Goal: Task Accomplishment & Management: Manage account settings

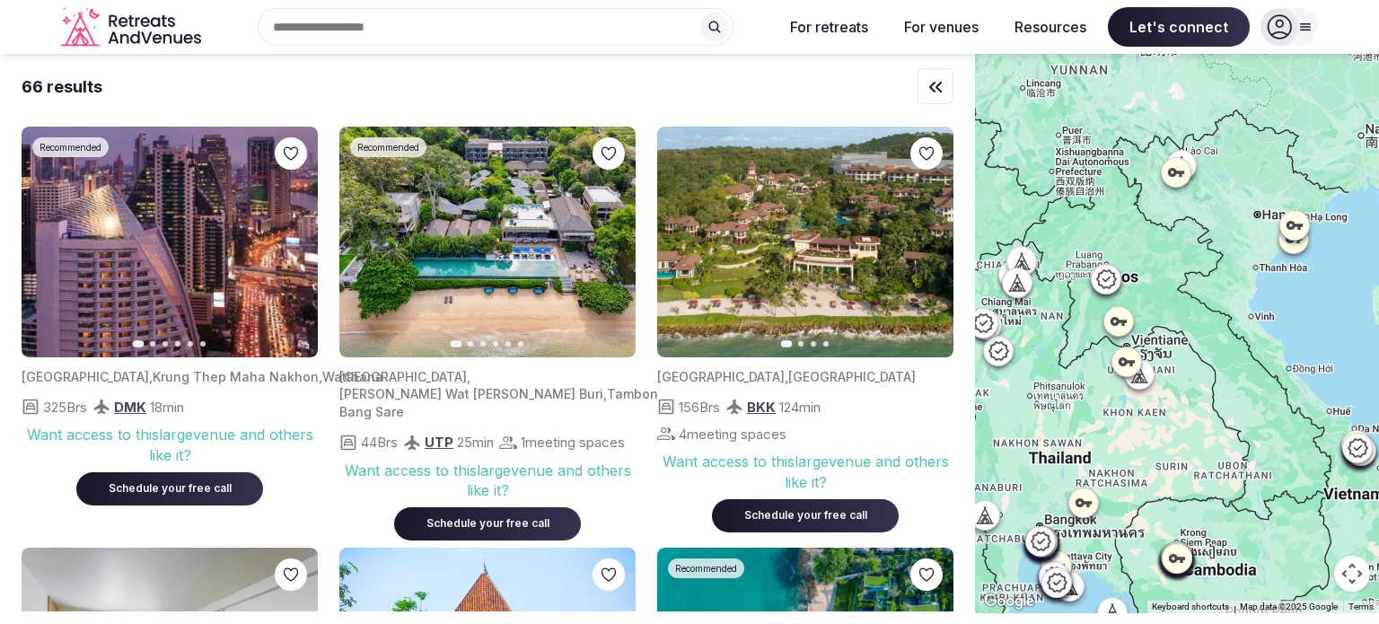
click at [1309, 28] on icon at bounding box center [1305, 27] width 14 height 14
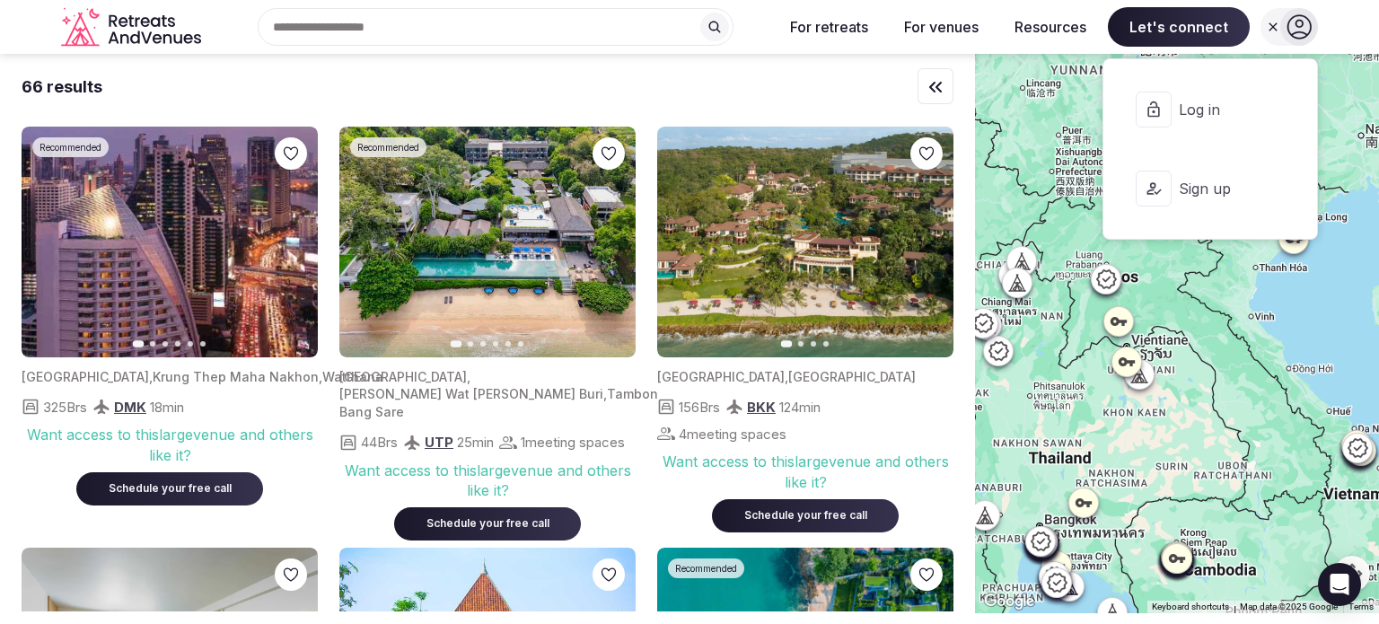
click at [1234, 117] on span "Log in" at bounding box center [1222, 110] width 86 height 20
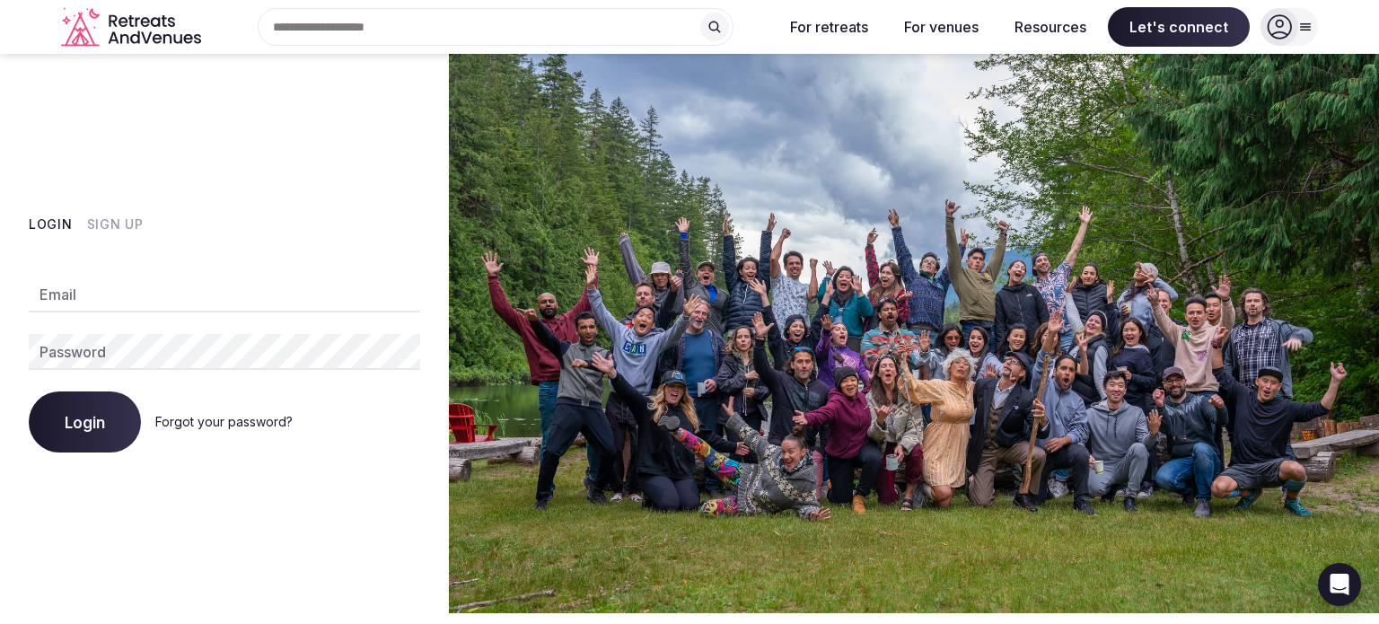
click at [90, 287] on input "Email" at bounding box center [224, 295] width 391 height 36
type input "**********"
click at [112, 225] on button "Sign Up" at bounding box center [115, 224] width 57 height 18
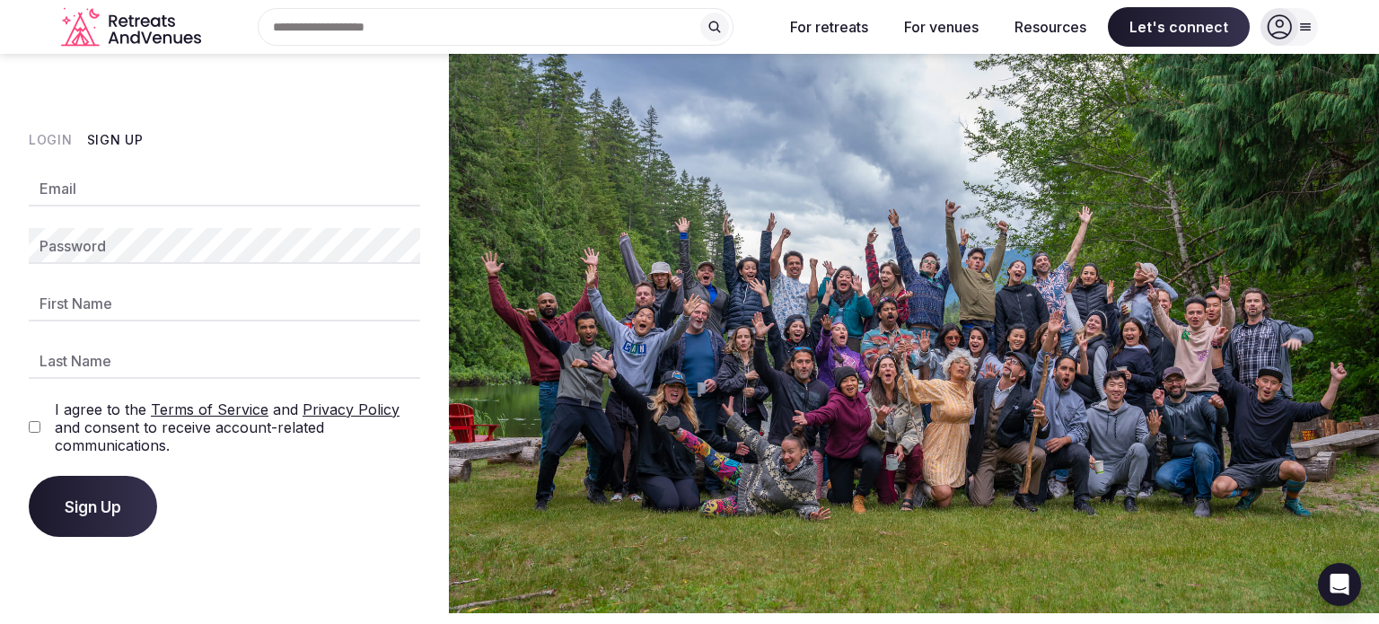
click at [48, 140] on button "Login" at bounding box center [51, 140] width 44 height 18
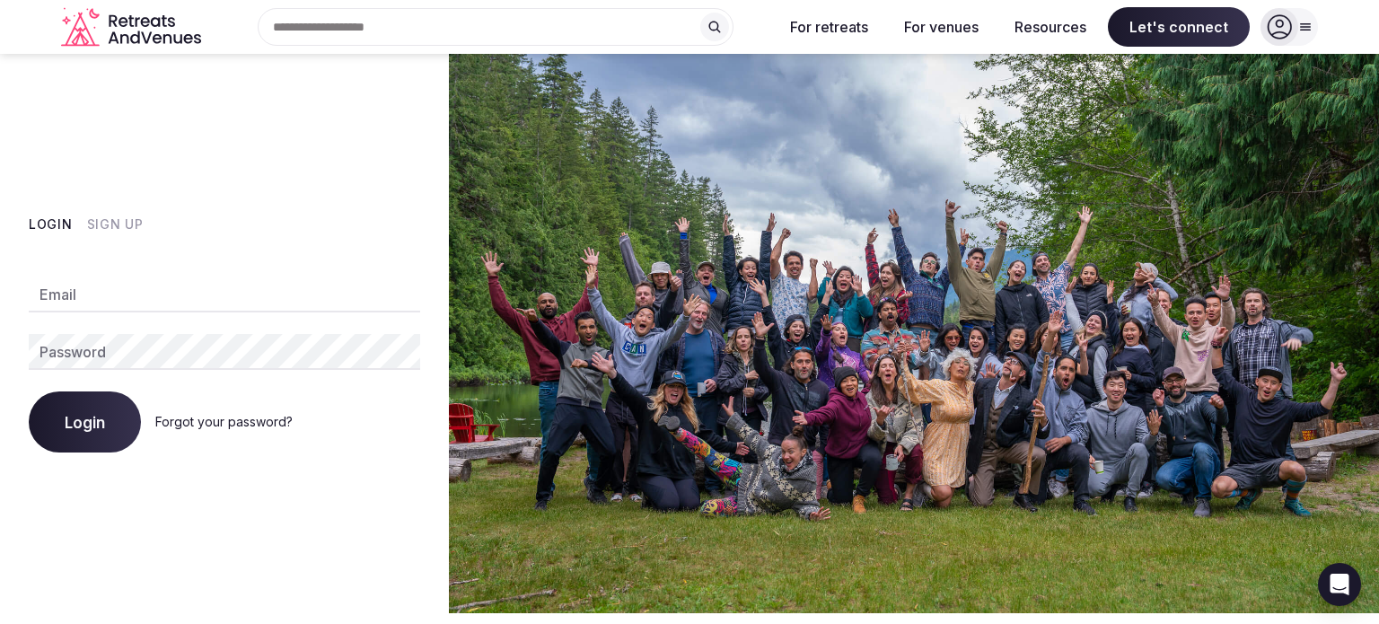
click at [85, 294] on input "Email" at bounding box center [224, 295] width 391 height 36
type input "**********"
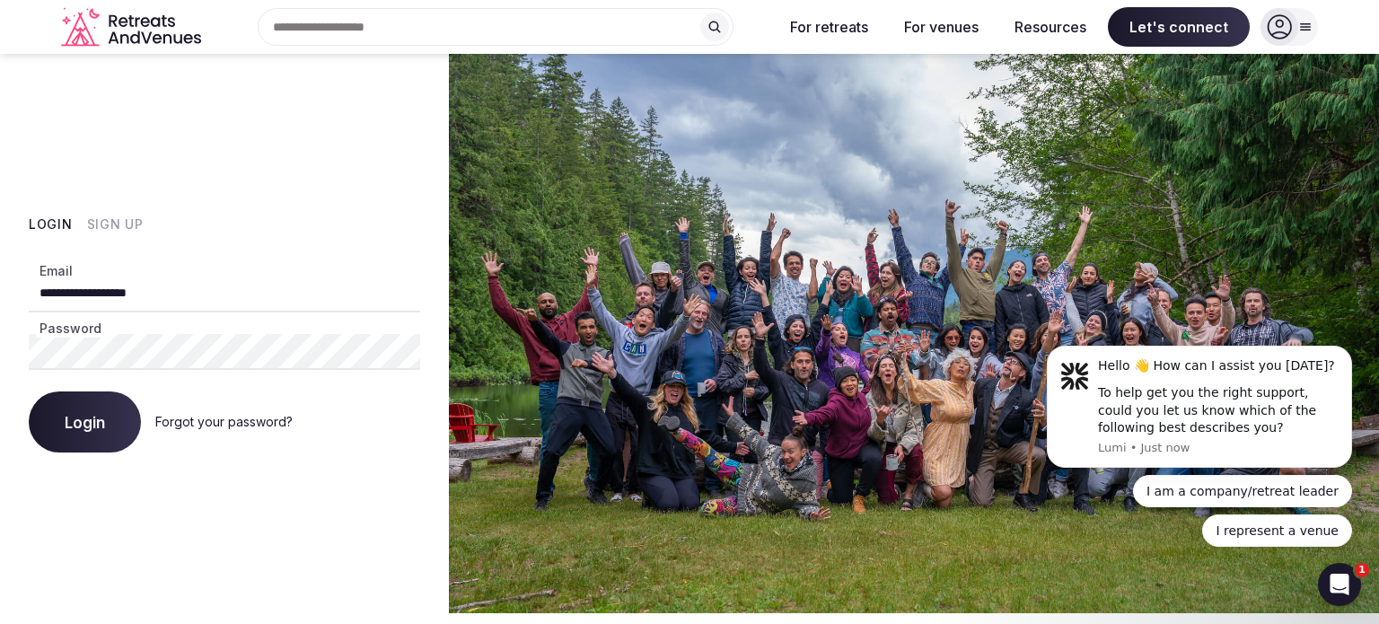
click at [29, 391] on button "Login" at bounding box center [85, 421] width 112 height 61
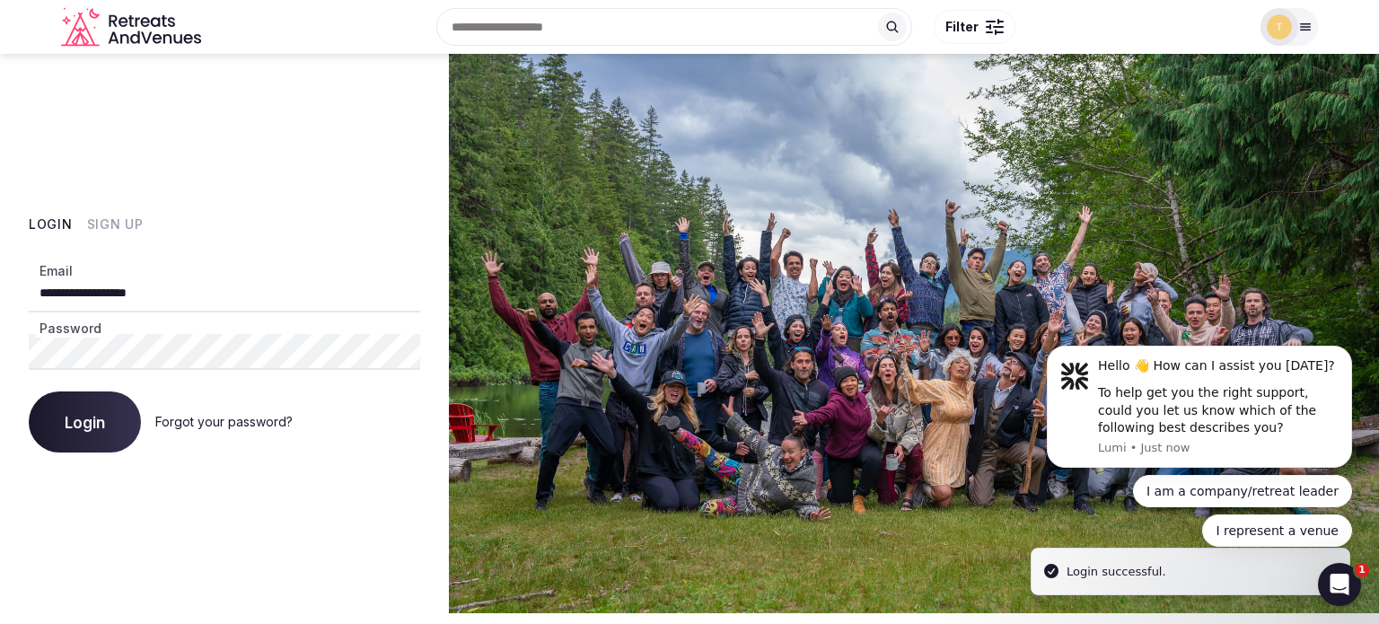
click at [207, 420] on link "Forgot your password?" at bounding box center [223, 421] width 137 height 15
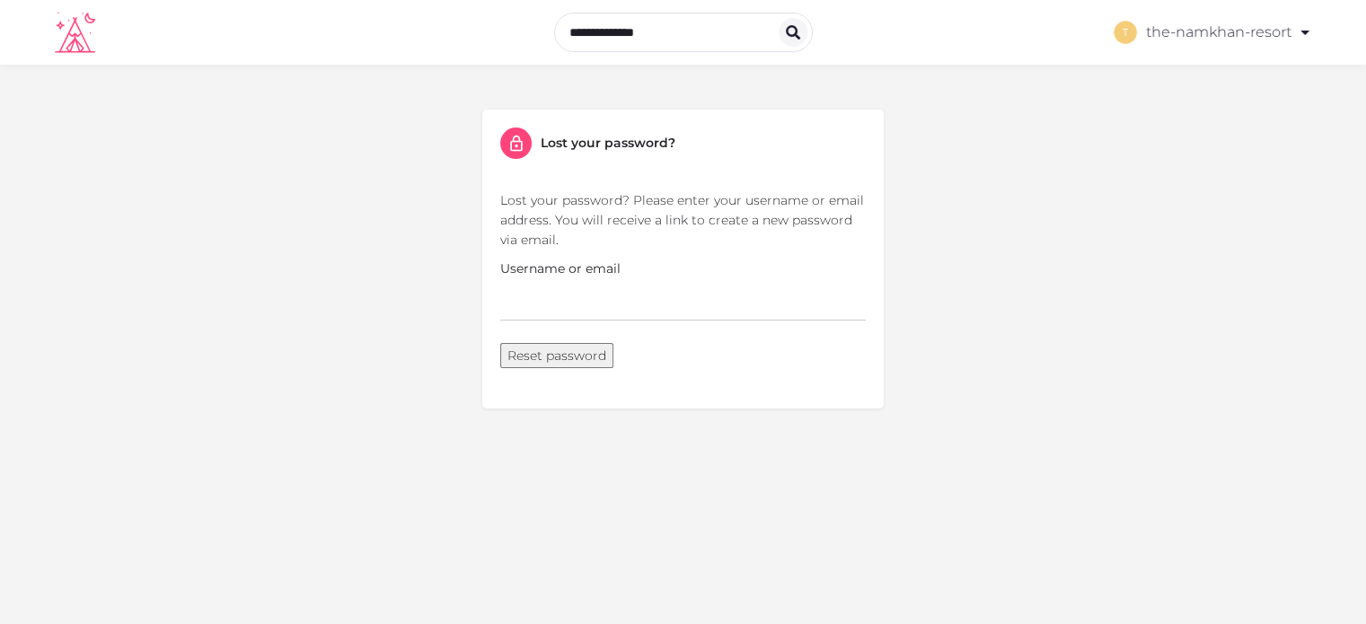
type input "**********"
click at [564, 366] on button "Reset password" at bounding box center [556, 355] width 113 height 25
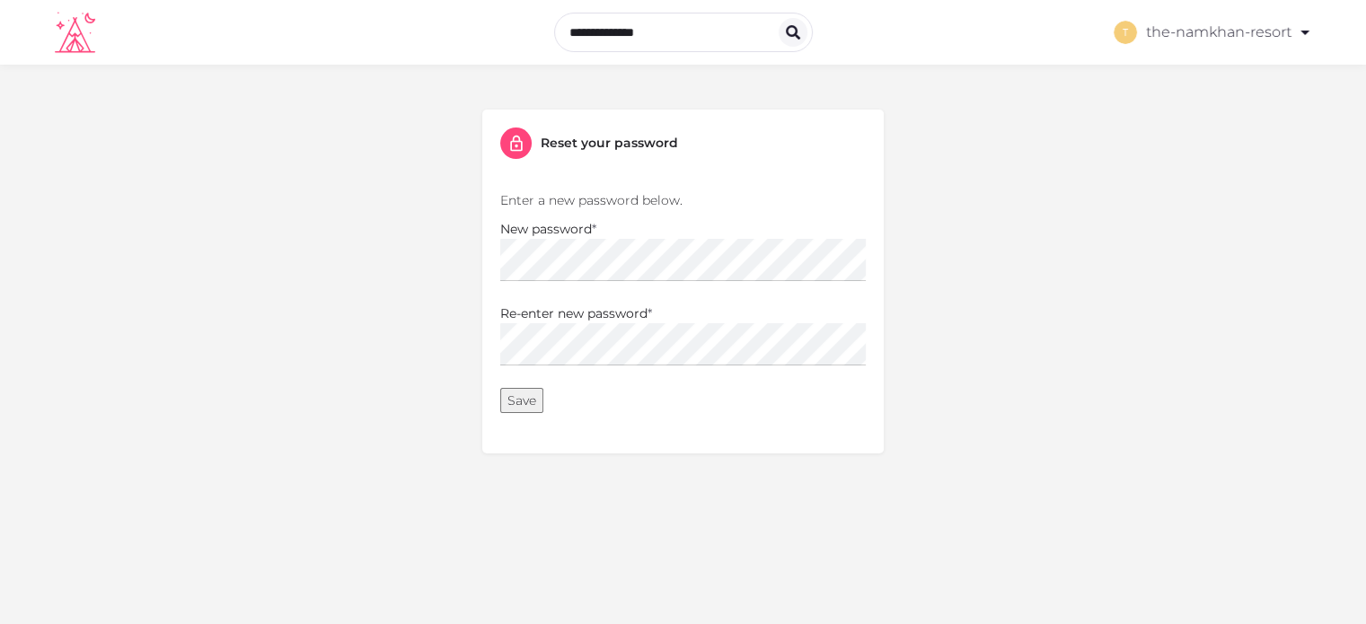
click at [502, 396] on button "Save" at bounding box center [521, 400] width 43 height 25
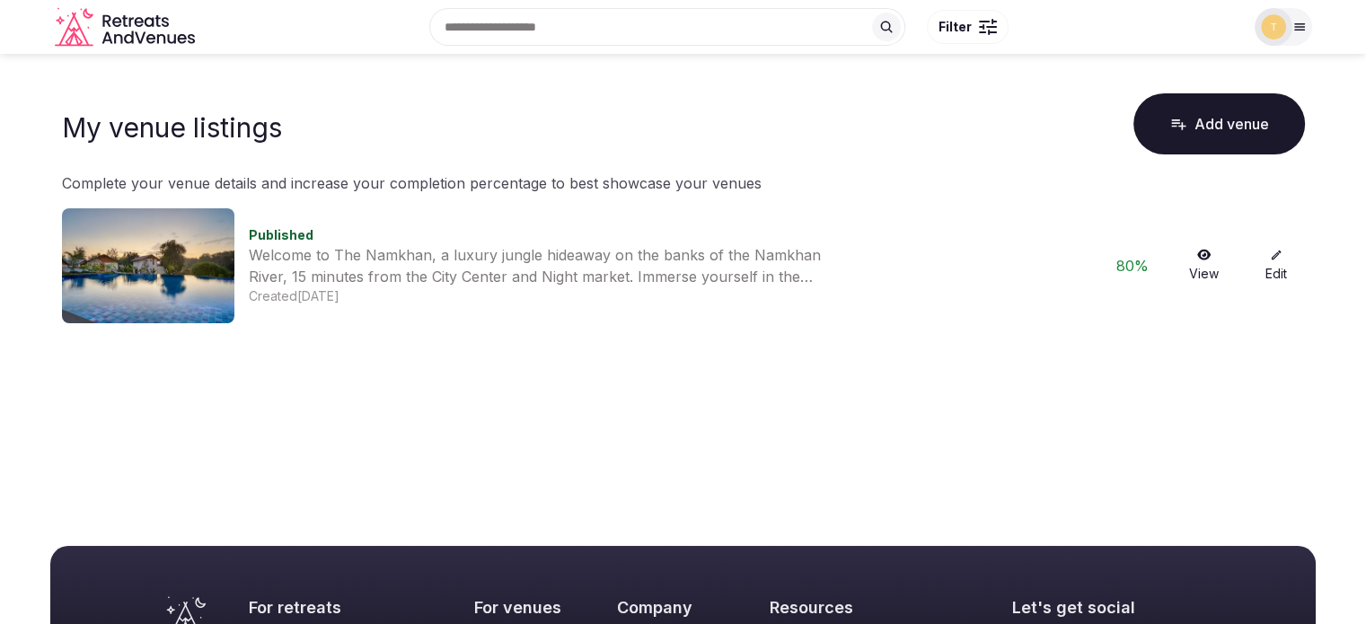
click at [241, 412] on main "My venue listings Add venue Complete your venue details and increase your compl…" at bounding box center [683, 275] width 1366 height 442
click at [1288, 17] on div at bounding box center [1273, 27] width 38 height 38
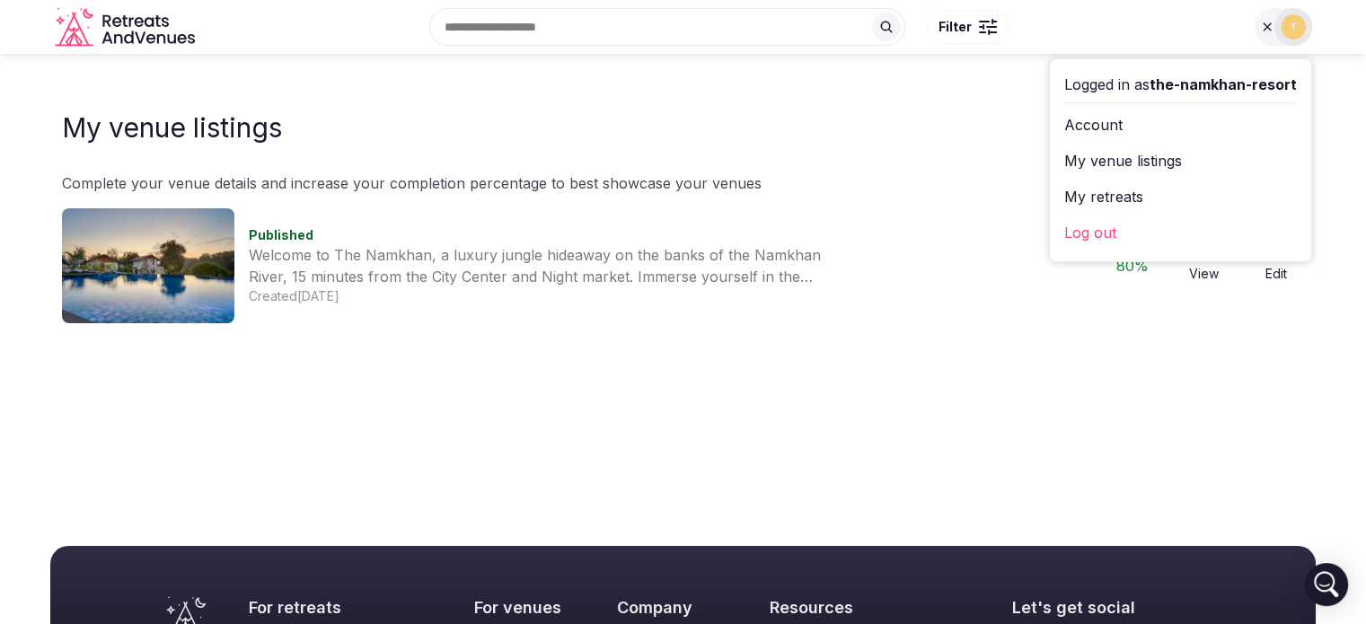
click at [830, 103] on div "My venue listings Add venue" at bounding box center [683, 124] width 1243 height 68
drag, startPoint x: 963, startPoint y: 331, endPoint x: 736, endPoint y: 352, distance: 228.1
click at [962, 331] on main "My venue listings Add venue Complete your venue details and increase your compl…" at bounding box center [683, 275] width 1366 height 442
click at [291, 256] on div "Welcome to The Namkhan, a luxury jungle hideaway on the banks of the Namkhan Ri…" at bounding box center [541, 265] width 584 height 43
click at [202, 217] on img at bounding box center [148, 265] width 172 height 115
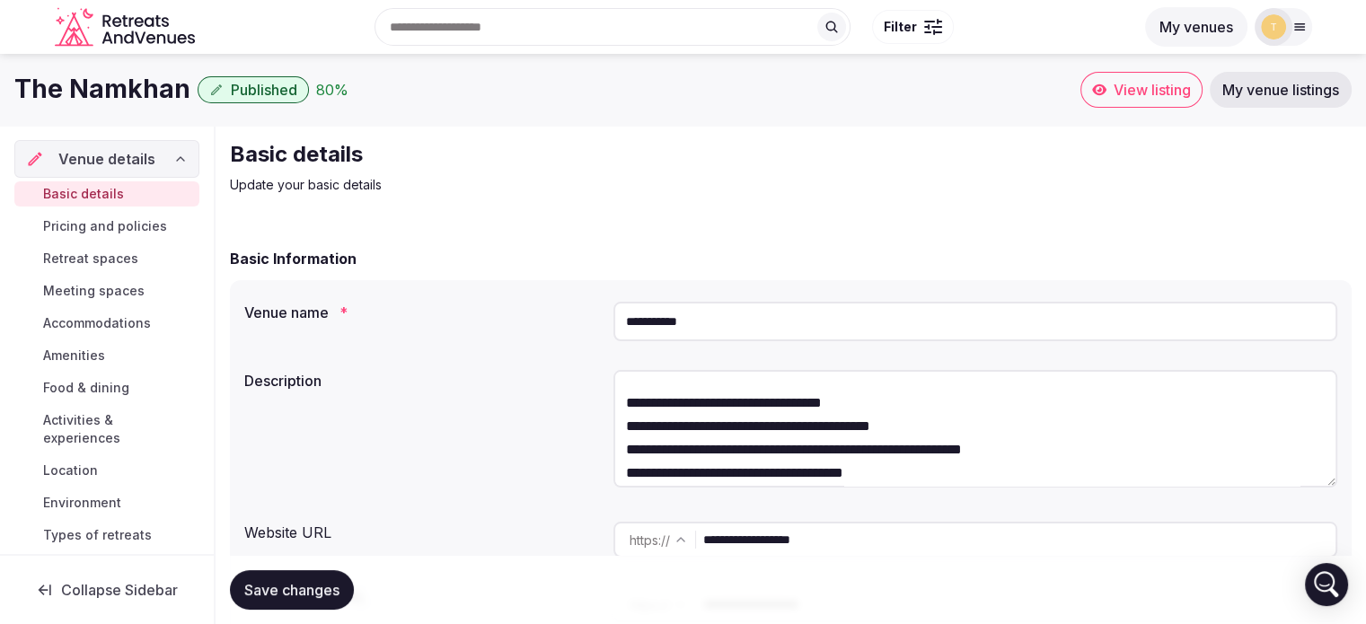
scroll to position [180, 0]
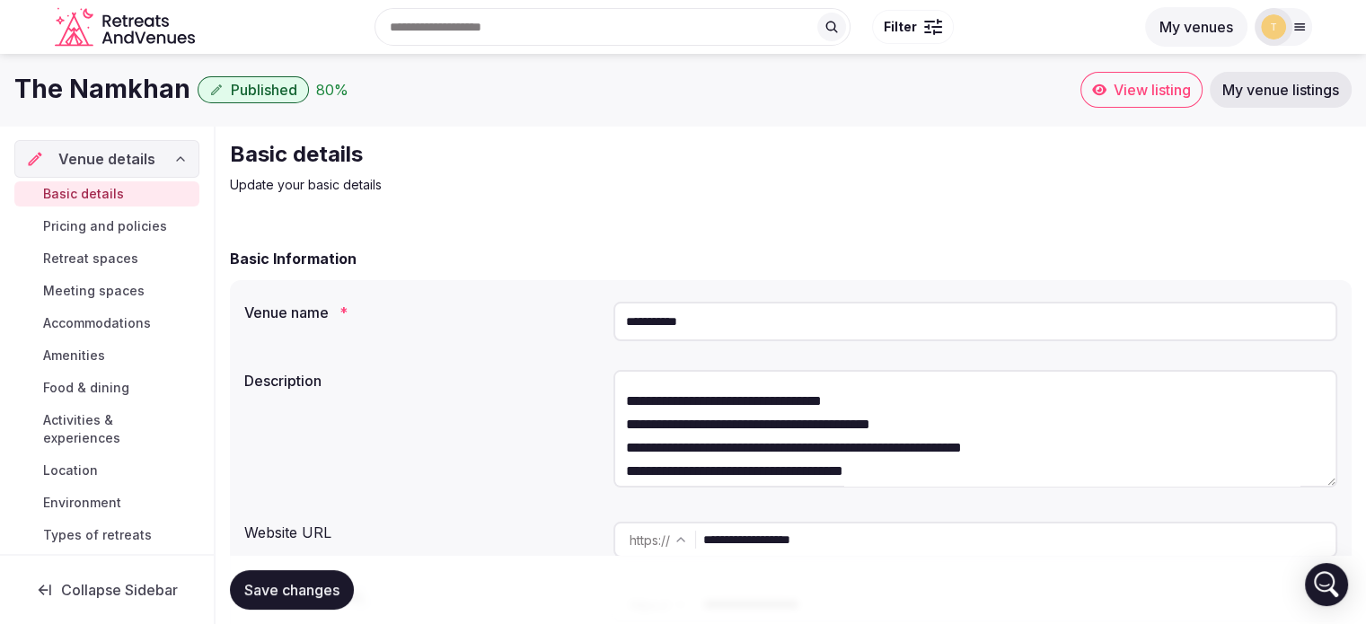
click at [89, 211] on div "Basic details Pricing and policies Retreat spaces Meeting spaces Accommodations…" at bounding box center [106, 381] width 185 height 406
click at [90, 223] on span "Pricing and policies" at bounding box center [105, 226] width 124 height 18
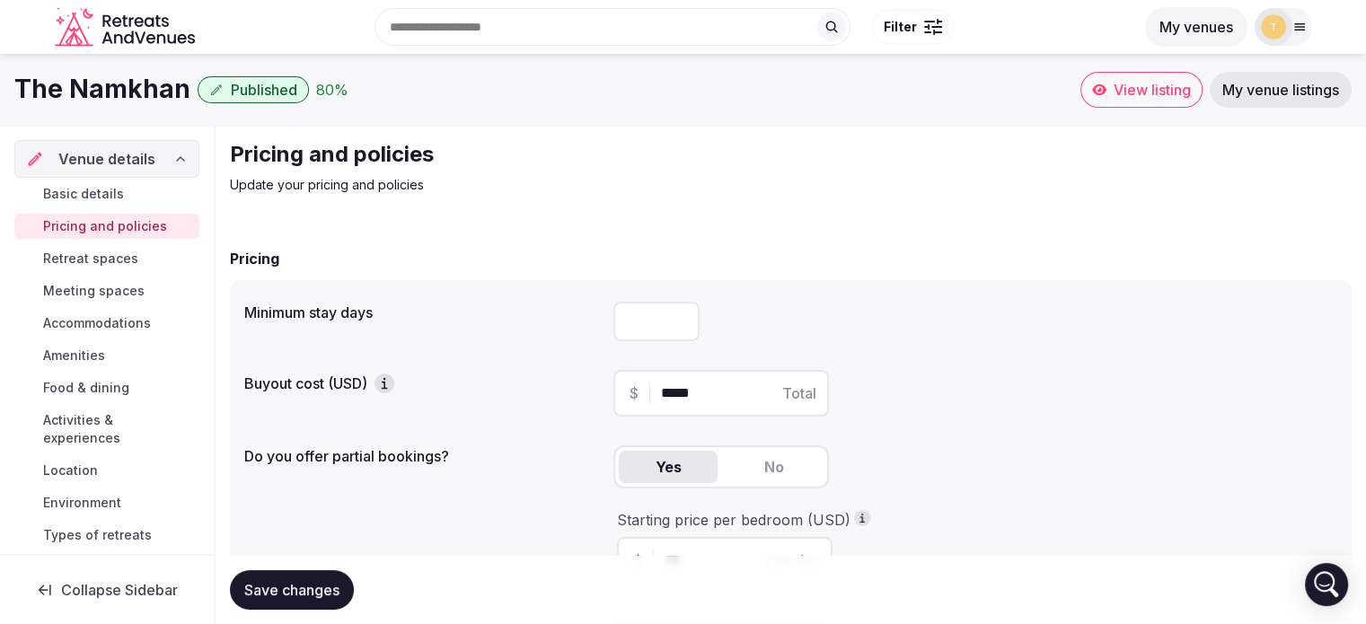
click at [86, 242] on div "Basic details Pricing and policies Retreat spaces Meeting spaces Accommodations…" at bounding box center [106, 381] width 185 height 406
click at [82, 256] on span "Retreat spaces" at bounding box center [90, 259] width 95 height 18
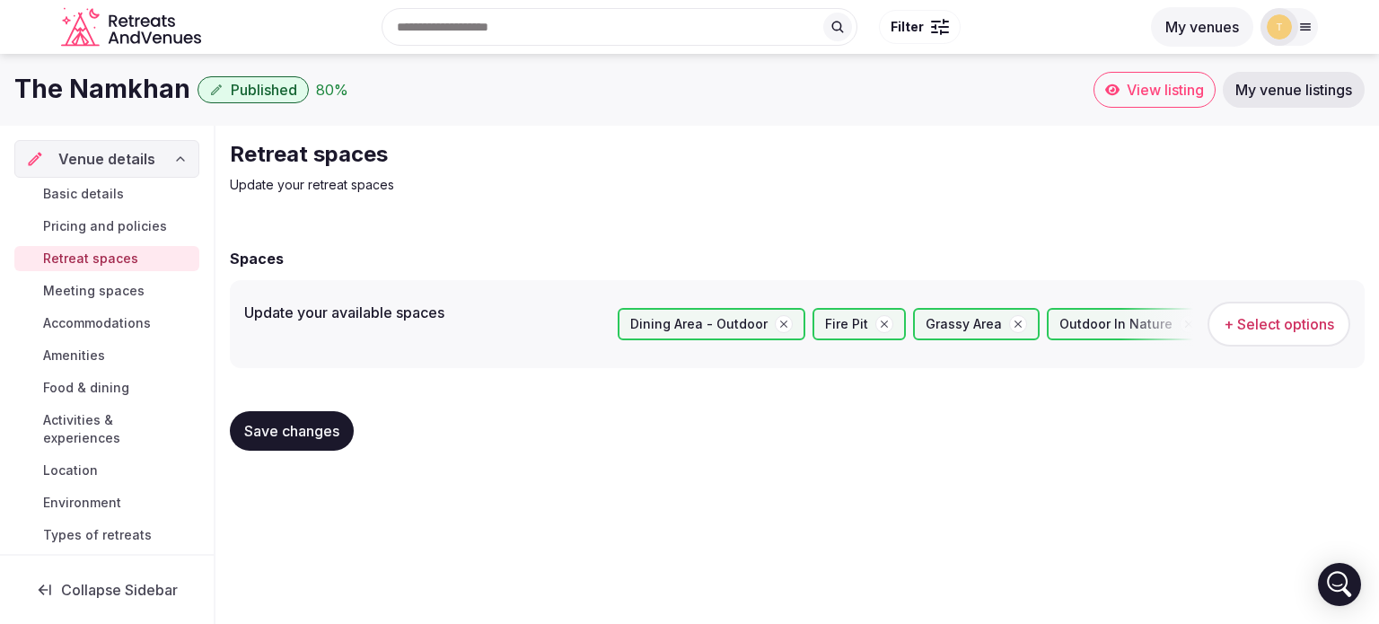
click at [66, 286] on span "Meeting spaces" at bounding box center [93, 291] width 101 height 18
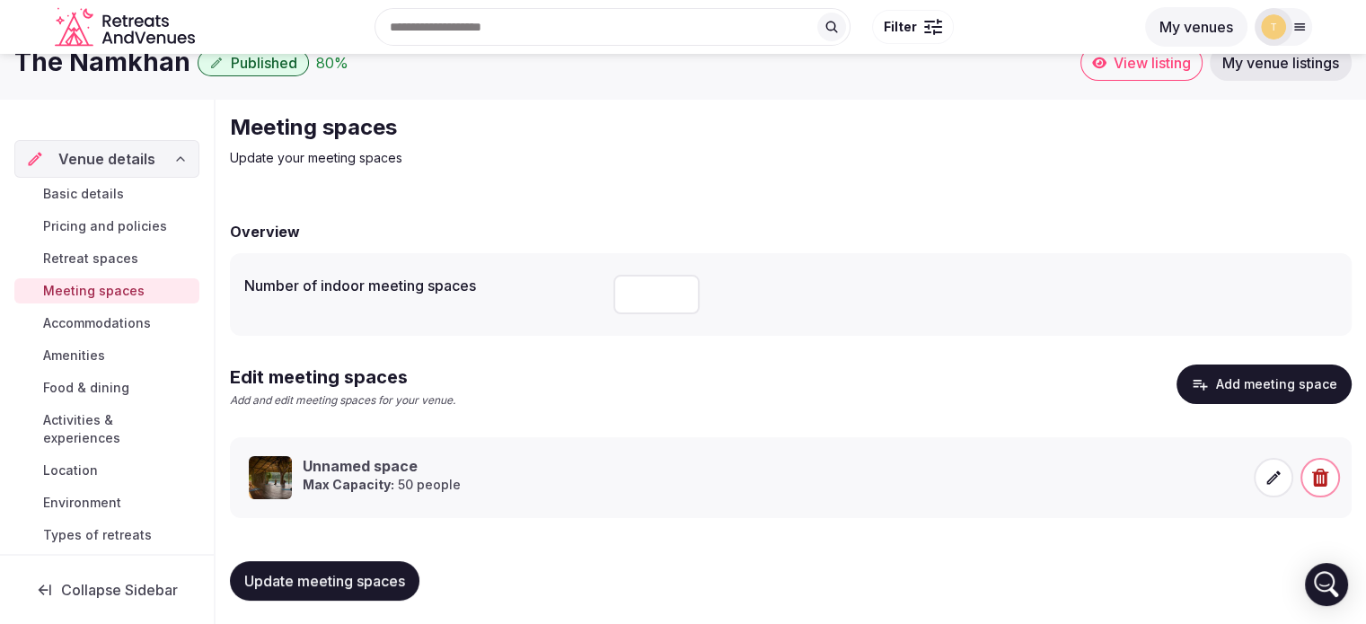
scroll to position [31, 0]
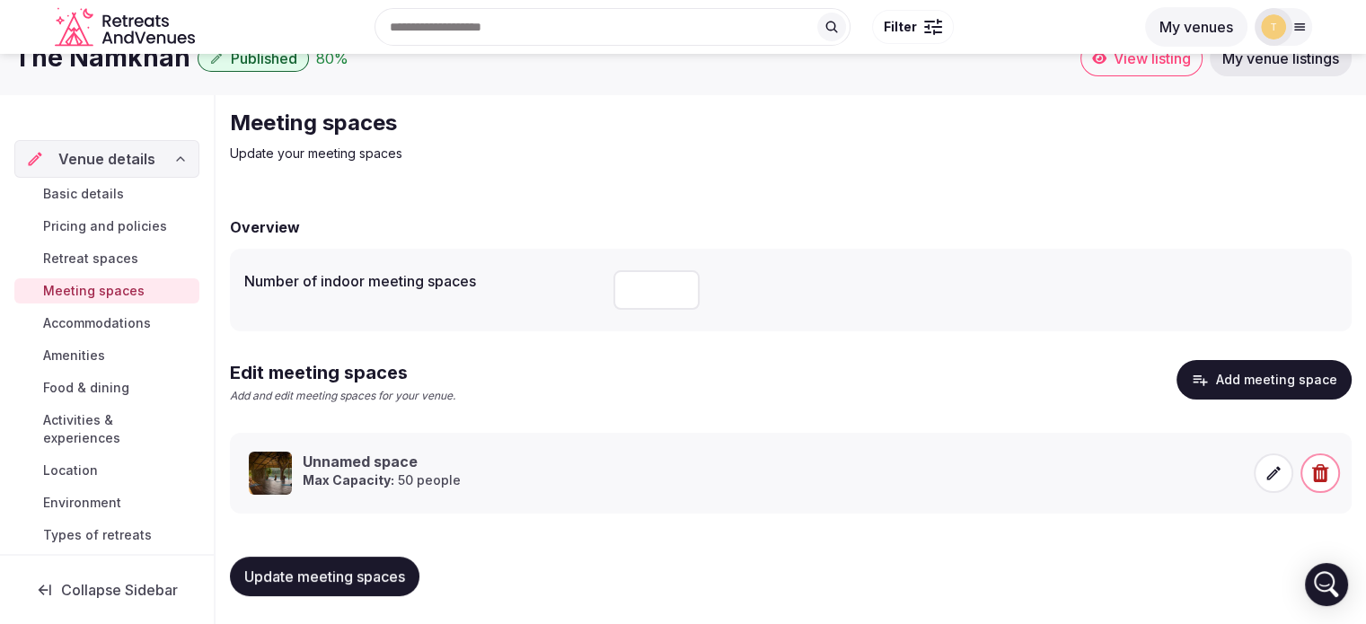
click at [61, 321] on span "Accommodations" at bounding box center [97, 323] width 108 height 18
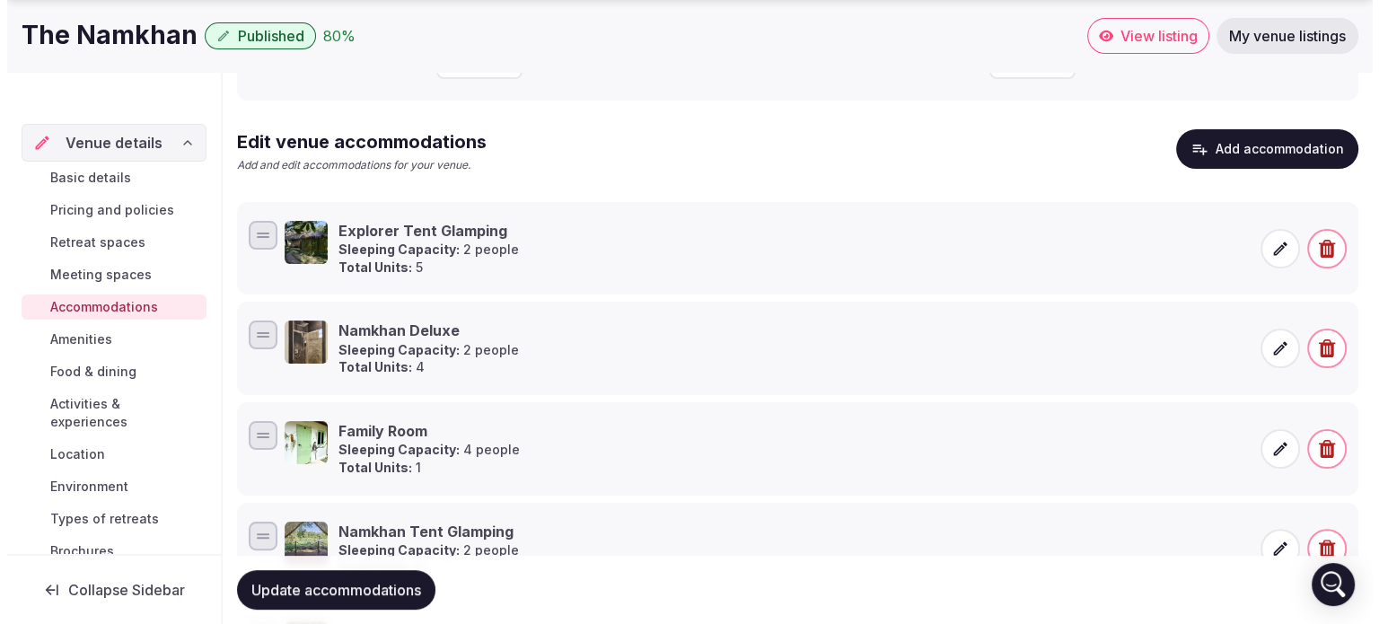
scroll to position [359, 0]
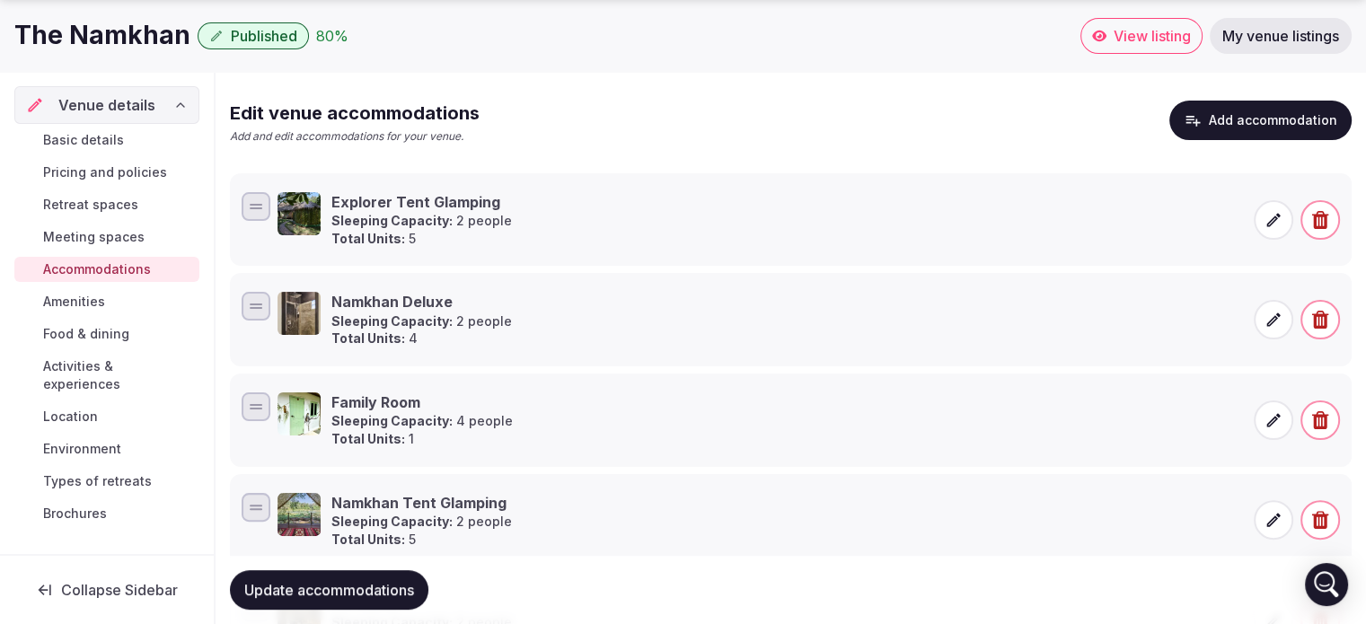
click at [1288, 315] on span at bounding box center [1273, 320] width 40 height 40
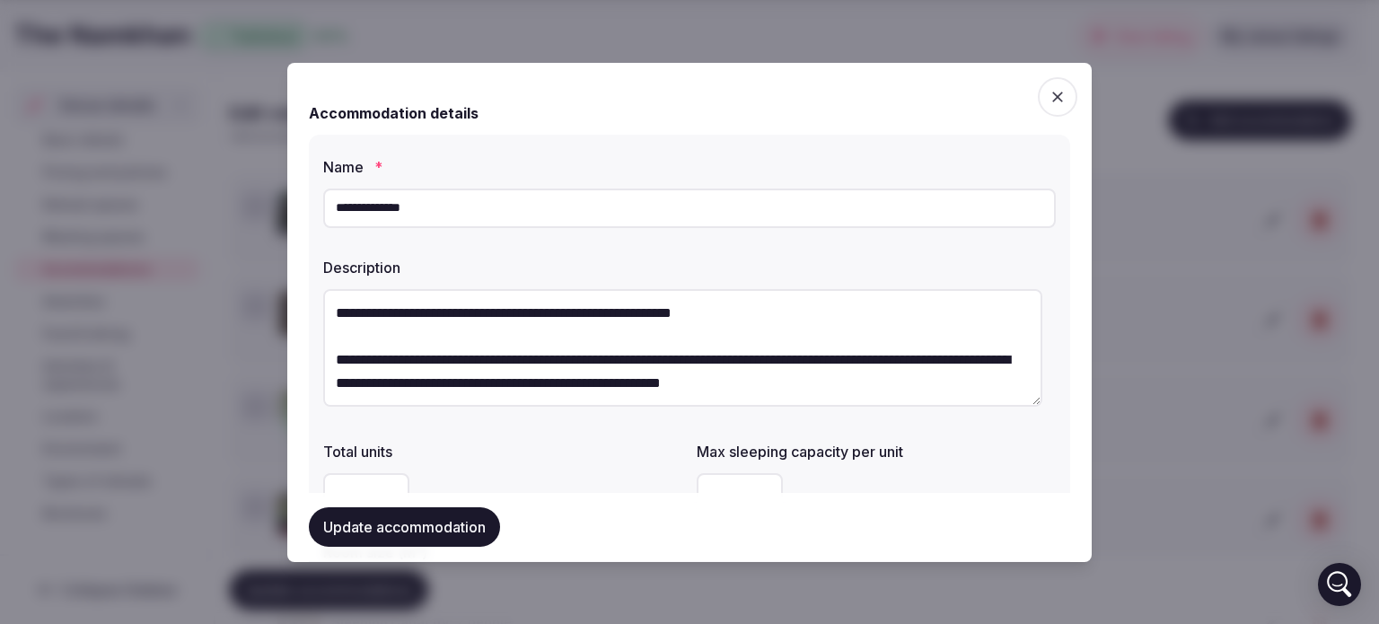
drag, startPoint x: 488, startPoint y: 208, endPoint x: 305, endPoint y: 300, distance: 204.8
click at [34, 194] on body "Search Popular Destinations Toscana, Italy Riviera Maya, Mexico Indonesia, Bali…" at bounding box center [683, 410] width 1366 height 1538
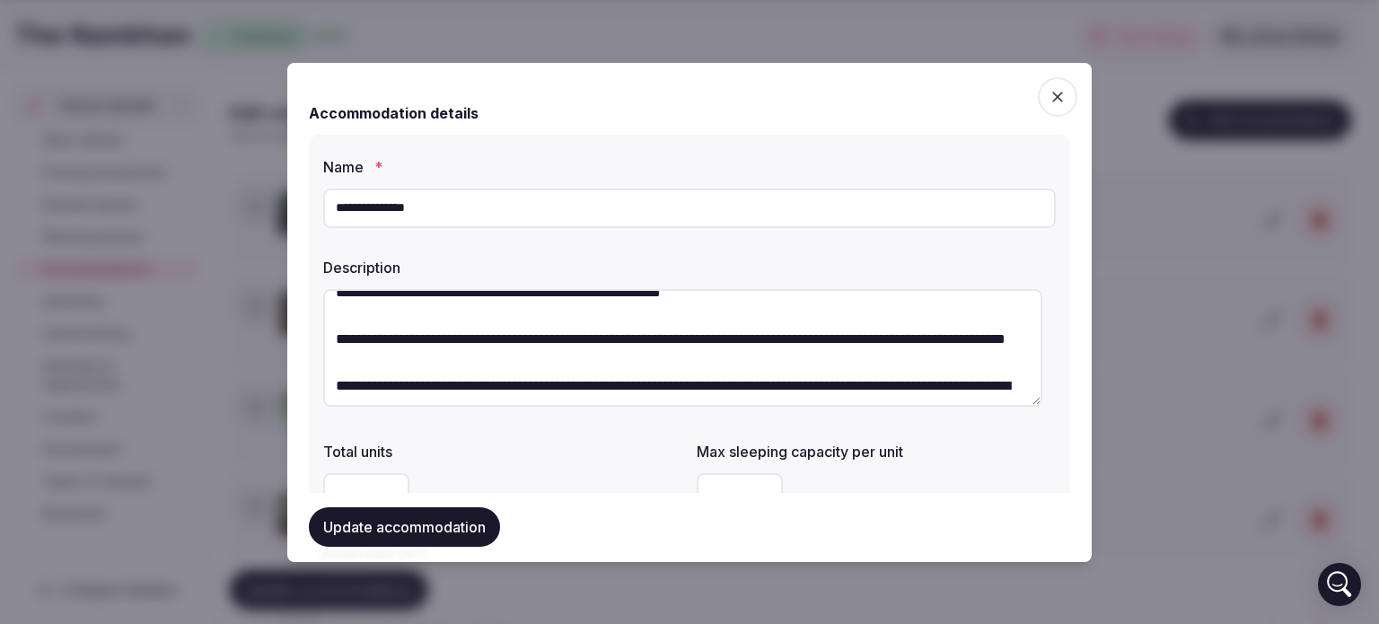
scroll to position [233, 0]
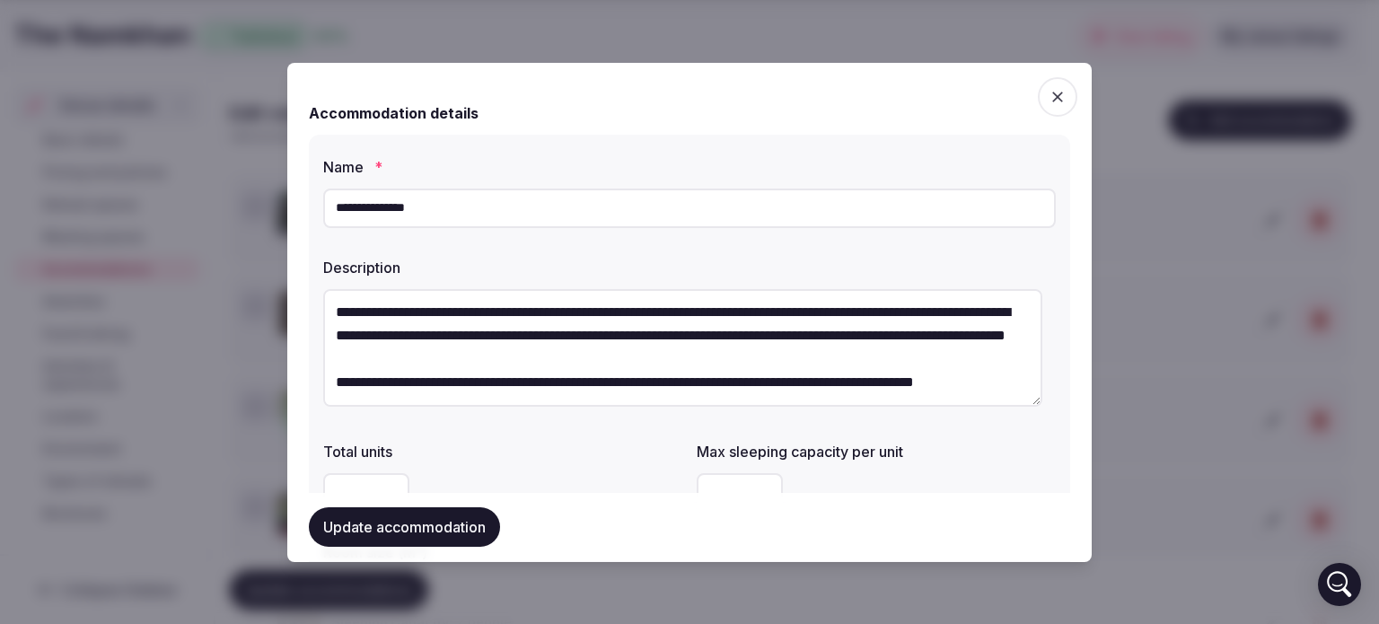
type input "**********"
click at [525, 323] on textarea "**********" at bounding box center [682, 348] width 719 height 118
click at [478, 383] on textarea "**********" at bounding box center [682, 348] width 719 height 118
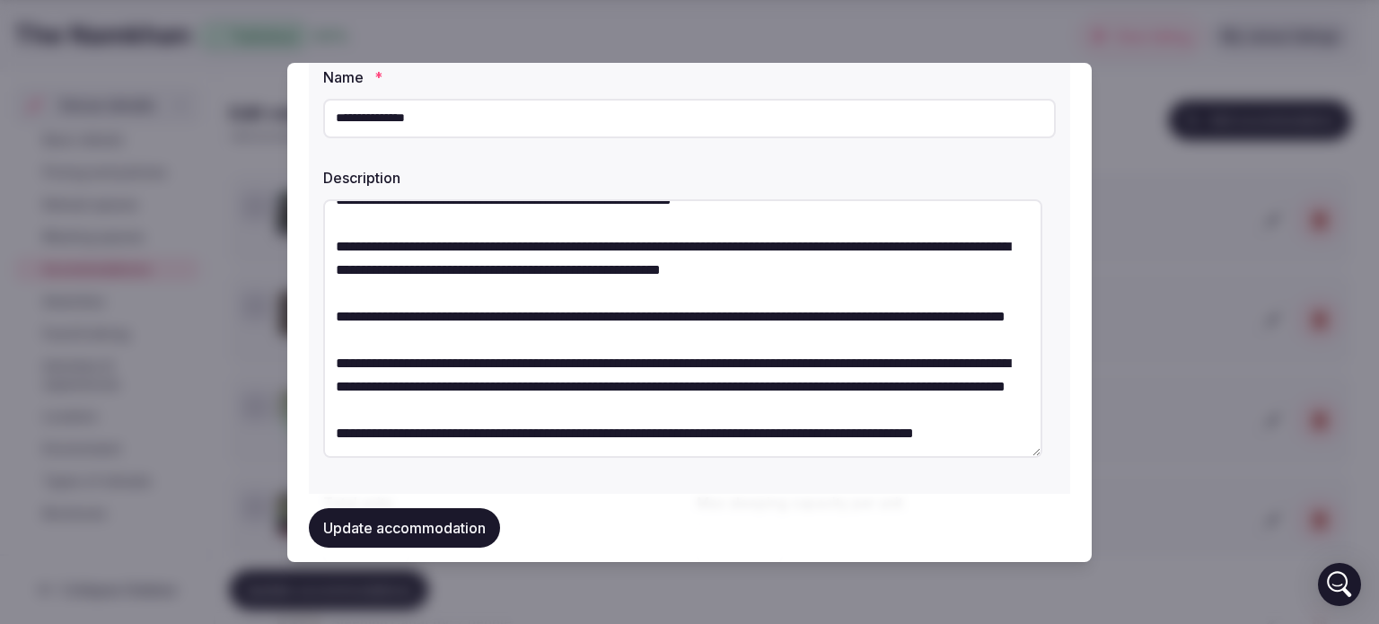
drag, startPoint x: 1030, startPoint y: 310, endPoint x: 1068, endPoint y: 472, distance: 166.8
click at [1068, 472] on div "**********" at bounding box center [689, 312] width 804 height 499
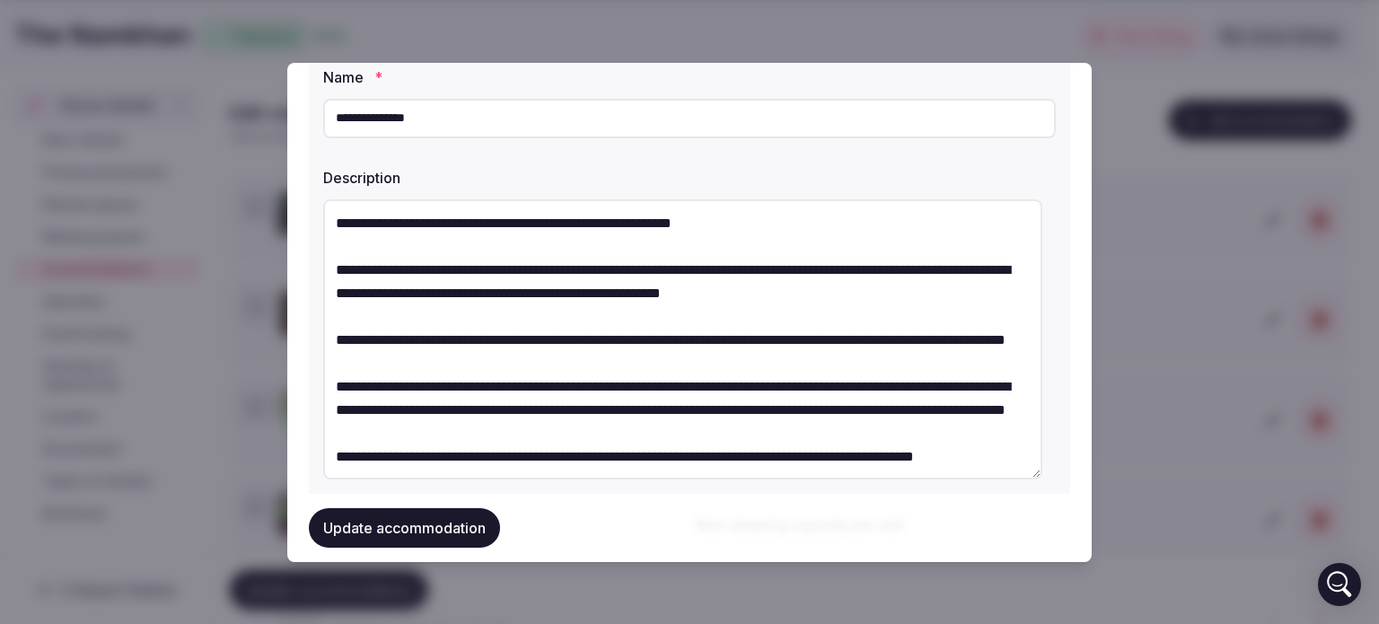
scroll to position [0, 0]
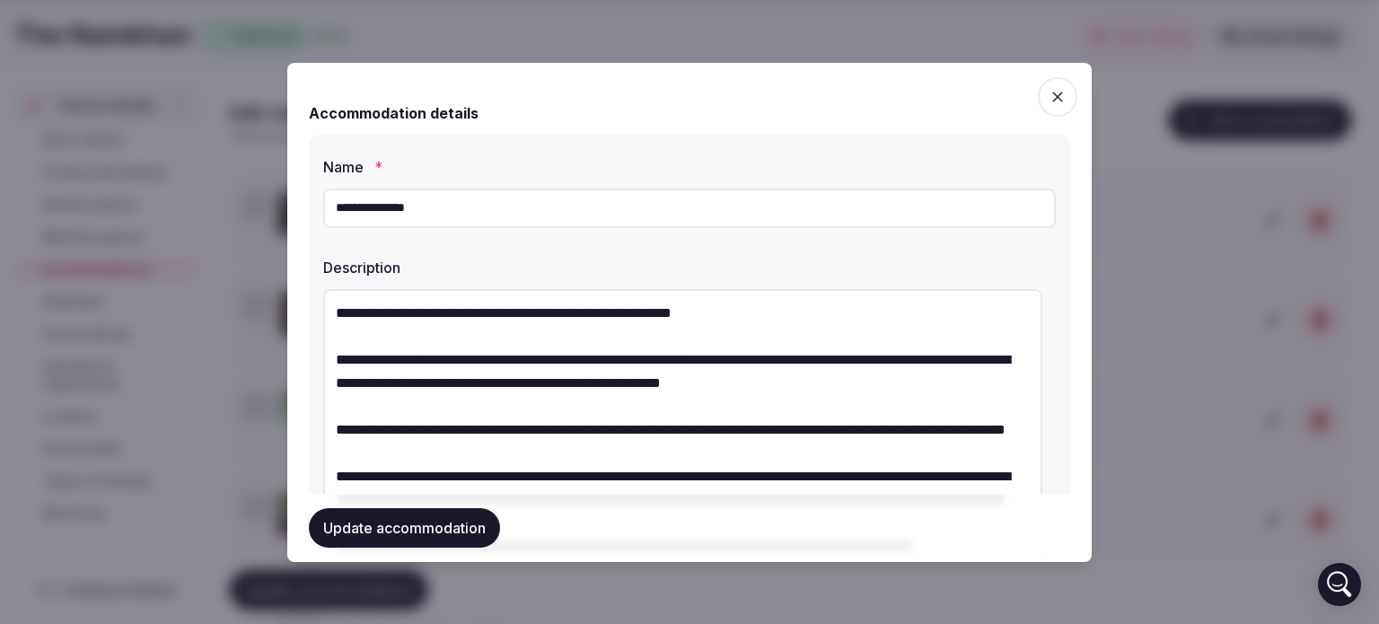
drag, startPoint x: 424, startPoint y: 462, endPoint x: 151, endPoint y: 30, distance: 511.6
click at [151, 32] on body "Search Popular Destinations Toscana, Italy Riviera Maya, Mexico Indonesia, Bali…" at bounding box center [683, 410] width 1366 height 1538
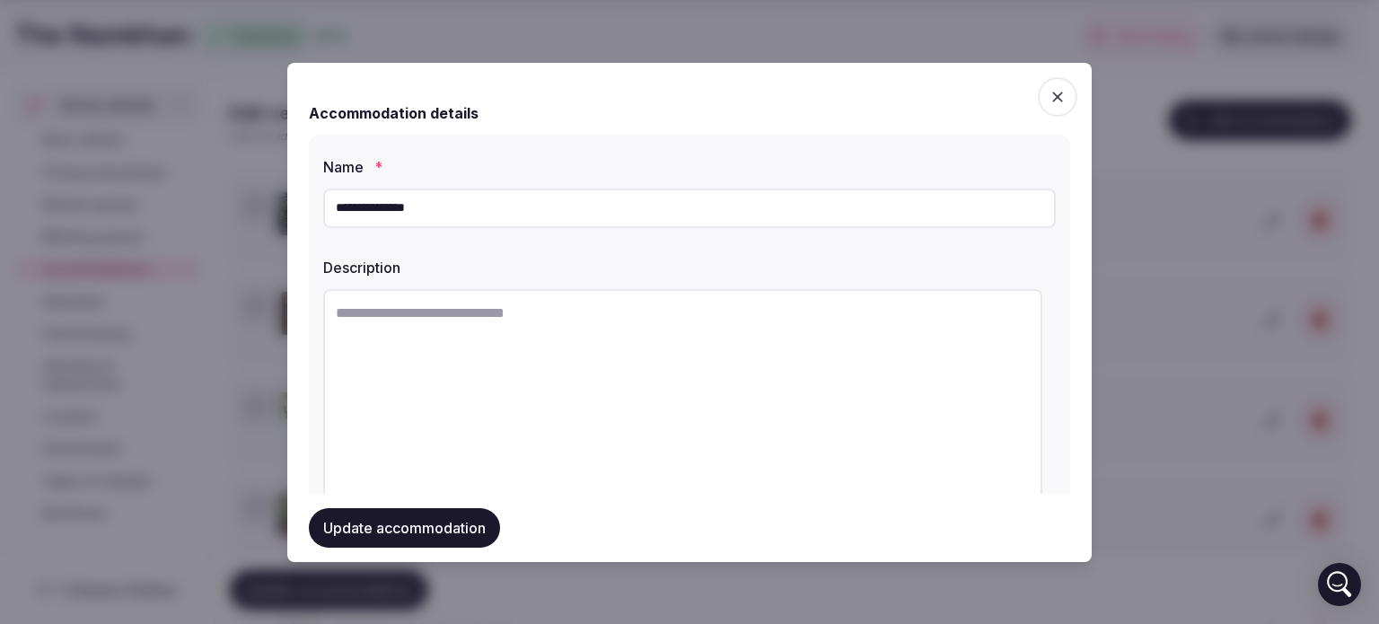
paste textarea "**********"
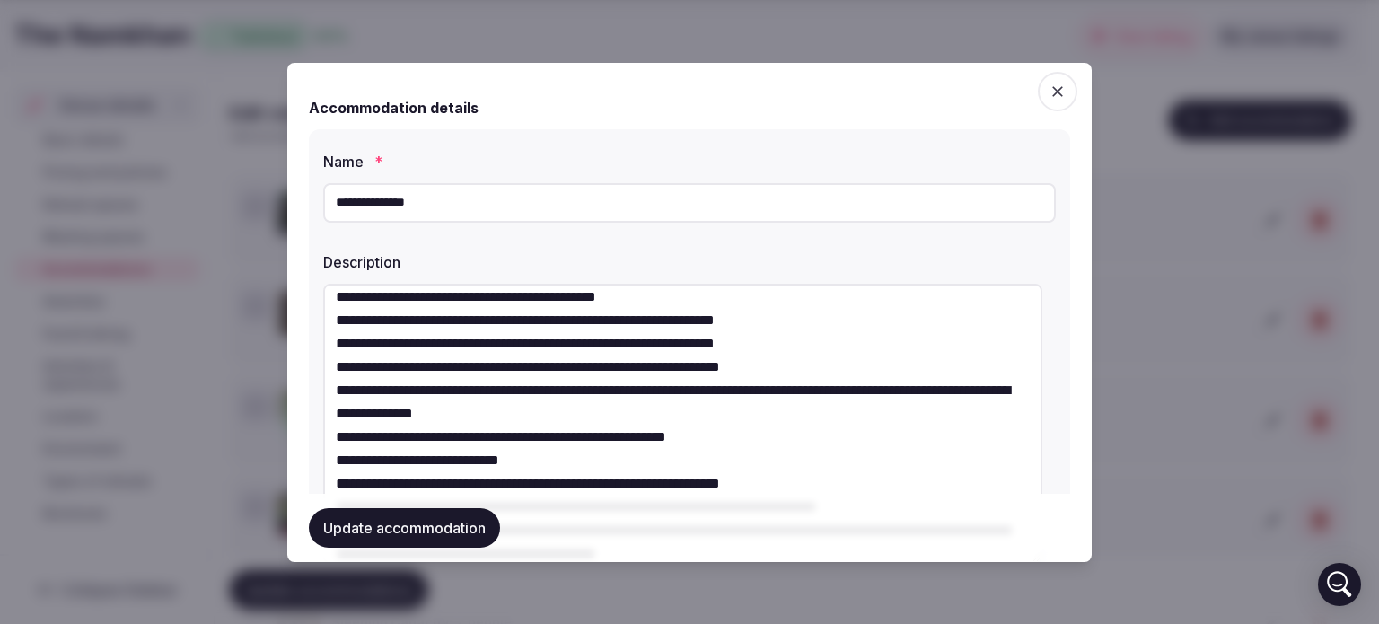
scroll to position [454, 0]
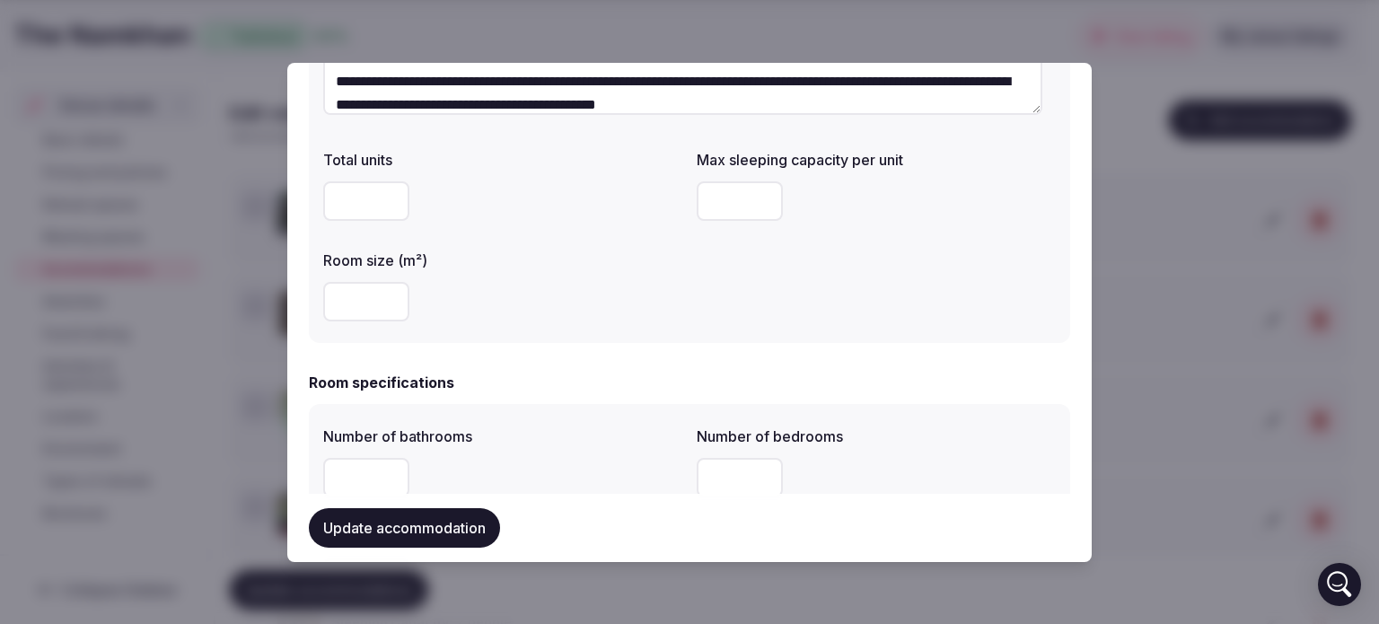
type textarea "**********"
click at [855, 315] on div "Total units * Max sleeping capacity per unit * Room size (m²) **" at bounding box center [689, 235] width 733 height 187
click at [703, 306] on div "Total units * Max sleeping capacity per unit * Room size (m²) **" at bounding box center [689, 235] width 733 height 187
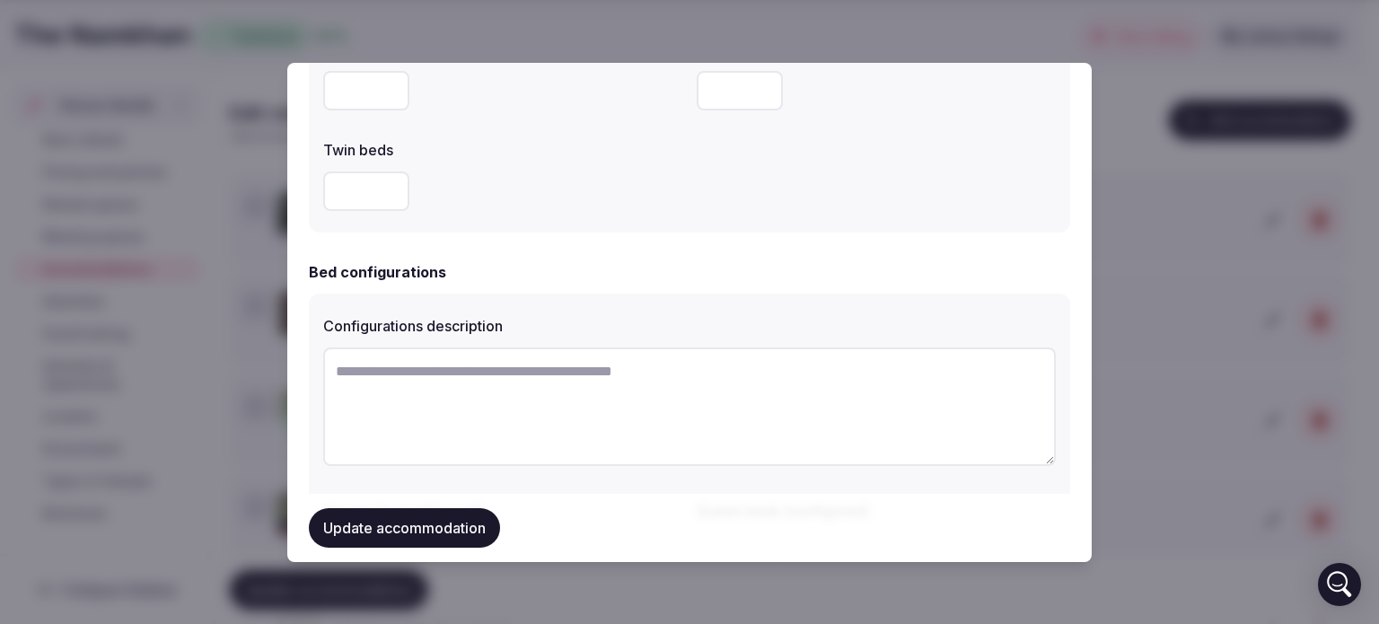
scroll to position [1262, 0]
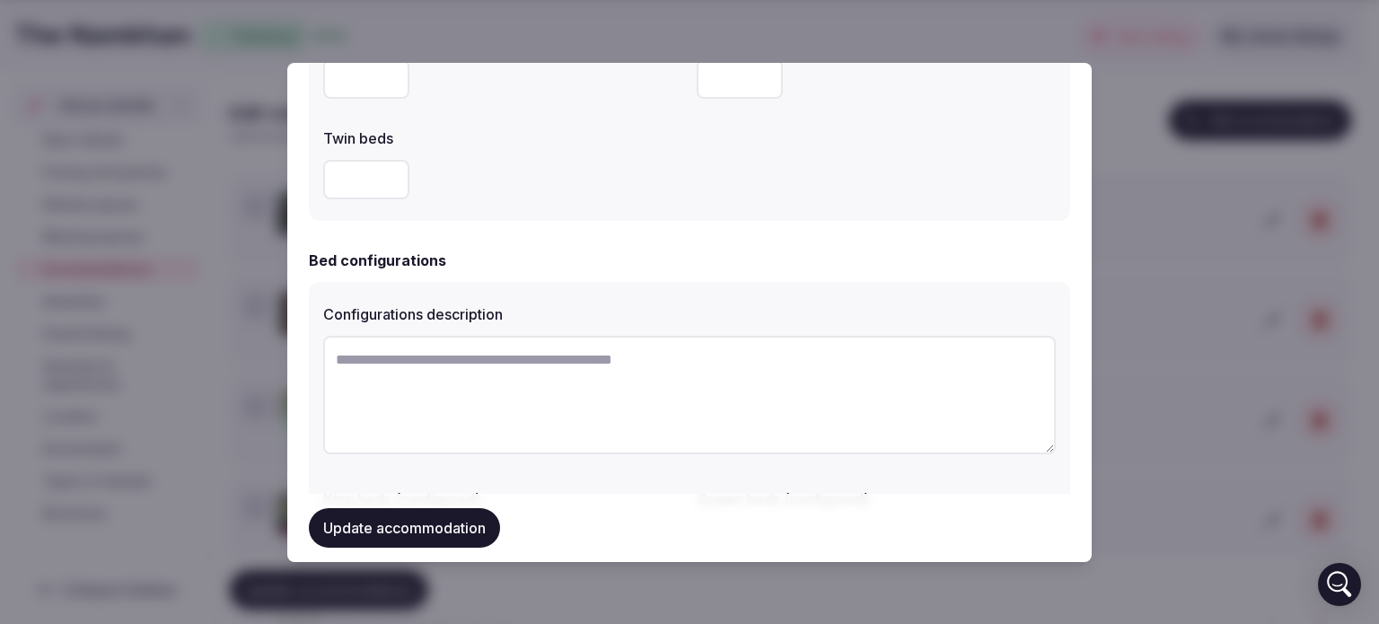
click at [586, 376] on textarea at bounding box center [689, 395] width 733 height 119
type textarea "*"
type textarea "**********"
click at [465, 524] on button "Update accommodation" at bounding box center [404, 528] width 191 height 40
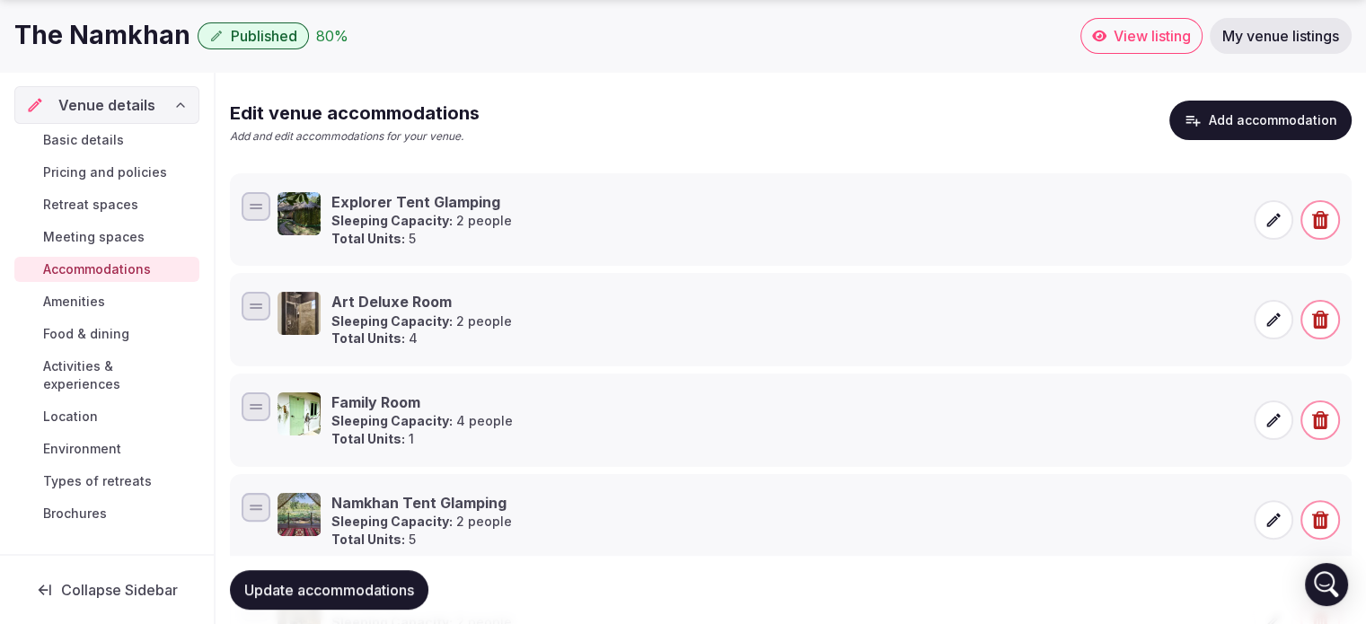
click at [1275, 321] on icon at bounding box center [1273, 320] width 18 height 18
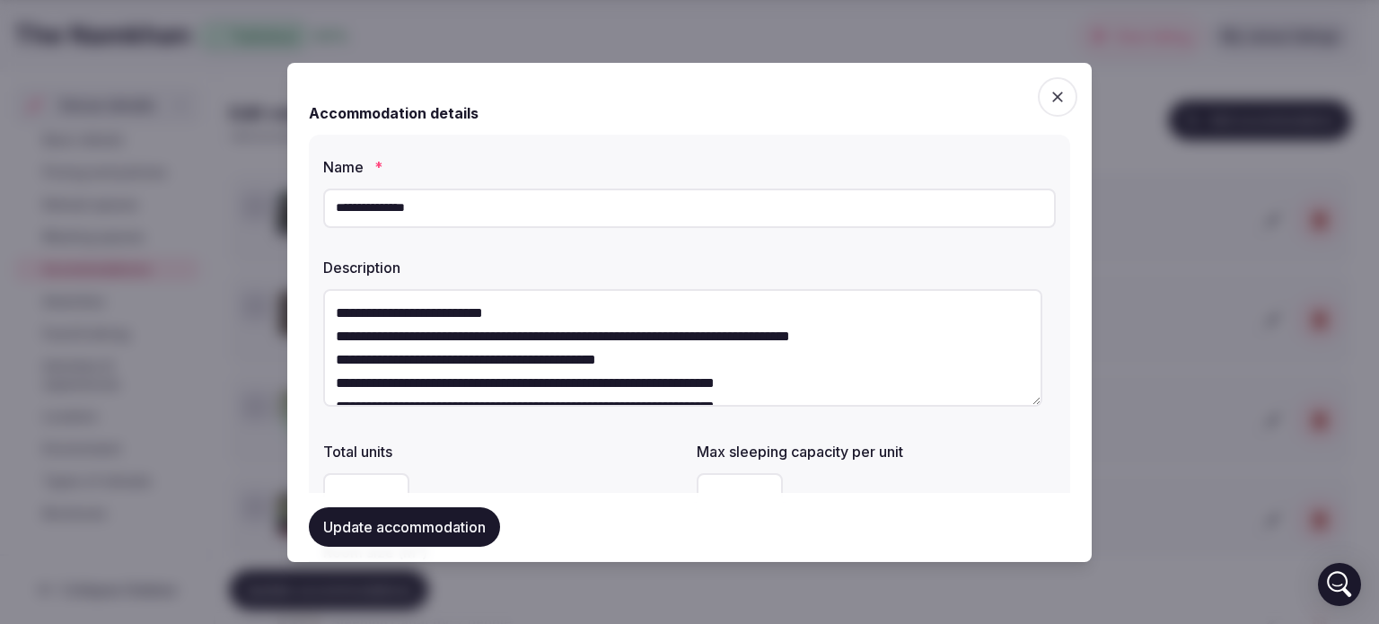
click at [1052, 99] on icon "button" at bounding box center [1057, 97] width 11 height 11
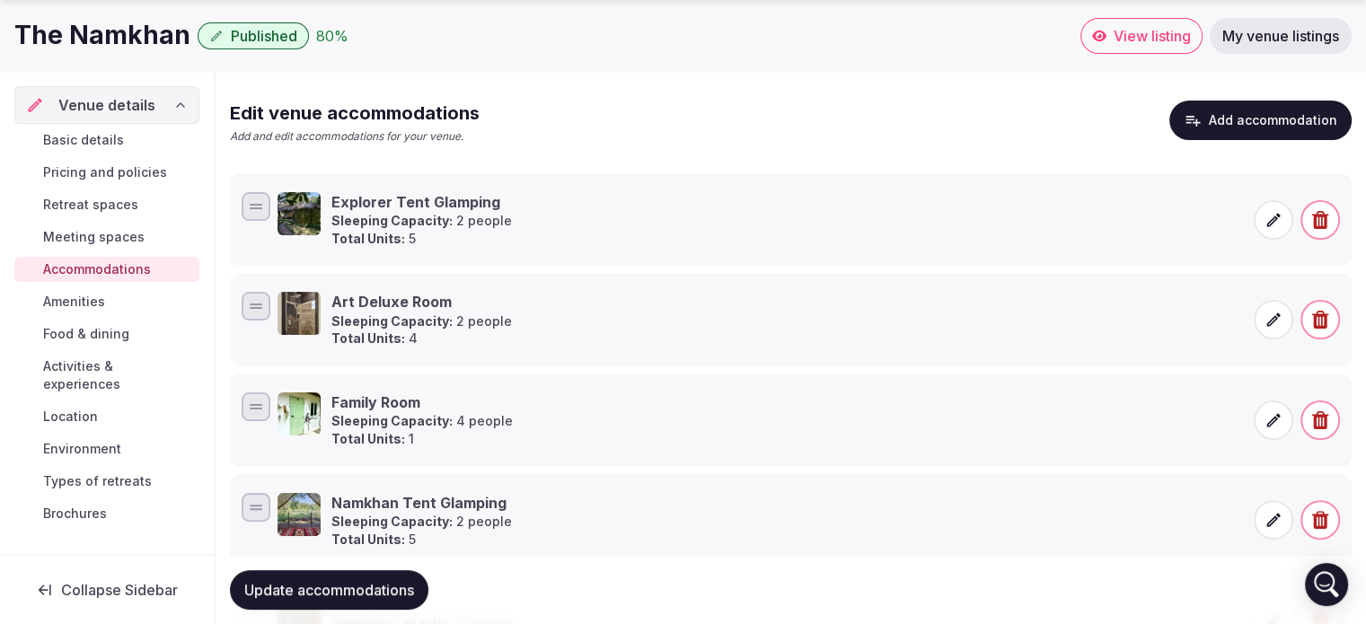
click at [1271, 215] on icon at bounding box center [1273, 220] width 18 height 18
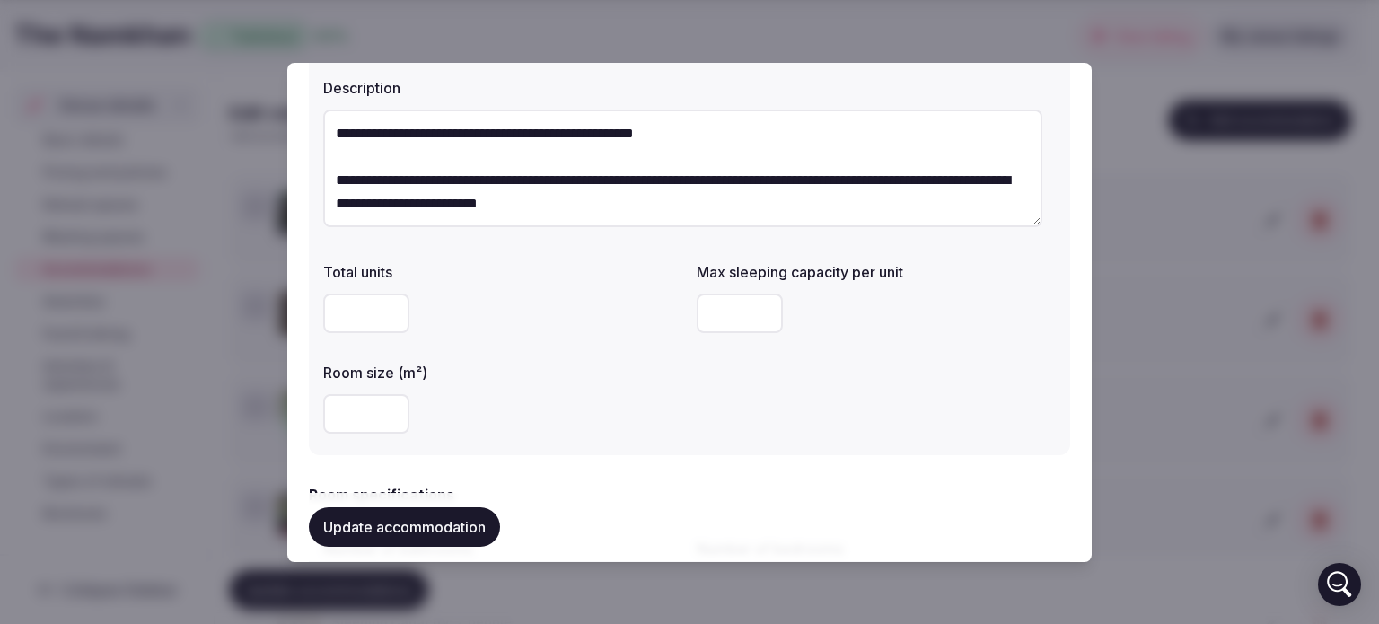
scroll to position [0, 0]
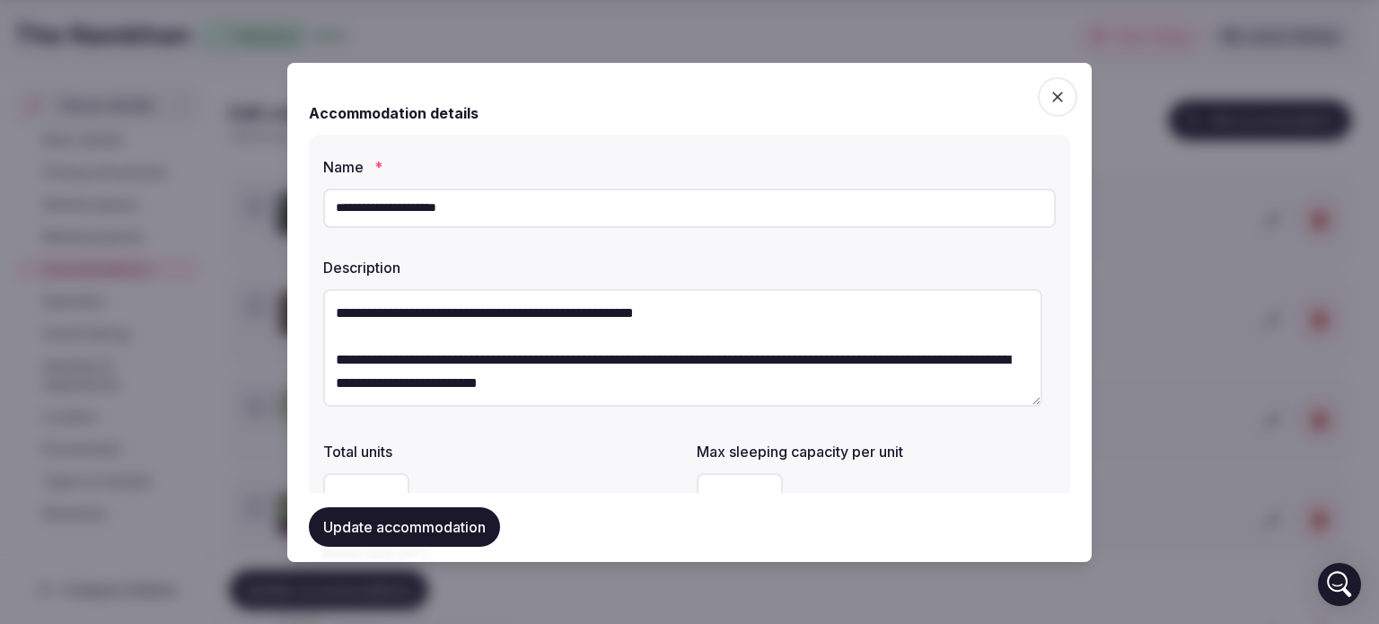
drag, startPoint x: 460, startPoint y: 209, endPoint x: 117, endPoint y: -4, distance: 404.1
click at [117, 0] on html "Search Popular Destinations Toscana, Italy Riviera Maya, Mexico Indonesia, Bali…" at bounding box center [689, 410] width 1379 height 1538
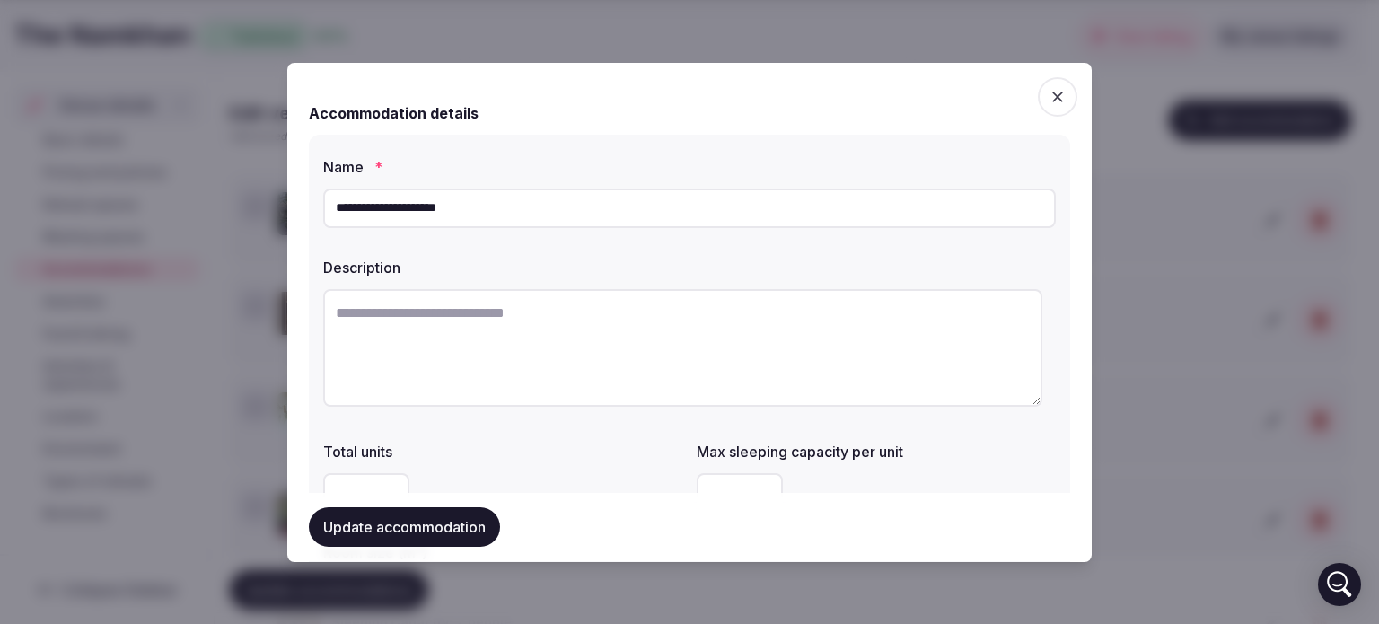
click at [453, 331] on textarea at bounding box center [682, 348] width 719 height 118
paste textarea "**********"
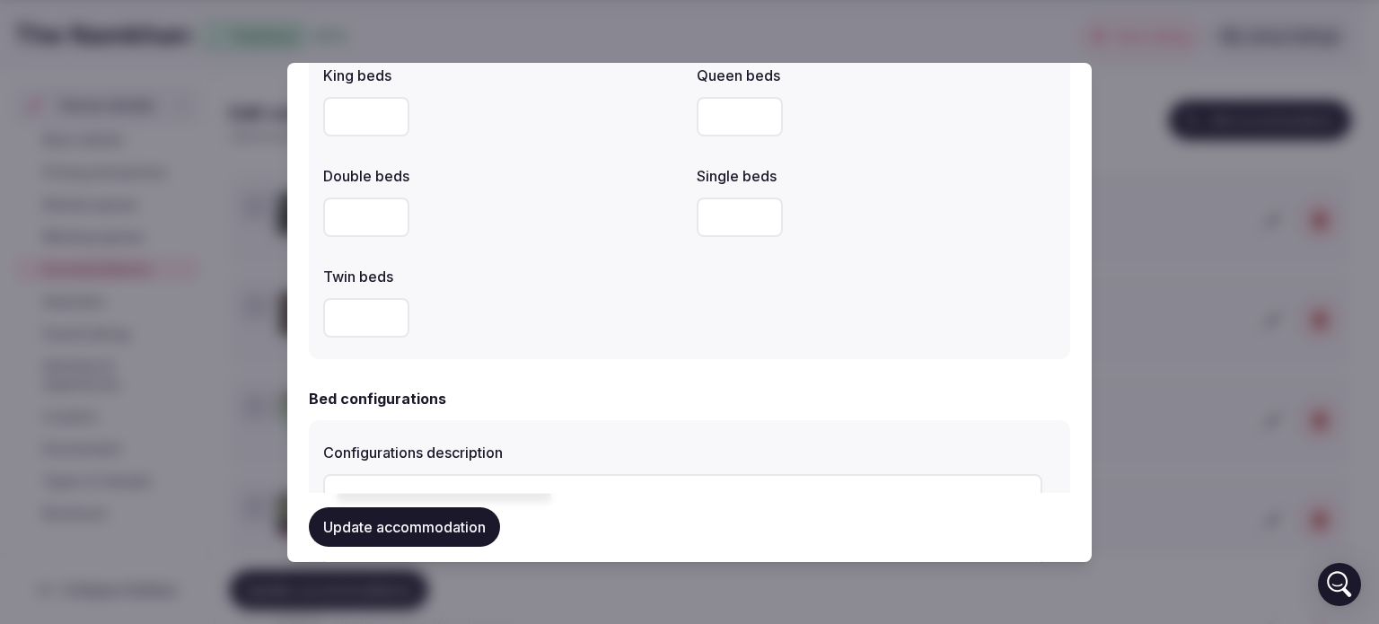
scroll to position [988, 0]
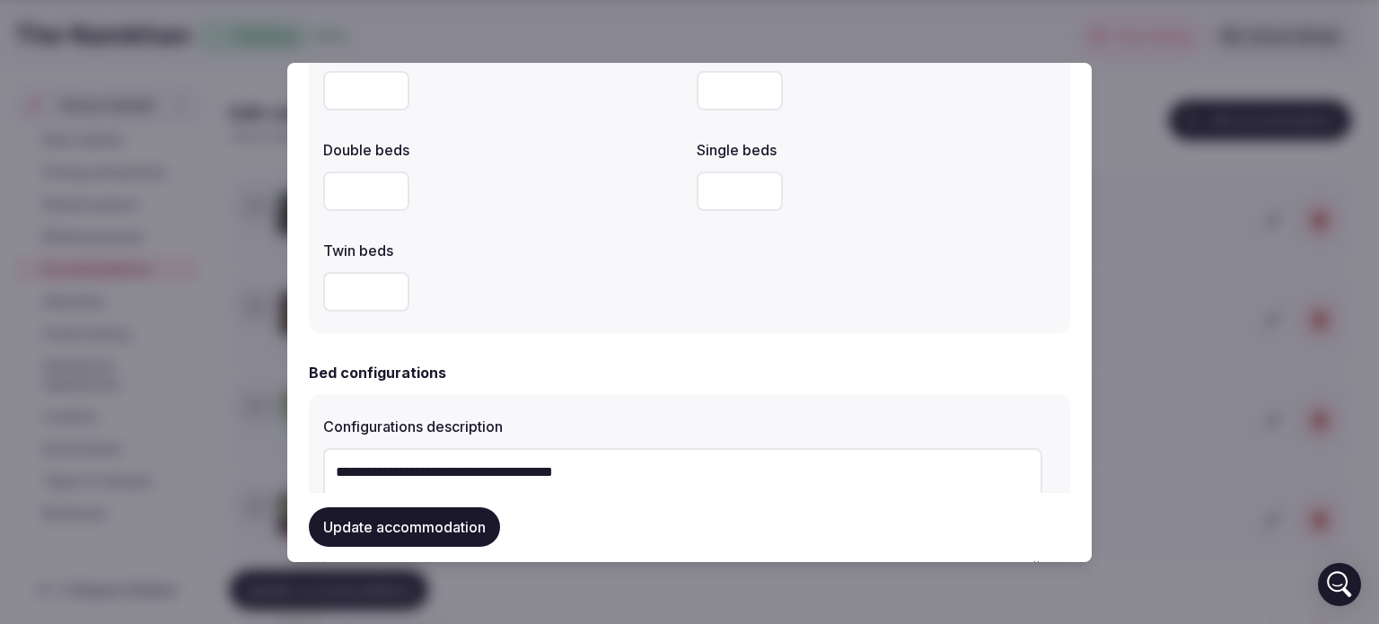
type textarea "**********"
click at [340, 191] on input "number" at bounding box center [366, 191] width 86 height 40
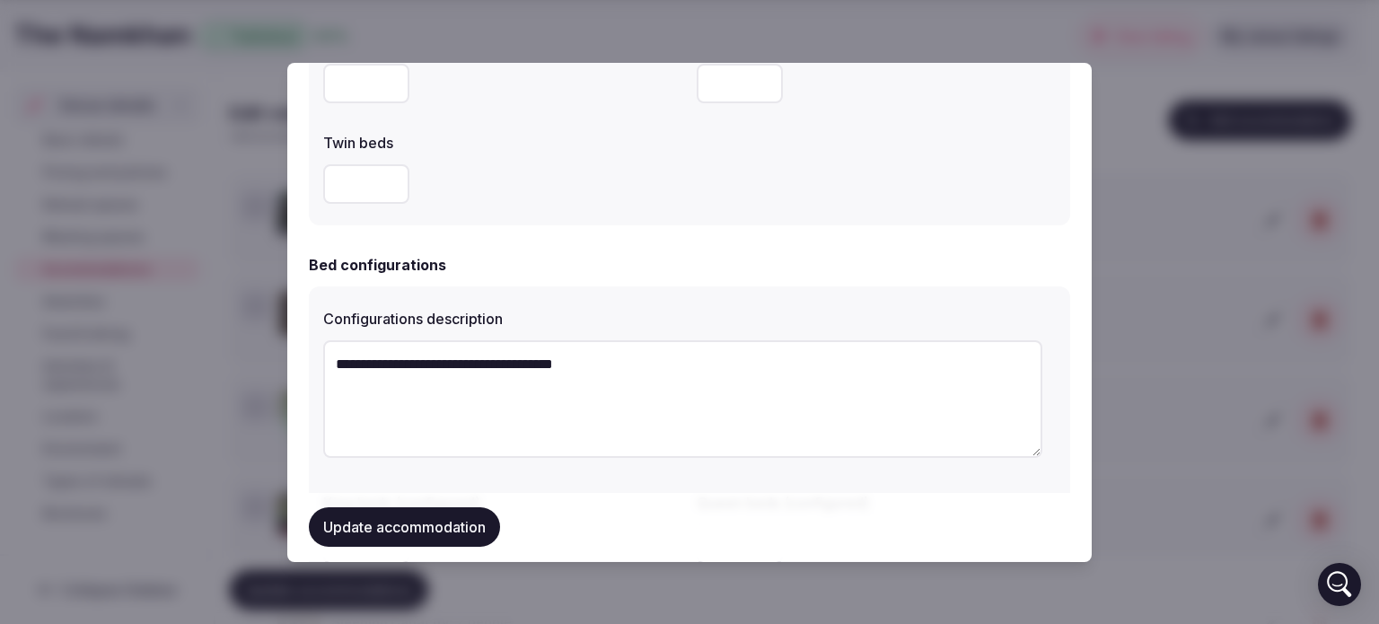
scroll to position [1167, 0]
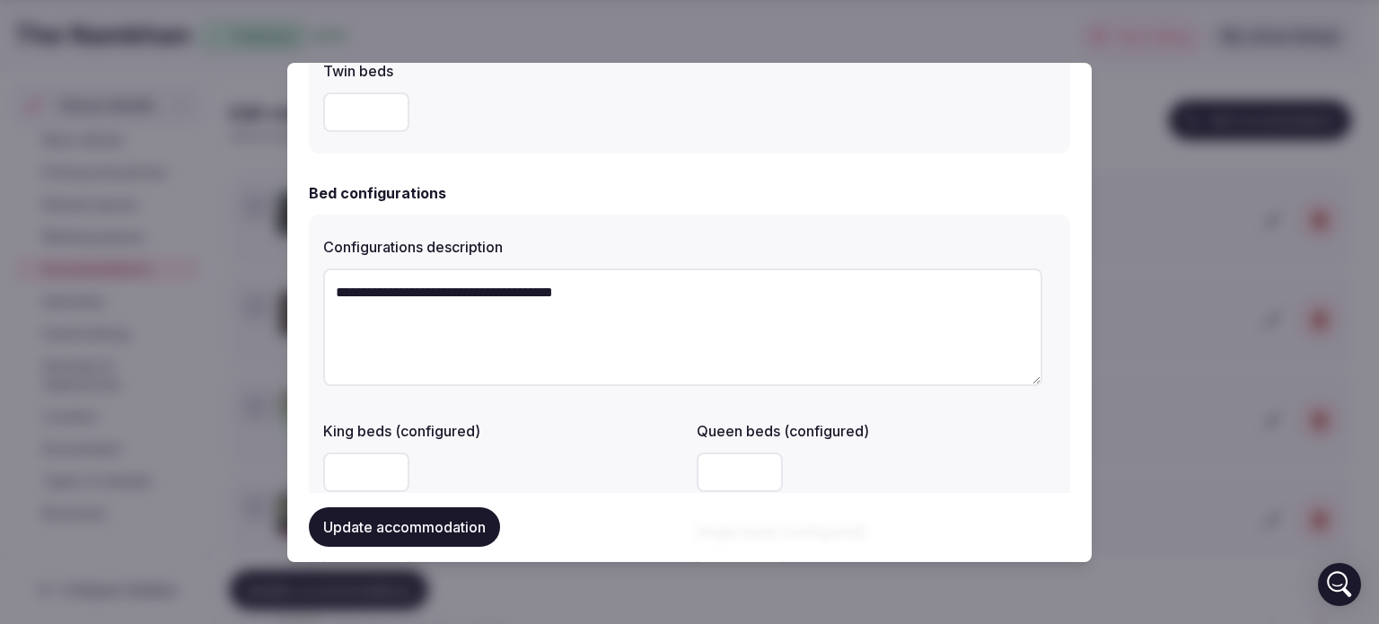
type input "*"
click at [539, 327] on textarea "**********" at bounding box center [682, 327] width 719 height 118
drag, startPoint x: 420, startPoint y: 332, endPoint x: 517, endPoint y: 332, distance: 97.0
click at [421, 332] on textarea "**********" at bounding box center [682, 327] width 719 height 118
click at [690, 306] on textarea "**********" at bounding box center [682, 327] width 719 height 118
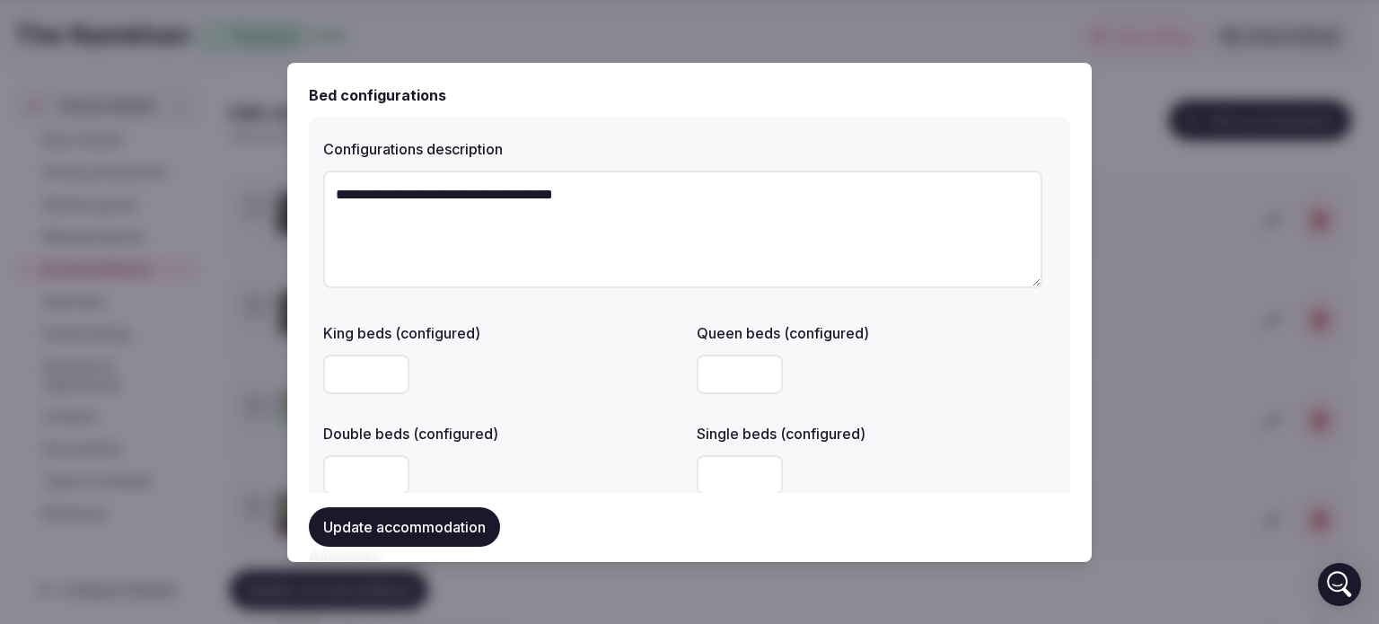
scroll to position [1257, 0]
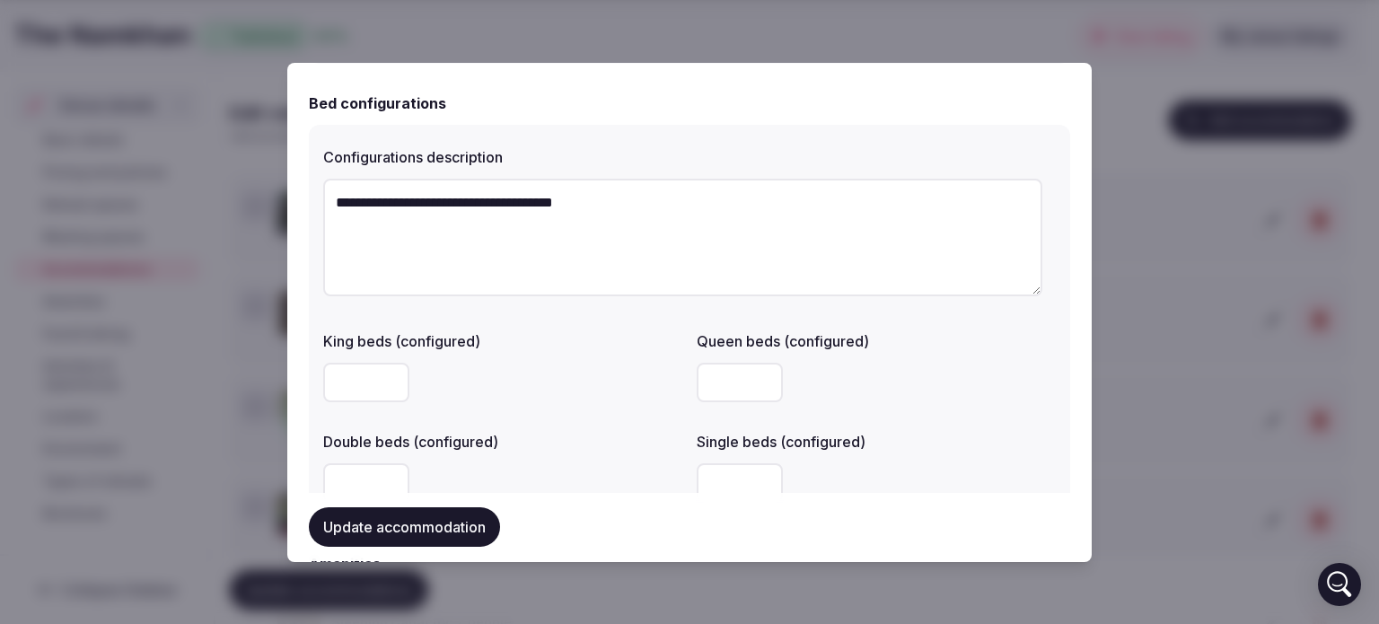
drag, startPoint x: 644, startPoint y: 208, endPoint x: 236, endPoint y: 193, distance: 407.9
click at [236, 193] on body "Search Popular Destinations Toscana, Italy Riviera Maya, Mexico Indonesia, Bali…" at bounding box center [683, 410] width 1366 height 1538
click at [751, 264] on textarea "**********" at bounding box center [682, 238] width 719 height 118
drag, startPoint x: 604, startPoint y: 203, endPoint x: 198, endPoint y: 200, distance: 405.8
click at [198, 200] on body "Search Popular Destinations Toscana, Italy Riviera Maya, Mexico Indonesia, Bali…" at bounding box center [683, 410] width 1366 height 1538
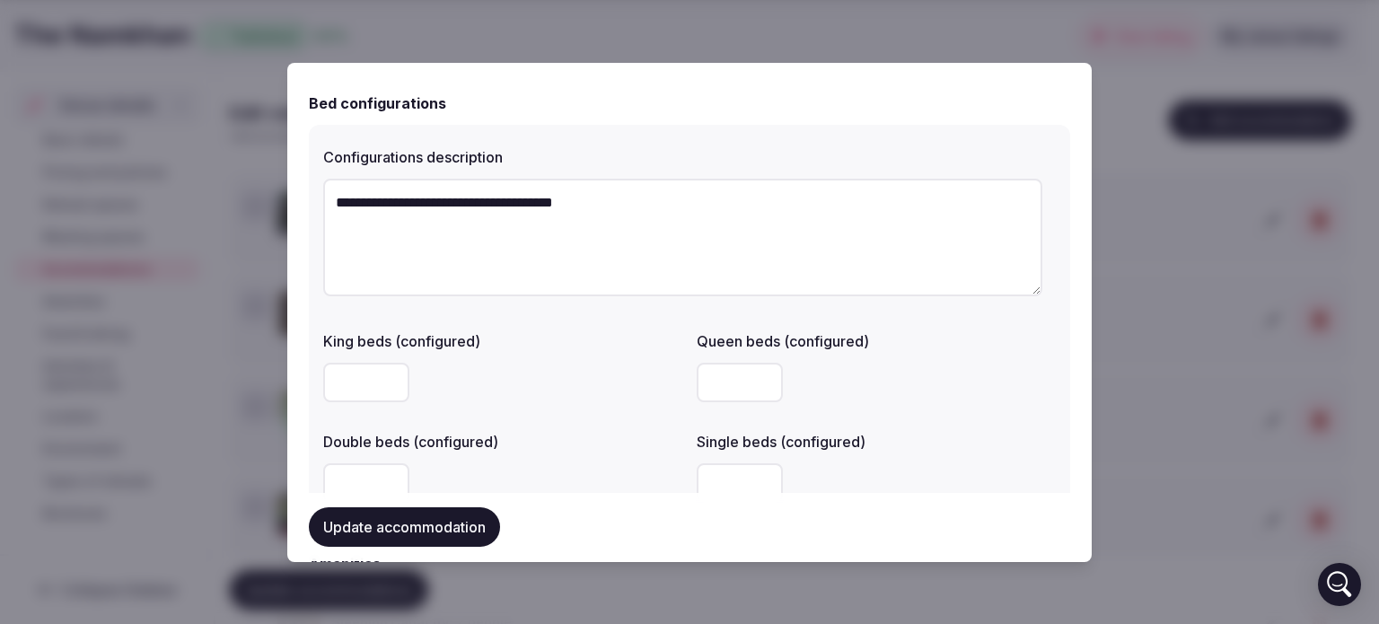
click at [441, 204] on textarea "**********" at bounding box center [682, 238] width 719 height 118
drag, startPoint x: 445, startPoint y: 200, endPoint x: 417, endPoint y: 204, distance: 28.1
click at [417, 204] on textarea "**********" at bounding box center [682, 238] width 719 height 118
drag, startPoint x: 625, startPoint y: 207, endPoint x: 220, endPoint y: 189, distance: 405.3
click at [220, 189] on body "Search Popular Destinations Toscana, Italy Riviera Maya, Mexico Indonesia, Bali…" at bounding box center [683, 410] width 1366 height 1538
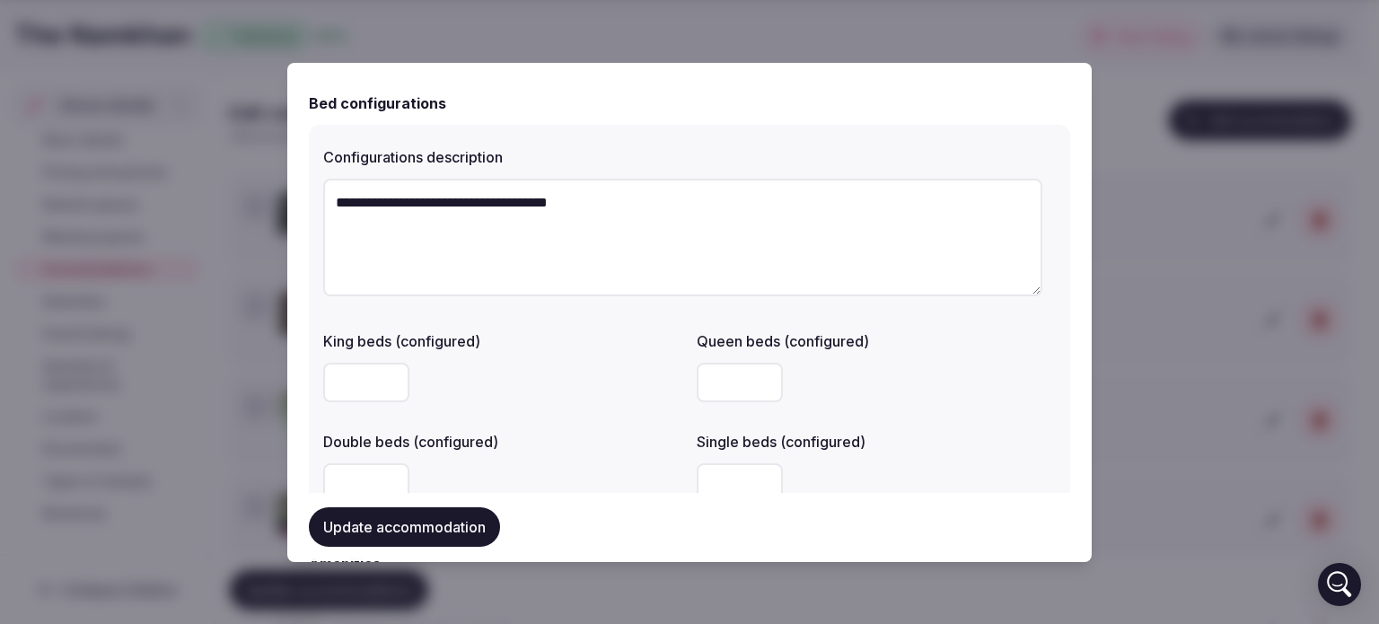
drag, startPoint x: 610, startPoint y: 272, endPoint x: 598, endPoint y: 272, distance: 11.7
click at [609, 272] on textarea "**********" at bounding box center [682, 238] width 719 height 118
type textarea "**********"
click at [415, 535] on button "Update accommodation" at bounding box center [404, 528] width 191 height 40
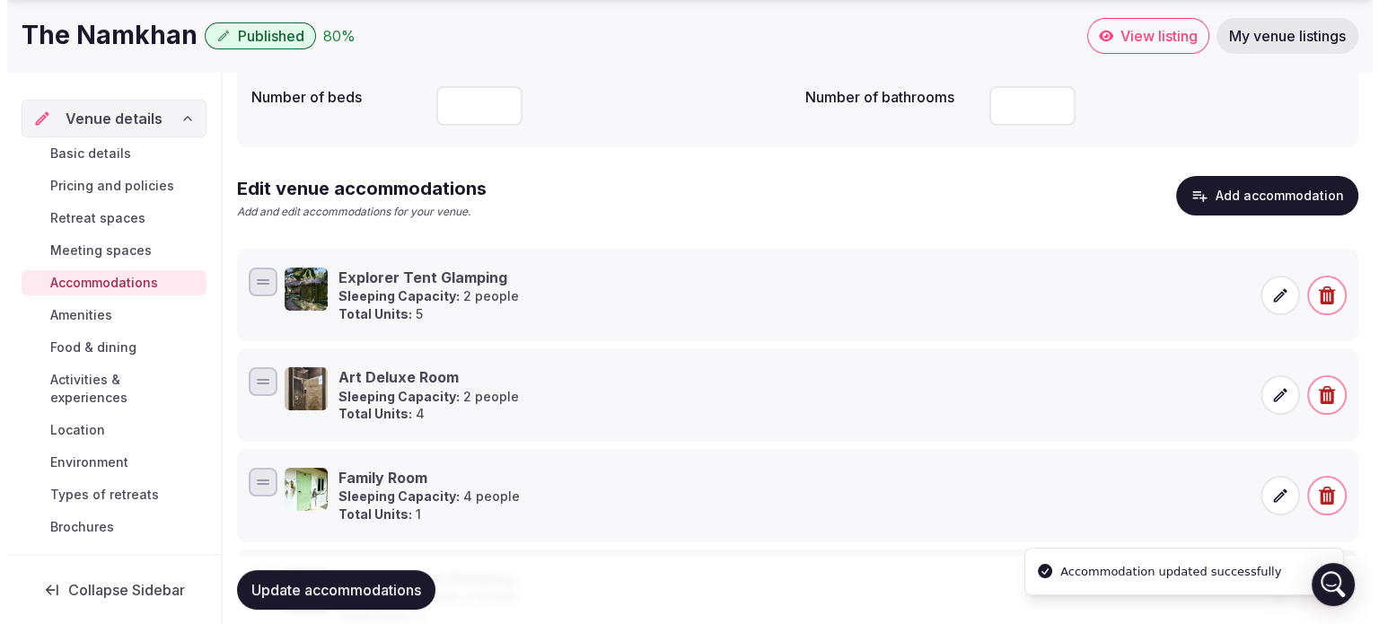
scroll to position [294, 0]
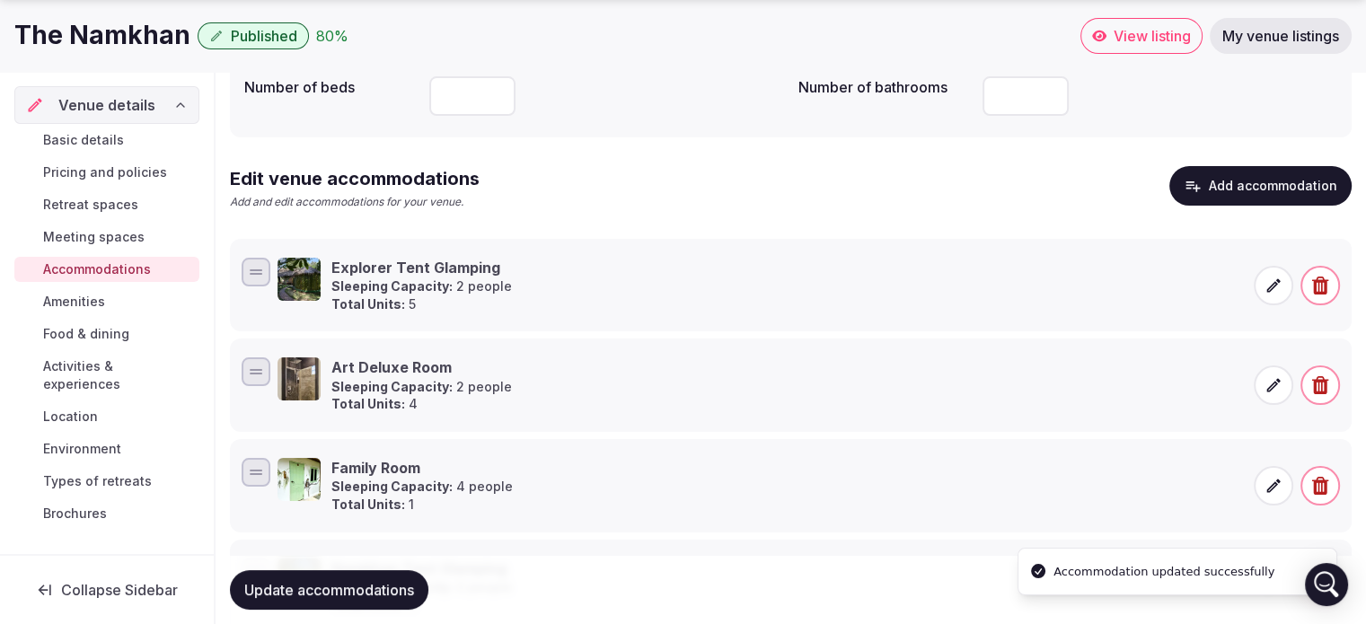
click at [1266, 384] on icon at bounding box center [1273, 385] width 18 height 18
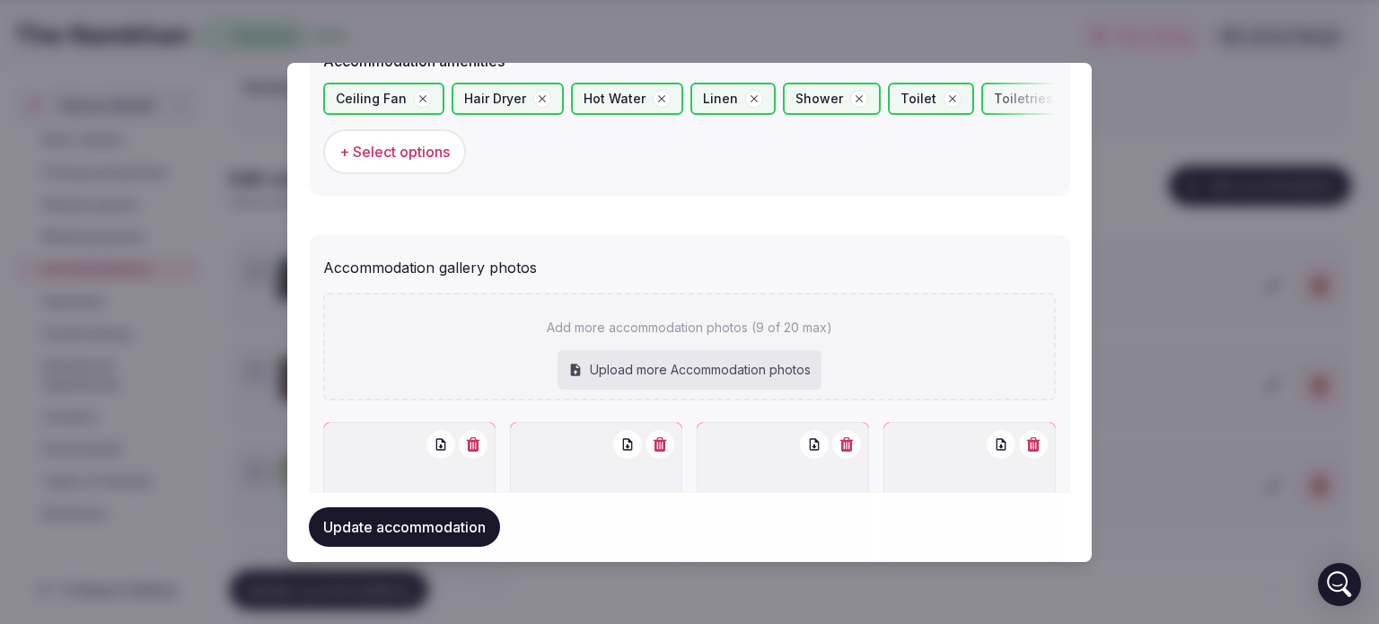
scroll to position [1975, 0]
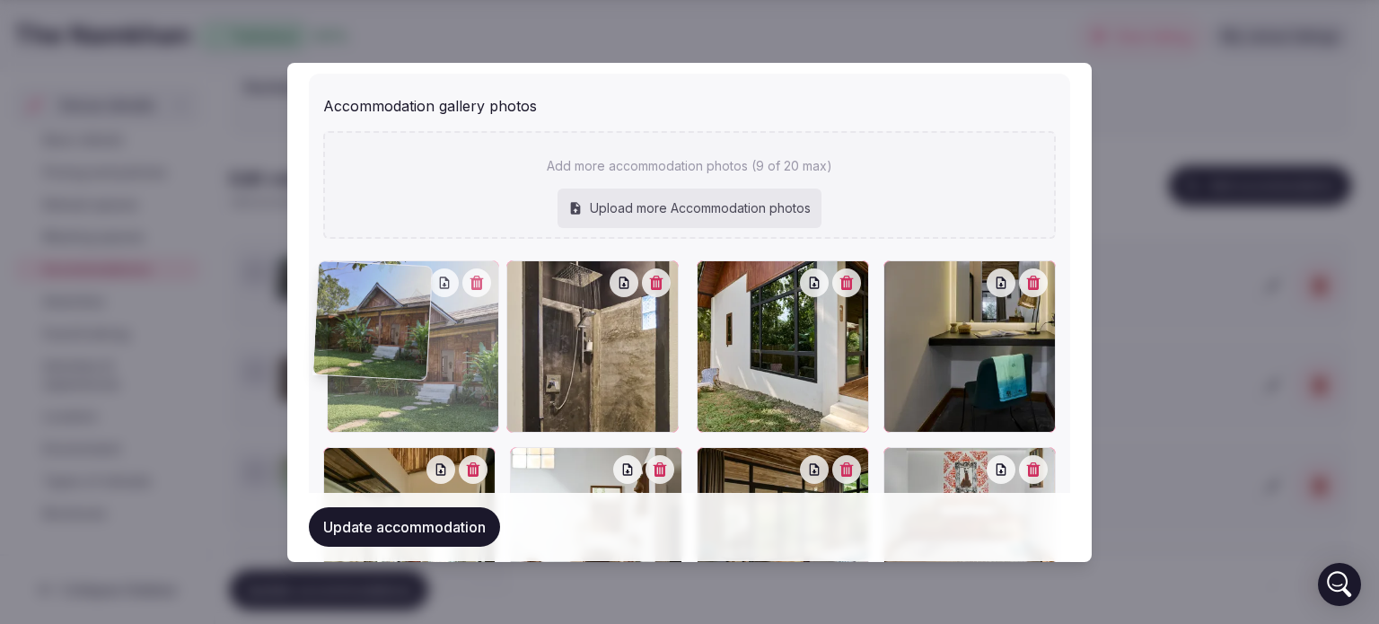
drag, startPoint x: 595, startPoint y: 326, endPoint x: 391, endPoint y: 327, distance: 203.8
click at [391, 327] on div at bounding box center [413, 346] width 172 height 172
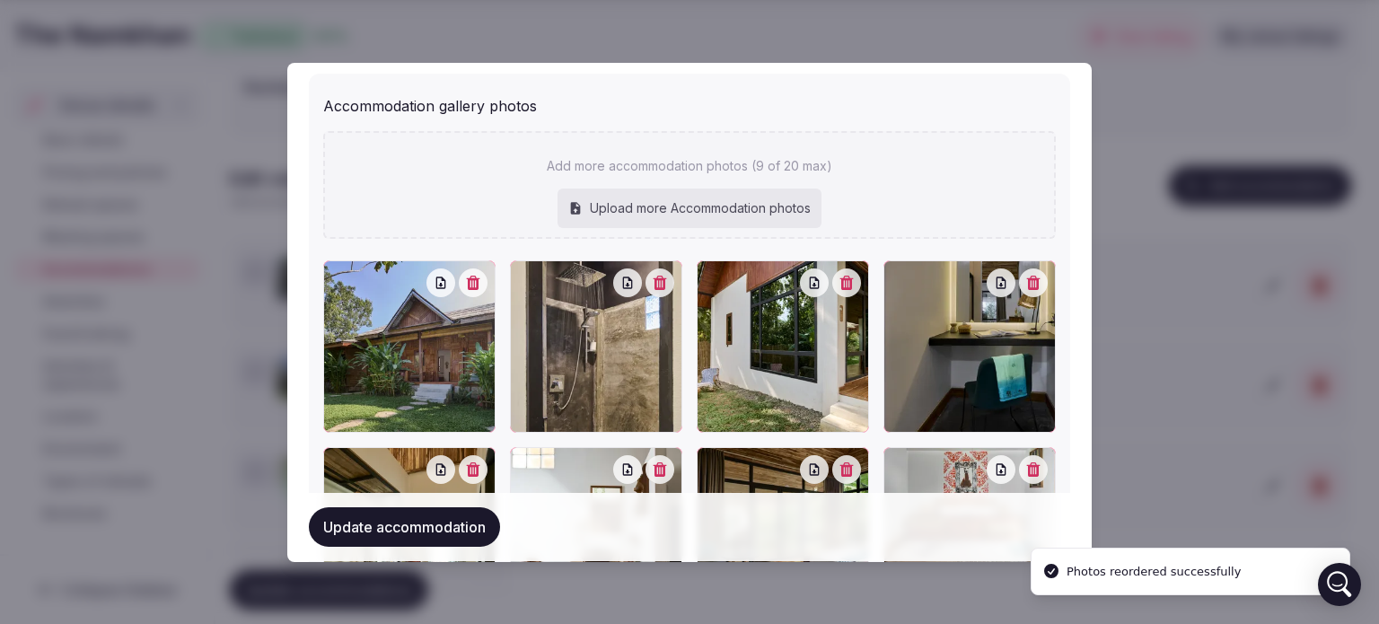
click at [473, 288] on button "button" at bounding box center [473, 282] width 29 height 29
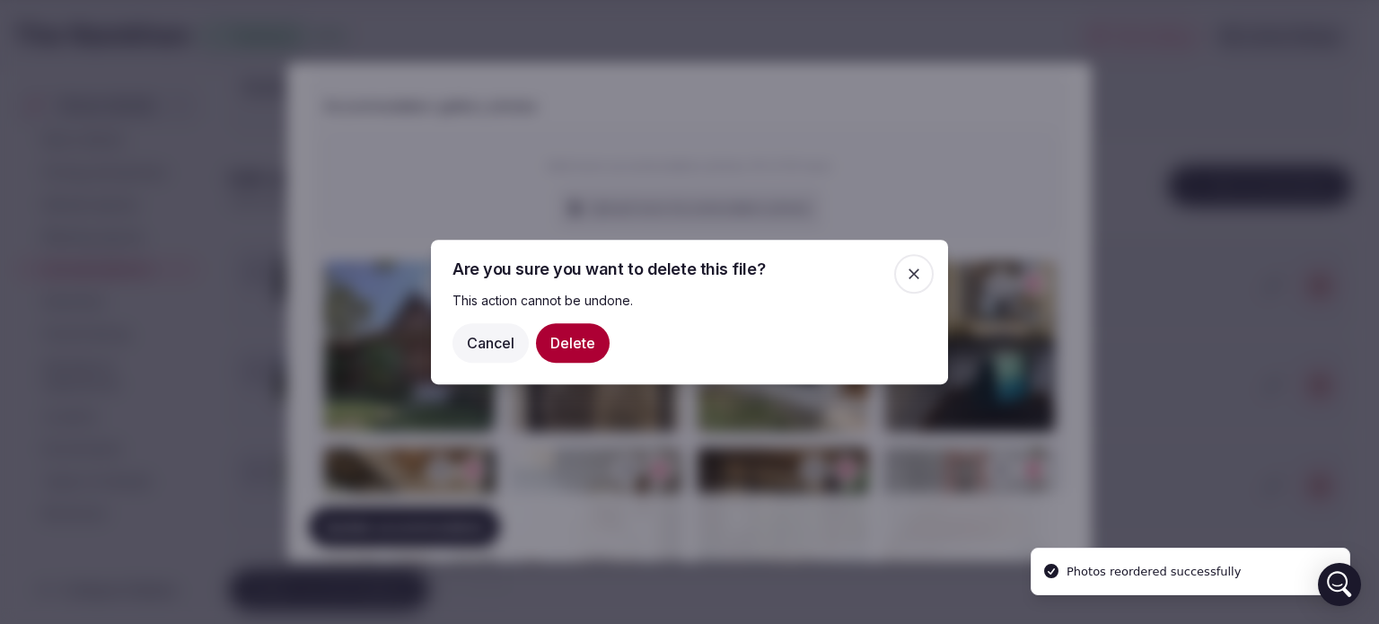
click at [575, 352] on button "Delete" at bounding box center [573, 343] width 74 height 40
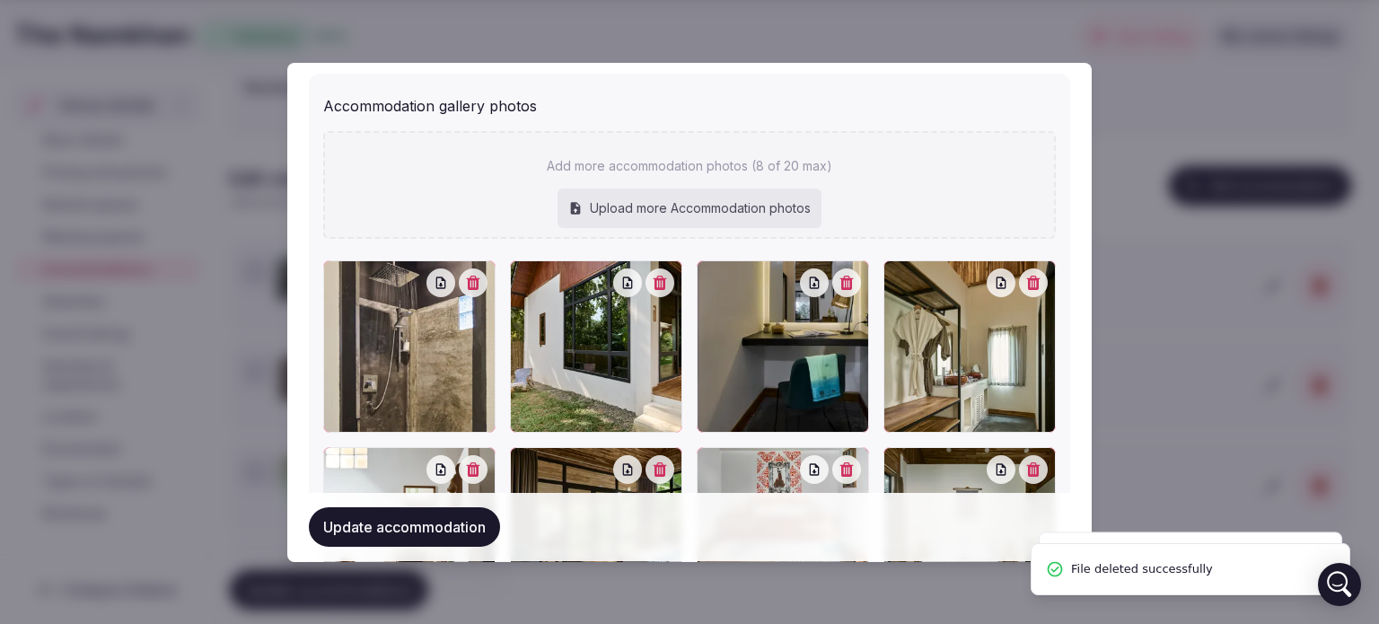
scroll to position [2151, 0]
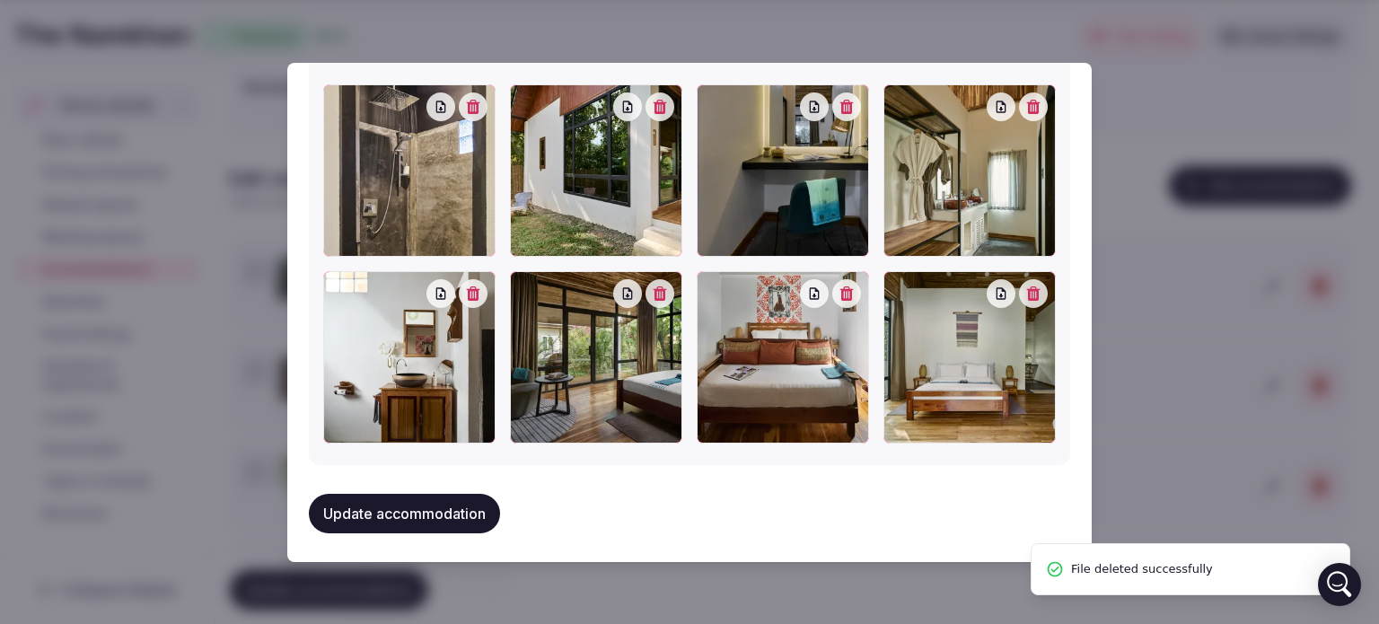
click at [659, 108] on icon "button" at bounding box center [660, 107] width 13 height 14
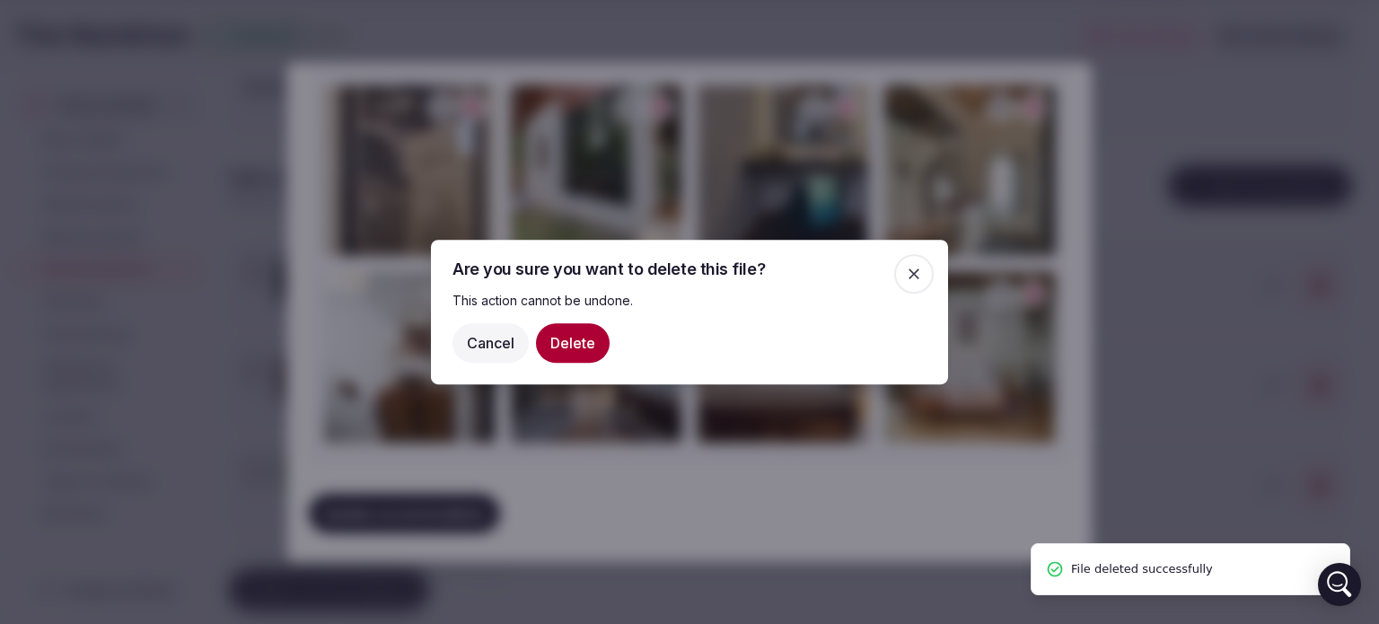
click at [552, 340] on button "Delete" at bounding box center [573, 343] width 74 height 40
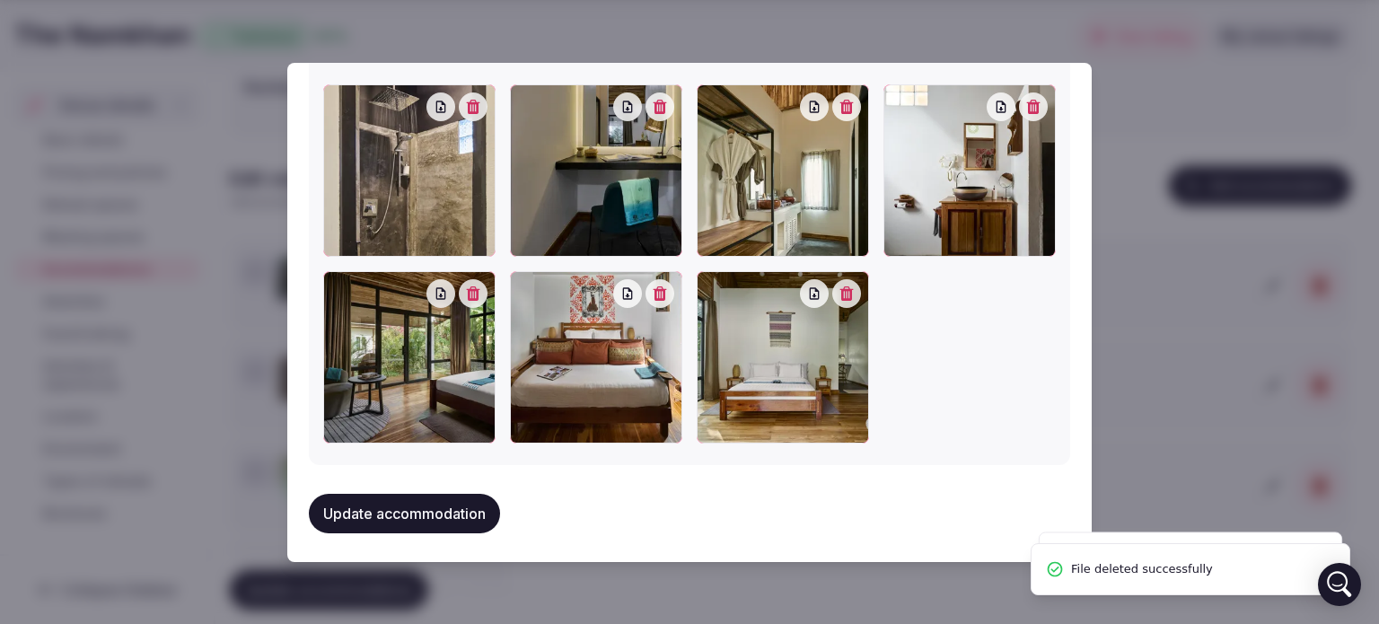
click at [655, 113] on button "button" at bounding box center [660, 106] width 29 height 29
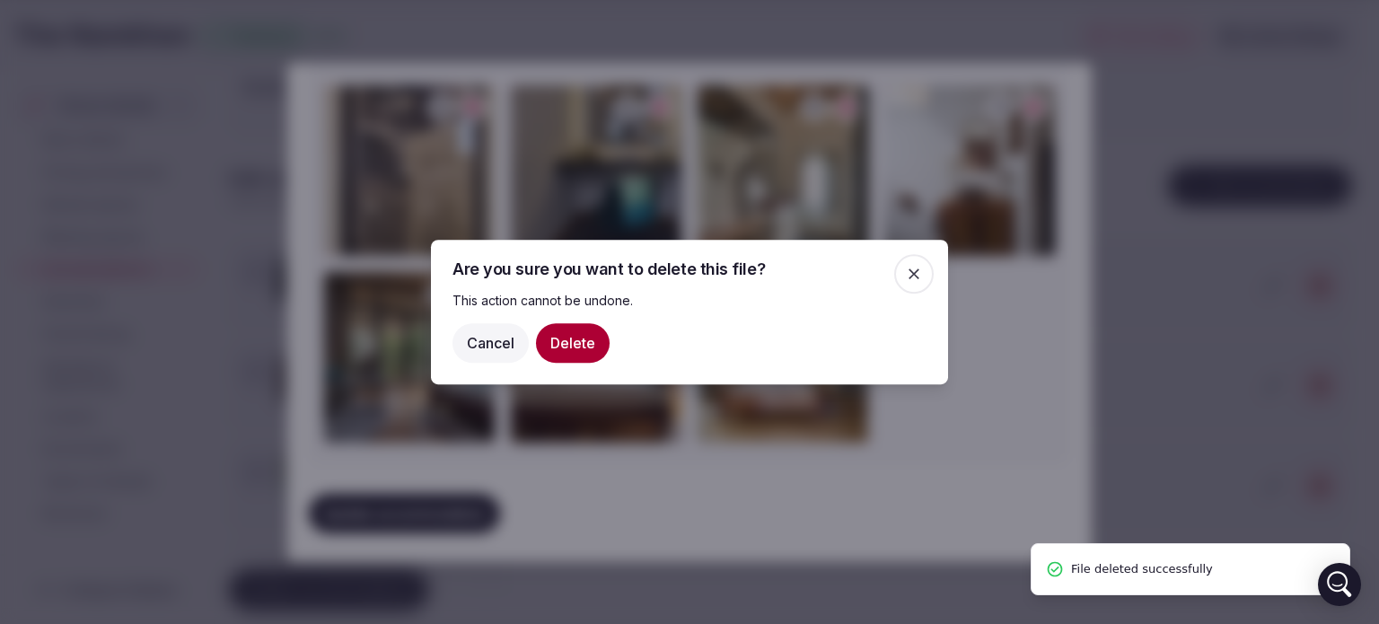
click at [593, 336] on button "Delete" at bounding box center [573, 343] width 74 height 40
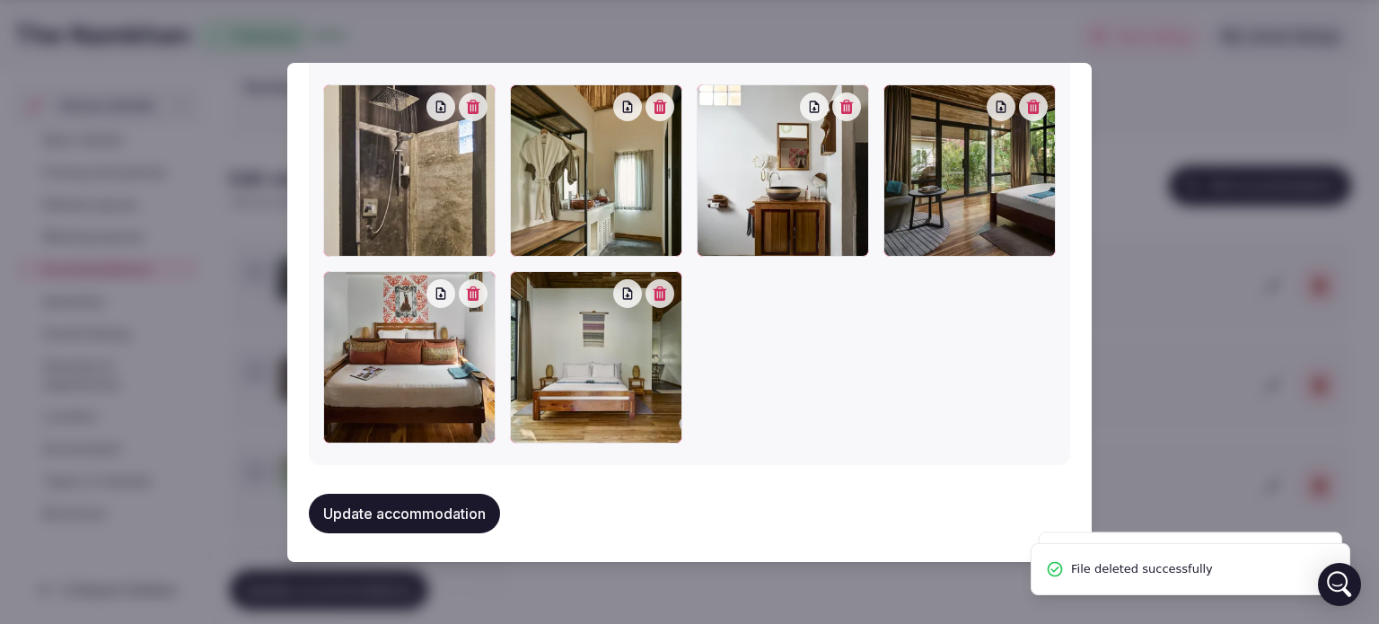
click at [655, 108] on icon "button" at bounding box center [660, 107] width 14 height 14
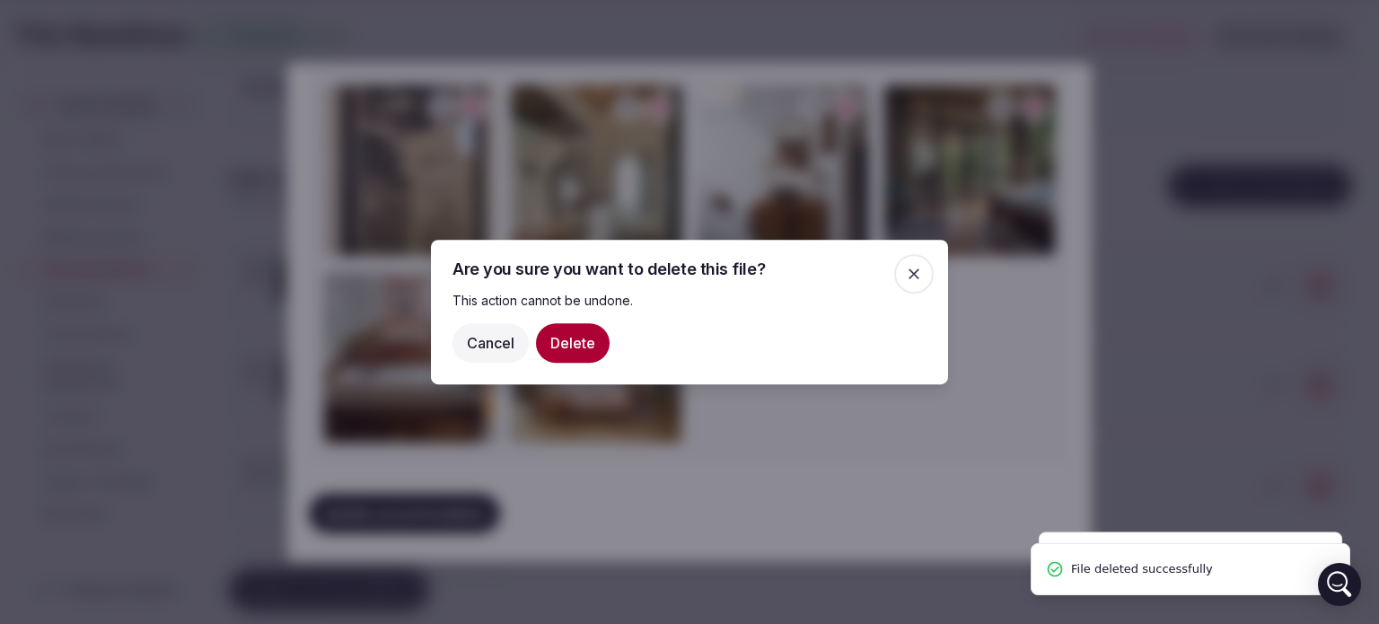
click at [571, 342] on button "Delete" at bounding box center [573, 343] width 74 height 40
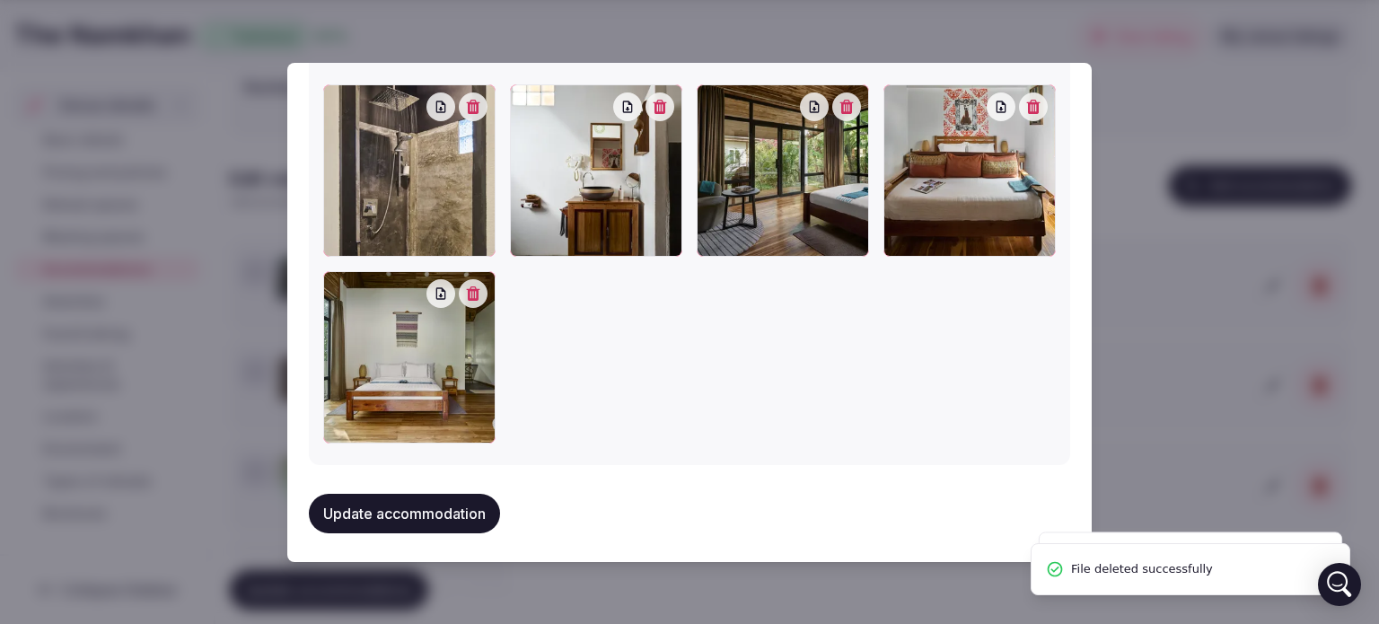
click at [660, 114] on button "button" at bounding box center [660, 106] width 29 height 29
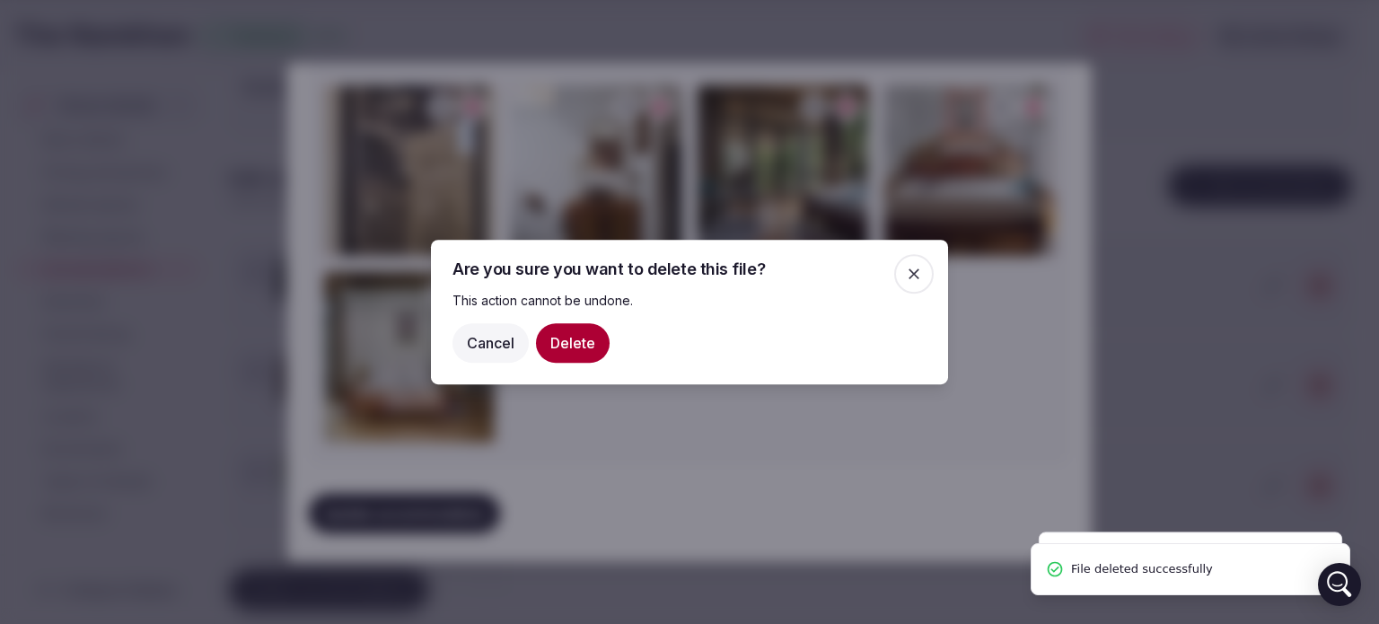
click at [582, 335] on button "Delete" at bounding box center [573, 343] width 74 height 40
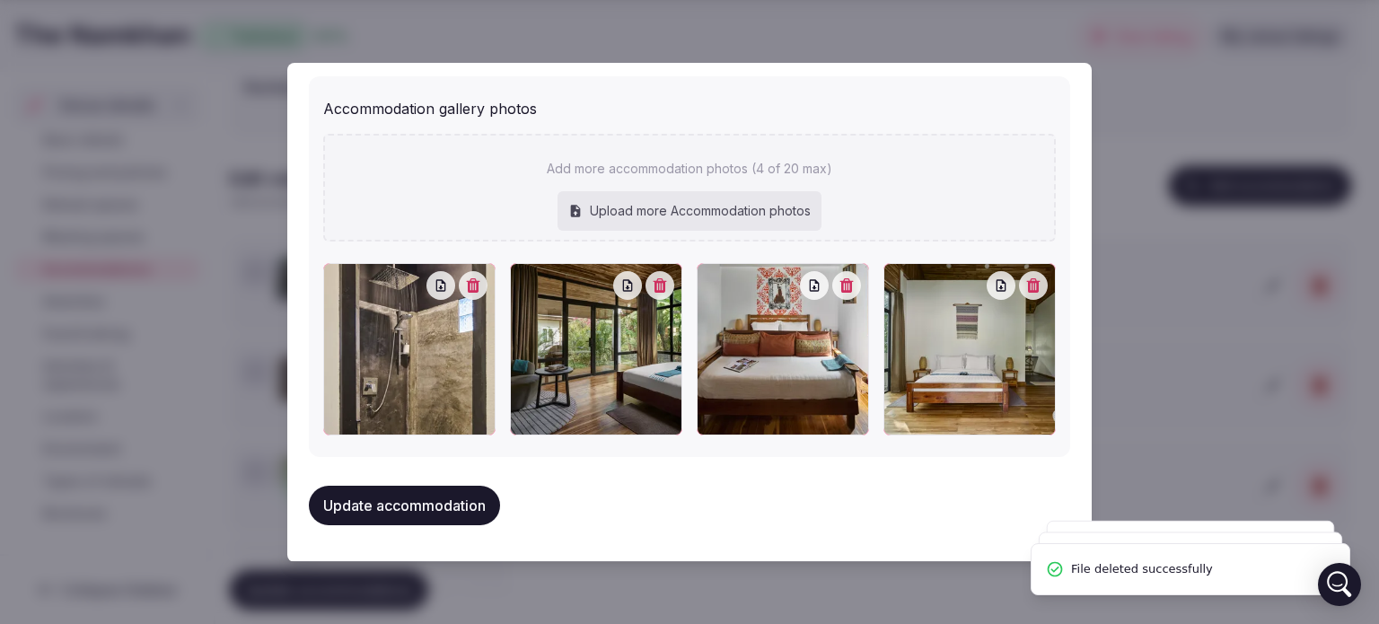
scroll to position [1968, 0]
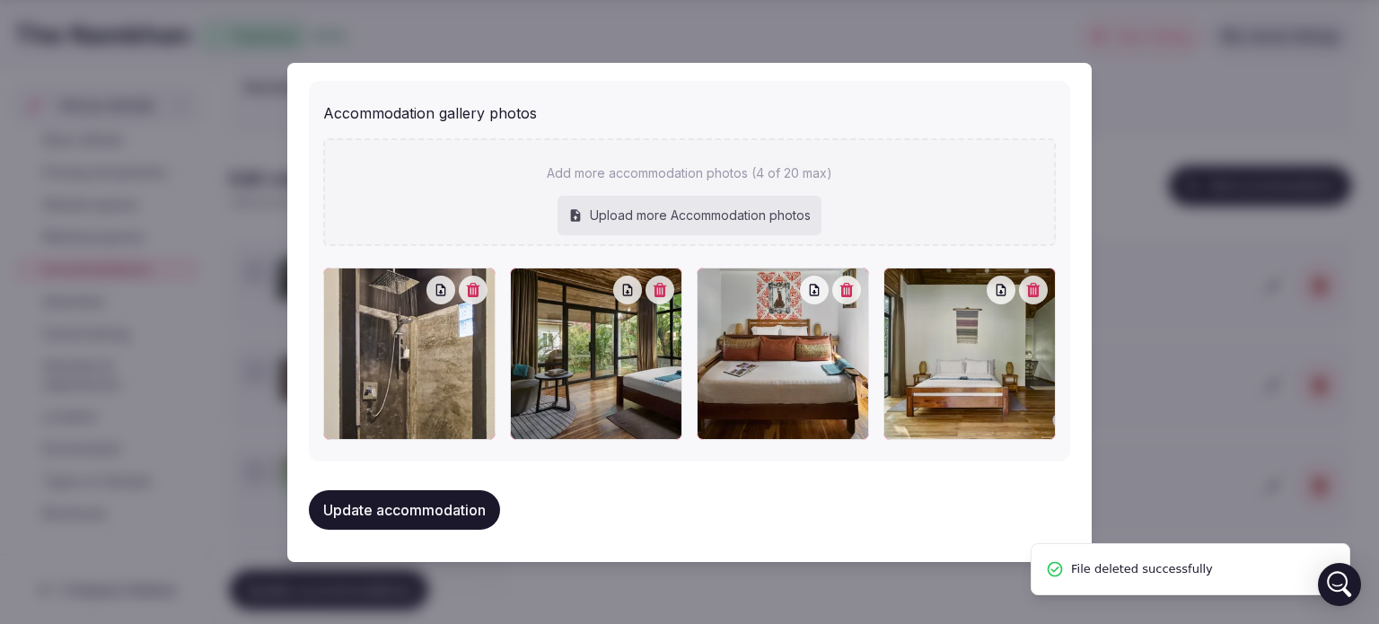
click at [654, 285] on icon "button" at bounding box center [660, 290] width 13 height 14
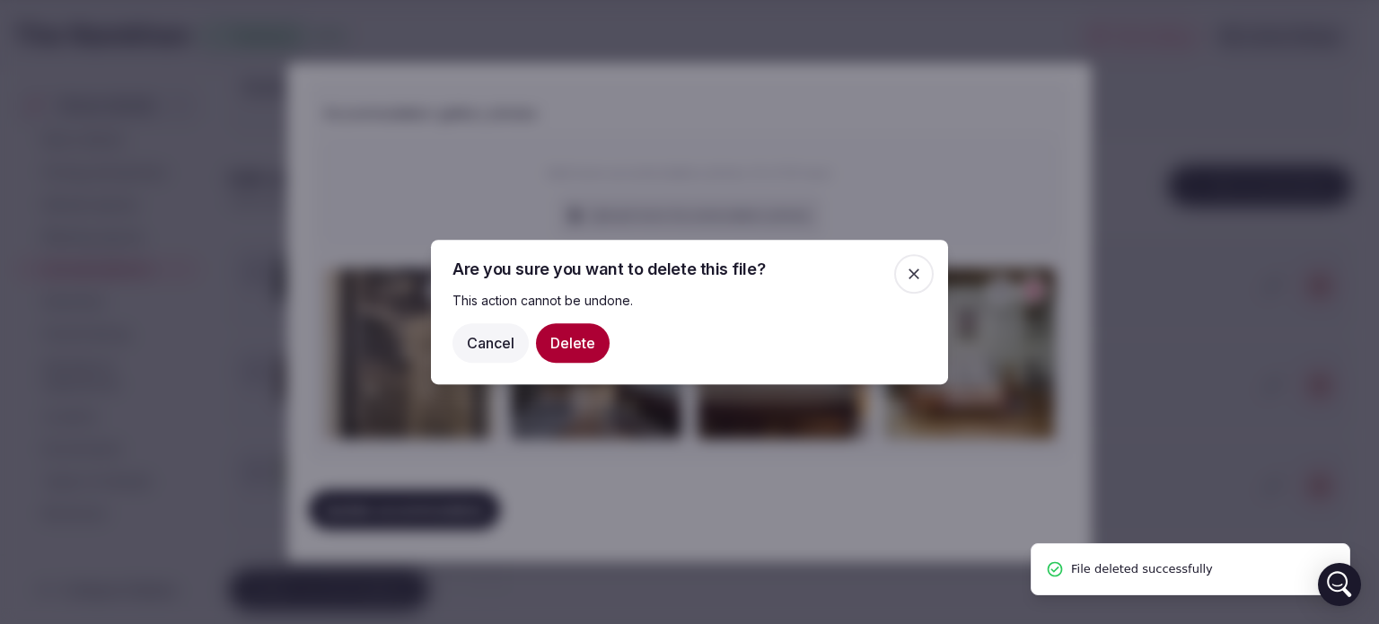
click at [583, 340] on button "Delete" at bounding box center [573, 343] width 74 height 40
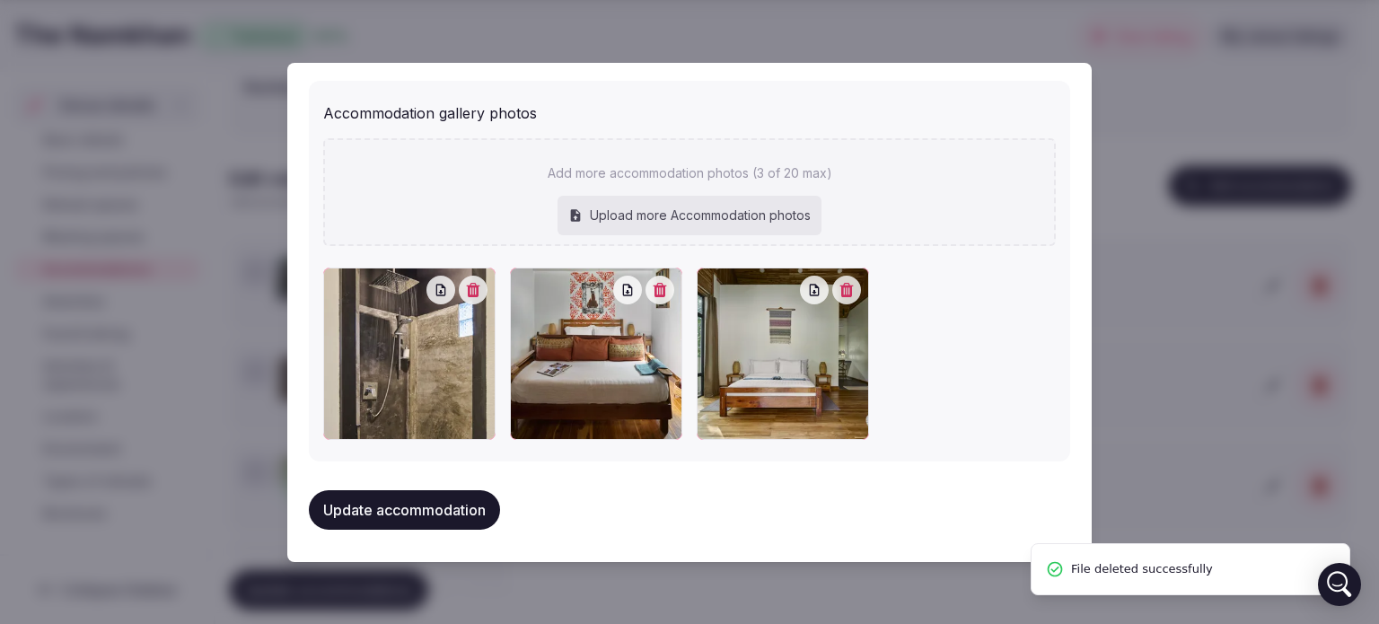
click at [656, 294] on button "button" at bounding box center [660, 290] width 29 height 29
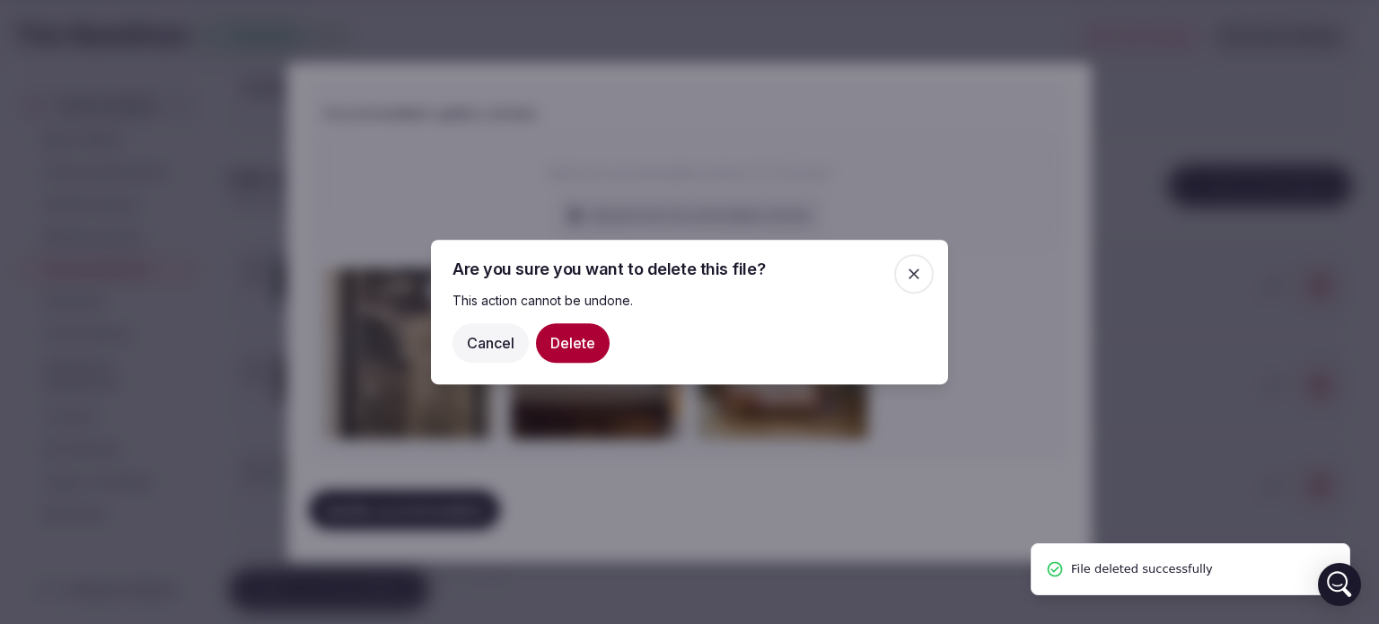
click at [584, 349] on button "Delete" at bounding box center [573, 343] width 74 height 40
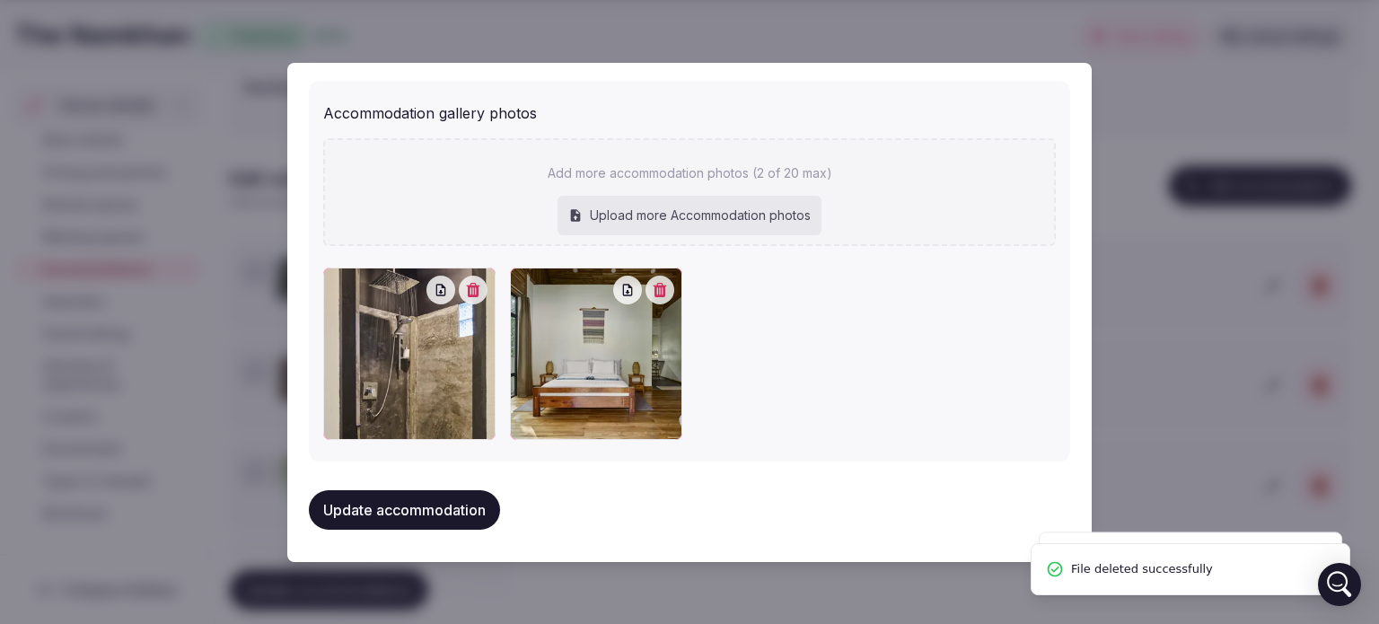
click at [644, 269] on div at bounding box center [596, 354] width 172 height 172
click at [655, 283] on icon "button" at bounding box center [660, 290] width 13 height 14
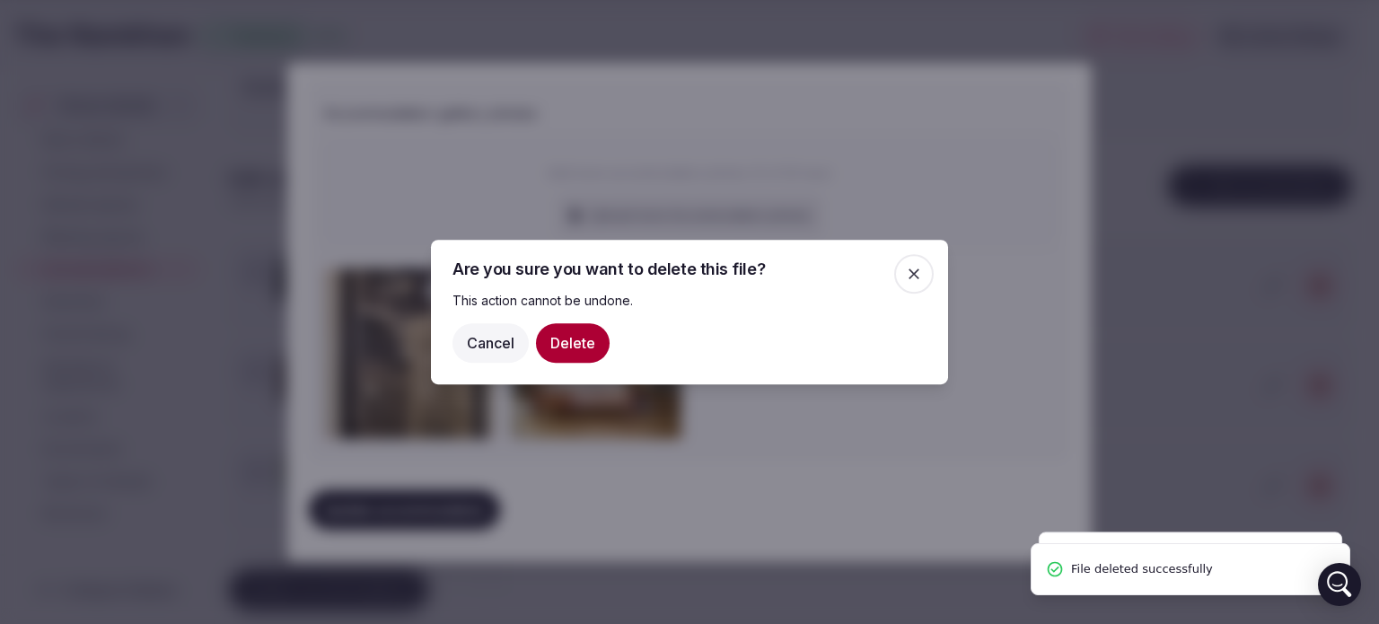
click at [558, 349] on button "Delete" at bounding box center [573, 343] width 74 height 40
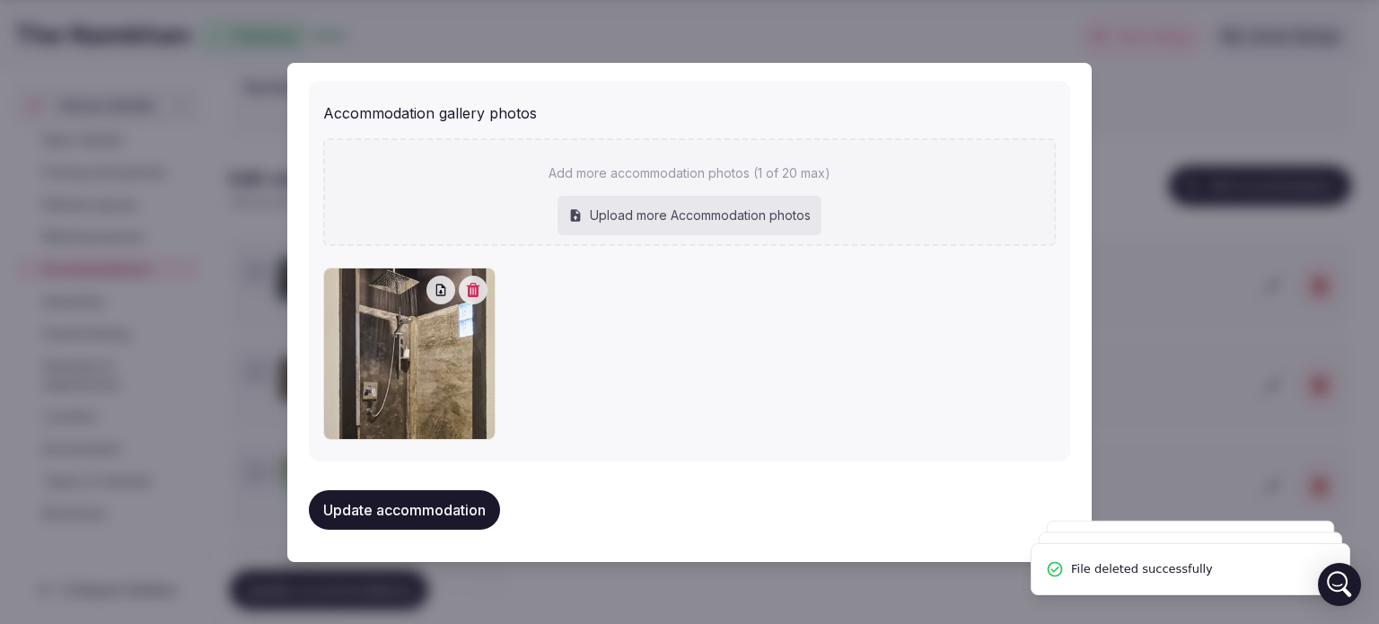
click at [467, 294] on icon "button" at bounding box center [473, 290] width 13 height 14
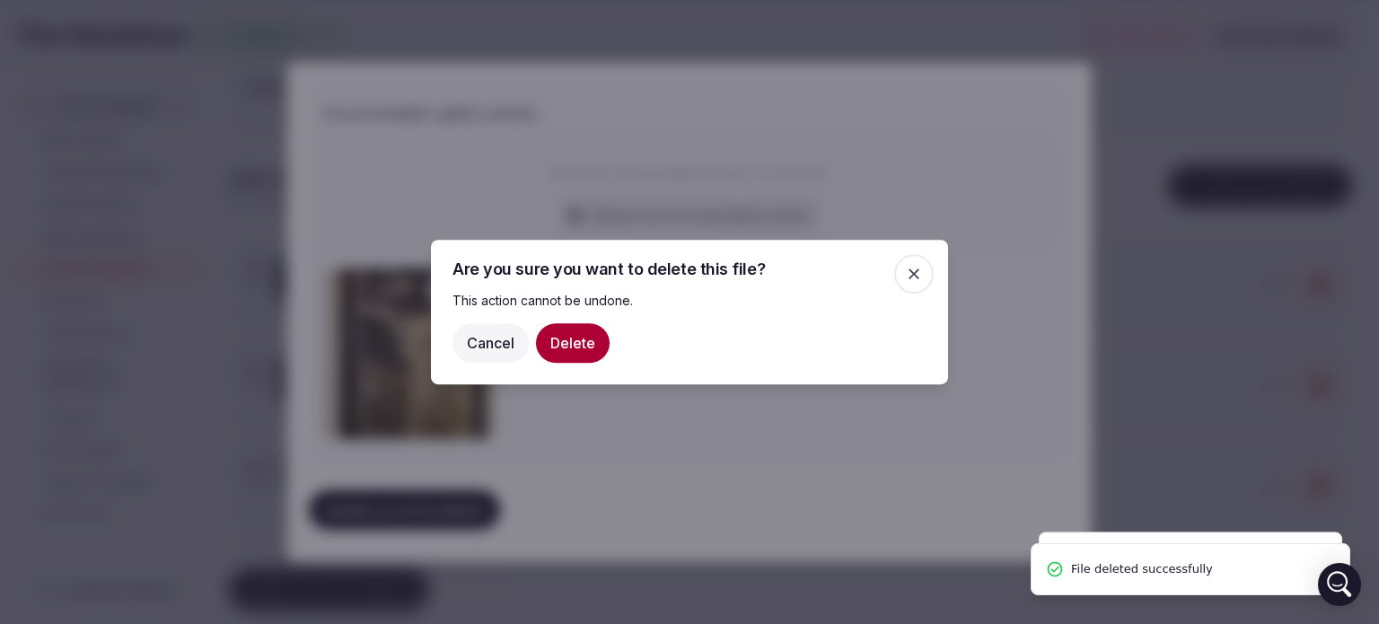
click at [557, 344] on button "Delete" at bounding box center [573, 343] width 74 height 40
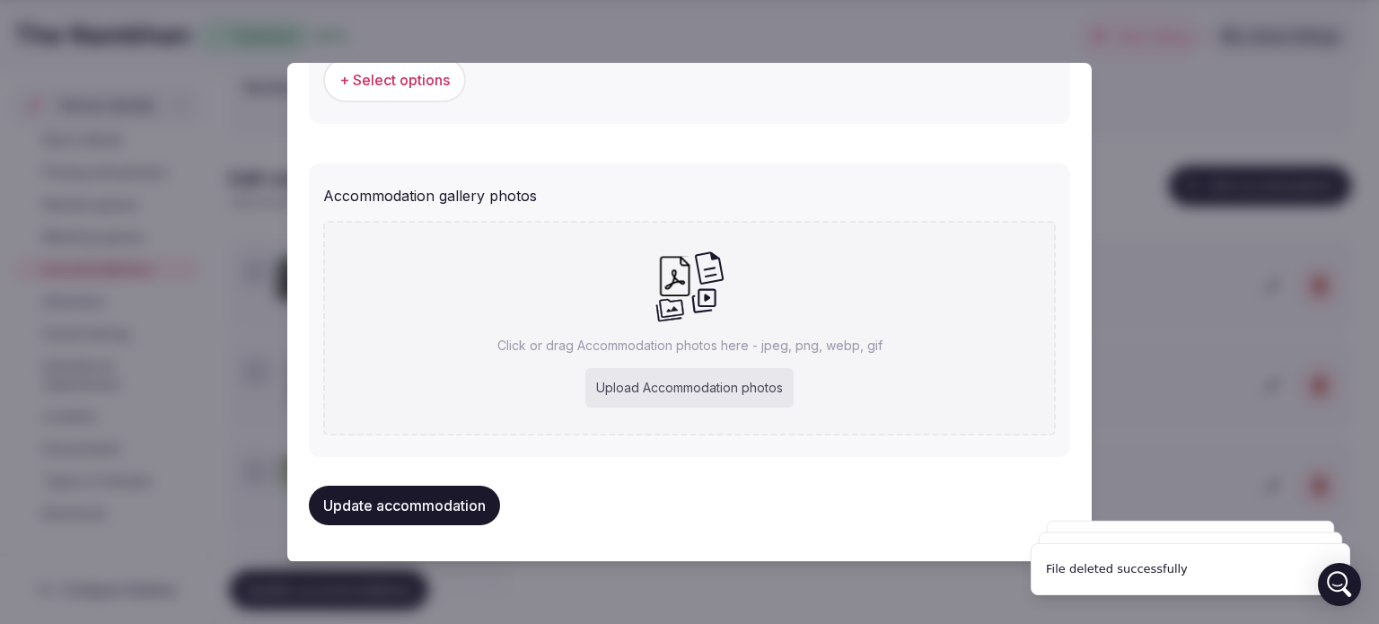
scroll to position [1885, 0]
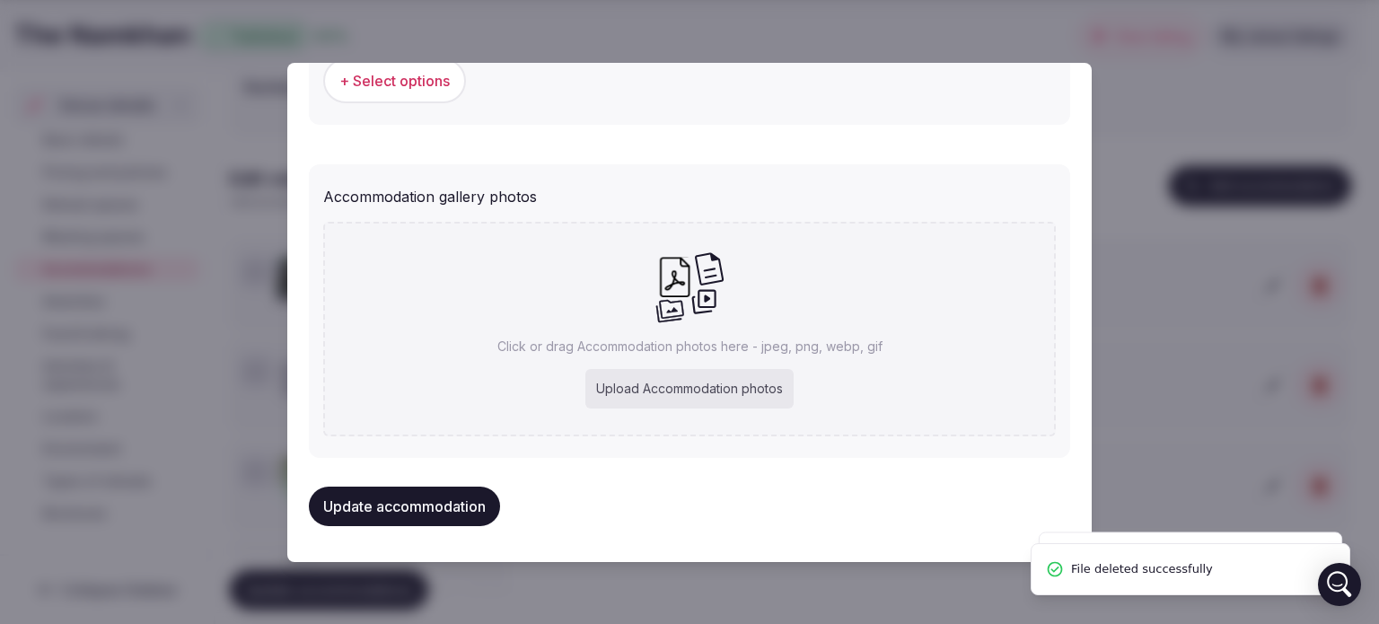
click at [656, 380] on div "Upload Accommodation photos" at bounding box center [689, 389] width 208 height 40
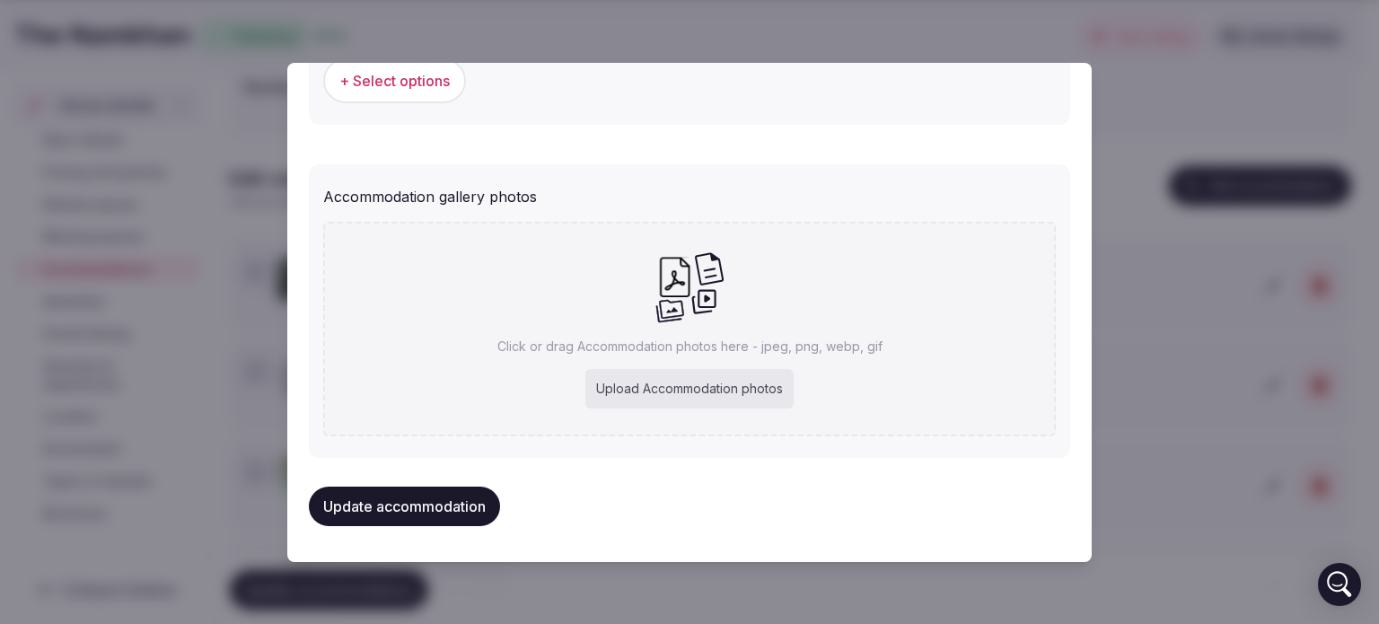
type input "**********"
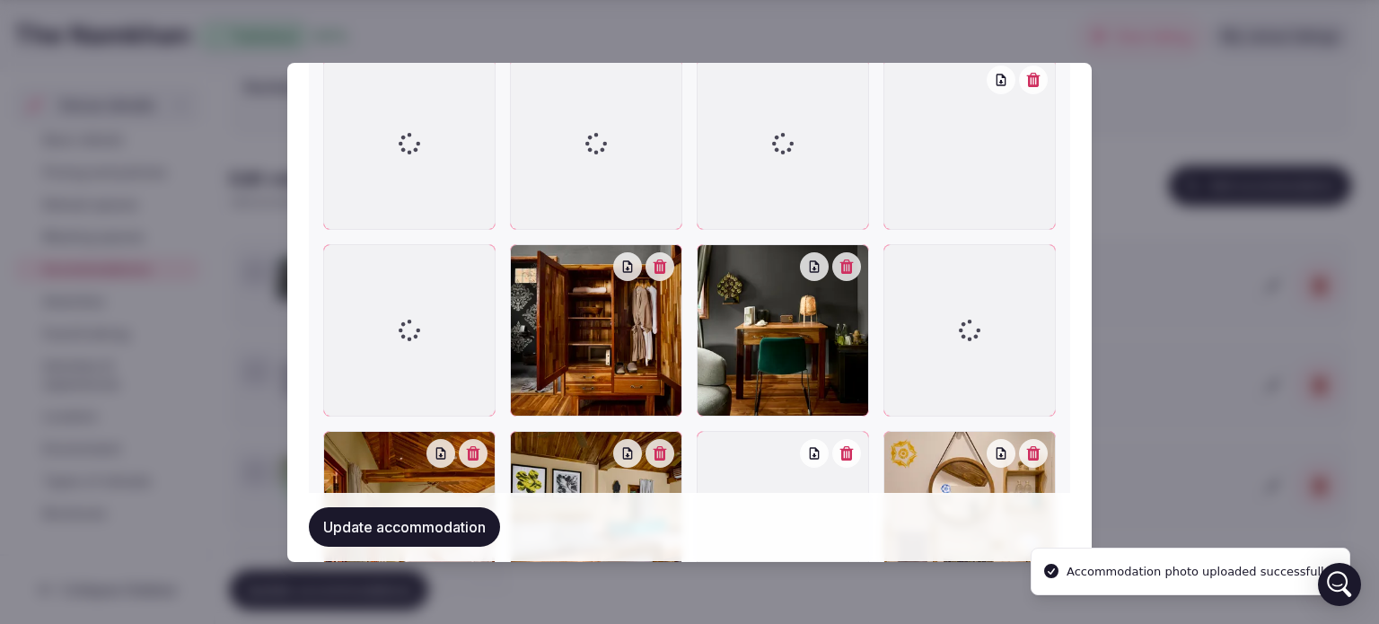
scroll to position [2244, 0]
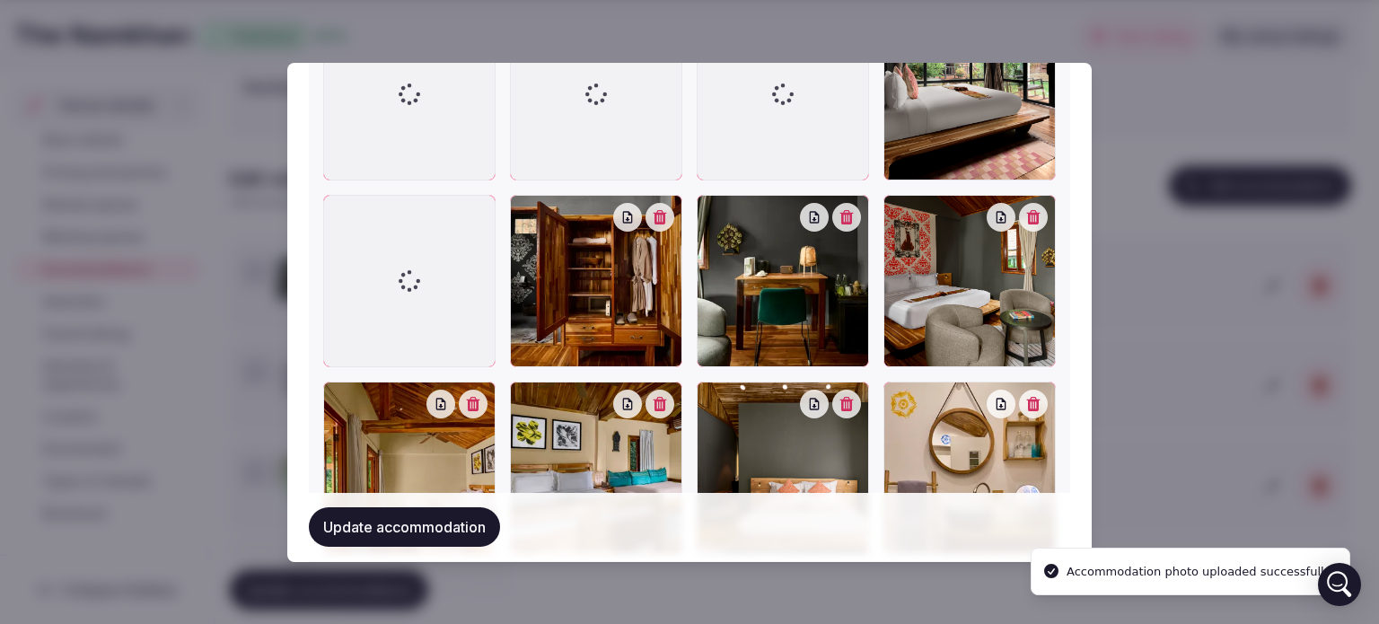
click at [1027, 400] on icon "button" at bounding box center [1033, 404] width 13 height 14
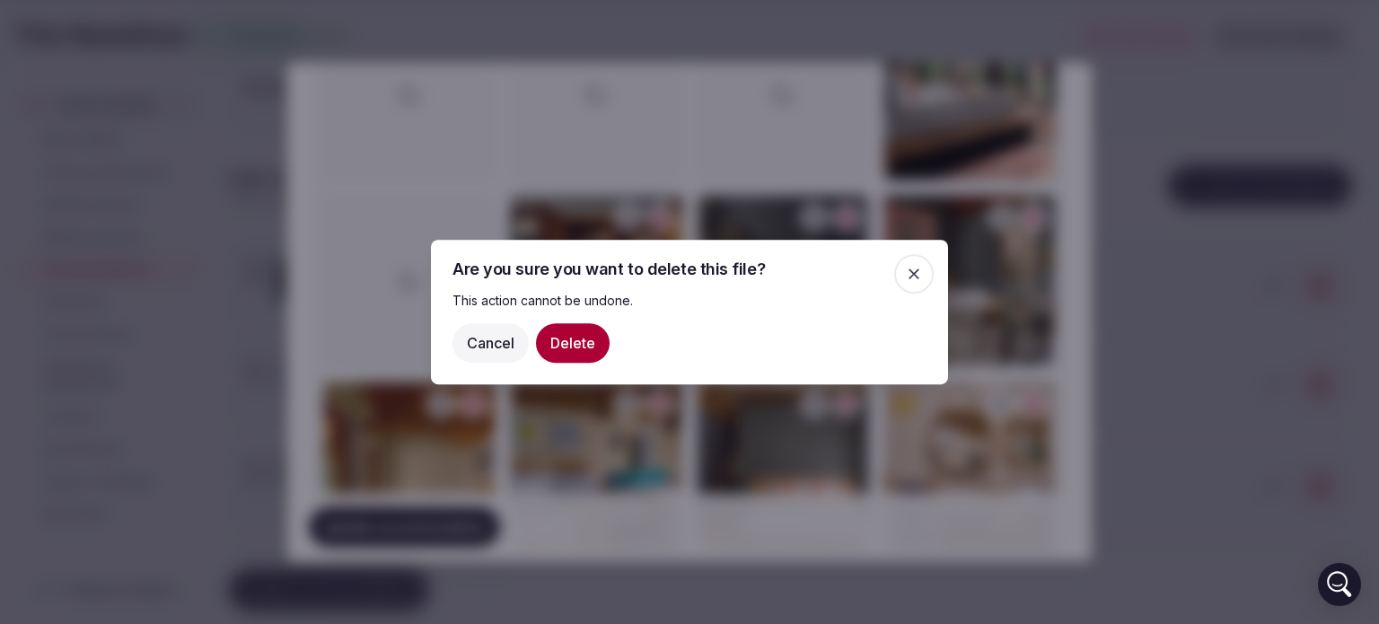
click at [584, 340] on button "Delete" at bounding box center [573, 343] width 74 height 40
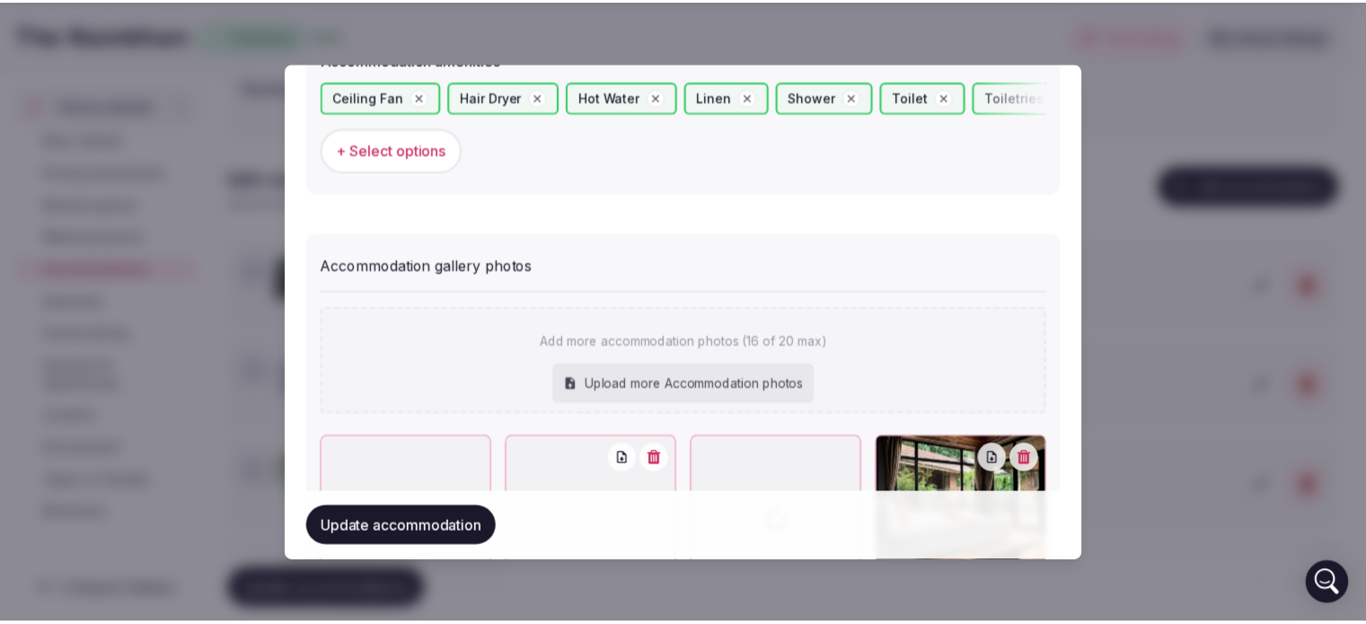
scroll to position [1995, 0]
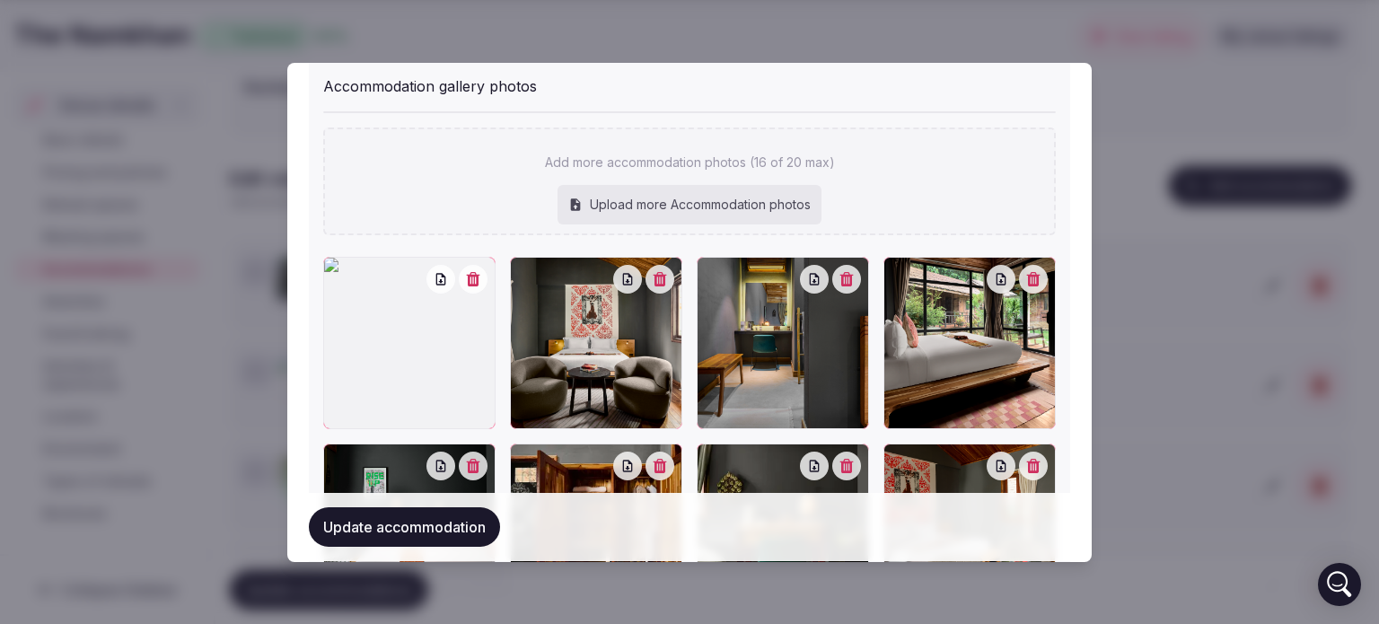
click at [459, 279] on button "button" at bounding box center [473, 279] width 29 height 29
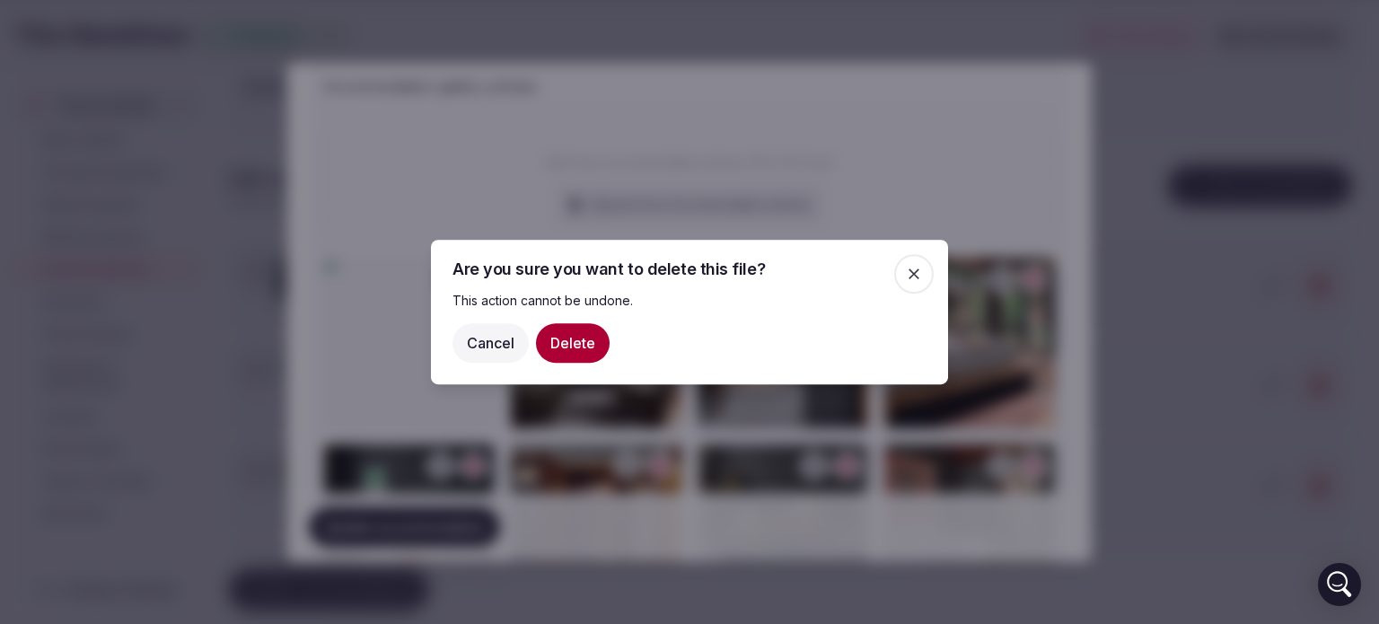
click at [572, 346] on button "Delete" at bounding box center [573, 343] width 74 height 40
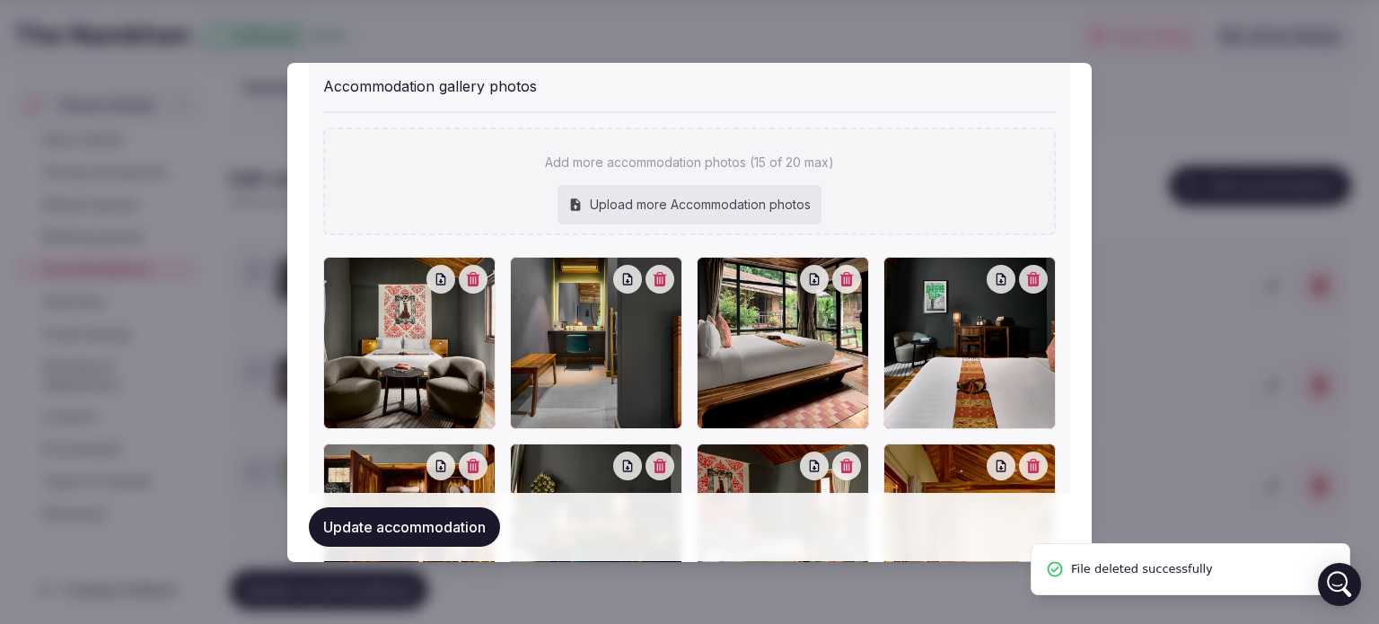
click at [400, 541] on button "Update accommodation" at bounding box center [404, 528] width 191 height 40
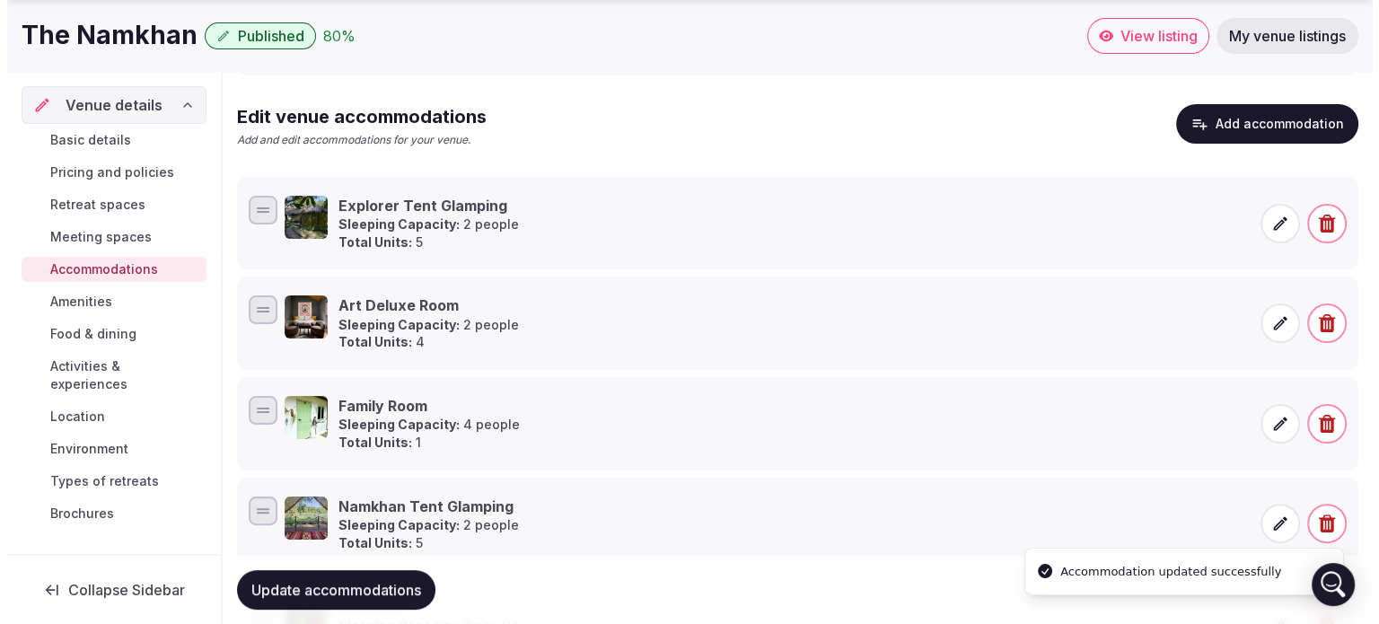
scroll to position [383, 0]
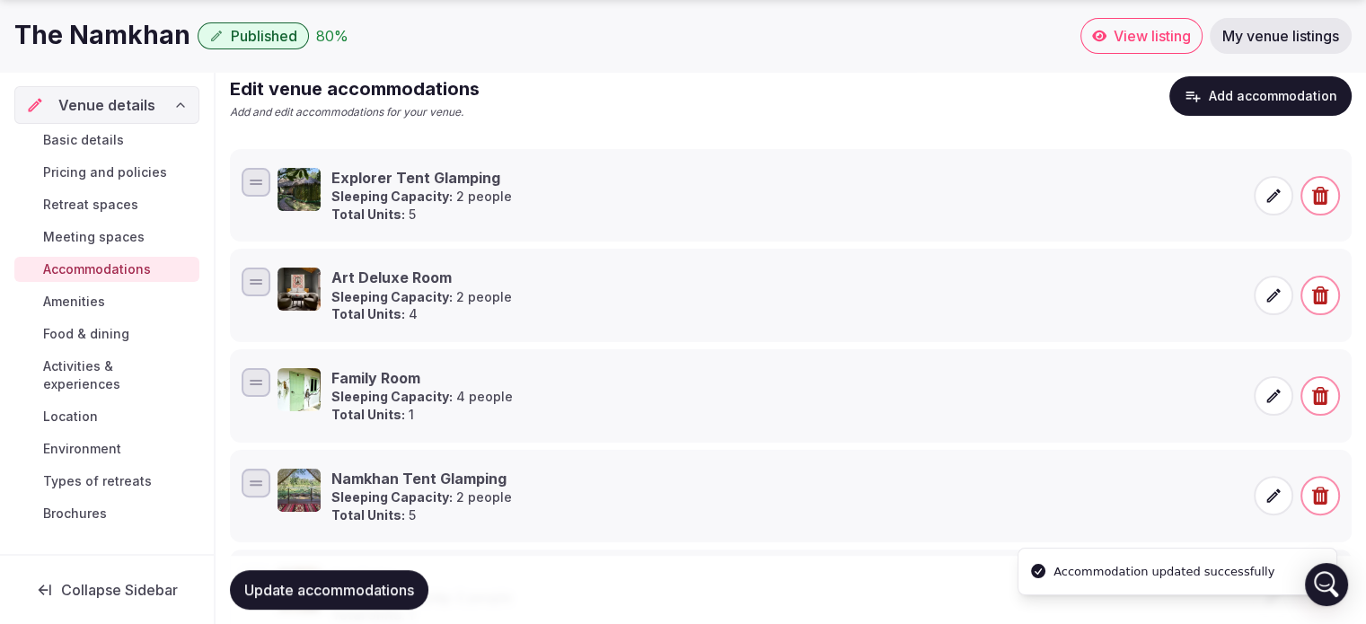
click at [1279, 391] on icon at bounding box center [1273, 396] width 18 height 18
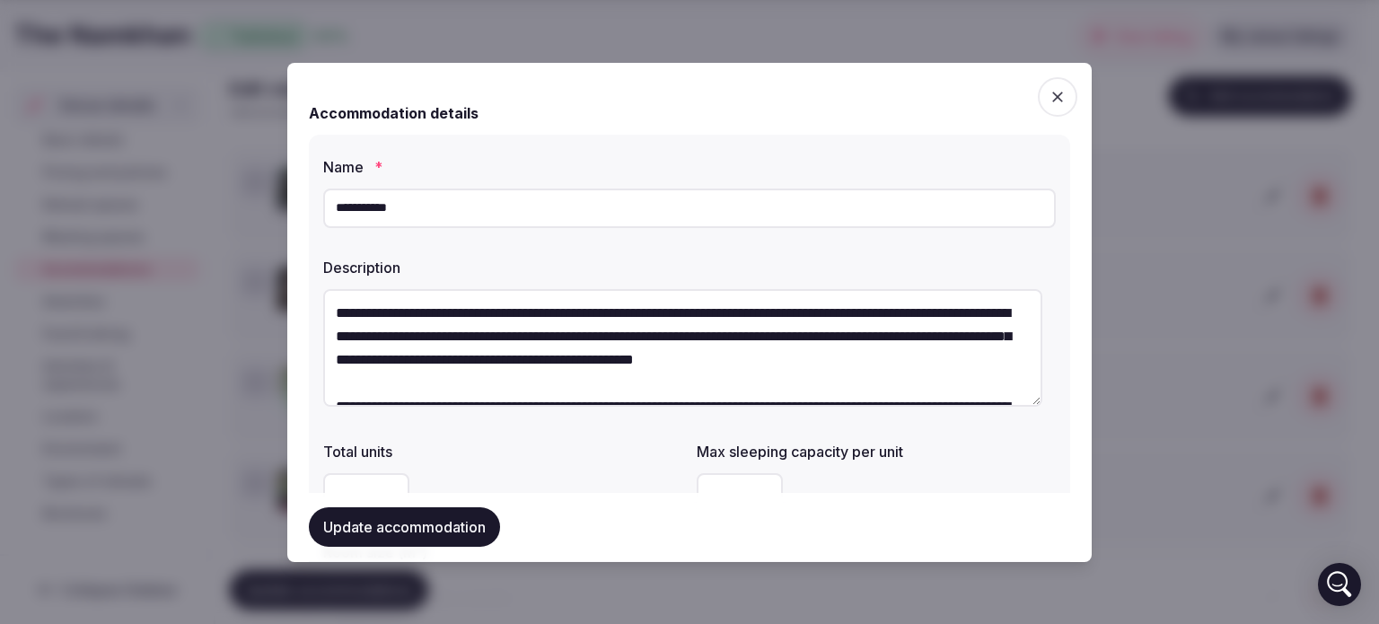
drag, startPoint x: 410, startPoint y: 208, endPoint x: 104, endPoint y: 207, distance: 306.2
click at [105, 207] on body "Search Popular Destinations Toscana, Italy Riviera Maya, Mexico Indonesia, Bali…" at bounding box center [683, 386] width 1366 height 1538
type input "**********"
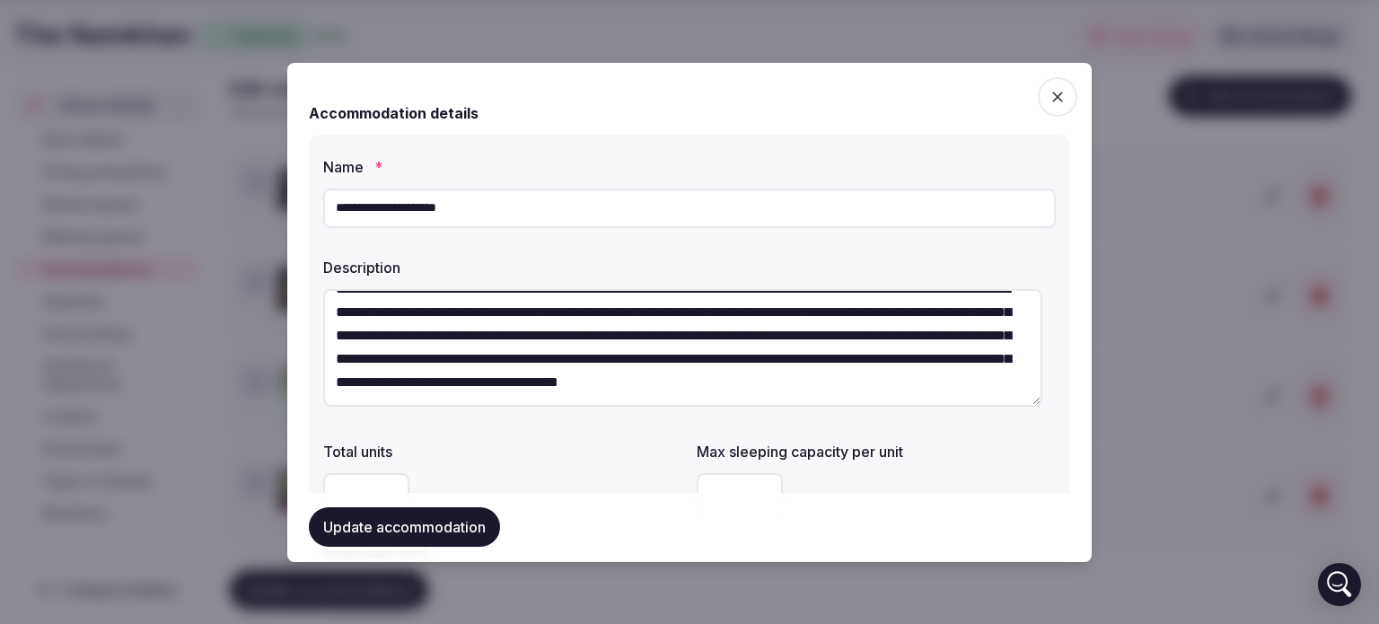
drag, startPoint x: 335, startPoint y: 300, endPoint x: 1037, endPoint y: 525, distance: 737.4
click at [1025, 526] on div "**********" at bounding box center [689, 312] width 804 height 499
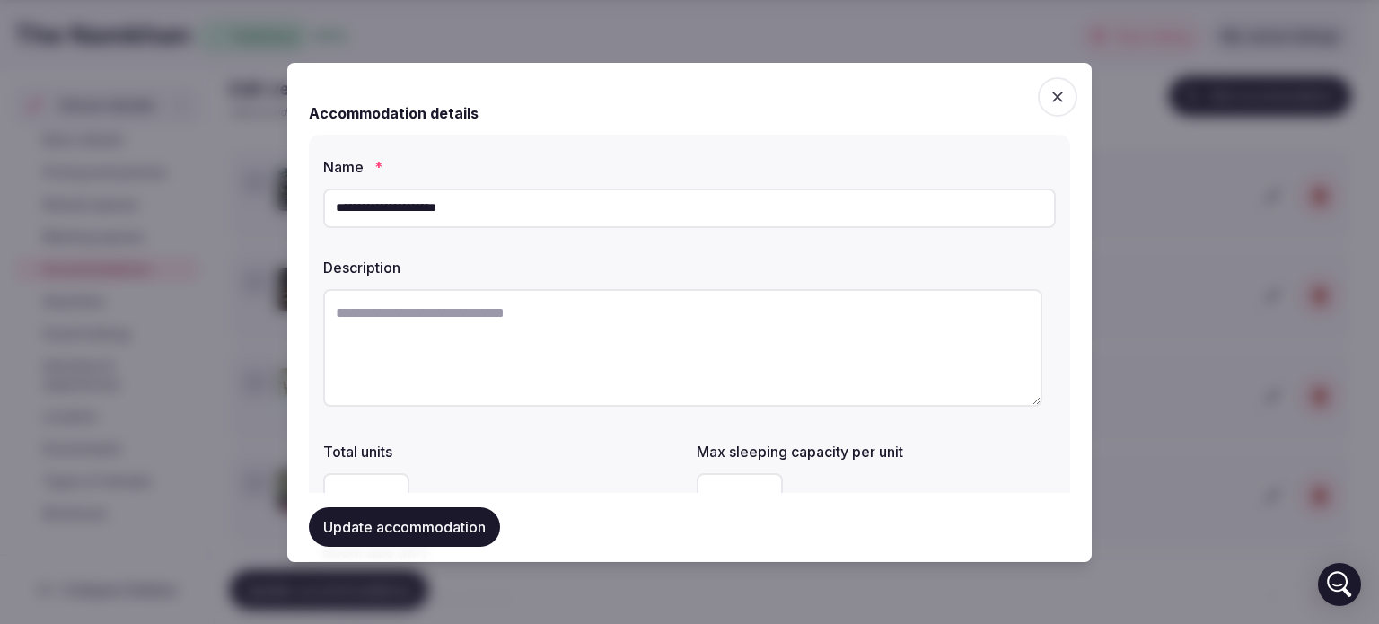
scroll to position [0, 0]
paste textarea "**********"
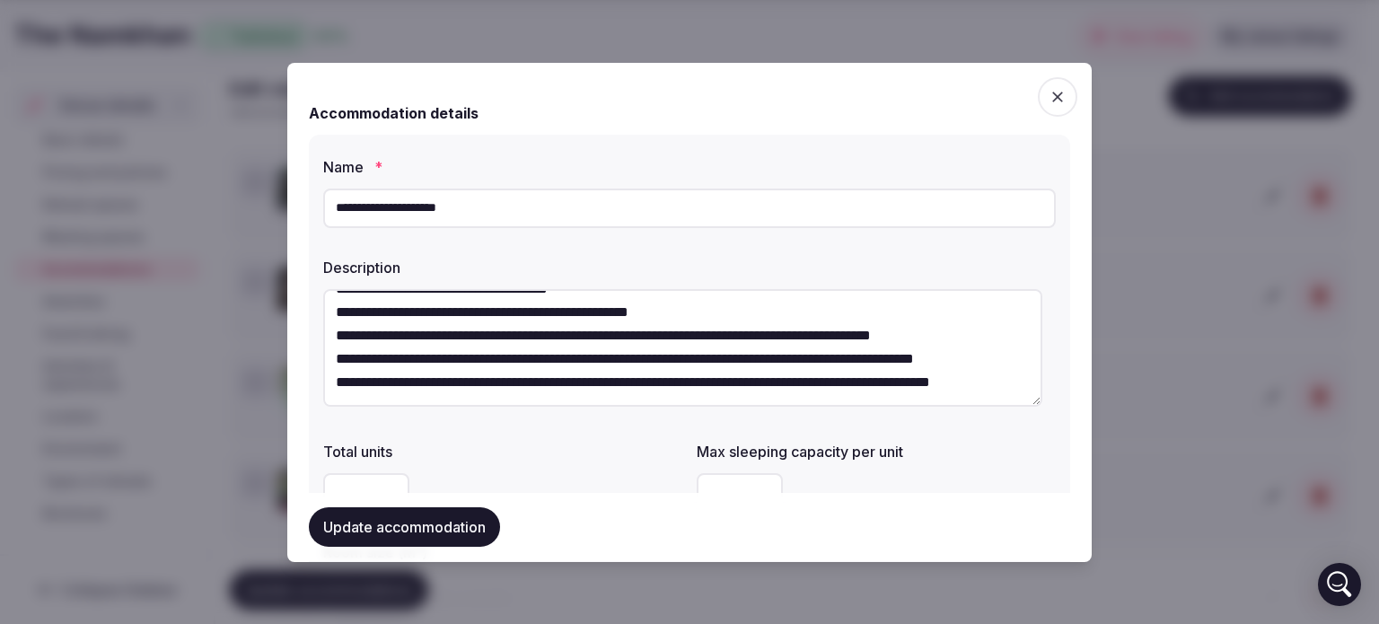
scroll to position [163, 0]
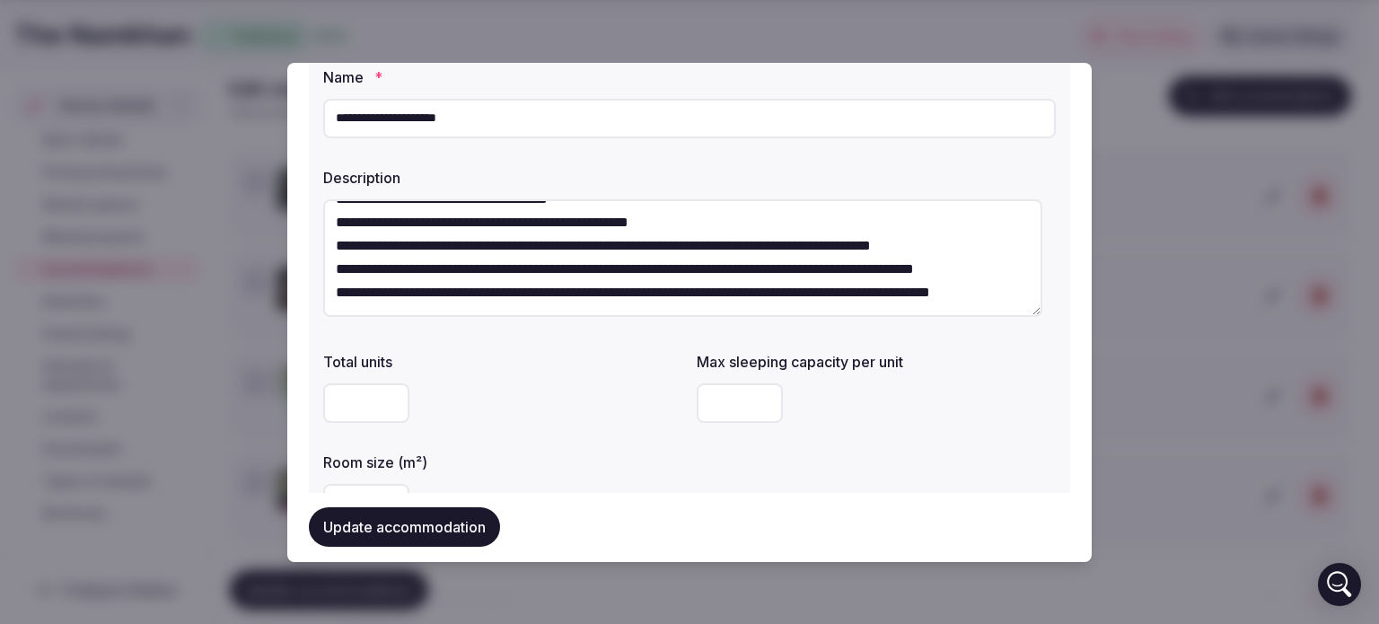
type textarea "**********"
click at [934, 386] on div "*" at bounding box center [876, 403] width 359 height 40
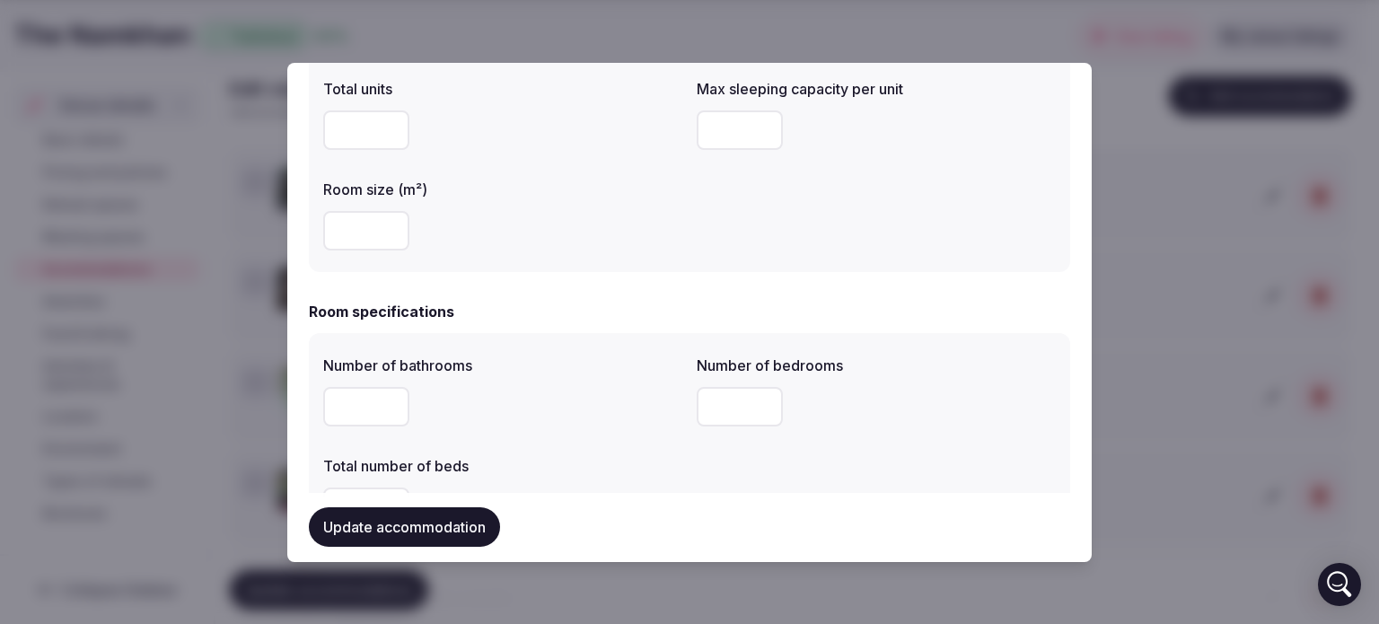
scroll to position [359, 0]
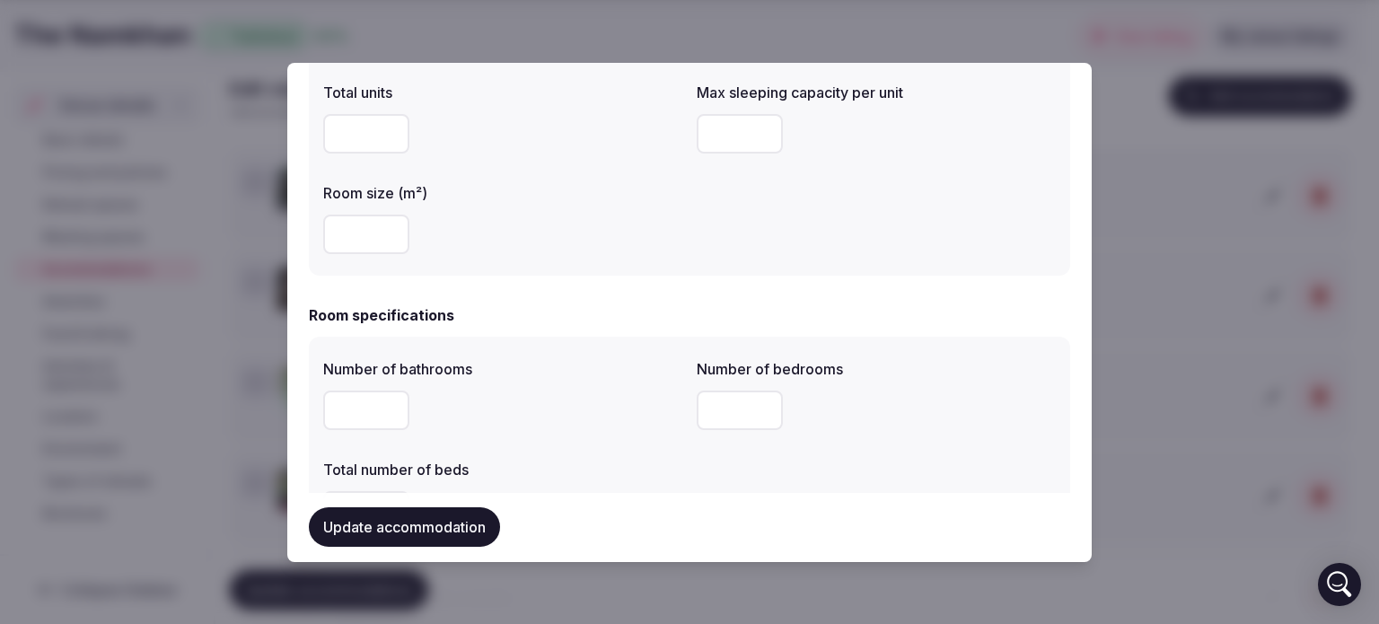
drag, startPoint x: 714, startPoint y: 128, endPoint x: 659, endPoint y: 132, distance: 54.9
click at [659, 132] on div "Total units * Max sleeping capacity per unit * Room size (m²) **" at bounding box center [689, 168] width 733 height 187
type input "*"
click at [831, 161] on div "Total units * Max sleeping capacity per unit * Room size (m²) **" at bounding box center [689, 168] width 733 height 187
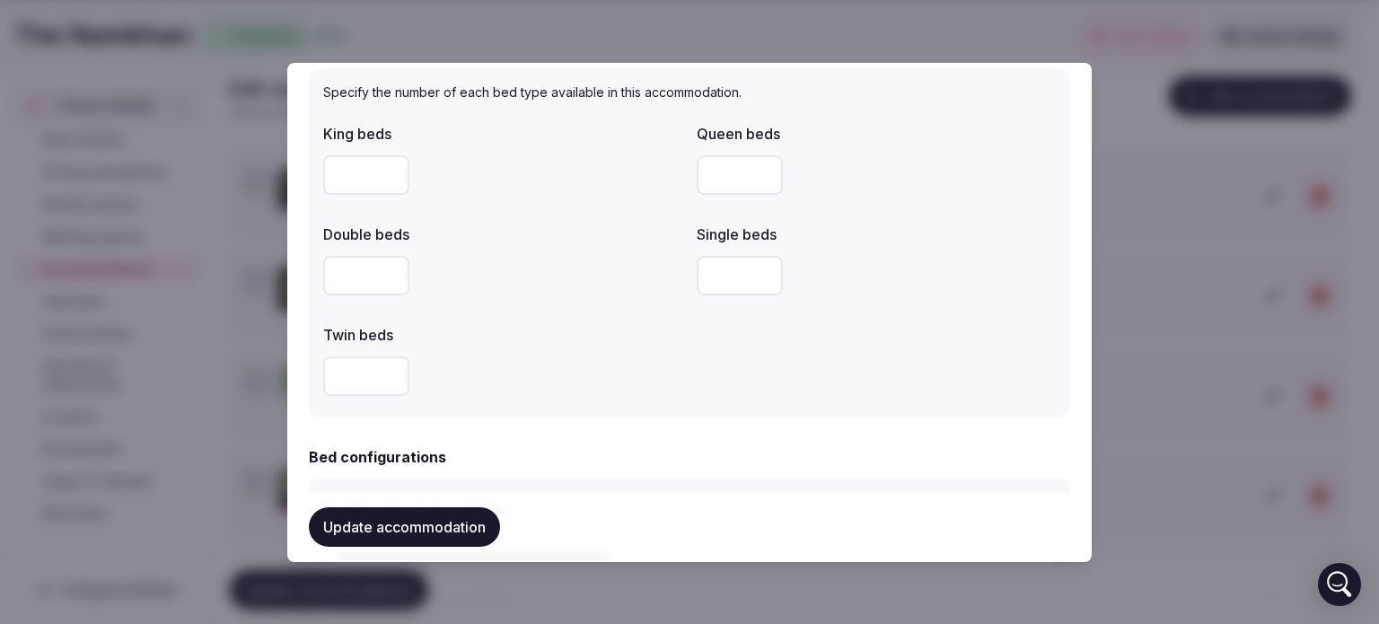
scroll to position [898, 0]
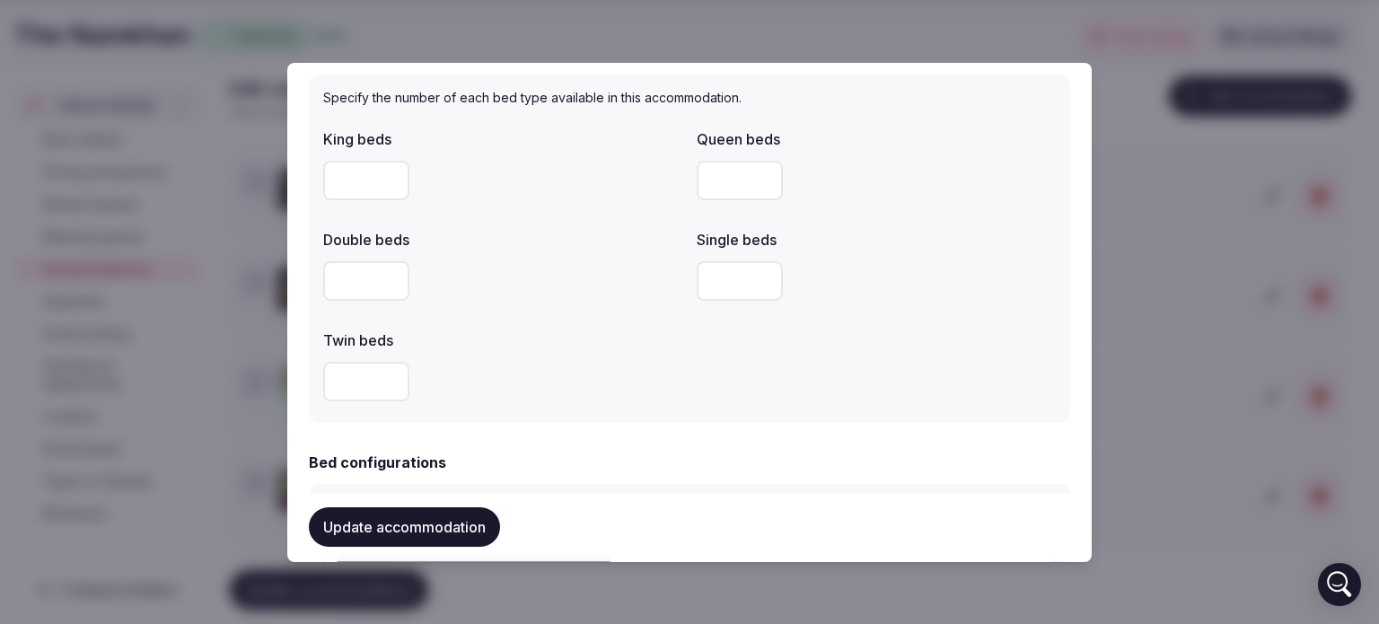
drag, startPoint x: 360, startPoint y: 286, endPoint x: 286, endPoint y: 283, distance: 74.6
click at [286, 284] on body "Search Popular Destinations Toscana, Italy Riviera Maya, Mexico Indonesia, Bali…" at bounding box center [683, 386] width 1366 height 1538
type input "*"
click at [611, 365] on div at bounding box center [502, 382] width 359 height 40
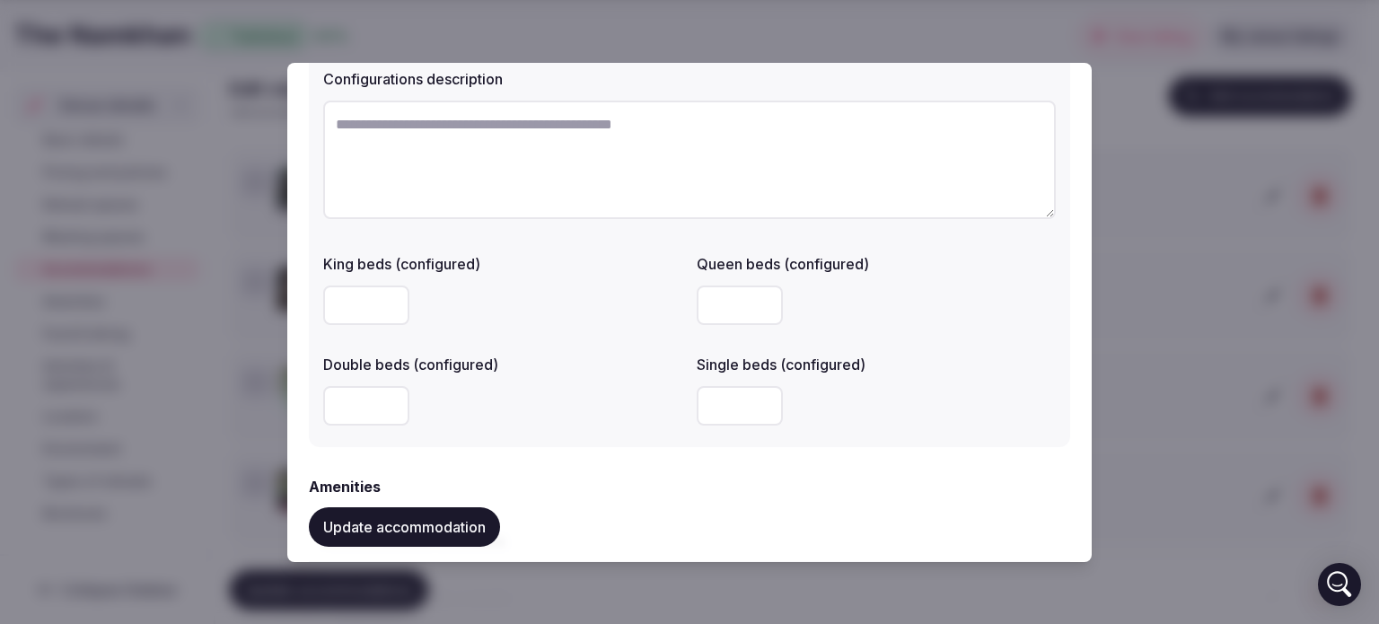
scroll to position [1347, 0]
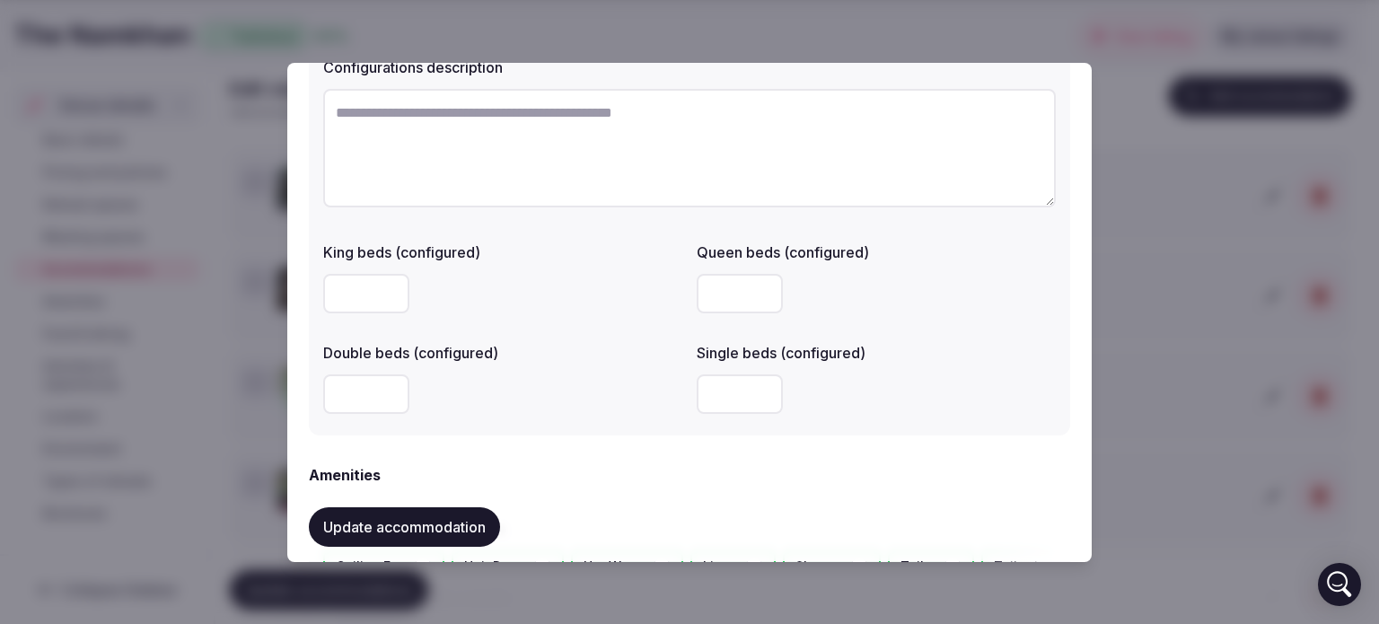
click at [515, 166] on textarea at bounding box center [689, 148] width 733 height 119
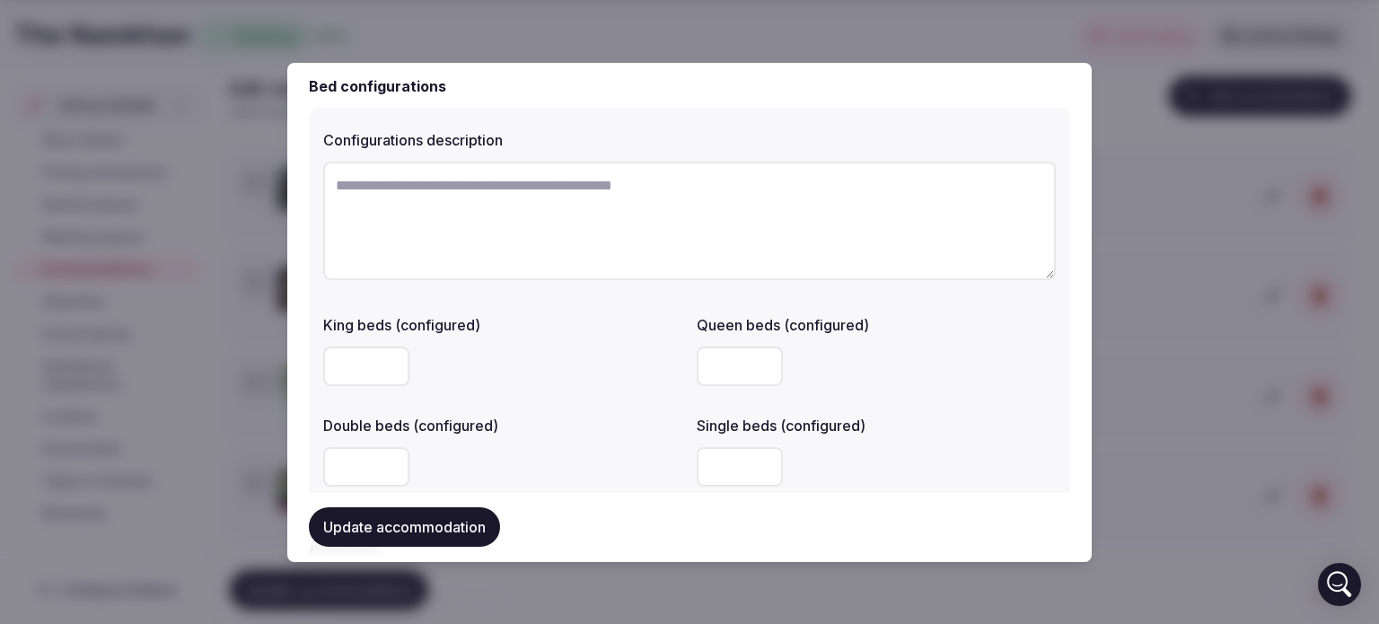
scroll to position [1167, 0]
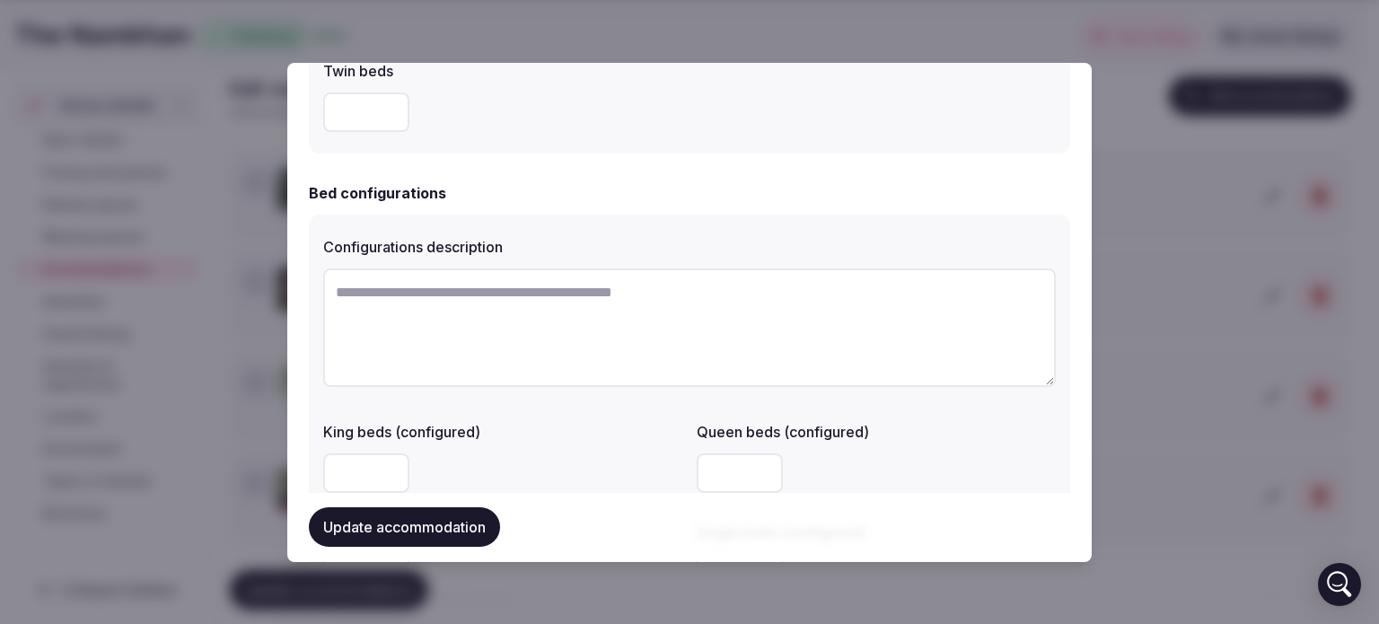
click at [523, 322] on textarea at bounding box center [689, 327] width 733 height 119
type textarea "*"
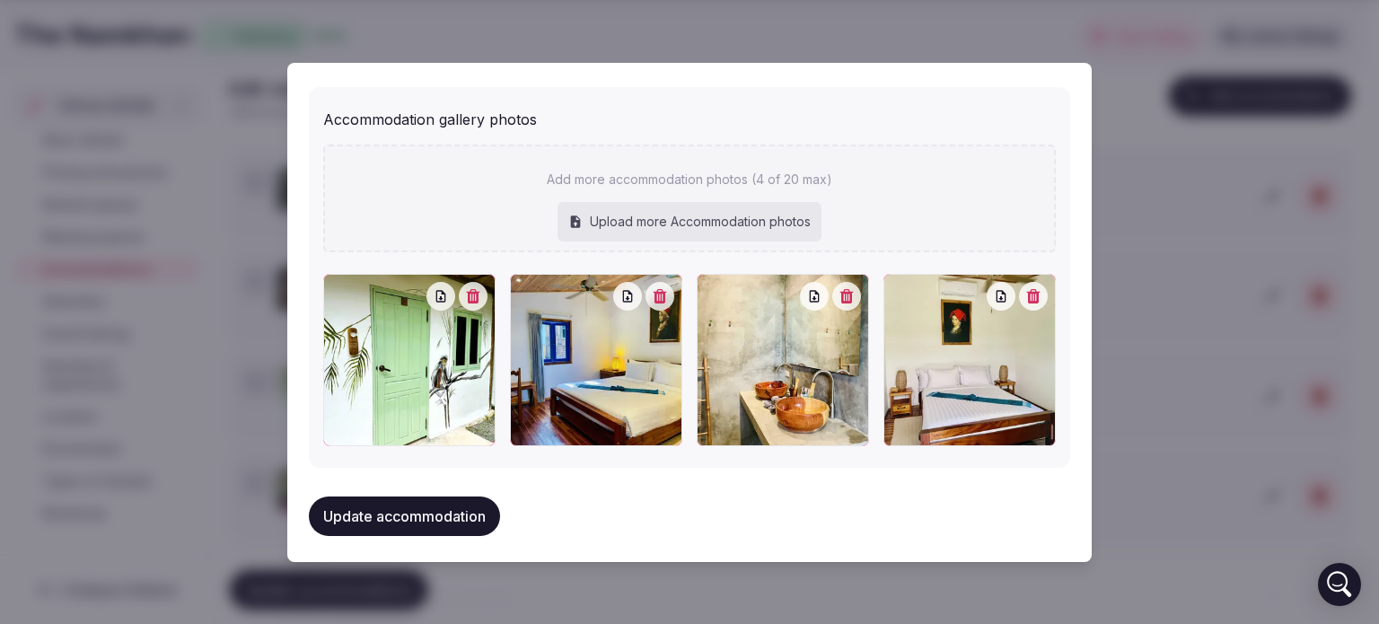
scroll to position [1968, 0]
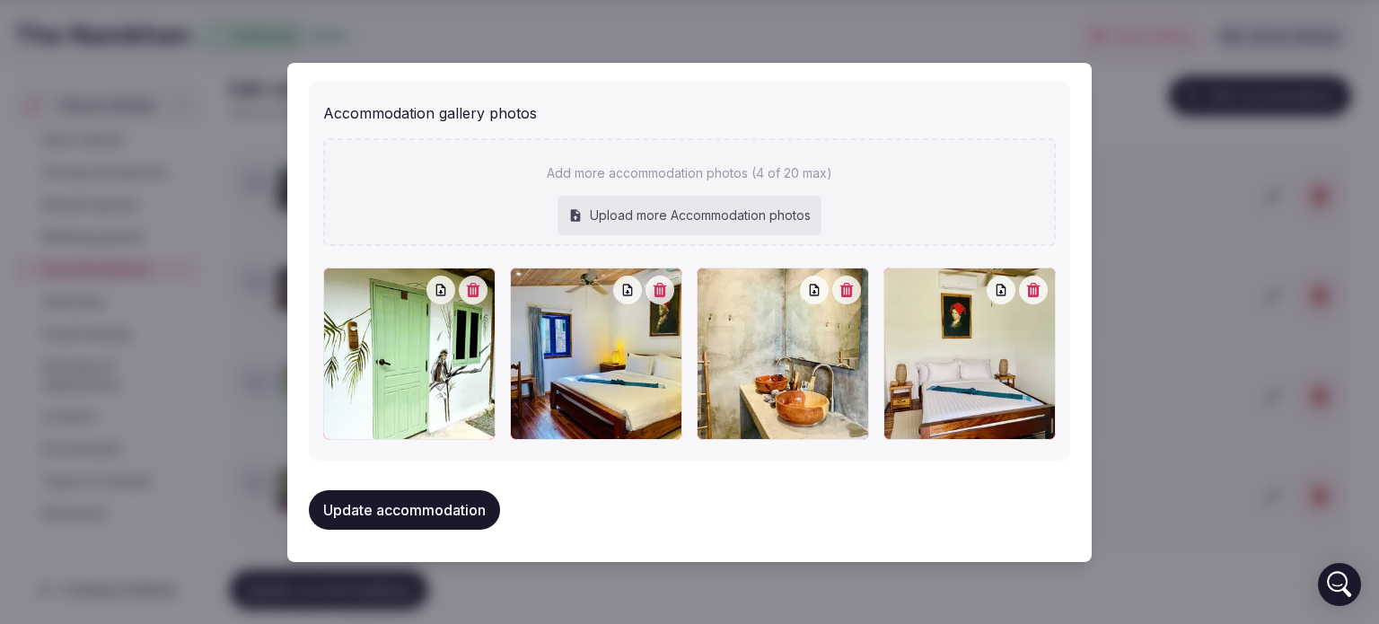
type textarea "**********"
click at [473, 304] on div at bounding box center [409, 354] width 172 height 172
click at [477, 283] on icon "button" at bounding box center [473, 290] width 14 height 14
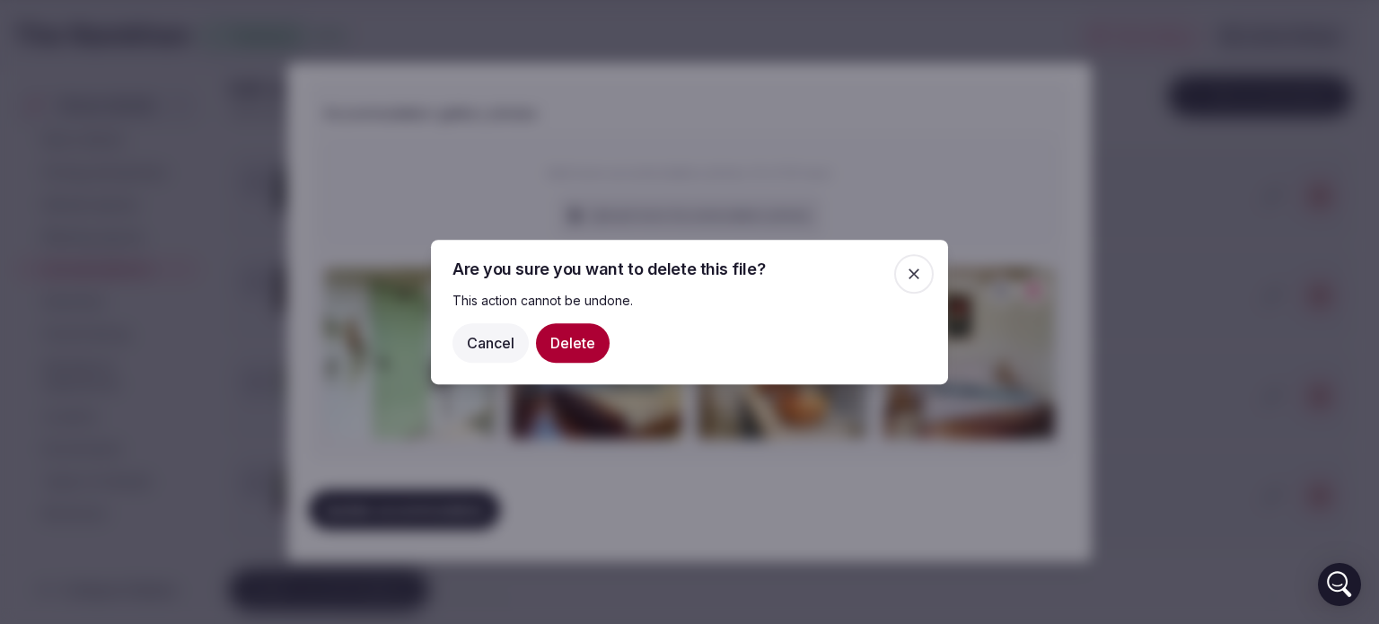
click at [556, 334] on button "Delete" at bounding box center [573, 343] width 74 height 40
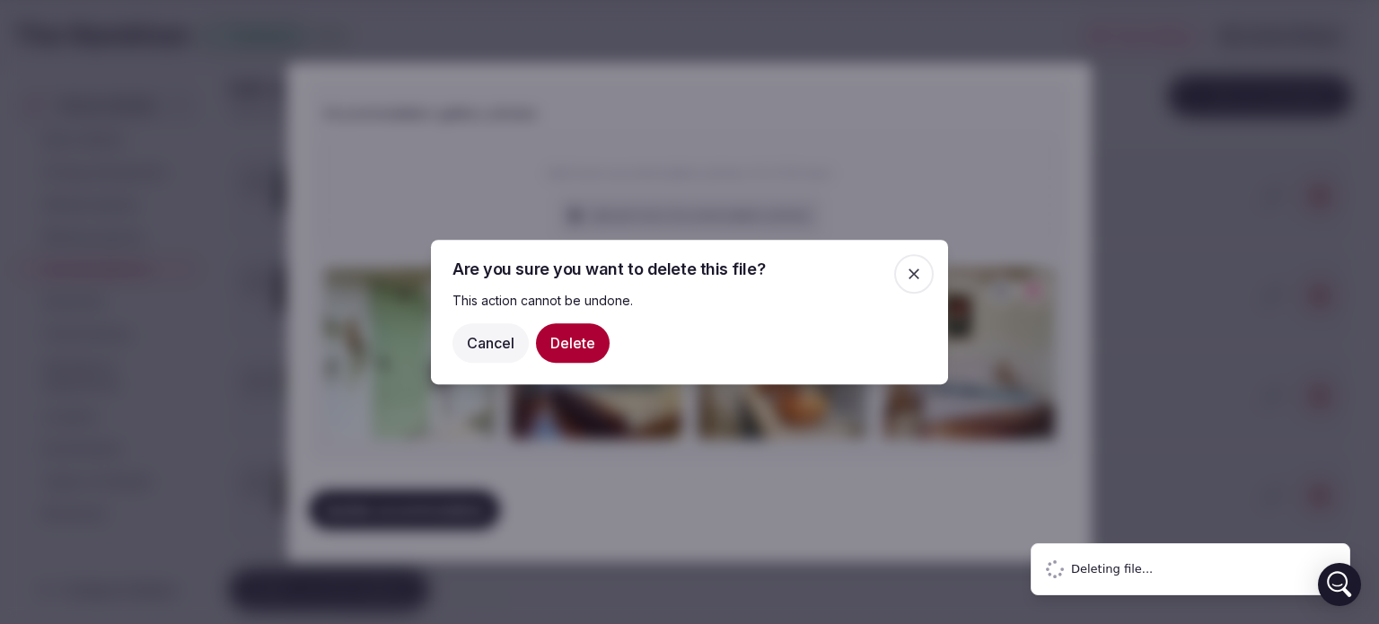
type input "**********"
type textarea "**********"
type input "*"
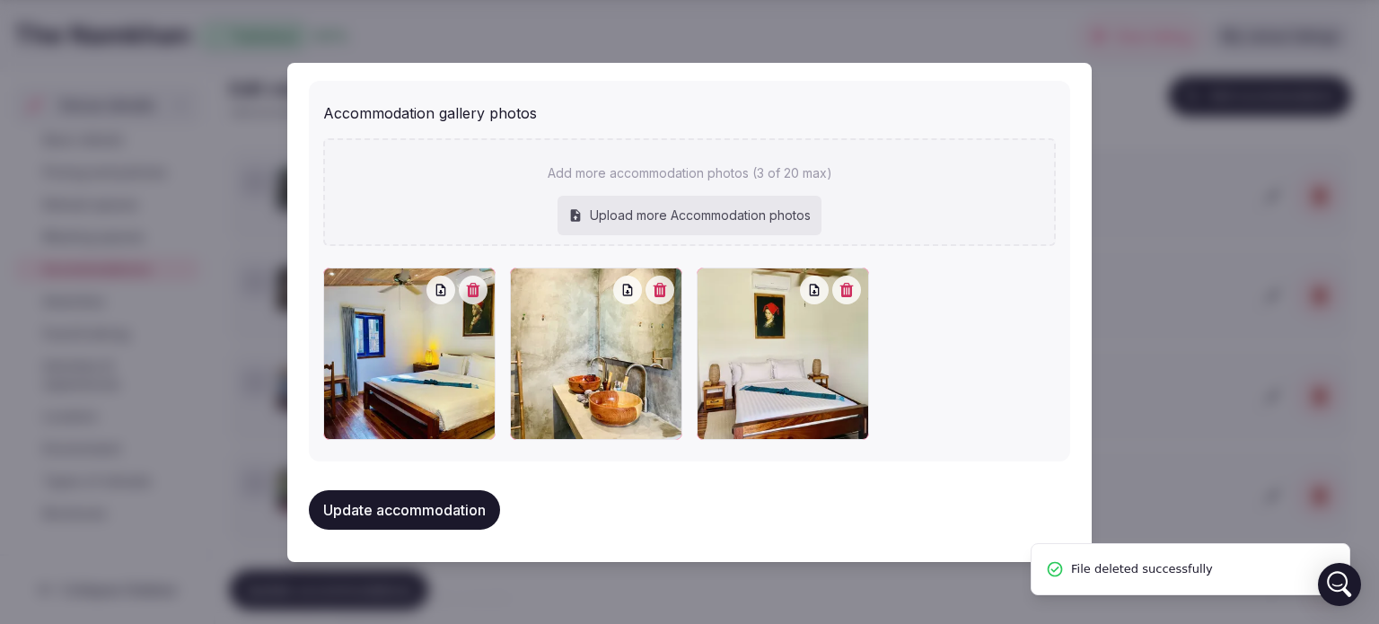
click at [468, 297] on button "button" at bounding box center [473, 290] width 29 height 29
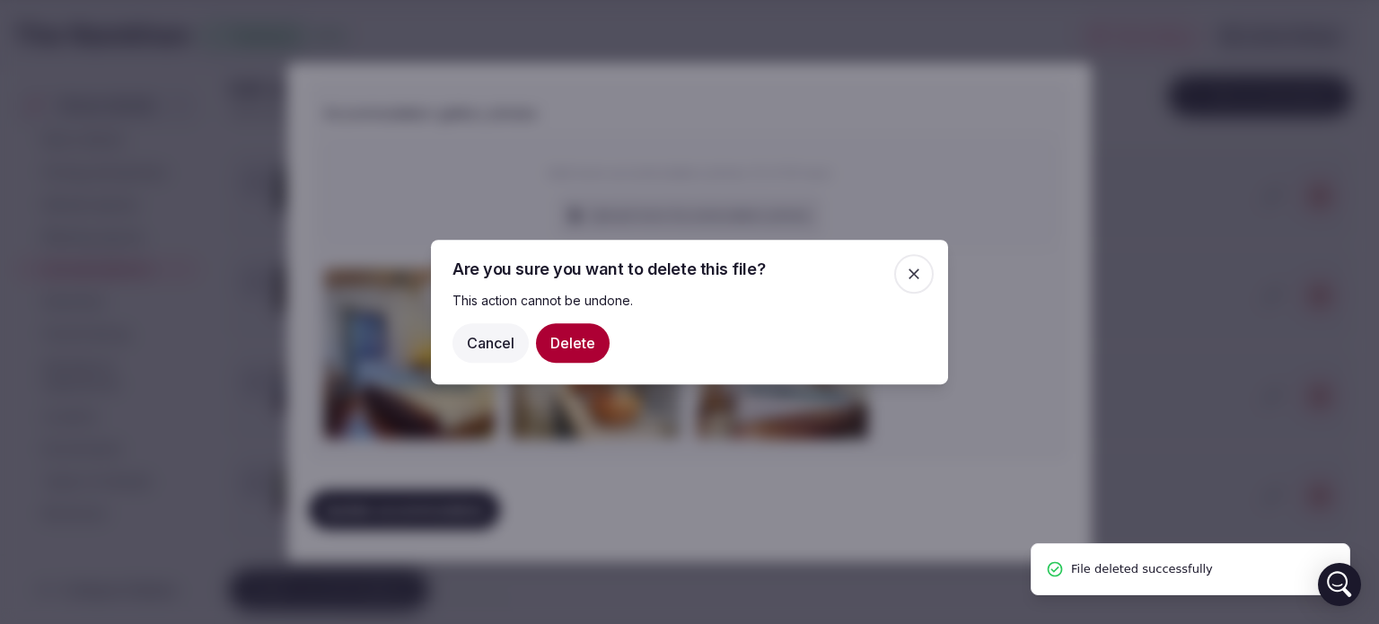
click at [567, 338] on button "Delete" at bounding box center [573, 343] width 74 height 40
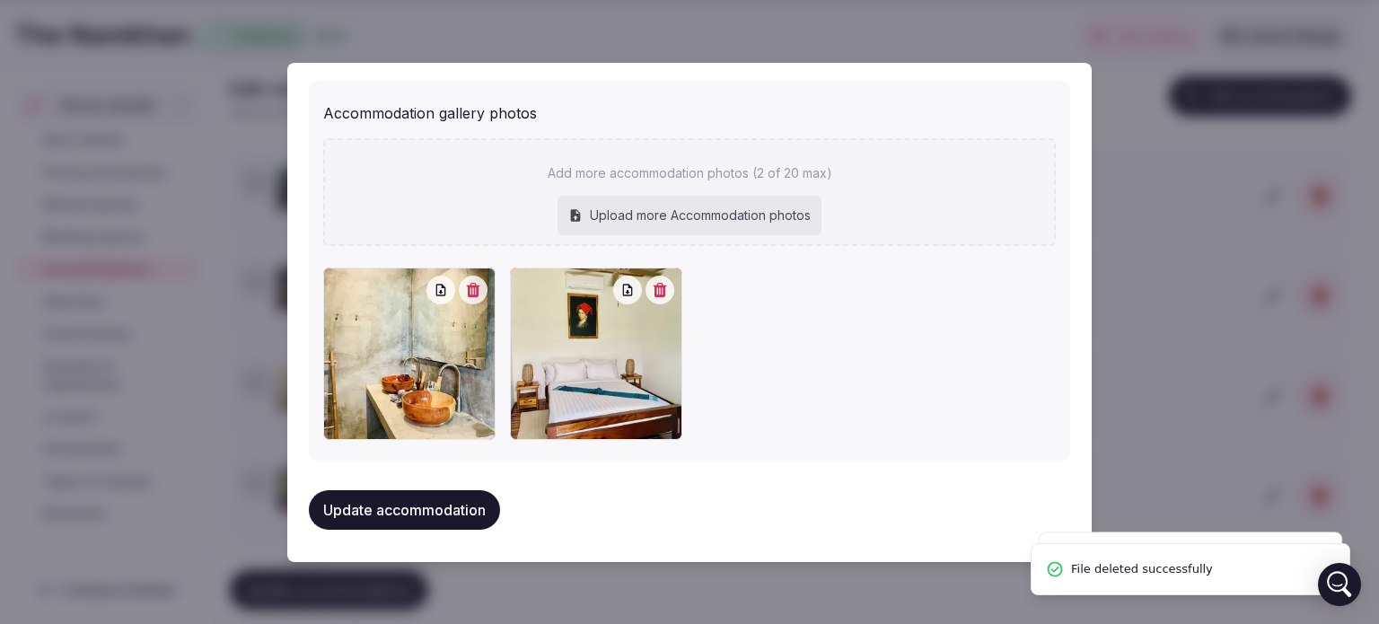
click at [474, 286] on icon "button" at bounding box center [473, 290] width 13 height 14
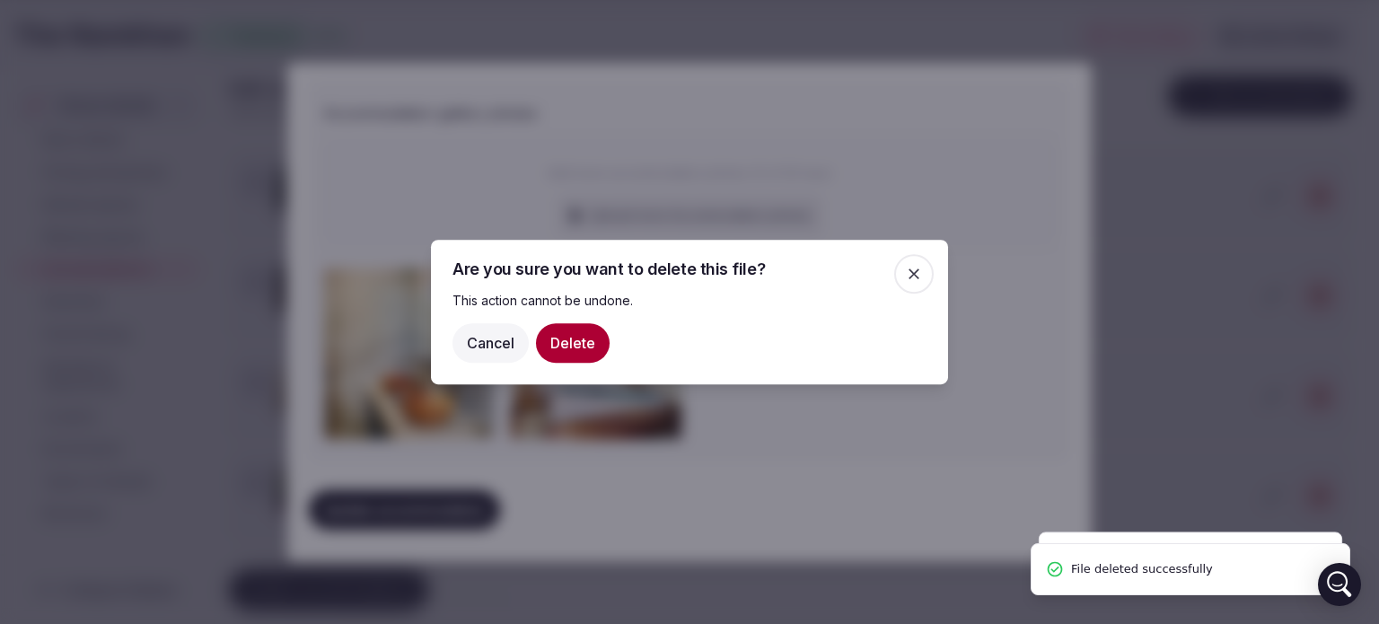
click at [585, 338] on button "Delete" at bounding box center [573, 343] width 74 height 40
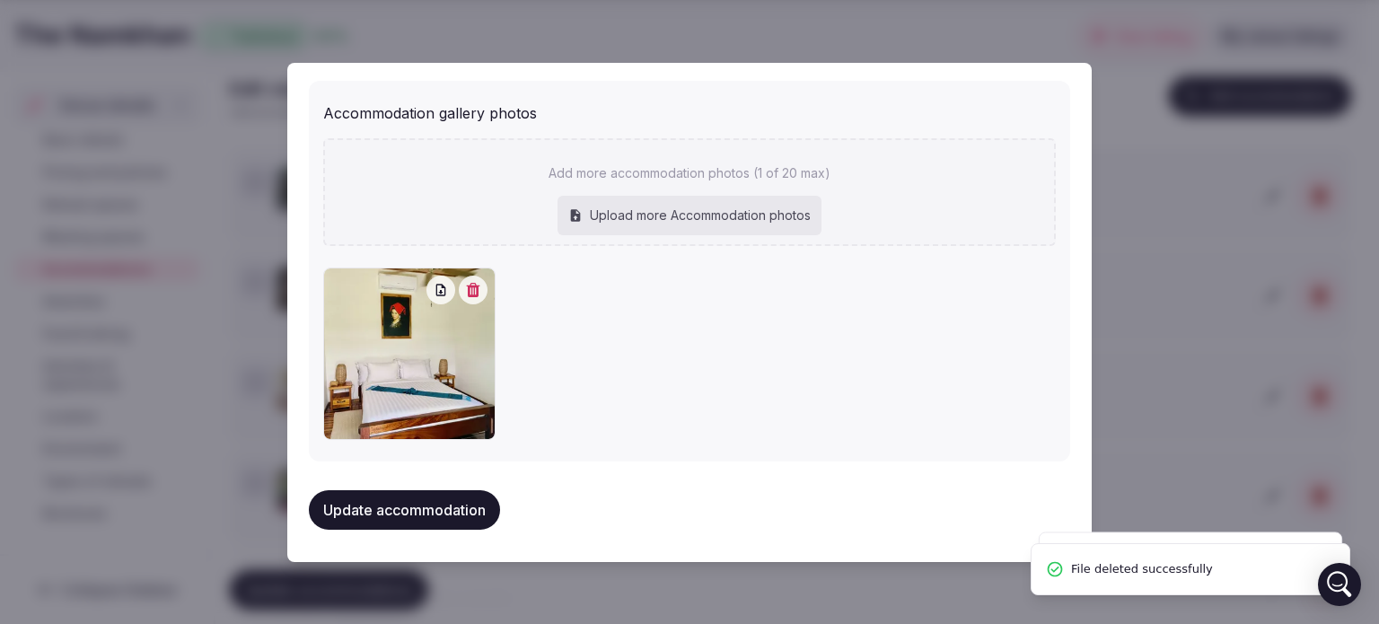
click at [477, 276] on div at bounding box center [456, 290] width 61 height 29
click at [469, 291] on icon "button" at bounding box center [473, 290] width 13 height 14
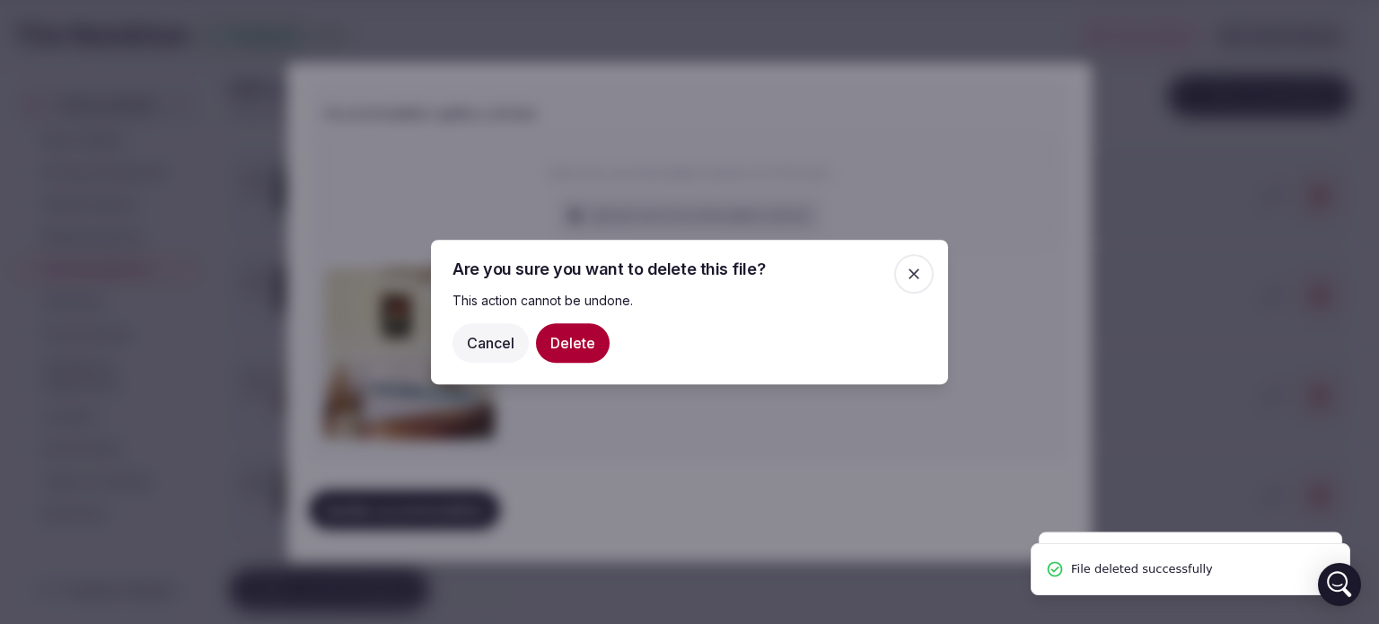
click at [553, 348] on button "Delete" at bounding box center [573, 343] width 74 height 40
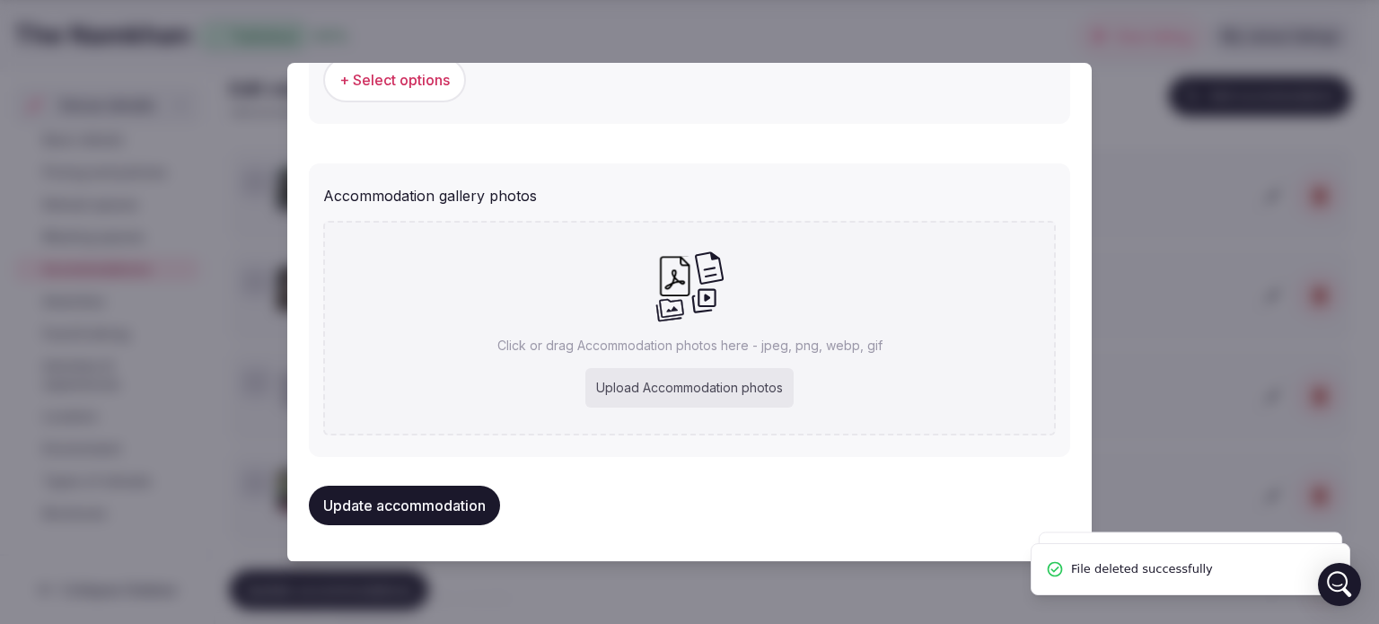
scroll to position [1885, 0]
click at [680, 387] on div "Upload Accommodation photos" at bounding box center [689, 389] width 208 height 40
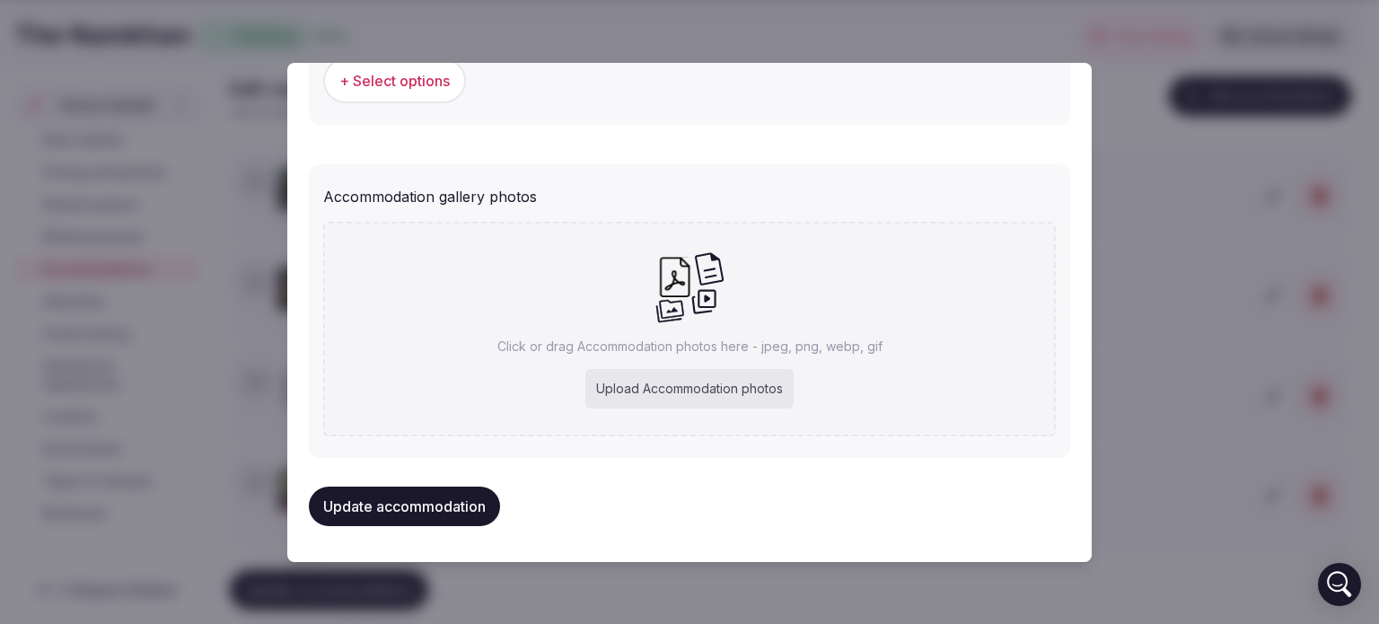
type input "**********"
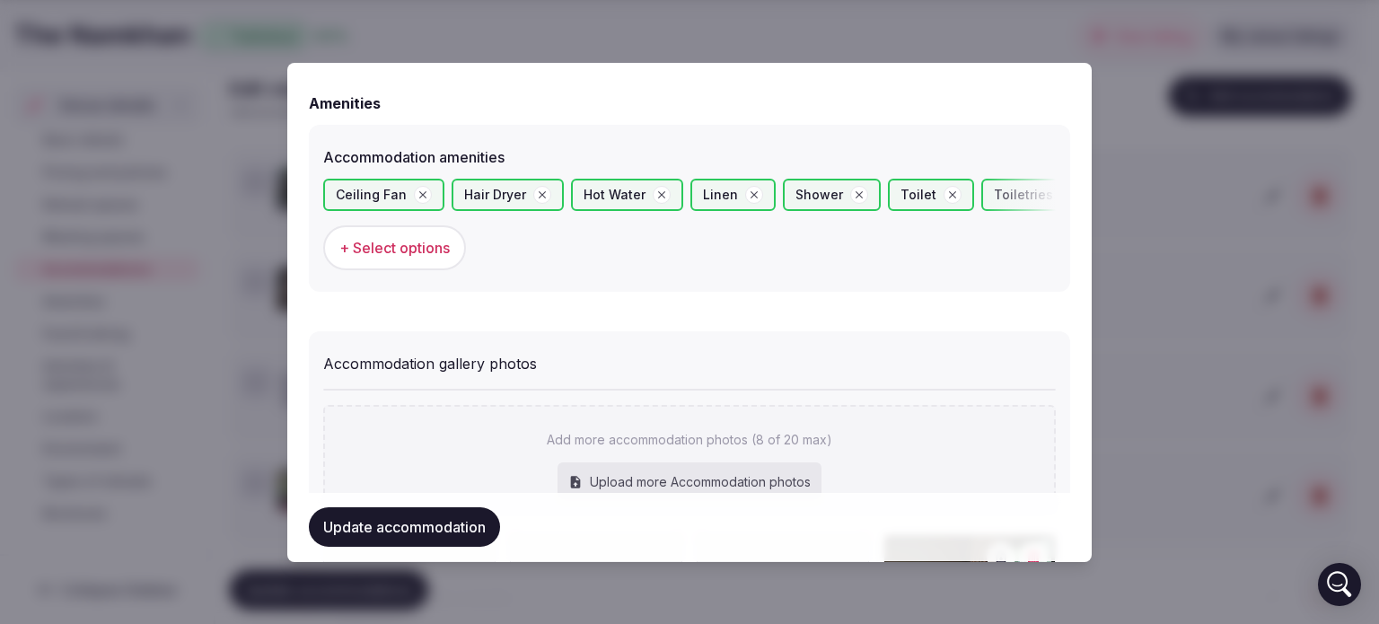
scroll to position [2167, 0]
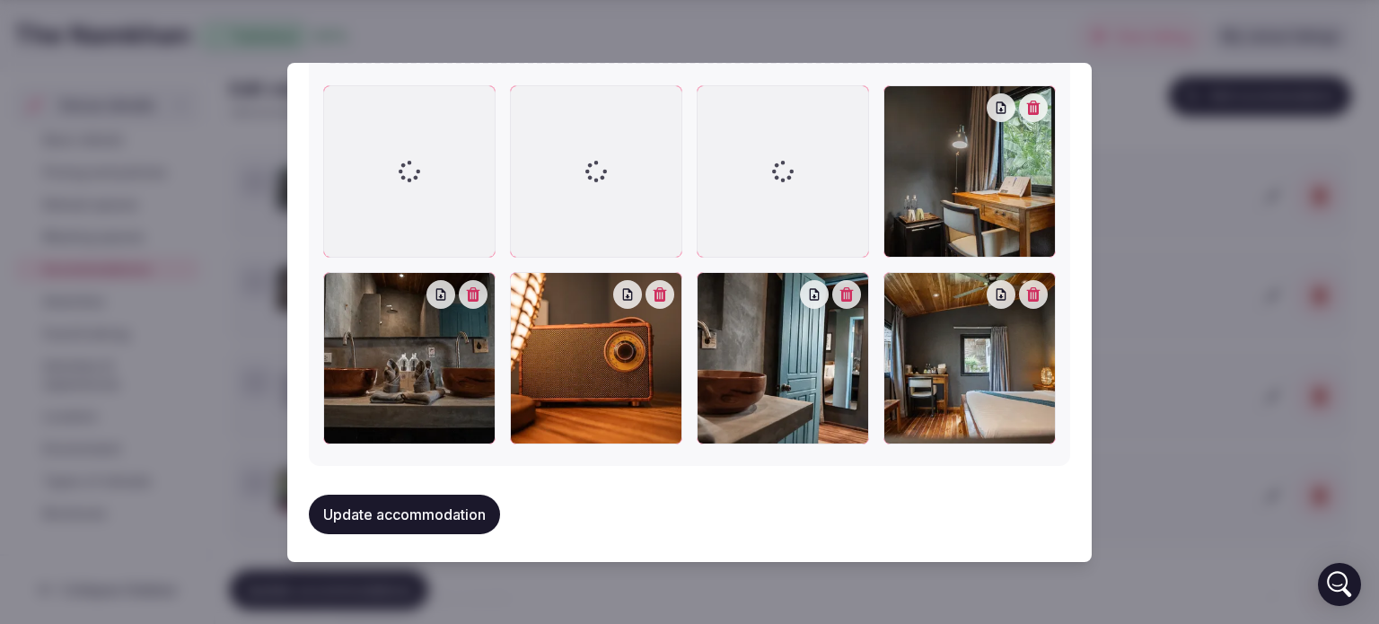
click at [407, 502] on button "Update accommodation" at bounding box center [404, 515] width 191 height 40
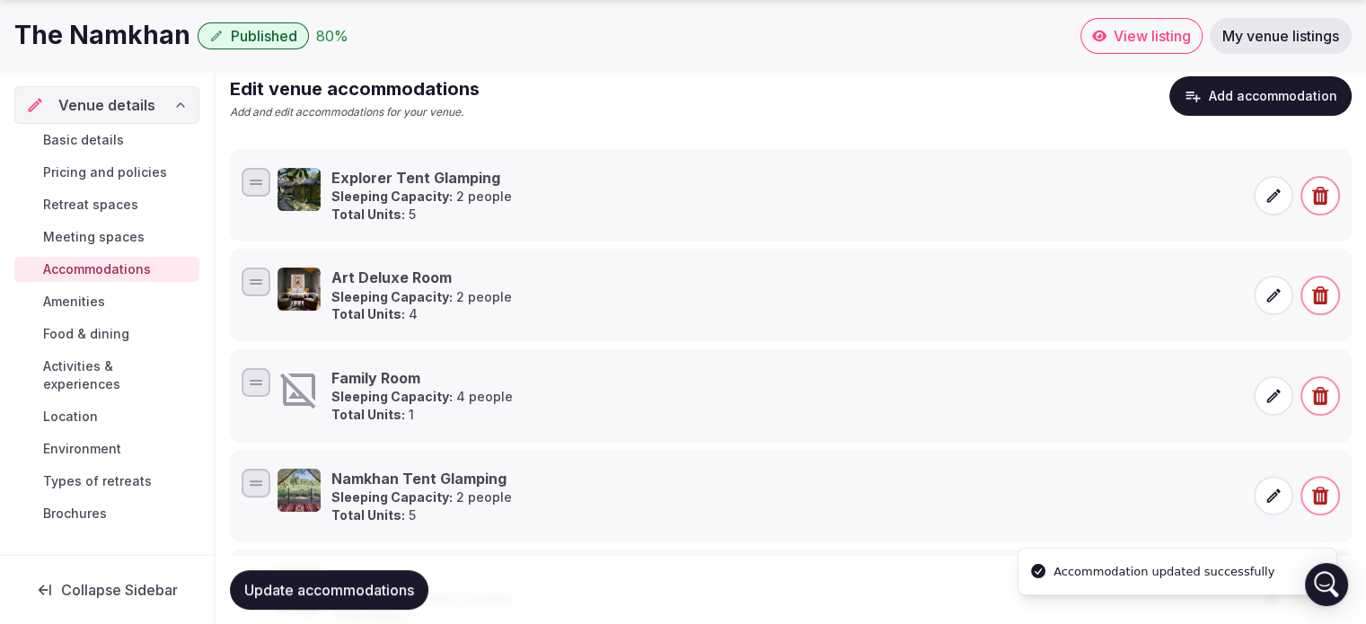
click at [1270, 391] on icon at bounding box center [1273, 396] width 18 height 18
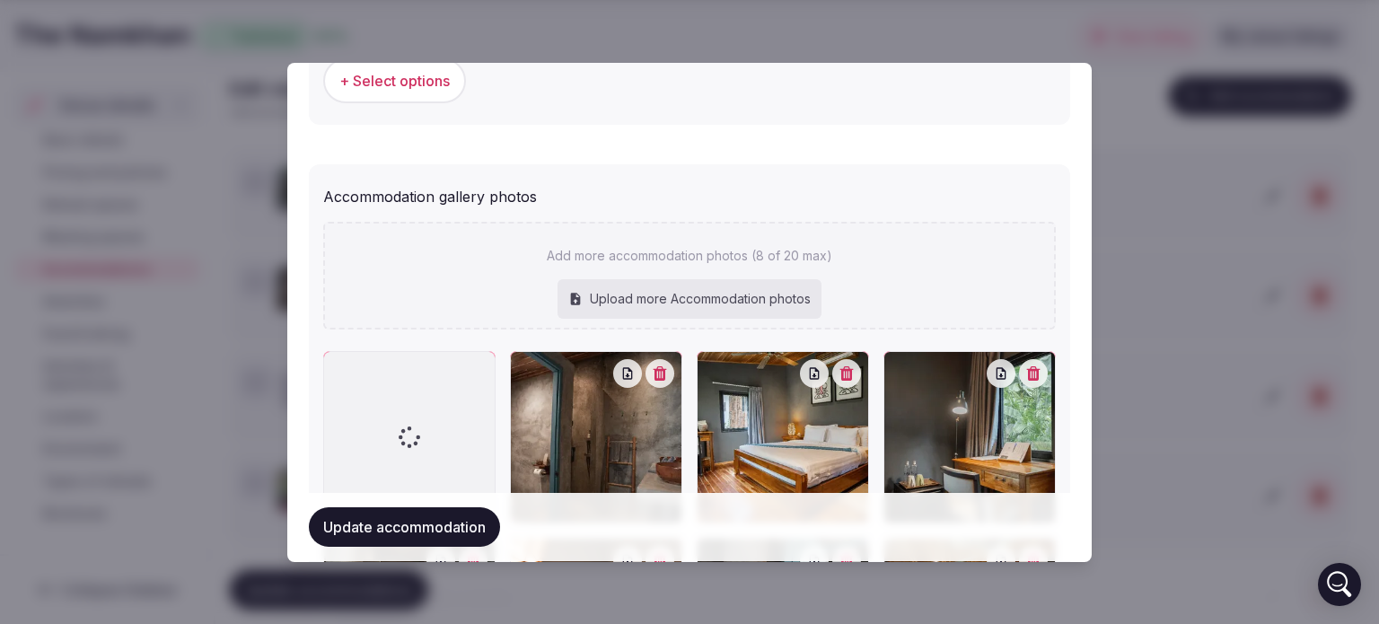
scroll to position [2151, 0]
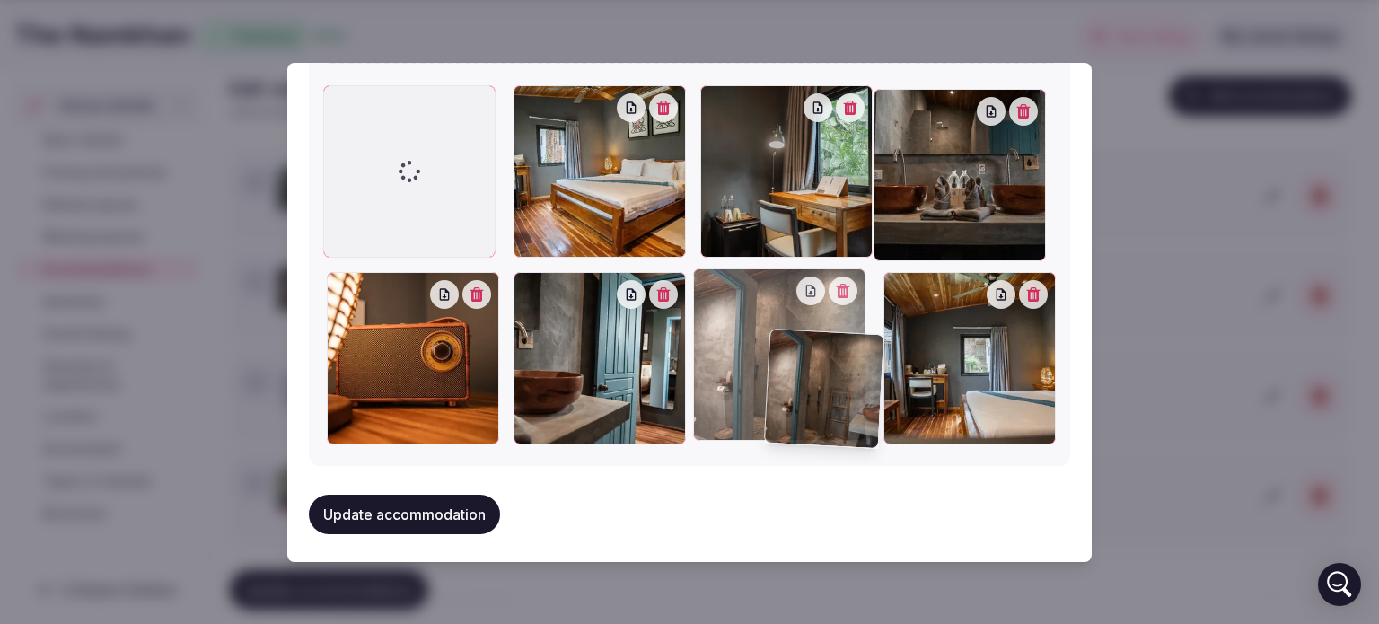
drag, startPoint x: 515, startPoint y: 100, endPoint x: 776, endPoint y: 347, distance: 359.4
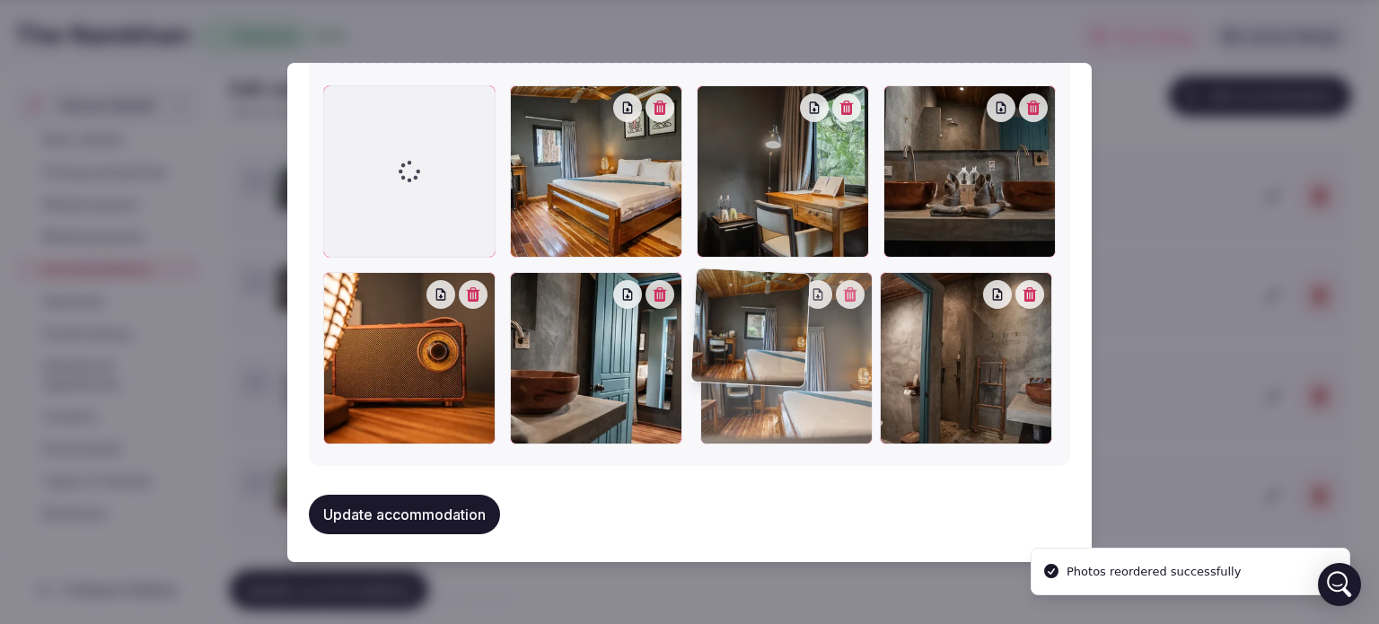
drag, startPoint x: 887, startPoint y: 279, endPoint x: 663, endPoint y: 283, distance: 224.5
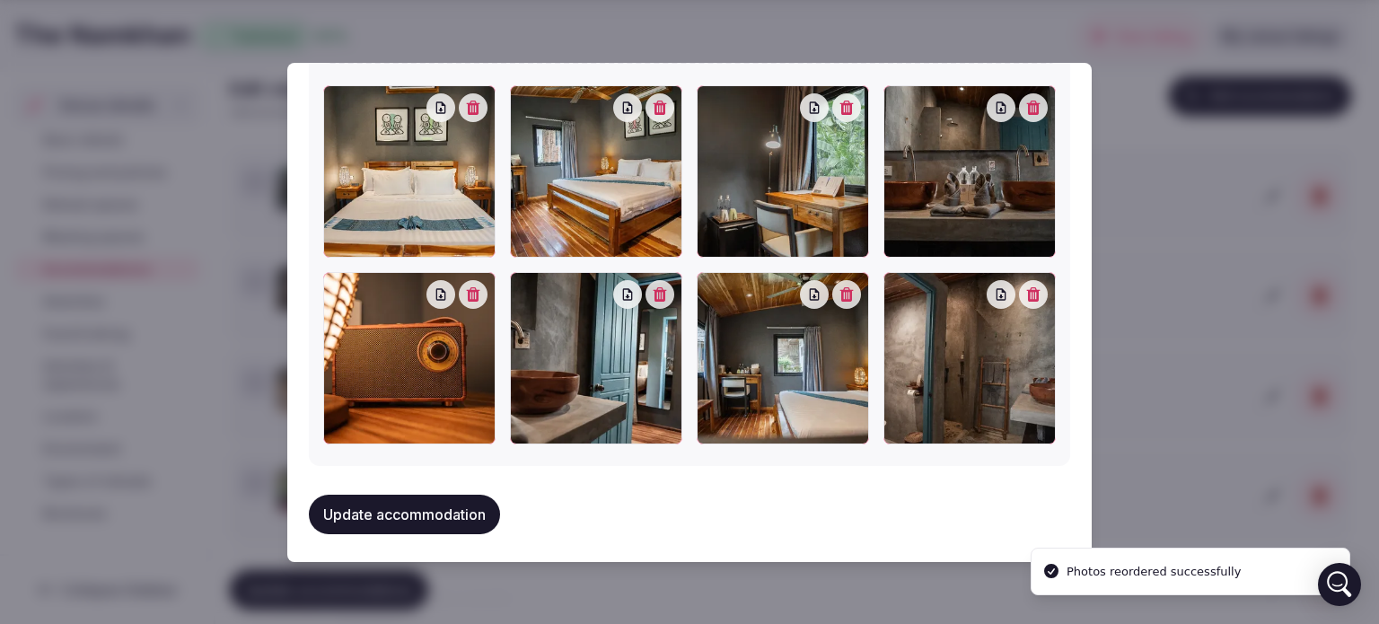
click at [444, 514] on button "Update accommodation" at bounding box center [404, 515] width 191 height 40
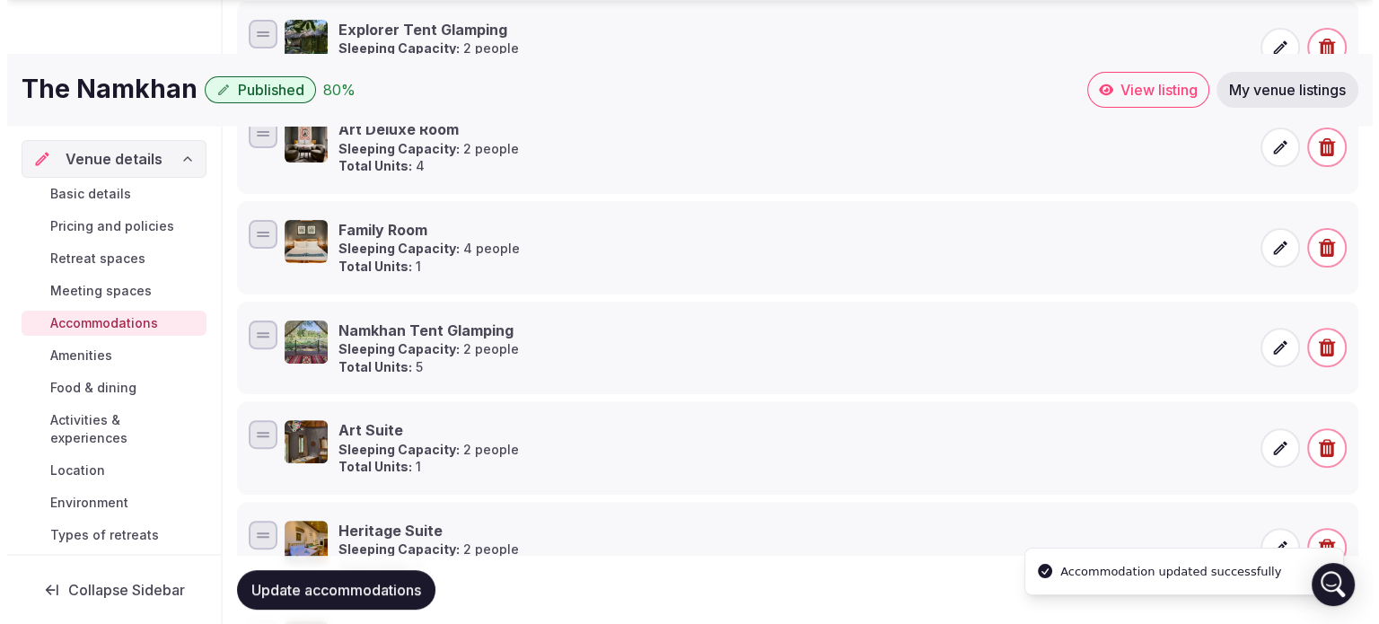
scroll to position [563, 0]
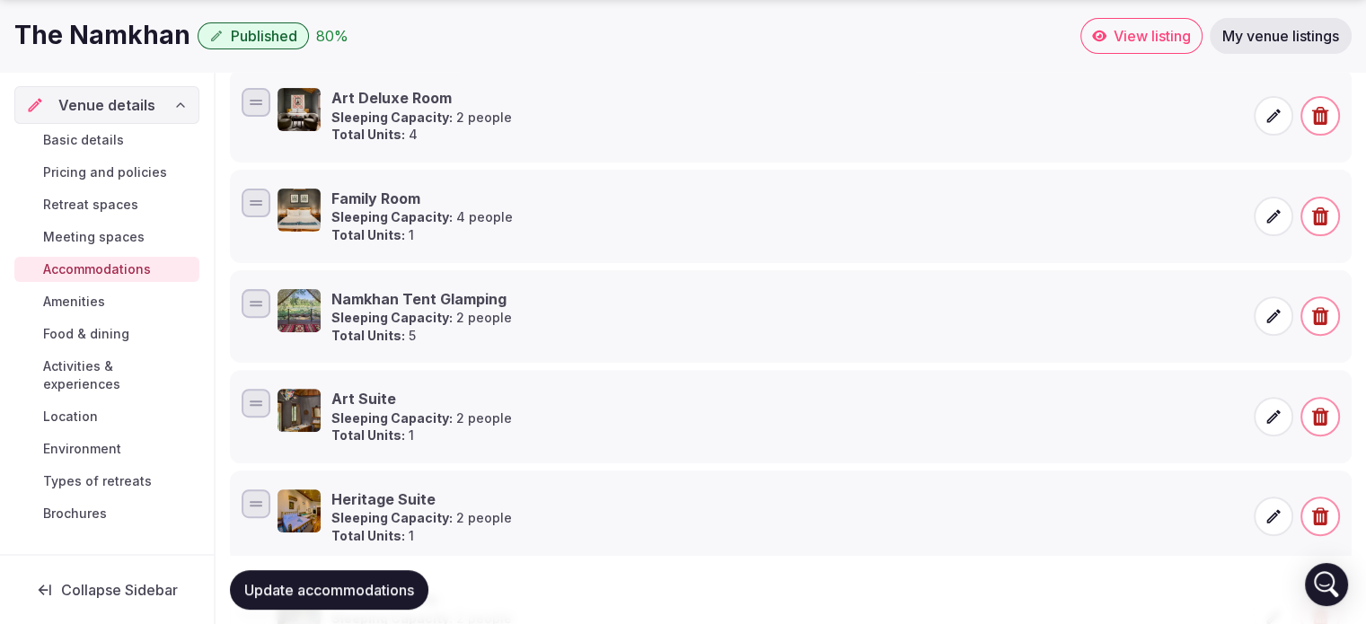
click at [1271, 311] on icon at bounding box center [1273, 316] width 18 height 18
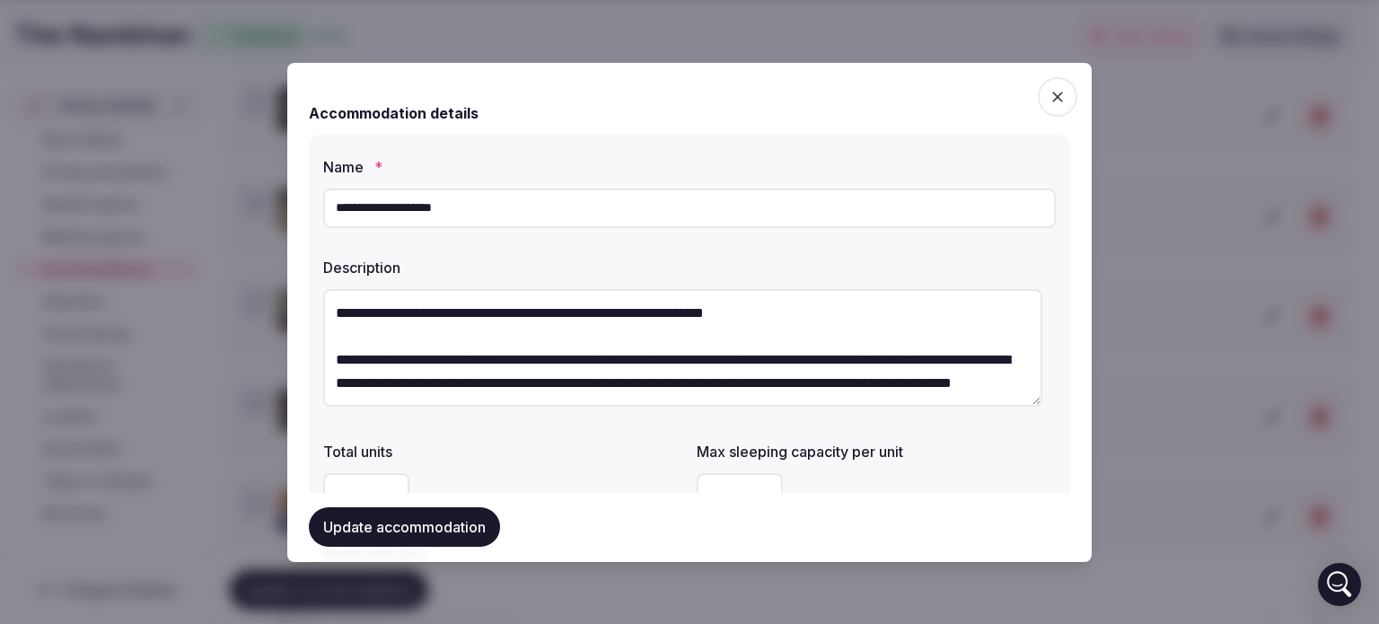
drag, startPoint x: 514, startPoint y: 206, endPoint x: 523, endPoint y: 316, distance: 110.8
click at [138, 201] on body "Search Popular Destinations Toscana, Italy Riviera Maya, Mexico Indonesia, Bali…" at bounding box center [683, 206] width 1366 height 1538
type input "**********"
click at [453, 322] on textarea at bounding box center [682, 348] width 719 height 118
click at [345, 303] on textarea at bounding box center [682, 348] width 719 height 118
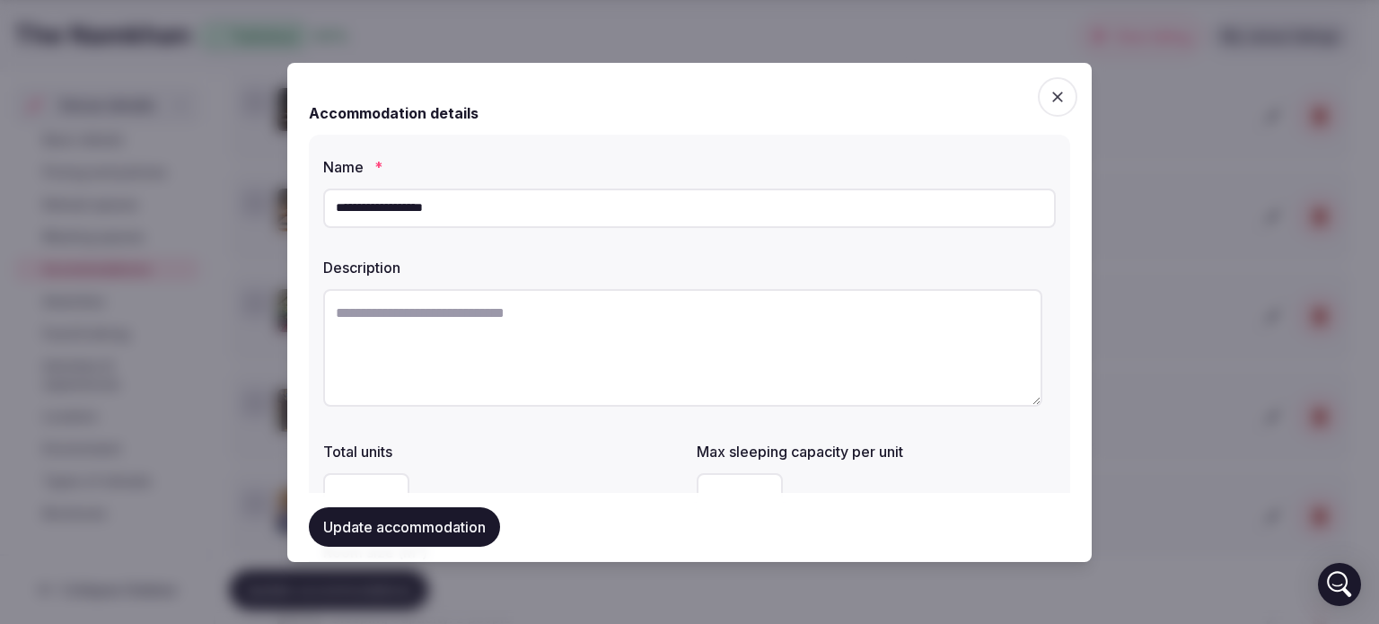
paste textarea "**********"
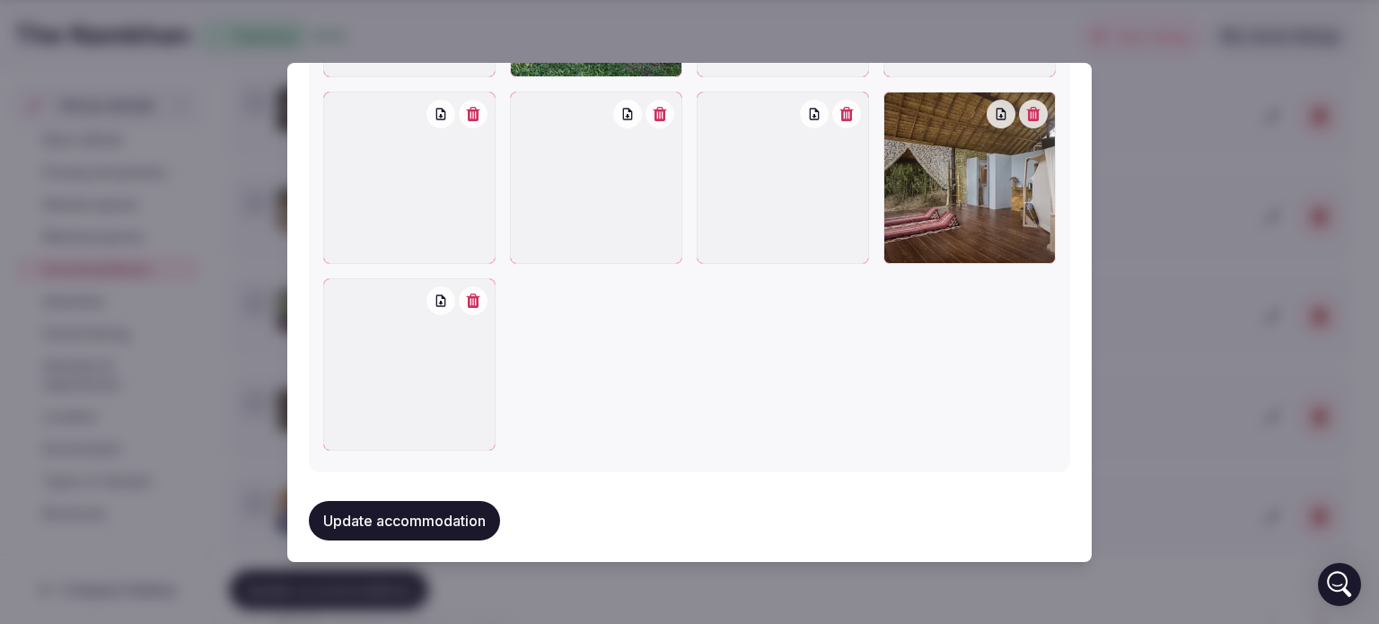
scroll to position [2334, 0]
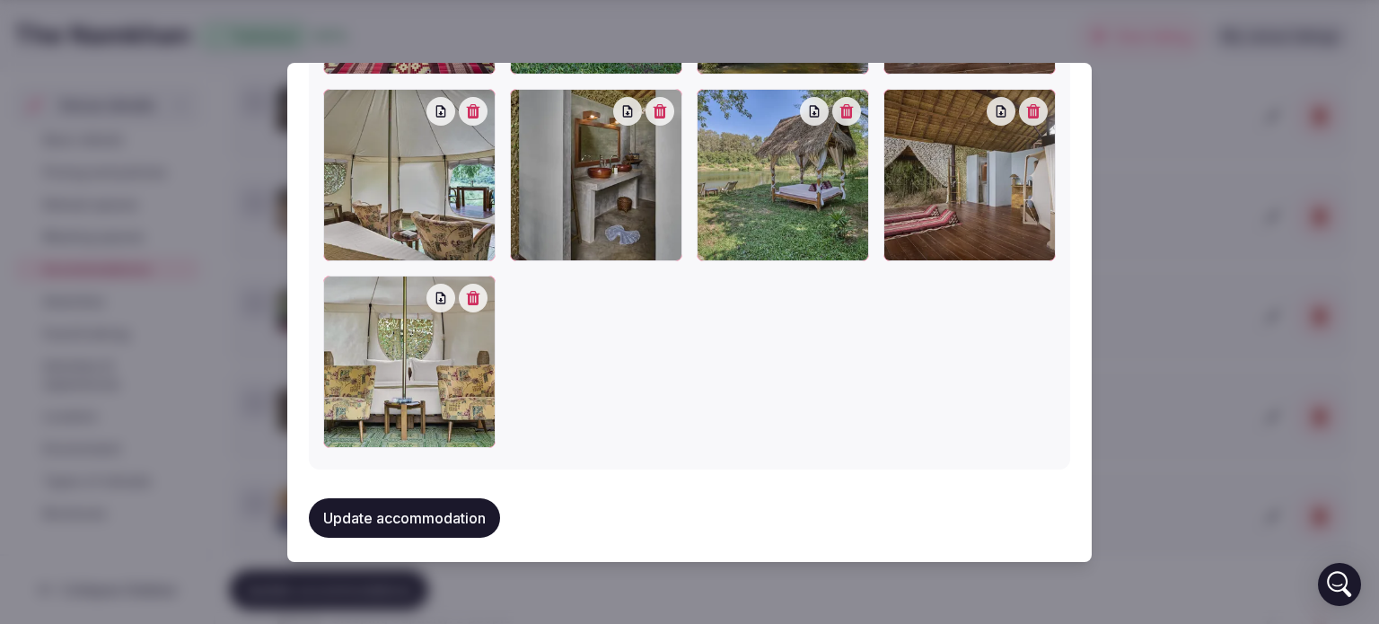
type textarea "**********"
click at [391, 500] on button "Update accommodation" at bounding box center [404, 518] width 191 height 40
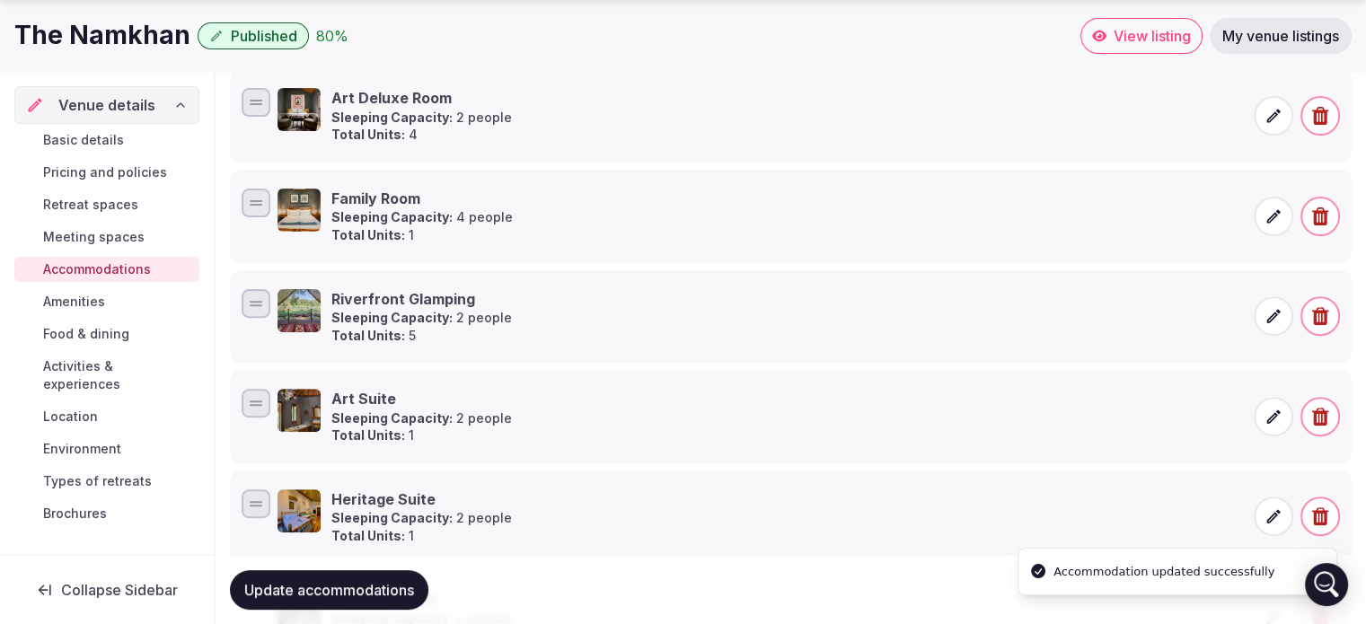
click at [1269, 415] on icon at bounding box center [1273, 417] width 18 height 18
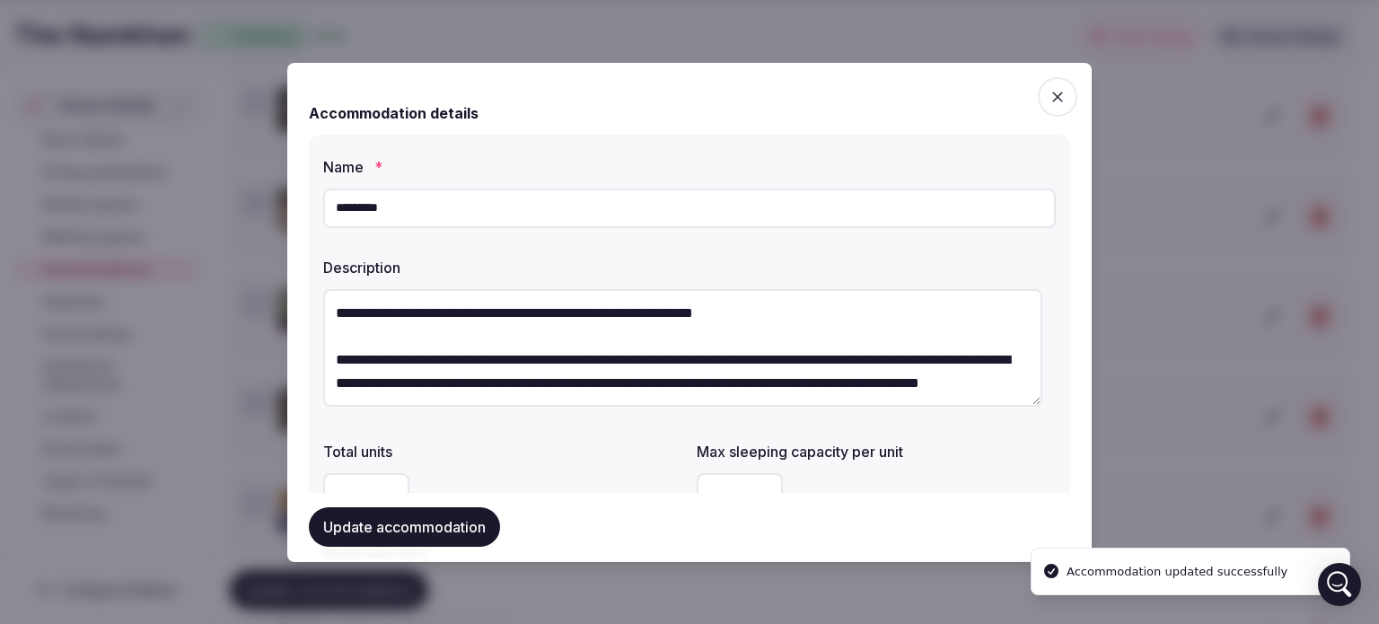
drag, startPoint x: 422, startPoint y: 211, endPoint x: 119, endPoint y: 191, distance: 304.1
click at [119, 191] on body "Search Popular Destinations Toscana, Italy Riviera Maya, Mexico Indonesia, Bali…" at bounding box center [683, 206] width 1366 height 1538
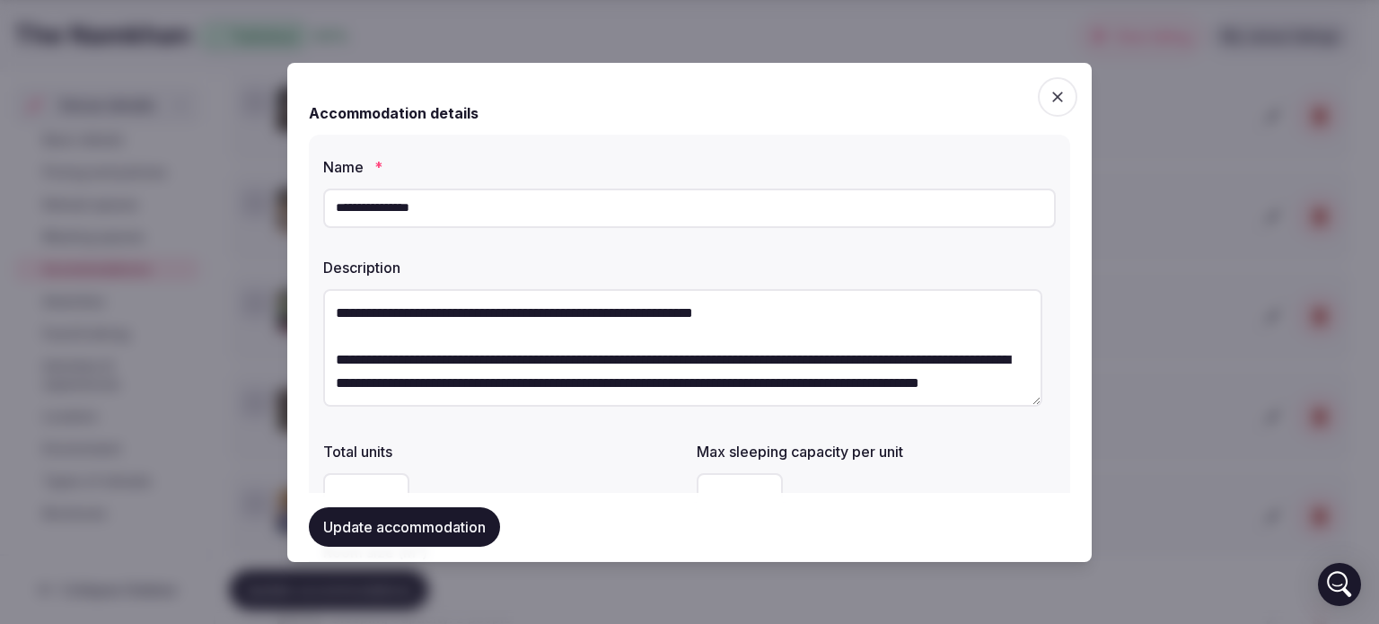
type input "**********"
click at [611, 321] on textarea at bounding box center [682, 348] width 719 height 118
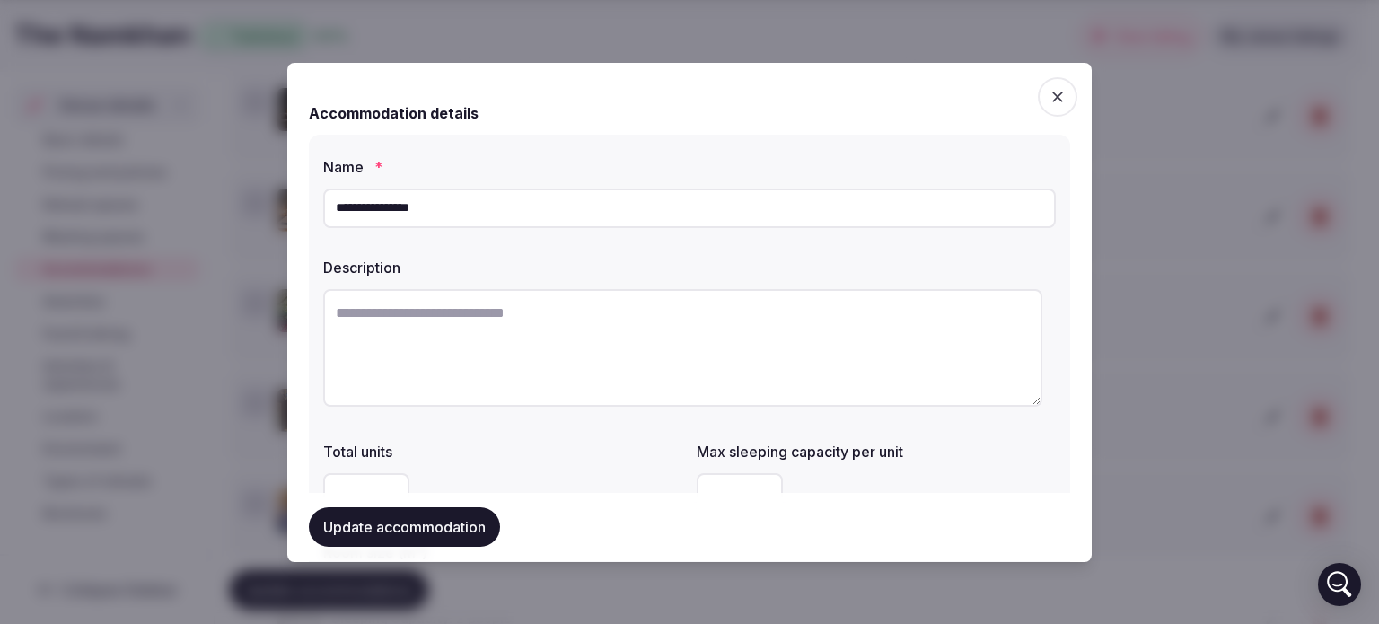
paste textarea "**********"
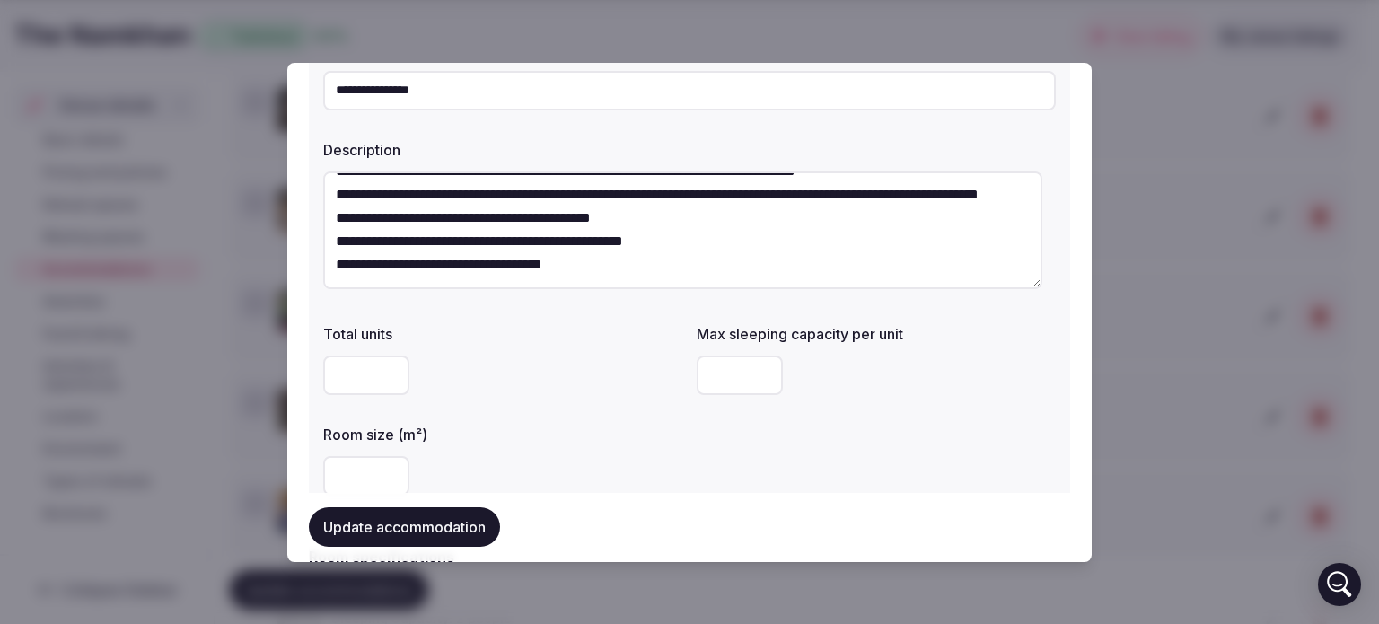
scroll to position [269, 0]
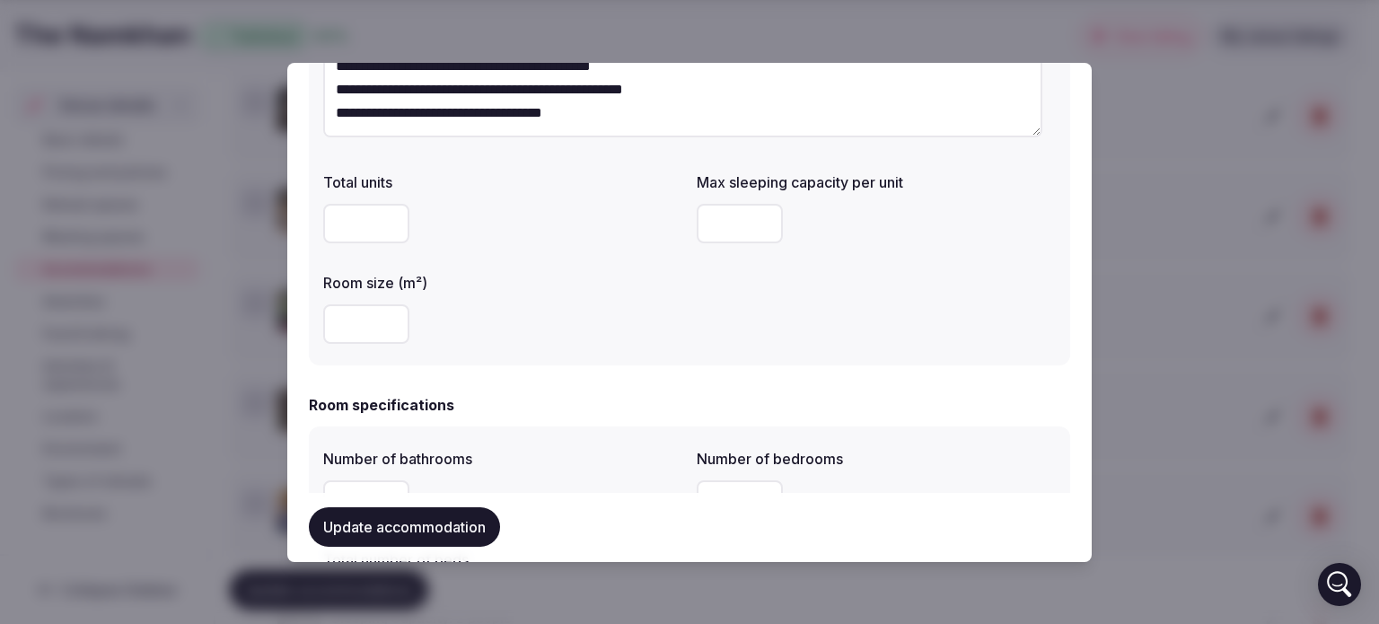
type textarea "**********"
drag, startPoint x: 364, startPoint y: 225, endPoint x: 205, endPoint y: 222, distance: 159.0
click at [205, 222] on body "Search Popular Destinations Toscana, Italy Riviera Maya, Mexico Indonesia, Bali…" at bounding box center [683, 206] width 1366 height 1538
drag, startPoint x: 363, startPoint y: 231, endPoint x: 318, endPoint y: 228, distance: 45.0
click at [320, 230] on div "**********" at bounding box center [689, 115] width 761 height 500
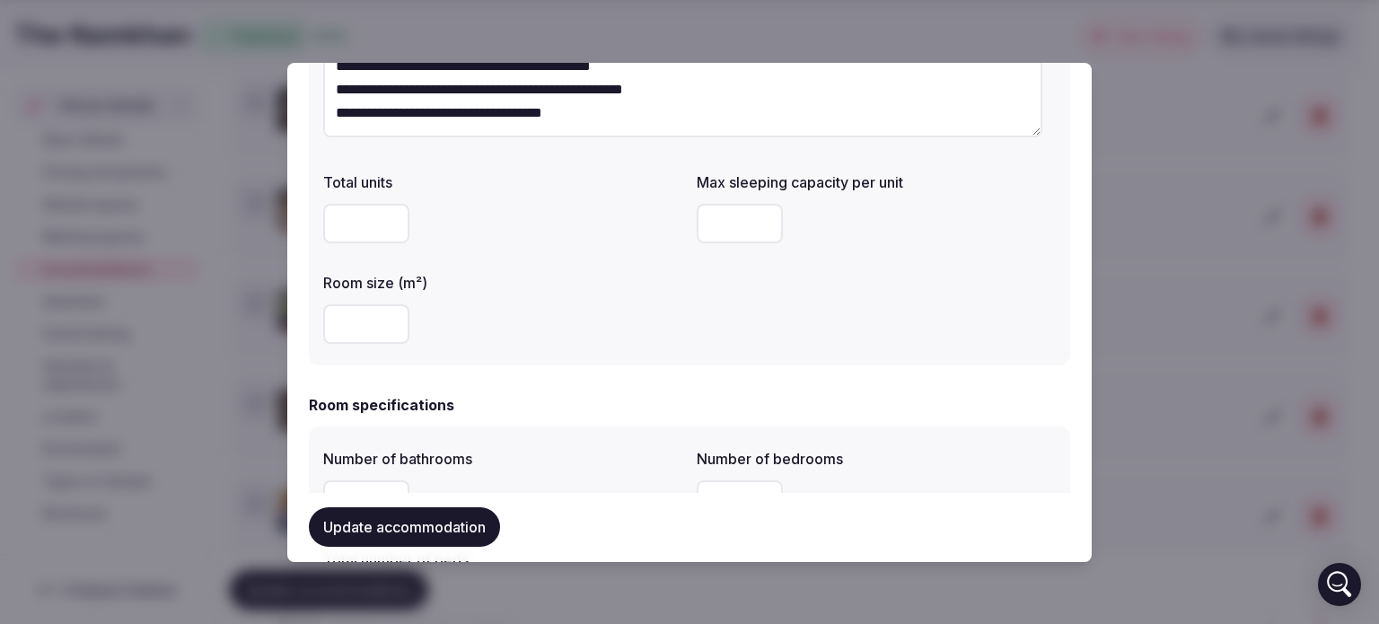
type input "*"
click at [639, 304] on div "**" at bounding box center [502, 324] width 359 height 40
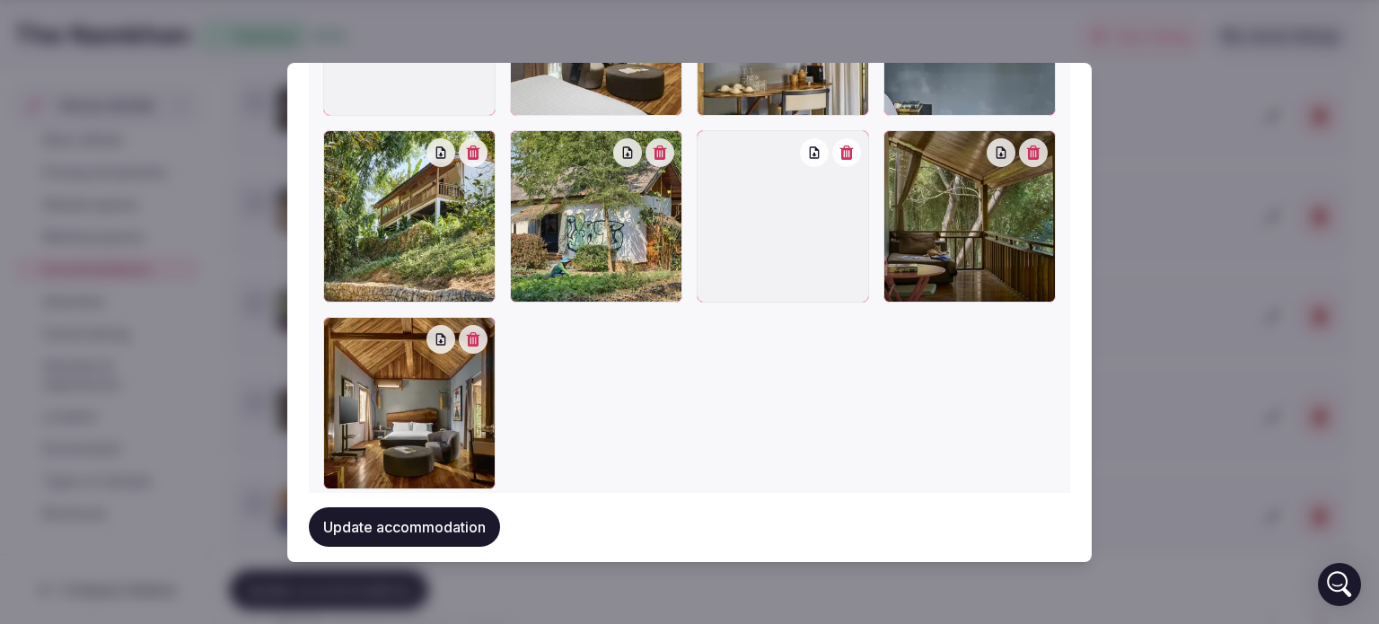
scroll to position [2334, 0]
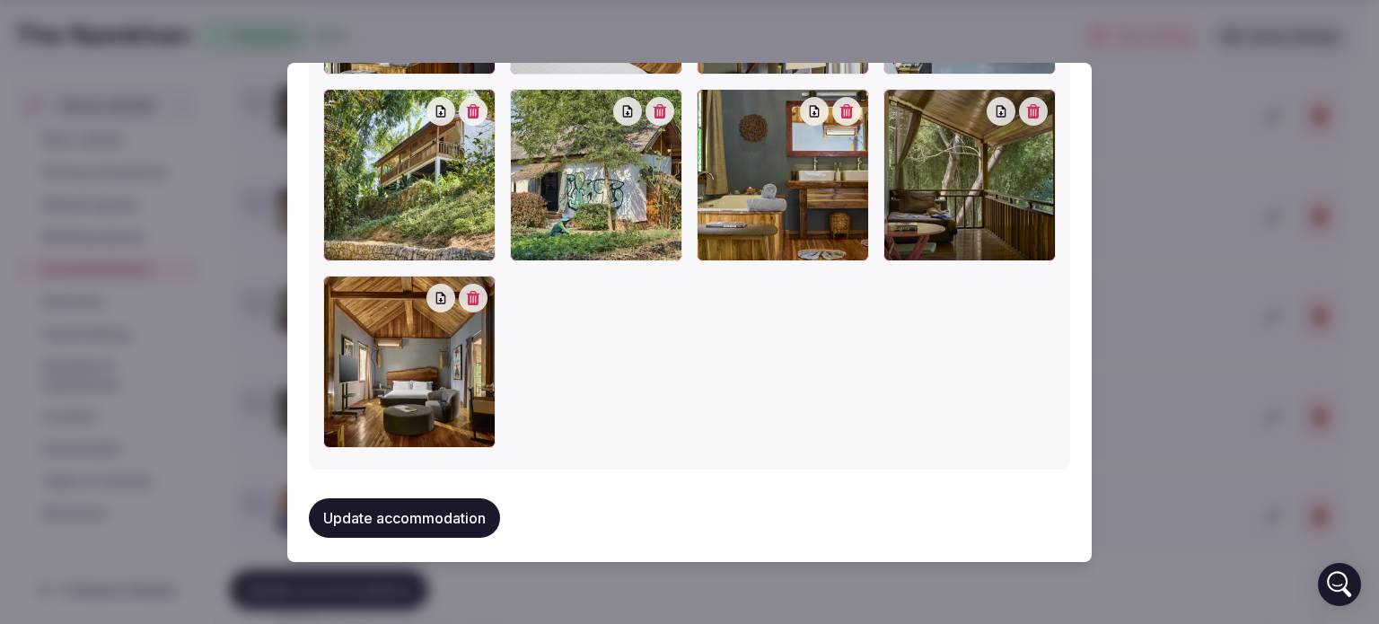
click at [388, 512] on button "Update accommodation" at bounding box center [404, 518] width 191 height 40
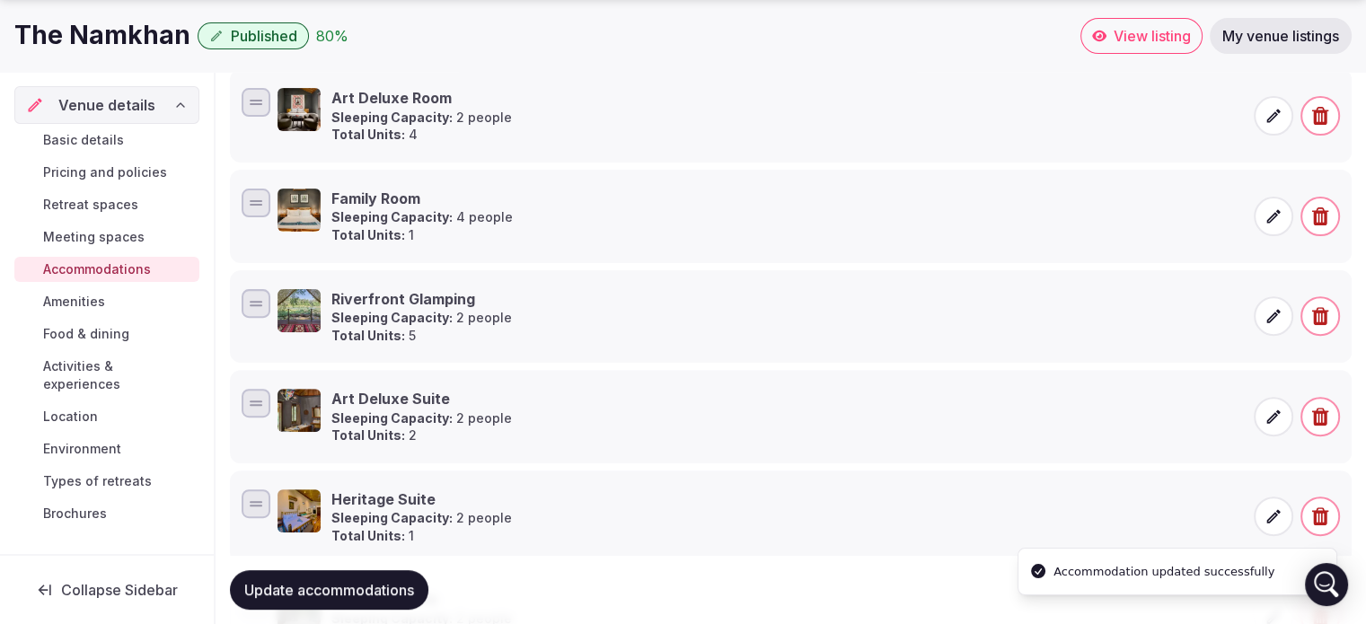
click at [1282, 417] on span at bounding box center [1273, 417] width 40 height 40
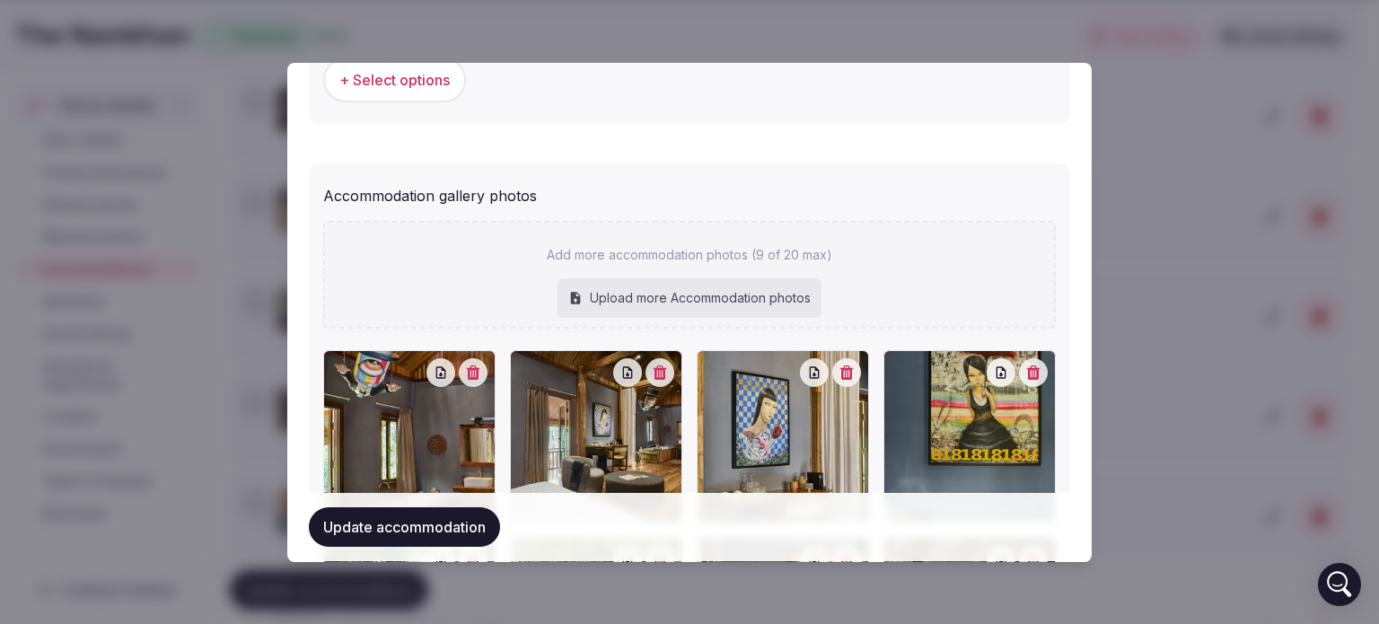
scroll to position [1885, 0]
click at [654, 293] on div "Upload more Accommodation photos" at bounding box center [690, 299] width 264 height 40
type input "**********"
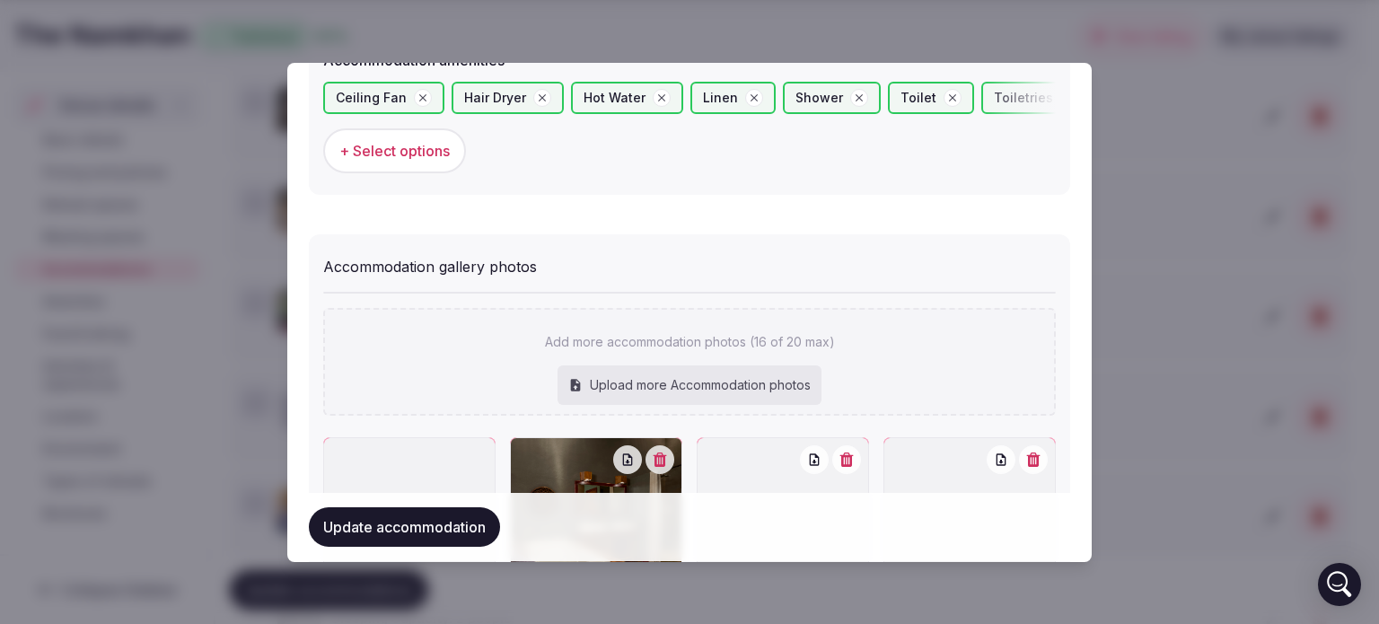
scroll to position [2085, 0]
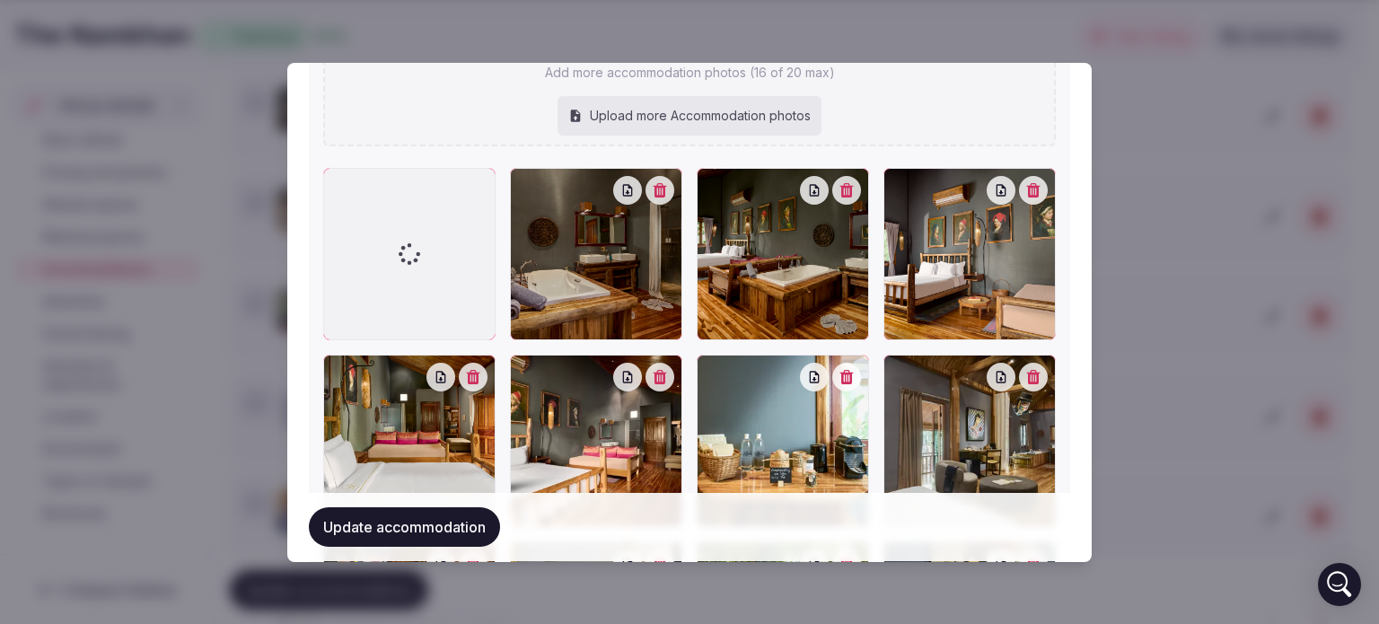
click at [447, 541] on button "Update accommodation" at bounding box center [404, 528] width 191 height 40
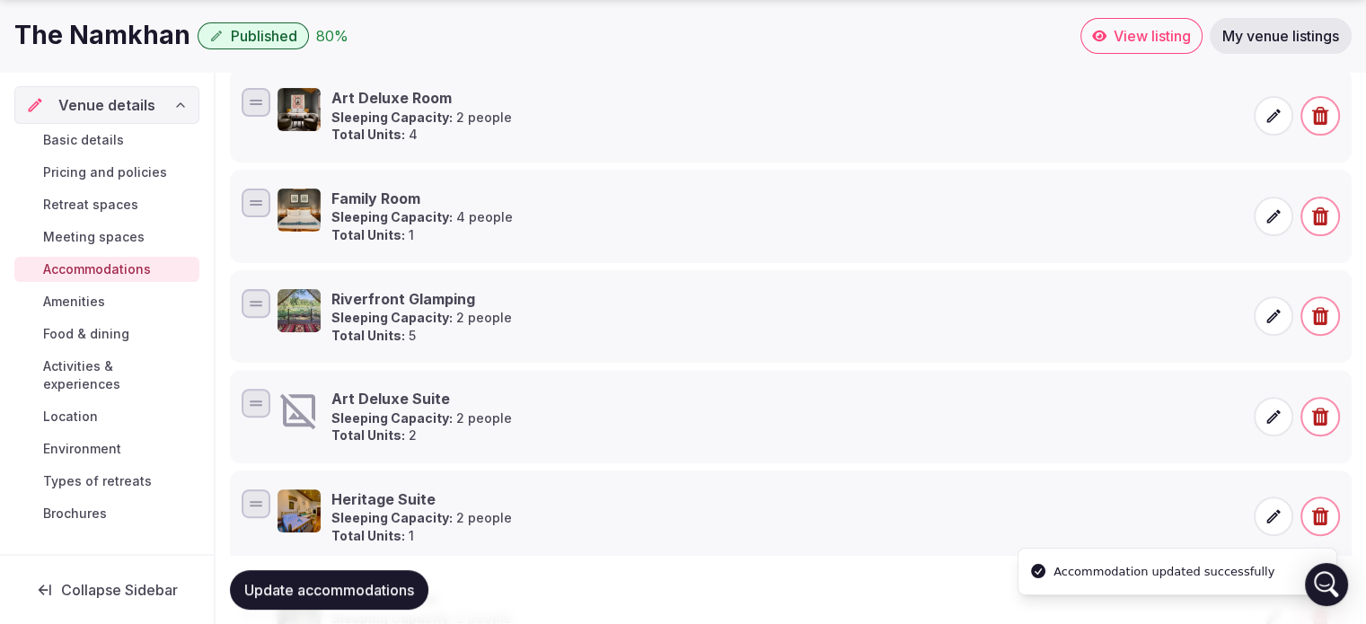
click at [1279, 415] on icon at bounding box center [1273, 417] width 18 height 18
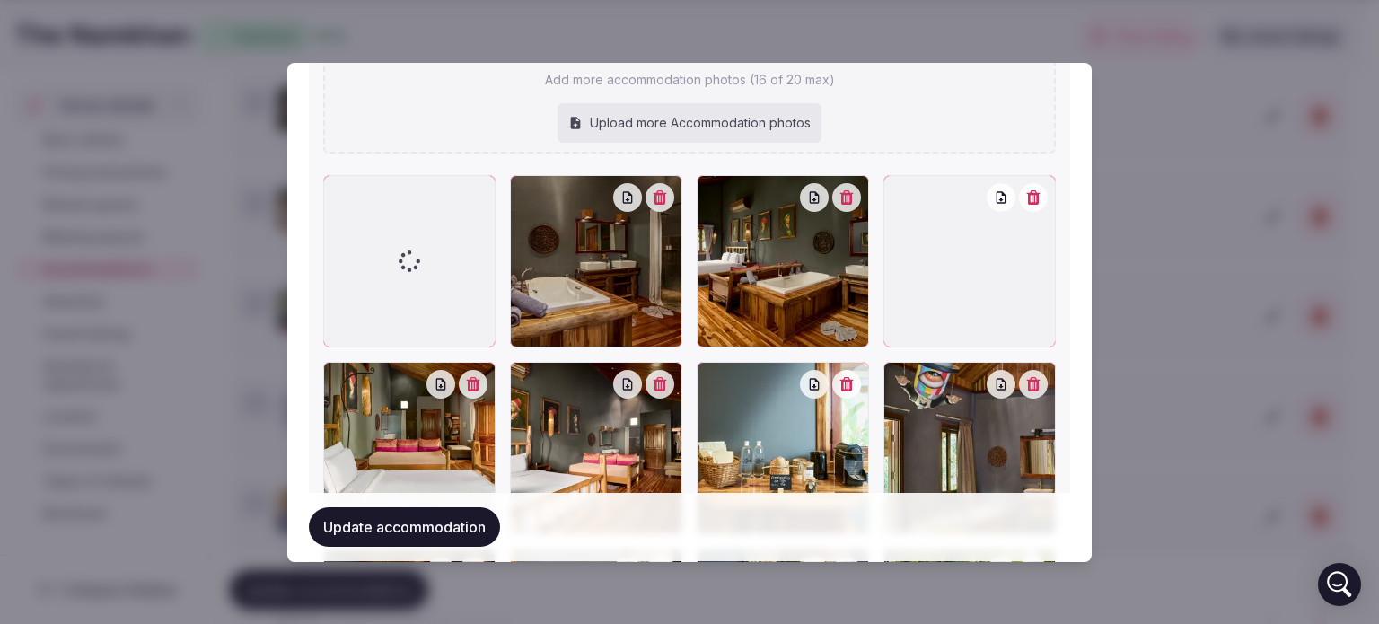
scroll to position [2065, 0]
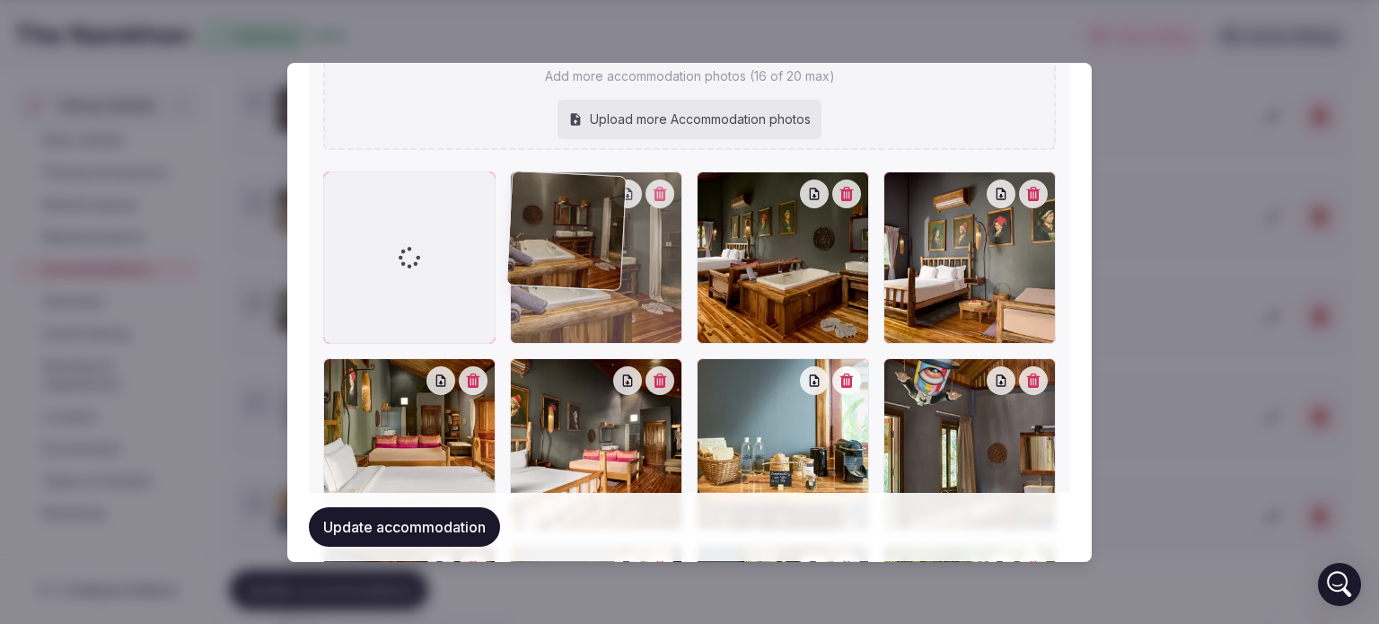
drag, startPoint x: 606, startPoint y: 279, endPoint x: 576, endPoint y: 279, distance: 29.6
click at [576, 279] on div at bounding box center [596, 257] width 172 height 172
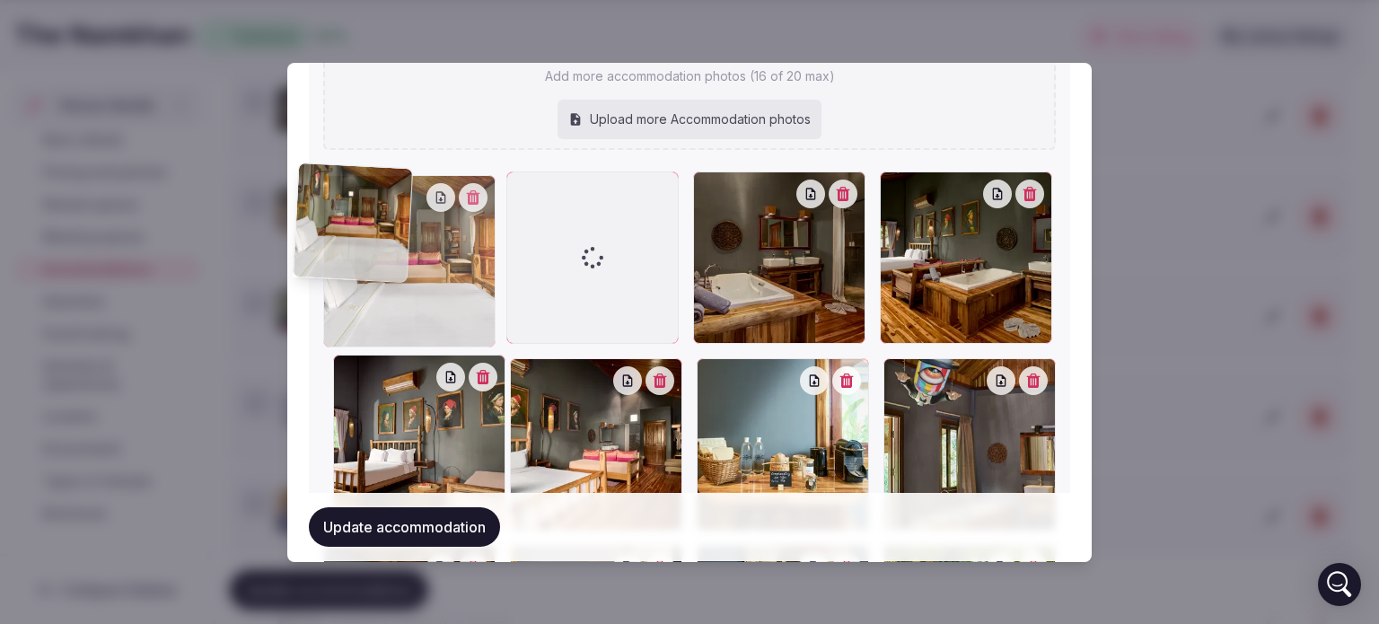
drag, startPoint x: 435, startPoint y: 439, endPoint x: 407, endPoint y: 250, distance: 190.6
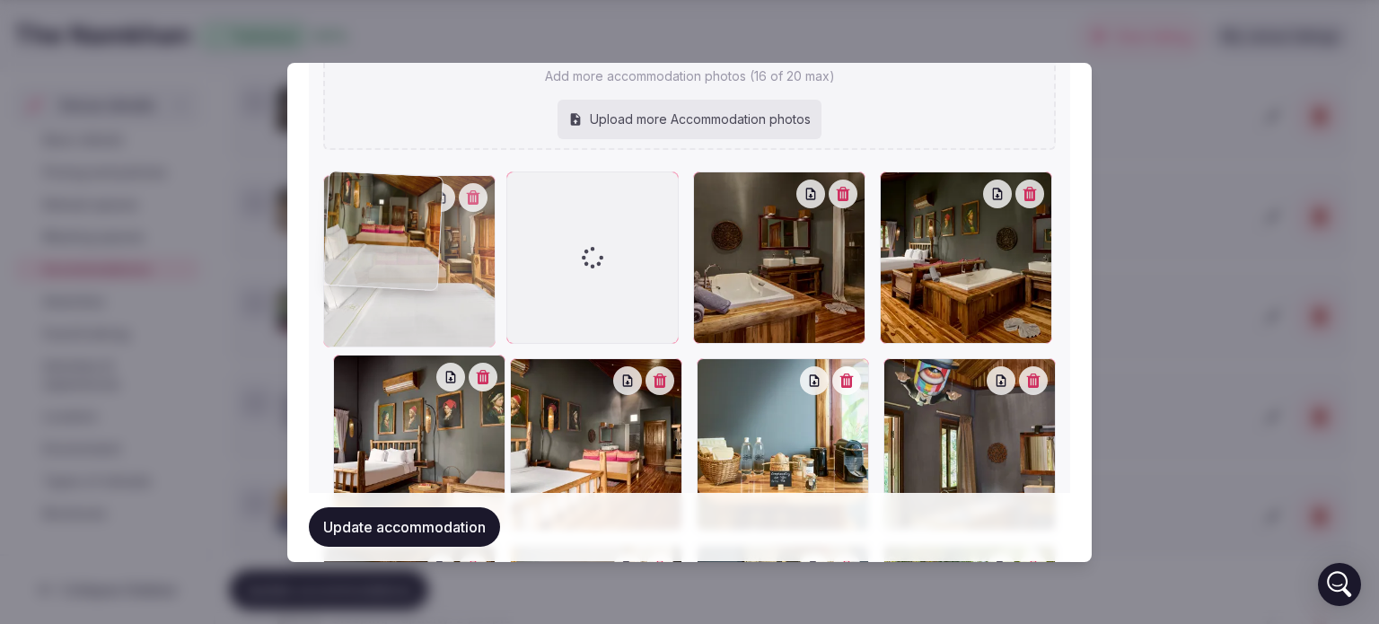
click at [407, 250] on div at bounding box center [409, 261] width 172 height 172
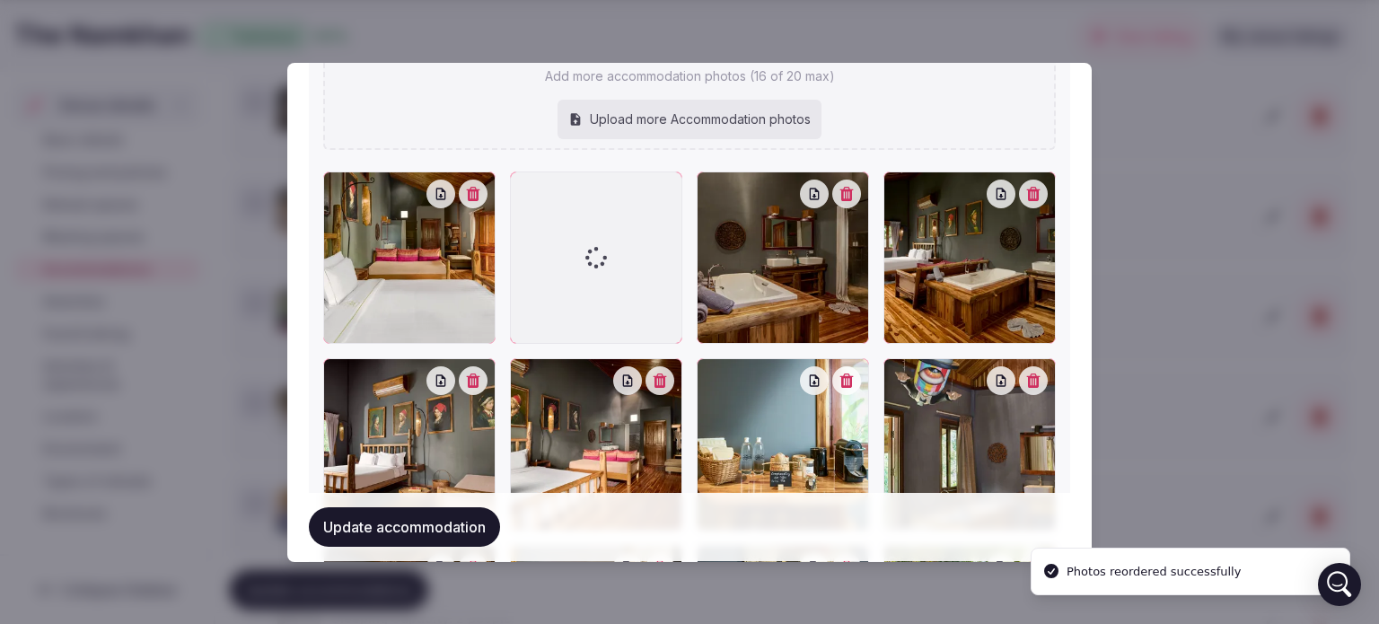
click at [480, 523] on button "Update accommodation" at bounding box center [404, 528] width 191 height 40
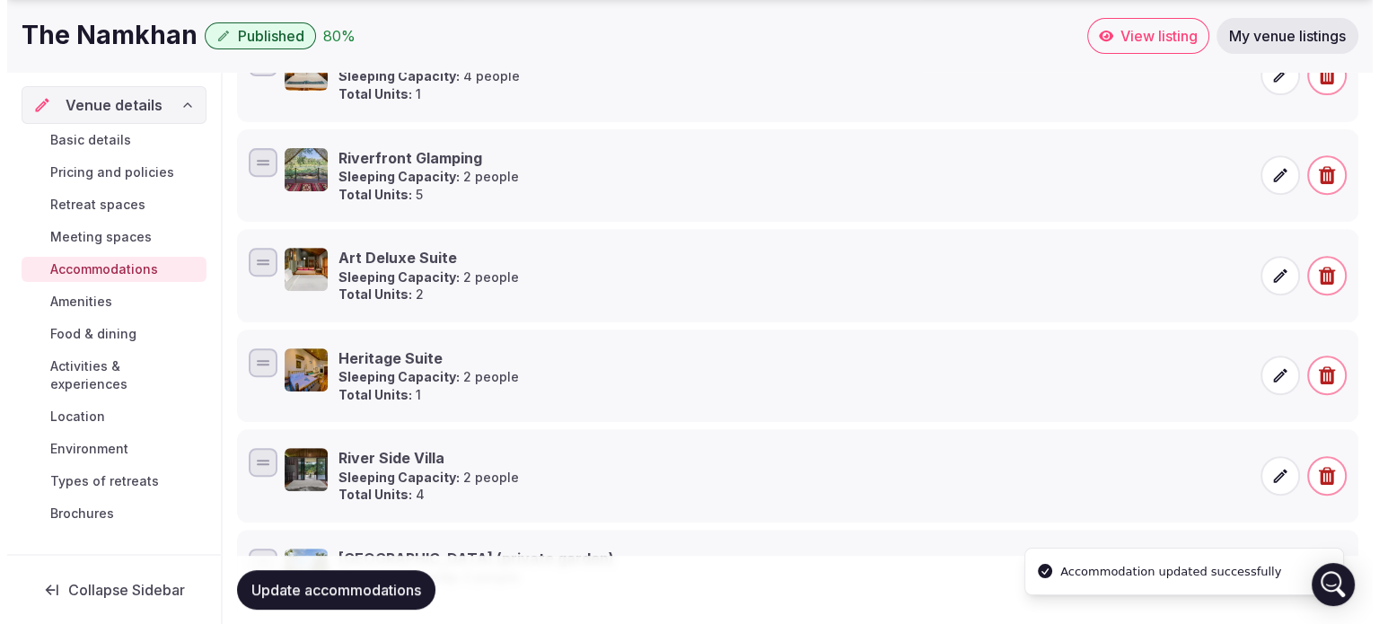
scroll to position [731, 0]
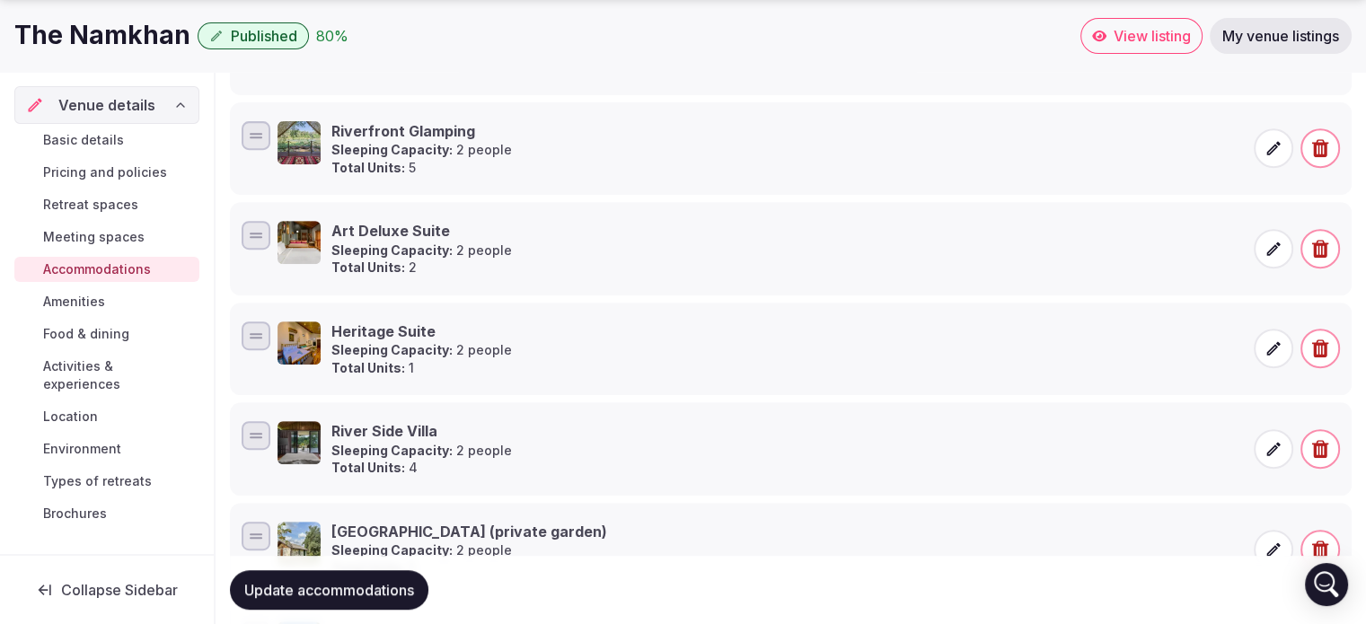
click at [1327, 350] on icon "button" at bounding box center [1320, 348] width 18 height 18
click at [1296, 275] on button "Delete" at bounding box center [1300, 284] width 74 height 40
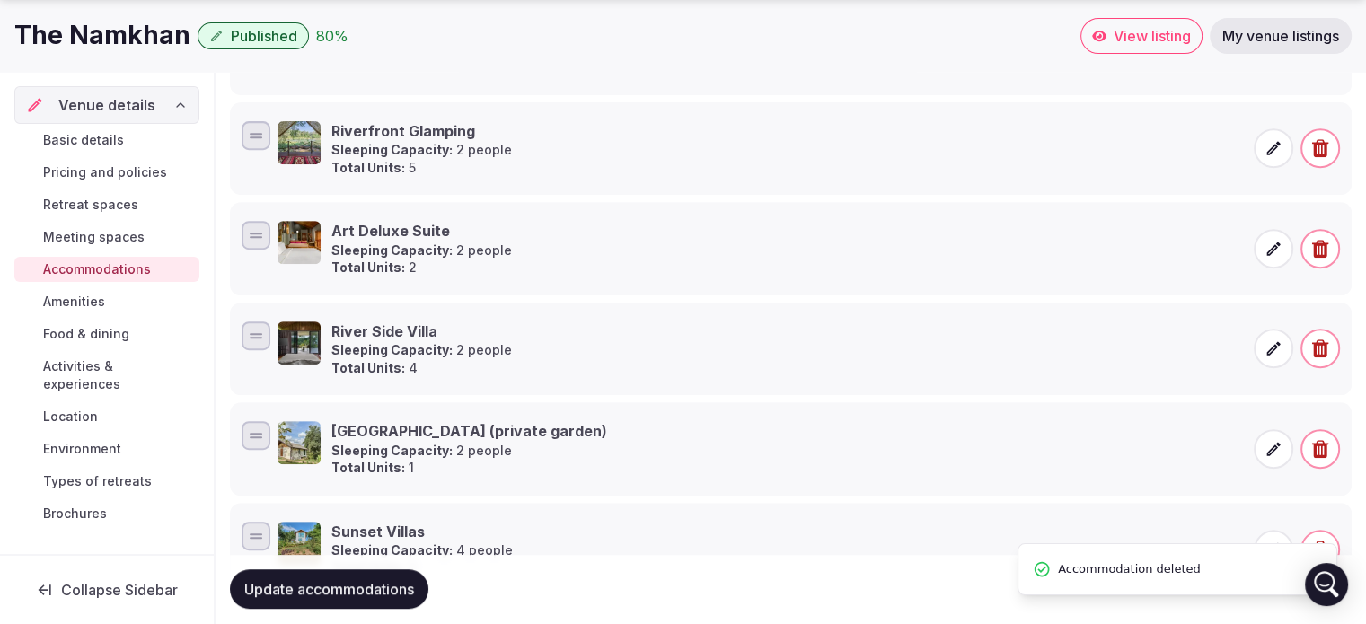
click at [1265, 347] on icon at bounding box center [1273, 348] width 18 height 18
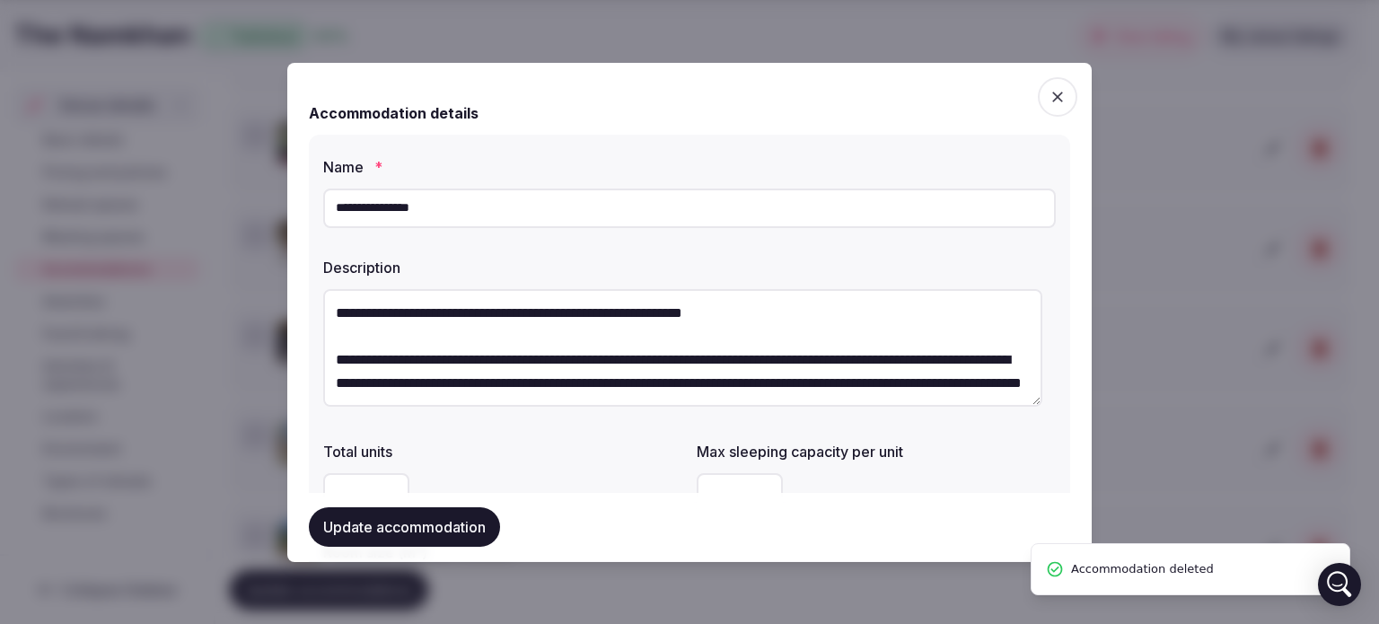
drag, startPoint x: 505, startPoint y: 199, endPoint x: 83, endPoint y: 189, distance: 421.2
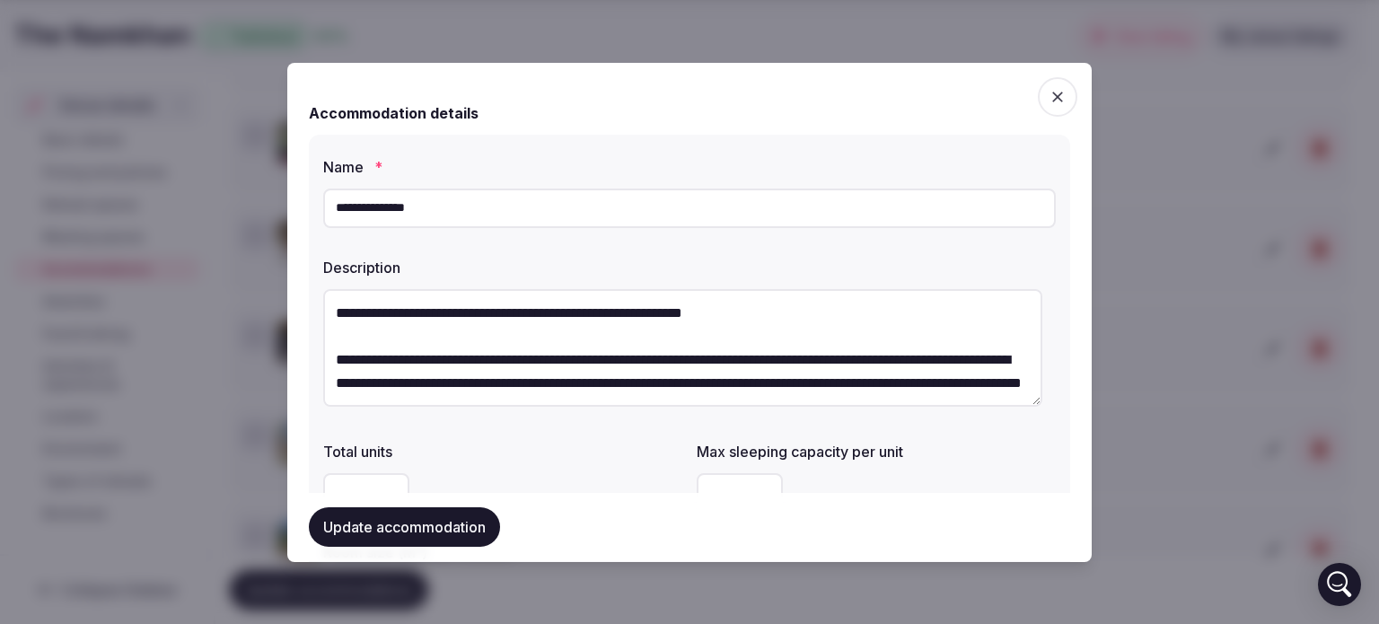
type input "**********"
click at [352, 337] on textarea "**********" at bounding box center [682, 348] width 719 height 118
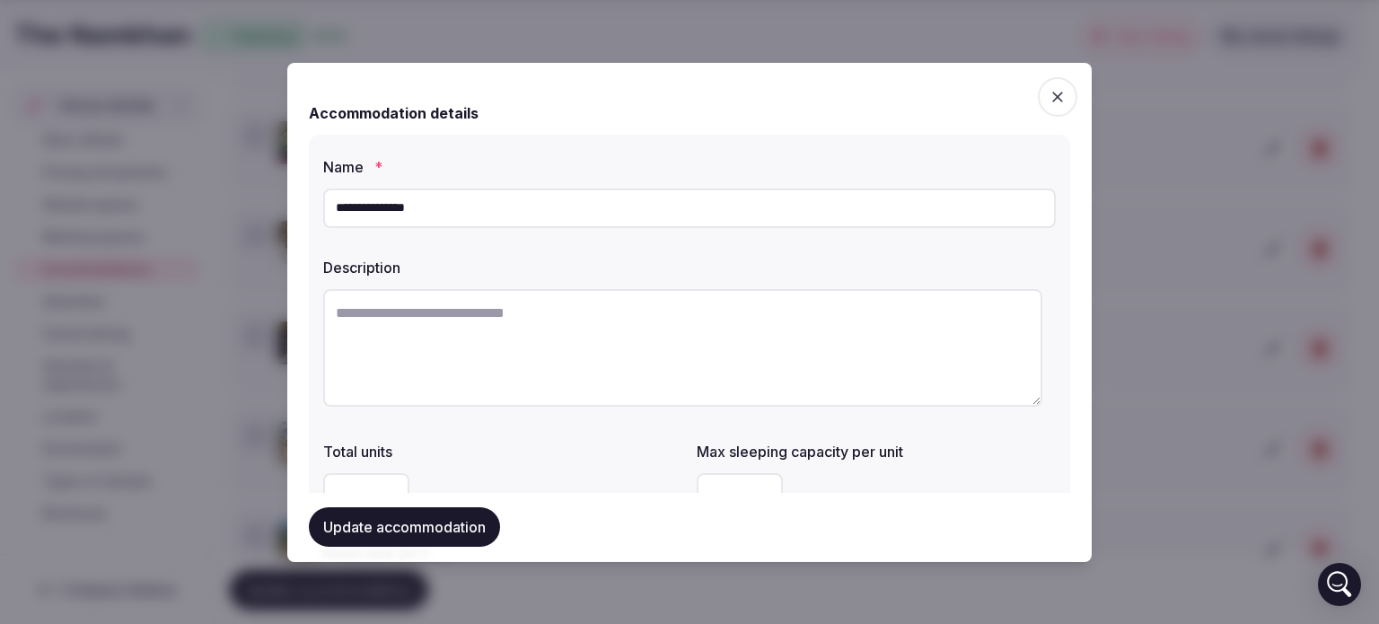
paste textarea "**********"
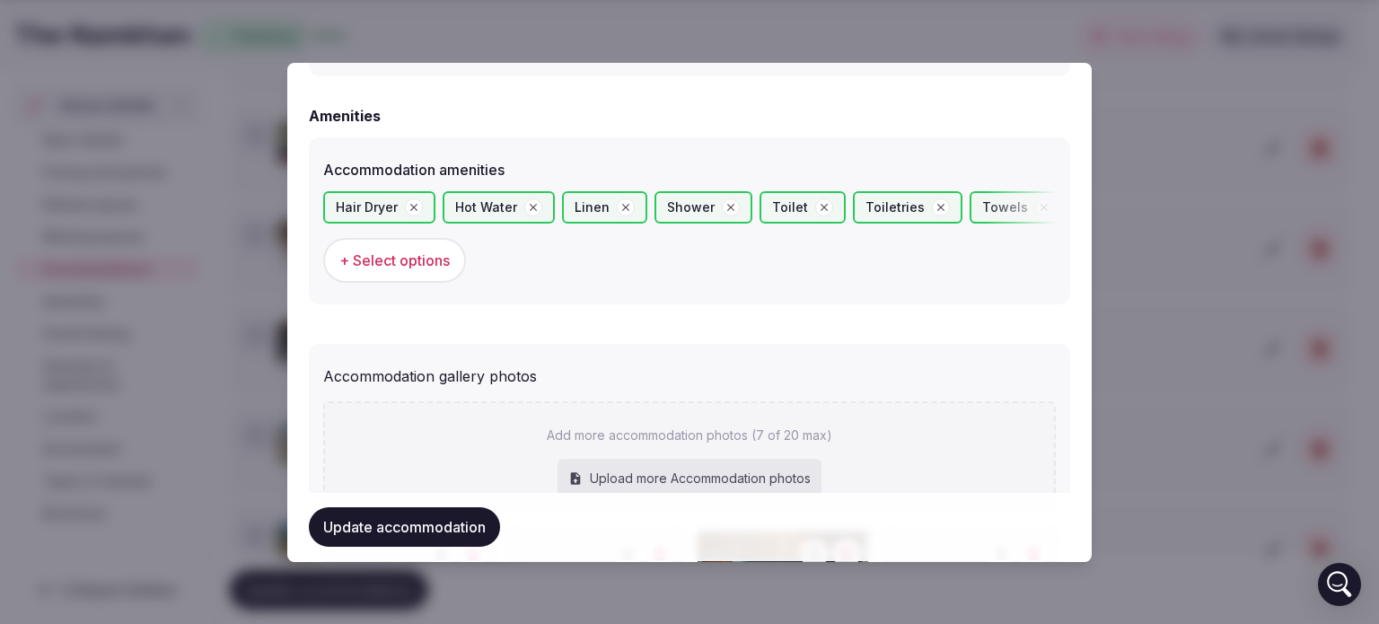
scroll to position [2151, 0]
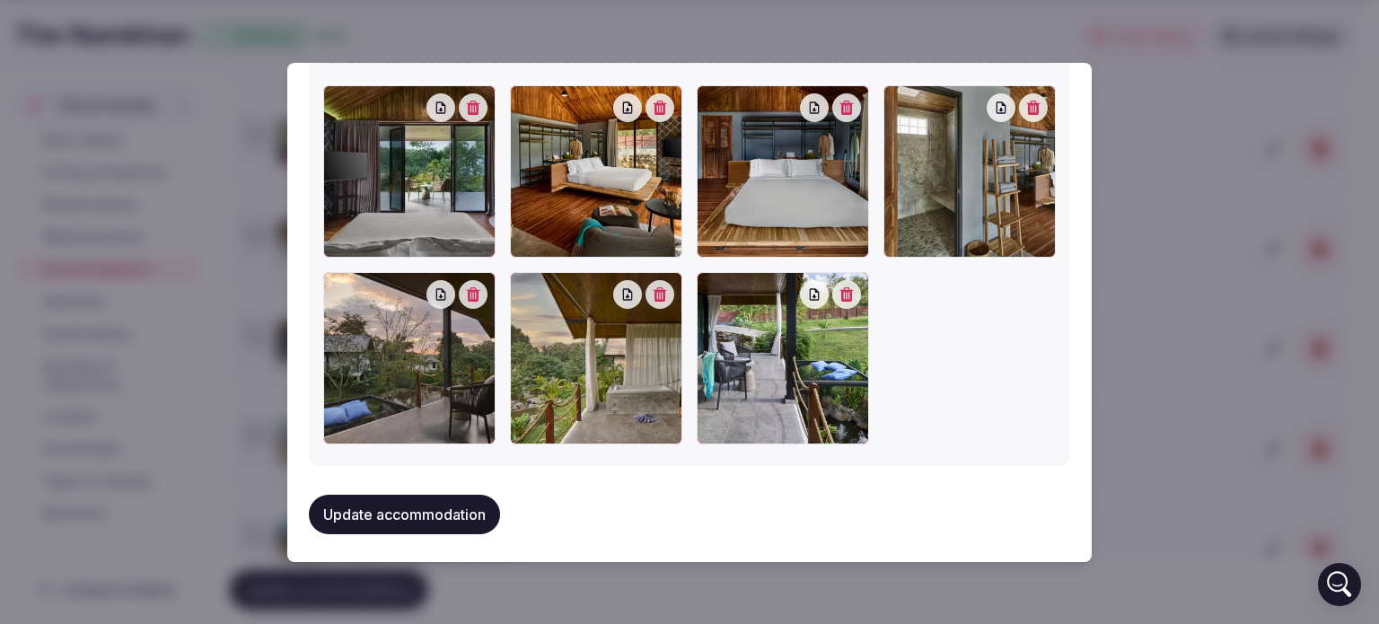
type textarea "**********"
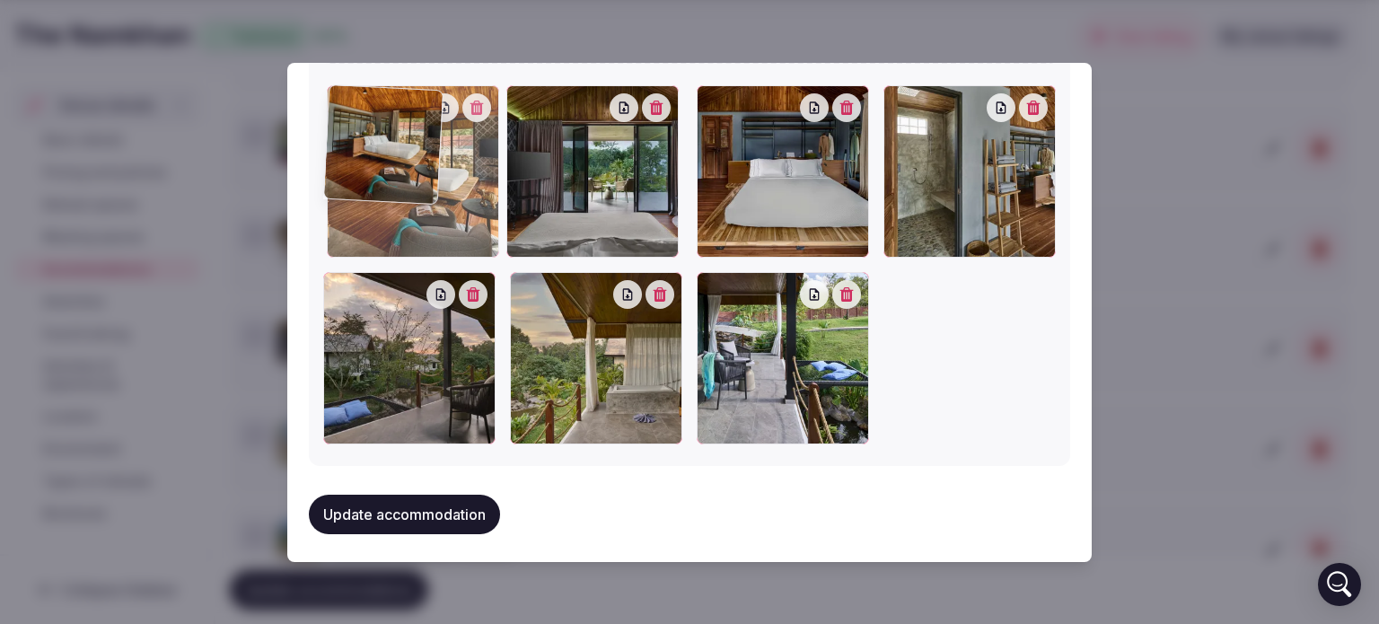
drag, startPoint x: 578, startPoint y: 216, endPoint x: 423, endPoint y: 211, distance: 155.4
click at [423, 211] on div at bounding box center [413, 171] width 172 height 172
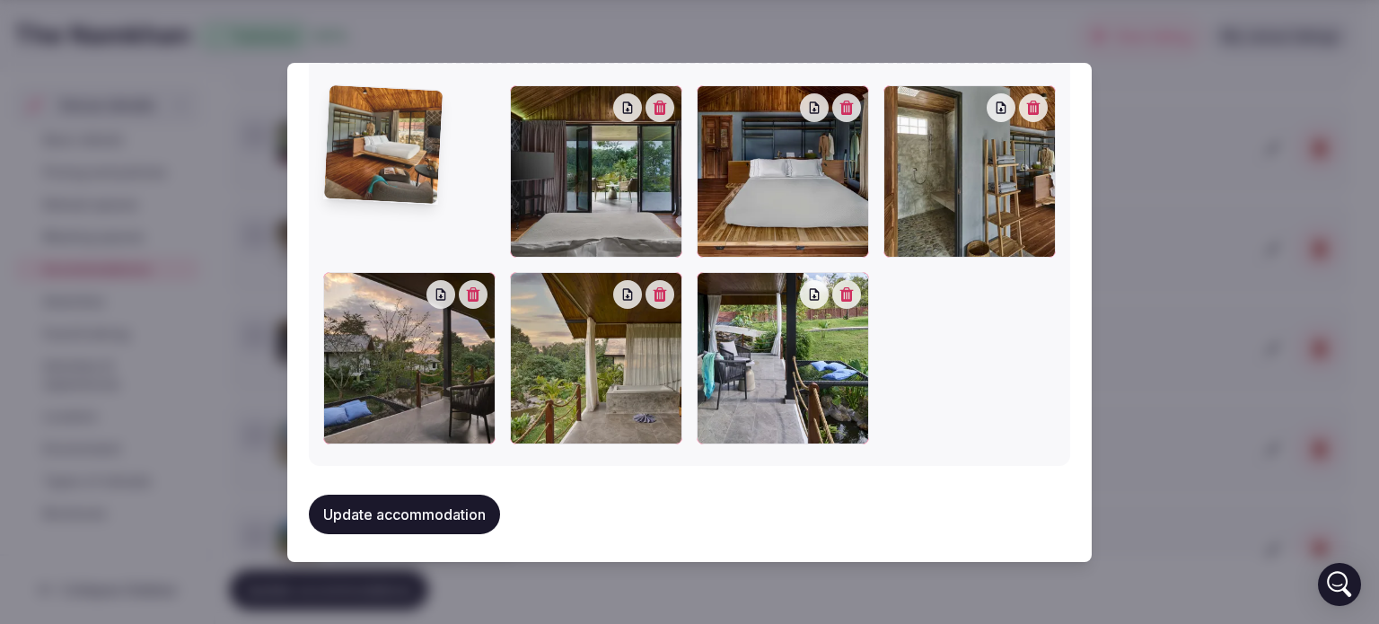
type input "**********"
type textarea "**********"
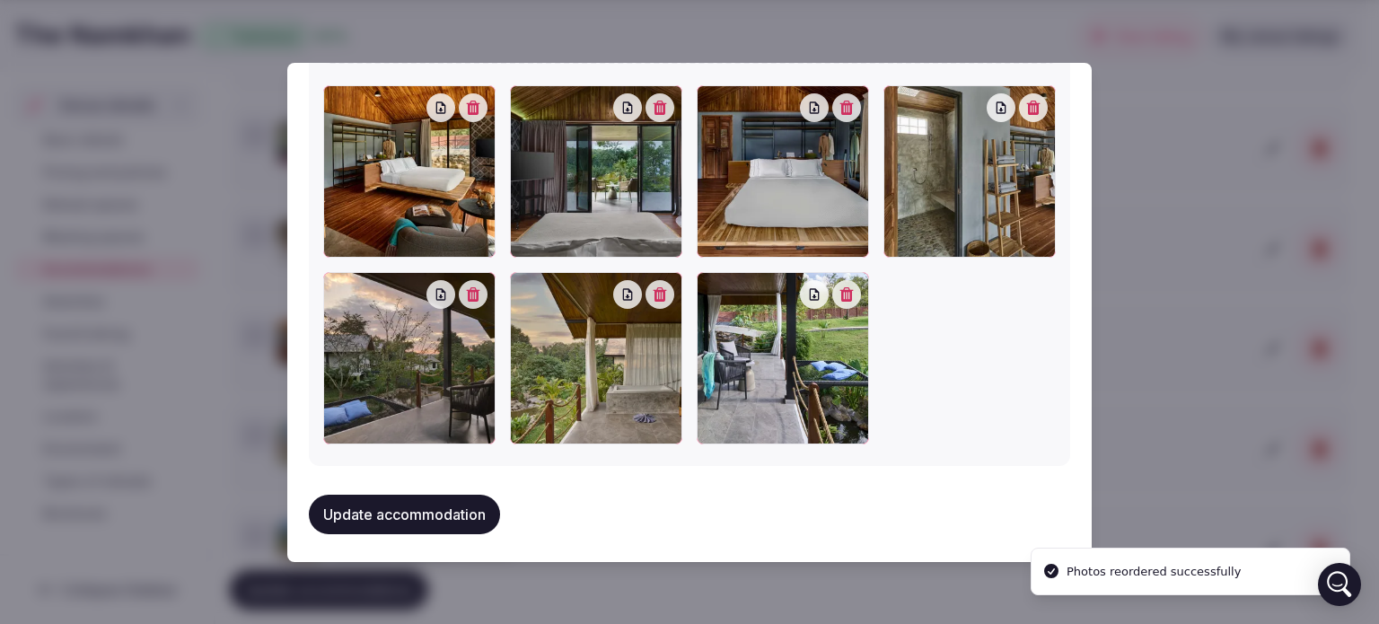
click at [419, 501] on button "Update accommodation" at bounding box center [404, 515] width 191 height 40
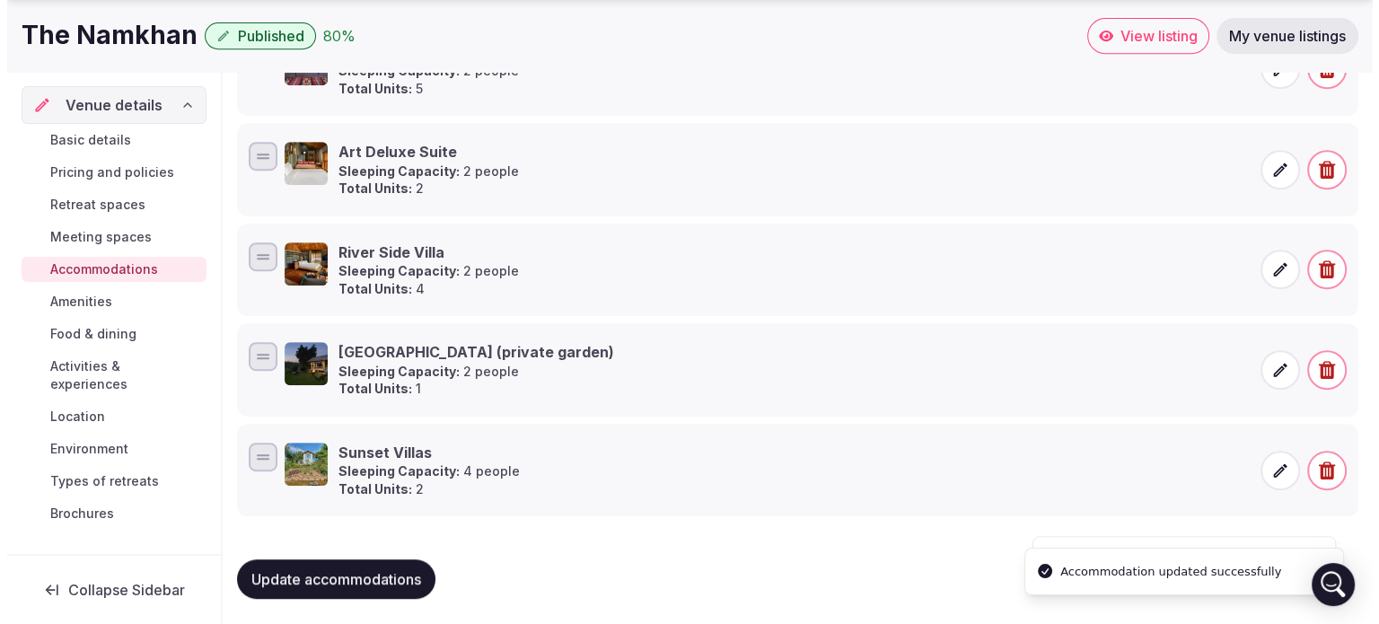
scroll to position [811, 0]
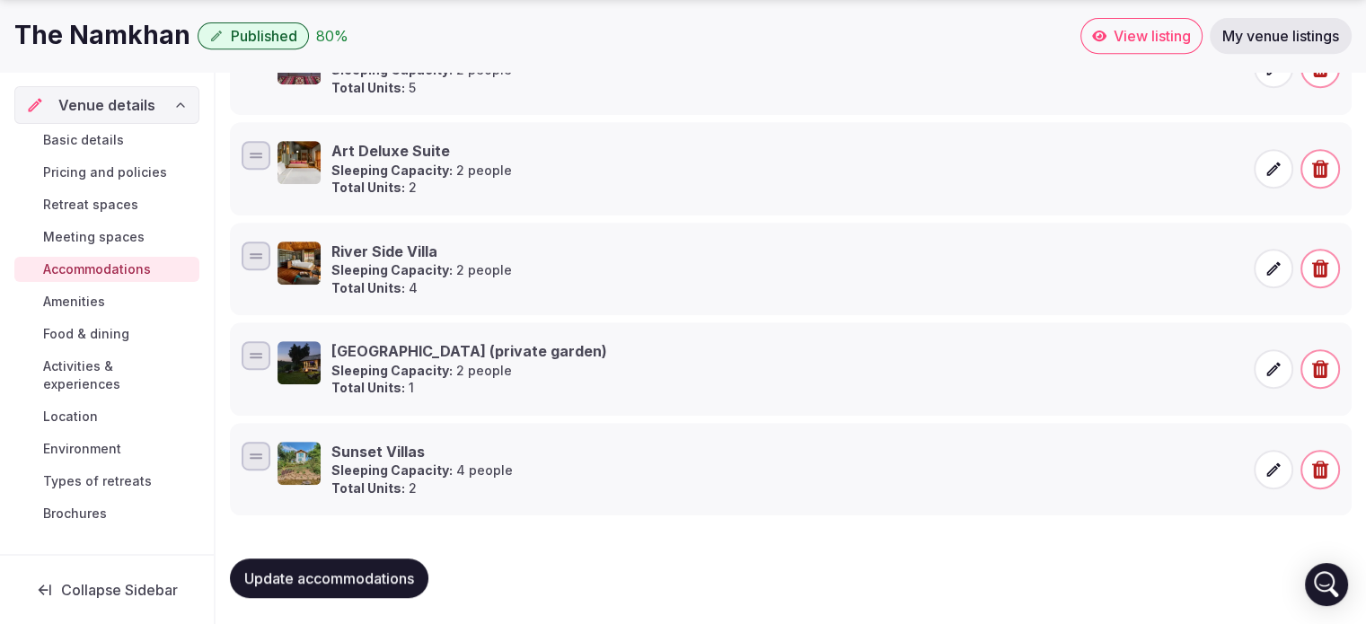
click at [1275, 259] on icon at bounding box center [1273, 268] width 18 height 18
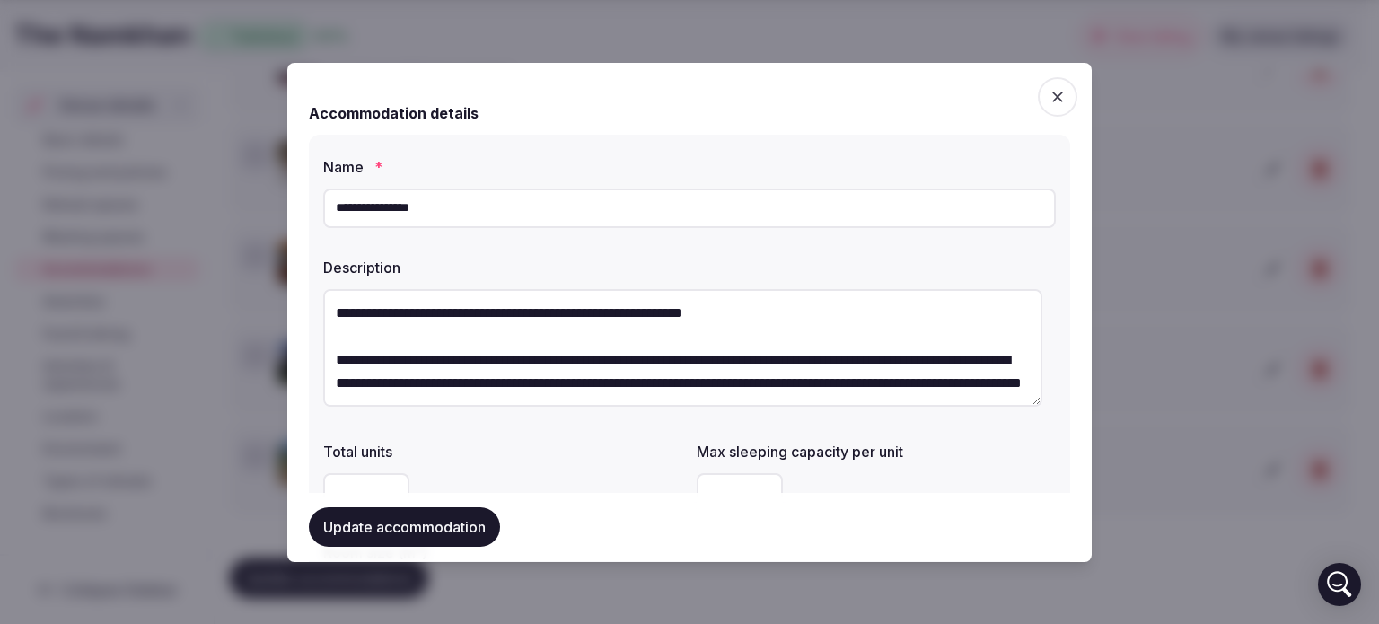
click at [440, 183] on div "**********" at bounding box center [689, 208] width 733 height 54
drag, startPoint x: 413, startPoint y: 204, endPoint x: 45, endPoint y: 207, distance: 368.1
type input "**********"
click at [377, 540] on button "Update accommodation" at bounding box center [404, 528] width 191 height 40
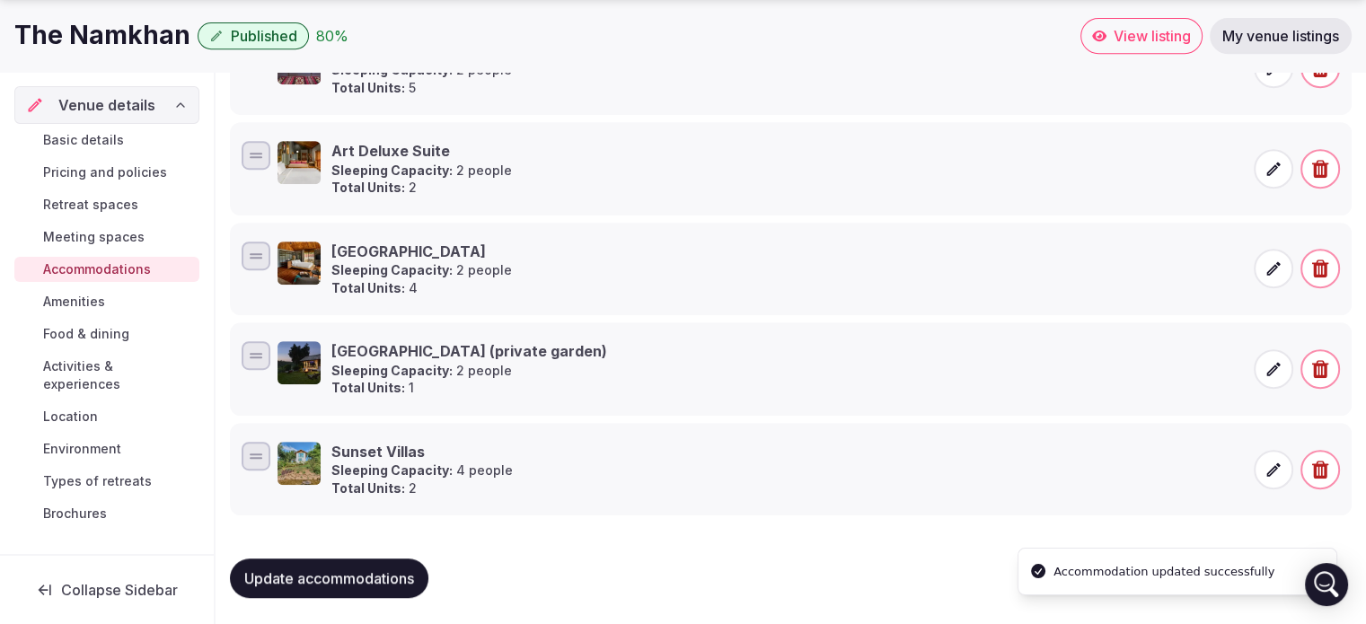
click at [1263, 357] on span at bounding box center [1273, 369] width 40 height 40
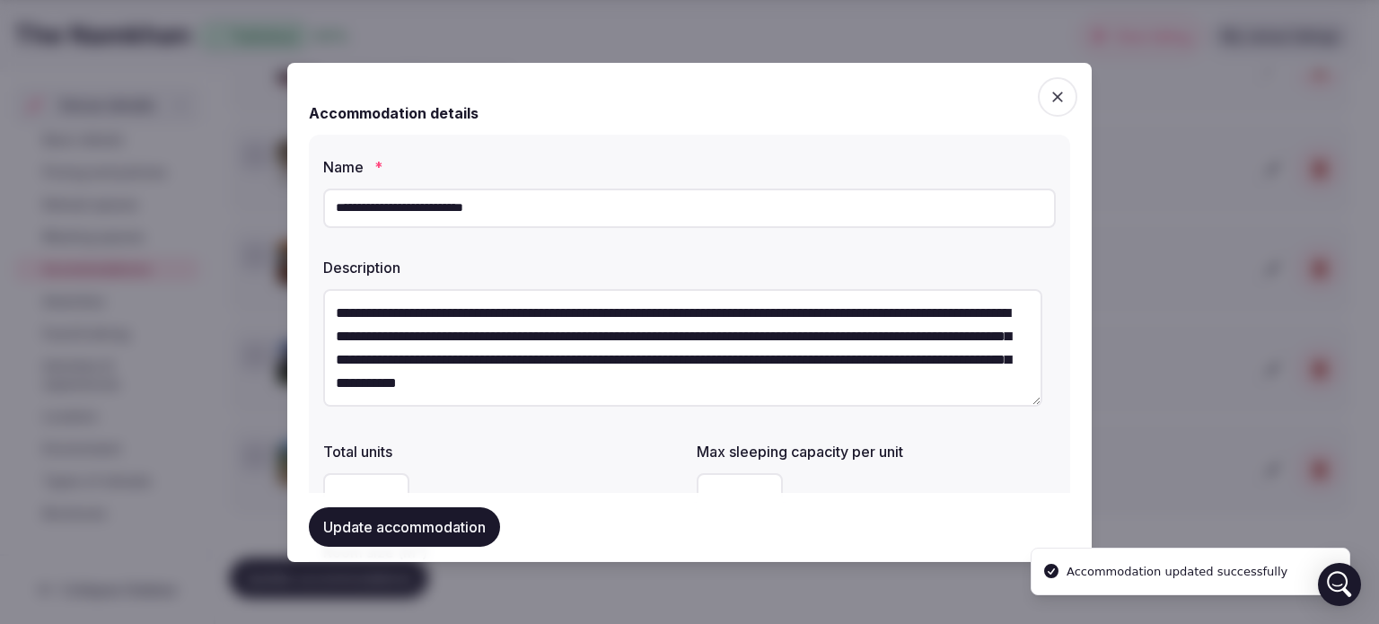
drag, startPoint x: 557, startPoint y: 208, endPoint x: 44, endPoint y: 226, distance: 513.0
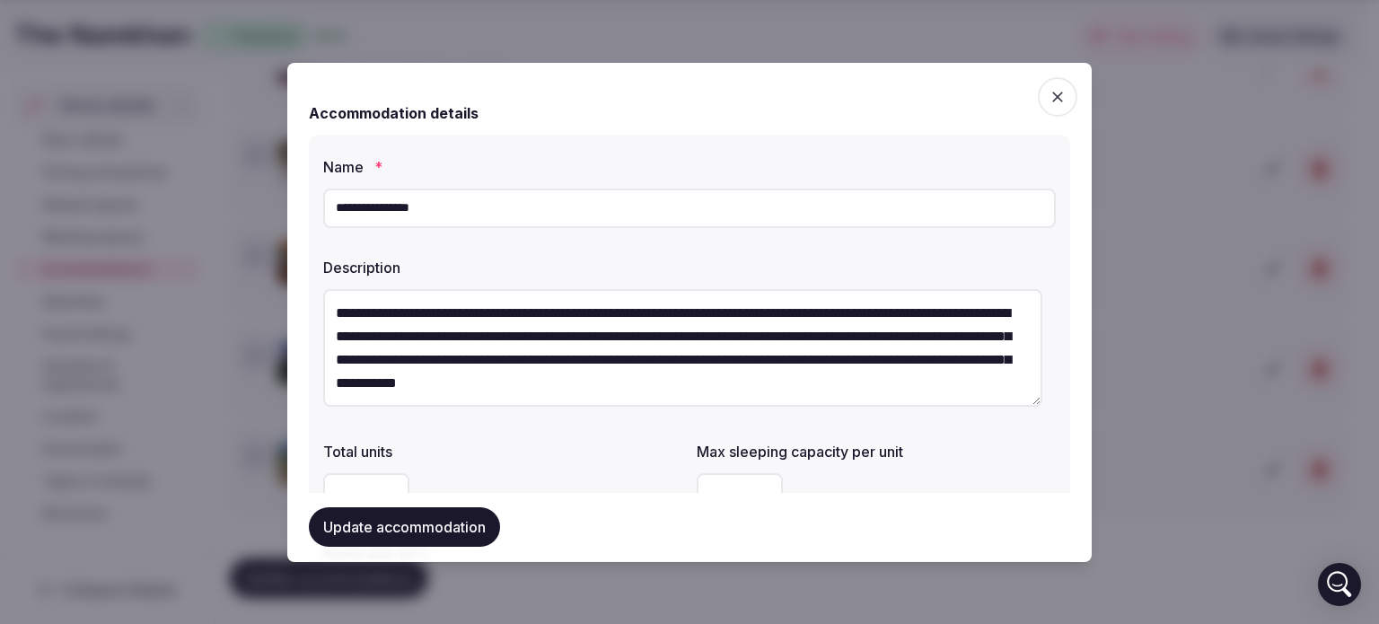
type input "**********"
click at [451, 344] on textarea "**********" at bounding box center [682, 348] width 719 height 118
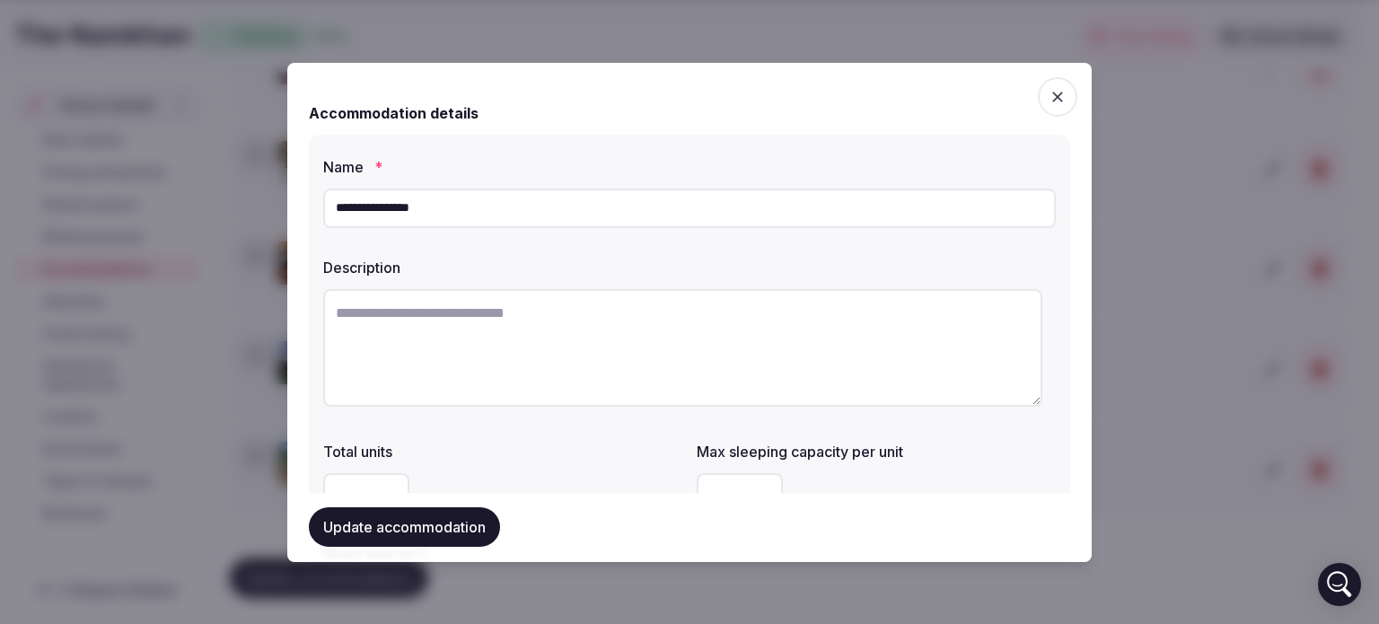
paste textarea "**********"
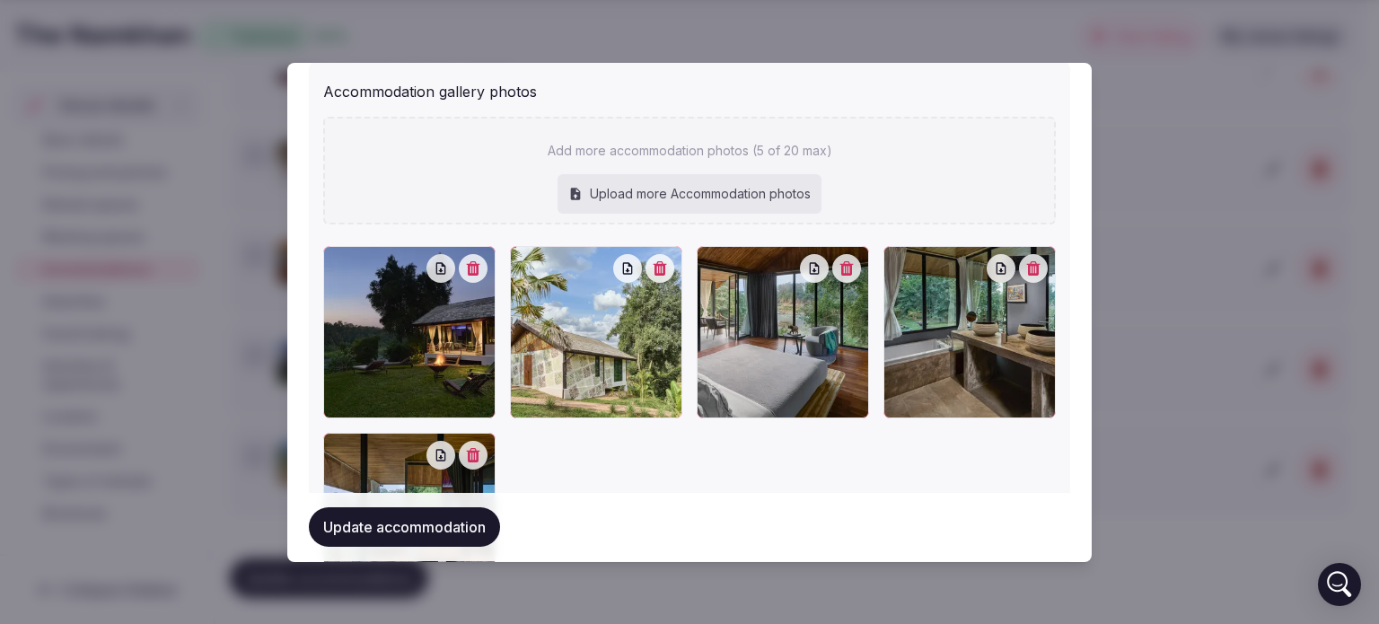
scroll to position [2065, 0]
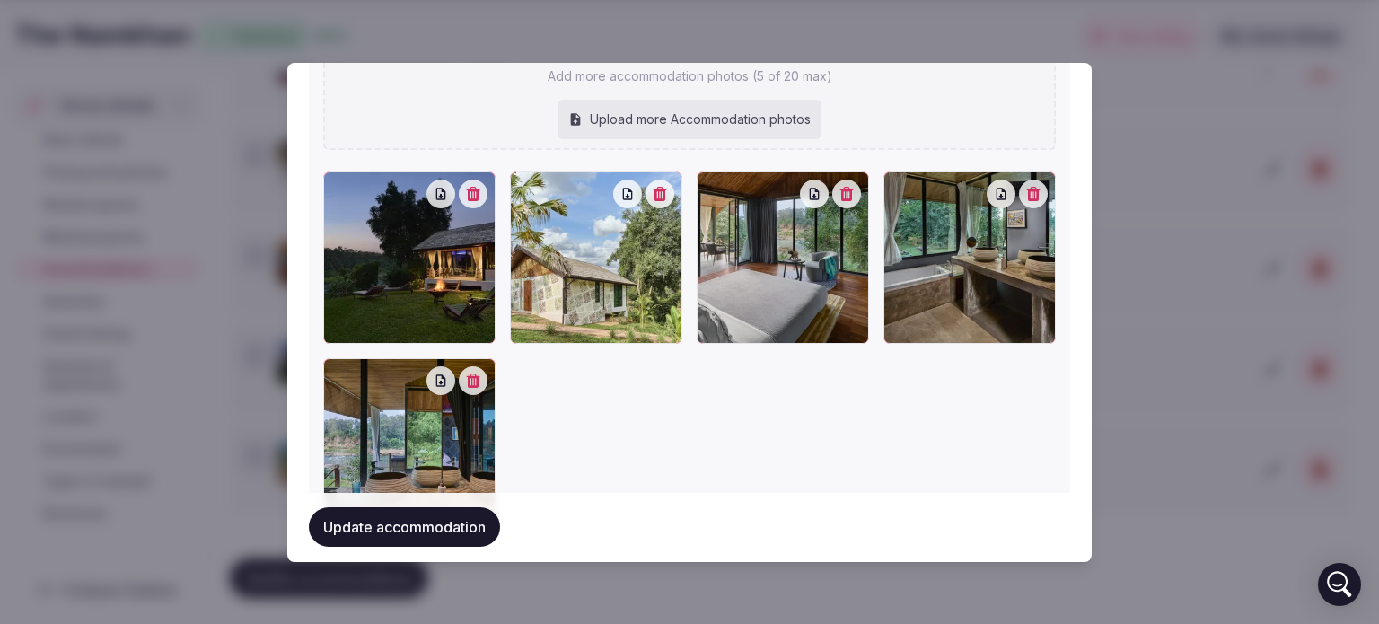
type textarea "**********"
click at [435, 532] on button "Update accommodation" at bounding box center [404, 528] width 191 height 40
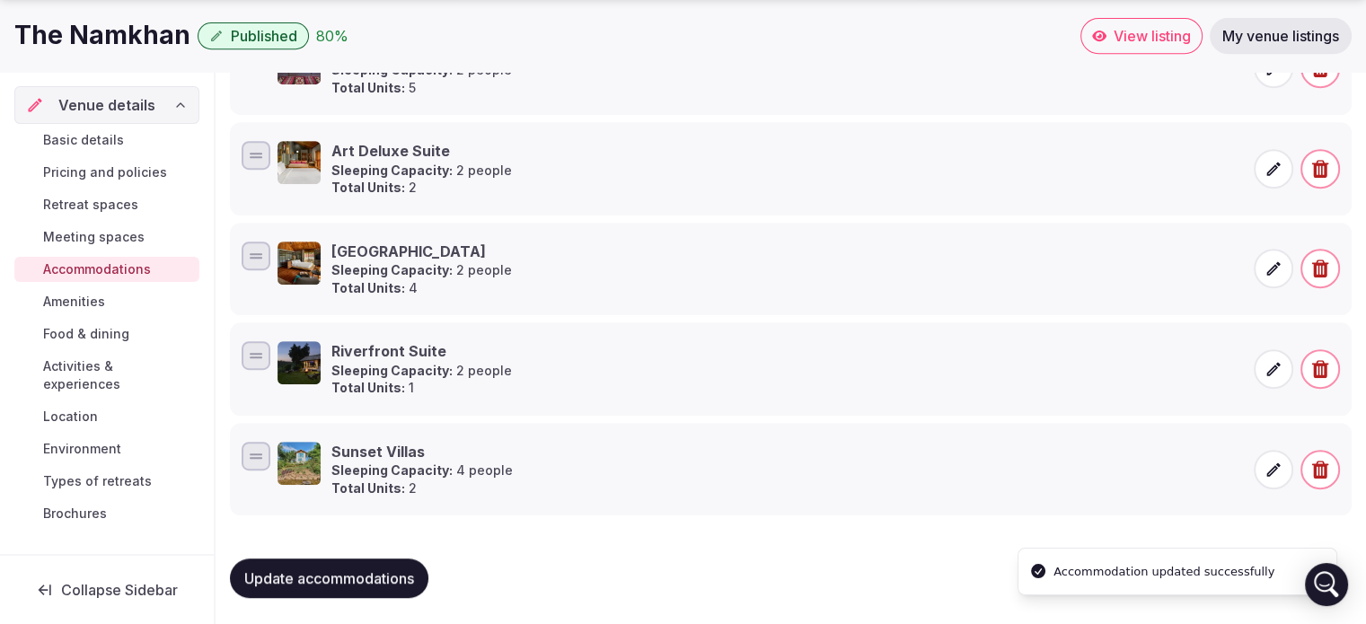
click at [1257, 459] on span at bounding box center [1273, 470] width 40 height 40
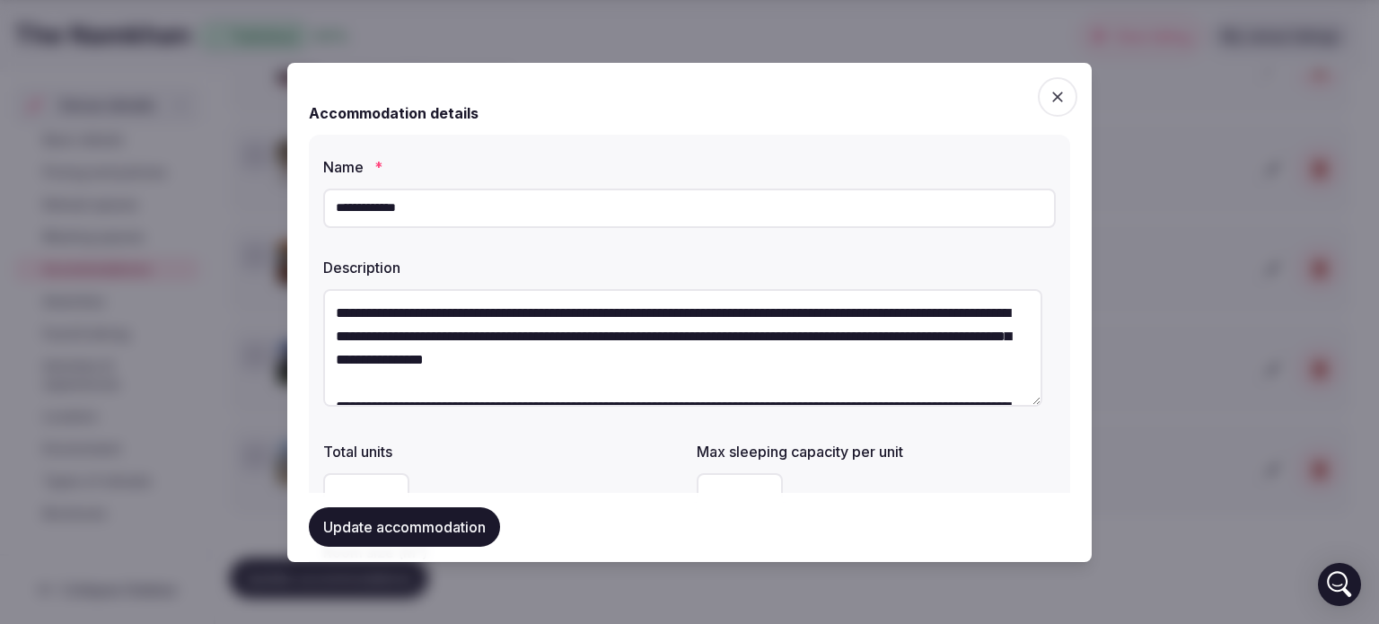
click at [466, 204] on input "**********" at bounding box center [689, 209] width 733 height 40
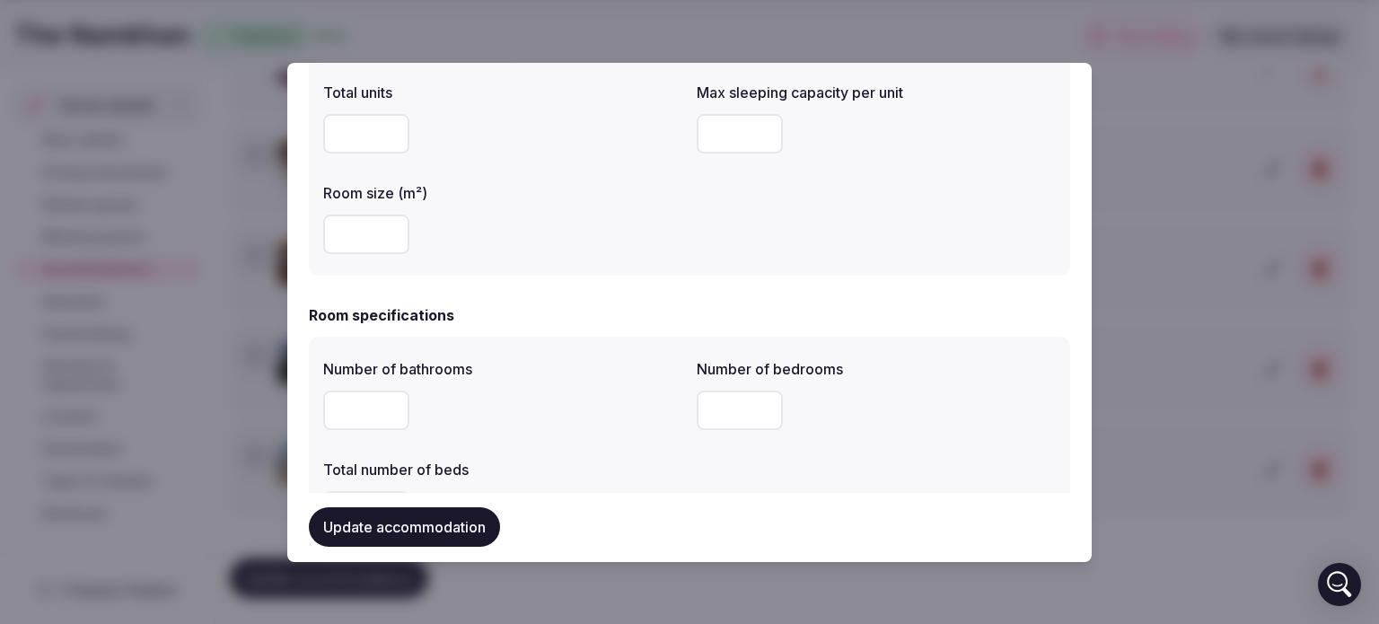
scroll to position [90, 0]
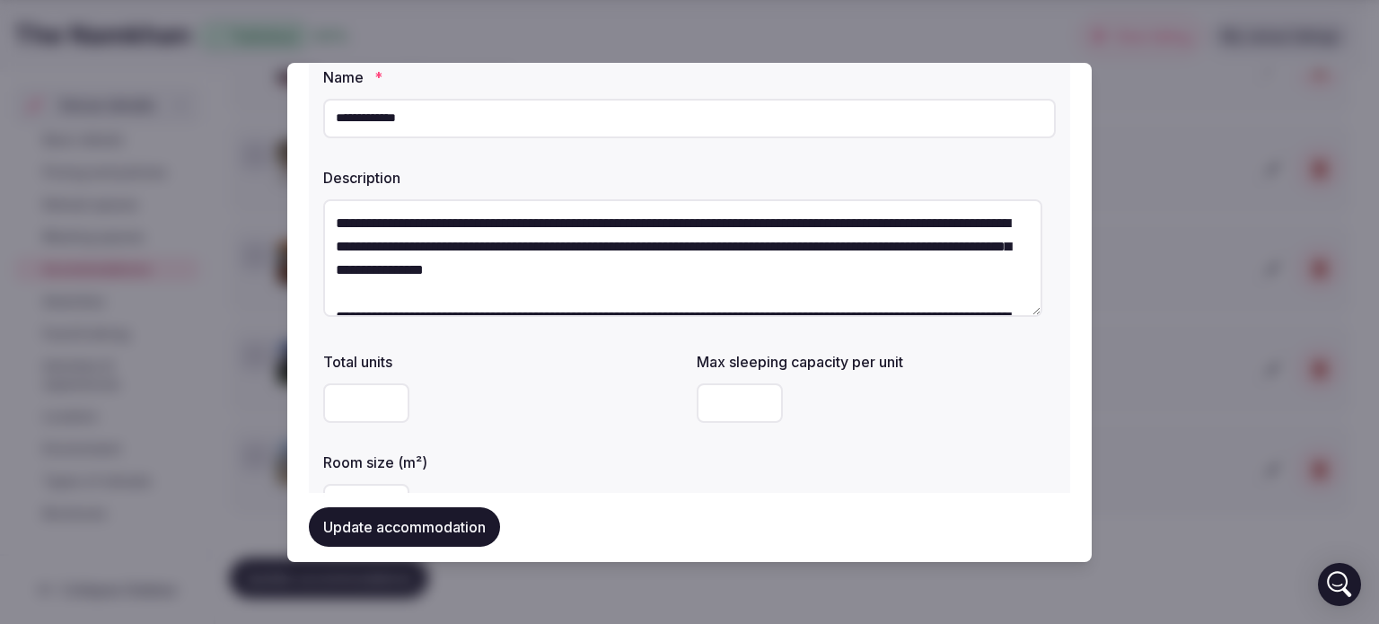
drag, startPoint x: 433, startPoint y: 121, endPoint x: 263, endPoint y: 111, distance: 170.0
paste input "**********"
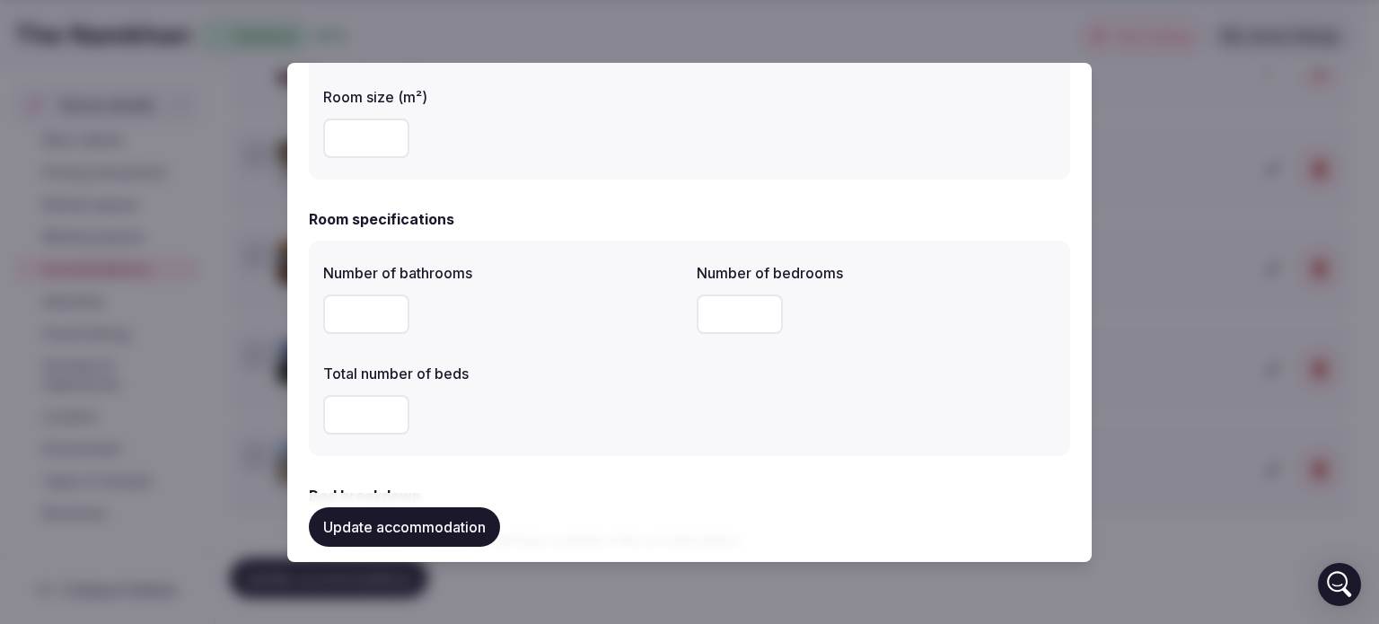
scroll to position [539, 0]
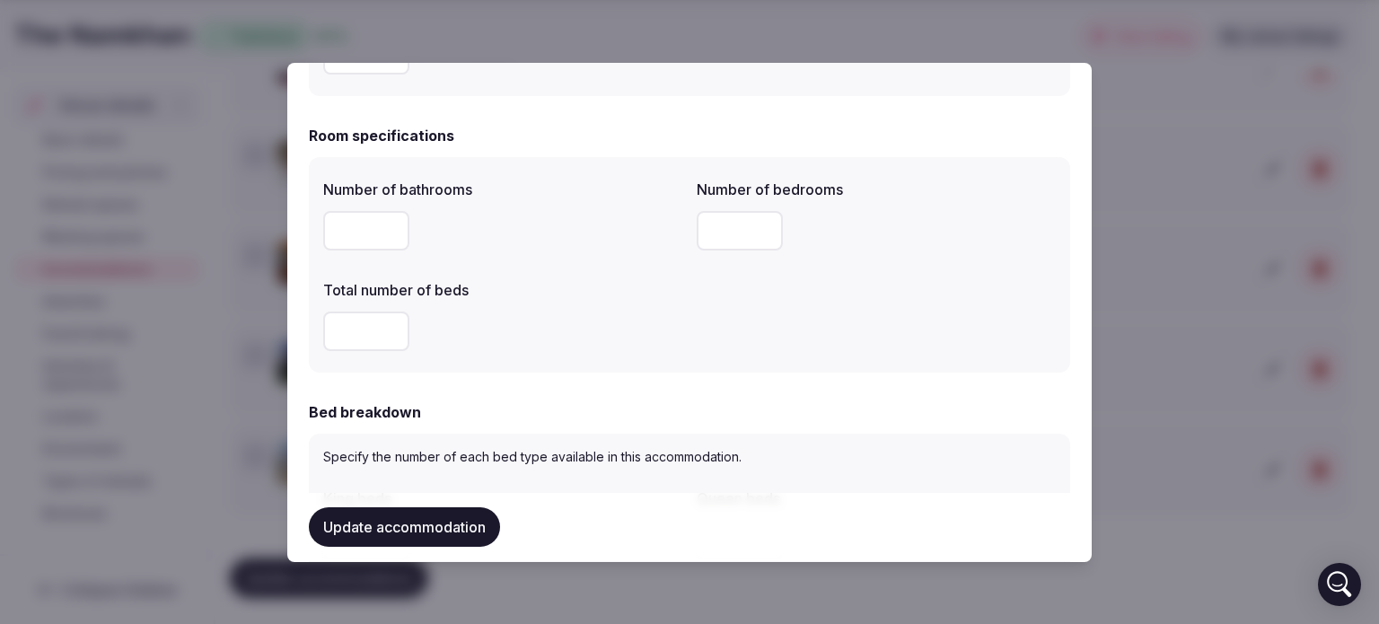
type input "**********"
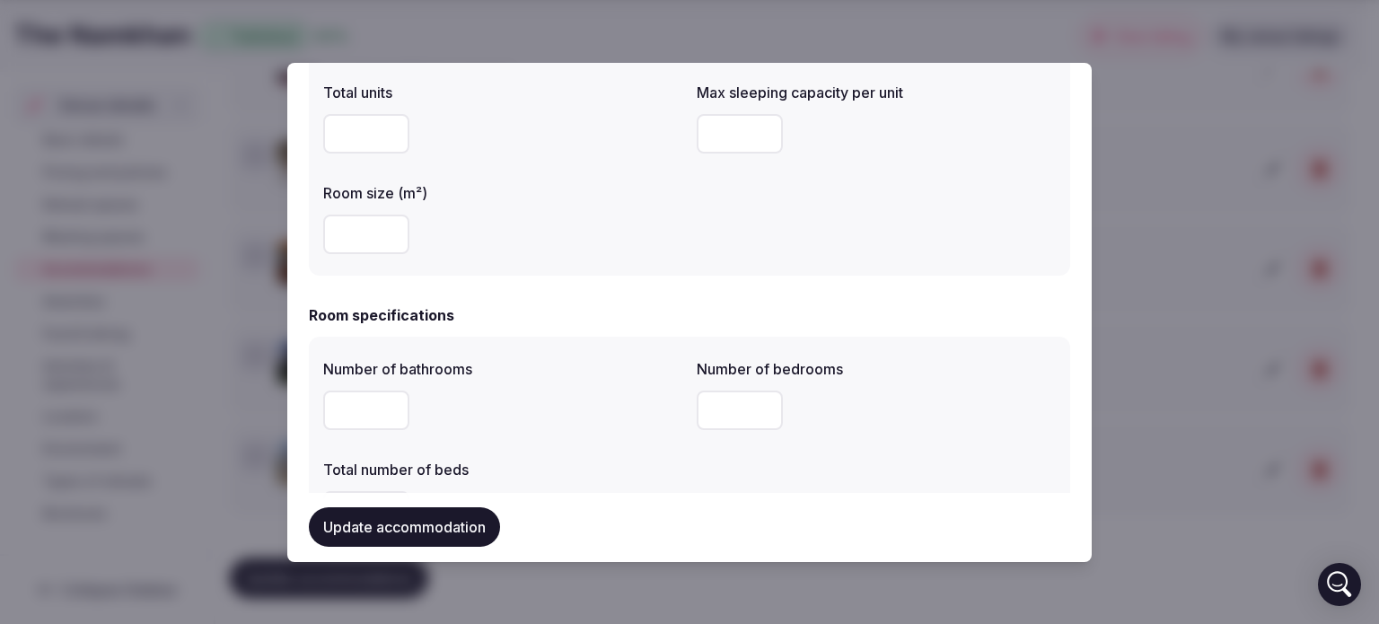
scroll to position [0, 0]
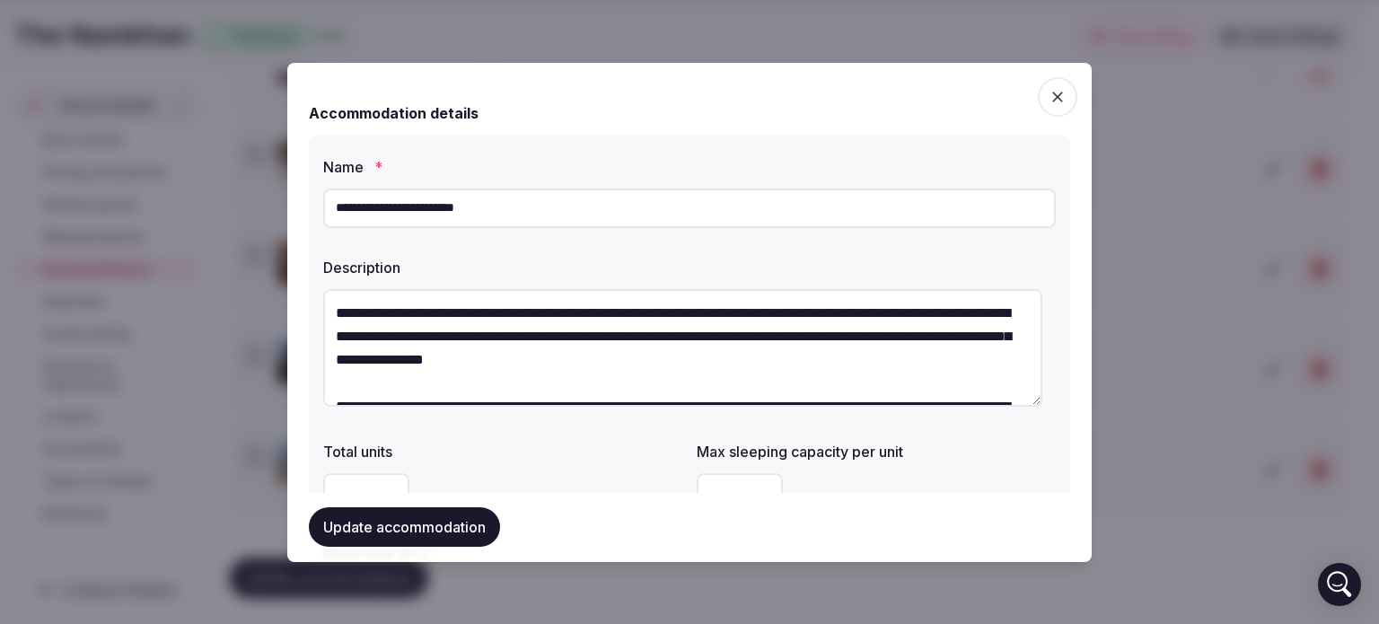
click at [434, 330] on textarea at bounding box center [682, 348] width 719 height 118
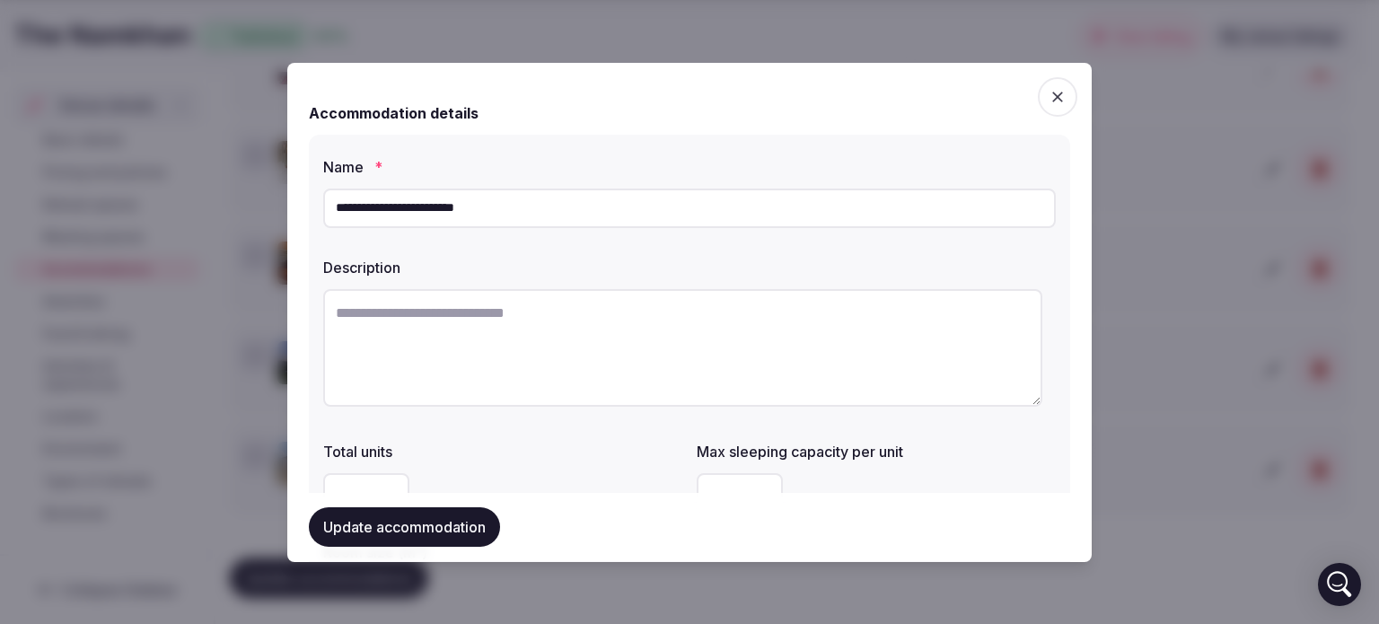
paste textarea "**********"
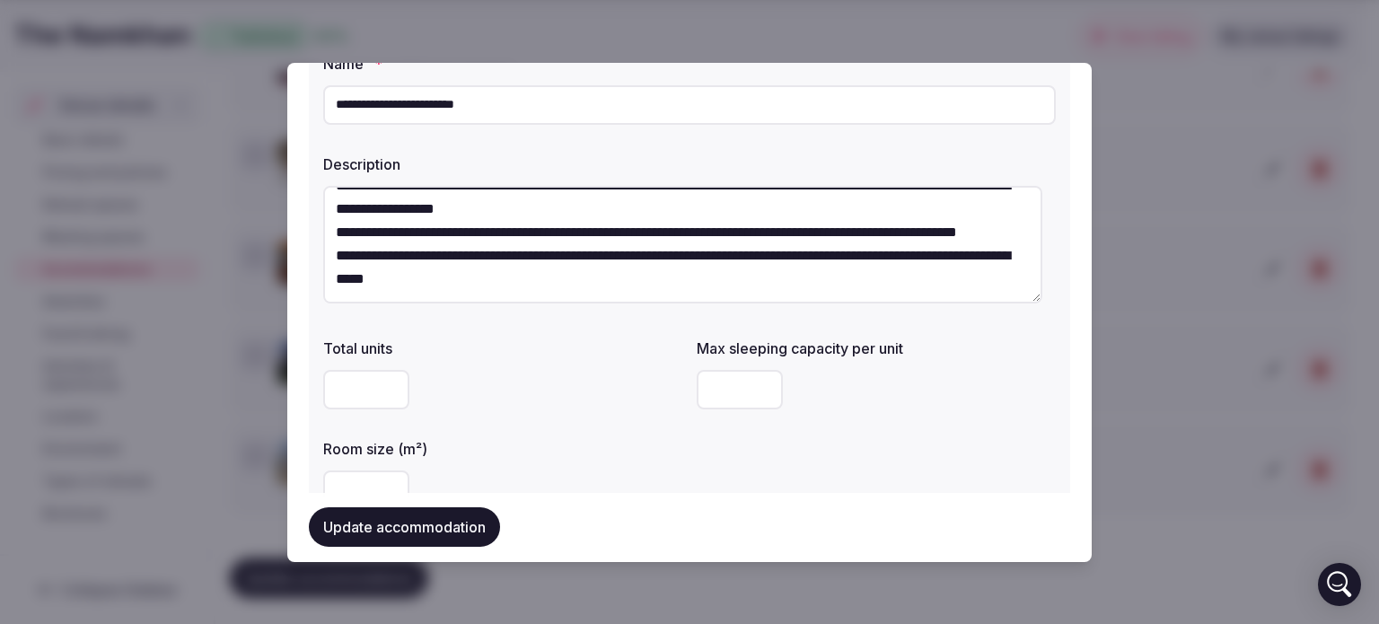
scroll to position [180, 0]
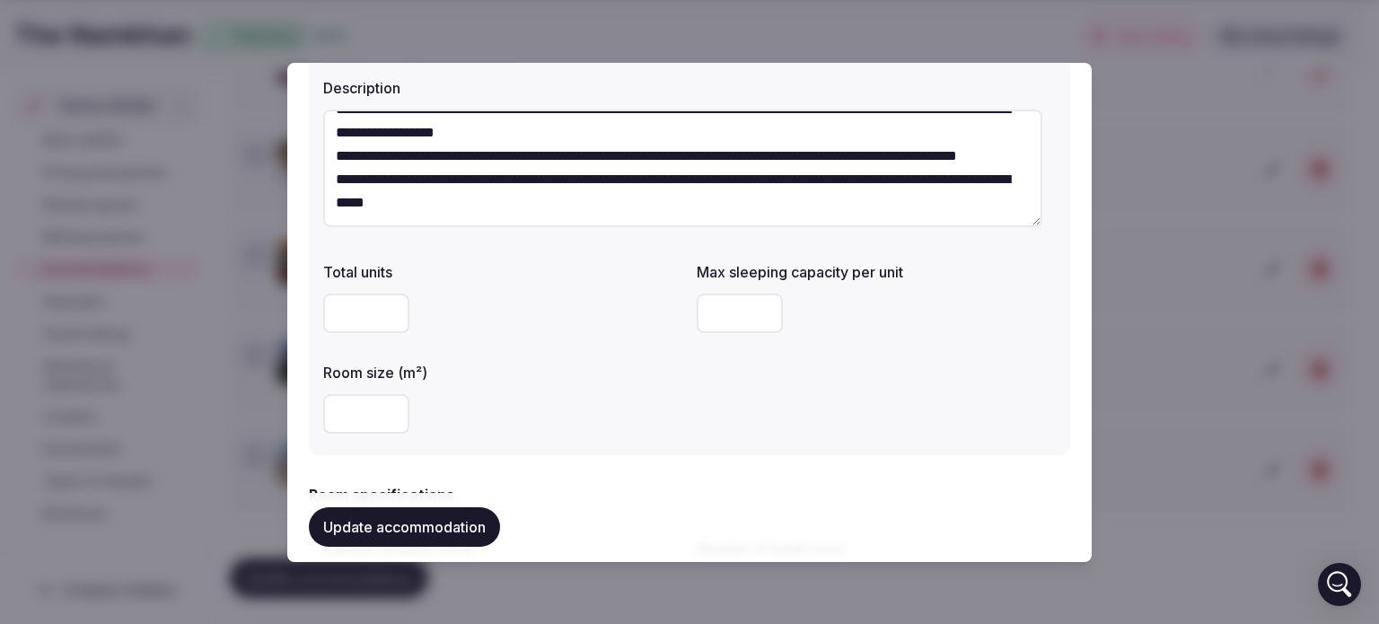
type textarea "**********"
drag, startPoint x: 367, startPoint y: 319, endPoint x: 268, endPoint y: 304, distance: 100.7
click at [355, 312] on input "*" at bounding box center [366, 314] width 86 height 40
type input "*"
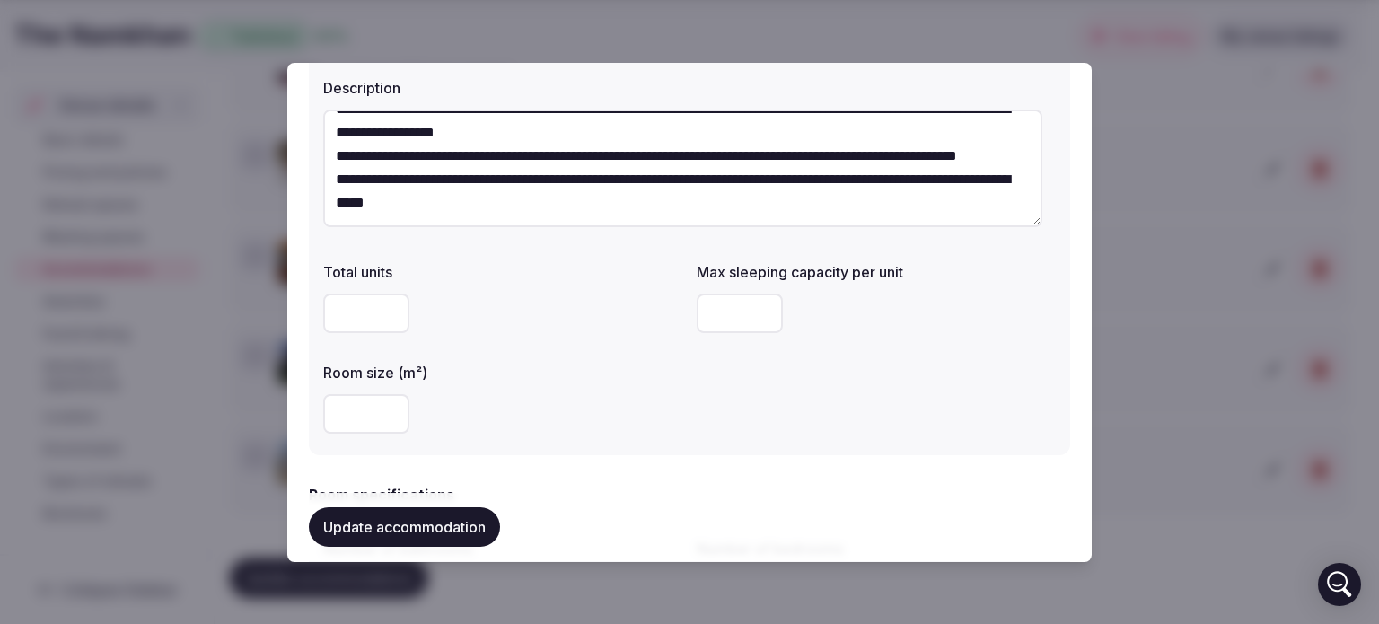
click at [633, 338] on div "*" at bounding box center [502, 313] width 359 height 54
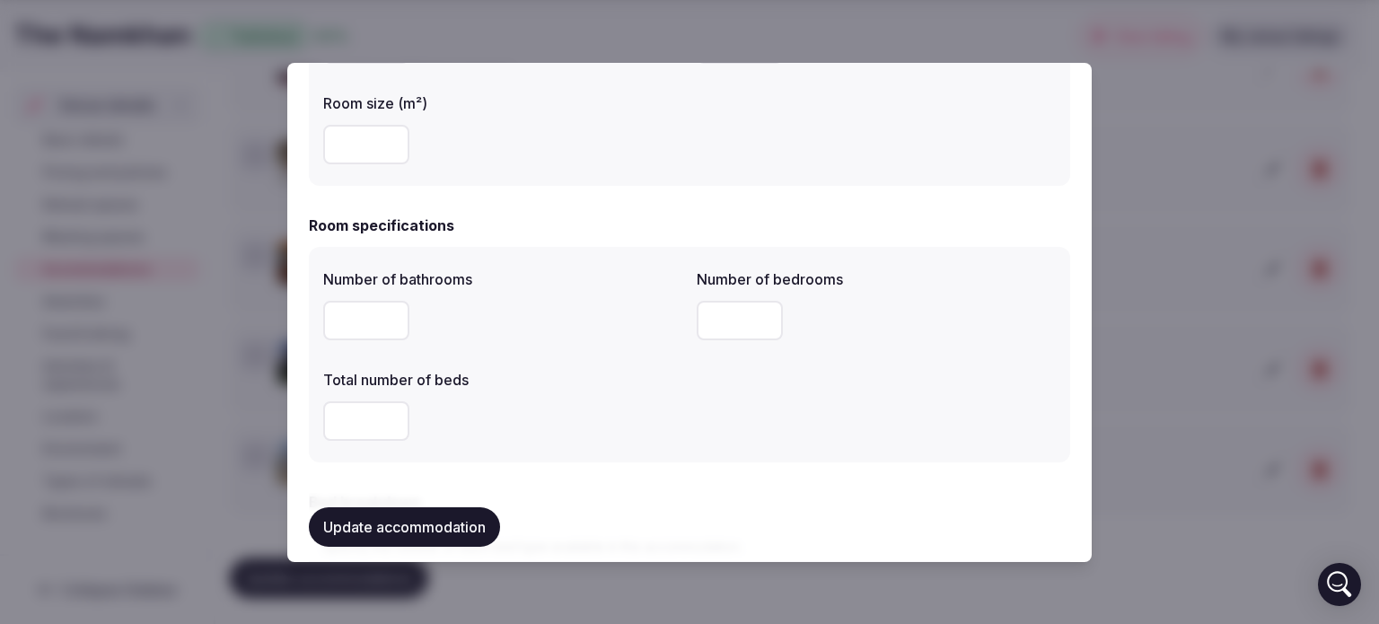
drag, startPoint x: 364, startPoint y: 154, endPoint x: 316, endPoint y: 141, distance: 49.2
type input "***"
click at [540, 154] on div "***" at bounding box center [502, 145] width 359 height 40
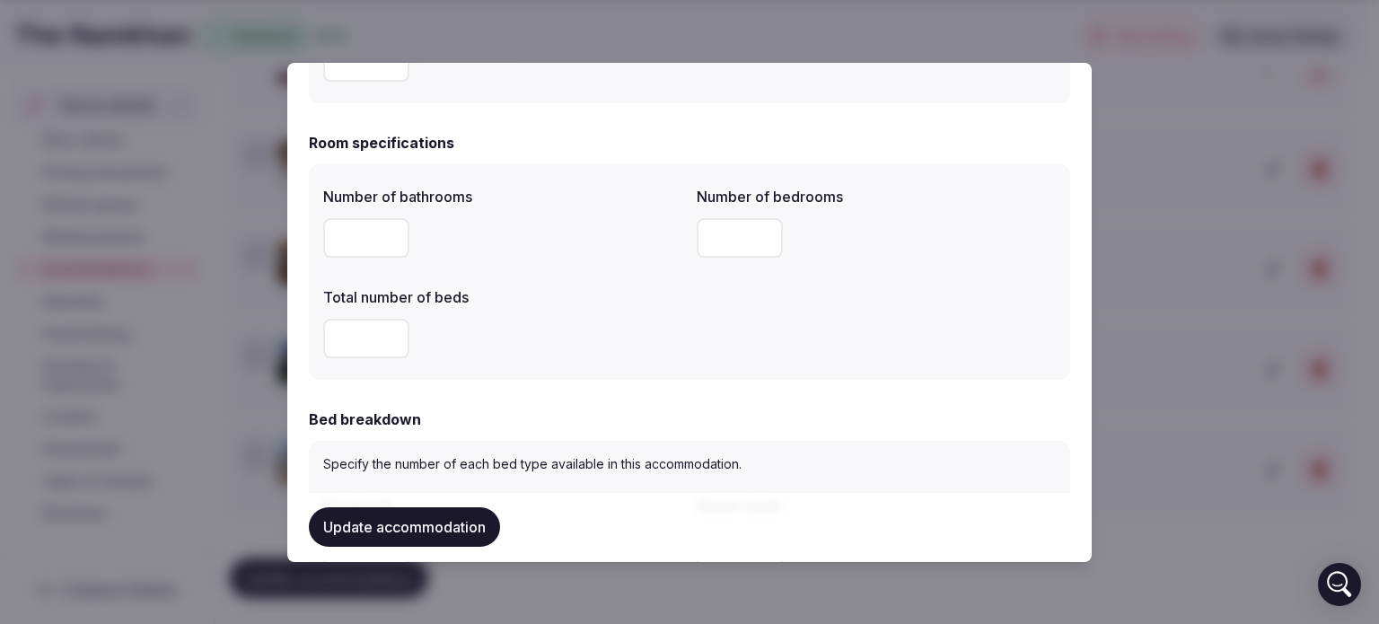
scroll to position [539, 0]
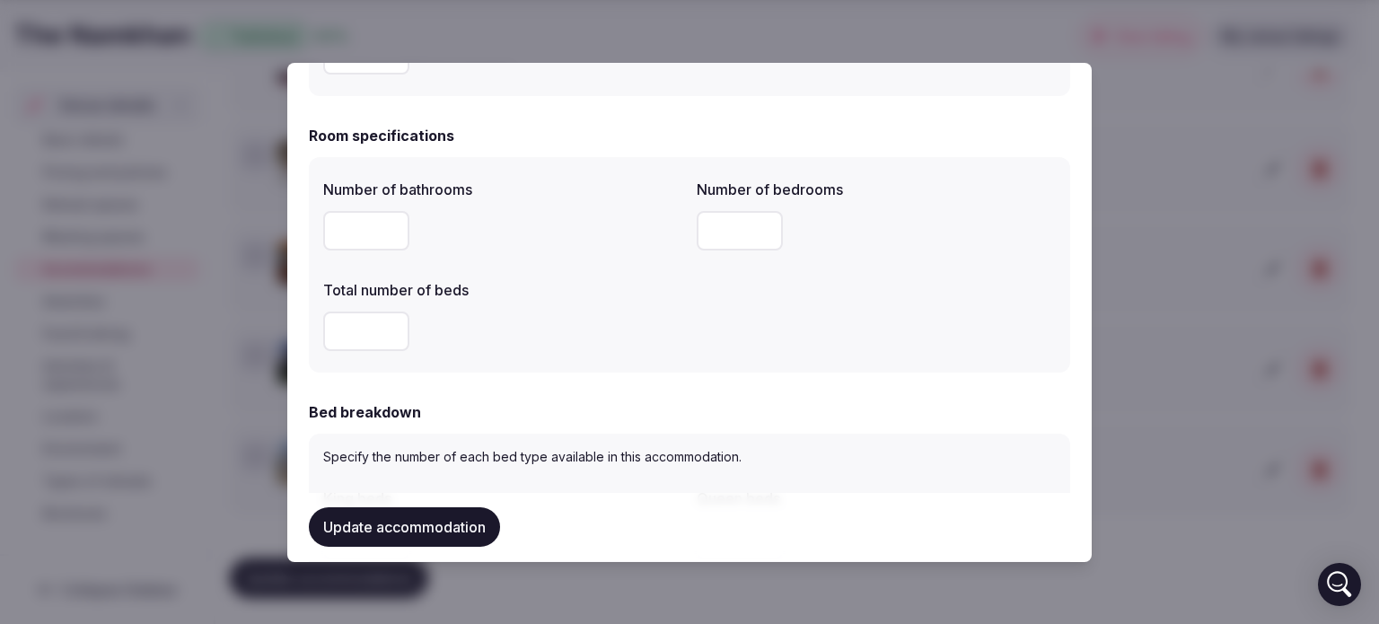
click at [349, 330] on input "number" at bounding box center [366, 332] width 86 height 40
type input "*"
click at [645, 330] on div "*" at bounding box center [502, 332] width 359 height 40
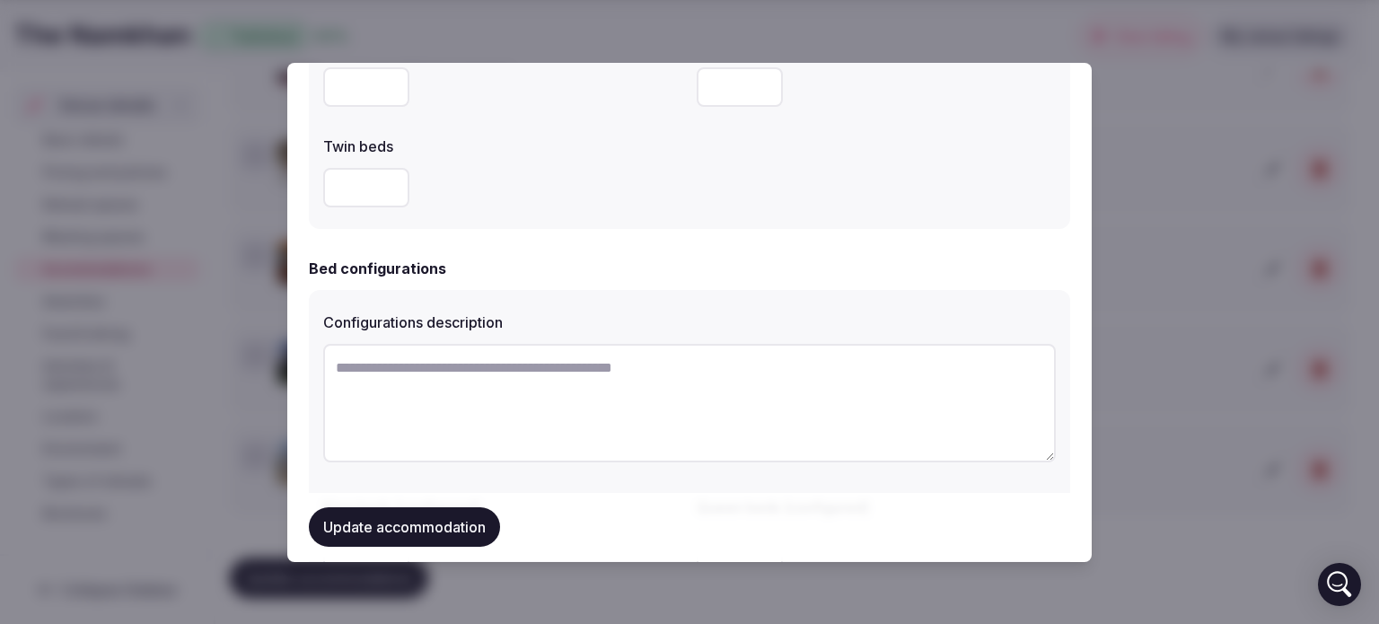
scroll to position [1167, 0]
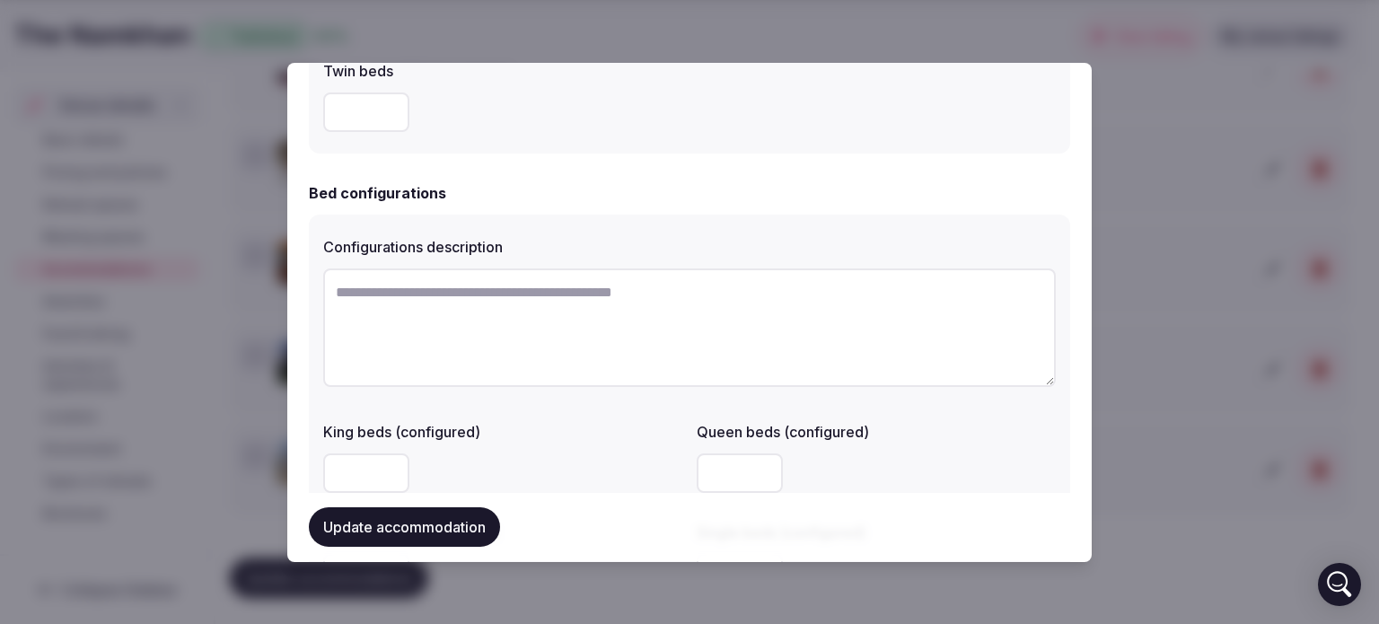
click at [637, 330] on textarea at bounding box center [689, 327] width 733 height 119
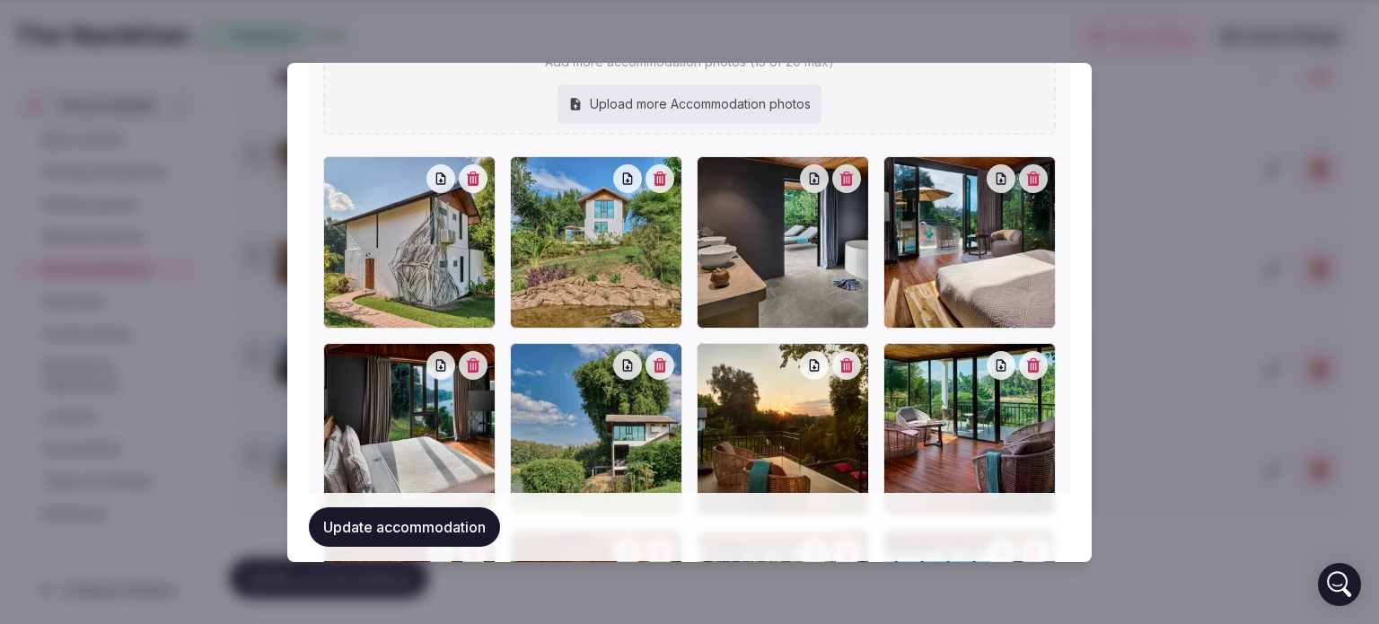
scroll to position [2069, 0]
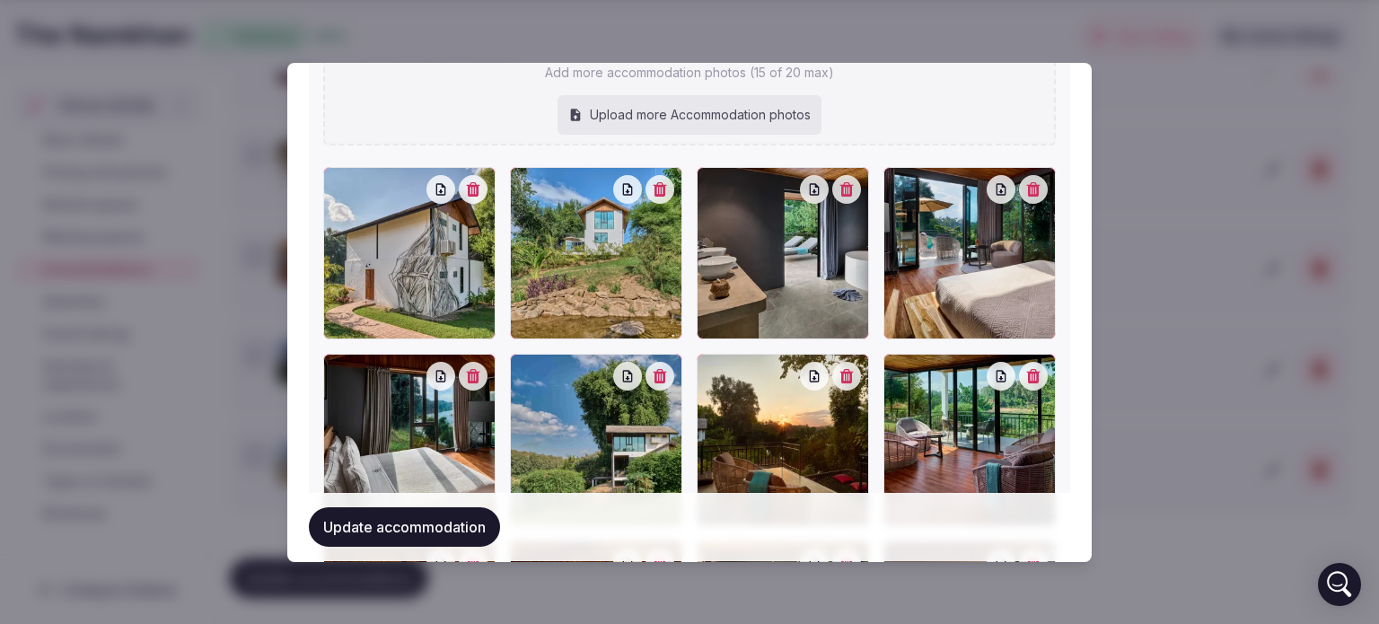
type textarea "**********"
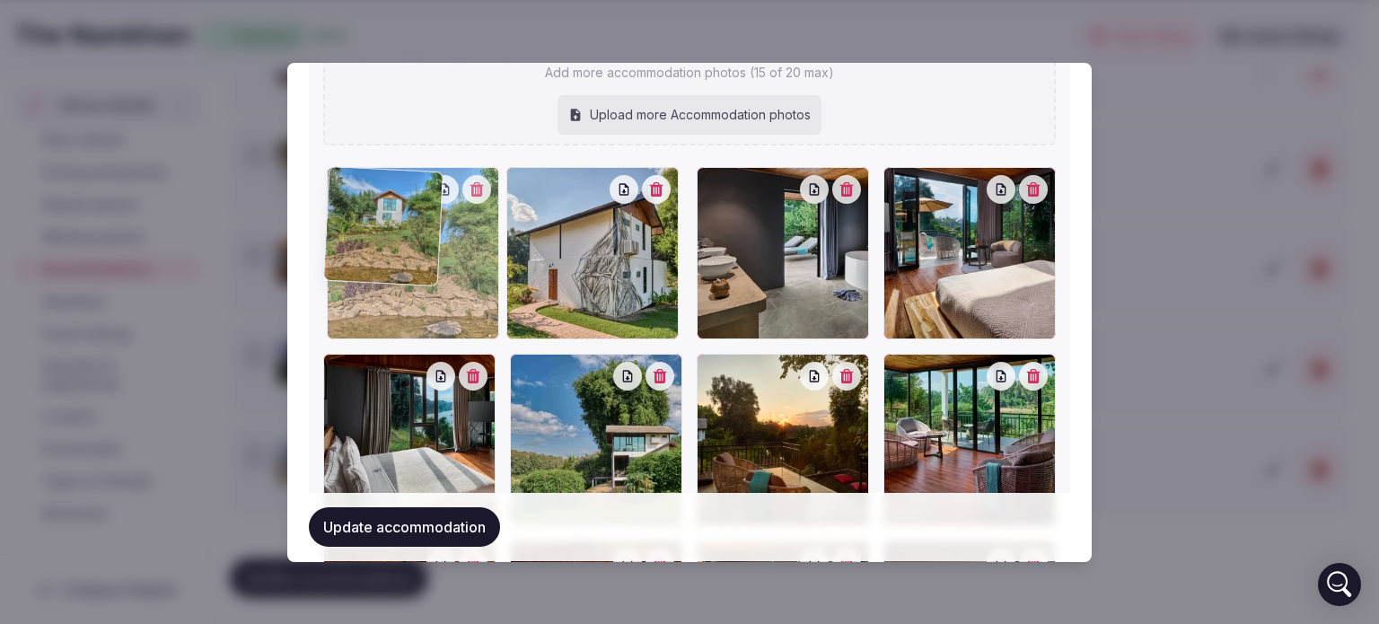
drag, startPoint x: 598, startPoint y: 279, endPoint x: 453, endPoint y: 281, distance: 145.5
click at [453, 281] on div at bounding box center [413, 253] width 172 height 172
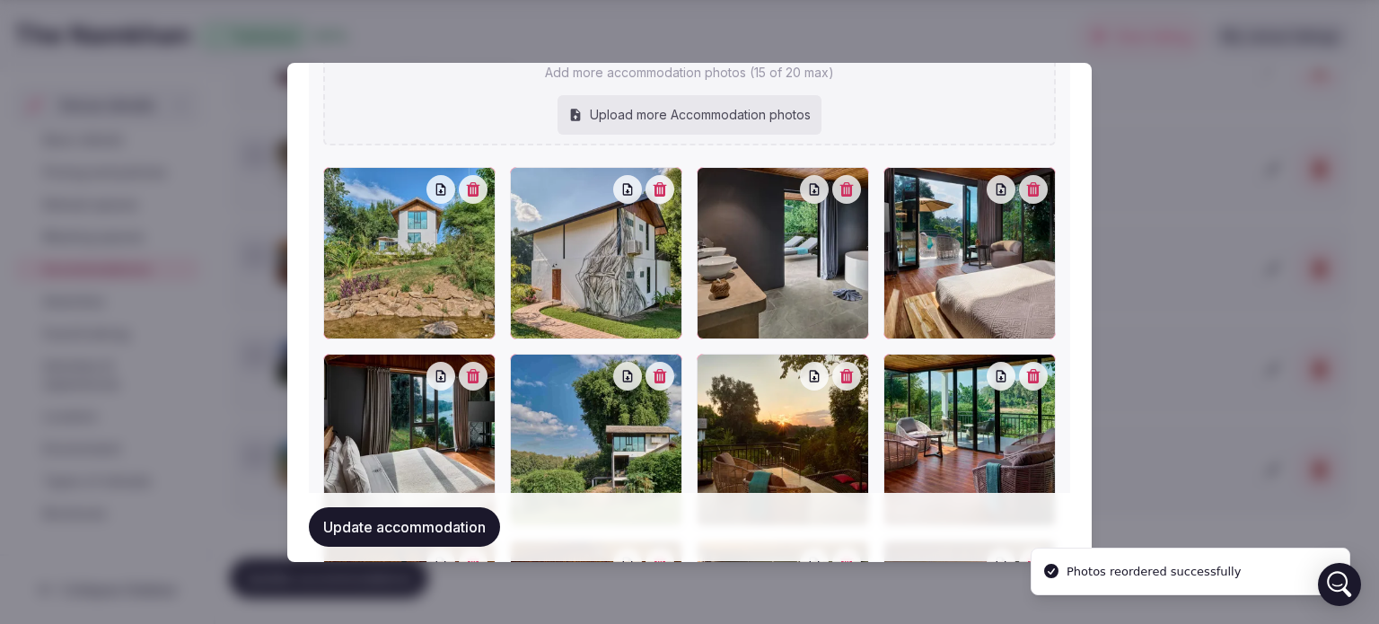
type input "**********"
type textarea "**********"
type input "*"
type input "***"
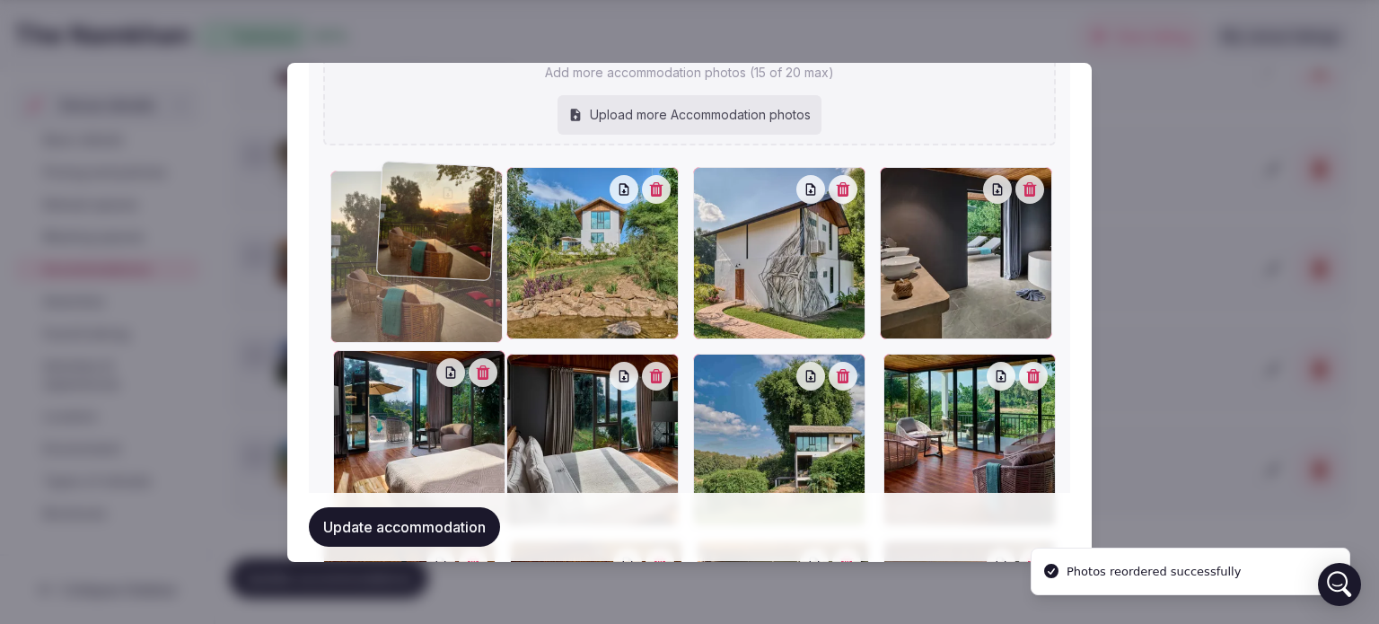
drag, startPoint x: 782, startPoint y: 444, endPoint x: 465, endPoint y: 254, distance: 369.7
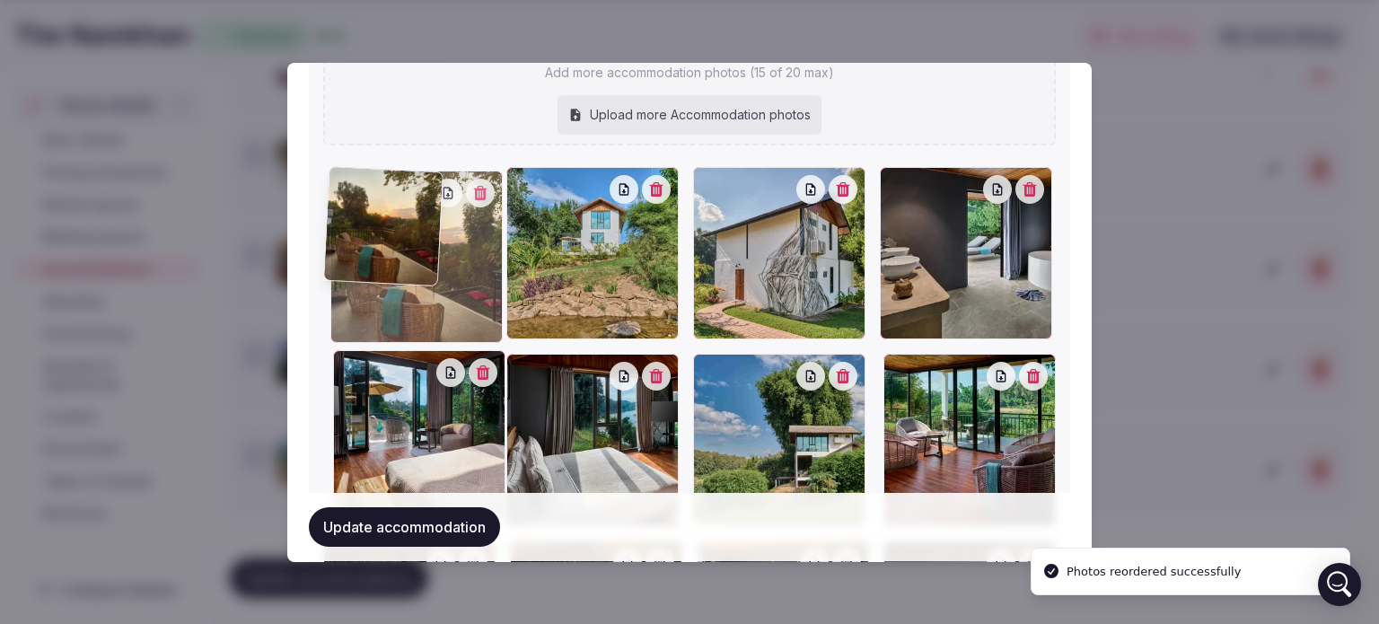
click at [465, 254] on div at bounding box center [416, 257] width 172 height 172
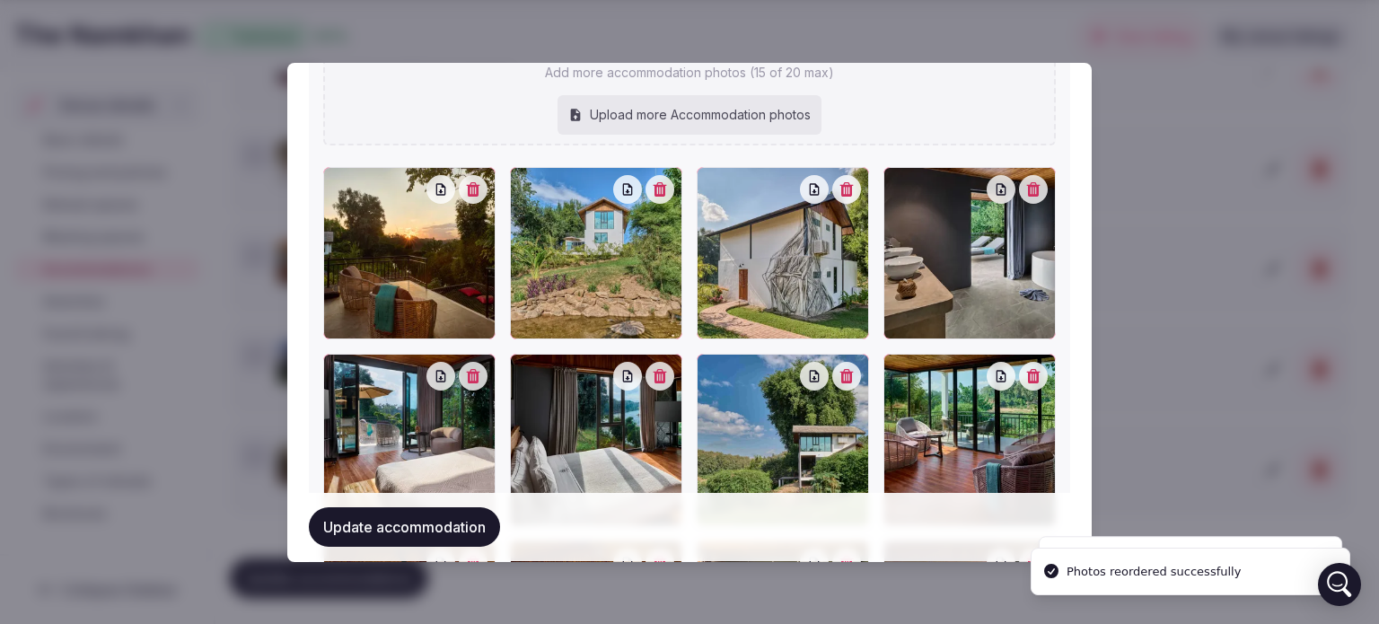
click at [439, 523] on button "Update accommodation" at bounding box center [404, 528] width 191 height 40
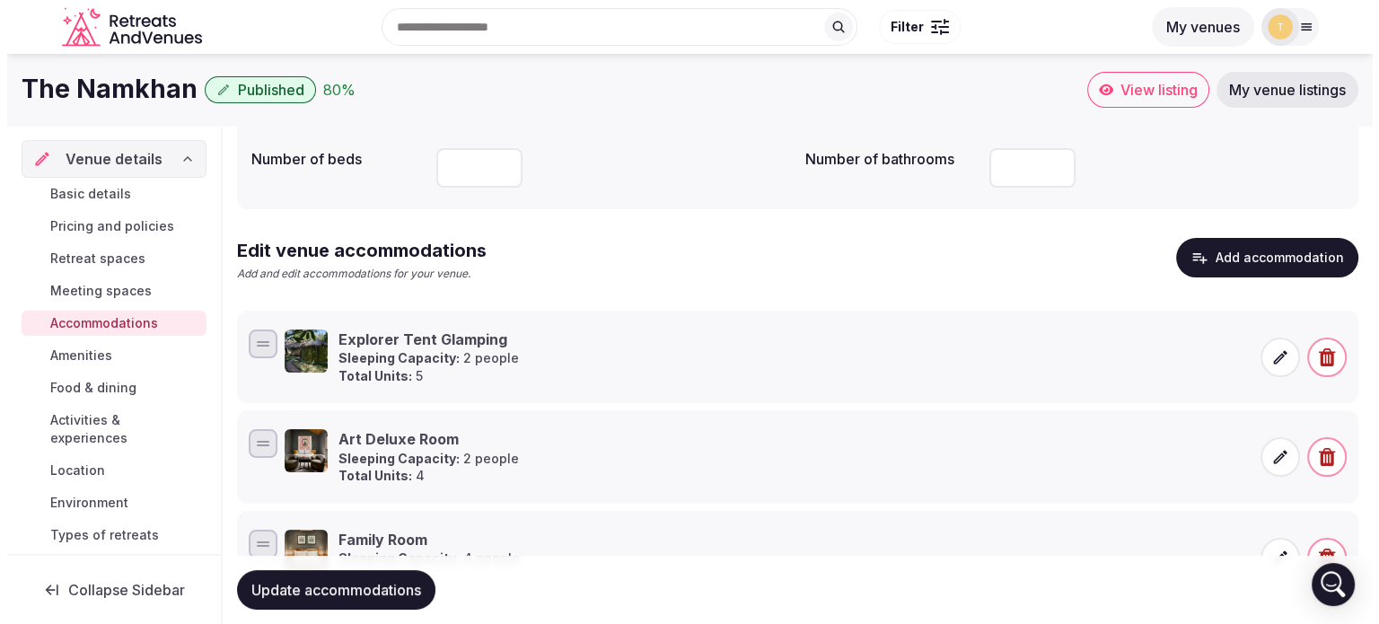
scroll to position [92, 0]
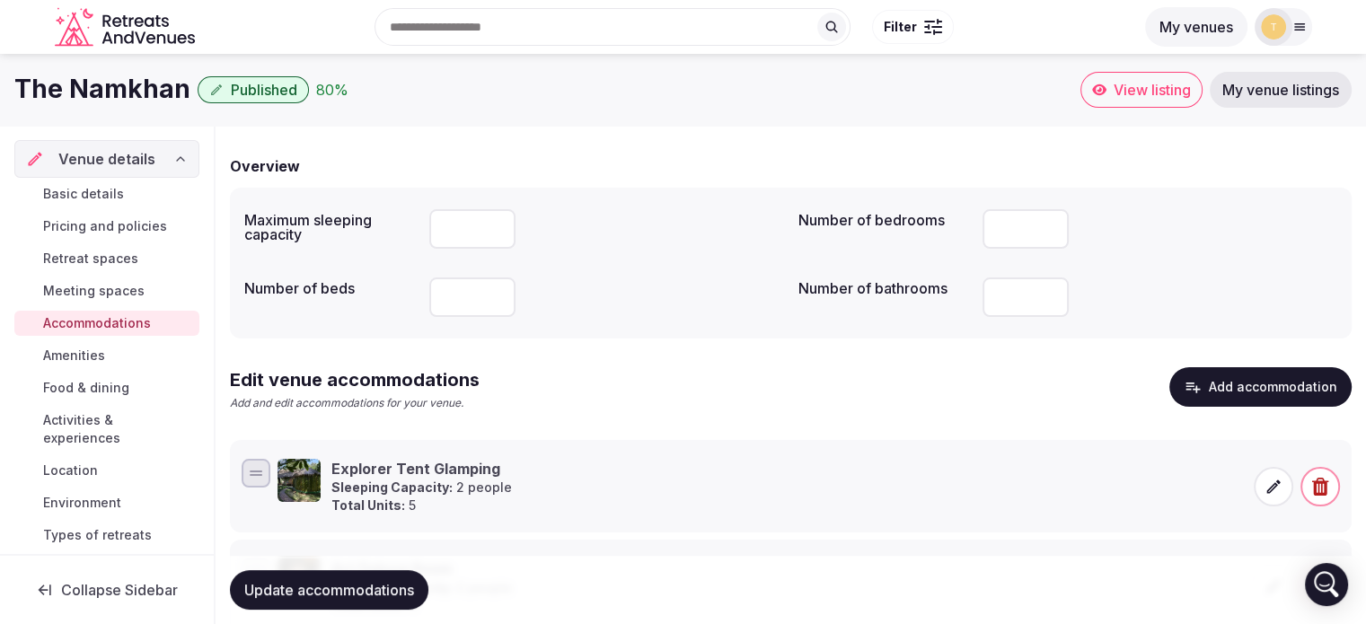
drag, startPoint x: 943, startPoint y: 408, endPoint x: 1135, endPoint y: 409, distance: 192.1
click at [945, 408] on div "Edit venue accommodations Add and edit accommodations for your venue. Add accom…" at bounding box center [790, 396] width 1121 height 58
click at [1209, 405] on button "Add accommodation" at bounding box center [1260, 387] width 182 height 40
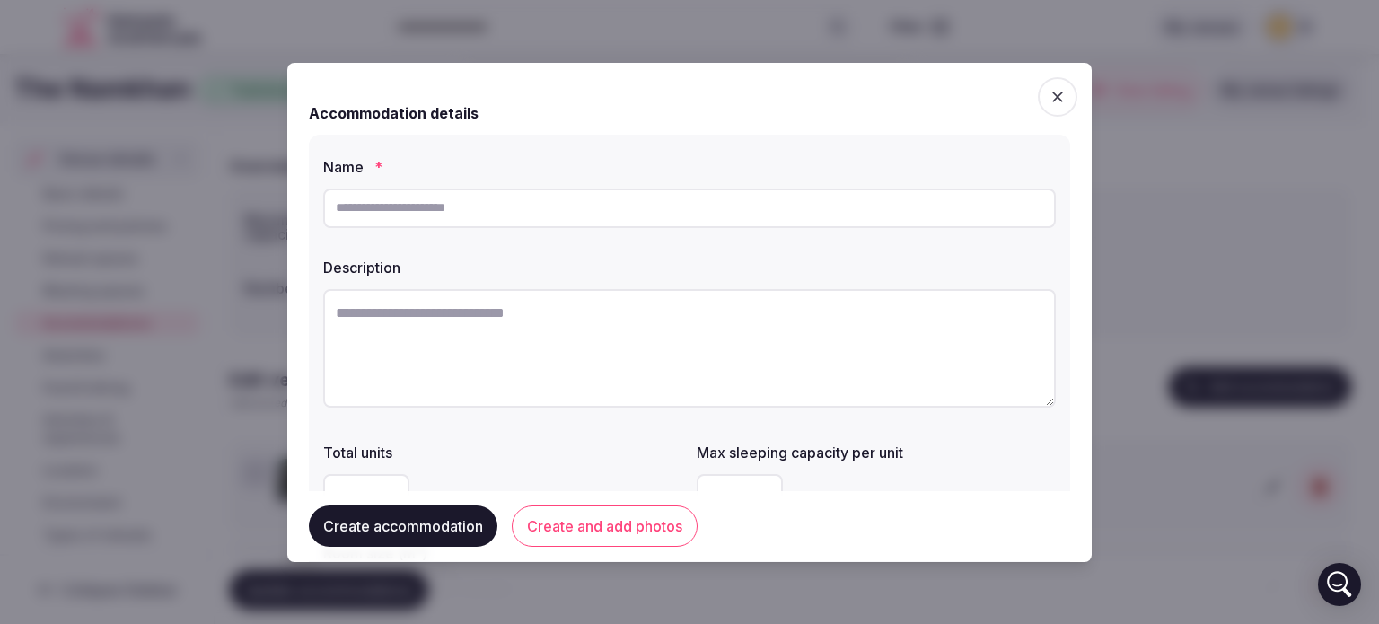
click at [485, 206] on input "text" at bounding box center [689, 209] width 733 height 40
click at [593, 228] on div at bounding box center [689, 208] width 733 height 54
click at [593, 215] on input "text" at bounding box center [689, 209] width 733 height 40
paste input "**********"
type input "**********"
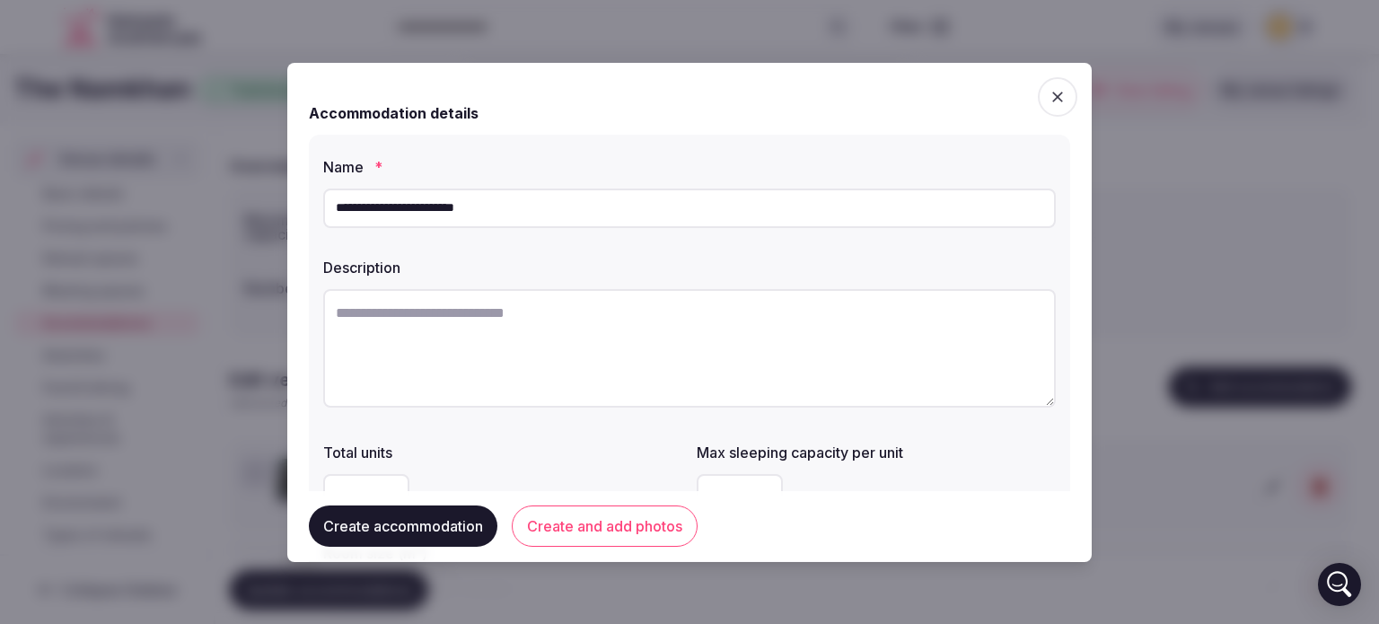
click at [896, 347] on textarea at bounding box center [689, 348] width 733 height 119
click at [422, 338] on textarea at bounding box center [689, 348] width 733 height 119
paste textarea "**********"
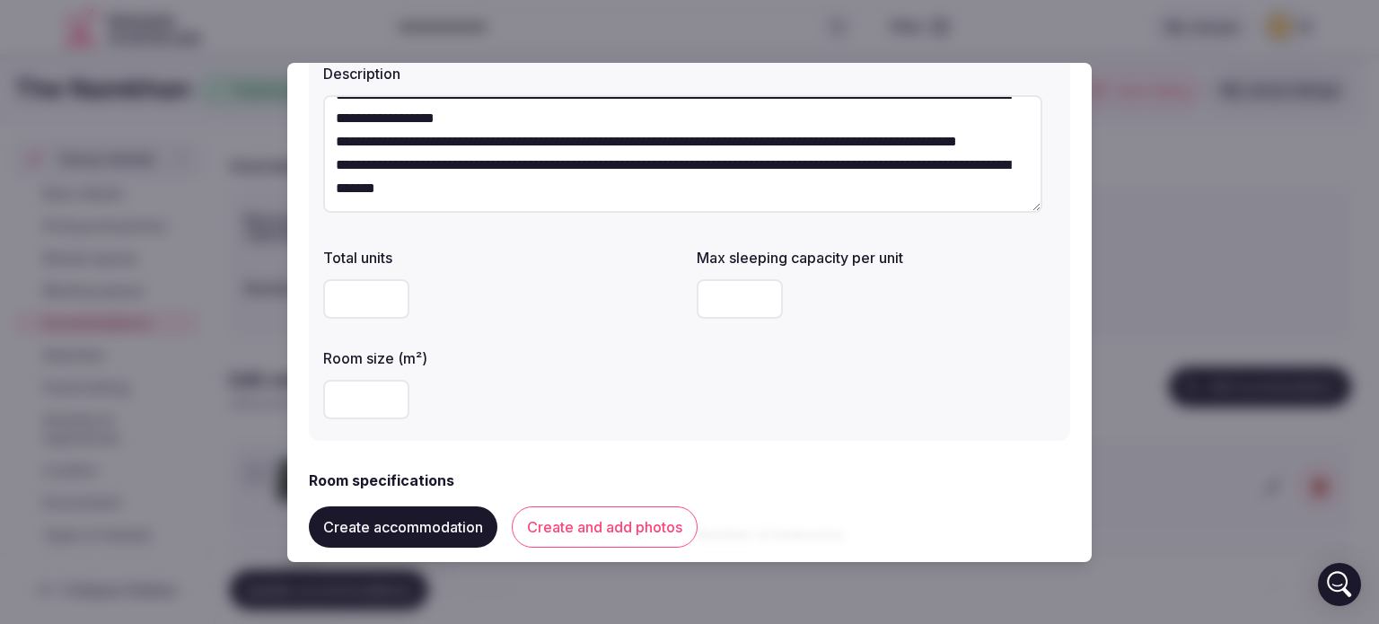
scroll to position [269, 0]
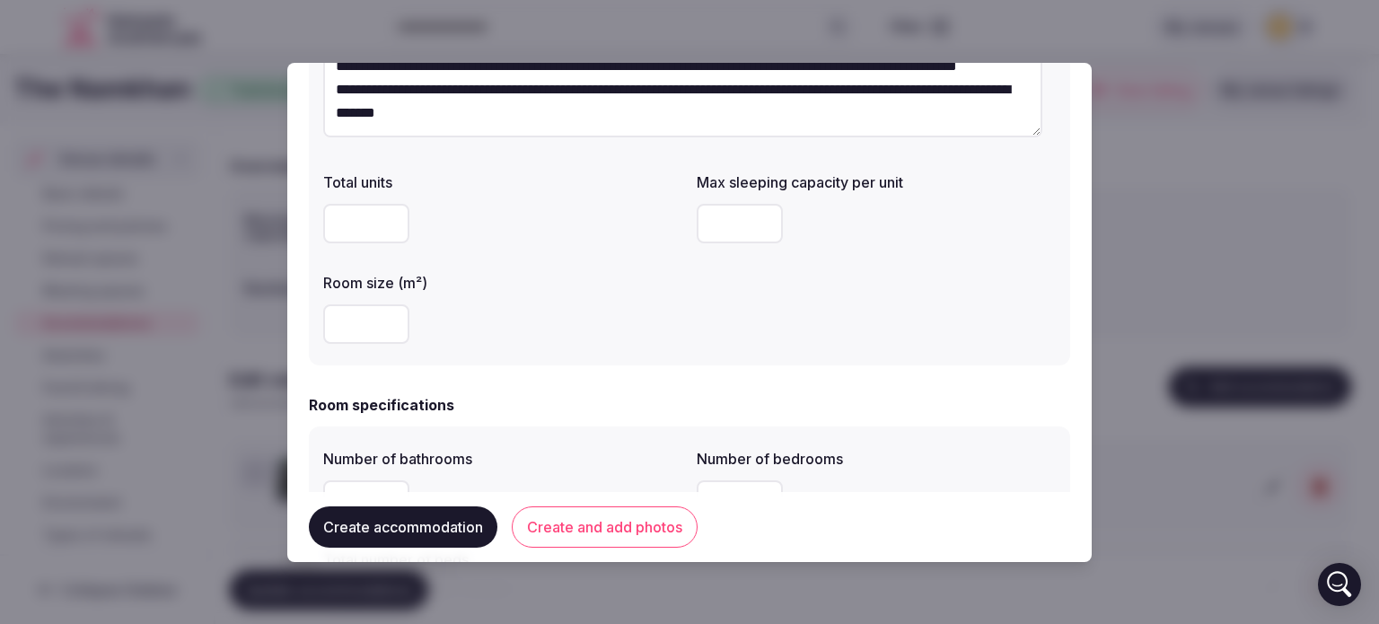
type textarea "**********"
click at [388, 217] on input "*" at bounding box center [366, 224] width 86 height 40
type input "***"
click at [596, 244] on div "***" at bounding box center [502, 224] width 359 height 54
click at [717, 231] on input "number" at bounding box center [740, 224] width 86 height 40
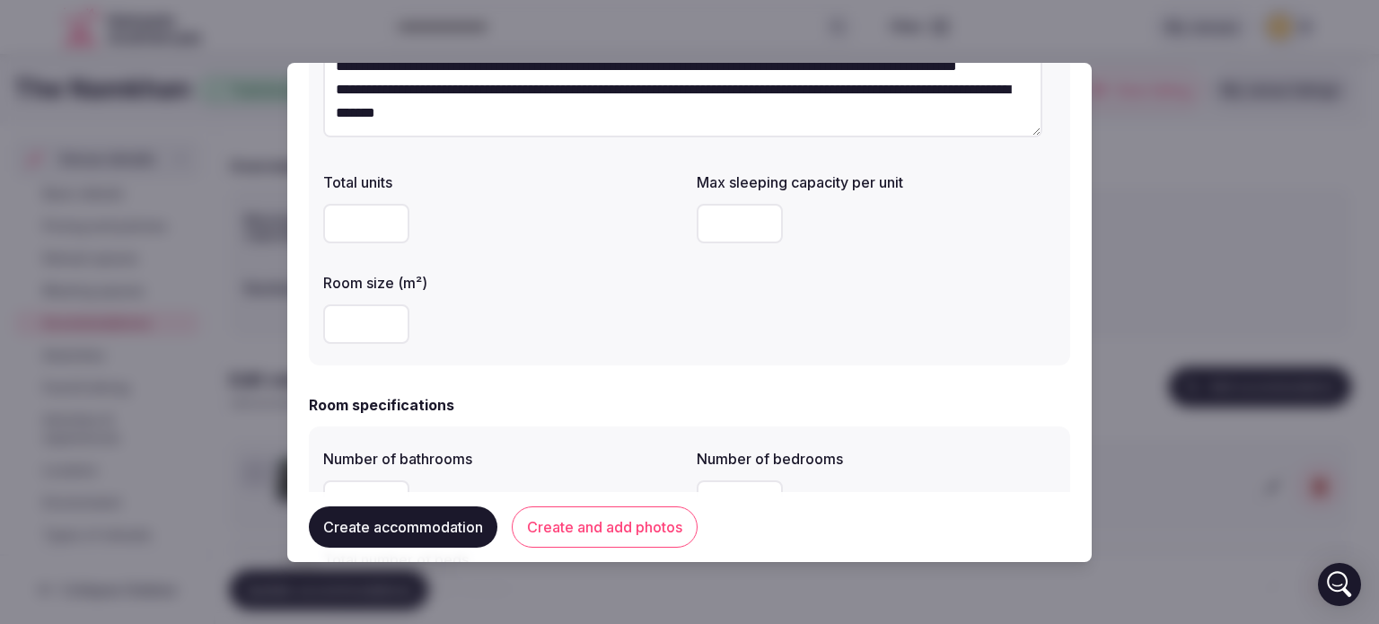
type input "*"
click at [536, 291] on div "Room size (m²)" at bounding box center [502, 308] width 359 height 86
click at [365, 323] on input "number" at bounding box center [366, 324] width 86 height 40
drag, startPoint x: 367, startPoint y: 229, endPoint x: 245, endPoint y: 227, distance: 122.1
click at [245, 227] on body "Search Popular Destinations Toscana, Italy Riviera Maya, Mexico Indonesia, Bali…" at bounding box center [683, 626] width 1366 height 1437
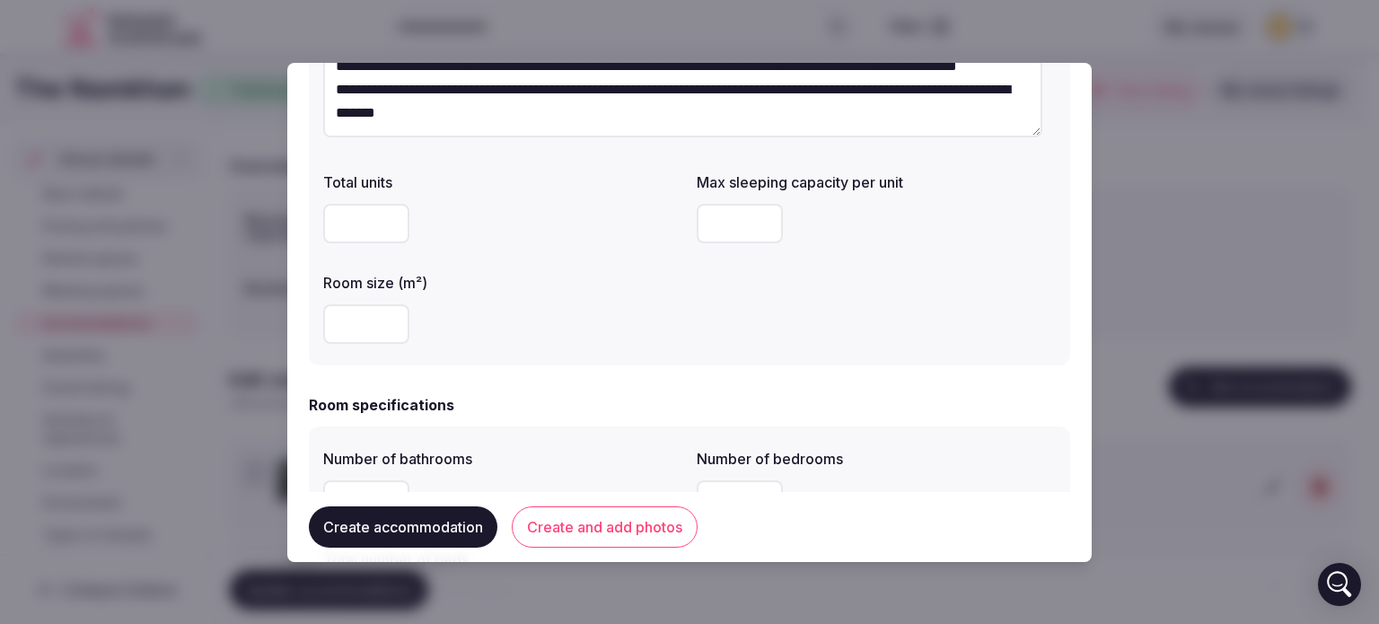
type input "*"
click at [363, 322] on input "number" at bounding box center [366, 324] width 86 height 40
type input "***"
click at [610, 341] on div "***" at bounding box center [502, 324] width 359 height 40
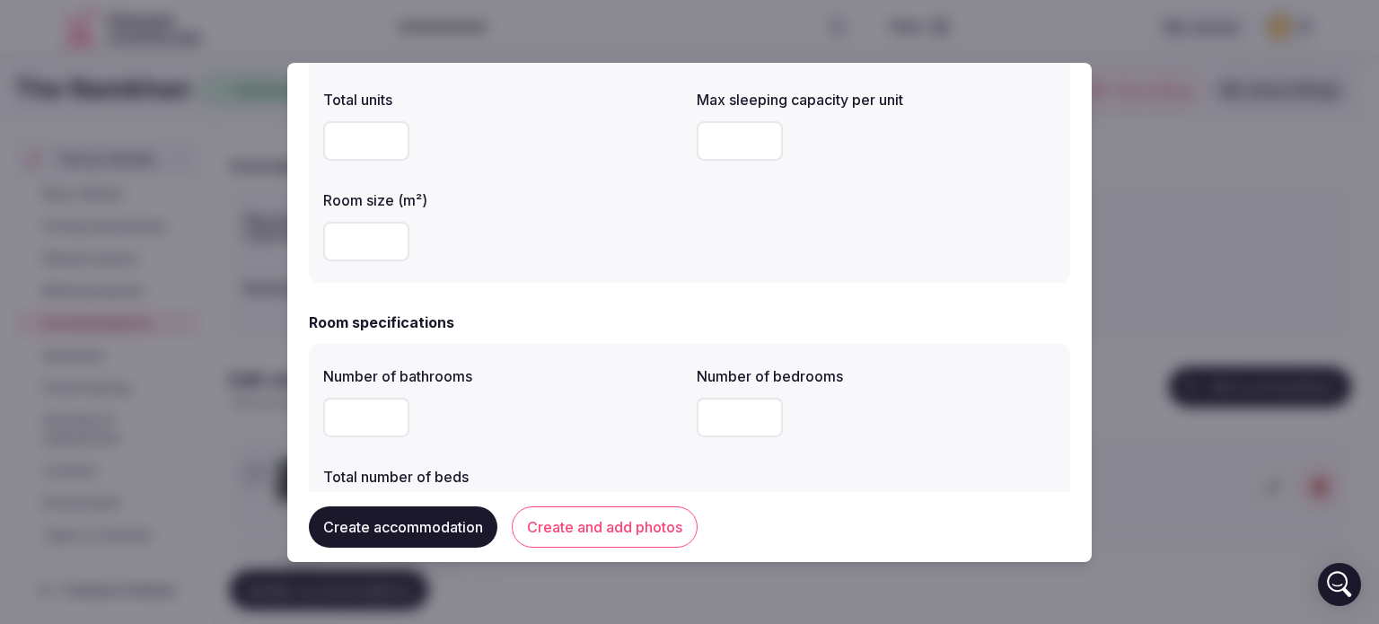
scroll to position [449, 0]
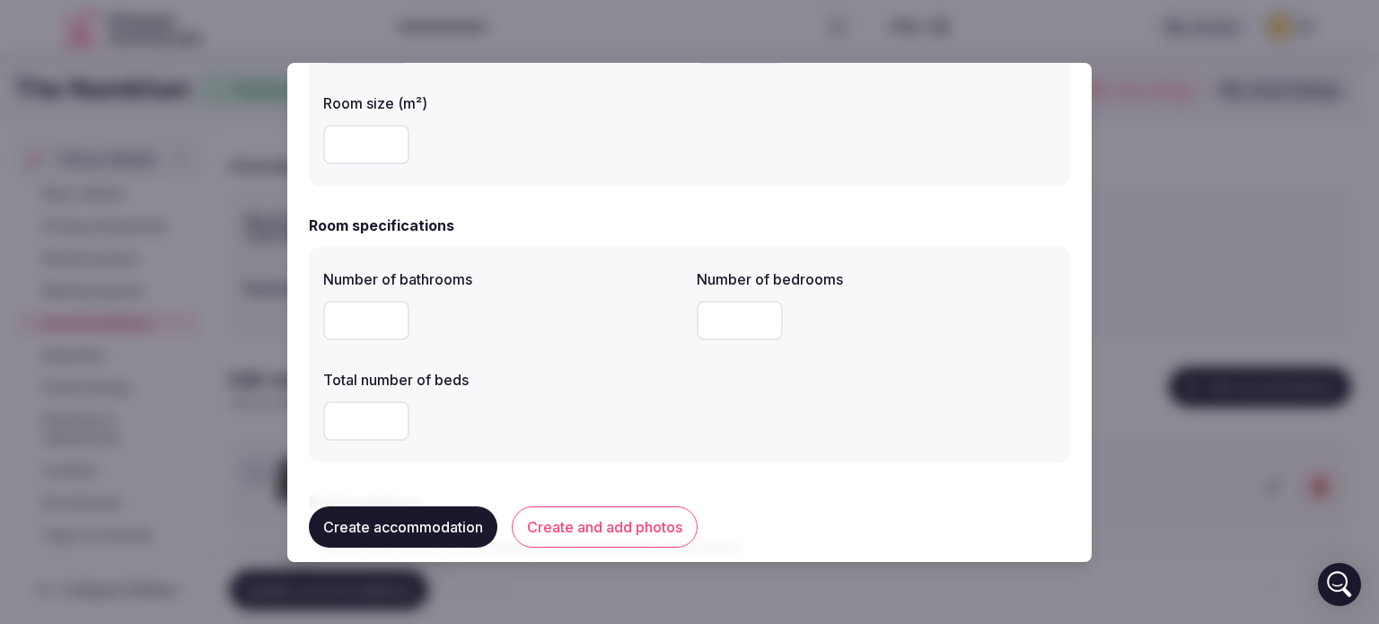
click at [384, 313] on input "*" at bounding box center [366, 321] width 86 height 40
drag, startPoint x: 366, startPoint y: 318, endPoint x: 241, endPoint y: 294, distance: 127.8
click at [241, 294] on body "Search Popular Destinations Toscana, Italy Riviera Maya, Mexico Indonesia, Bali…" at bounding box center [683, 626] width 1366 height 1437
type input "*"
click at [734, 322] on input "number" at bounding box center [740, 321] width 86 height 40
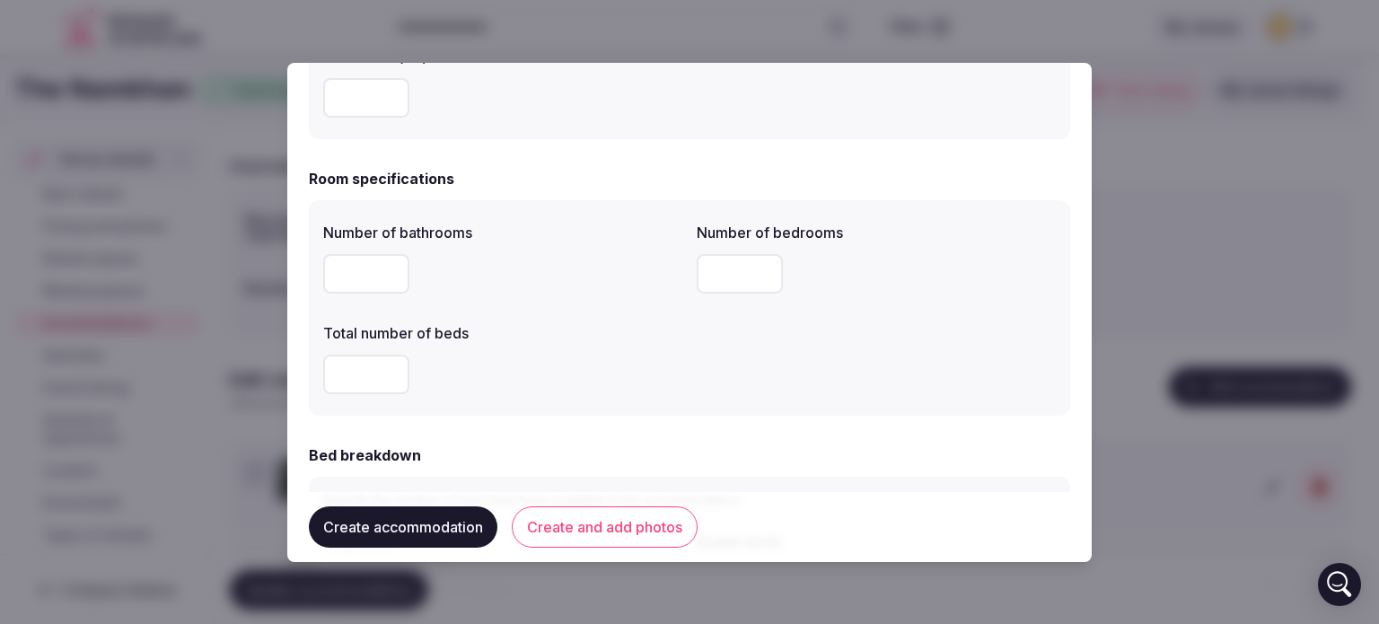
scroll to position [539, 0]
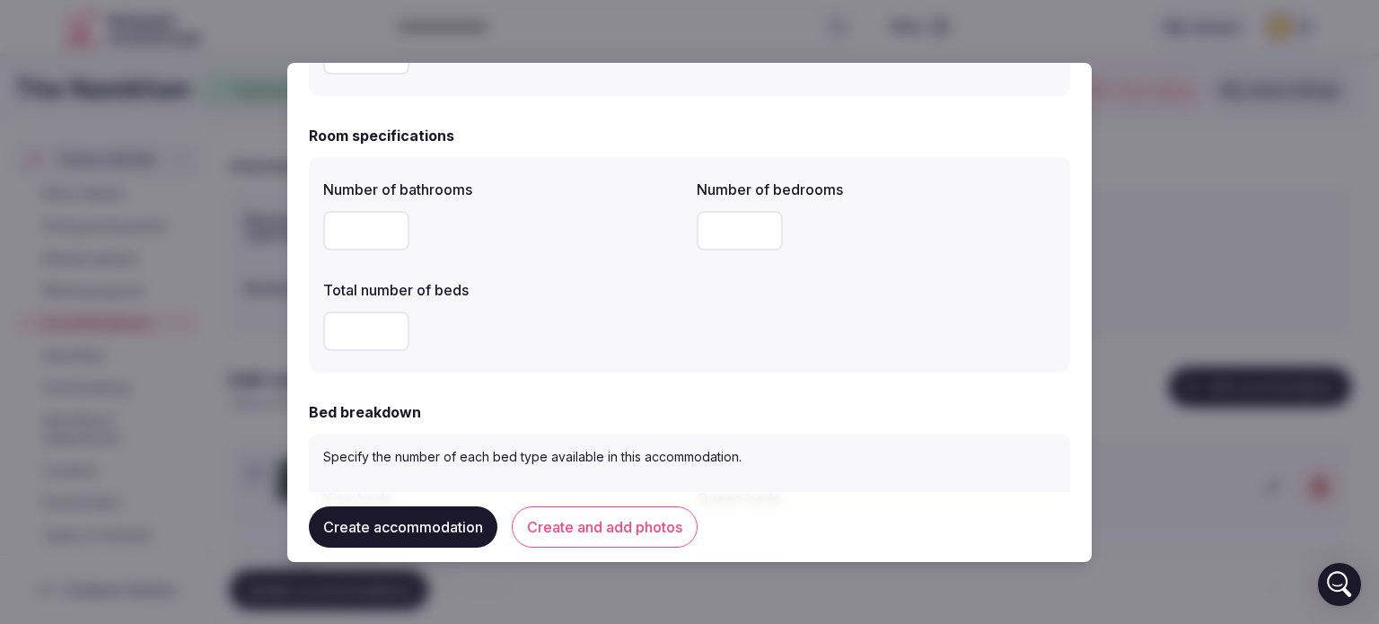
type input "*"
click at [324, 313] on div at bounding box center [502, 332] width 359 height 40
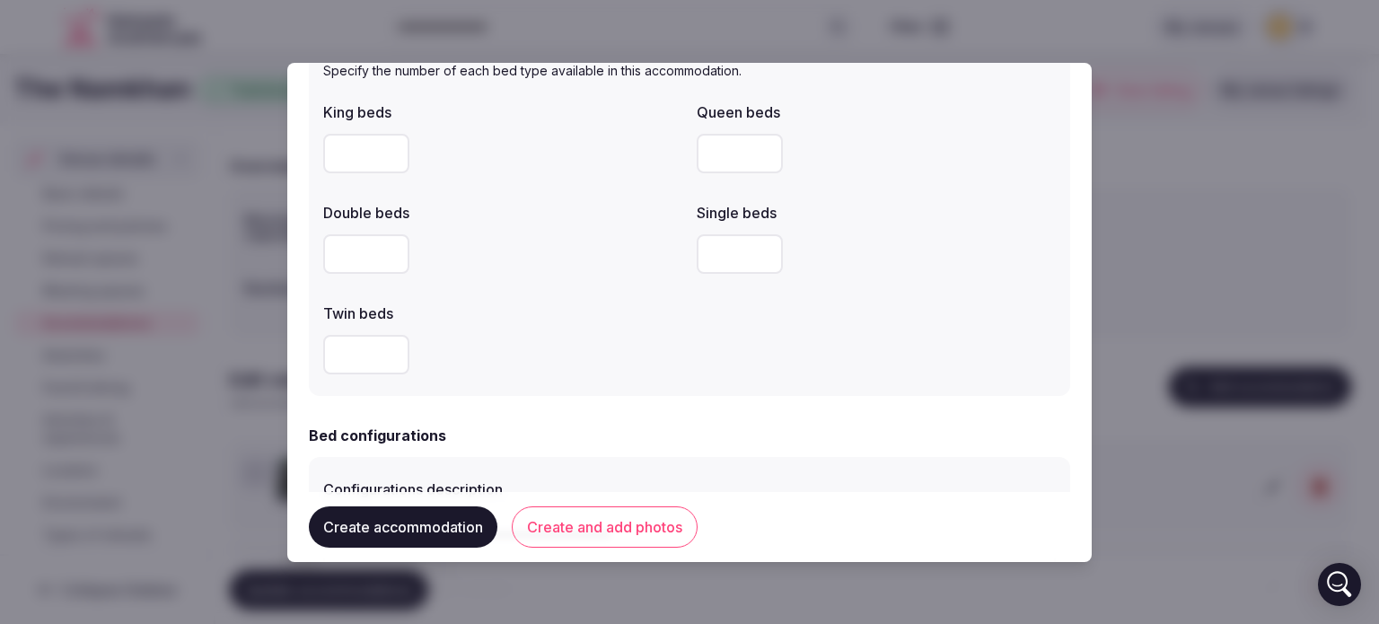
scroll to position [898, 0]
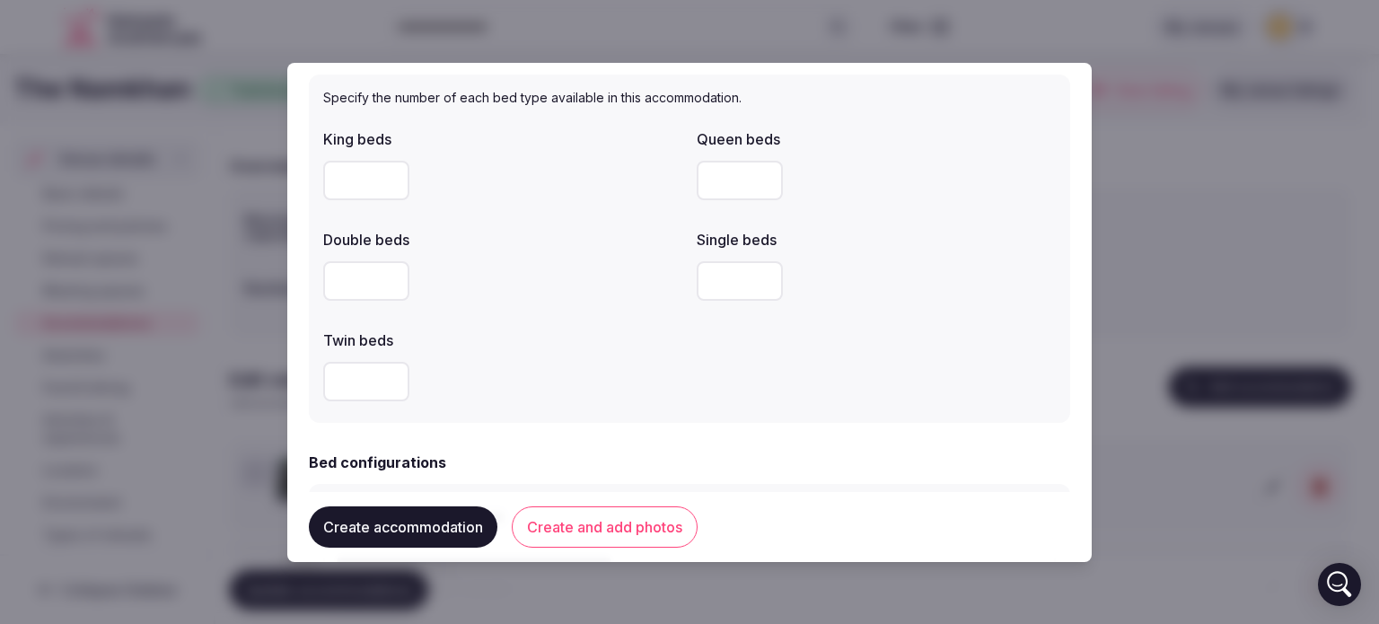
type input "*"
click at [363, 171] on input "number" at bounding box center [366, 181] width 86 height 40
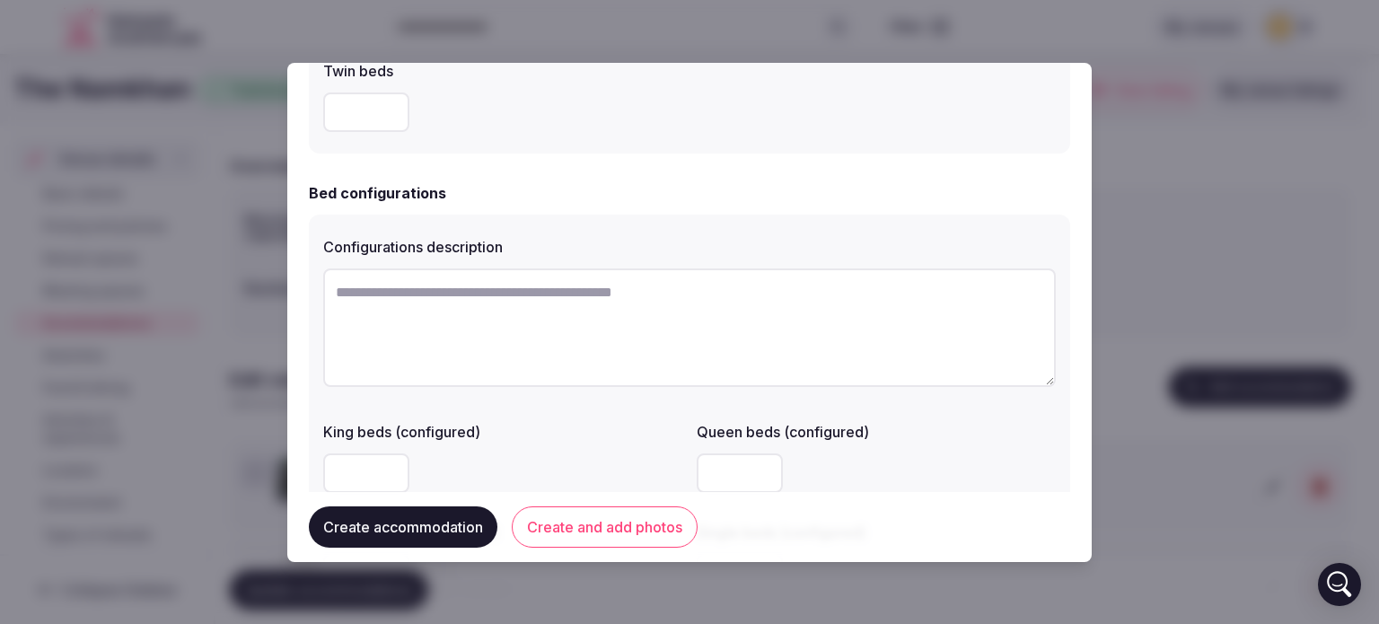
type input "*"
click at [430, 308] on textarea at bounding box center [689, 327] width 733 height 119
paste textarea "**********"
type textarea "**********"
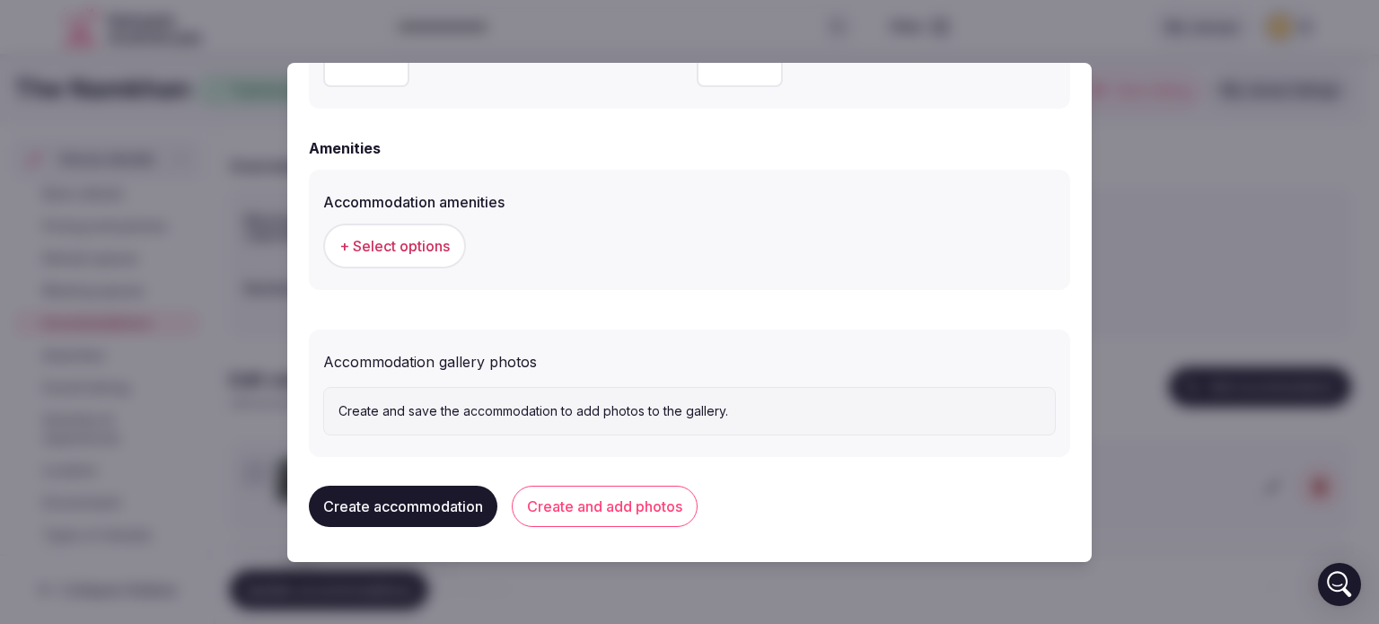
scroll to position [1583, 0]
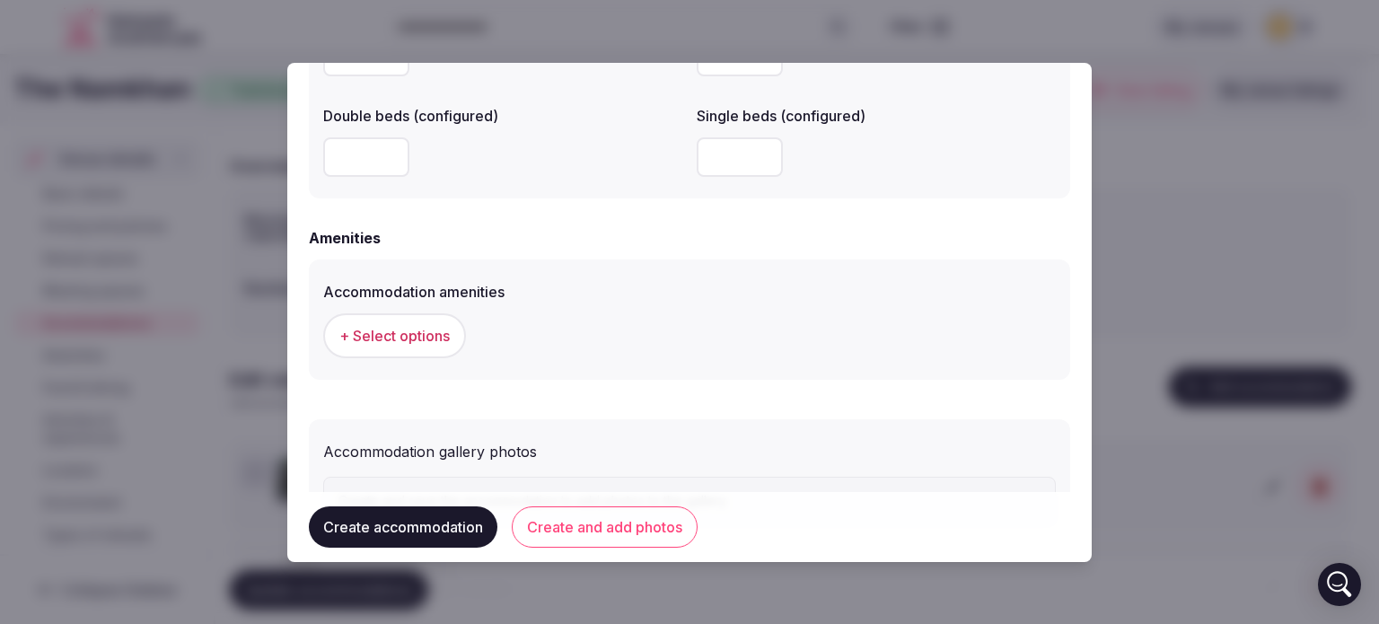
type textarea "**********"
click at [445, 341] on span "+ Select options" at bounding box center [394, 336] width 110 height 20
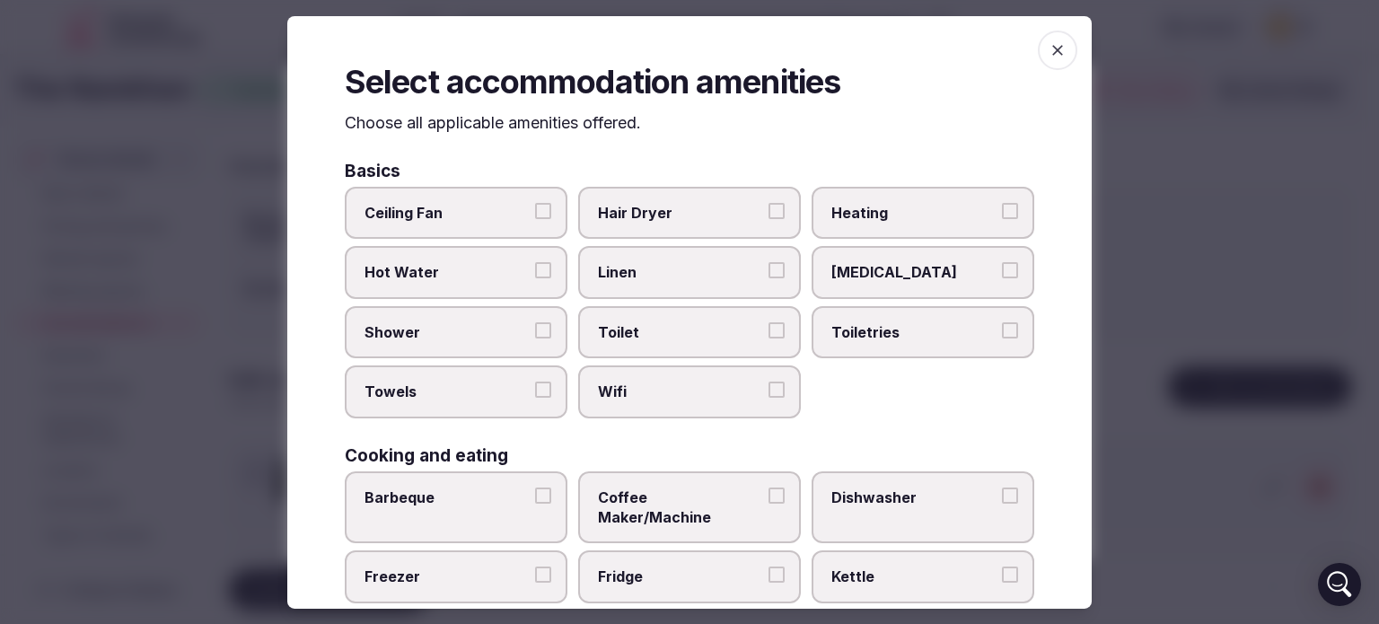
click at [535, 213] on button "Ceiling Fan" at bounding box center [543, 211] width 16 height 16
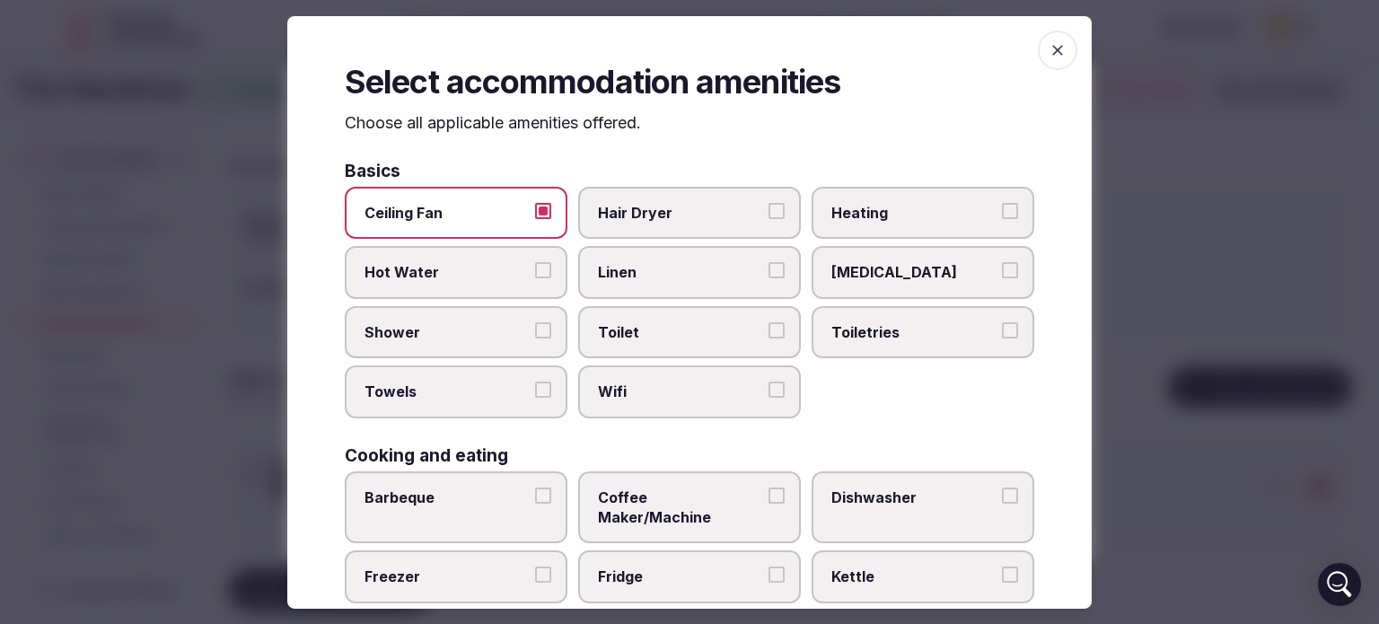
click at [758, 228] on label "Hair Dryer" at bounding box center [689, 213] width 223 height 52
click at [769, 219] on button "Hair Dryer" at bounding box center [777, 211] width 16 height 16
click at [515, 277] on span "Hot Water" at bounding box center [447, 272] width 165 height 20
click at [535, 277] on button "Hot Water" at bounding box center [543, 270] width 16 height 16
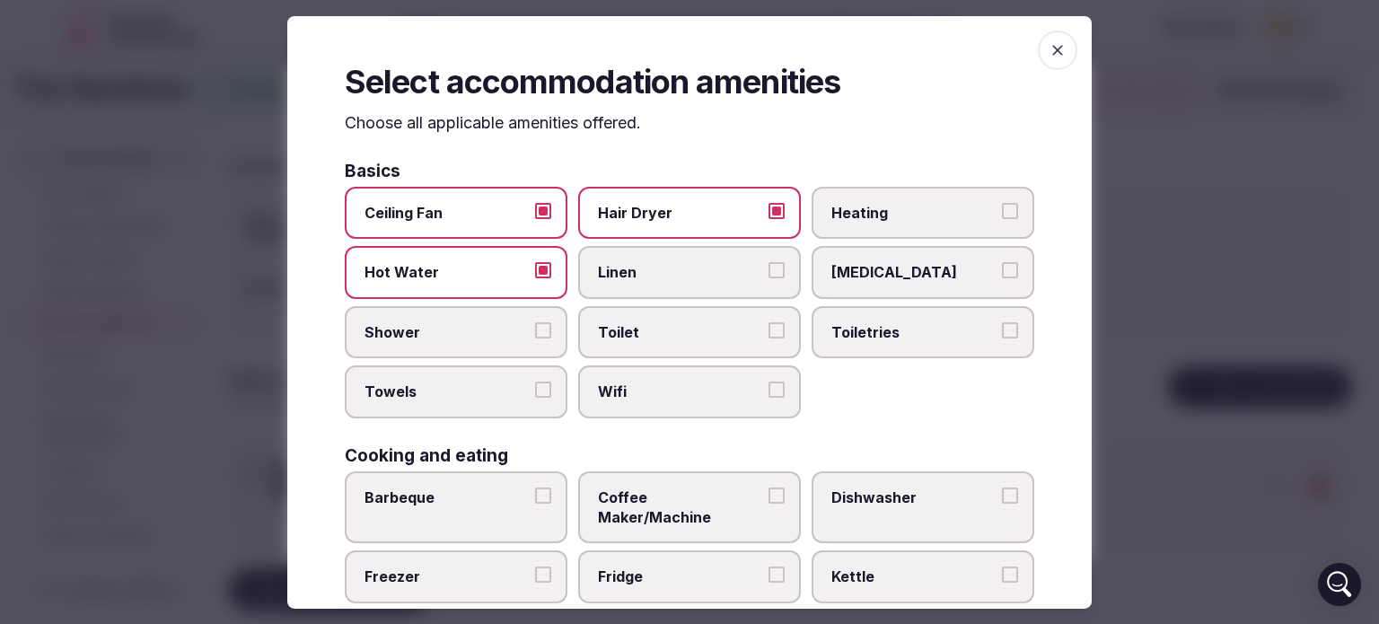
click at [734, 270] on span "Linen" at bounding box center [680, 272] width 165 height 20
click at [769, 270] on button "Linen" at bounding box center [777, 270] width 16 height 16
click at [479, 337] on span "Shower" at bounding box center [447, 332] width 165 height 20
click at [535, 337] on button "Shower" at bounding box center [543, 330] width 16 height 16
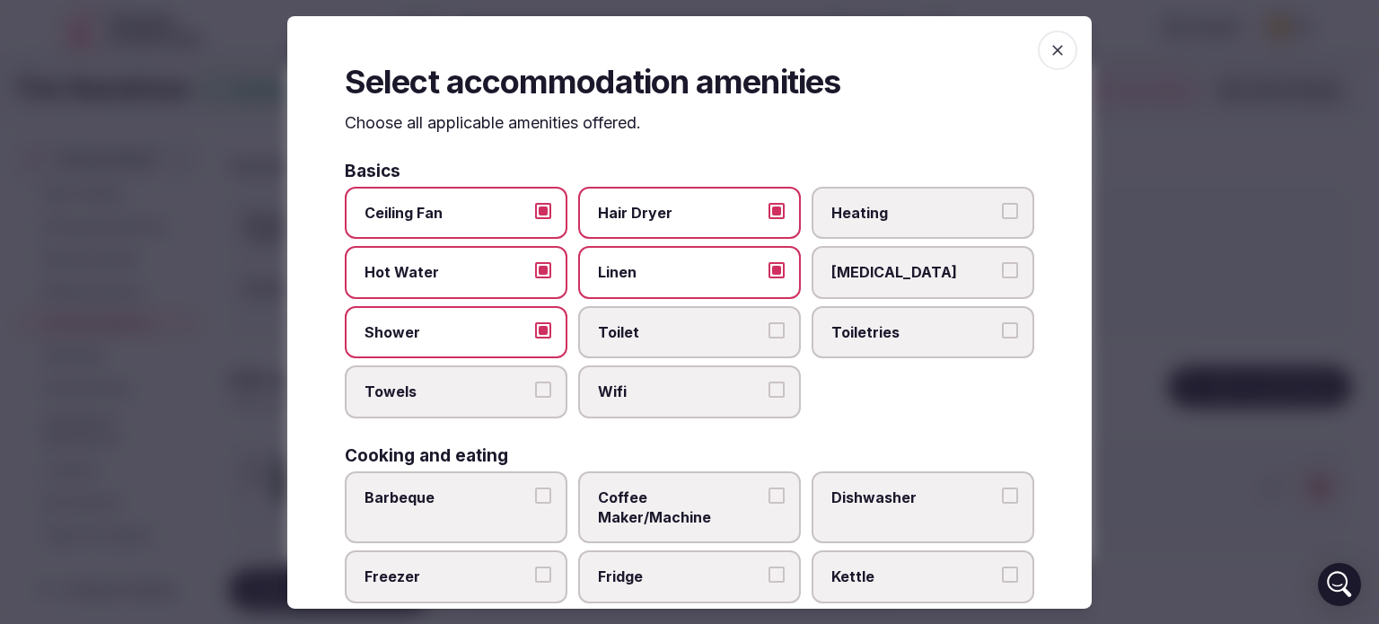
click at [664, 353] on label "Toilet" at bounding box center [689, 332] width 223 height 52
click at [769, 338] on button "Toilet" at bounding box center [777, 330] width 16 height 16
click at [861, 340] on span "Toiletries" at bounding box center [913, 332] width 165 height 20
click at [1002, 338] on button "Toiletries" at bounding box center [1010, 330] width 16 height 16
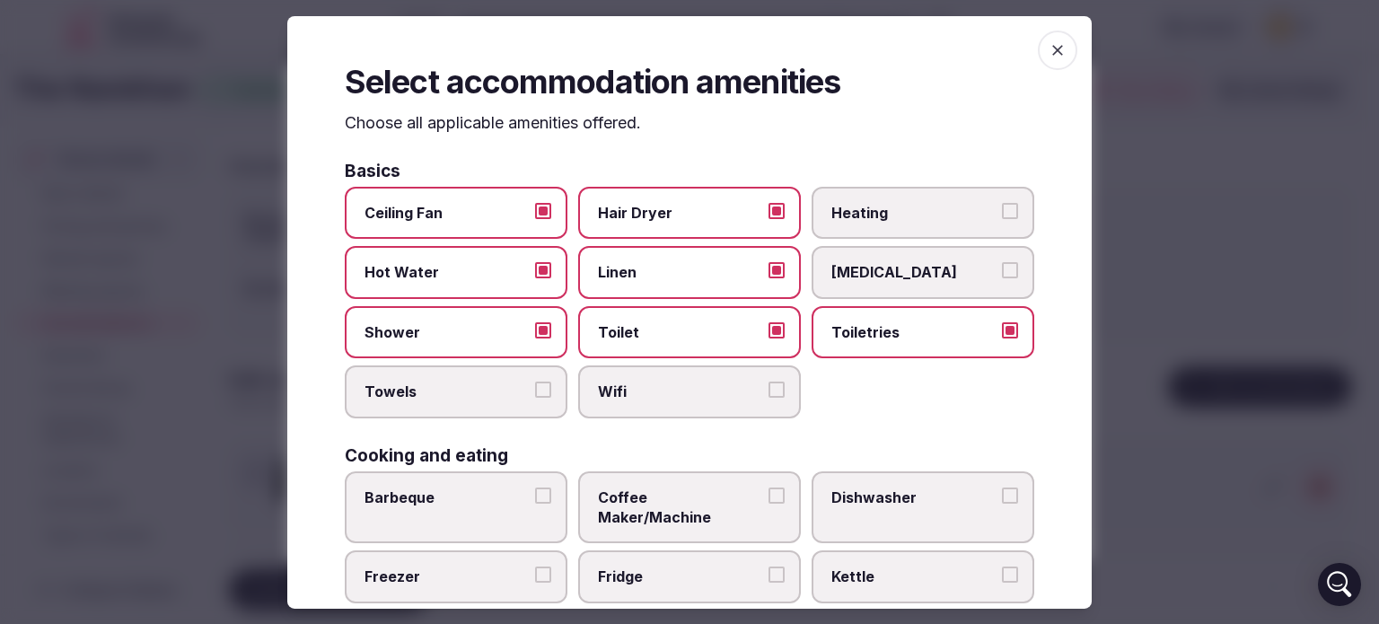
click at [477, 404] on label "Towels" at bounding box center [456, 391] width 223 height 52
click at [535, 398] on button "Towels" at bounding box center [543, 390] width 16 height 16
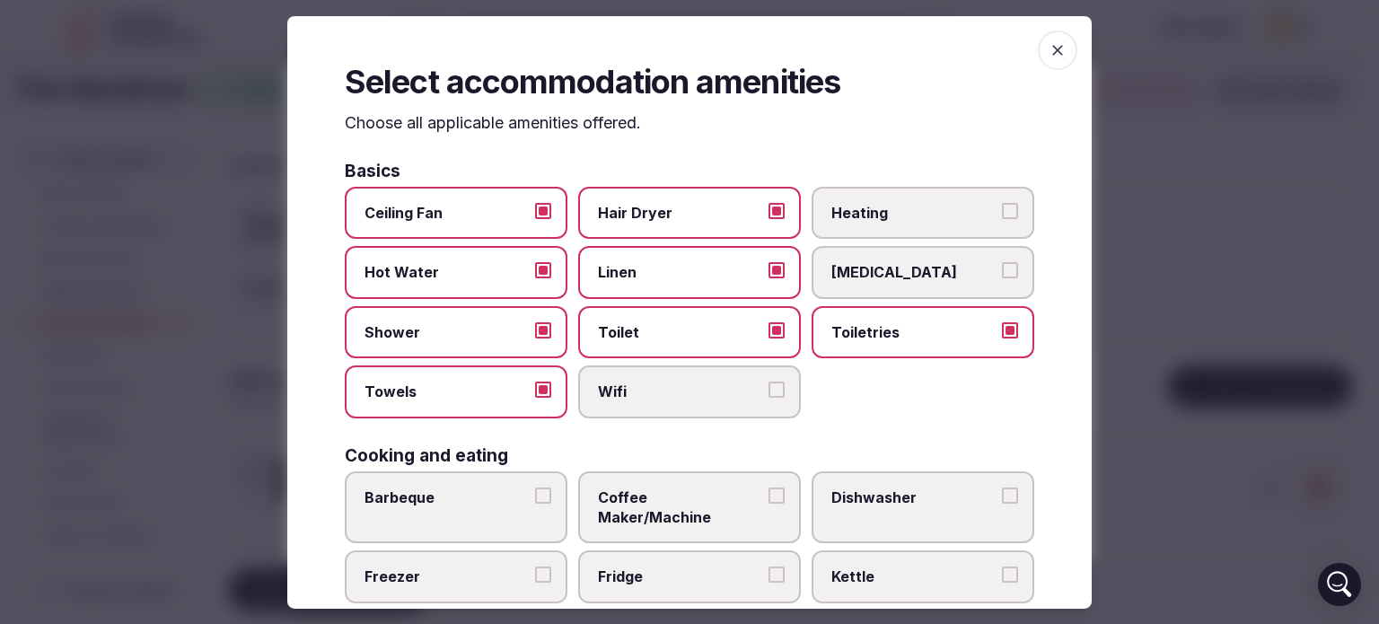
click at [706, 406] on label "Wifi" at bounding box center [689, 391] width 223 height 52
click at [769, 398] on button "Wifi" at bounding box center [777, 390] width 16 height 16
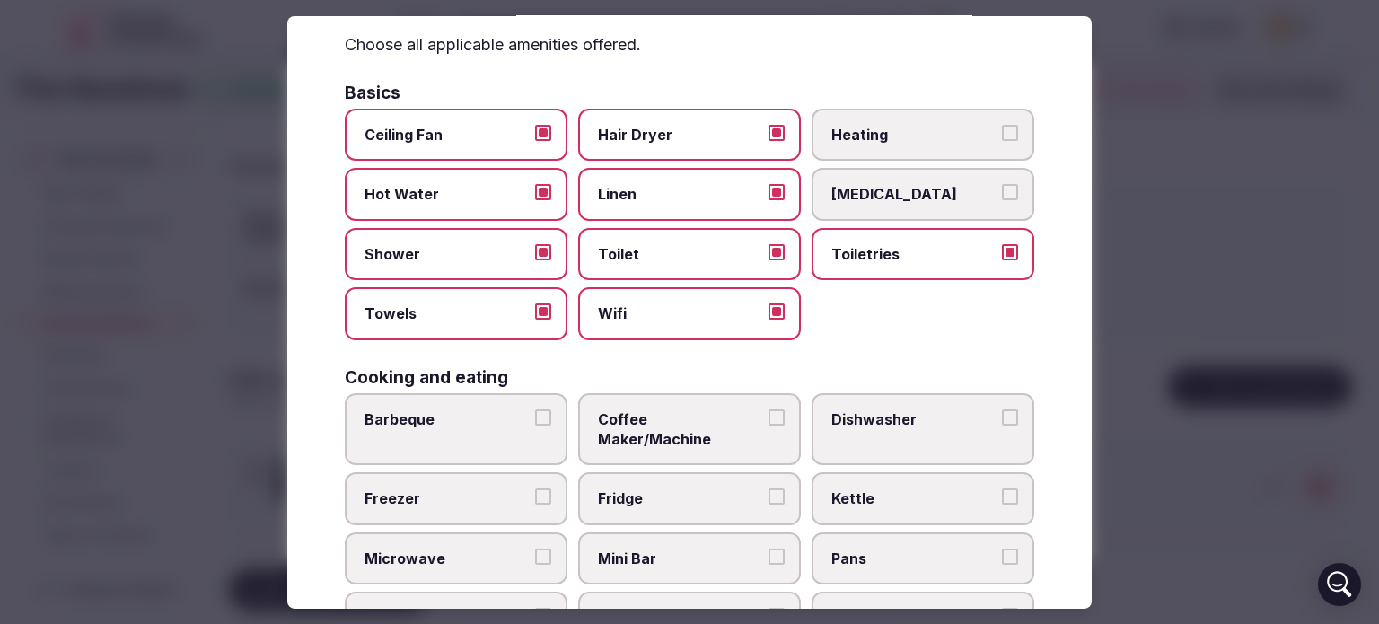
scroll to position [180, 0]
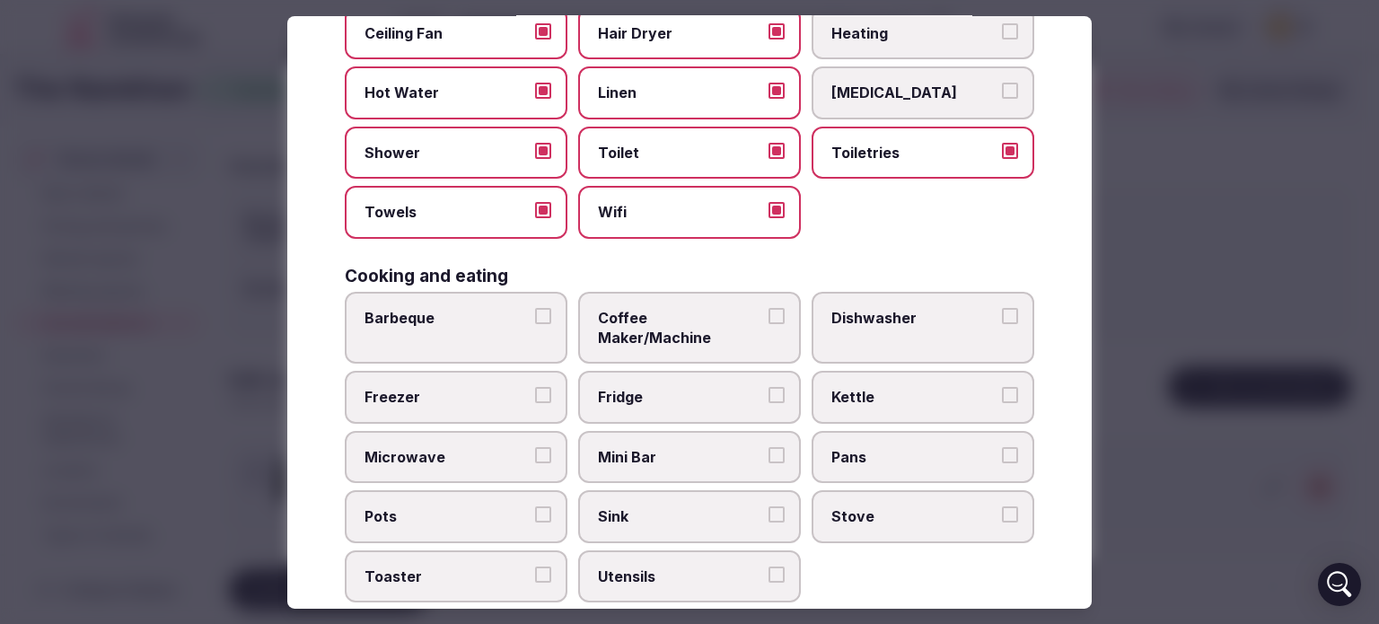
click at [707, 298] on label "Coffee Maker/Machine" at bounding box center [689, 328] width 223 height 73
click at [769, 308] on button "Coffee Maker/Machine" at bounding box center [777, 316] width 16 height 16
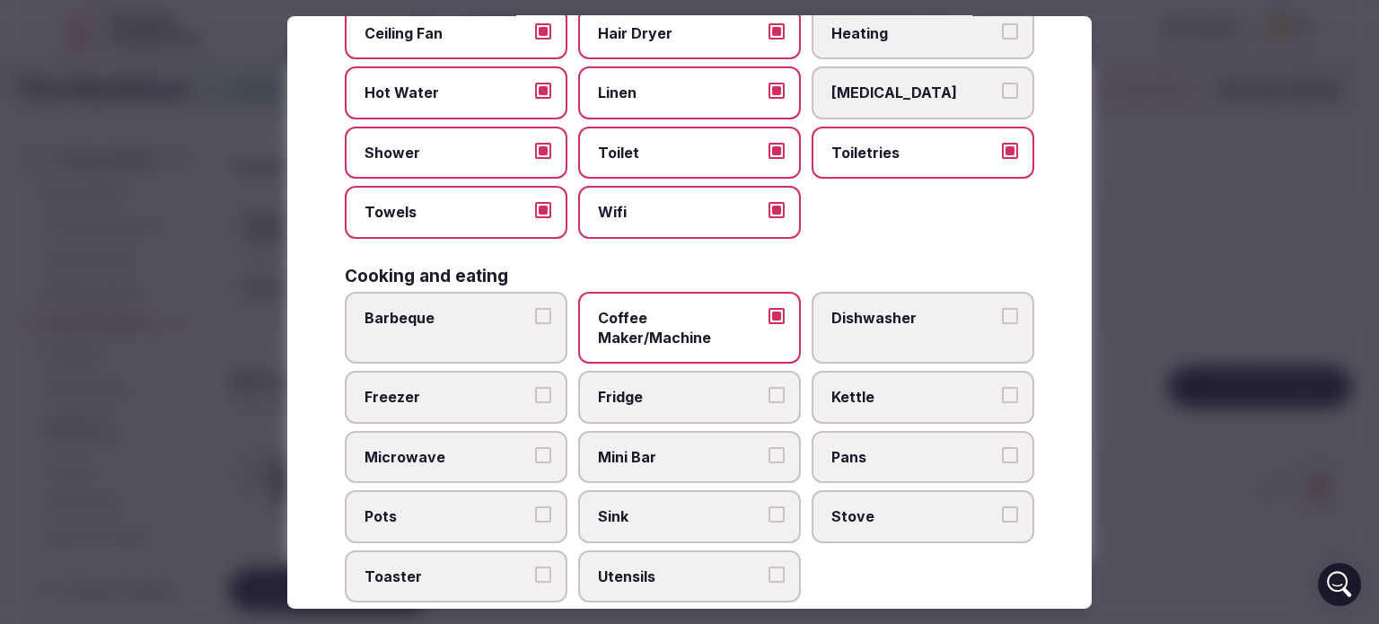
click at [609, 447] on span "Mini Bar" at bounding box center [680, 457] width 165 height 20
click at [769, 447] on button "Mini Bar" at bounding box center [777, 455] width 16 height 16
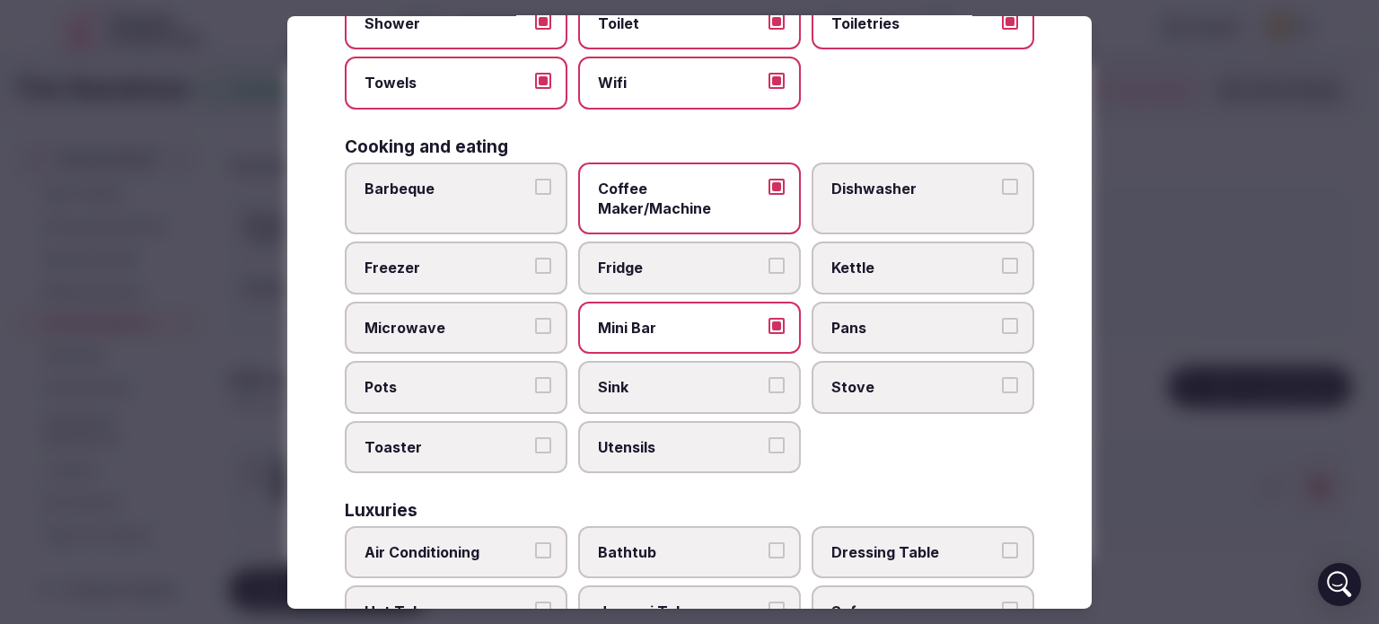
scroll to position [449, 0]
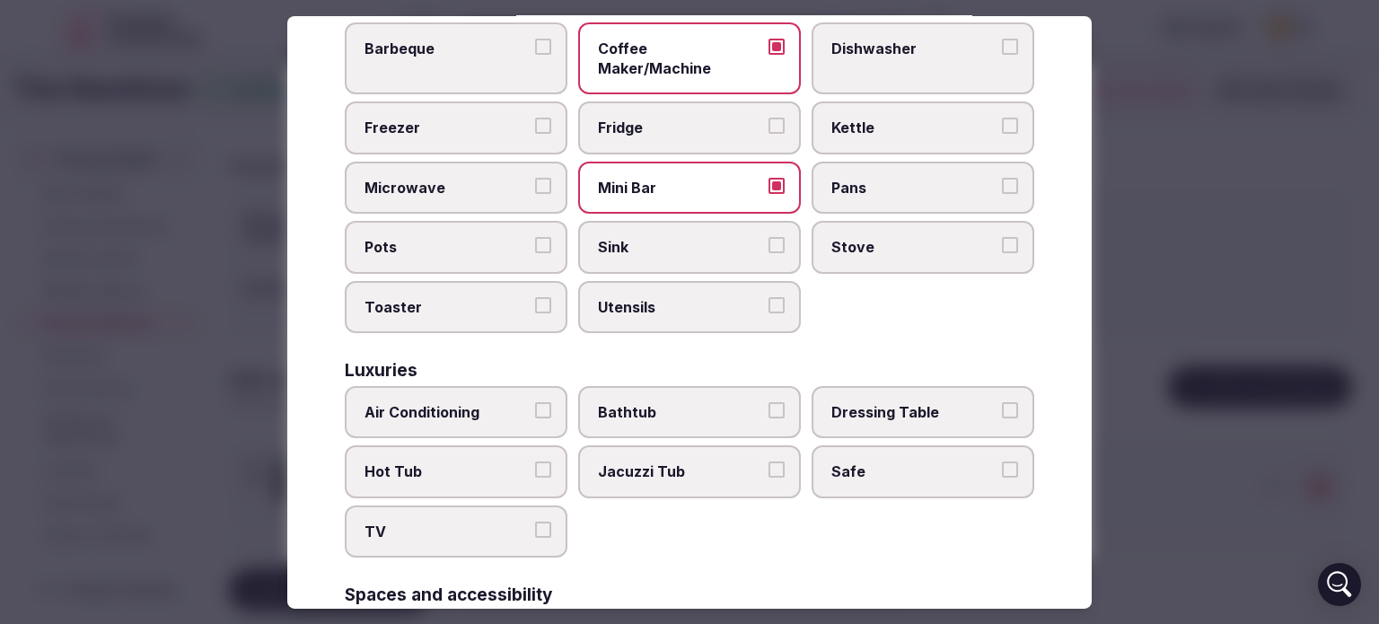
click at [470, 402] on span "Air Conditioning" at bounding box center [447, 412] width 165 height 20
click at [535, 402] on button "Air Conditioning" at bounding box center [543, 410] width 16 height 16
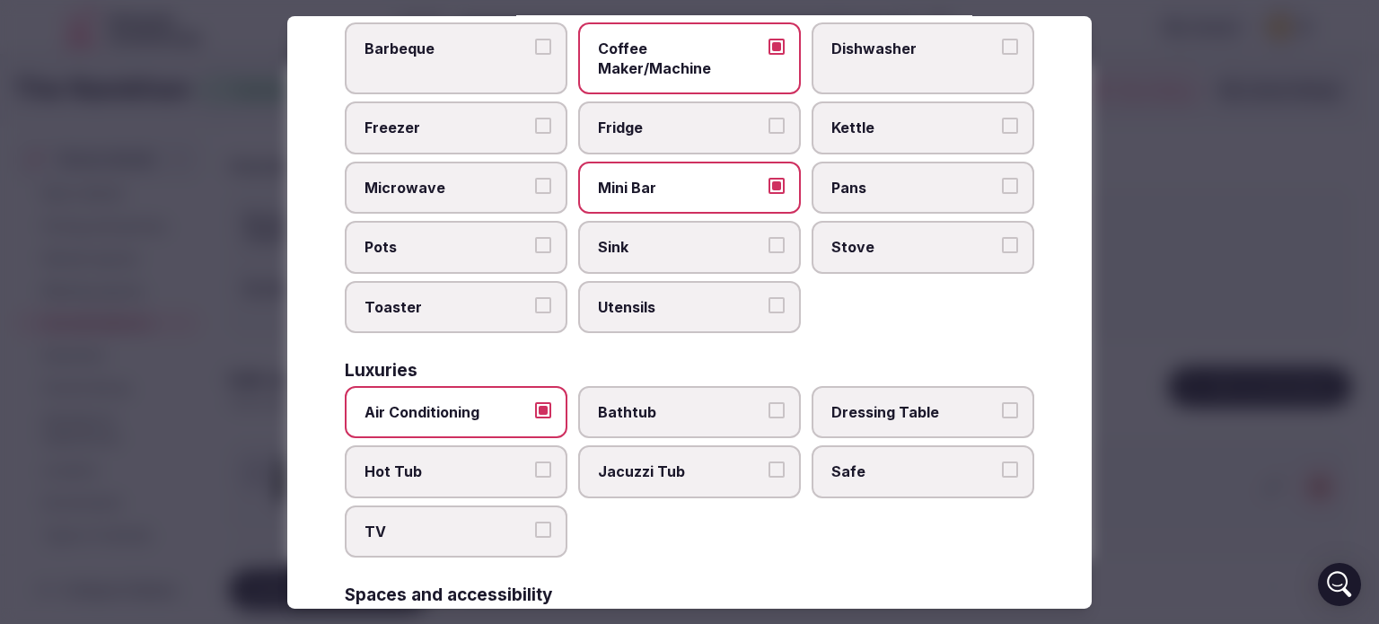
click at [672, 402] on span "Bathtub" at bounding box center [680, 412] width 165 height 20
click at [769, 402] on button "Bathtub" at bounding box center [777, 410] width 16 height 16
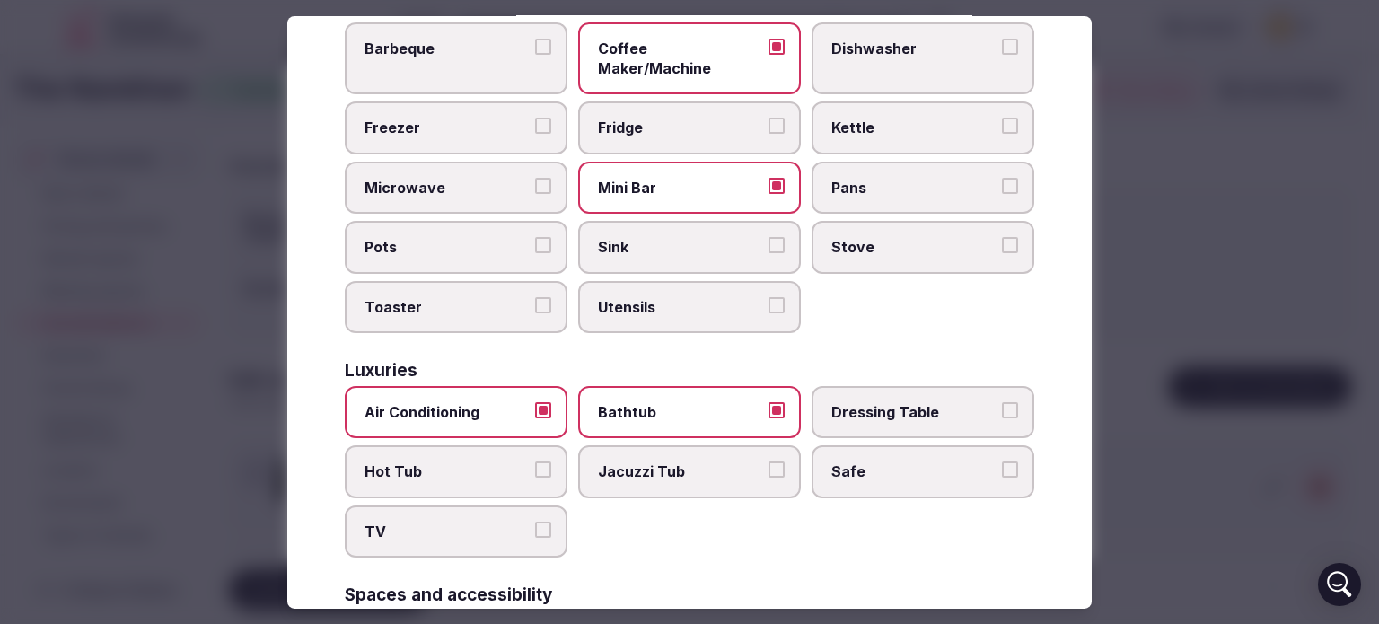
click at [903, 402] on span "Dressing Table" at bounding box center [913, 412] width 165 height 20
click at [1002, 402] on button "Dressing Table" at bounding box center [1010, 410] width 16 height 16
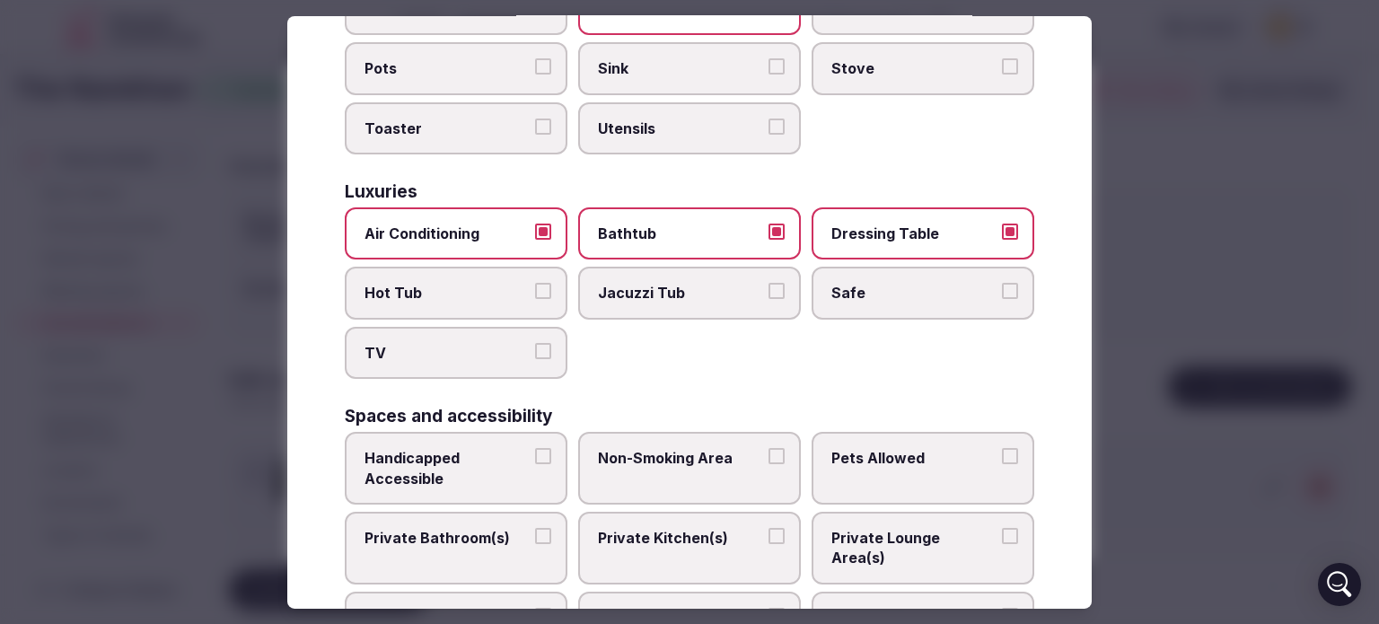
scroll to position [628, 0]
drag, startPoint x: 458, startPoint y: 270, endPoint x: 700, endPoint y: 272, distance: 242.4
click at [461, 282] on span "Hot Tub" at bounding box center [447, 292] width 165 height 20
click at [535, 282] on button "Hot Tub" at bounding box center [543, 290] width 16 height 16
click at [704, 282] on span "Jacuzzi Tub" at bounding box center [680, 292] width 165 height 20
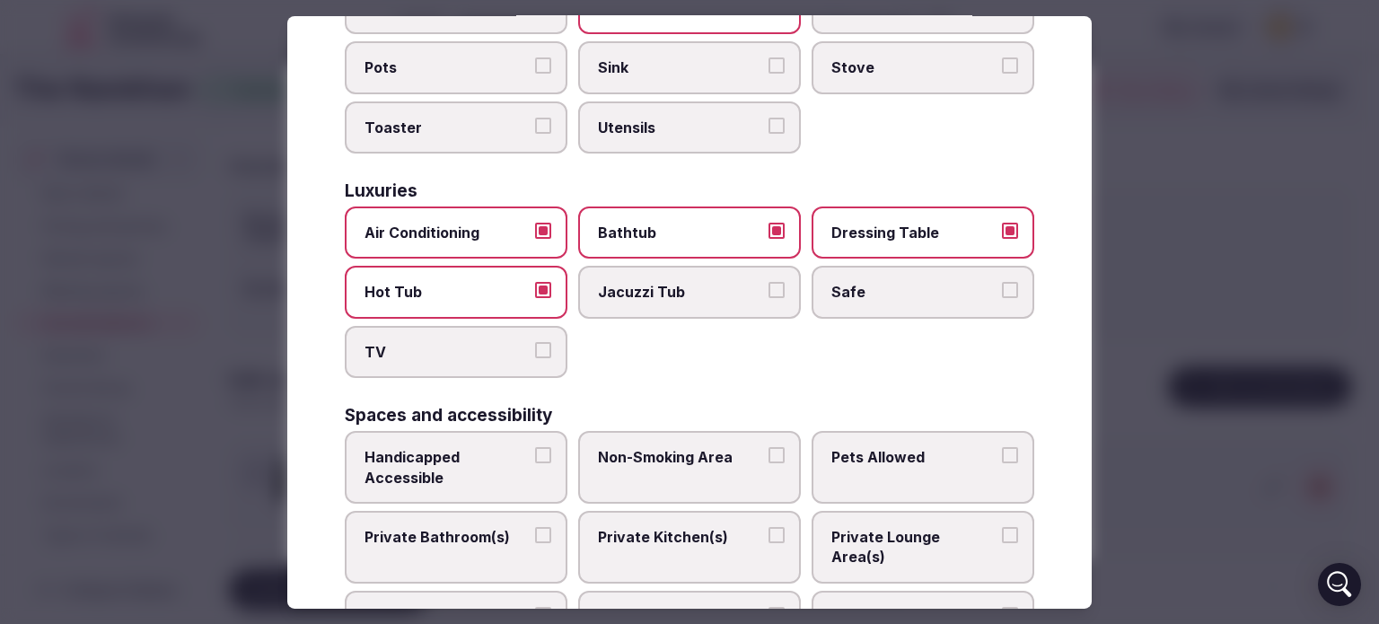
click at [769, 282] on button "Jacuzzi Tub" at bounding box center [777, 290] width 16 height 16
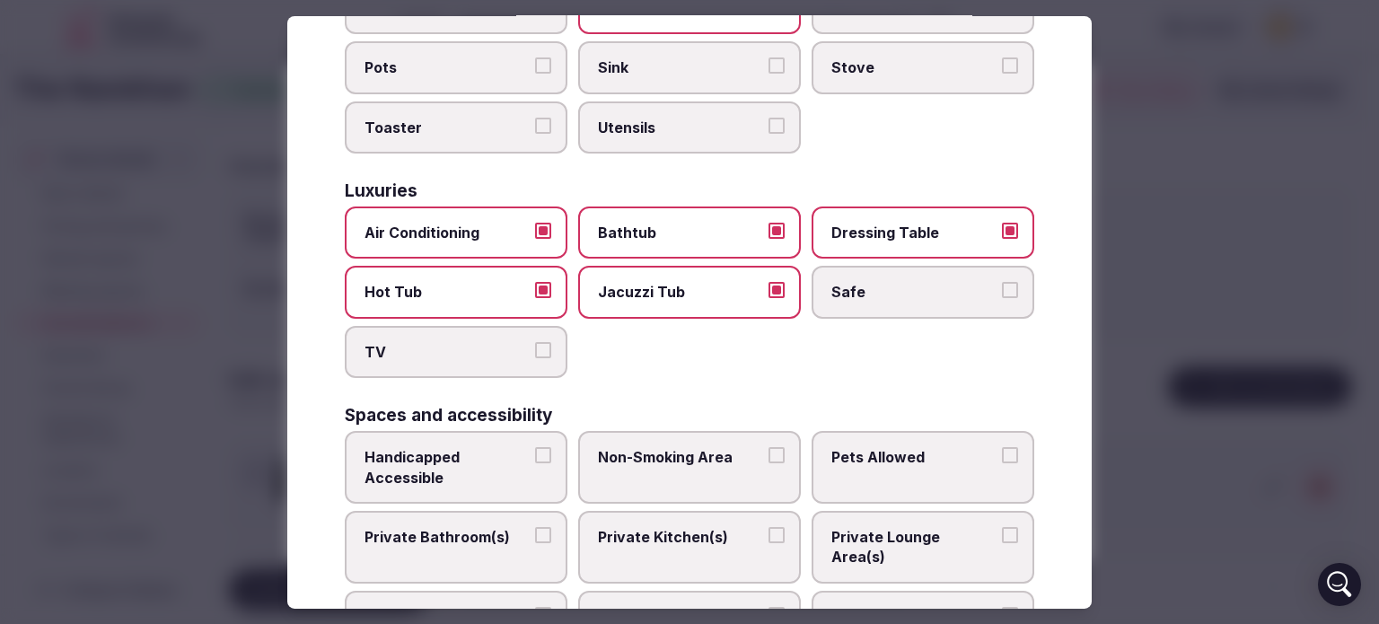
click at [517, 276] on label "Hot Tub" at bounding box center [456, 292] width 223 height 52
click at [535, 282] on button "Hot Tub" at bounding box center [543, 290] width 16 height 16
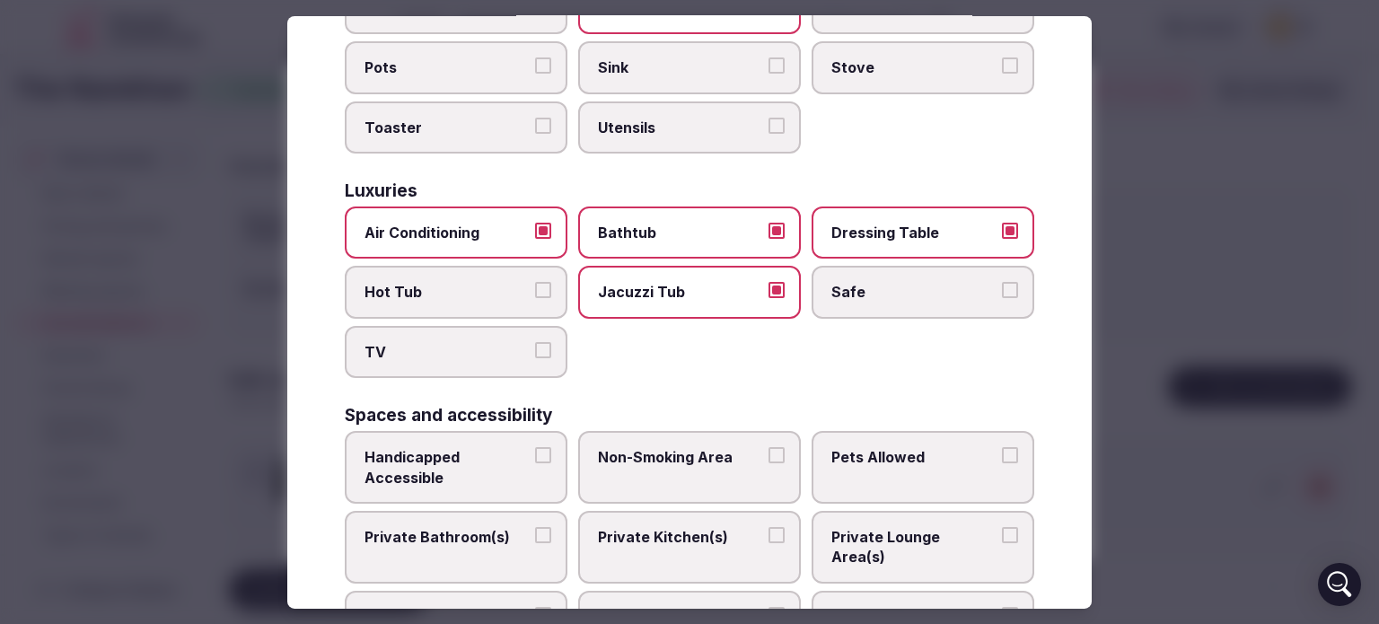
click at [914, 282] on span "Safe" at bounding box center [913, 292] width 165 height 20
click at [1002, 282] on button "Safe" at bounding box center [1010, 290] width 16 height 16
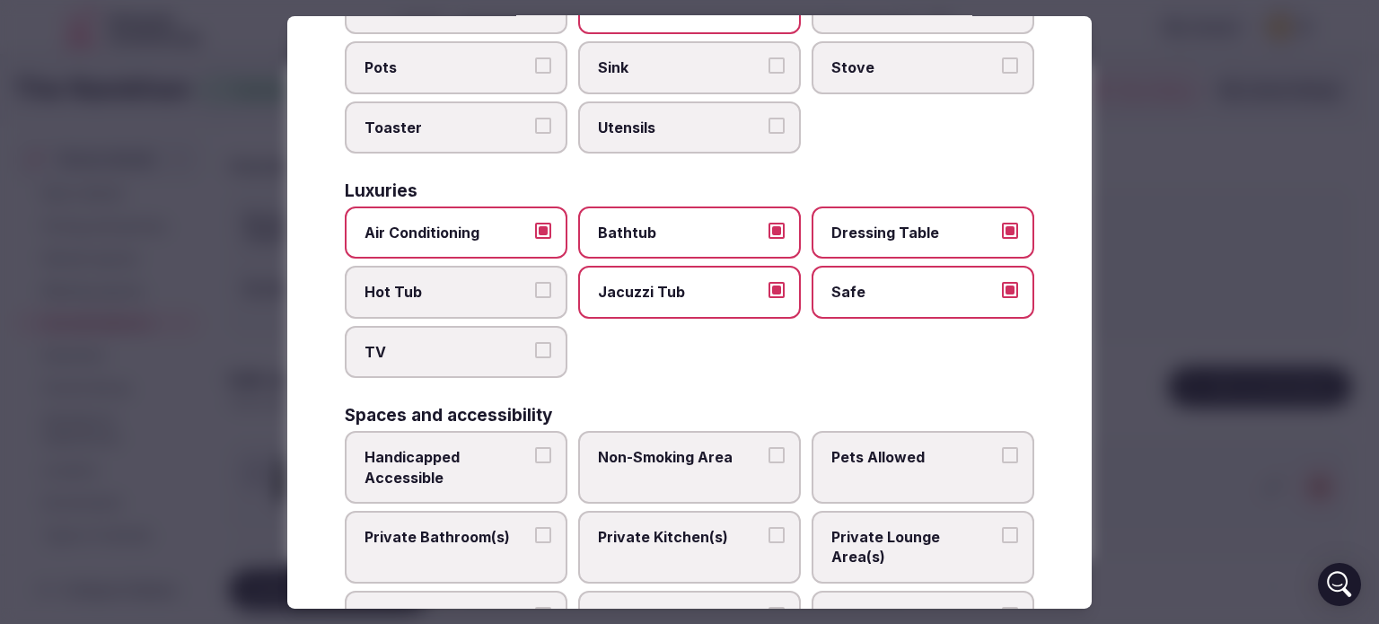
click at [487, 342] on span "TV" at bounding box center [447, 352] width 165 height 20
click at [535, 342] on button "TV" at bounding box center [543, 350] width 16 height 16
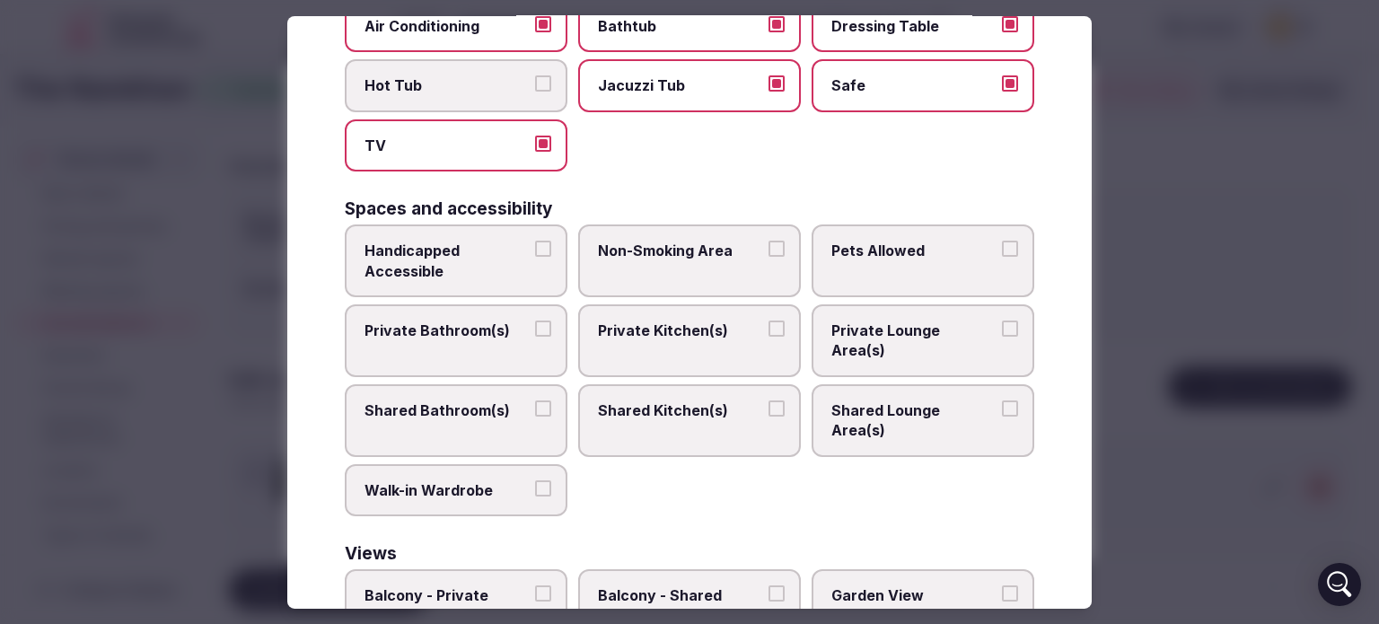
scroll to position [898, 0]
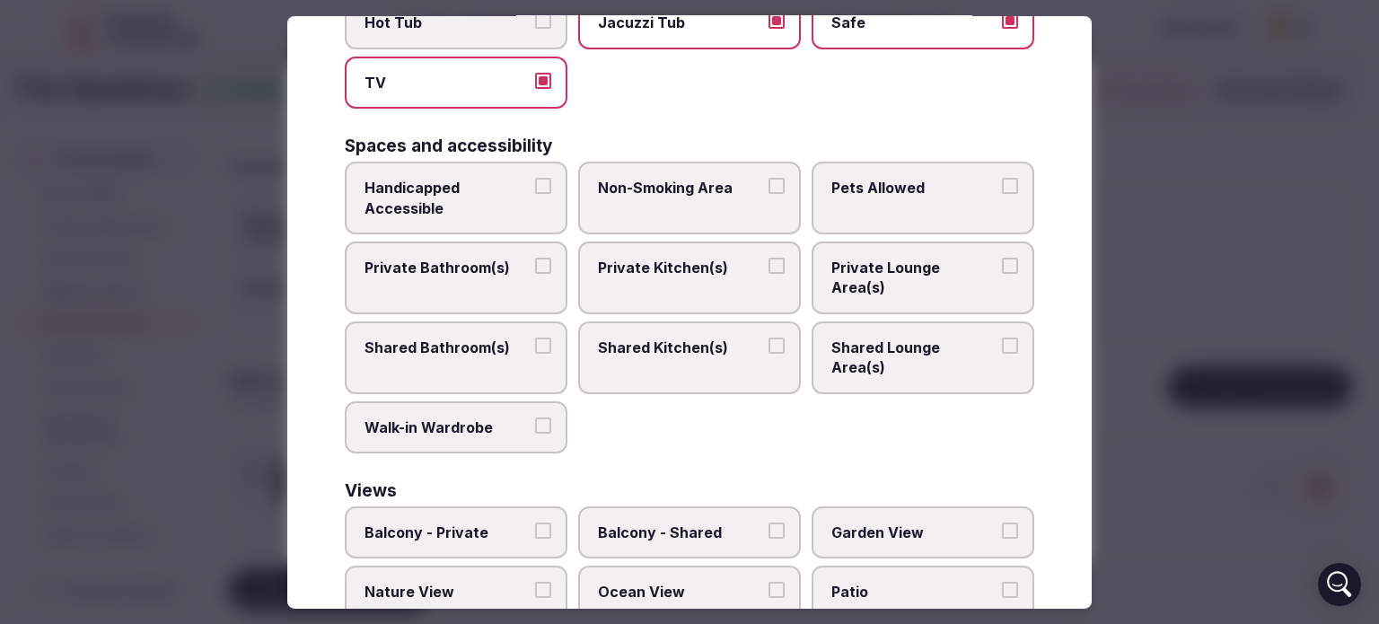
click at [728, 171] on label "Non-Smoking Area" at bounding box center [689, 198] width 223 height 73
click at [769, 178] on button "Non-Smoking Area" at bounding box center [777, 186] width 16 height 16
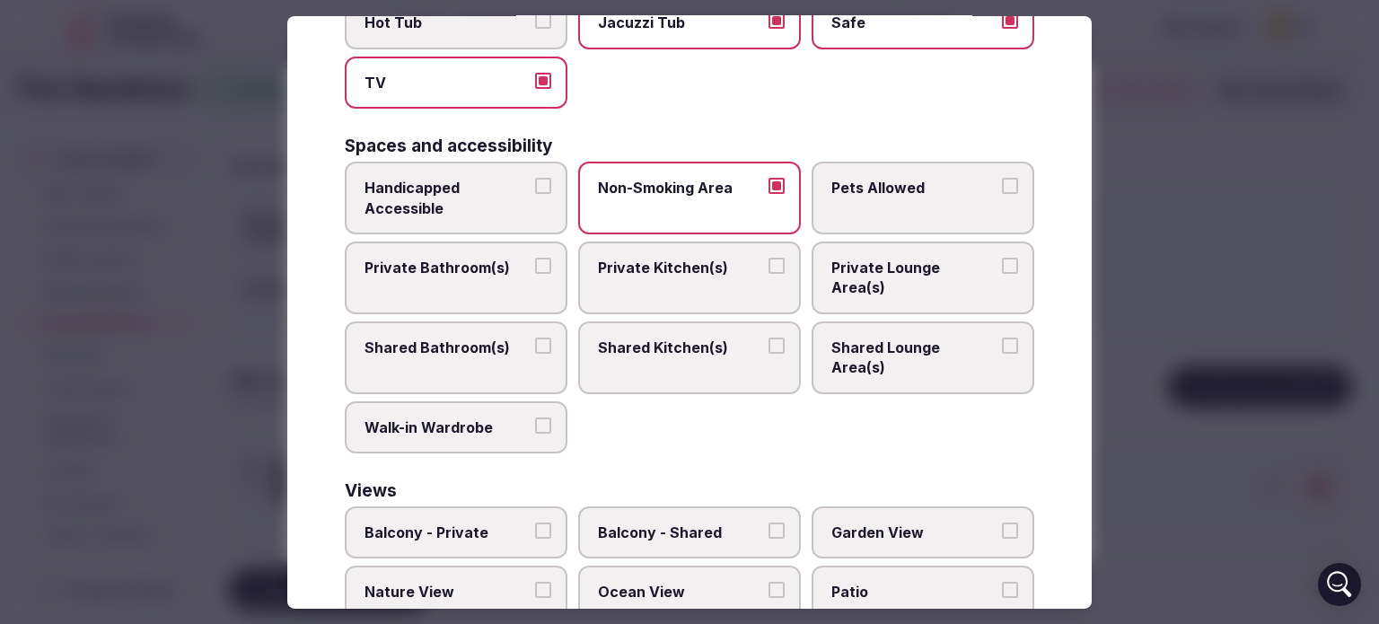
click at [945, 178] on span "Pets Allowed" at bounding box center [913, 188] width 165 height 20
click at [1002, 178] on button "Pets Allowed" at bounding box center [1010, 186] width 16 height 16
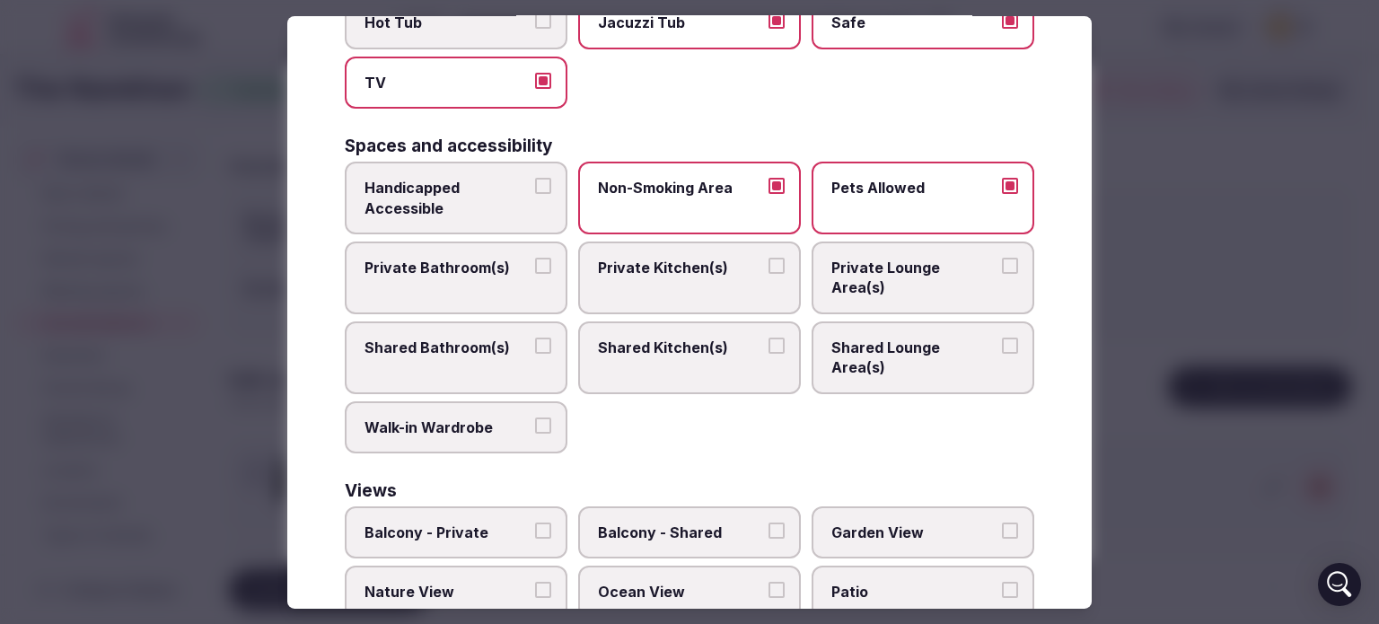
click at [426, 249] on label "Private Bathroom(s)" at bounding box center [456, 278] width 223 height 73
click at [535, 258] on button "Private Bathroom(s)" at bounding box center [543, 266] width 16 height 16
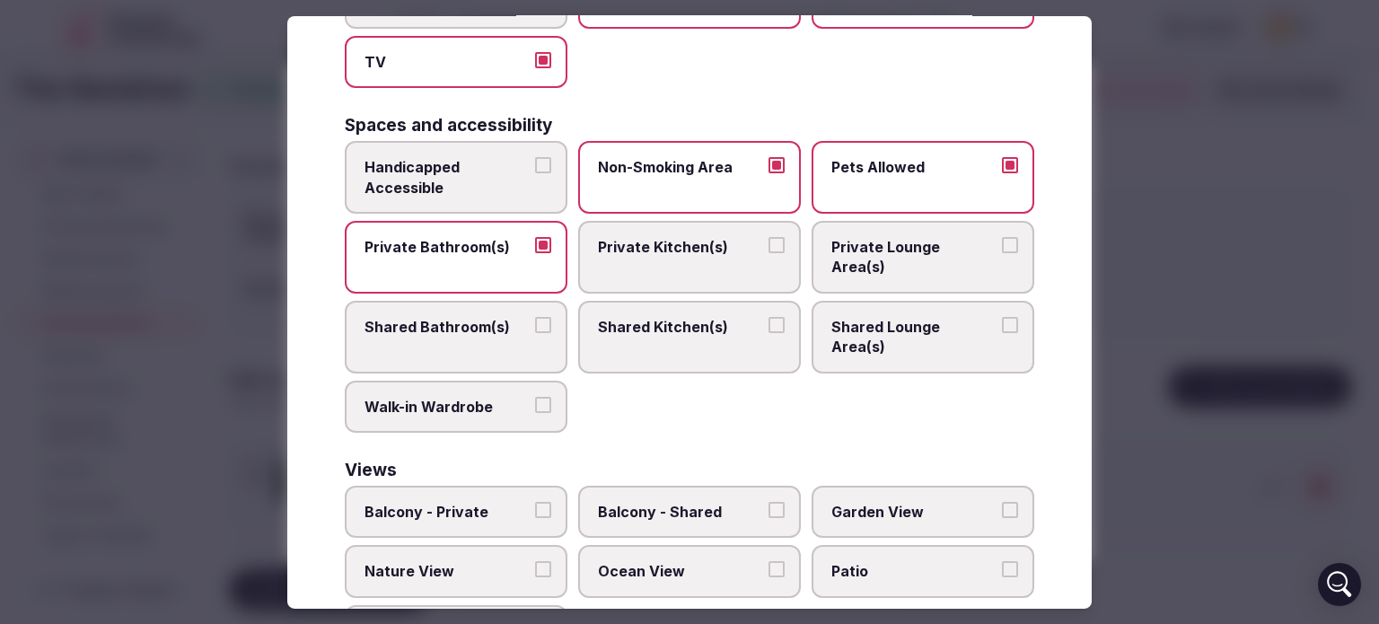
scroll to position [936, 0]
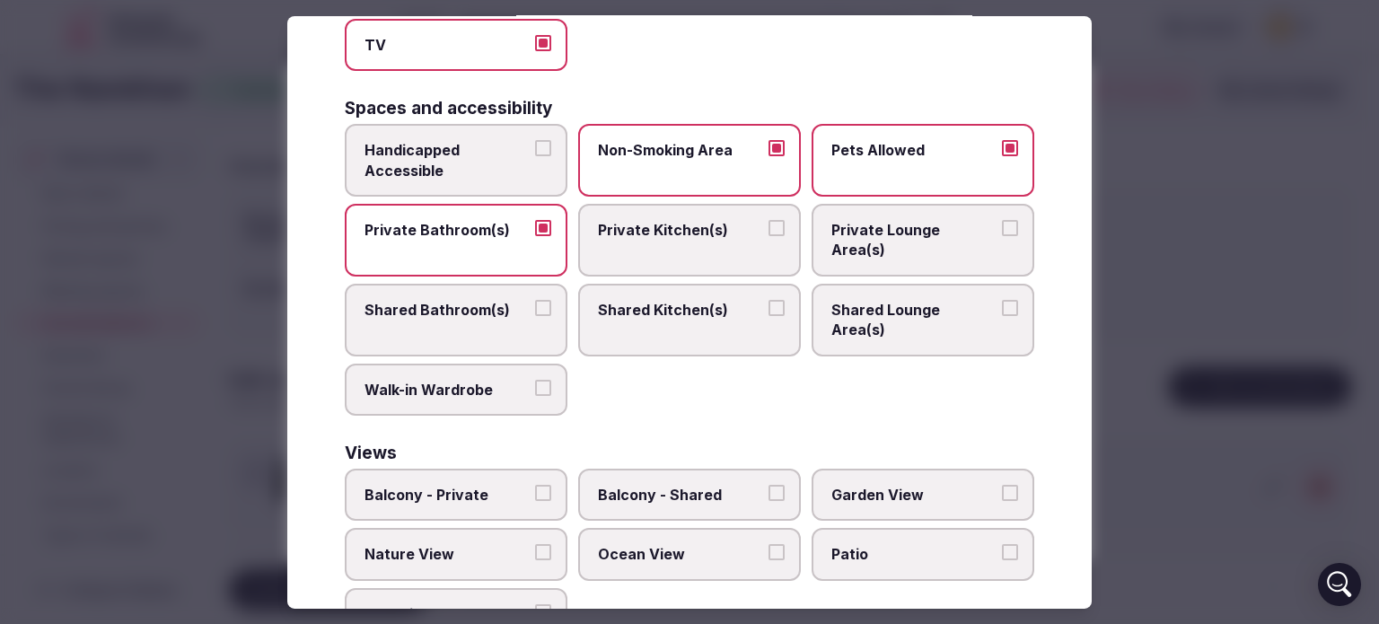
click at [494, 485] on span "Balcony - Private" at bounding box center [447, 495] width 165 height 20
click at [535, 485] on button "Balcony - Private" at bounding box center [543, 493] width 16 height 16
click at [529, 528] on label "Nature View" at bounding box center [456, 554] width 223 height 52
click at [535, 544] on button "Nature View" at bounding box center [543, 552] width 16 height 16
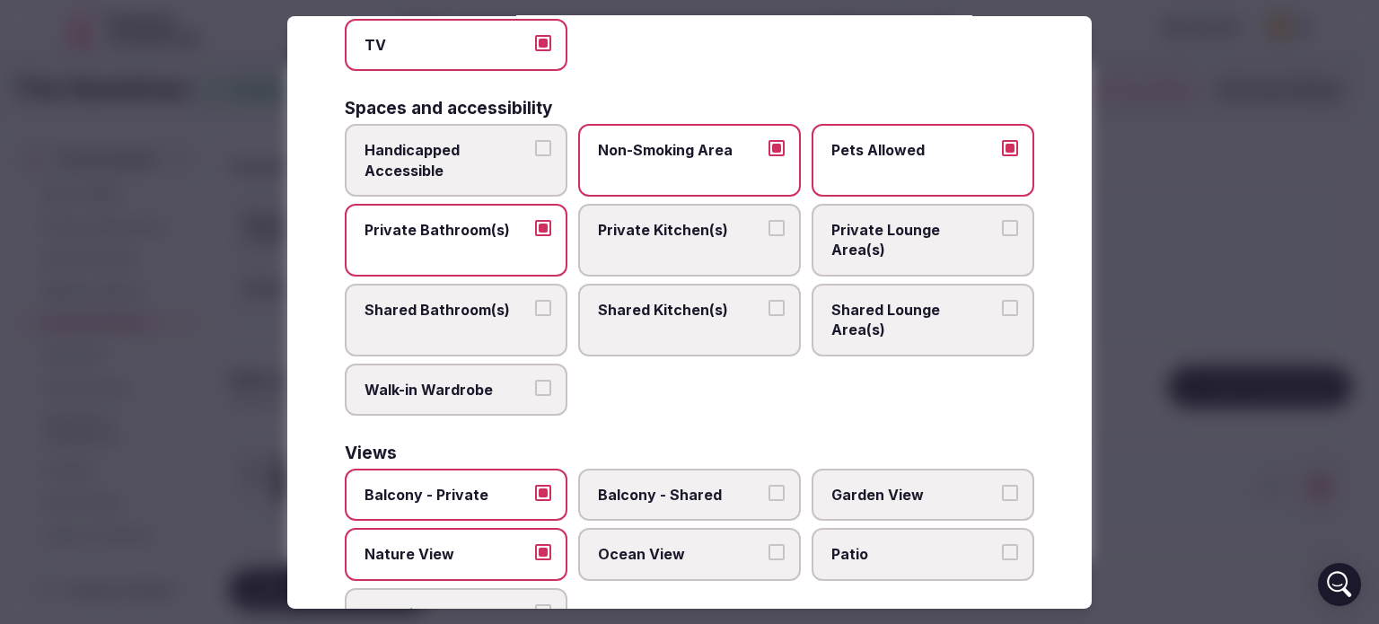
click at [802, 559] on div "Balcony - Private Balcony - Shared Garden View Nature View Ocean View Patio Poo…" at bounding box center [690, 554] width 690 height 171
click at [1227, 430] on div at bounding box center [689, 312] width 1379 height 624
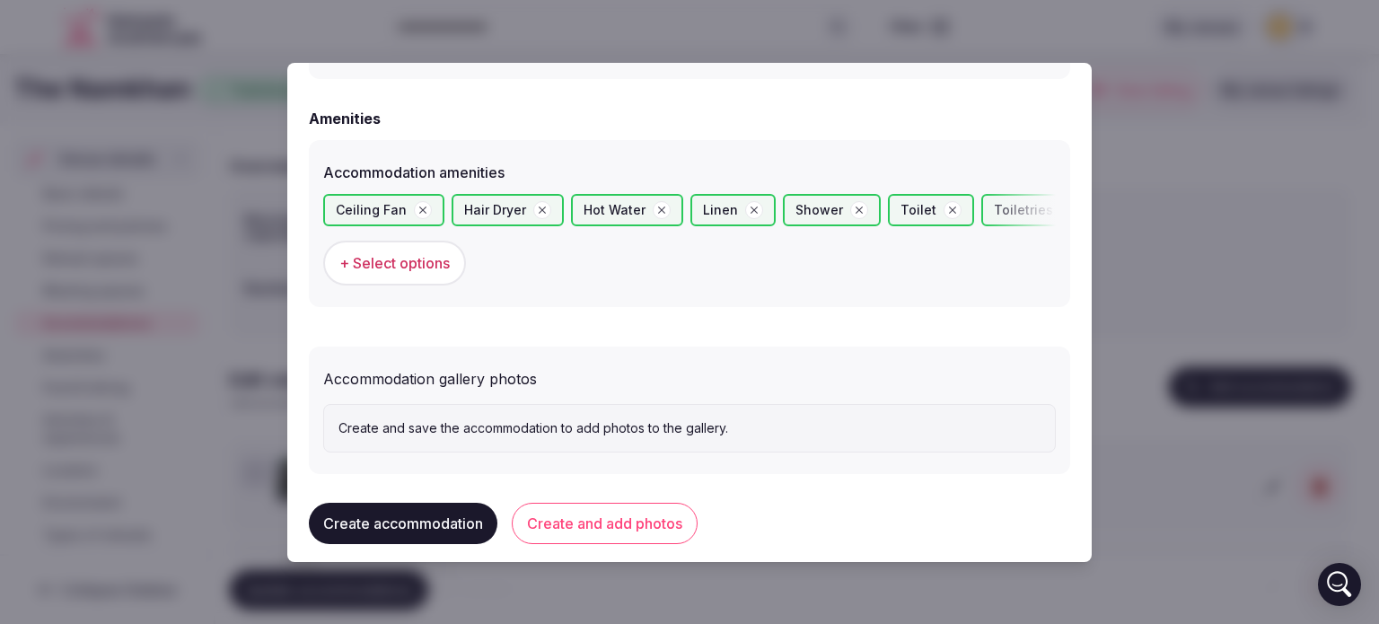
scroll to position [1718, 0]
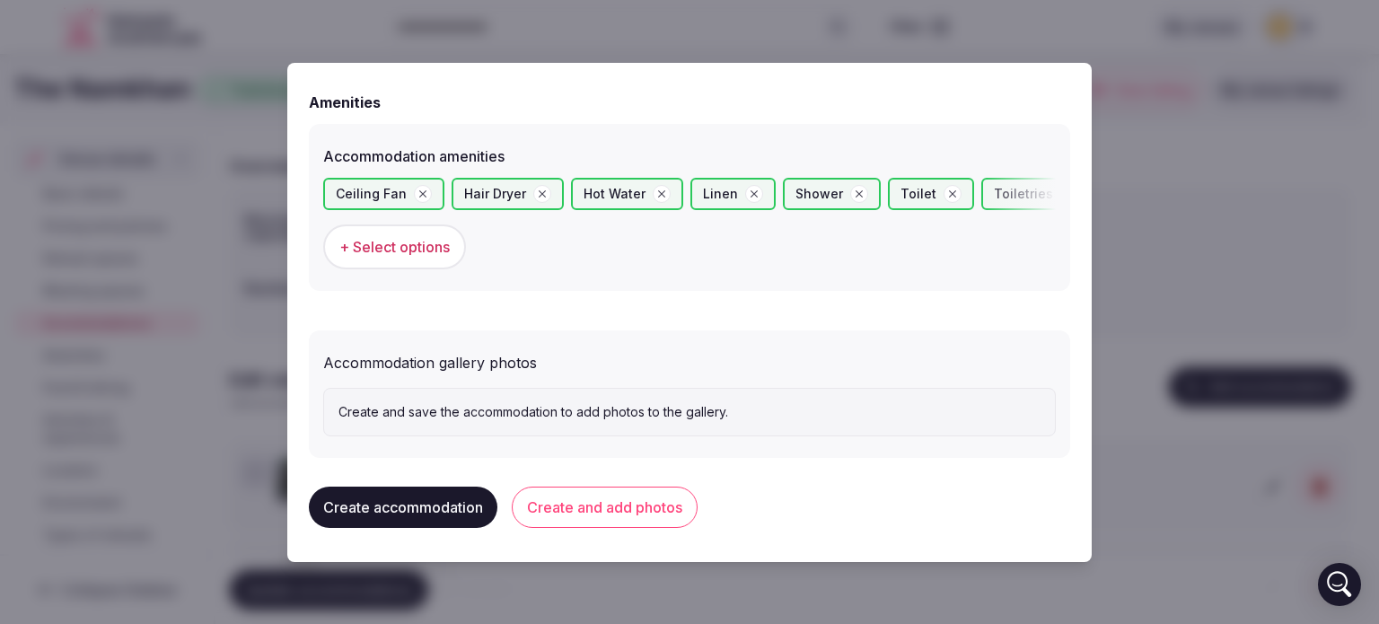
click at [651, 503] on button "Create and add photos" at bounding box center [605, 507] width 186 height 41
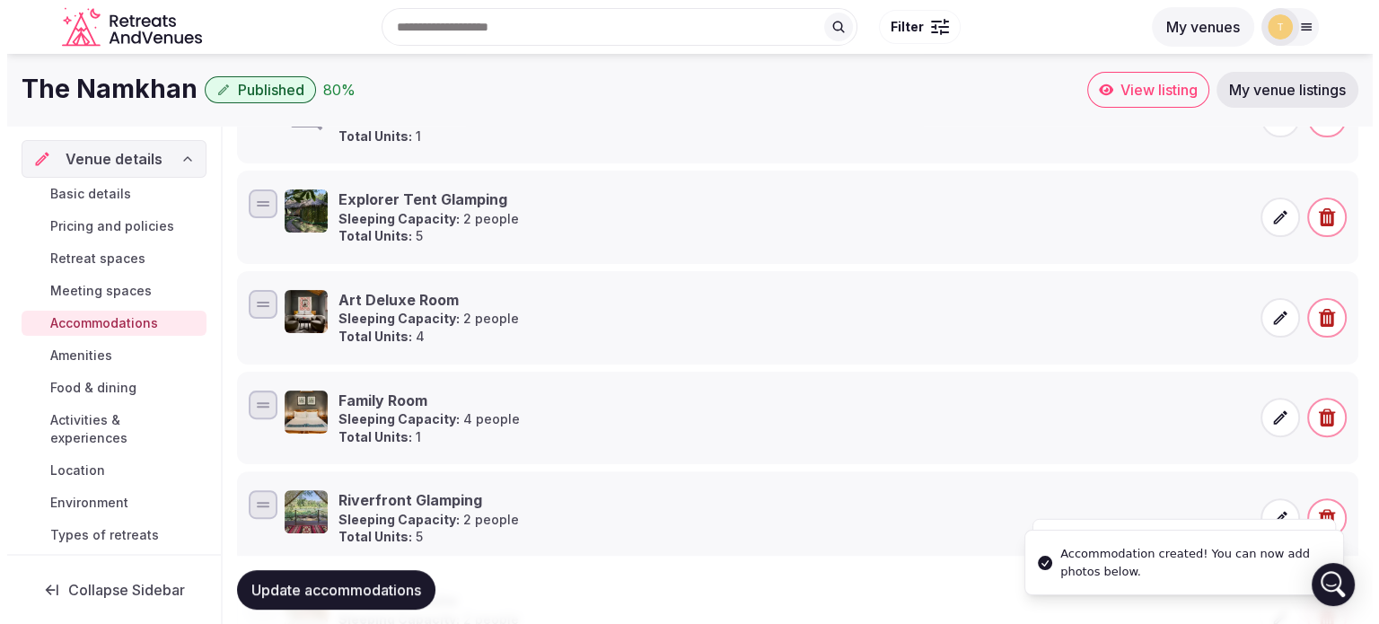
scroll to position [102, 0]
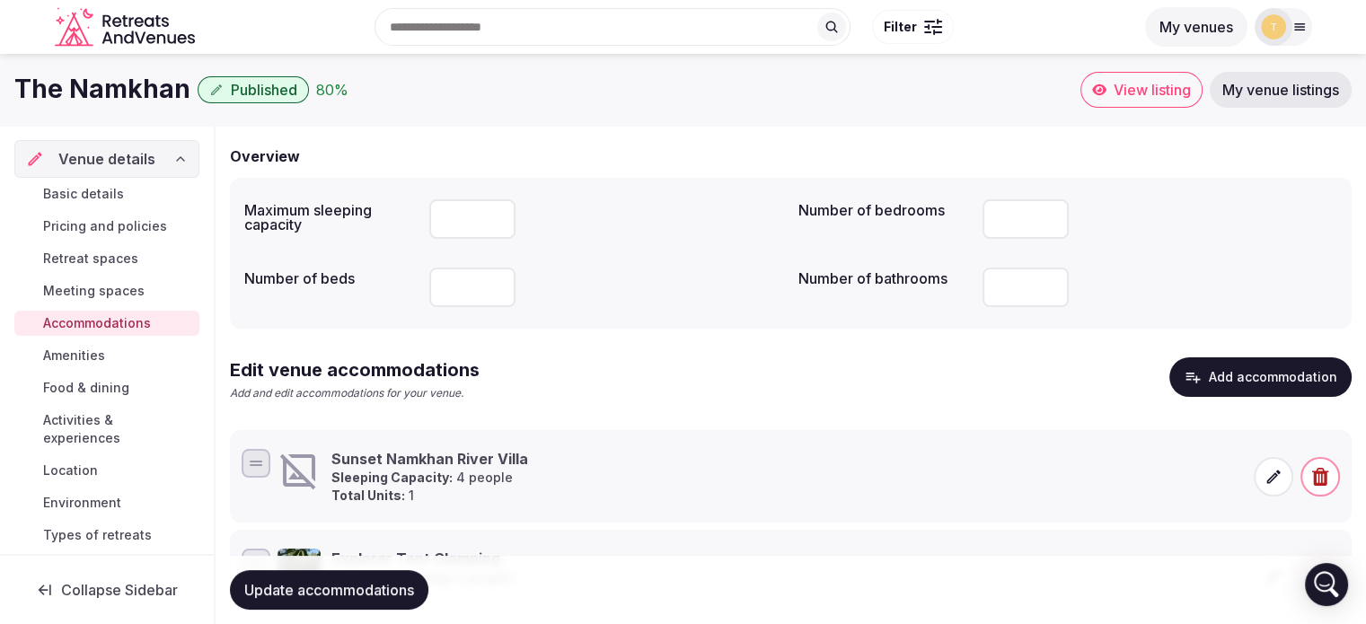
click at [1274, 473] on icon at bounding box center [1273, 476] width 13 height 13
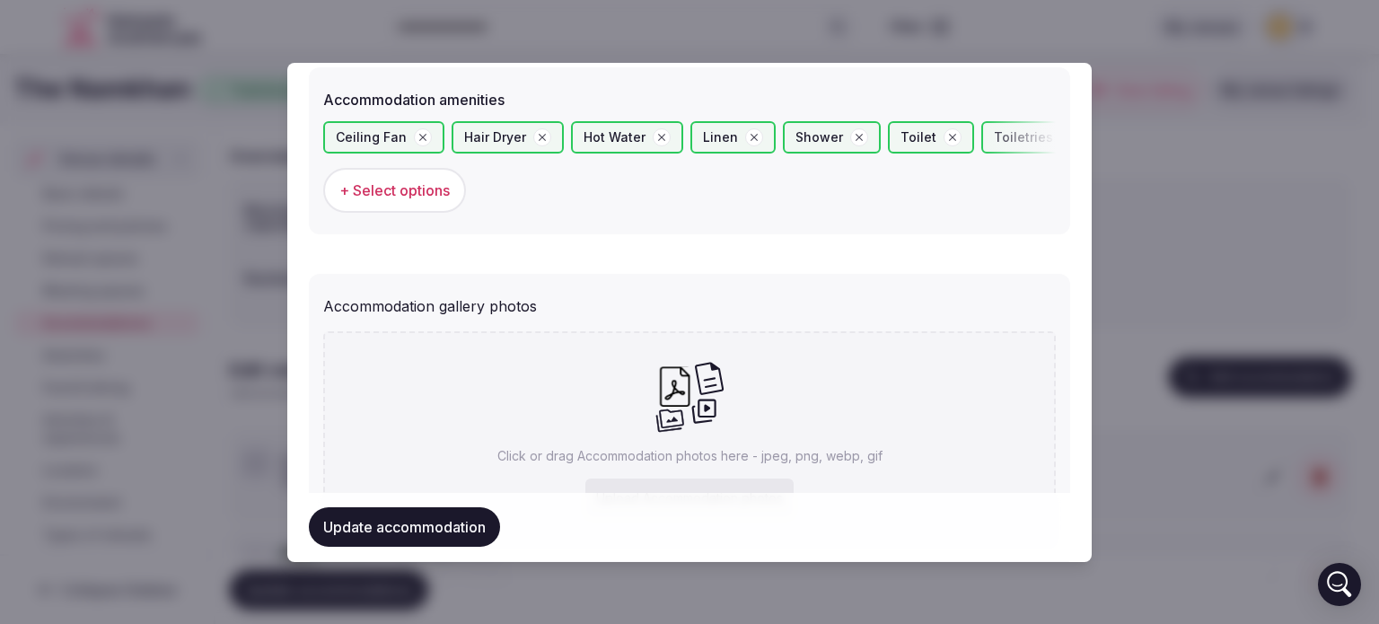
scroll to position [1884, 0]
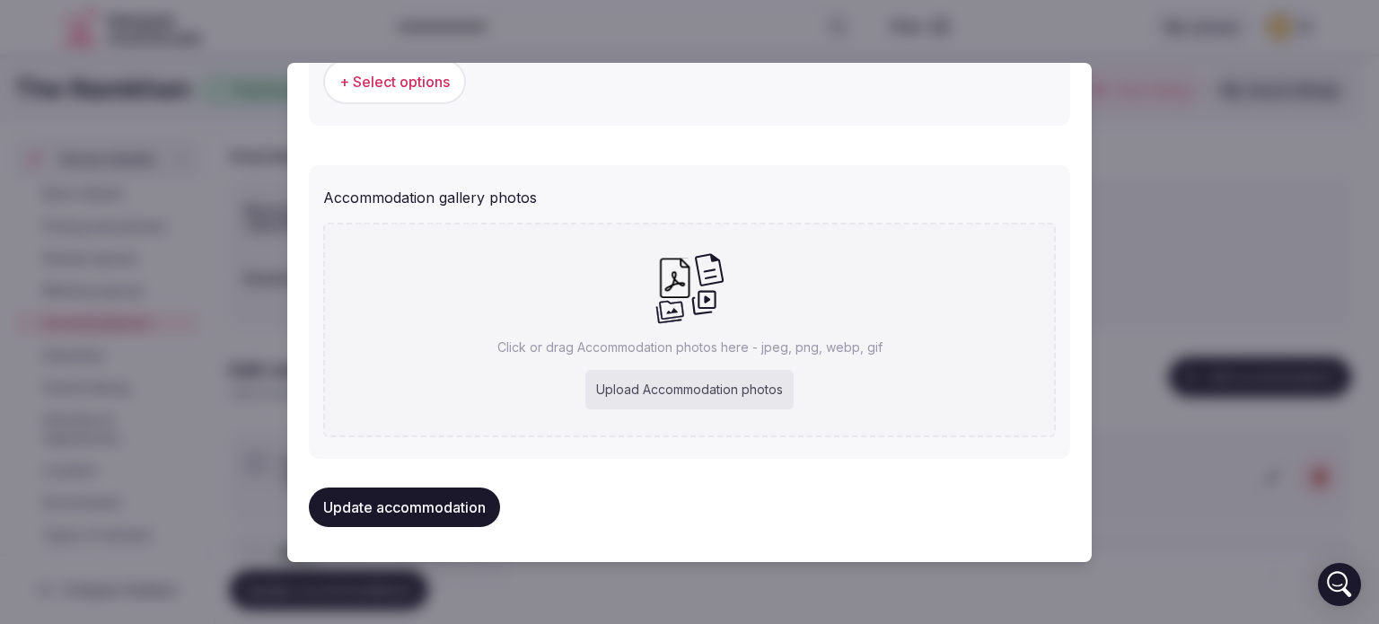
click at [622, 383] on div "Upload Accommodation photos" at bounding box center [689, 390] width 208 height 40
type input "**********"
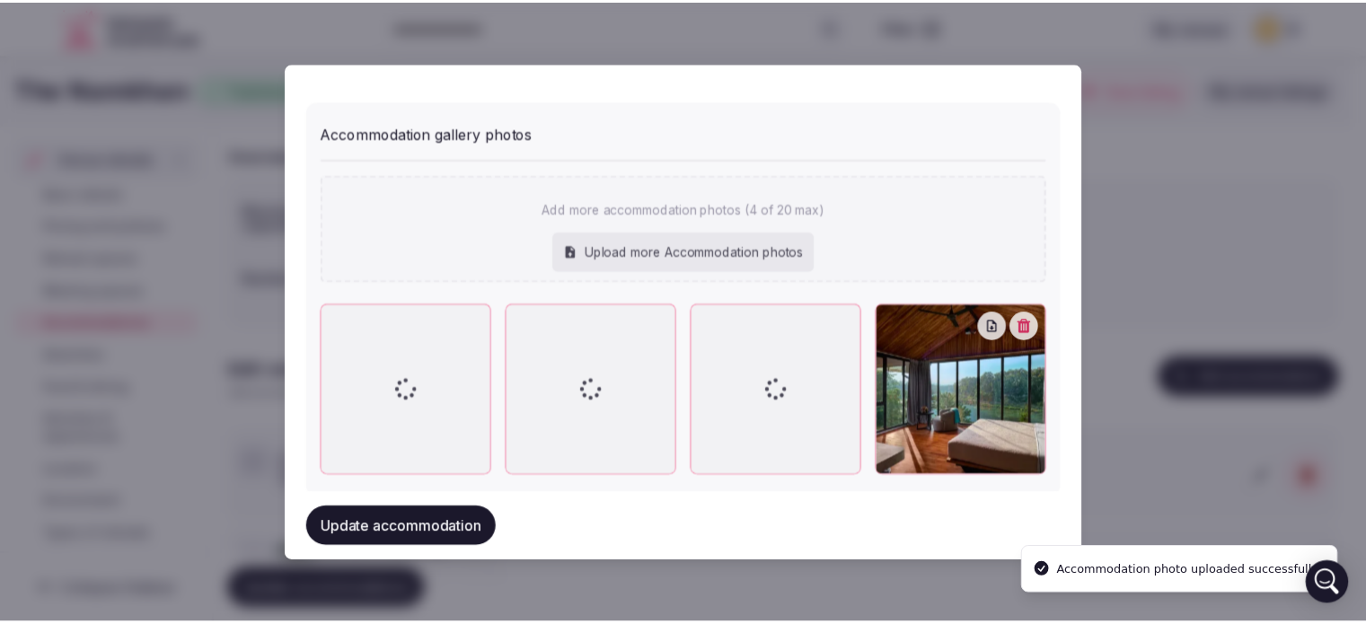
scroll to position [1983, 0]
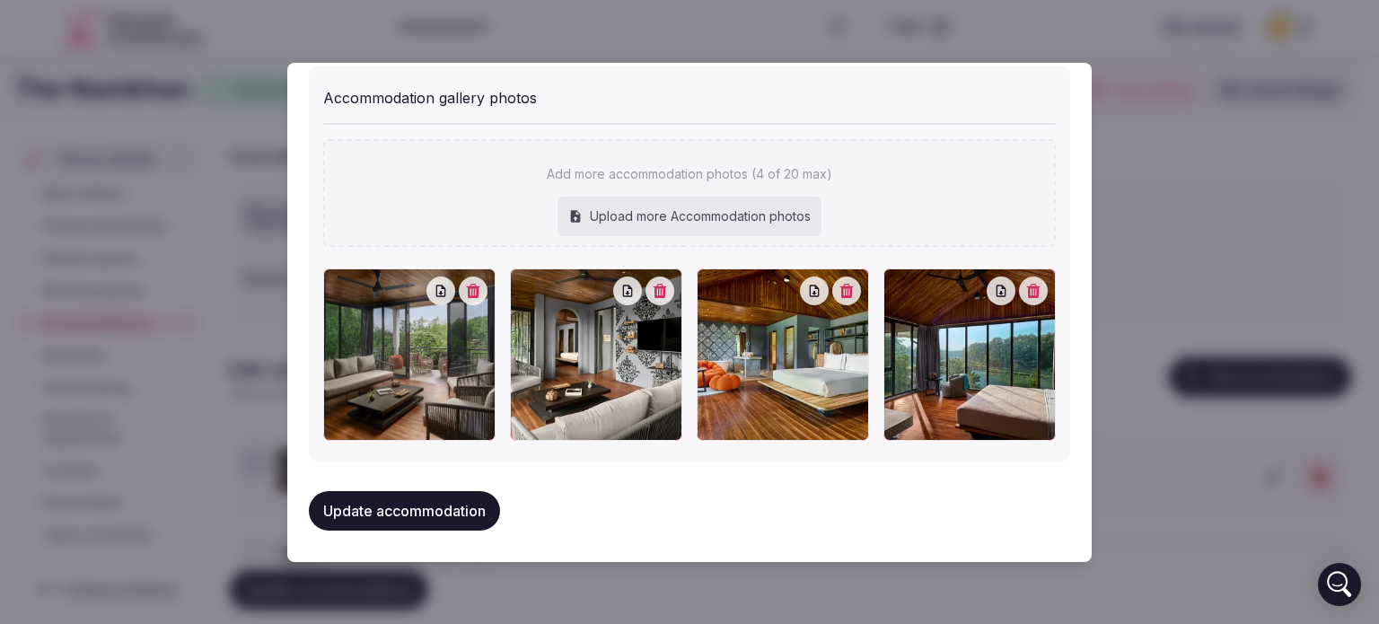
click at [402, 508] on button "Update accommodation" at bounding box center [404, 511] width 191 height 40
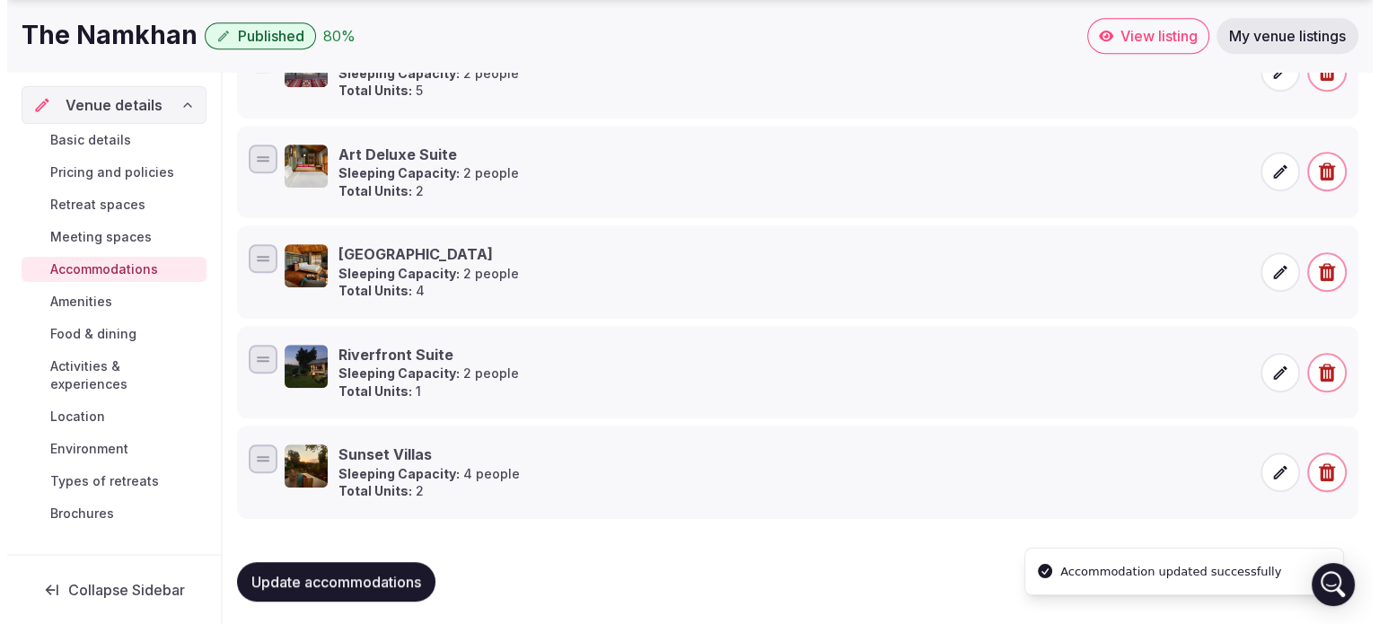
scroll to position [910, 0]
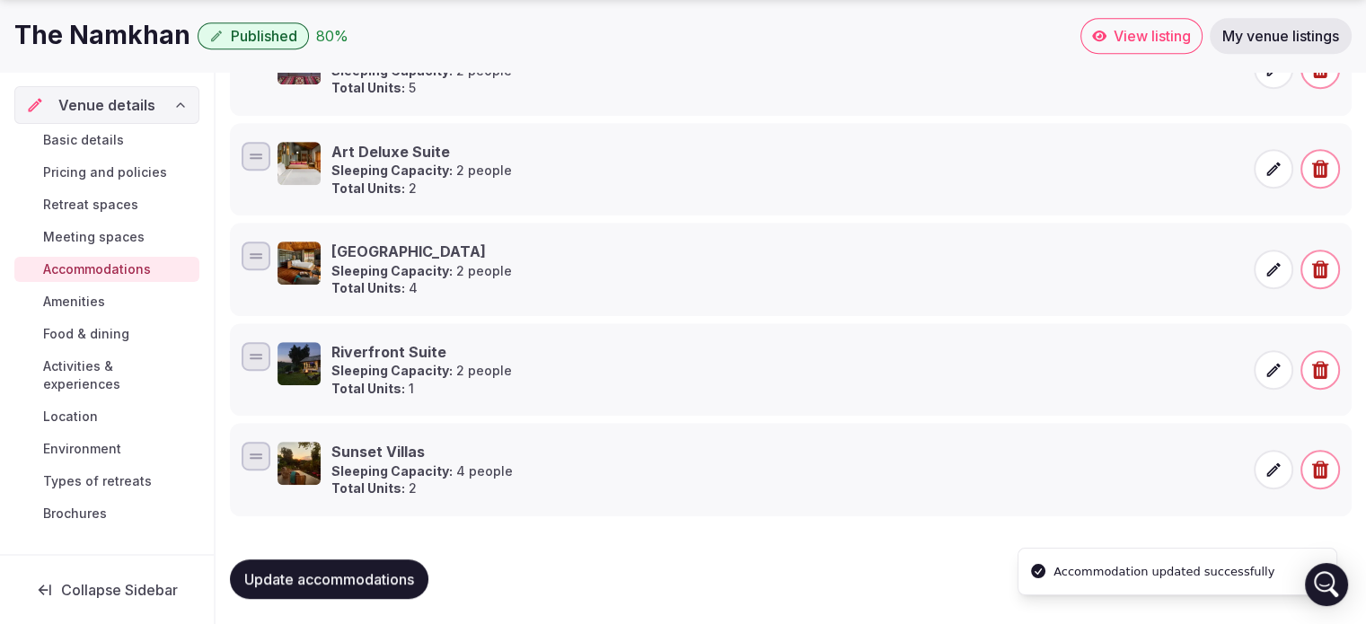
click at [1273, 461] on icon at bounding box center [1273, 470] width 18 height 18
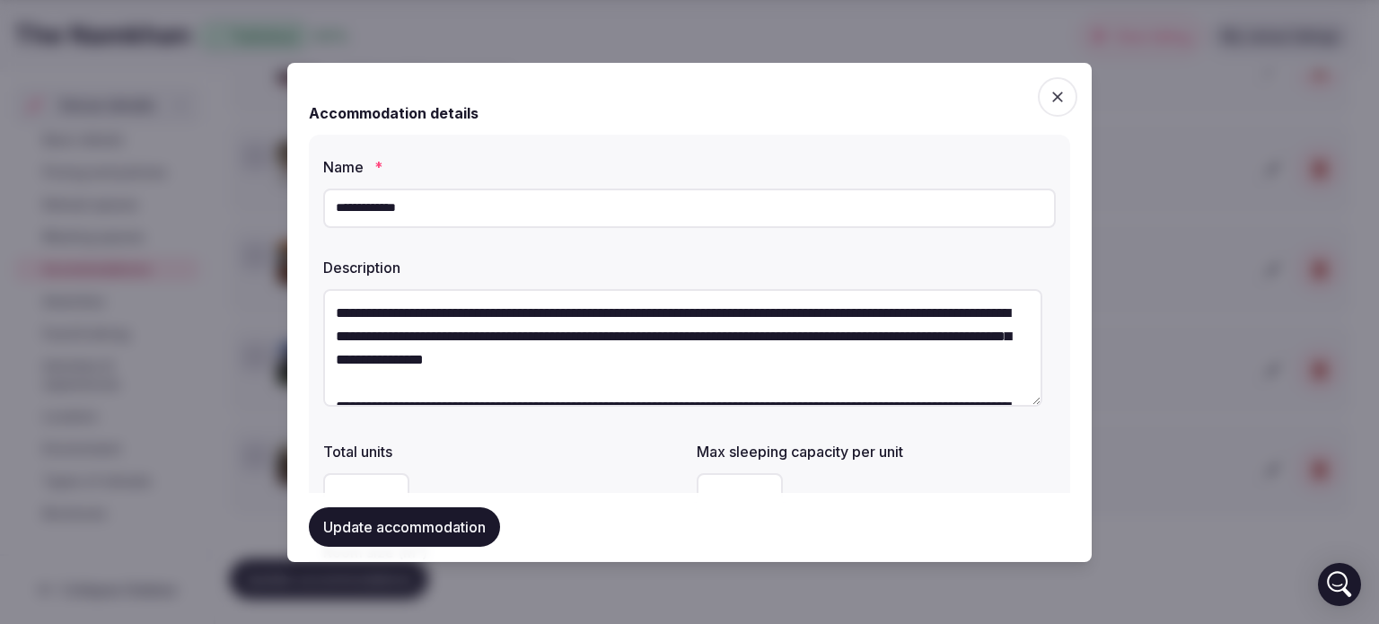
drag, startPoint x: 478, startPoint y: 196, endPoint x: 211, endPoint y: 210, distance: 267.0
click at [627, 342] on textarea at bounding box center [682, 348] width 719 height 118
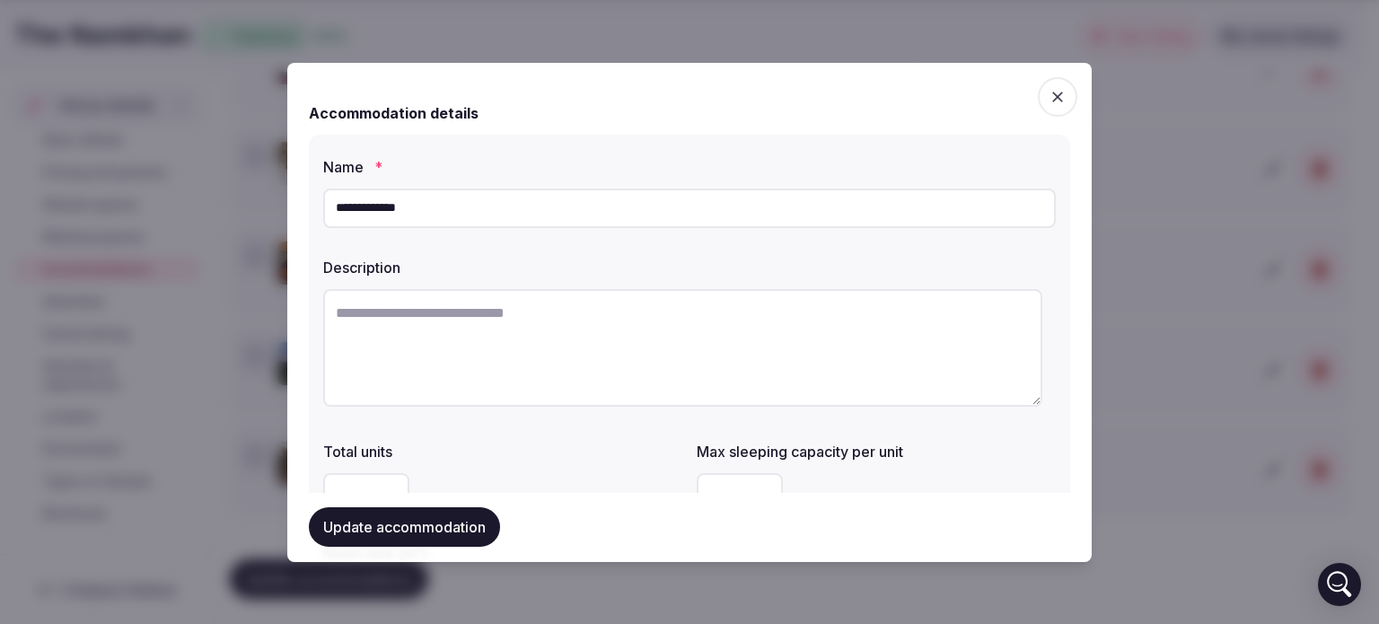
paste textarea "**********"
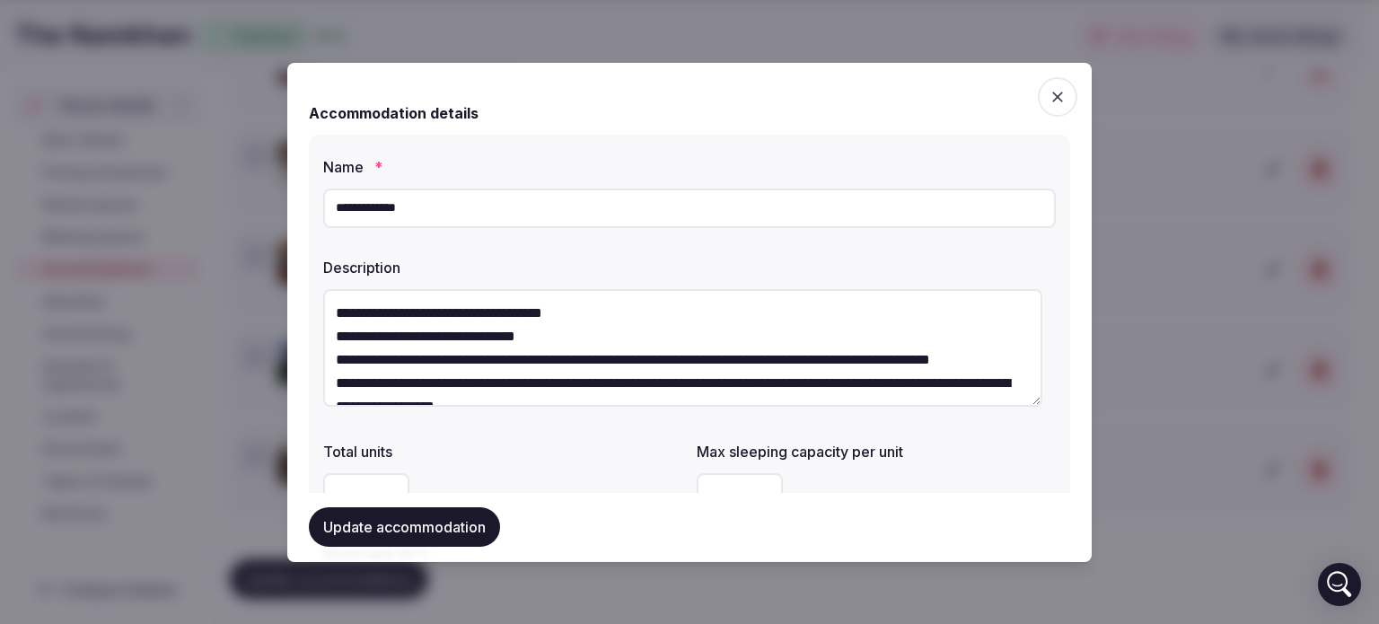
scroll to position [172, 0]
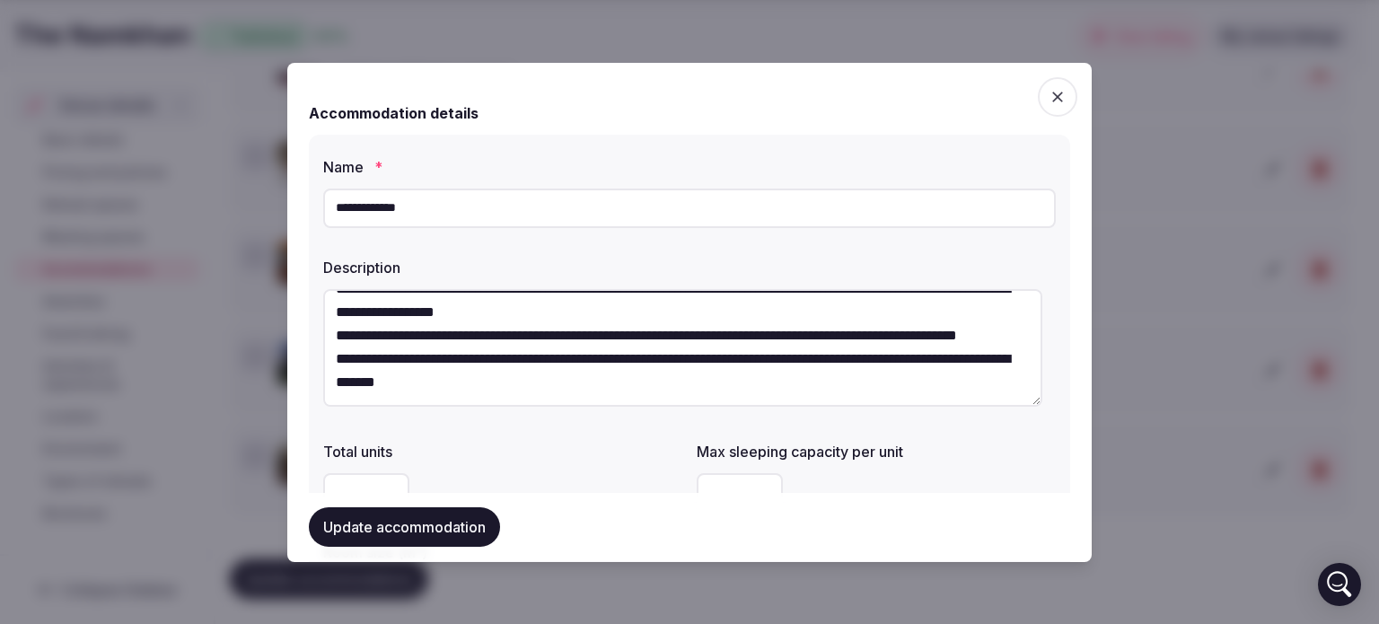
type textarea "**********"
click at [467, 191] on input "**********" at bounding box center [689, 209] width 733 height 40
drag, startPoint x: 460, startPoint y: 207, endPoint x: 176, endPoint y: 189, distance: 284.3
type input "**********"
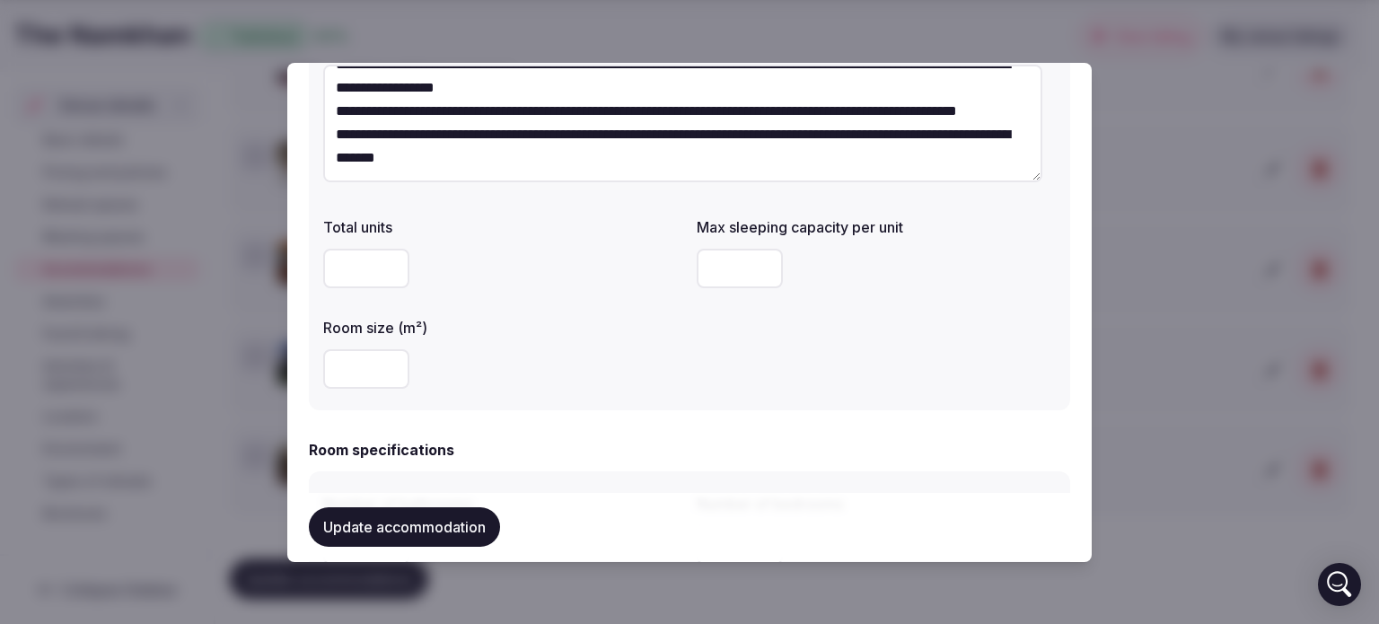
scroll to position [269, 0]
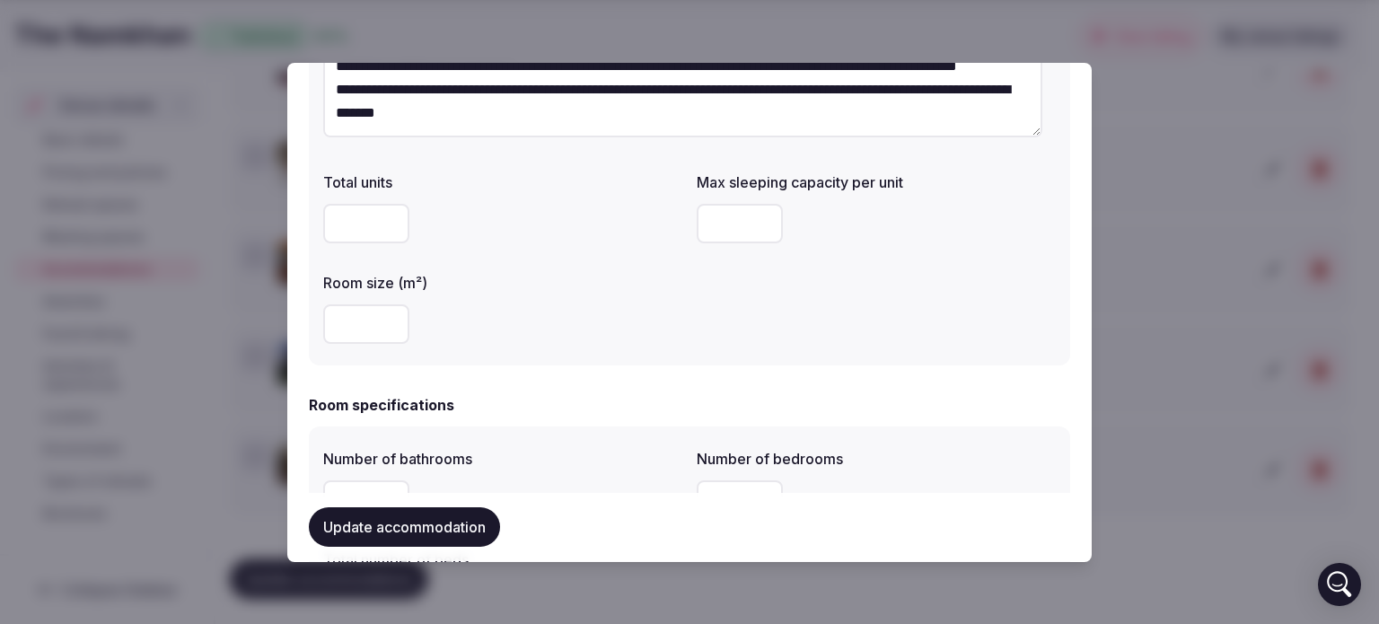
drag, startPoint x: 370, startPoint y: 224, endPoint x: 269, endPoint y: 223, distance: 100.6
type input "*"
drag, startPoint x: 374, startPoint y: 332, endPoint x: 234, endPoint y: 312, distance: 140.7
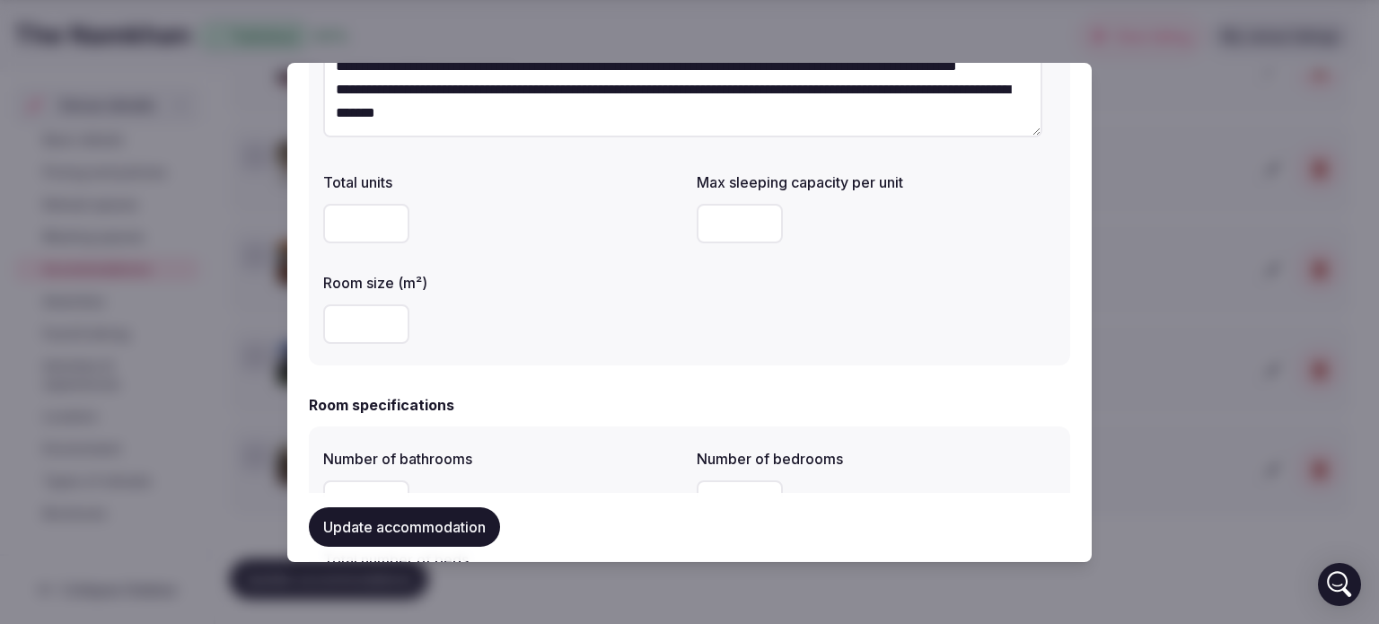
drag, startPoint x: 361, startPoint y: 320, endPoint x: 299, endPoint y: 312, distance: 62.4
click at [303, 316] on div "**********" at bounding box center [689, 312] width 804 height 499
type input "***"
click at [619, 320] on div "***" at bounding box center [502, 324] width 359 height 40
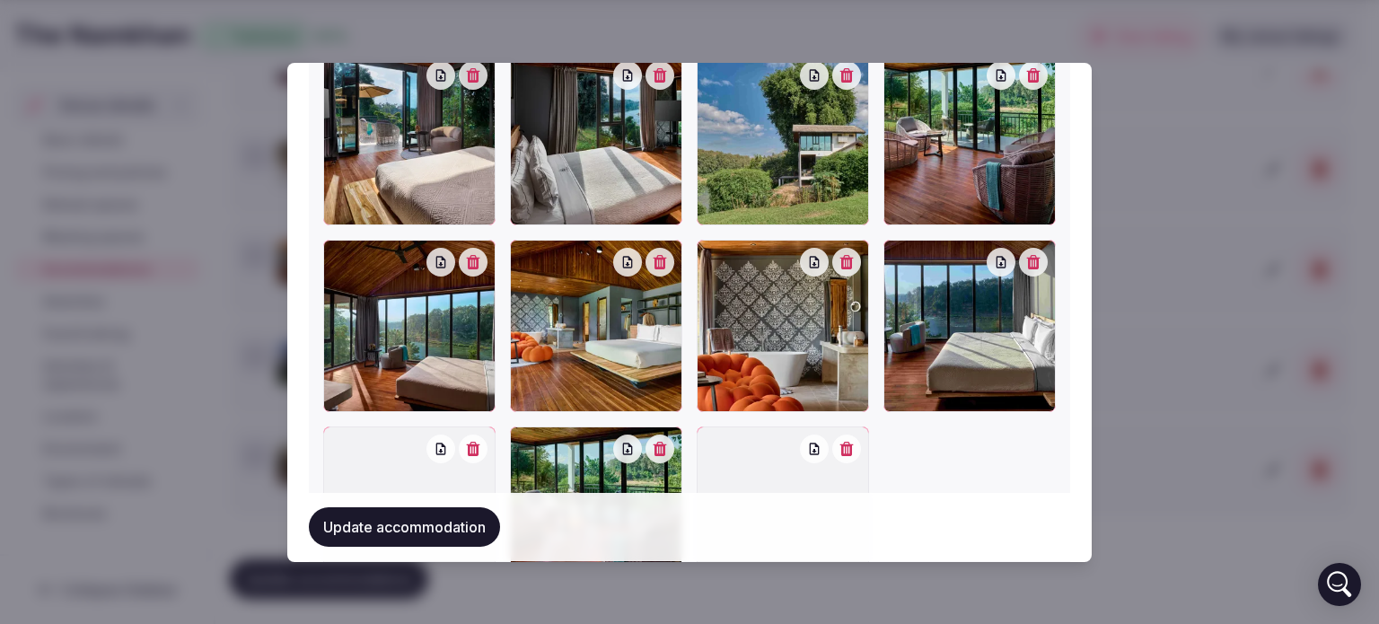
scroll to position [2338, 0]
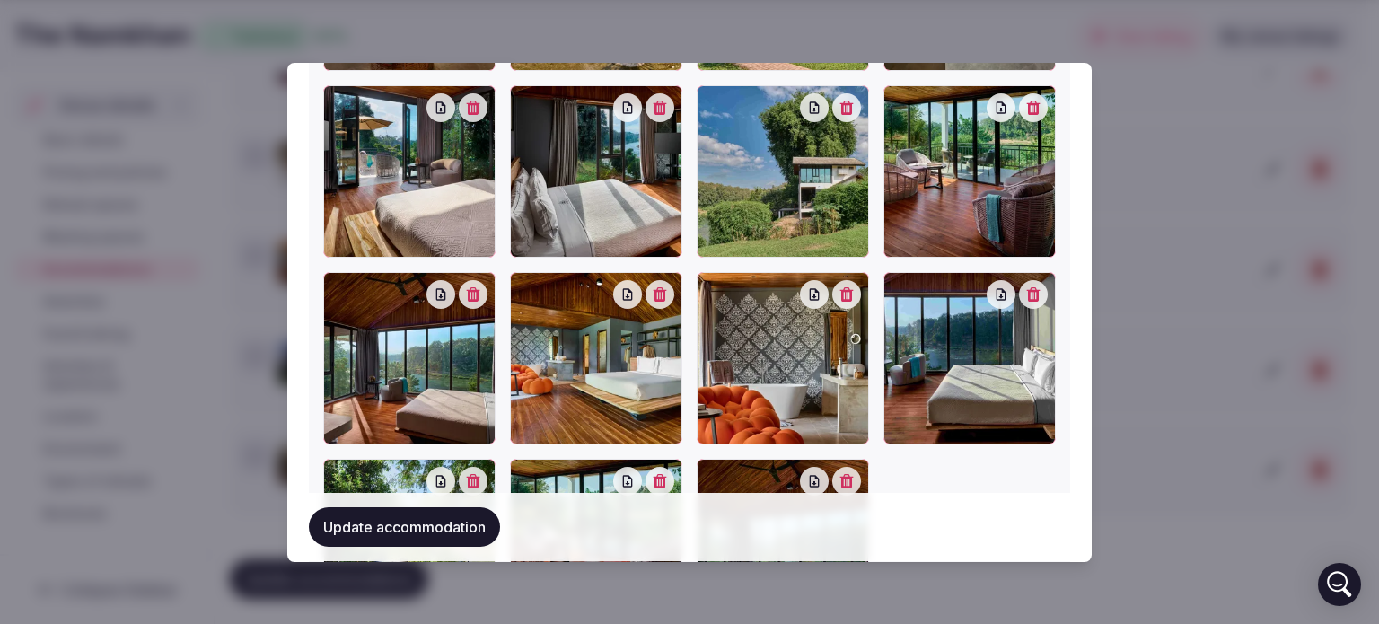
click at [655, 289] on icon "button" at bounding box center [660, 294] width 13 height 14
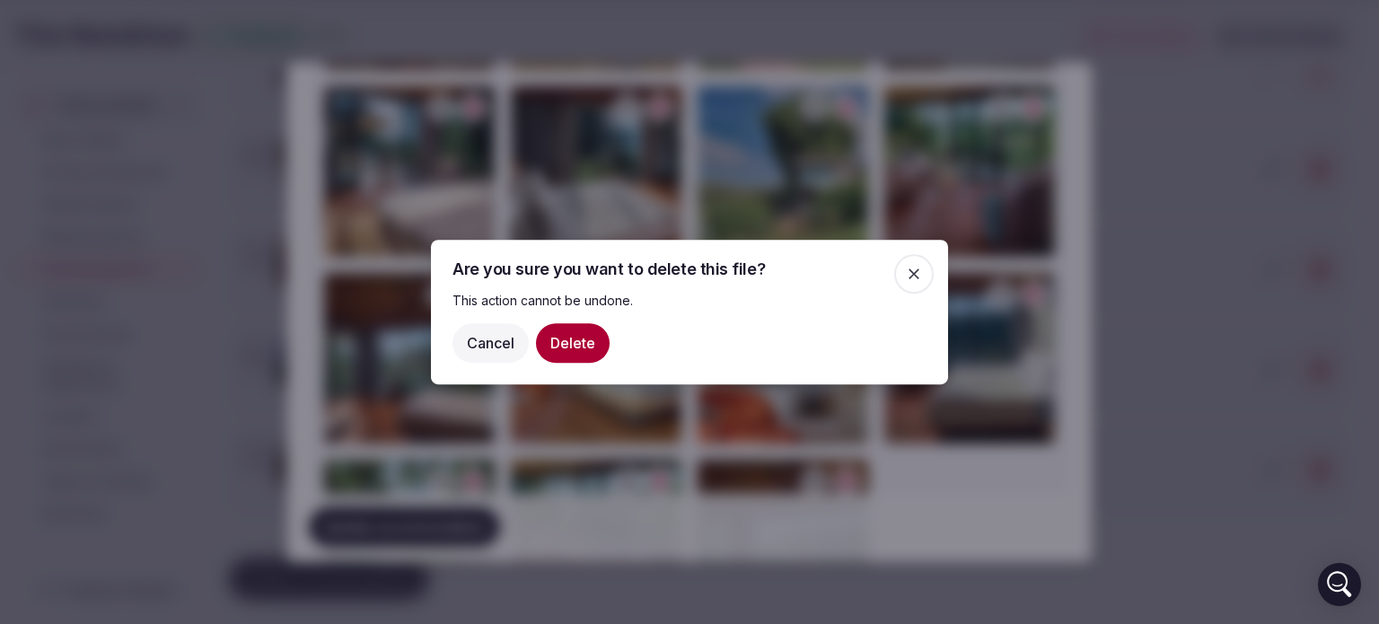
click at [580, 336] on button "Delete" at bounding box center [573, 343] width 74 height 40
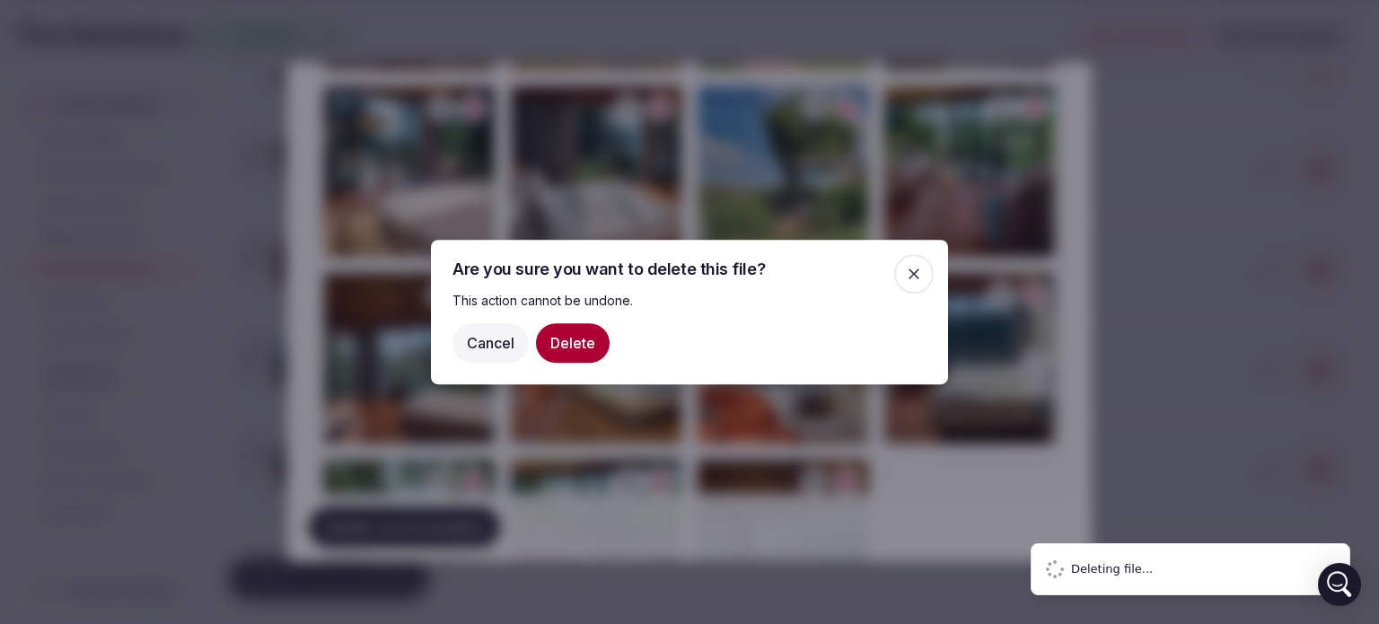
type input "**********"
type textarea "**********"
type input "*"
type input "***"
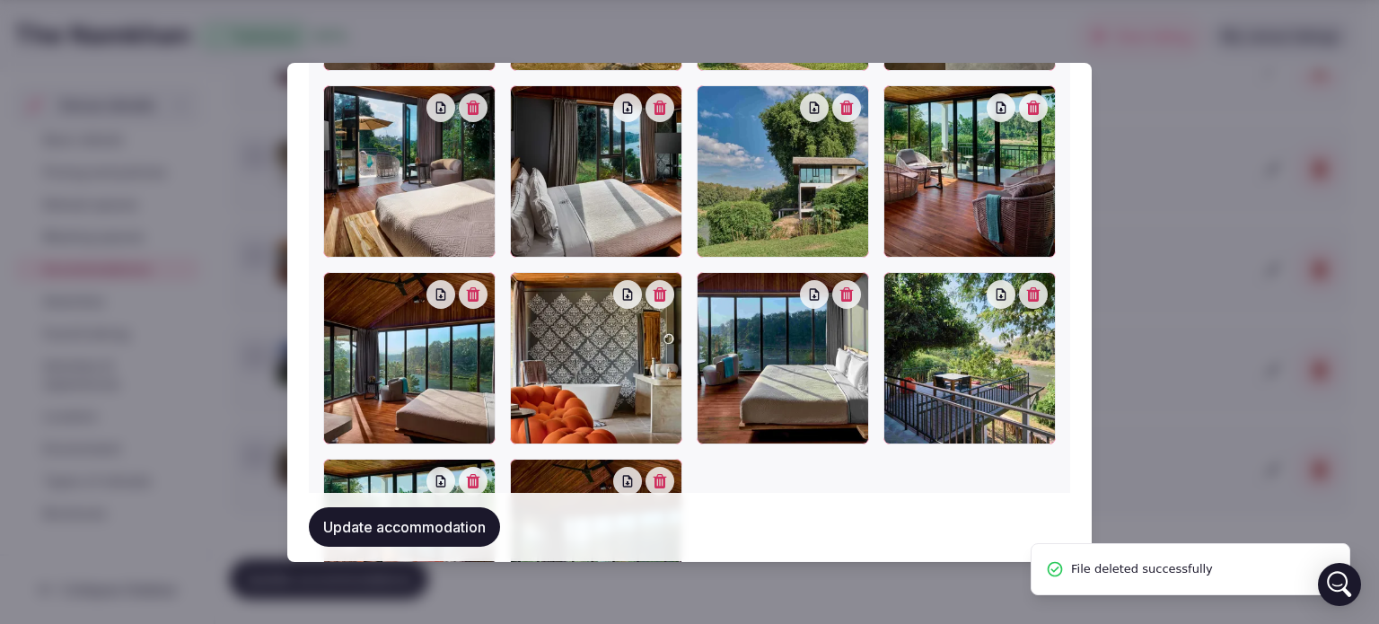
click at [470, 292] on button "button" at bounding box center [473, 294] width 29 height 29
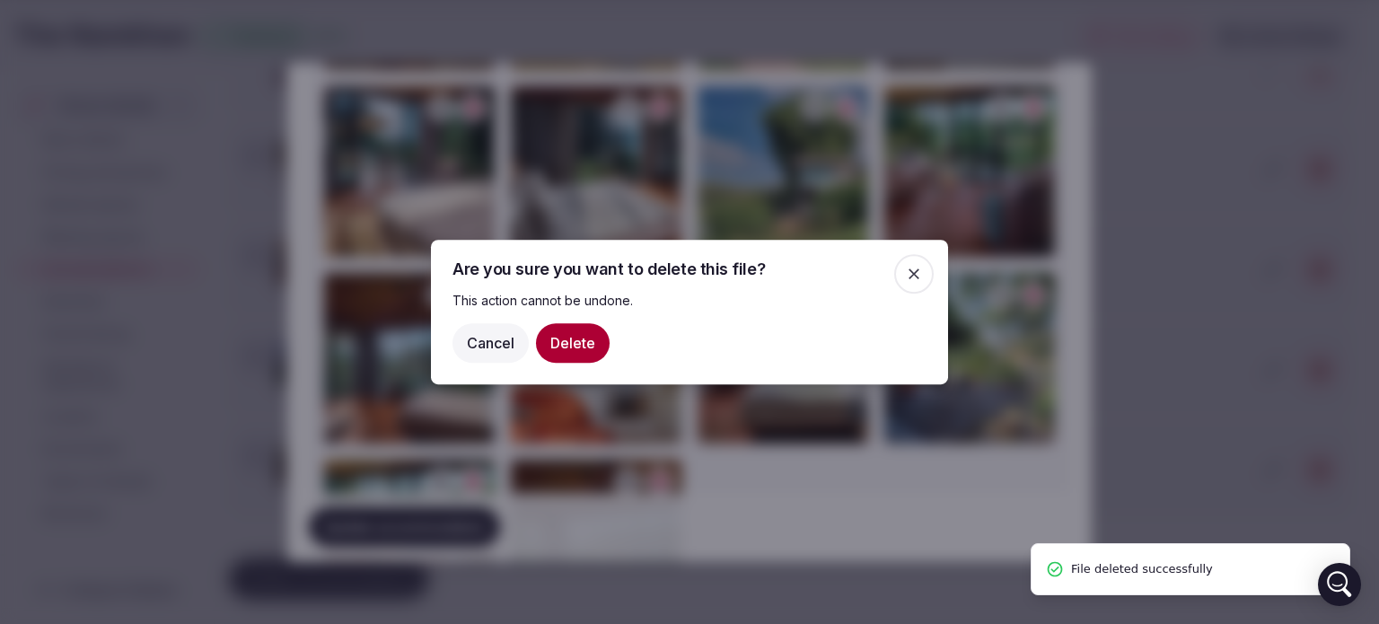
click at [580, 338] on button "Delete" at bounding box center [573, 343] width 74 height 40
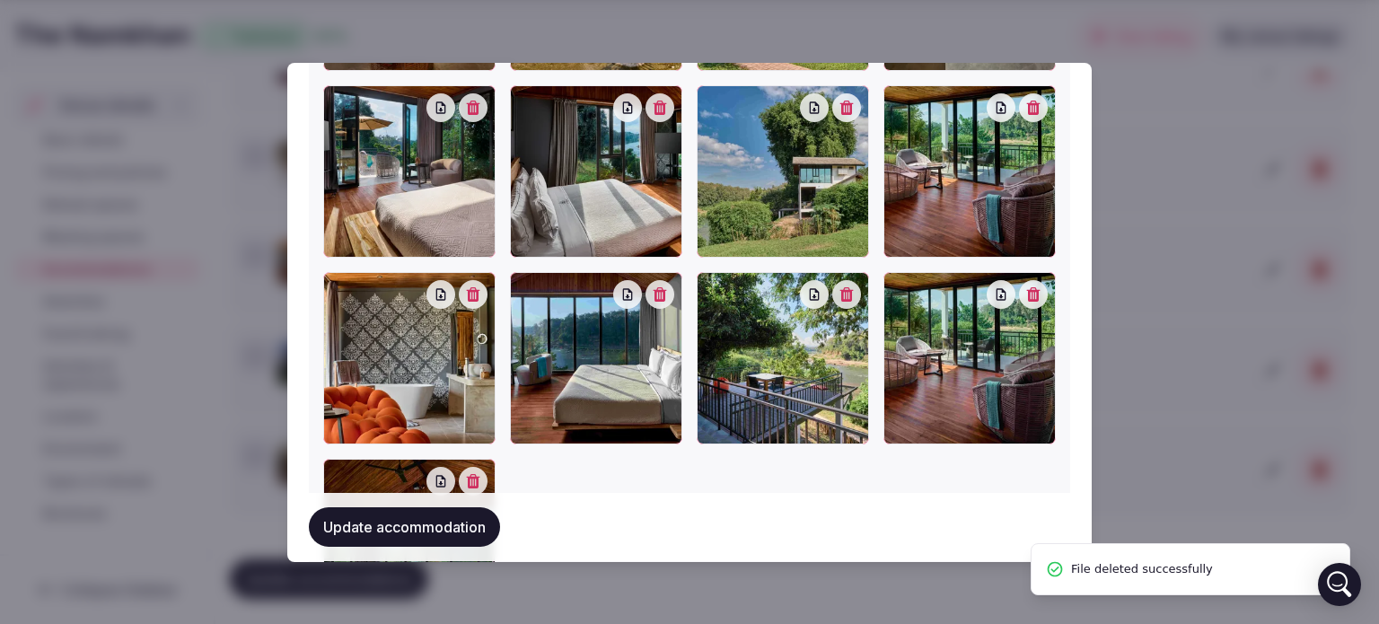
click at [661, 287] on icon "button" at bounding box center [660, 294] width 13 height 14
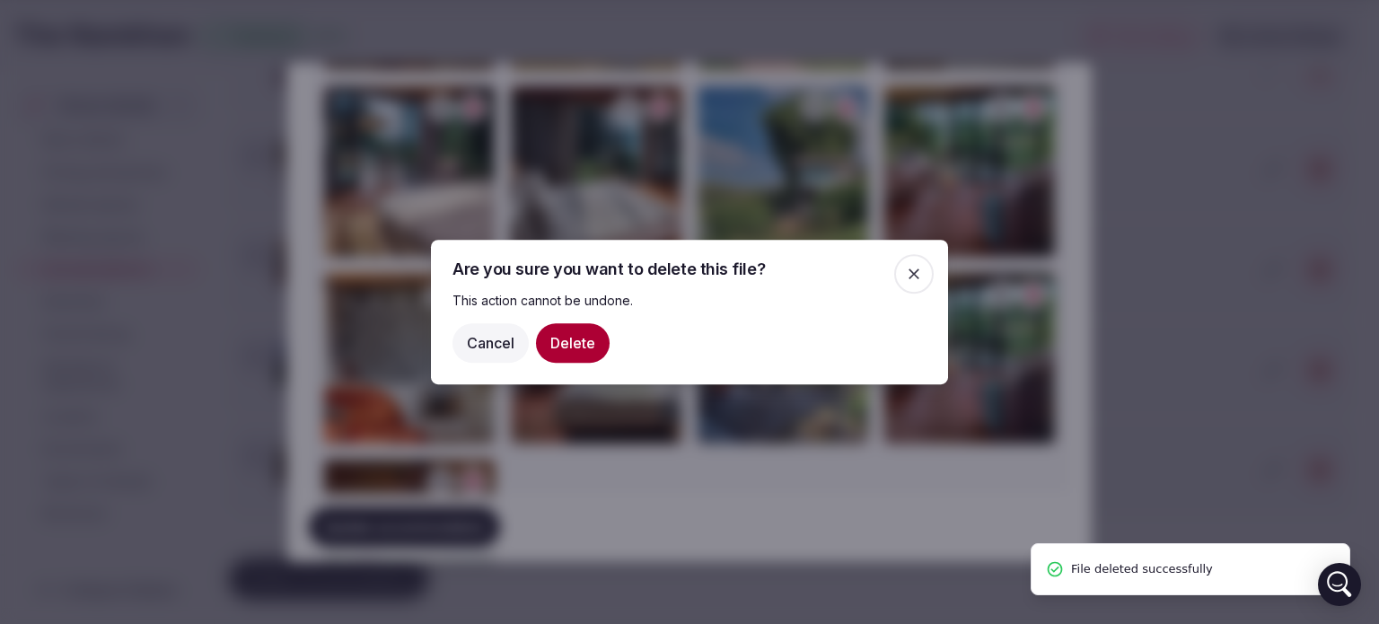
click at [600, 341] on button "Delete" at bounding box center [573, 343] width 74 height 40
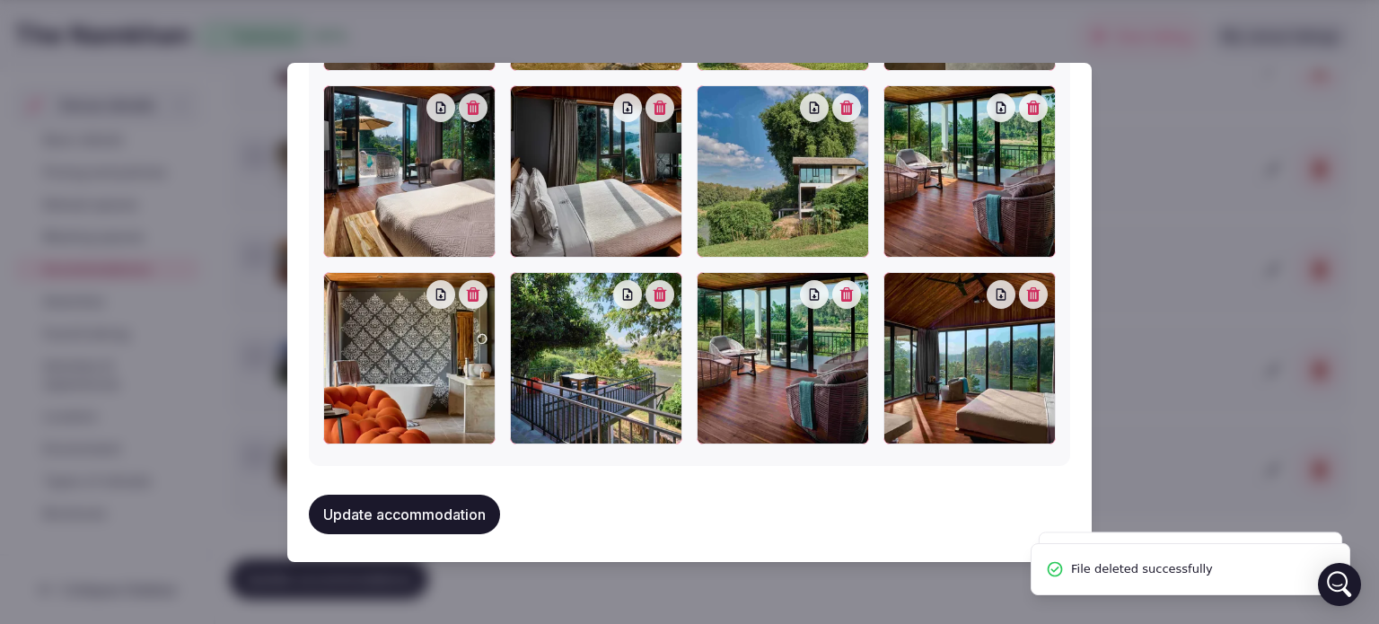
scroll to position [2334, 0]
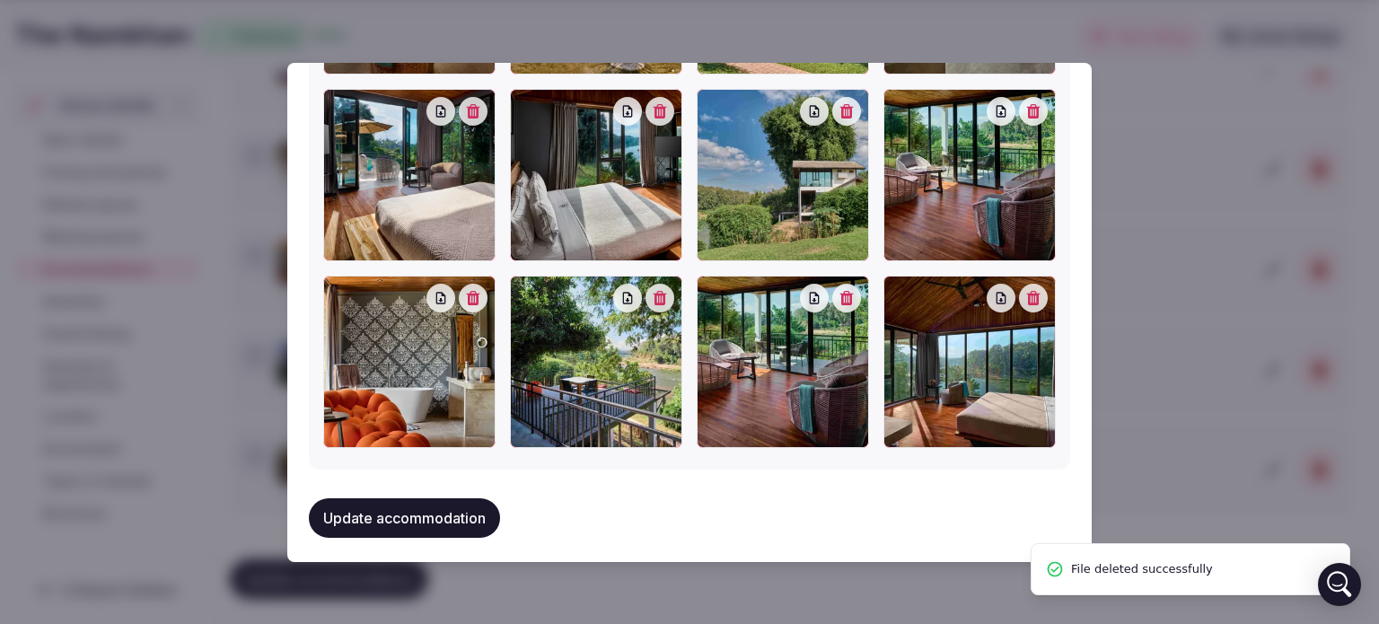
click at [654, 294] on button "button" at bounding box center [660, 298] width 29 height 29
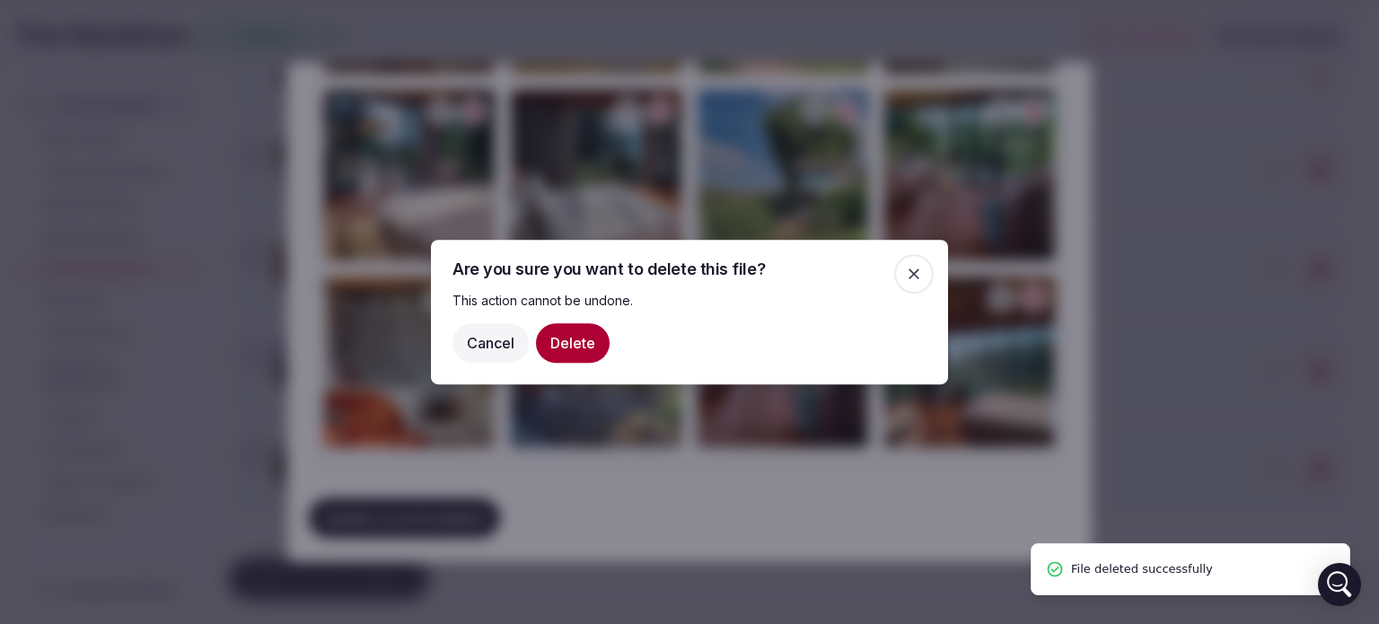
click at [576, 338] on button "Delete" at bounding box center [573, 343] width 74 height 40
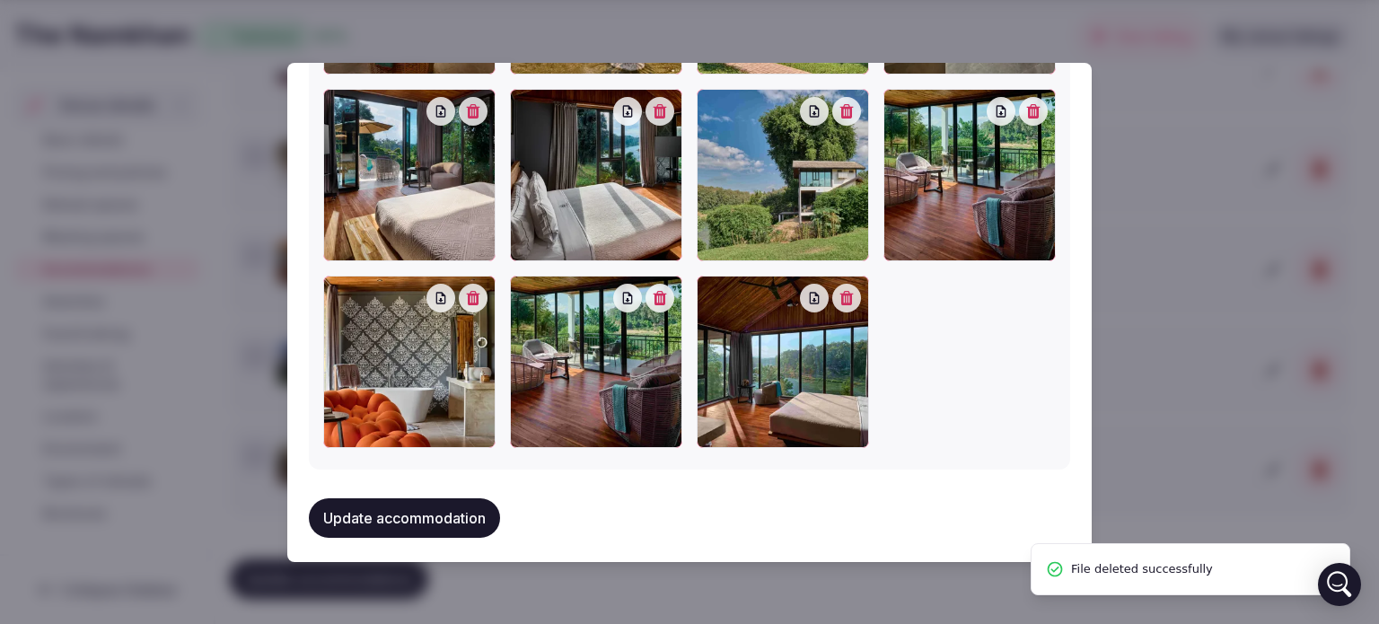
click at [654, 293] on icon "button" at bounding box center [660, 298] width 13 height 14
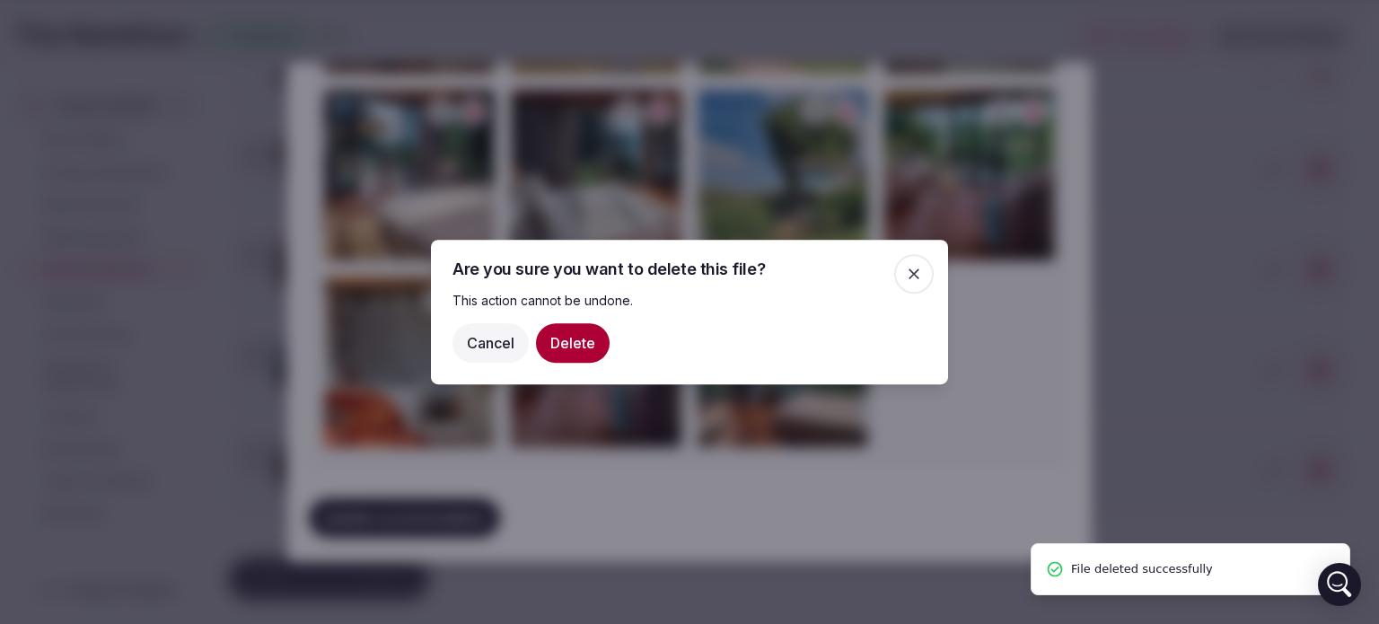
click at [593, 340] on button "Delete" at bounding box center [573, 343] width 74 height 40
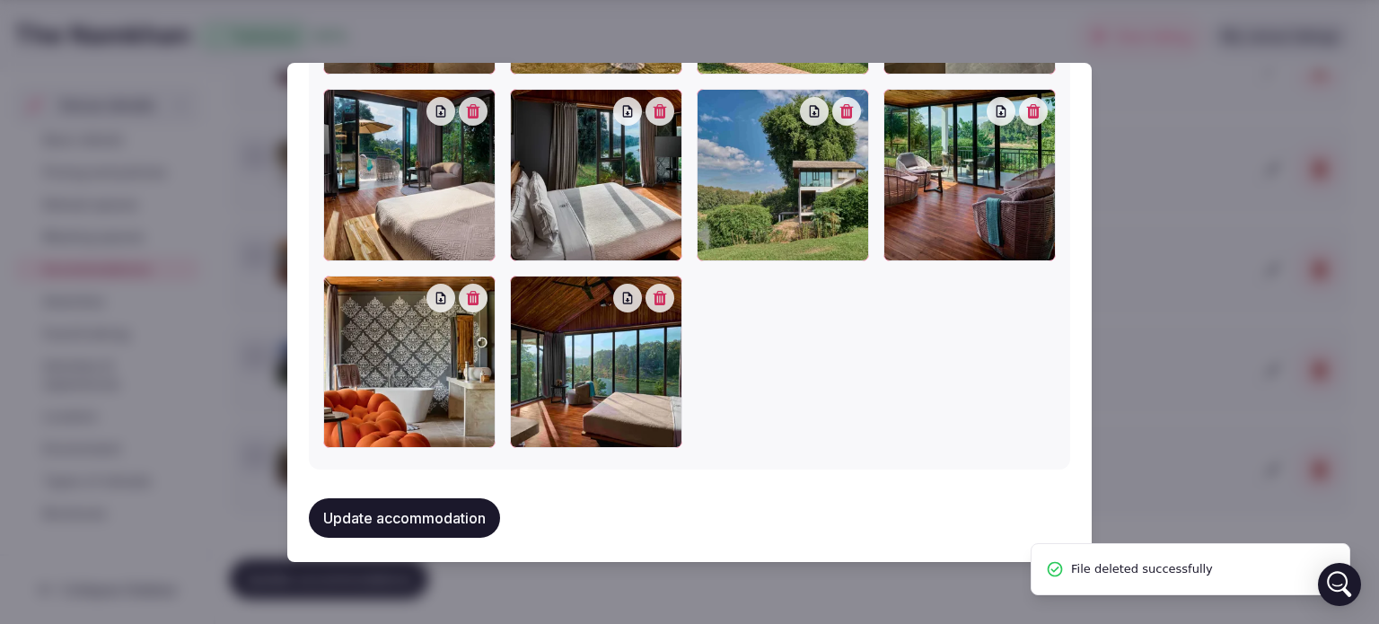
click at [658, 291] on icon "button" at bounding box center [660, 298] width 14 height 14
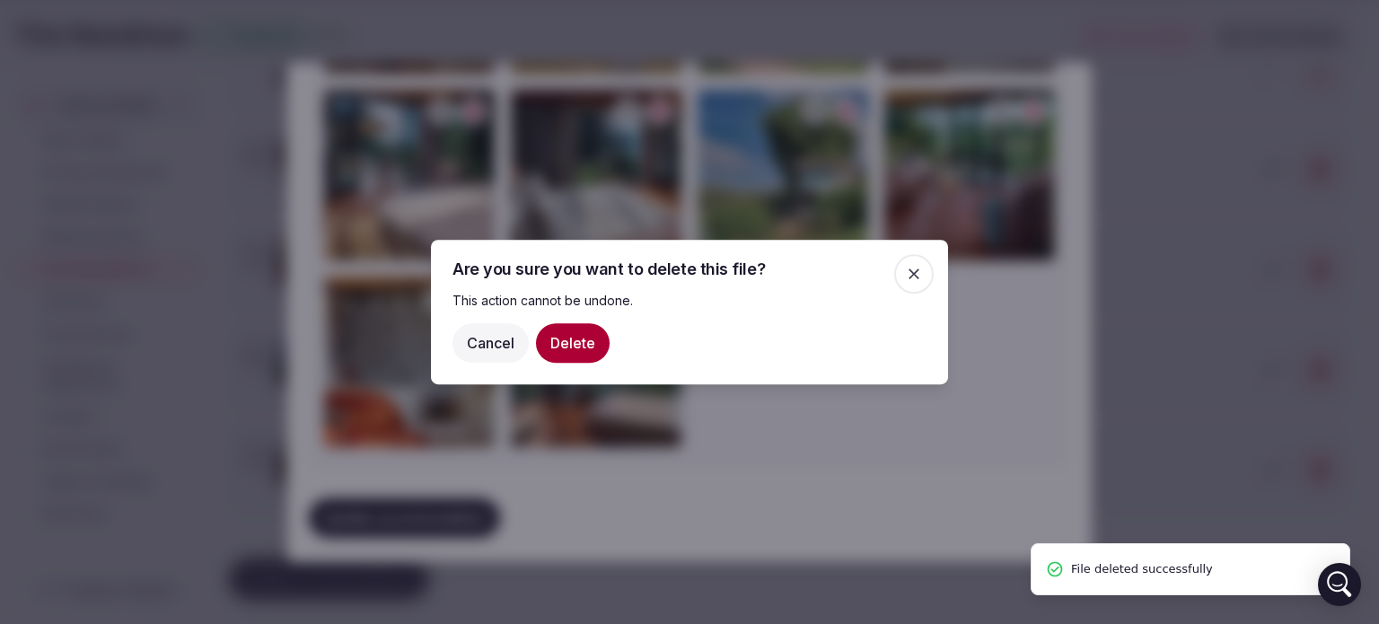
click at [574, 333] on button "Delete" at bounding box center [573, 343] width 74 height 40
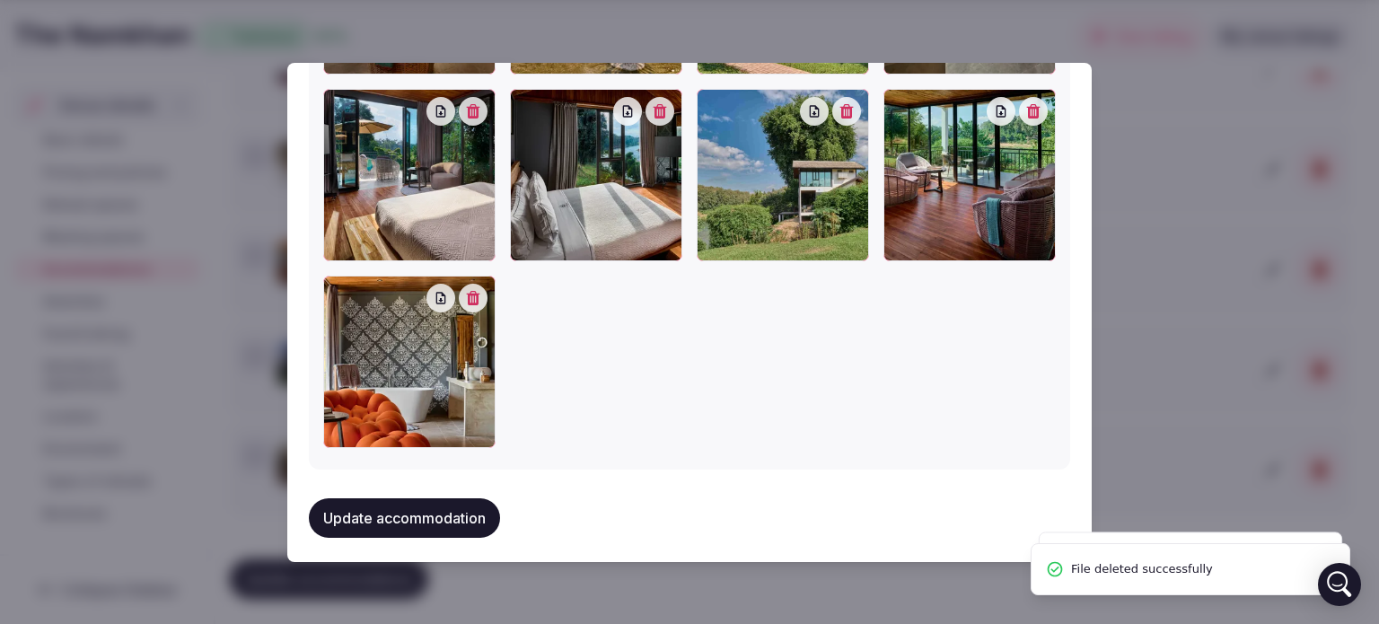
click at [1027, 106] on icon "button" at bounding box center [1033, 111] width 13 height 14
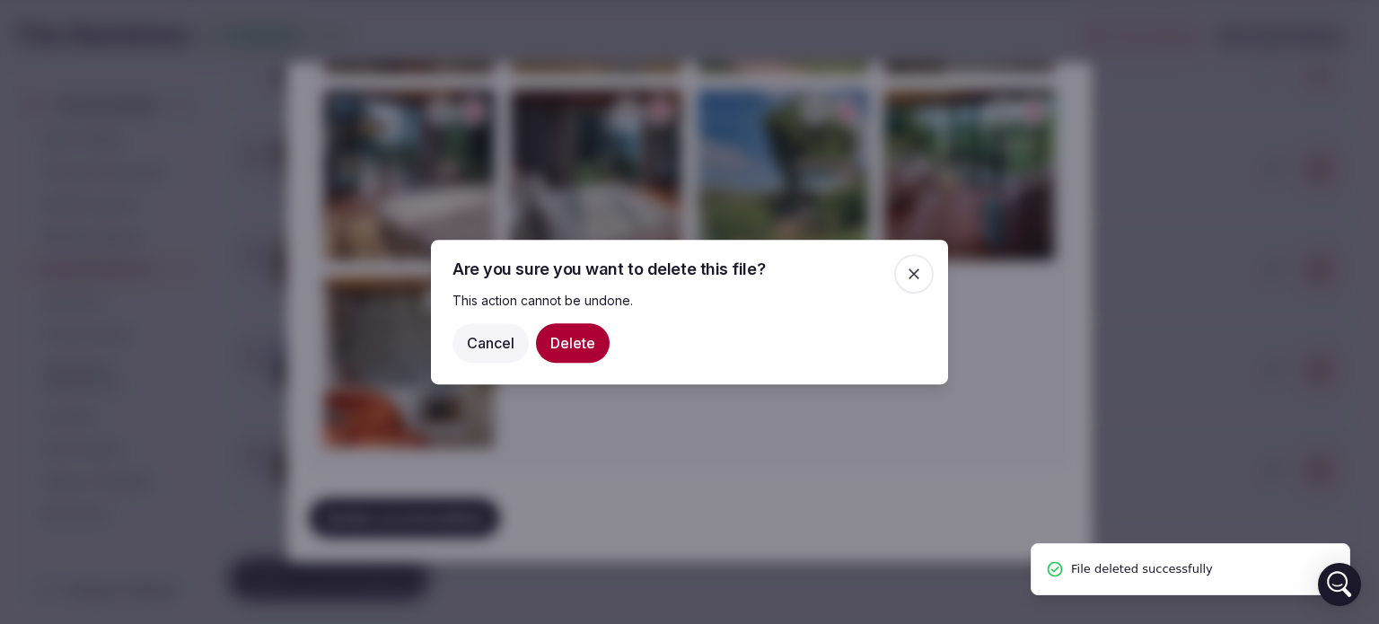
click at [593, 337] on button "Delete" at bounding box center [573, 343] width 74 height 40
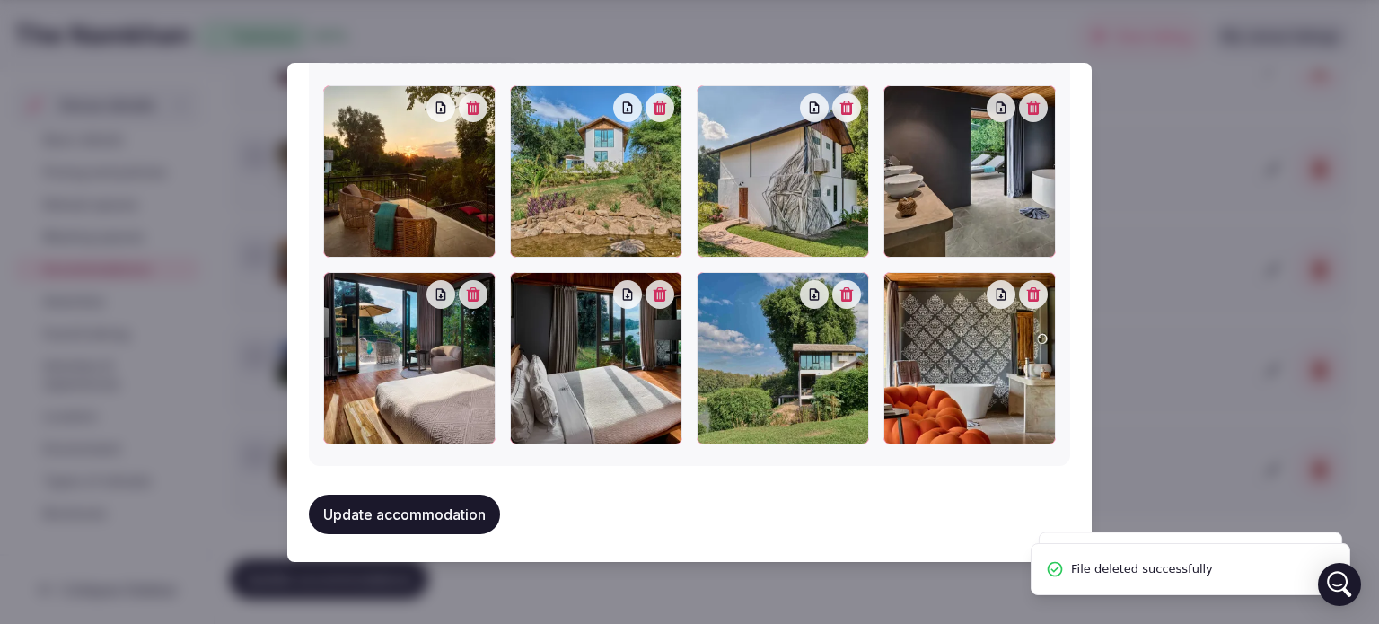
drag, startPoint x: 1034, startPoint y: 298, endPoint x: 1024, endPoint y: 308, distance: 14.0
click at [1033, 298] on div at bounding box center [1017, 294] width 61 height 29
click at [1022, 299] on button "button" at bounding box center [1033, 294] width 29 height 29
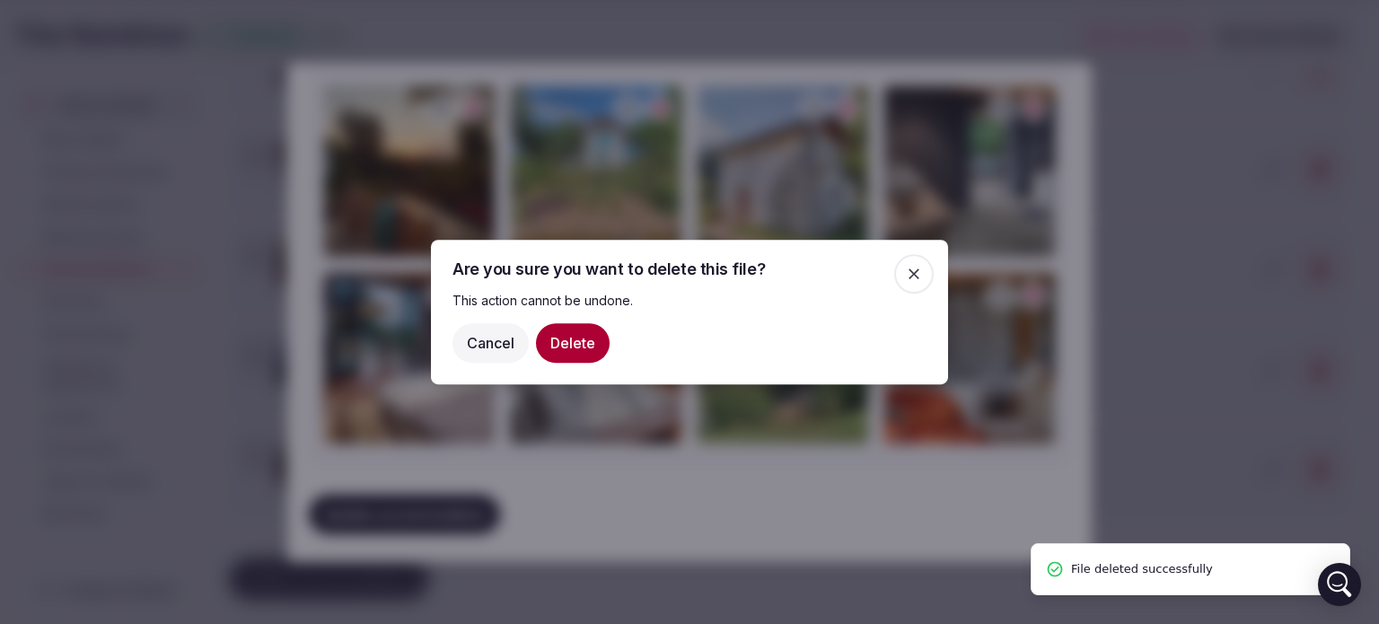
click at [586, 331] on button "Delete" at bounding box center [573, 343] width 74 height 40
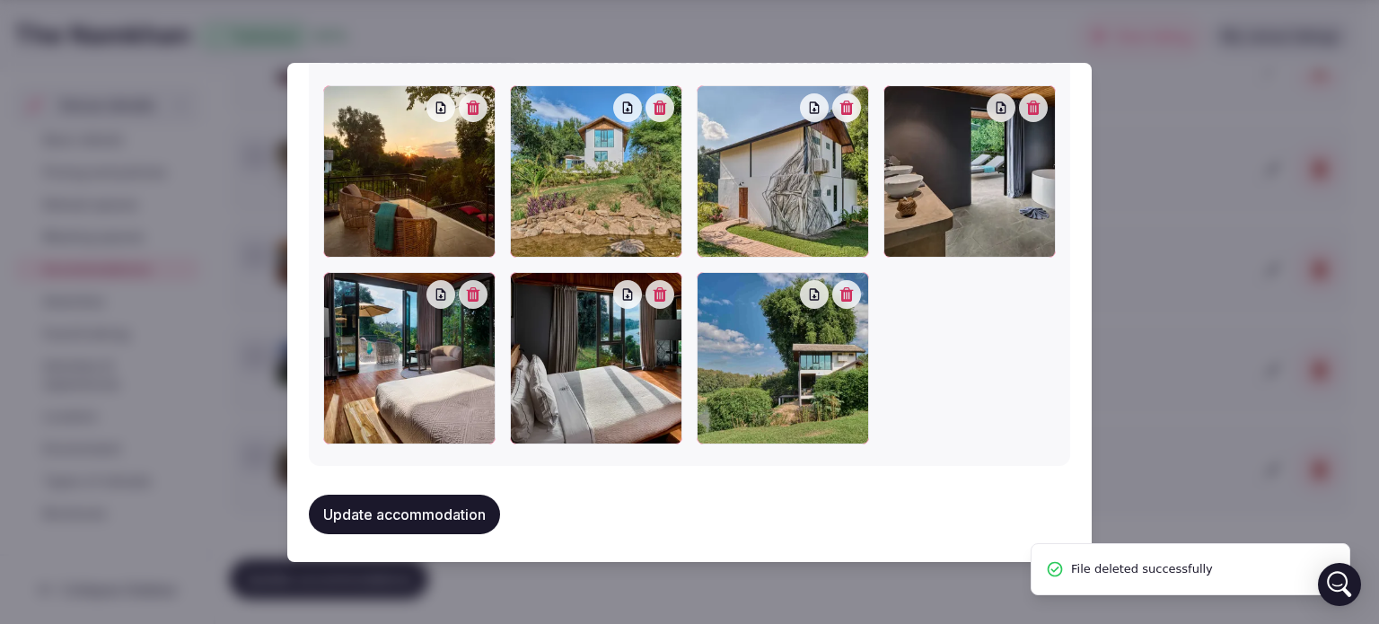
click at [840, 287] on icon "button" at bounding box center [846, 294] width 13 height 14
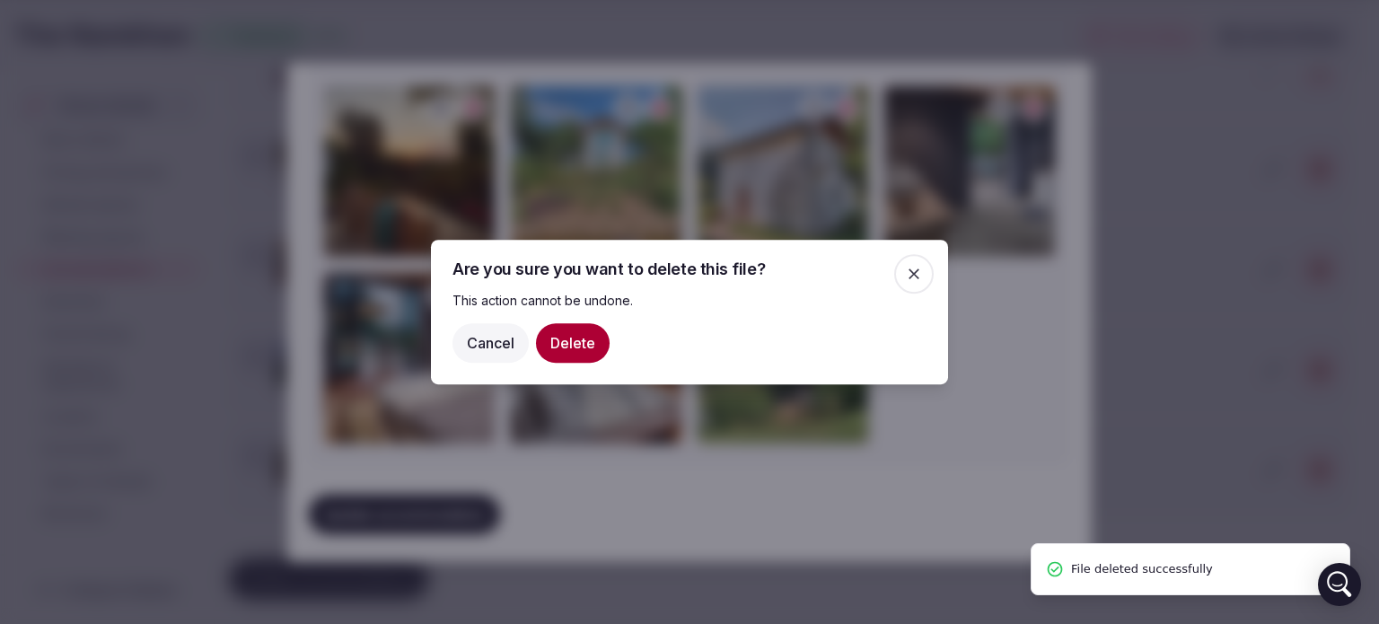
click at [551, 331] on button "Delete" at bounding box center [573, 343] width 74 height 40
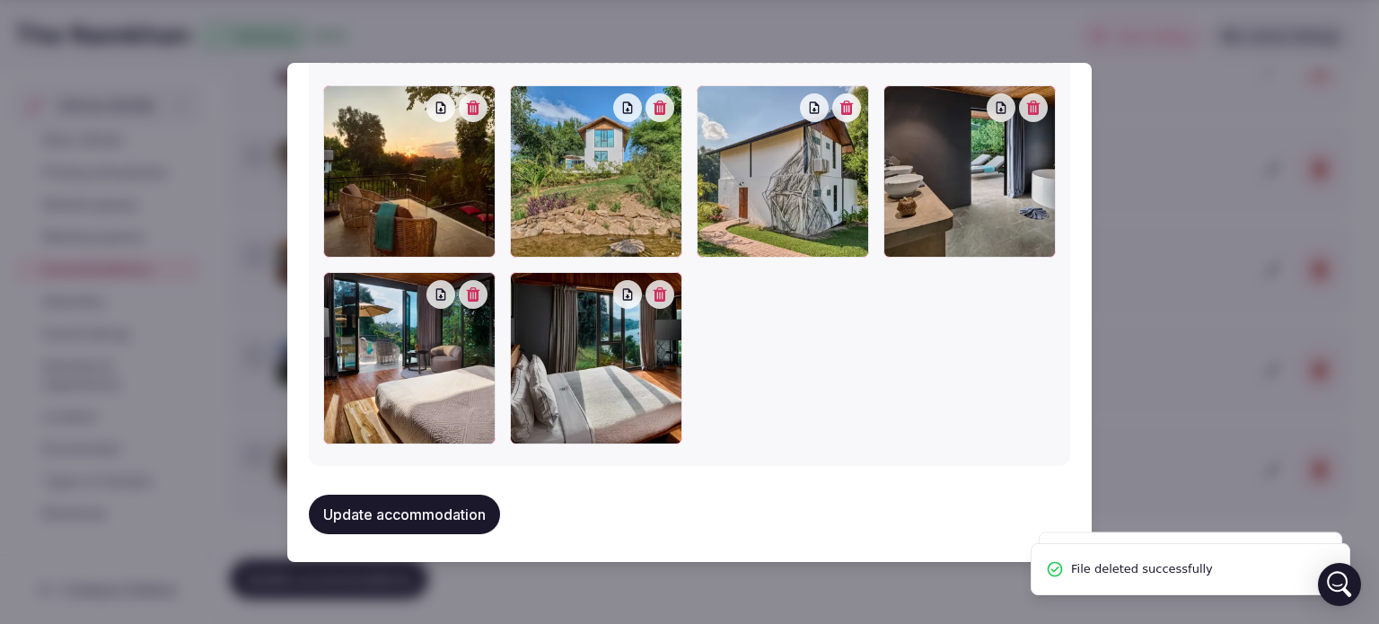
click at [787, 431] on div at bounding box center [689, 264] width 733 height 359
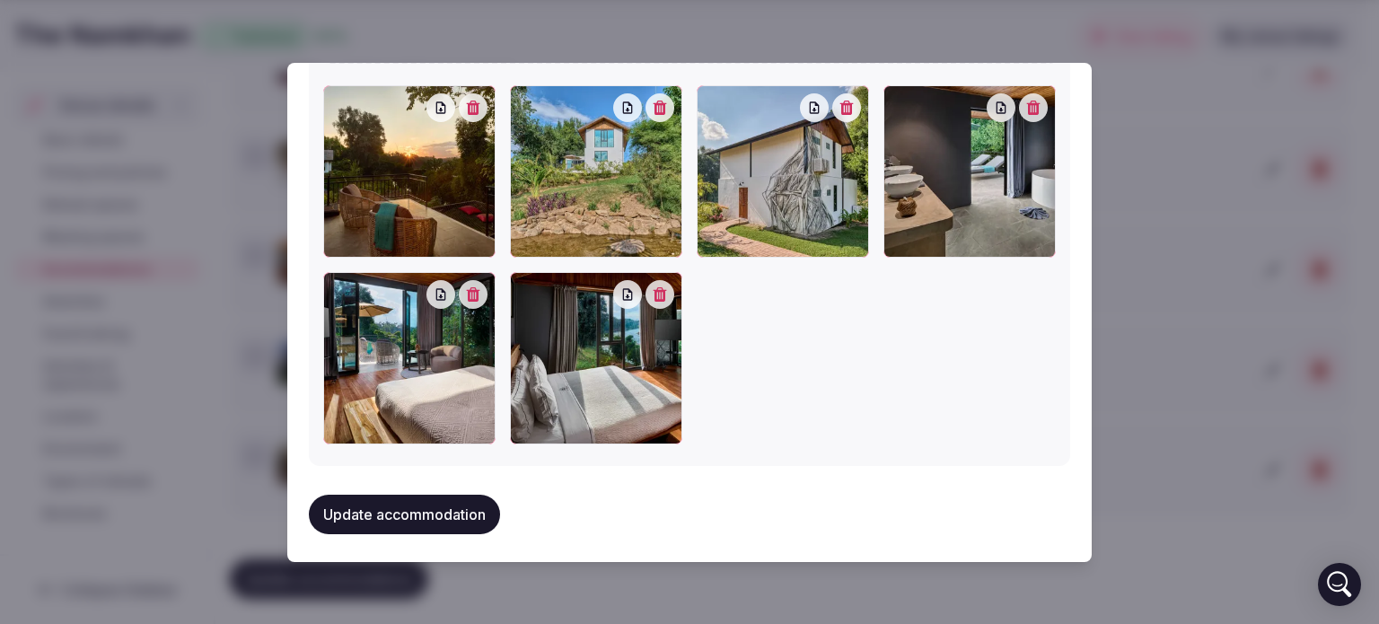
click at [388, 508] on button "Update accommodation" at bounding box center [404, 515] width 191 height 40
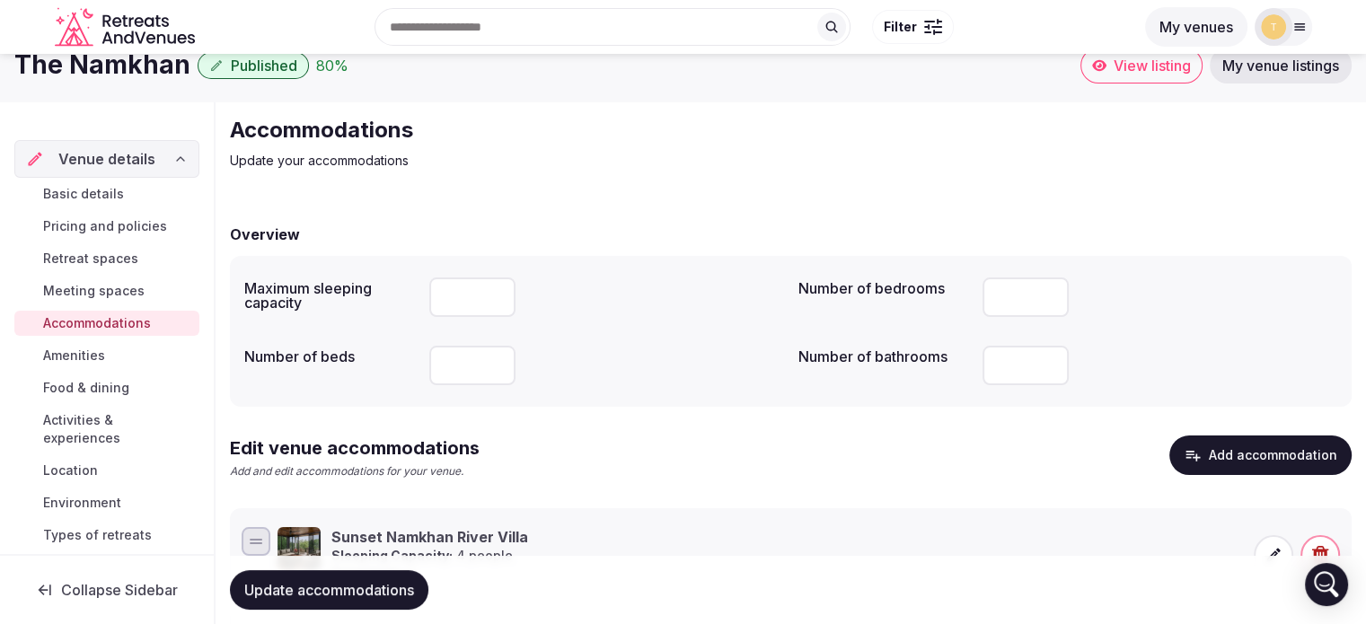
scroll to position [383, 0]
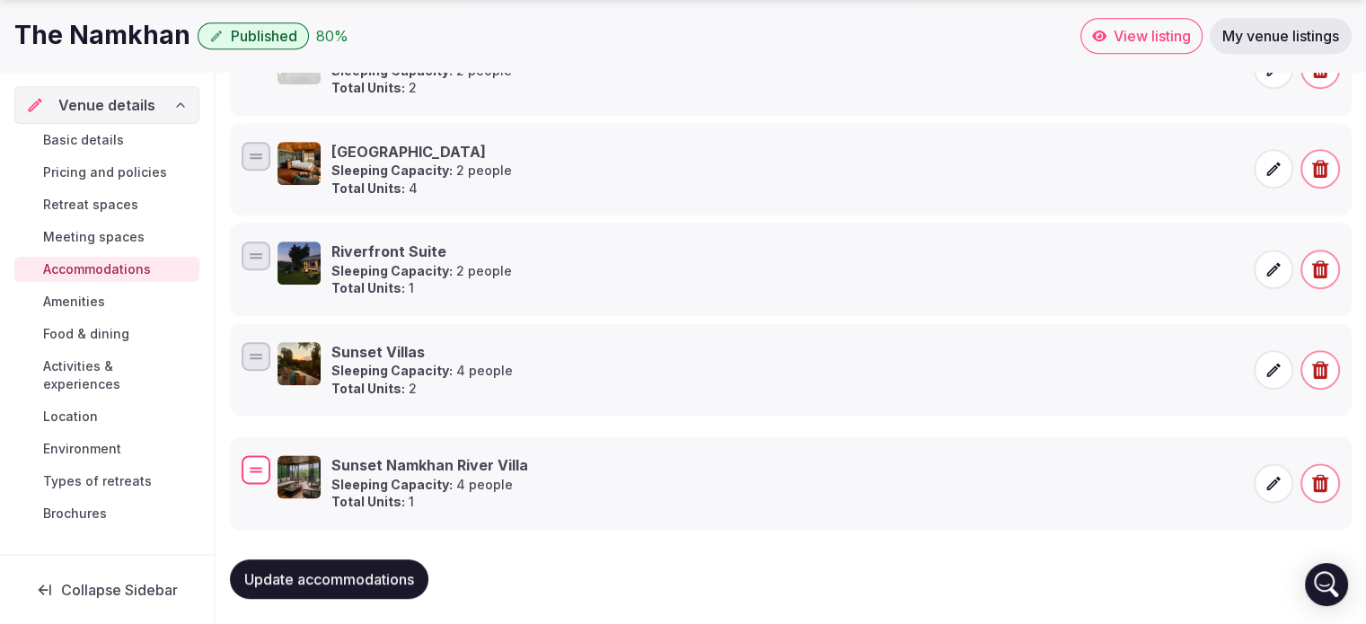
drag, startPoint x: 262, startPoint y: 179, endPoint x: 289, endPoint y: 463, distance: 285.9
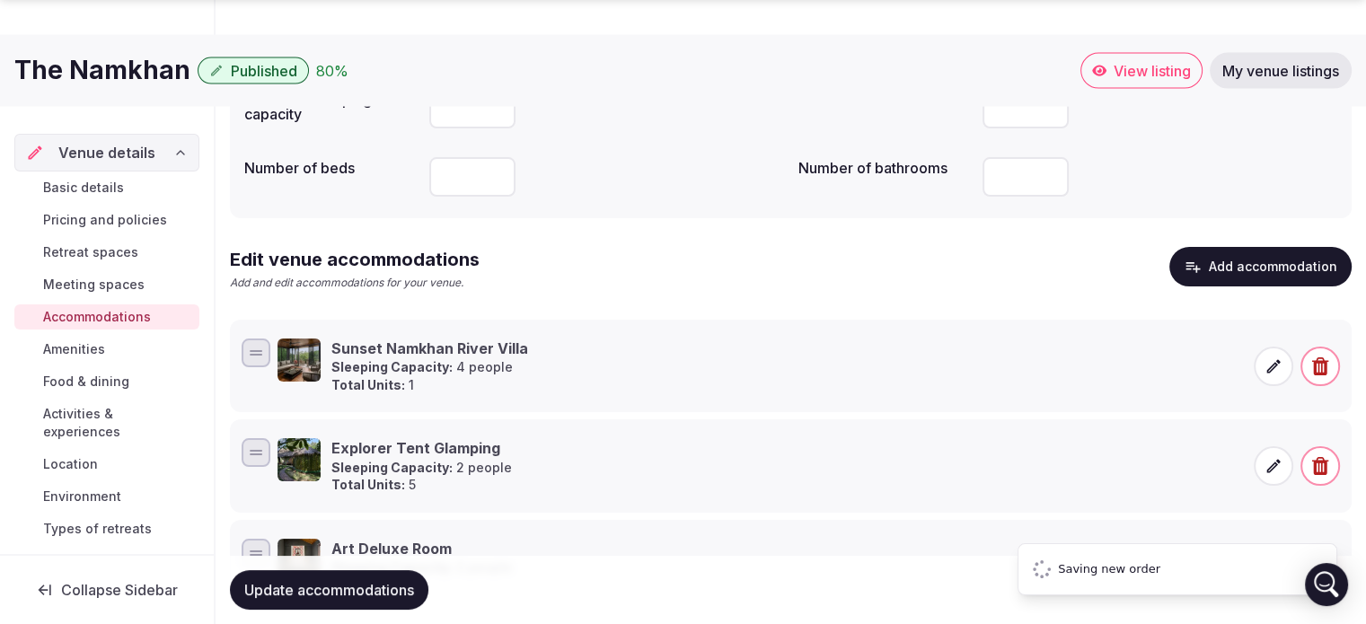
scroll to position [381, 0]
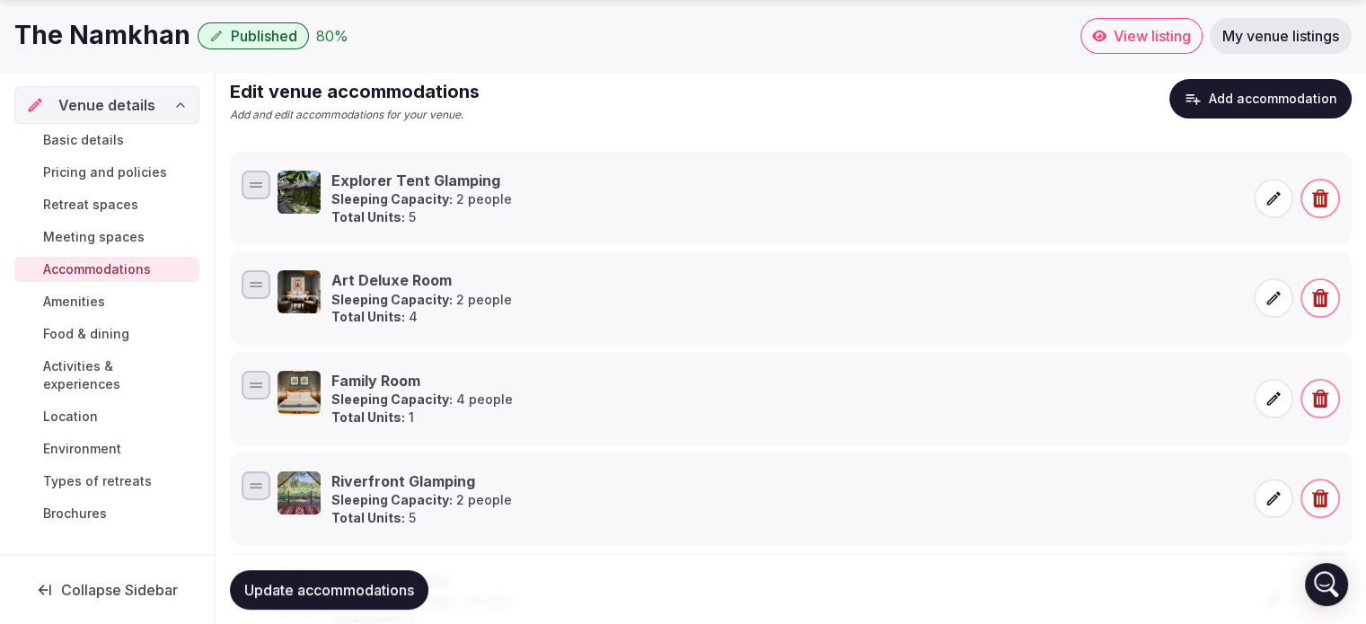
click at [86, 293] on span "Amenities" at bounding box center [74, 302] width 62 height 18
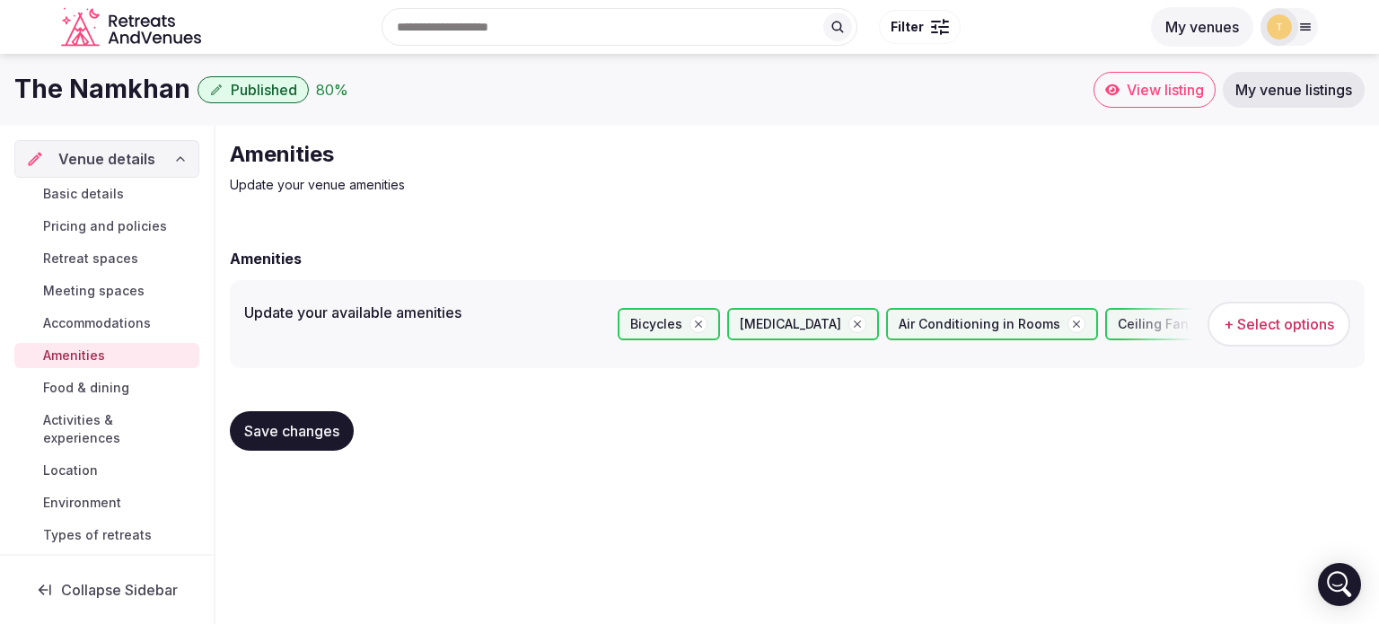
click at [99, 214] on link "Pricing and policies" at bounding box center [106, 226] width 185 height 25
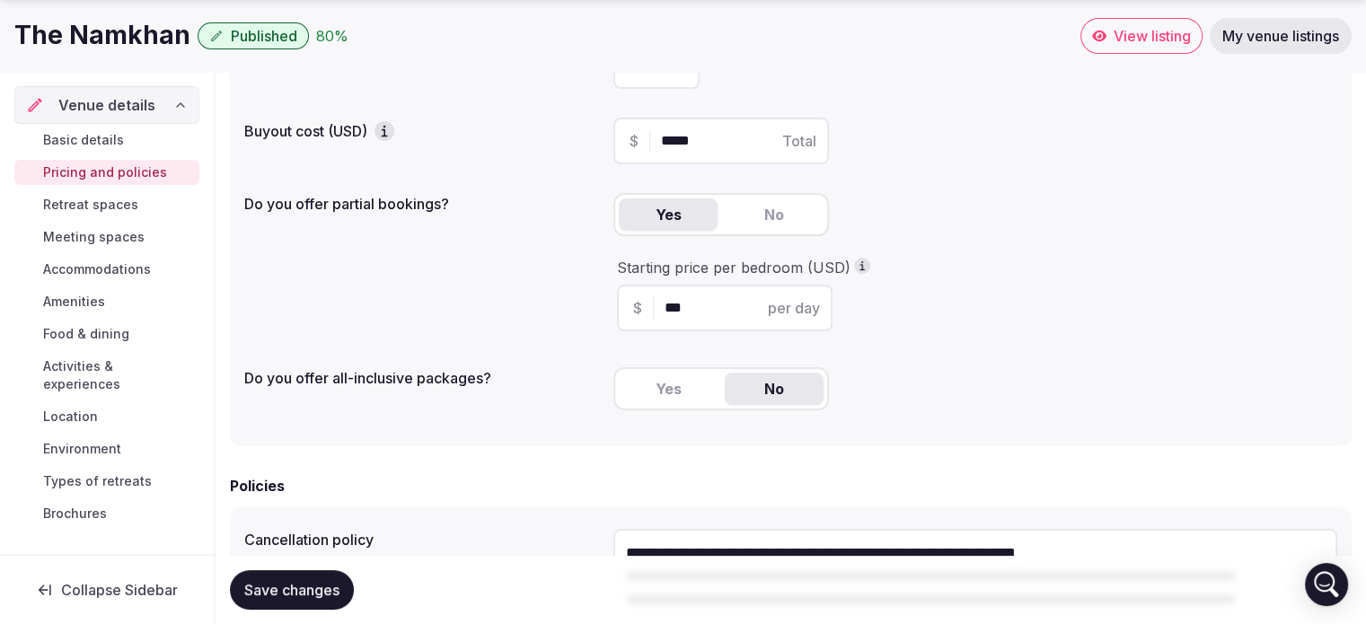
scroll to position [269, 0]
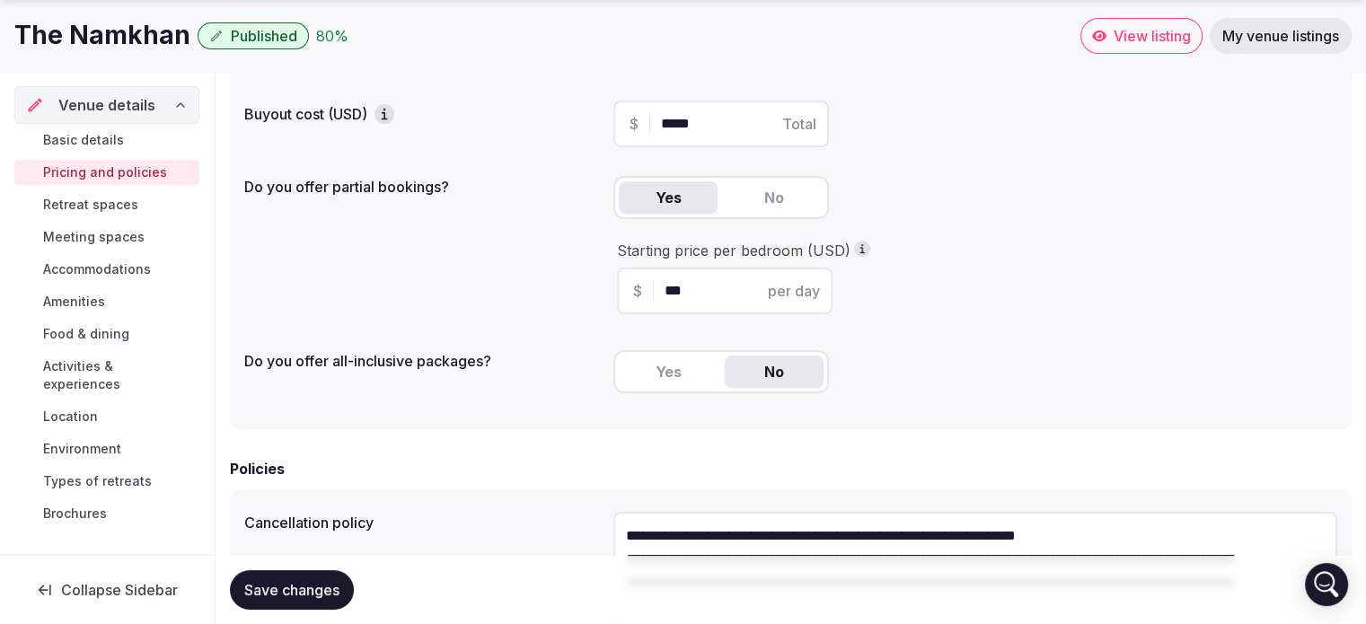
click at [75, 207] on span "Retreat spaces" at bounding box center [90, 205] width 95 height 18
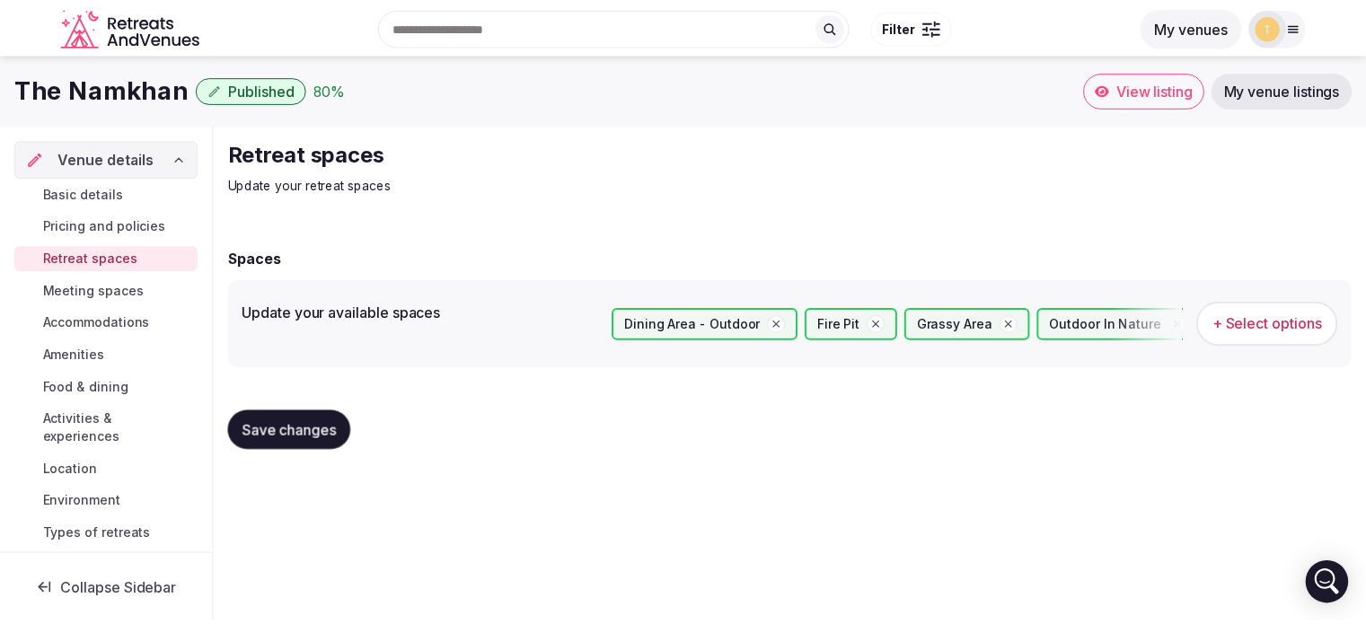
scroll to position [43, 0]
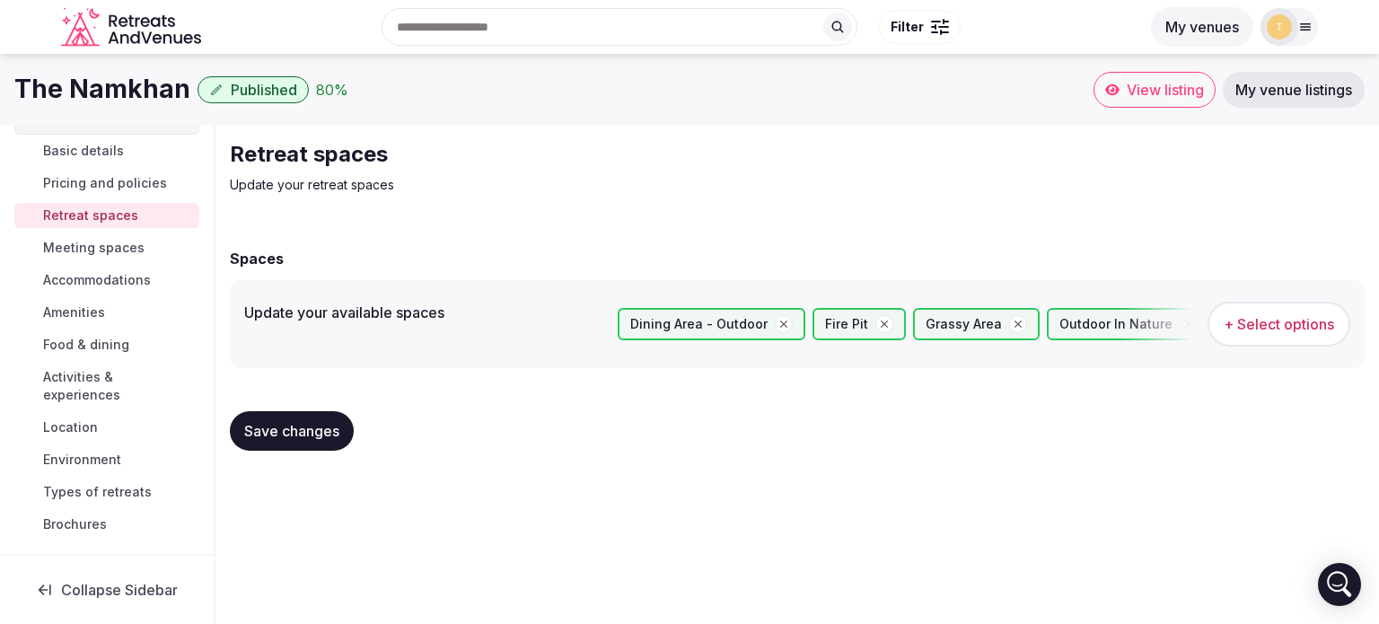
click at [92, 429] on span "Location" at bounding box center [70, 427] width 55 height 18
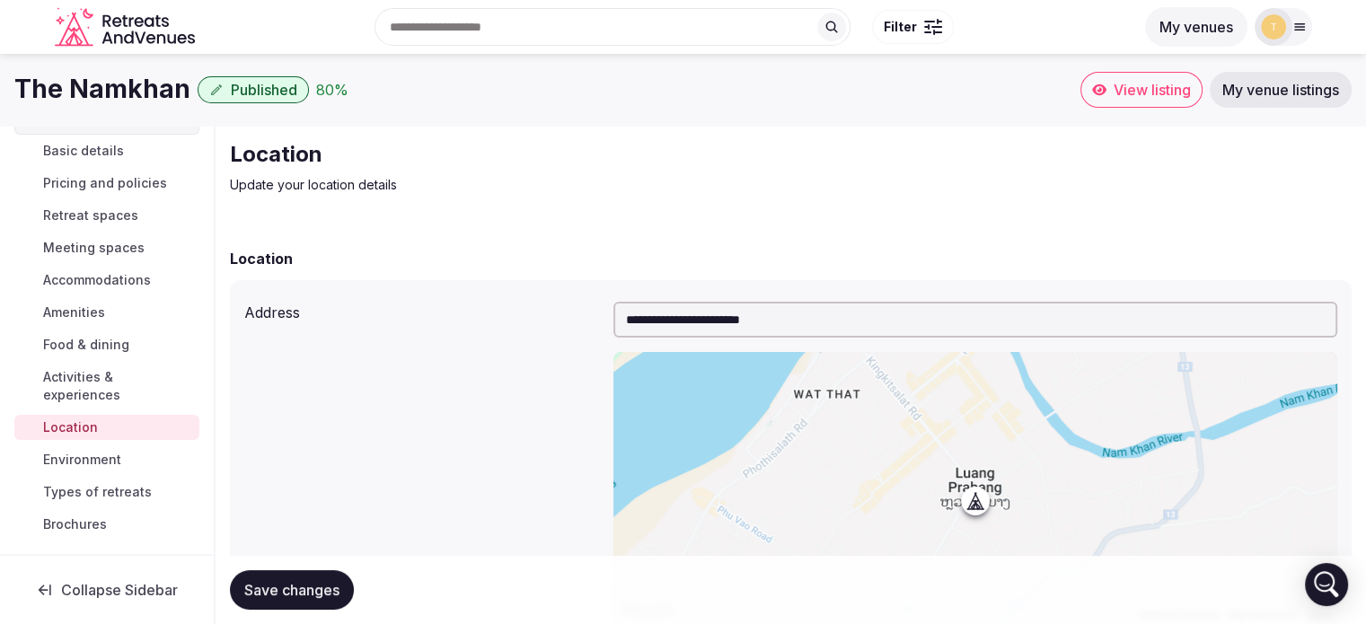
click at [1121, 89] on span "View listing" at bounding box center [1151, 90] width 77 height 18
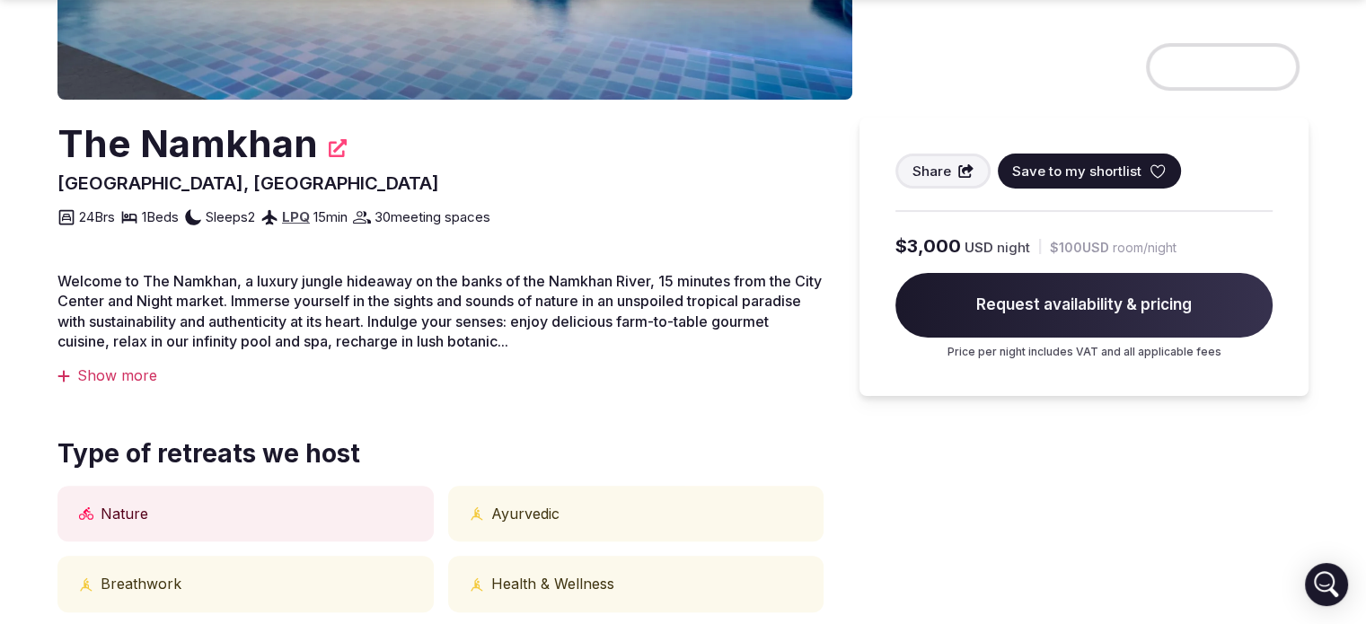
scroll to position [449, 0]
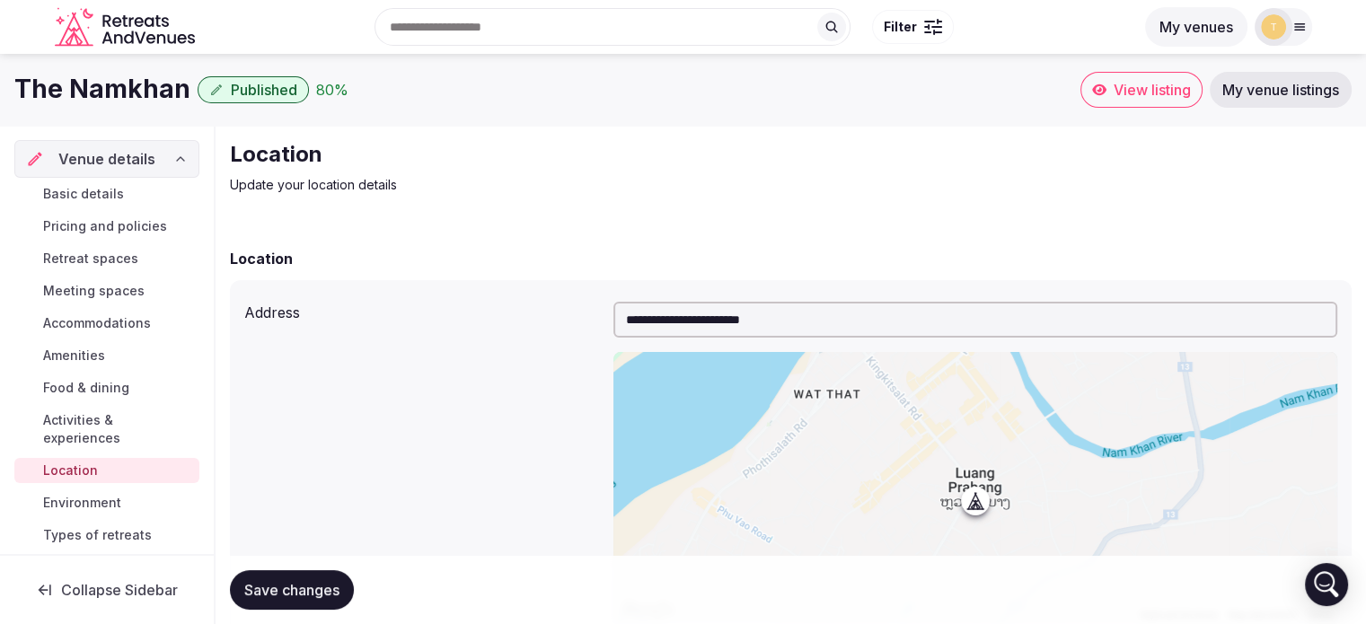
click at [66, 388] on span "Food & dining" at bounding box center [86, 388] width 86 height 18
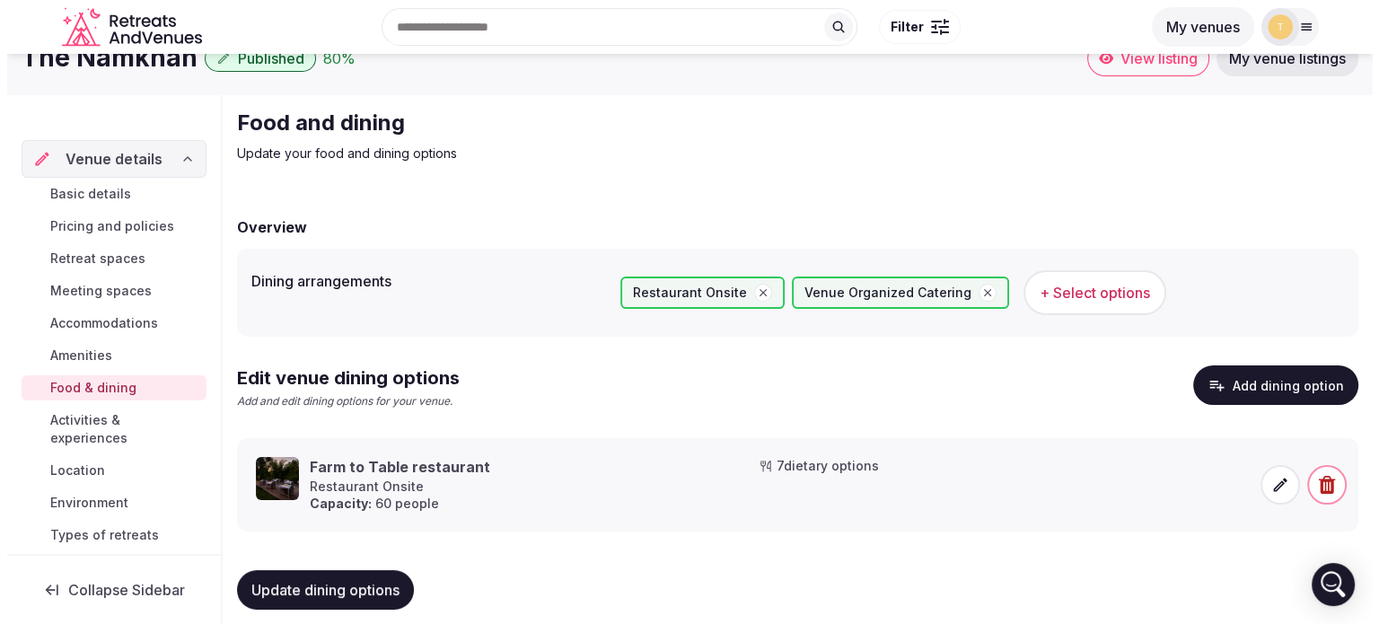
scroll to position [48, 0]
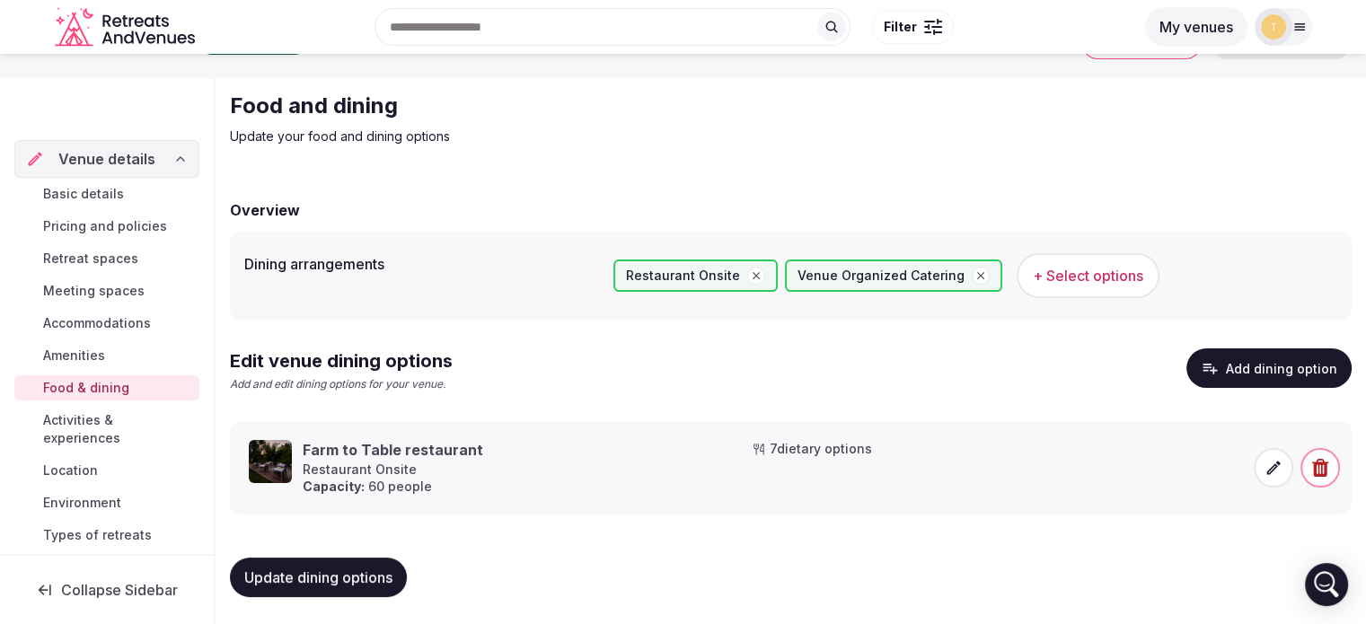
click at [1279, 464] on icon at bounding box center [1273, 468] width 18 height 18
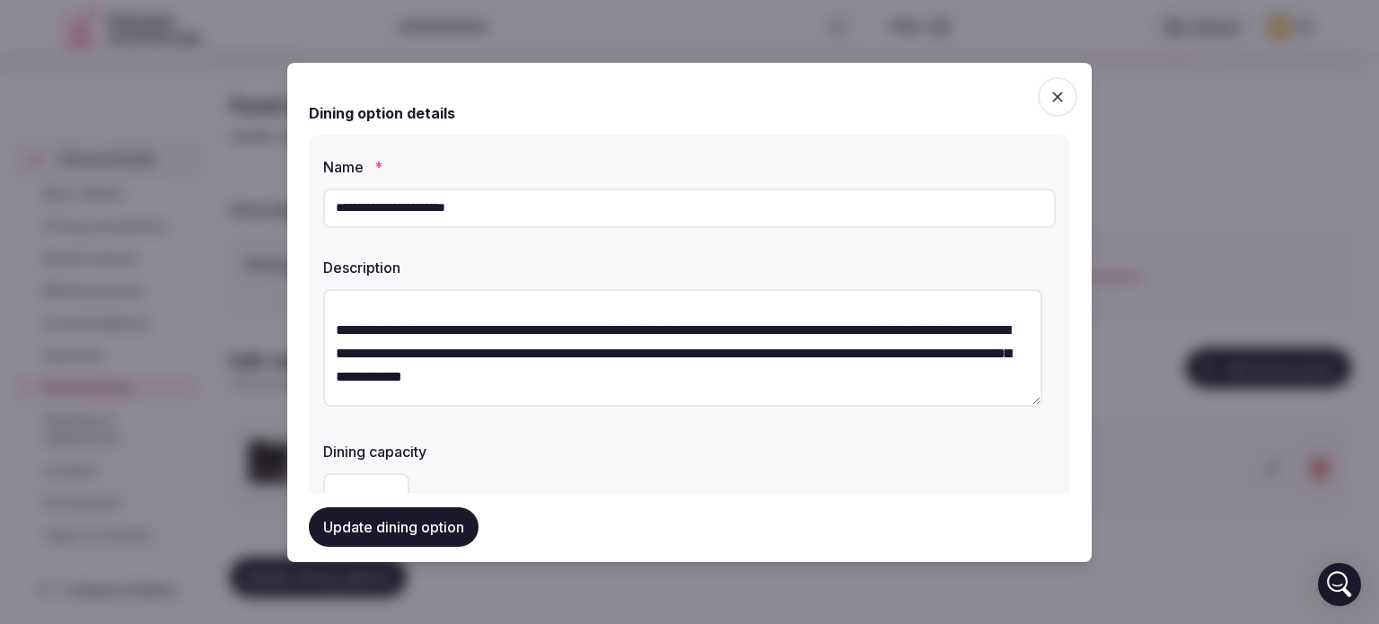
scroll to position [0, 0]
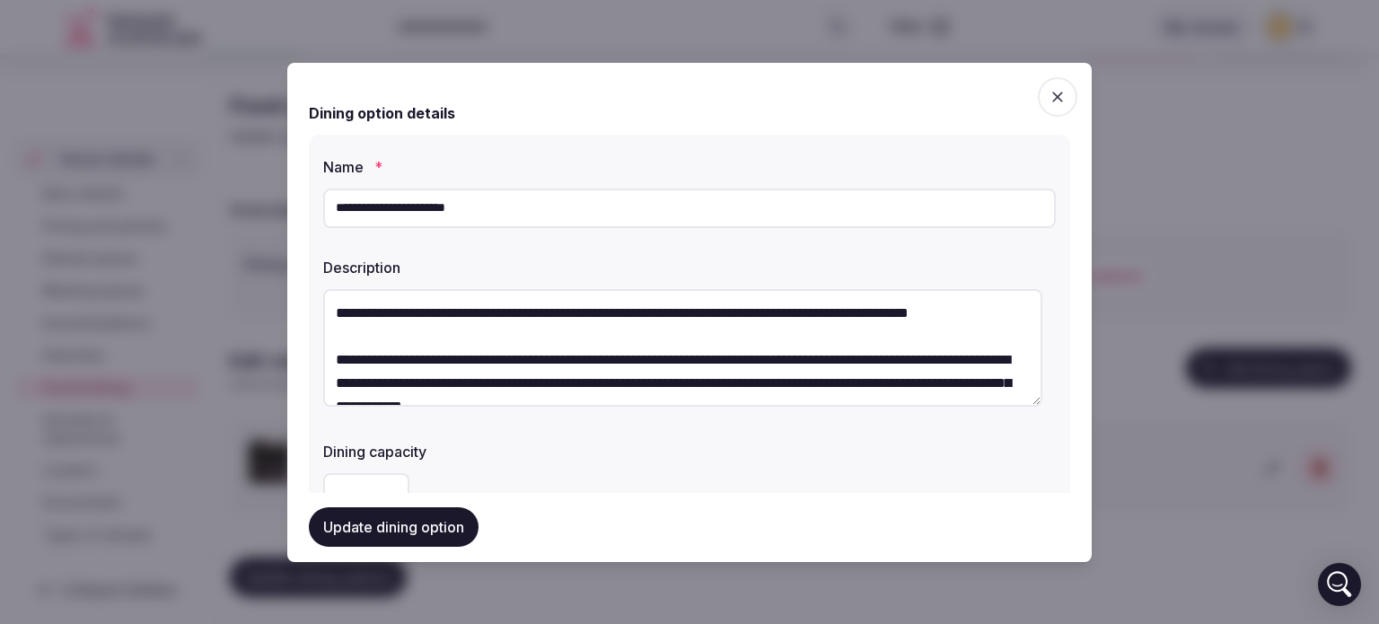
drag, startPoint x: 494, startPoint y: 208, endPoint x: 198, endPoint y: 215, distance: 296.4
click at [198, 215] on body "Search Popular Destinations Toscana, Italy Riviera Maya, Mexico Indonesia, Bali…" at bounding box center [683, 289] width 1366 height 674
type input "**********"
drag, startPoint x: 461, startPoint y: 310, endPoint x: 367, endPoint y: 307, distance: 93.4
click at [367, 307] on textarea at bounding box center [682, 348] width 719 height 118
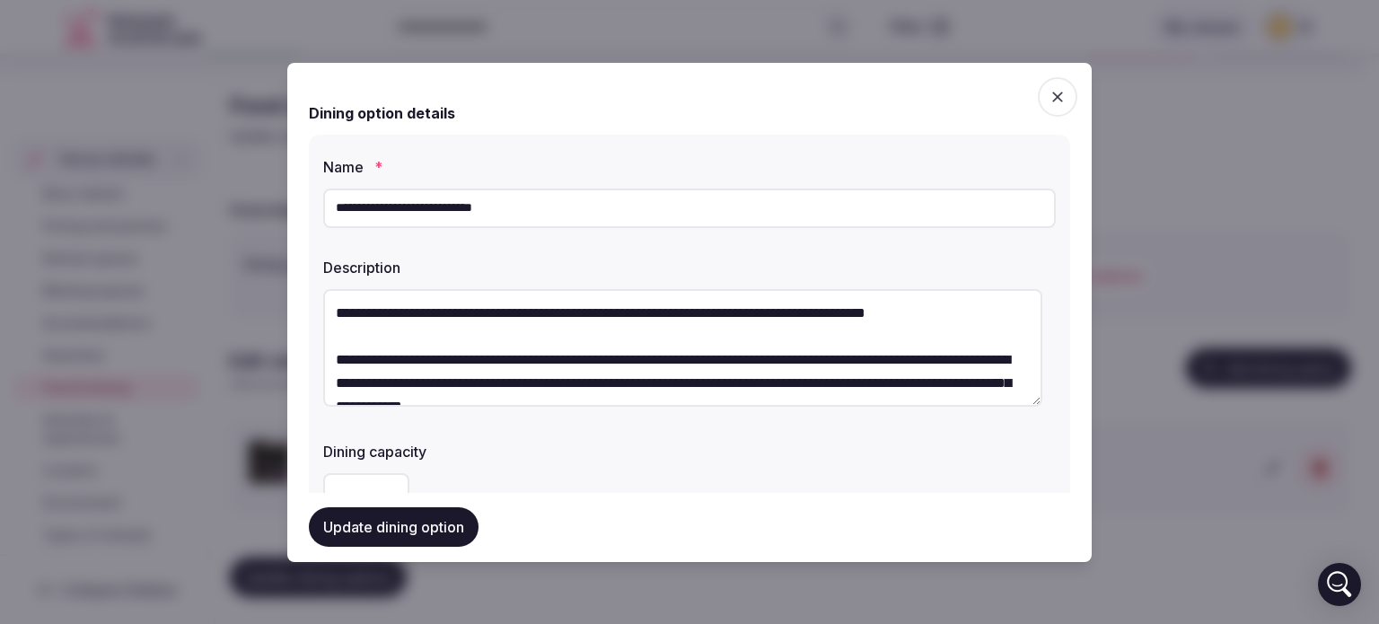
click at [523, 355] on textarea at bounding box center [682, 348] width 719 height 118
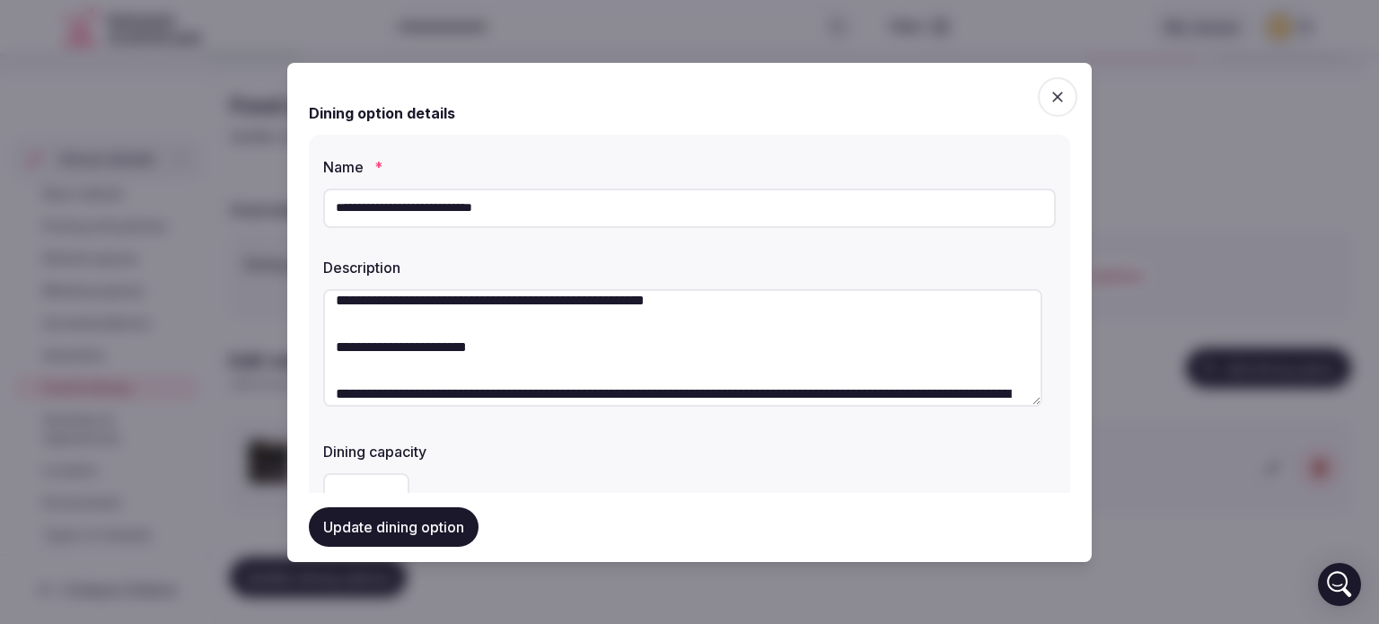
scroll to position [269, 0]
click at [666, 366] on textarea at bounding box center [682, 348] width 719 height 118
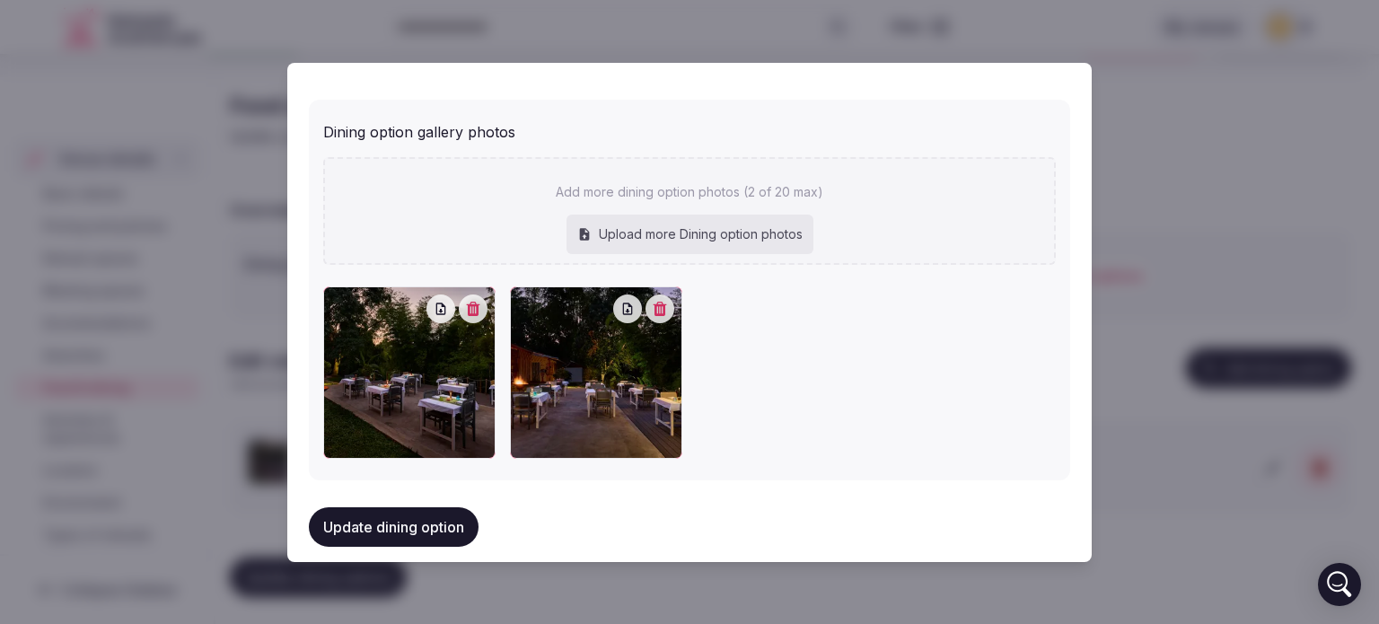
scroll to position [804, 0]
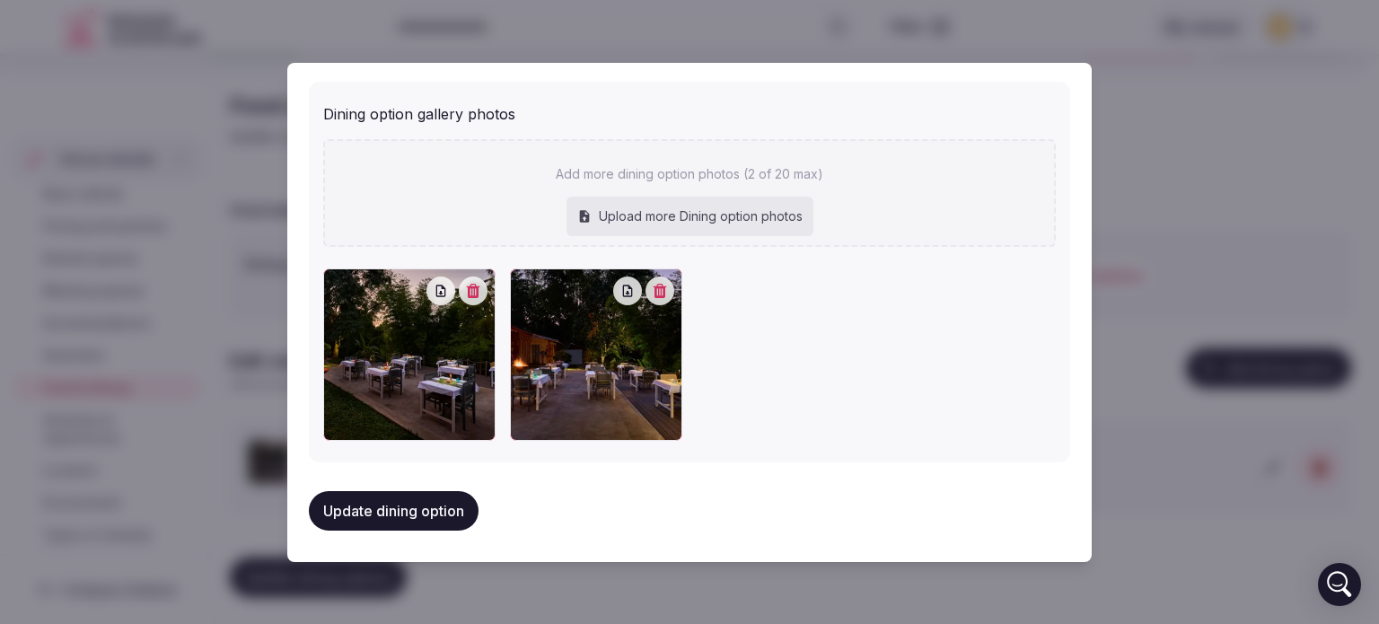
type textarea "**********"
click at [481, 290] on button "button" at bounding box center [473, 291] width 29 height 29
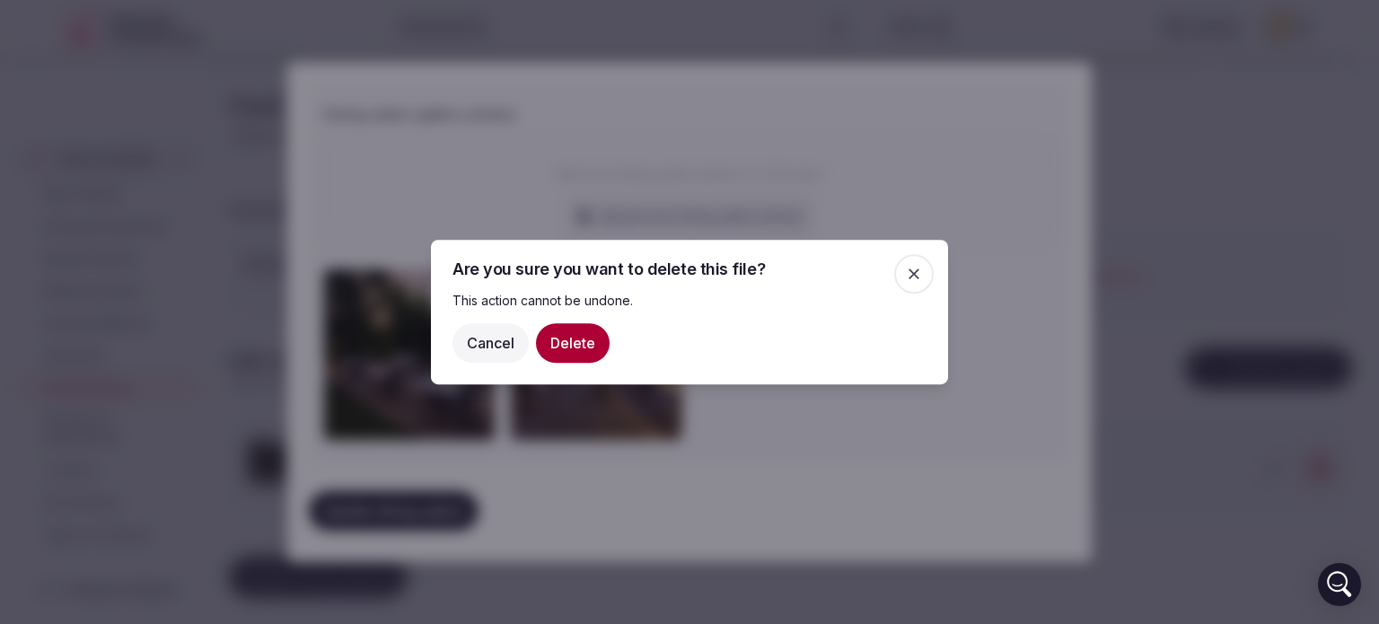
click at [593, 351] on button "Delete" at bounding box center [573, 343] width 74 height 40
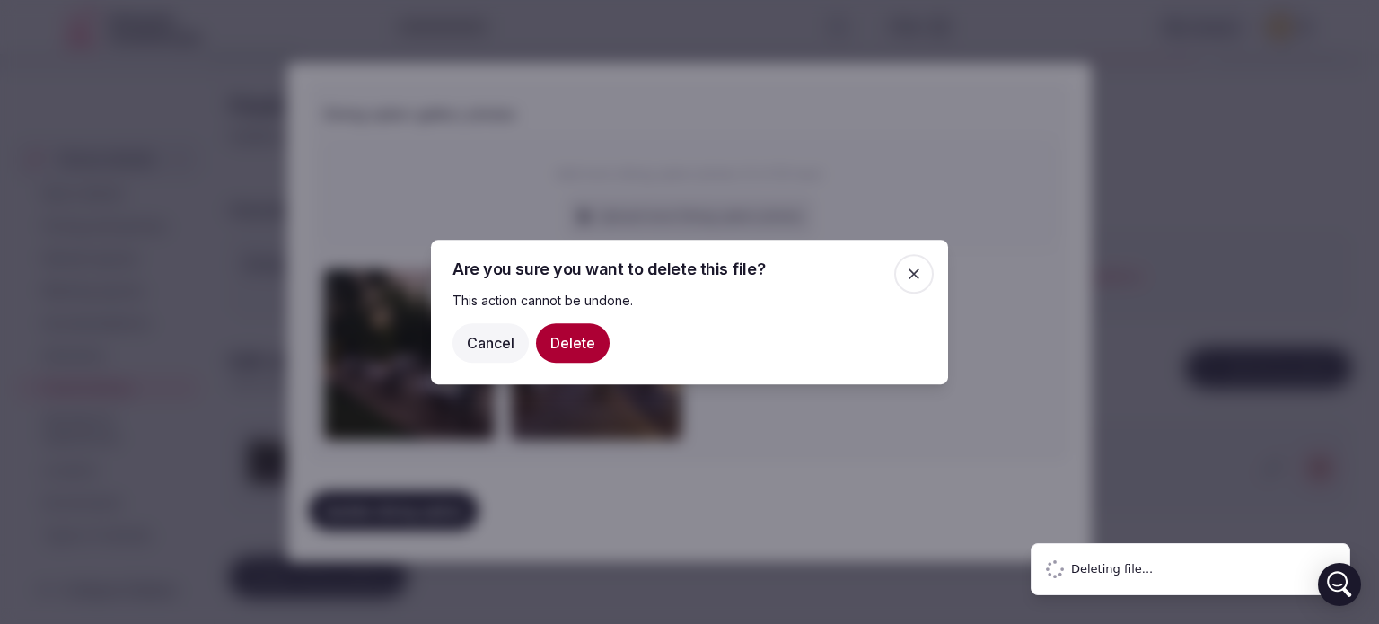
type input "**********"
type textarea "**********"
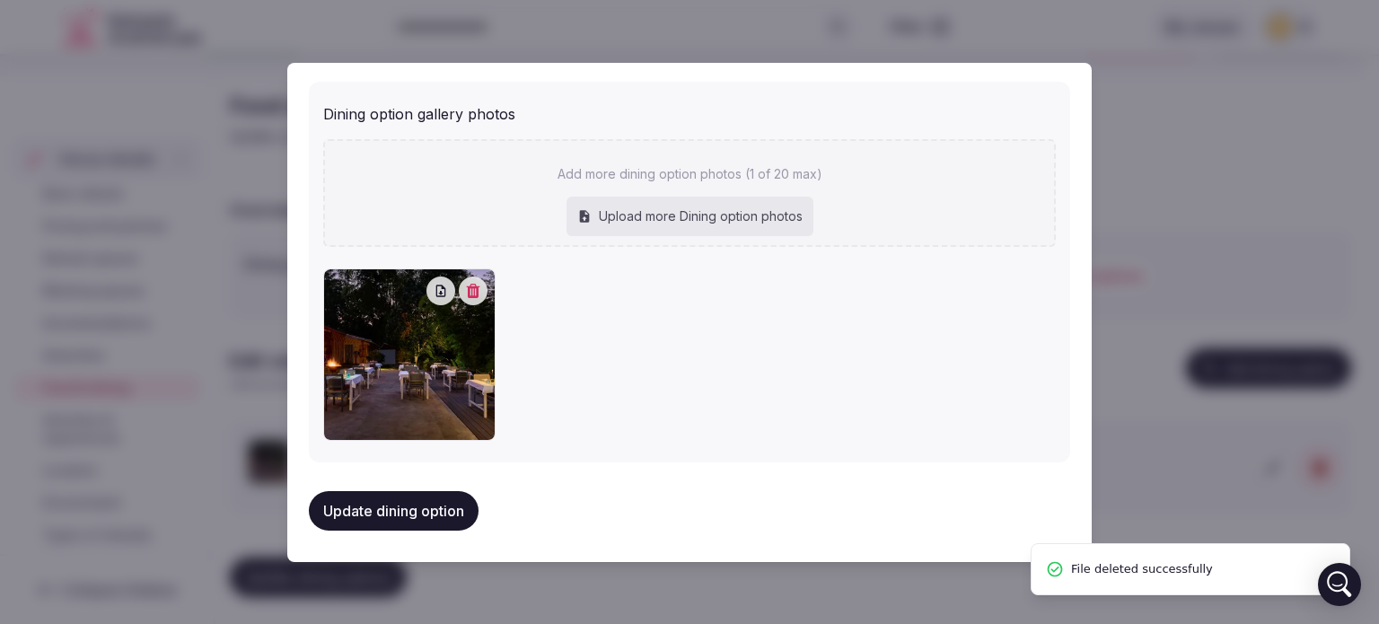
click at [470, 294] on icon "button" at bounding box center [473, 291] width 14 height 14
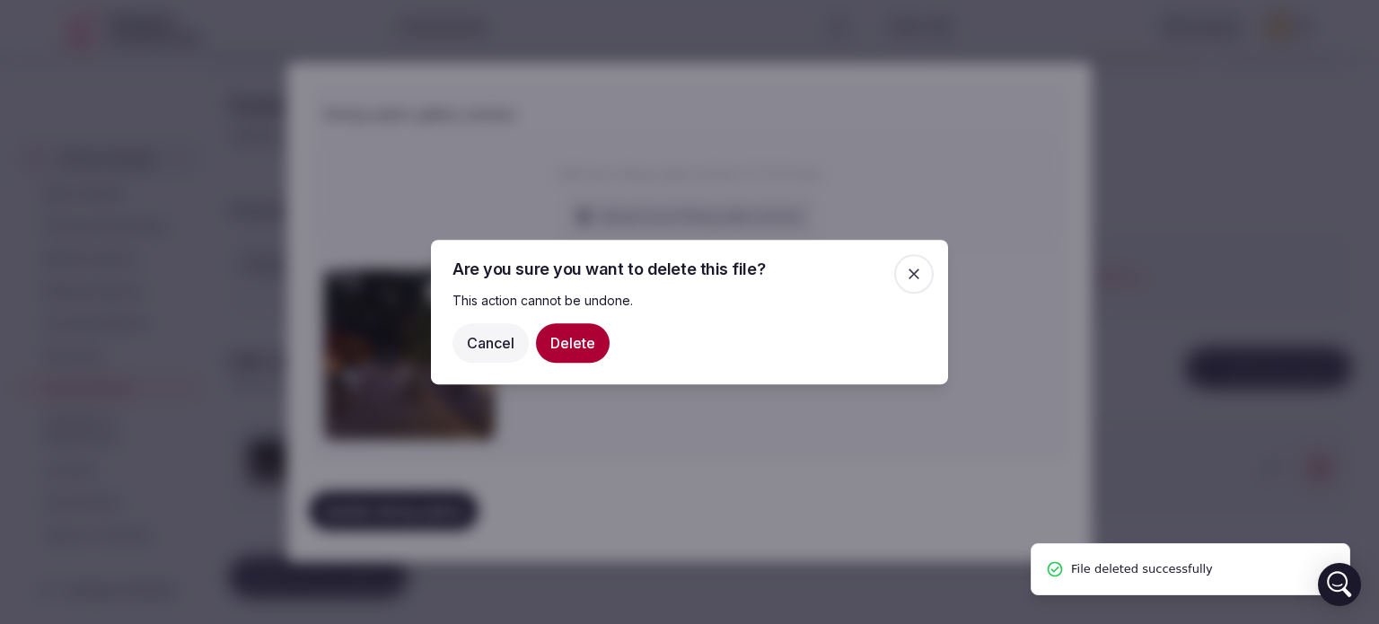
click at [573, 358] on button "Delete" at bounding box center [573, 343] width 74 height 40
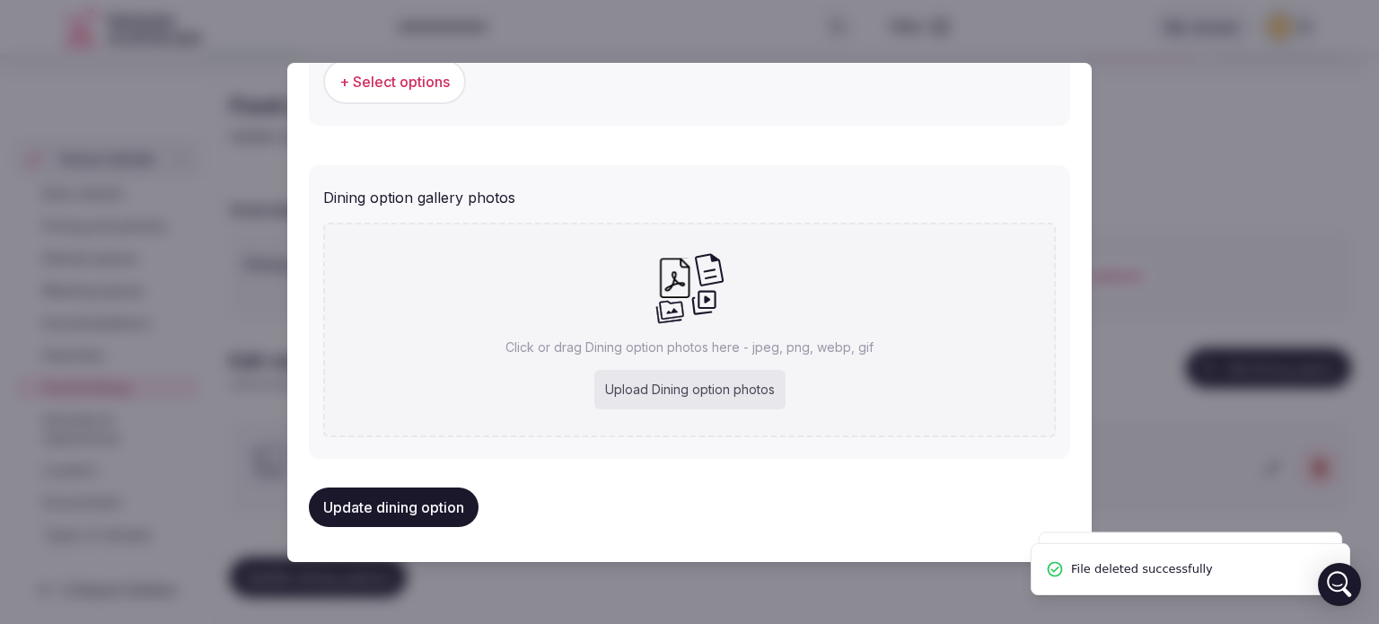
click at [634, 378] on div "Upload Dining option photos" at bounding box center [689, 390] width 191 height 40
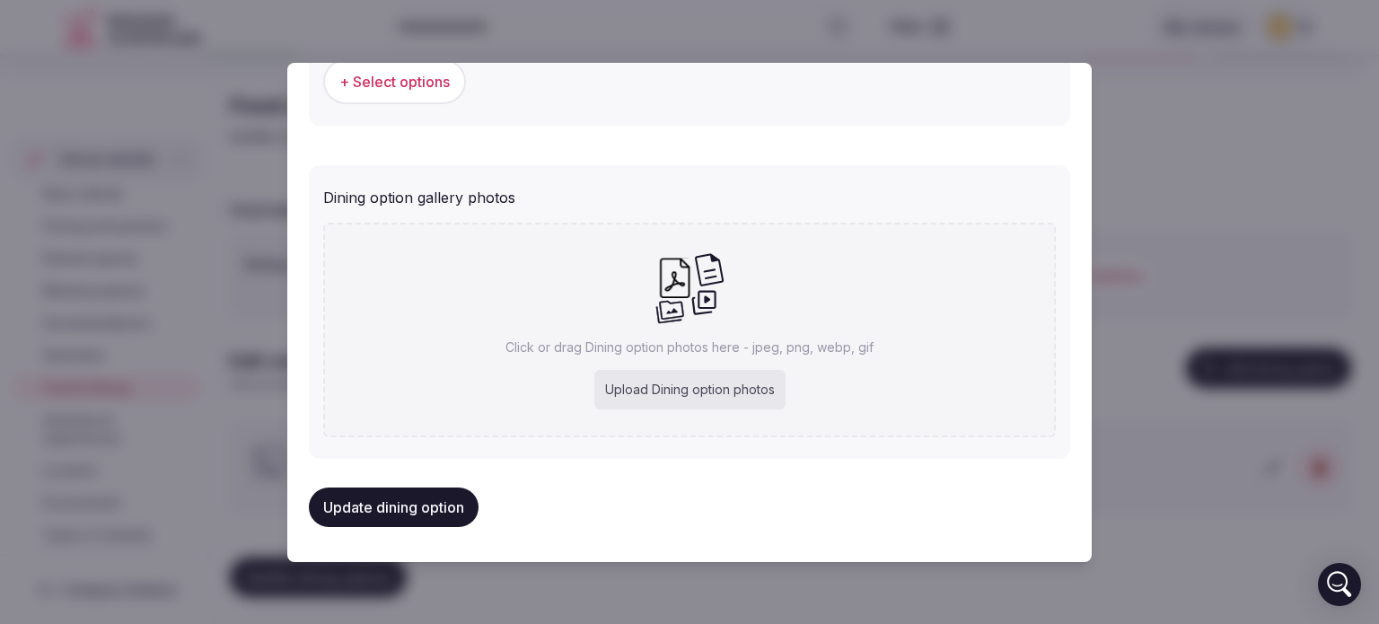
click at [674, 376] on div "Upload Dining option photos" at bounding box center [689, 390] width 191 height 40
type input "**********"
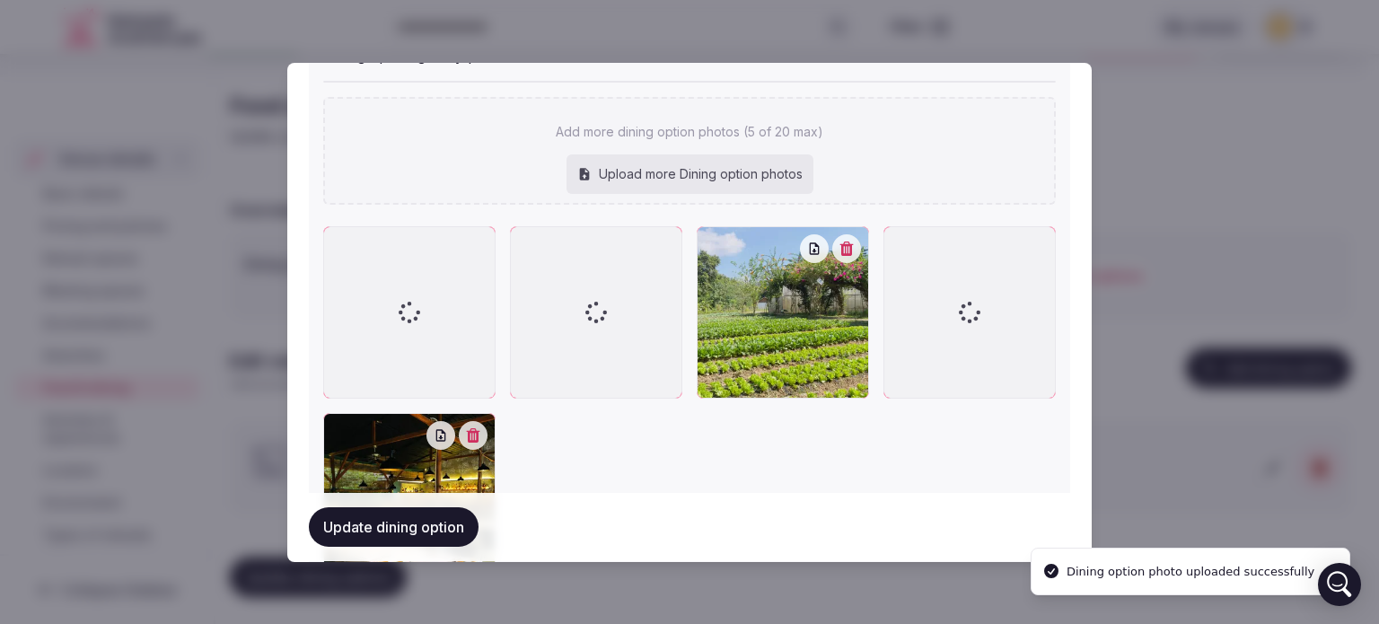
scroll to position [1003, 0]
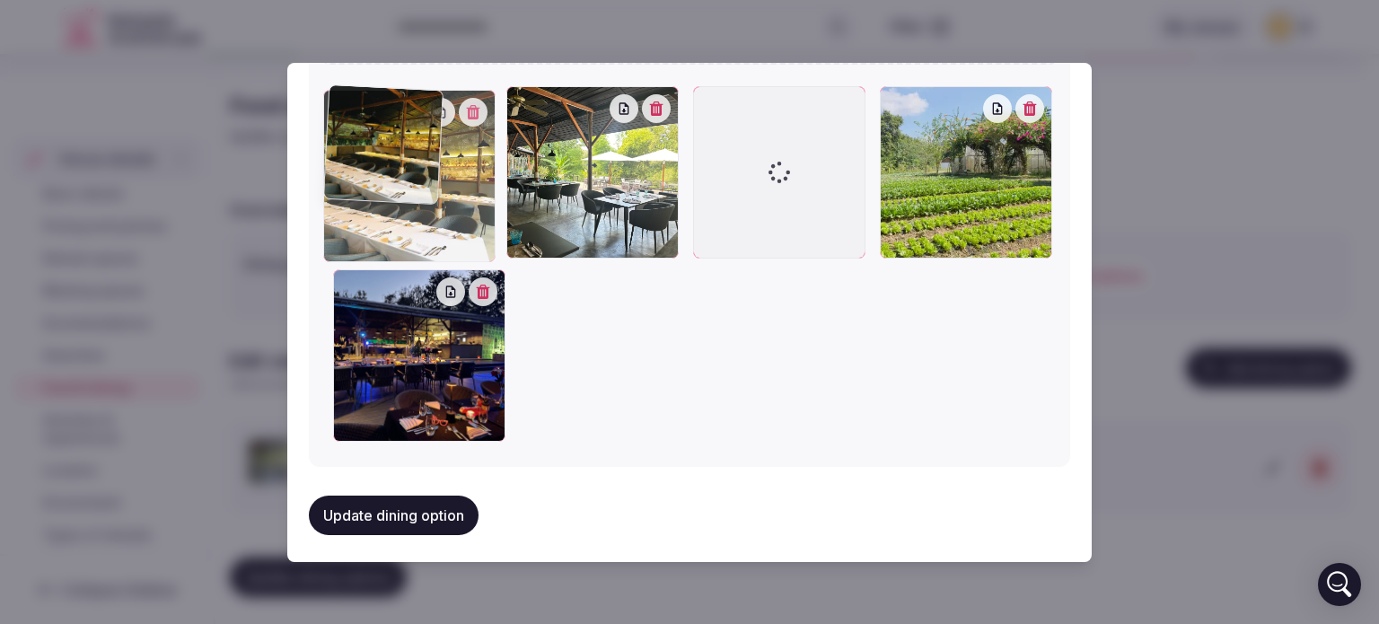
drag, startPoint x: 435, startPoint y: 378, endPoint x: 420, endPoint y: 188, distance: 190.9
click at [420, 188] on div at bounding box center [409, 176] width 172 height 172
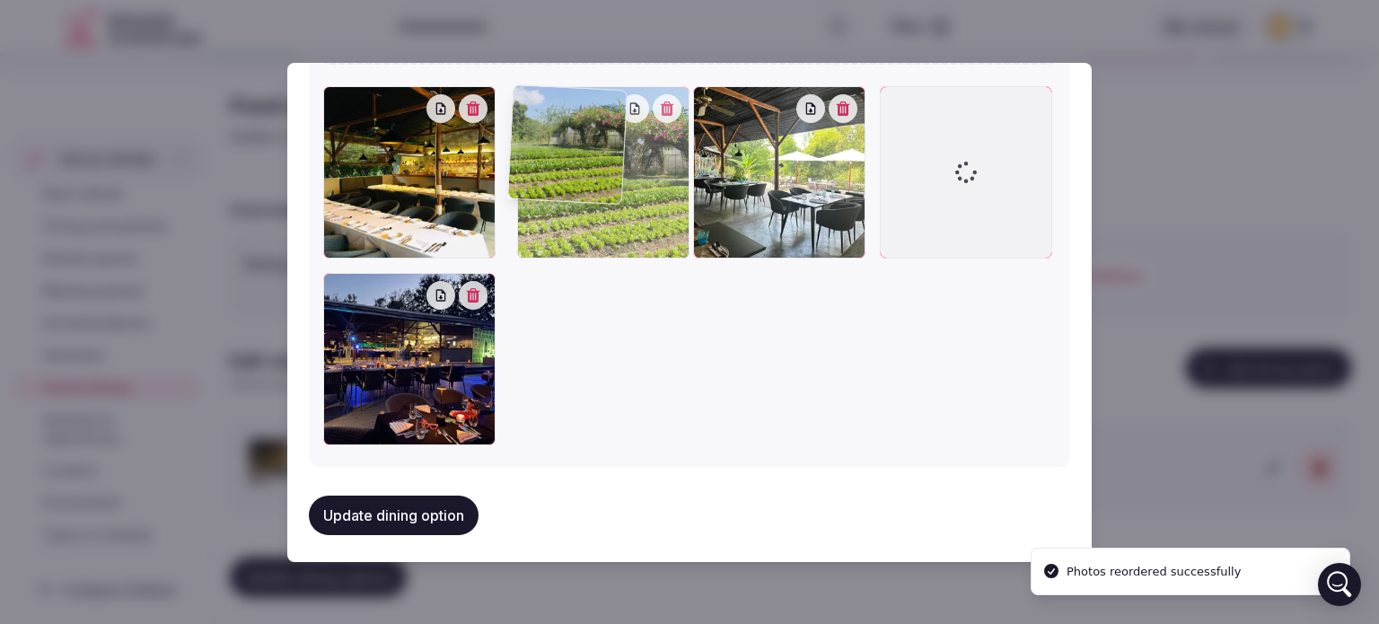
drag, startPoint x: 957, startPoint y: 214, endPoint x: 656, endPoint y: 391, distance: 349.4
click at [656, 391] on div at bounding box center [689, 265] width 733 height 359
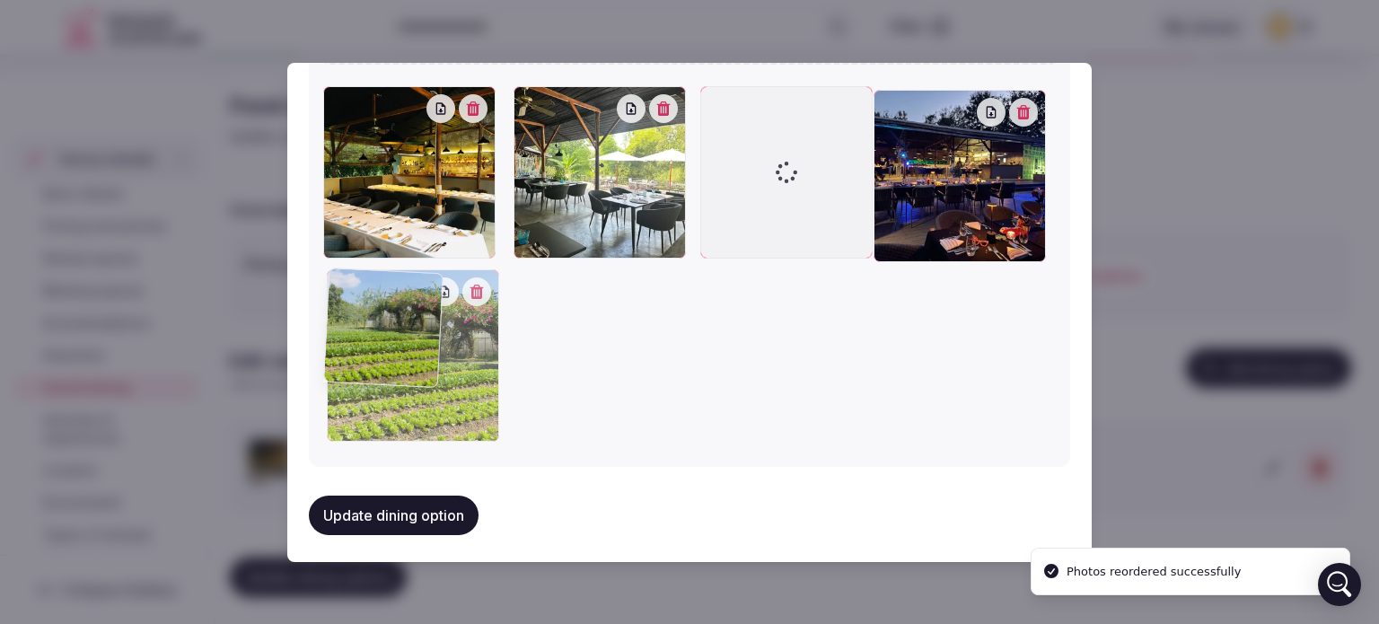
drag, startPoint x: 600, startPoint y: 218, endPoint x: 531, endPoint y: 434, distance: 226.3
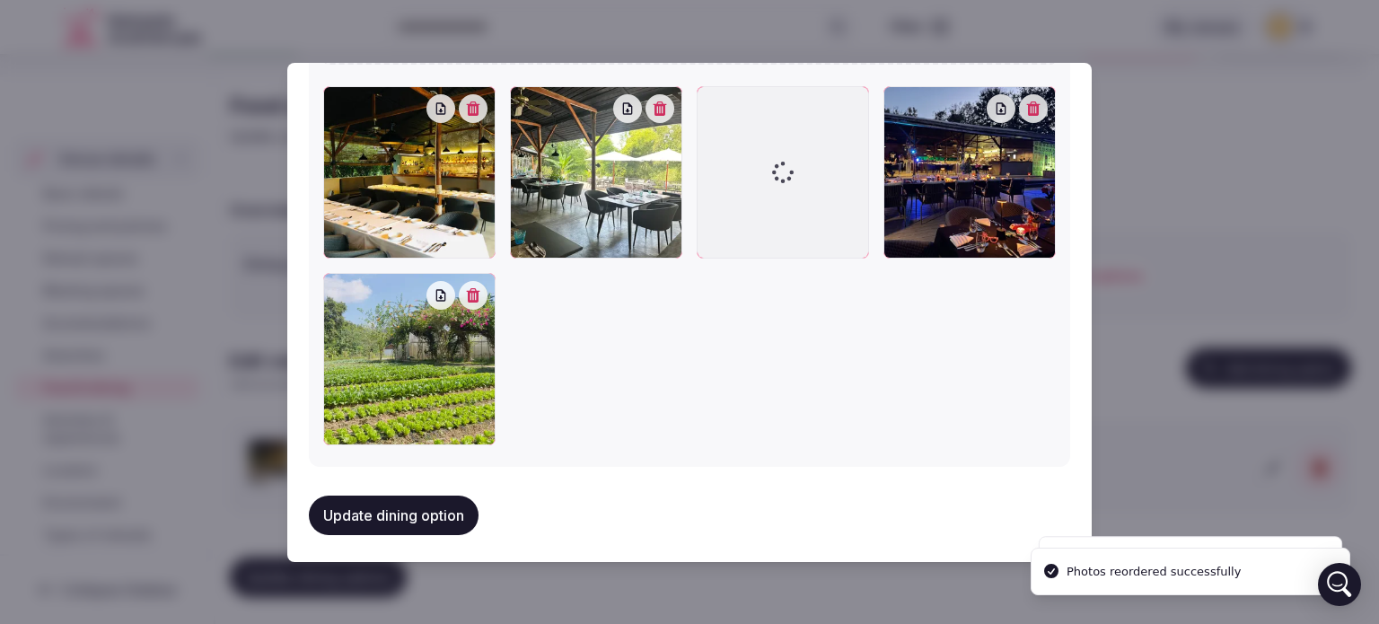
click at [827, 384] on div at bounding box center [689, 265] width 733 height 359
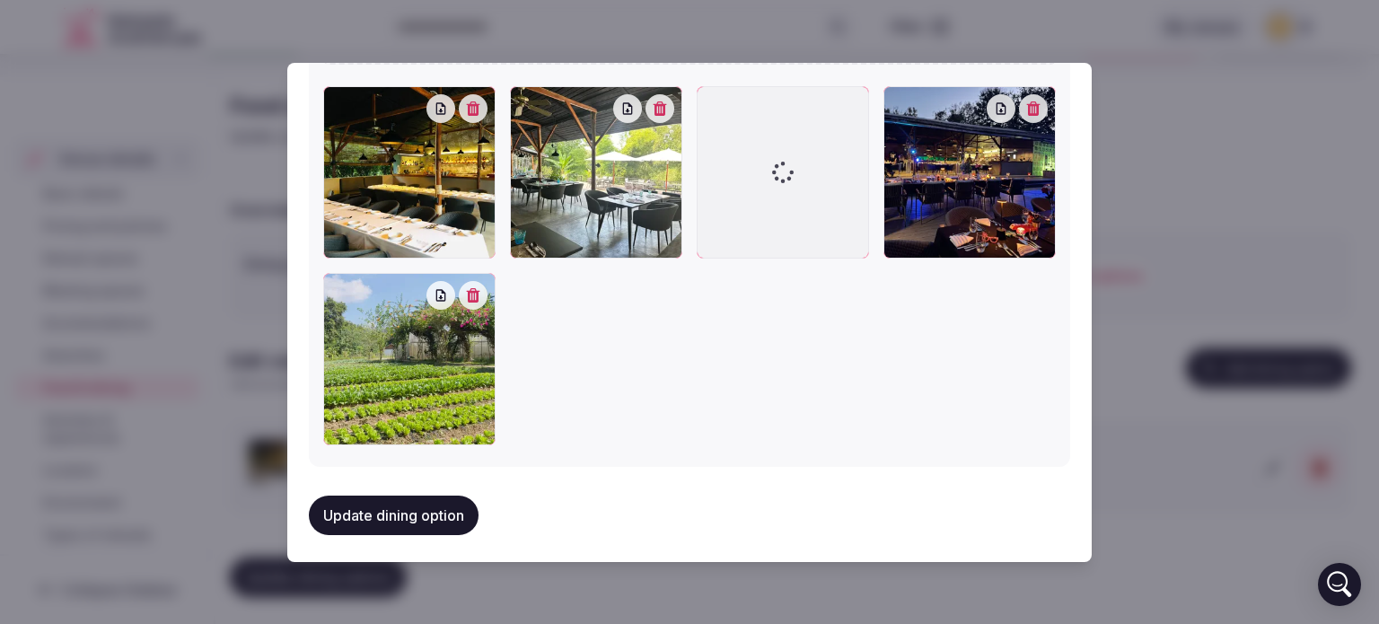
click at [444, 496] on button "Update dining option" at bounding box center [394, 516] width 170 height 40
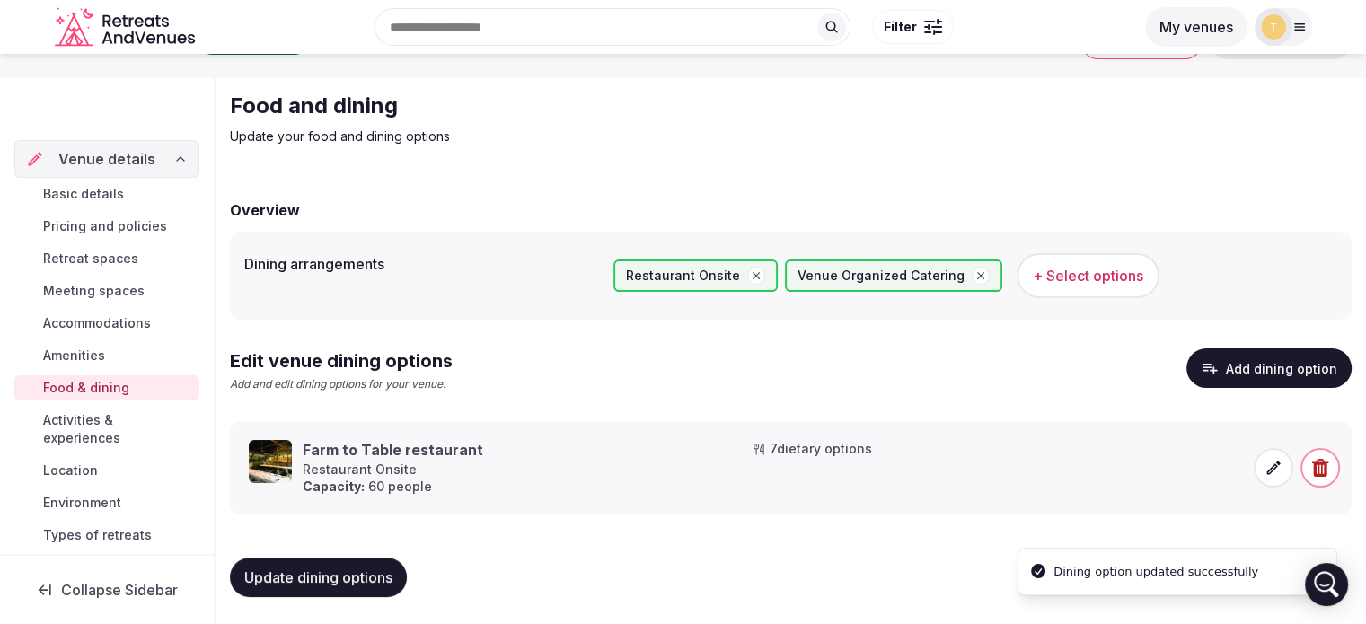
click at [1270, 468] on icon at bounding box center [1273, 467] width 13 height 13
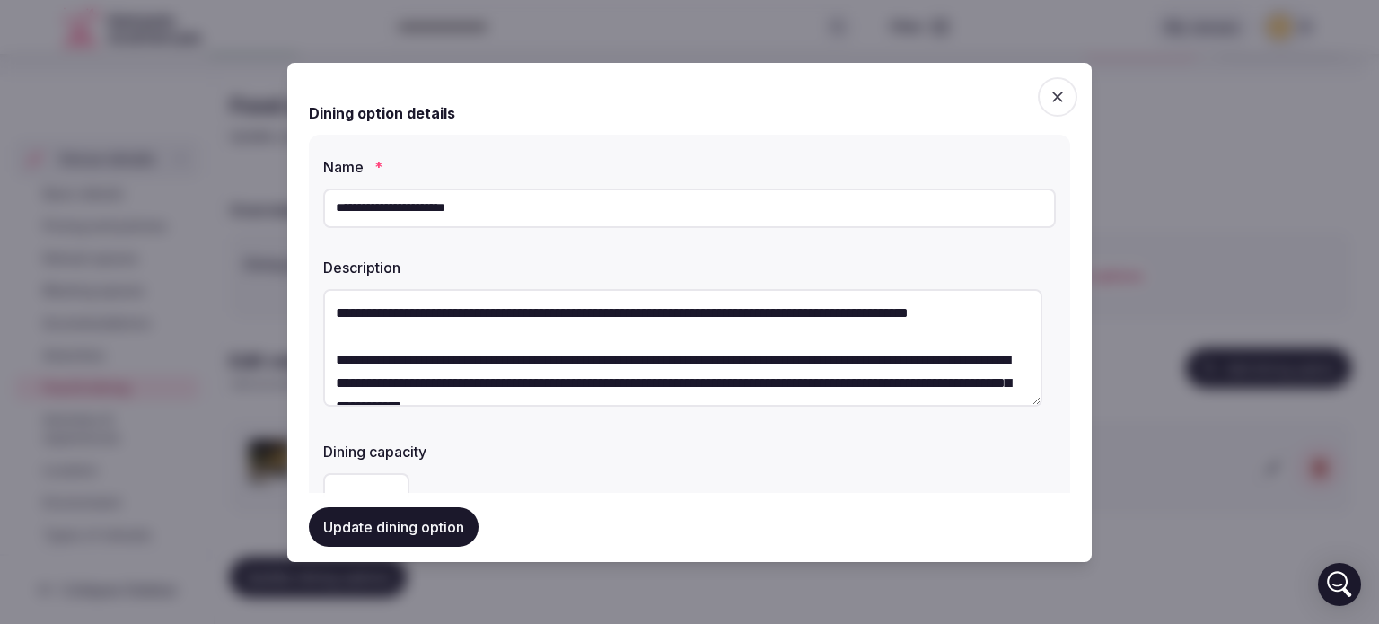
scroll to position [449, 0]
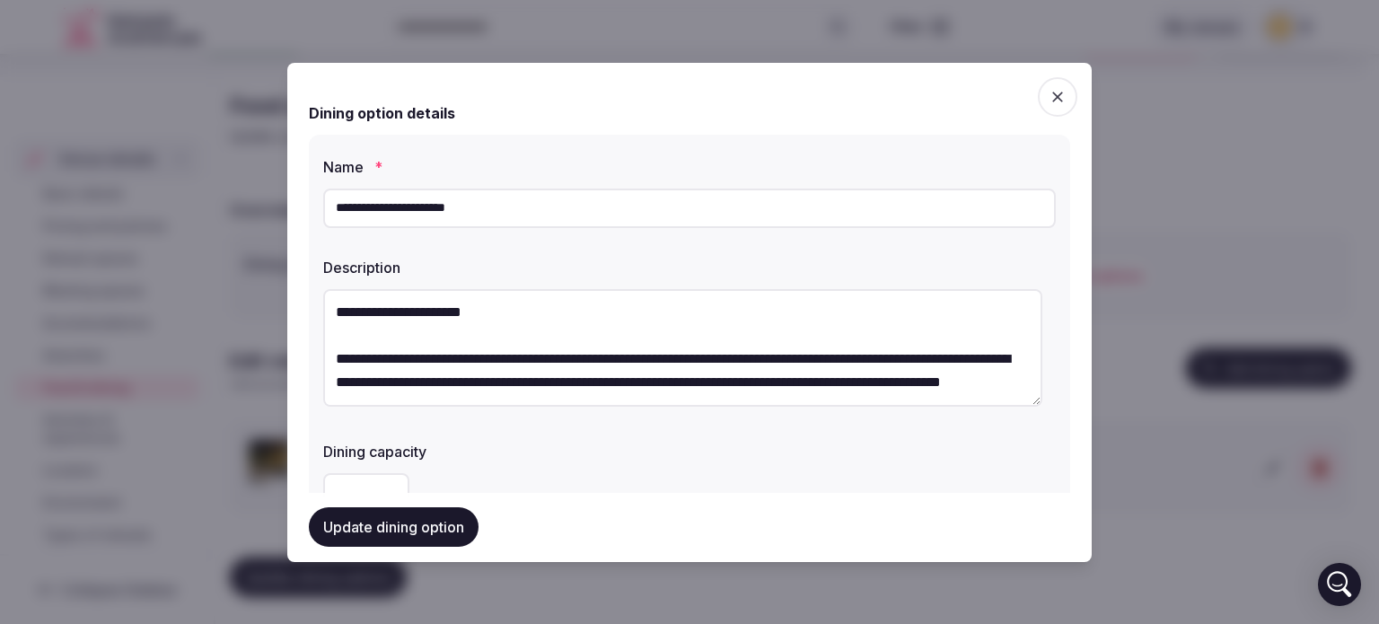
drag, startPoint x: 510, startPoint y: 224, endPoint x: 119, endPoint y: 209, distance: 390.9
click at [119, 209] on body "Search Popular Destinations Toscana, Italy Riviera Maya, Mexico Indonesia, Bali…" at bounding box center [683, 289] width 1366 height 674
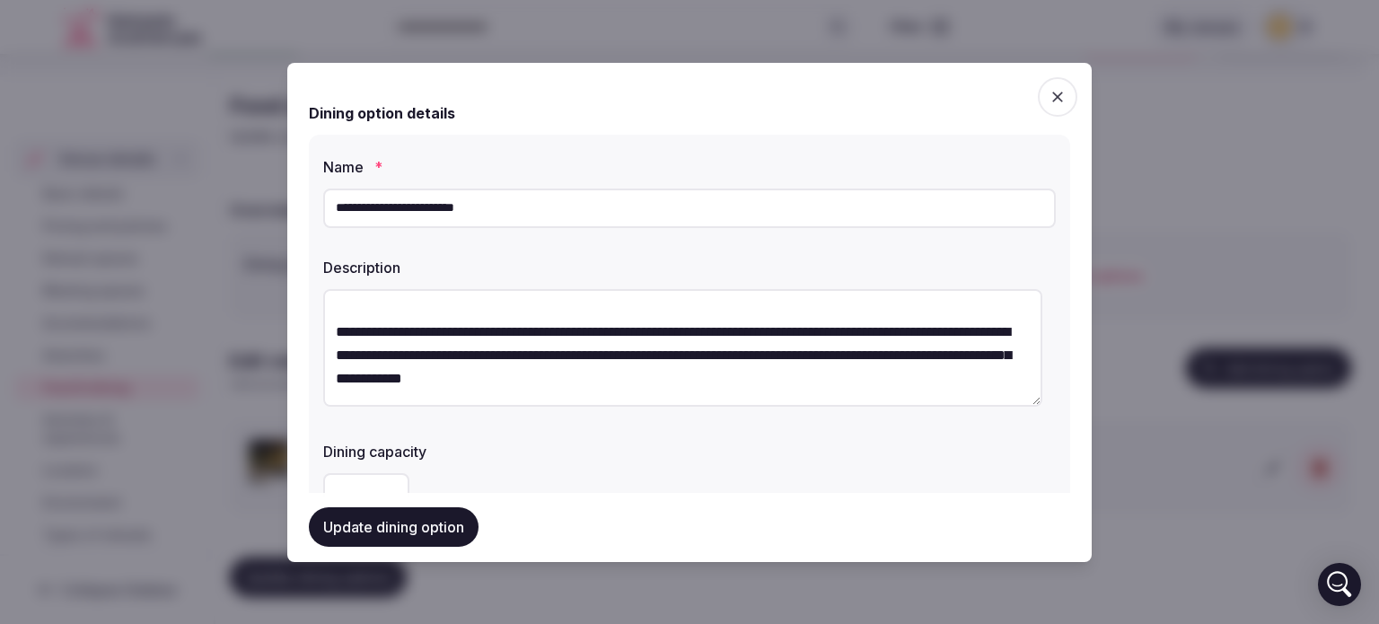
scroll to position [0, 0]
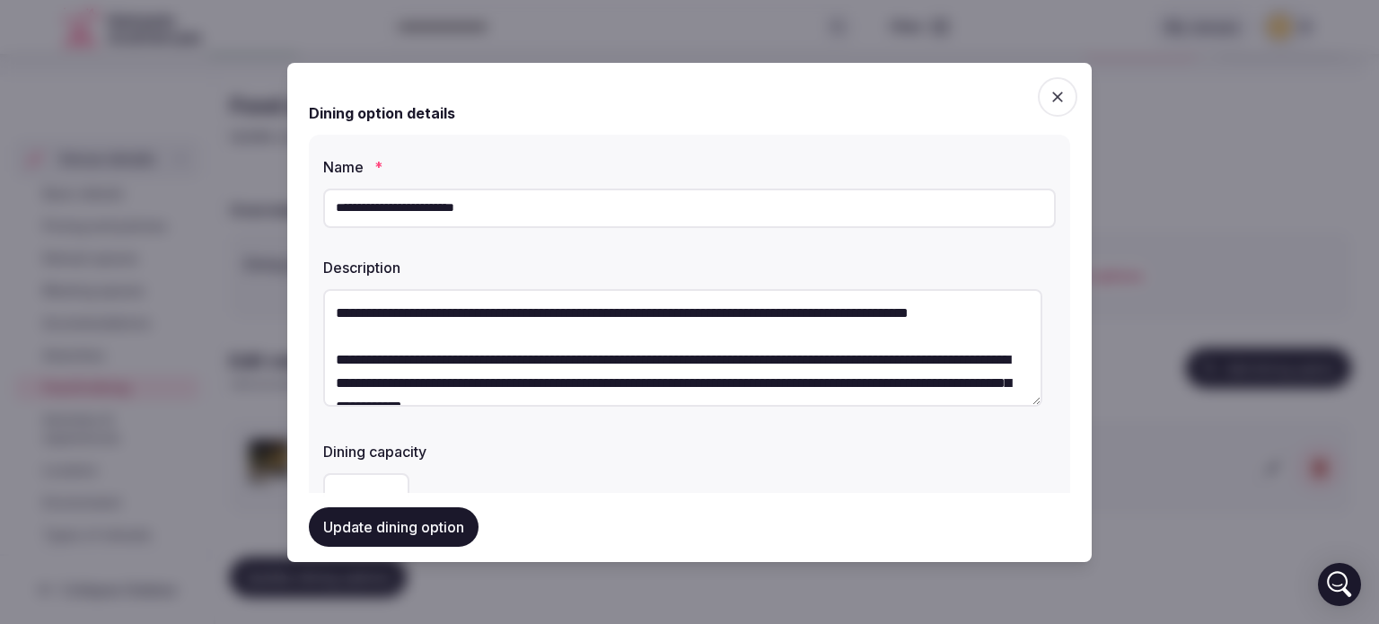
type input "**********"
drag, startPoint x: 368, startPoint y: 306, endPoint x: 461, endPoint y: 312, distance: 92.7
click at [461, 312] on textarea at bounding box center [682, 348] width 719 height 118
drag, startPoint x: 460, startPoint y: 312, endPoint x: 363, endPoint y: 319, distance: 97.2
click at [363, 319] on textarea at bounding box center [682, 348] width 719 height 118
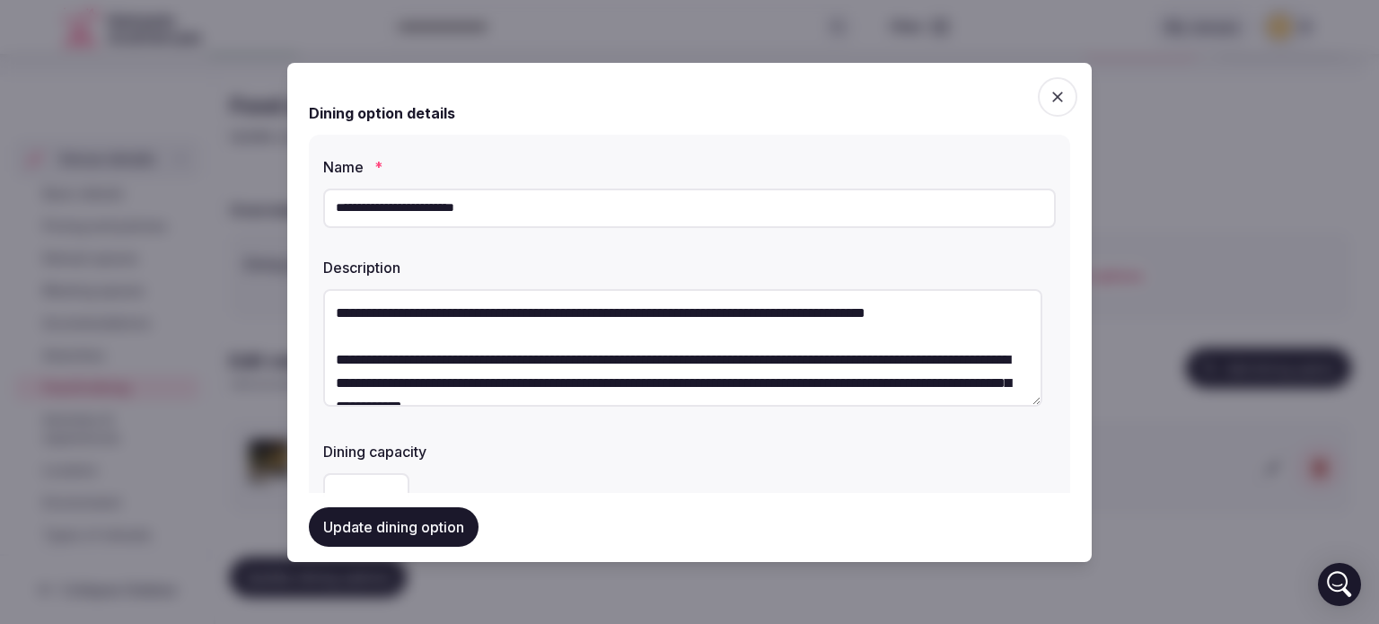
type textarea "**********"
click at [337, 202] on input "**********" at bounding box center [689, 209] width 733 height 40
drag, startPoint x: 370, startPoint y: 258, endPoint x: 347, endPoint y: 217, distance: 46.2
click at [368, 254] on div "Description" at bounding box center [689, 262] width 733 height 25
click at [345, 215] on input "**********" at bounding box center [689, 209] width 733 height 40
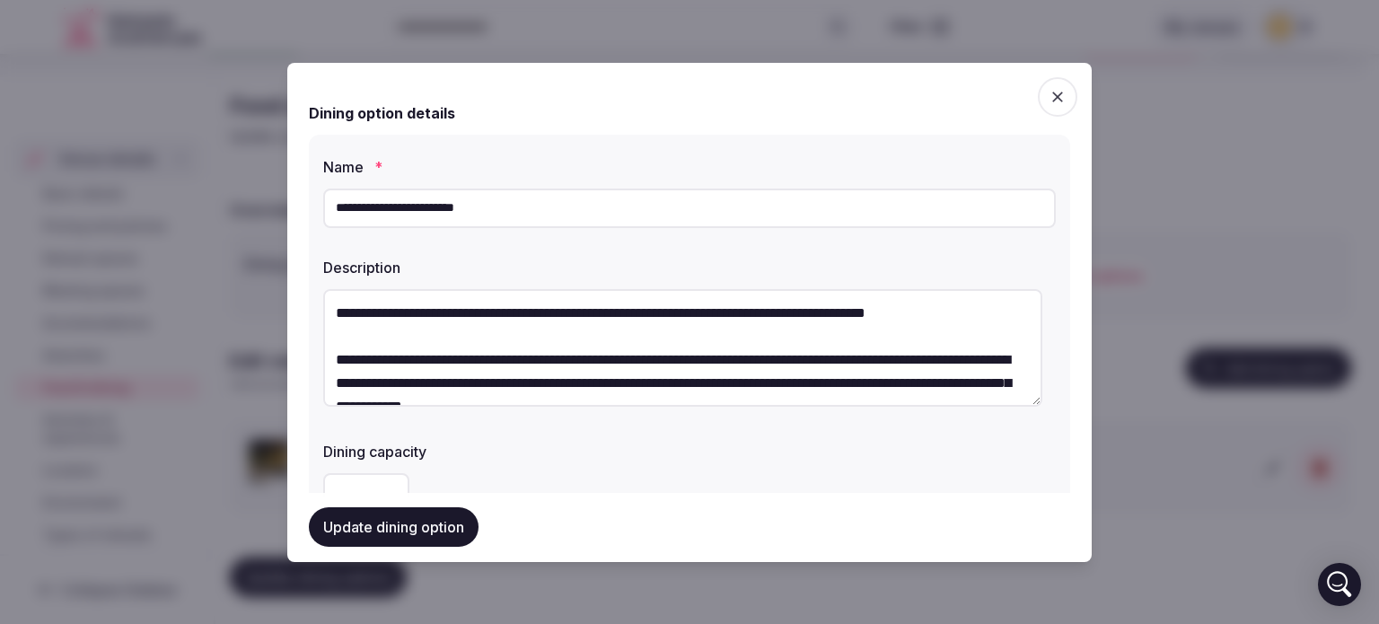
click at [332, 210] on input "**********" at bounding box center [689, 209] width 733 height 40
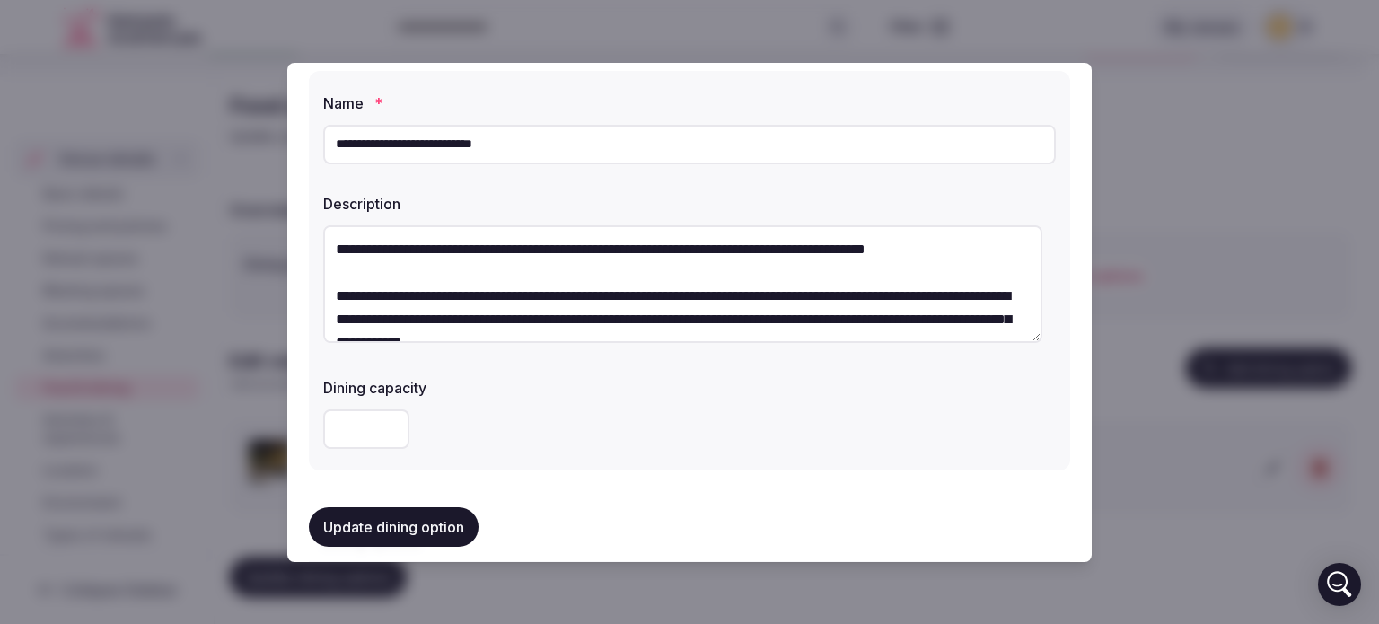
scroll to position [90, 0]
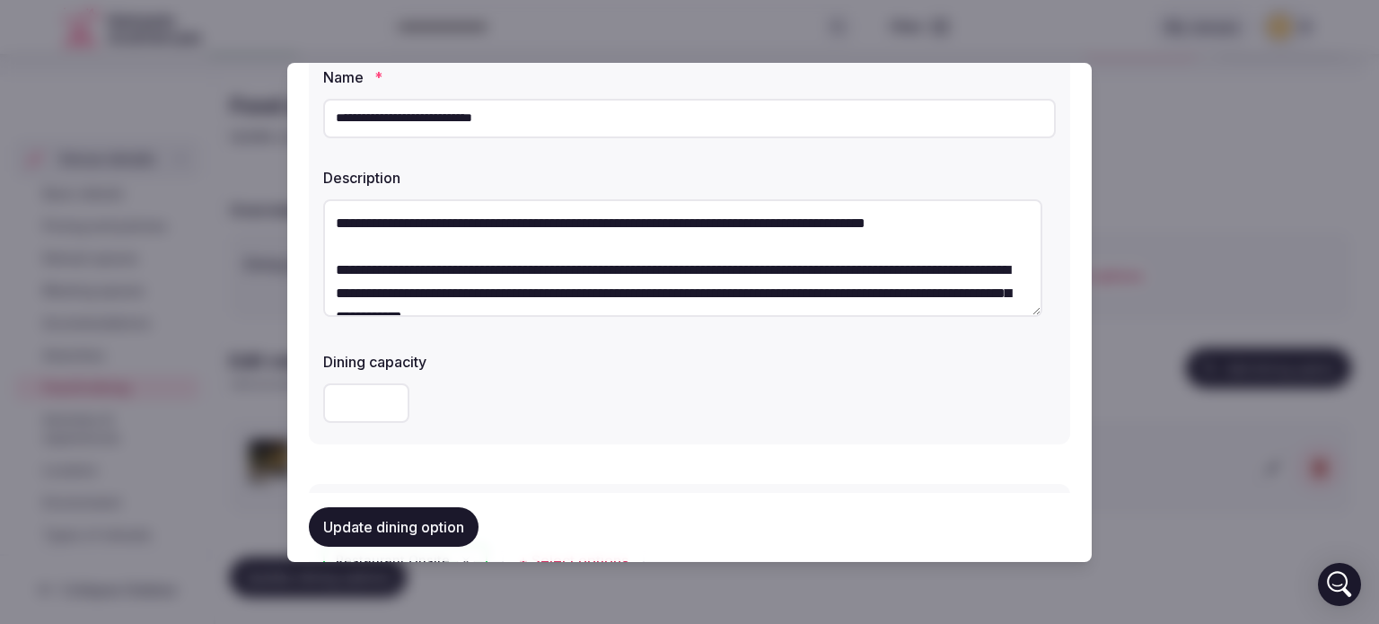
type input "**********"
click at [852, 292] on textarea at bounding box center [682, 258] width 719 height 118
click at [700, 296] on textarea at bounding box center [682, 258] width 719 height 118
click at [645, 288] on textarea at bounding box center [682, 258] width 719 height 118
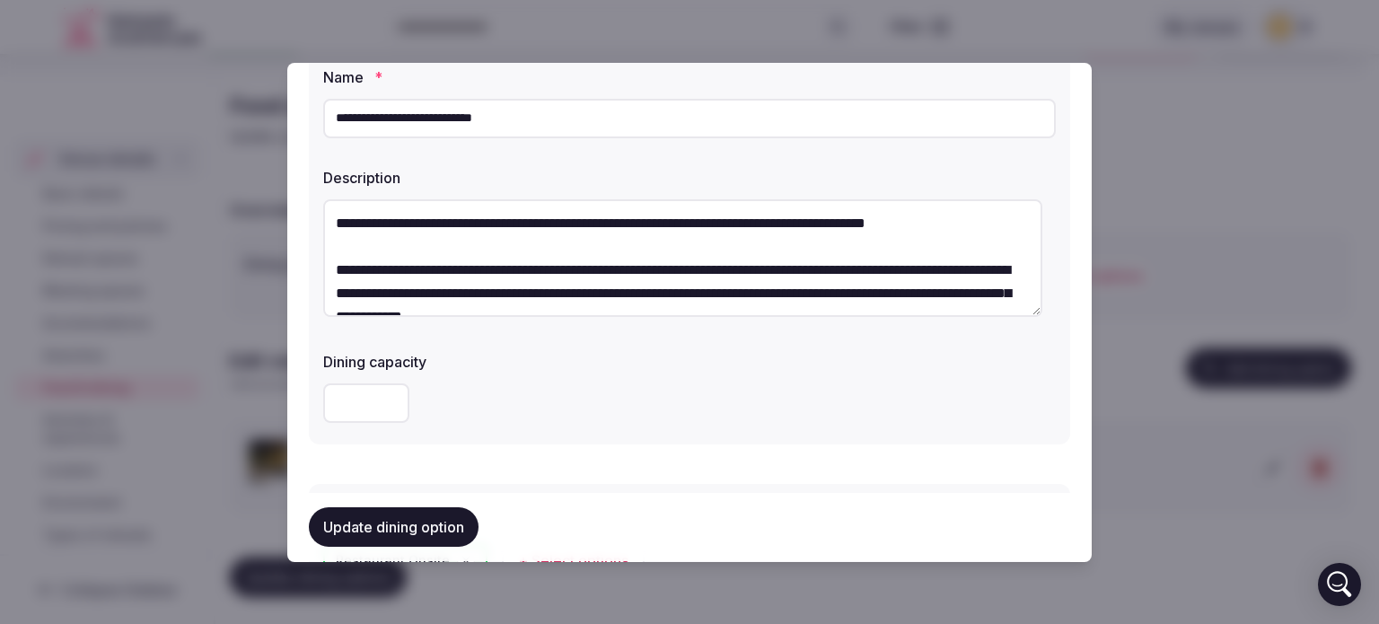
drag, startPoint x: 678, startPoint y: 290, endPoint x: 640, endPoint y: 292, distance: 37.8
click at [640, 292] on textarea at bounding box center [682, 258] width 719 height 118
click at [783, 290] on textarea at bounding box center [682, 258] width 719 height 118
drag, startPoint x: 751, startPoint y: 264, endPoint x: 840, endPoint y: 265, distance: 89.8
click at [844, 264] on textarea at bounding box center [682, 258] width 719 height 118
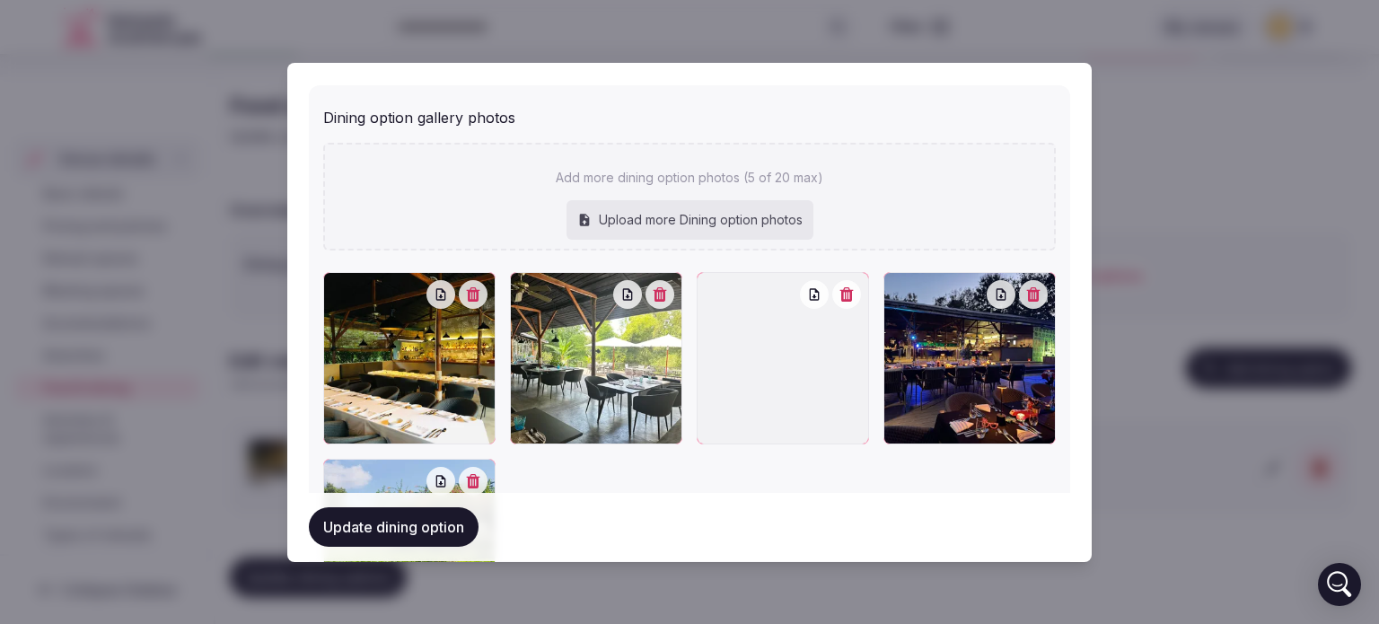
scroll to position [898, 0]
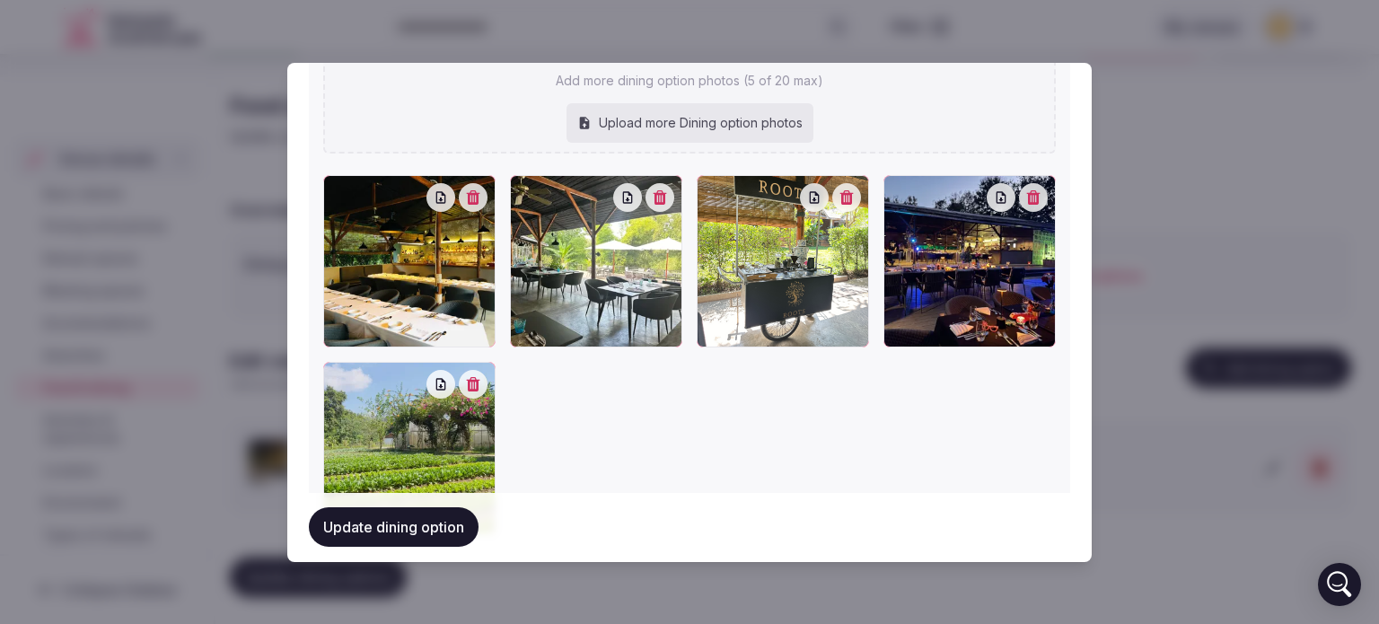
type textarea "**********"
click at [731, 450] on div at bounding box center [689, 354] width 733 height 359
click at [653, 120] on div "Upload more Dining option photos" at bounding box center [690, 123] width 247 height 40
type input "**********"
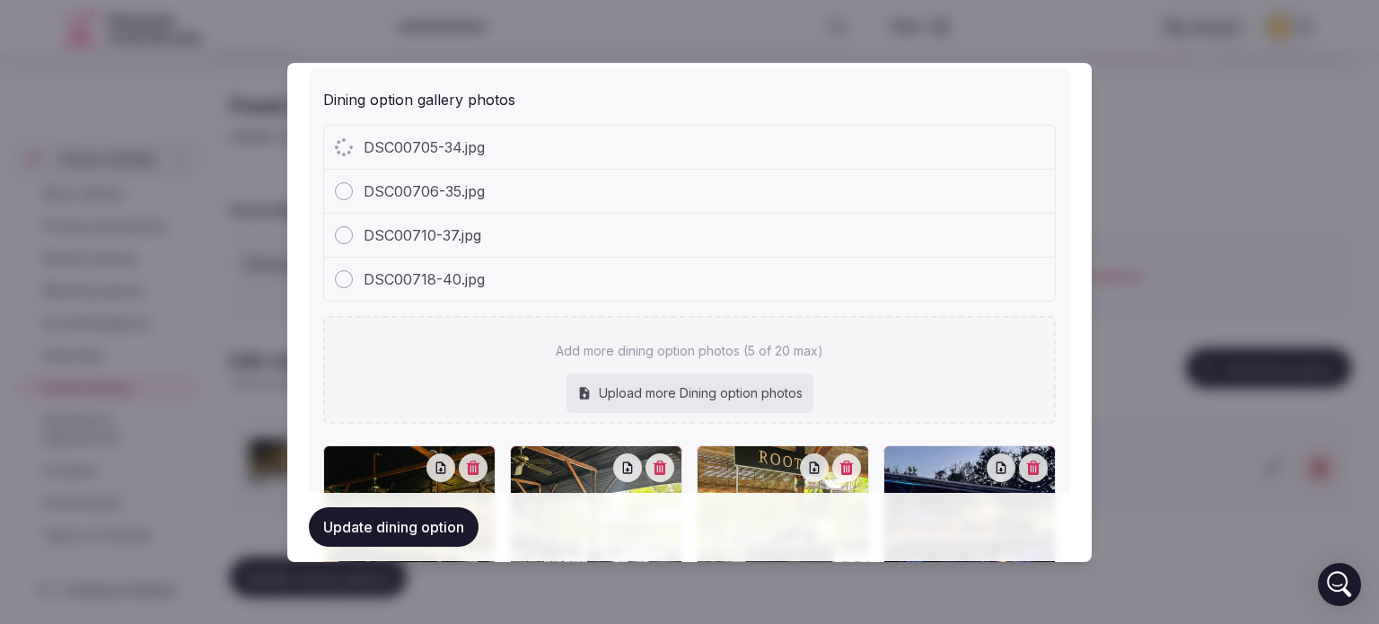
scroll to position [1088, 0]
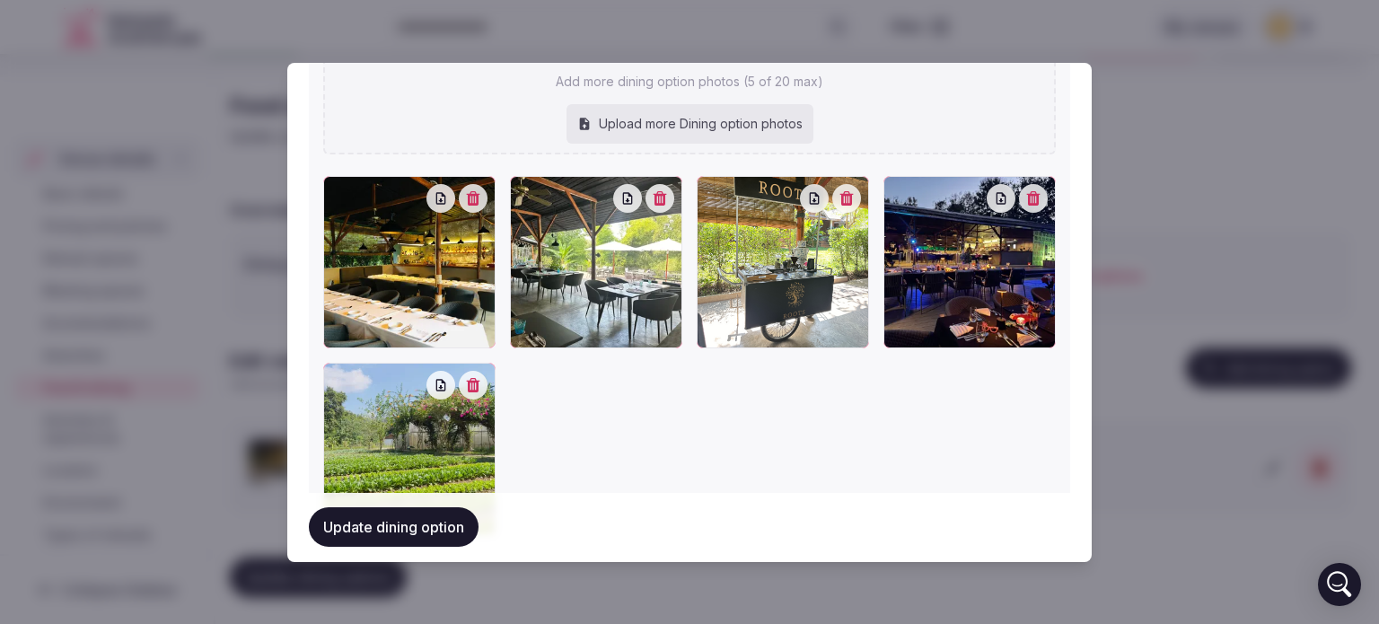
type input "**********"
type textarea "**********"
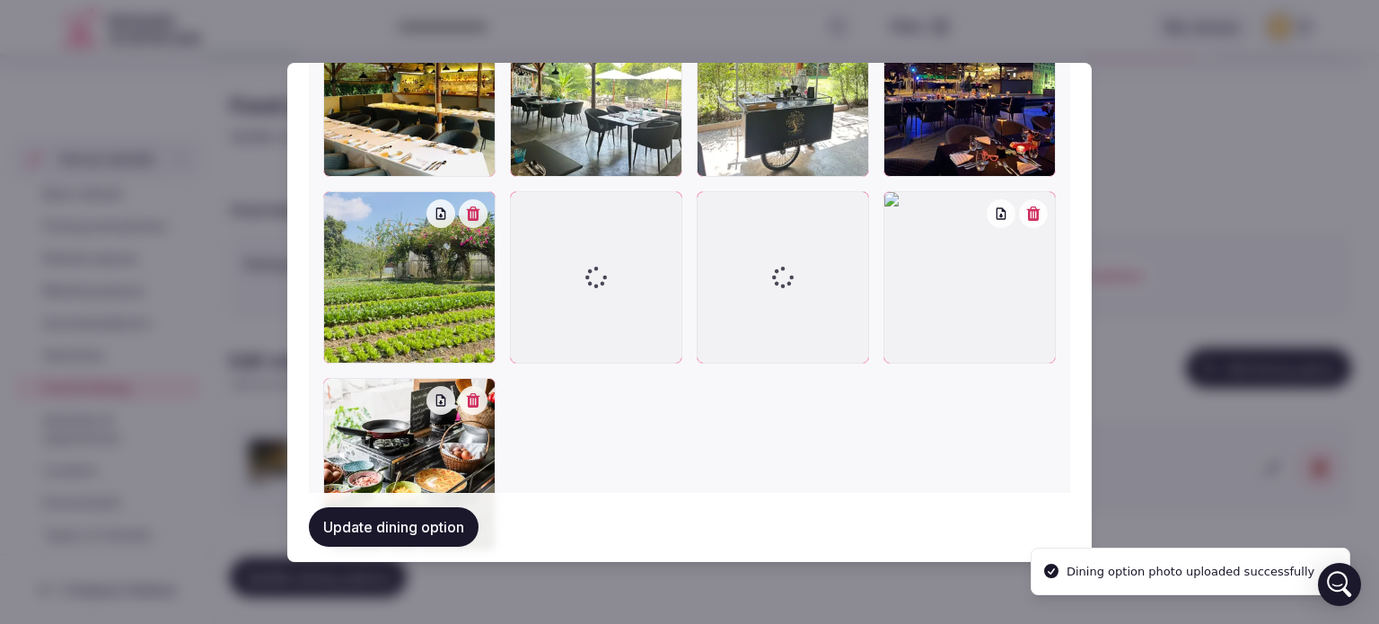
scroll to position [1182, 0]
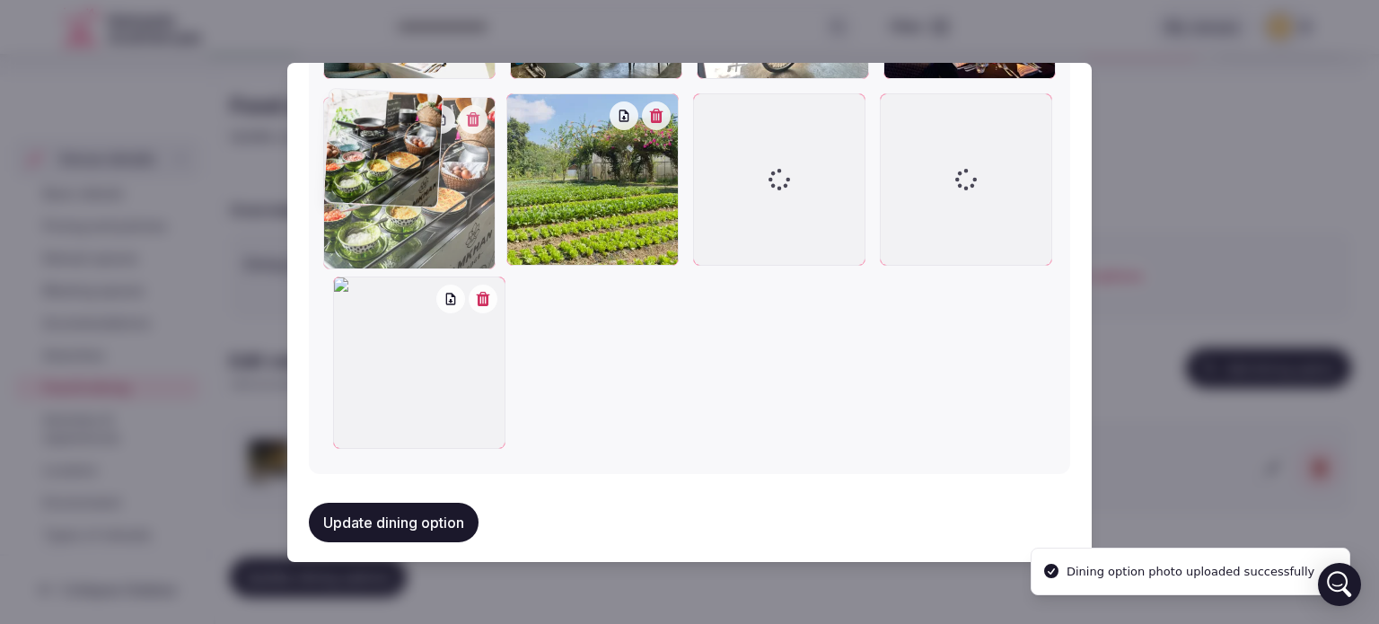
drag, startPoint x: 409, startPoint y: 369, endPoint x: 406, endPoint y: 193, distance: 176.0
click at [406, 193] on div at bounding box center [409, 183] width 172 height 172
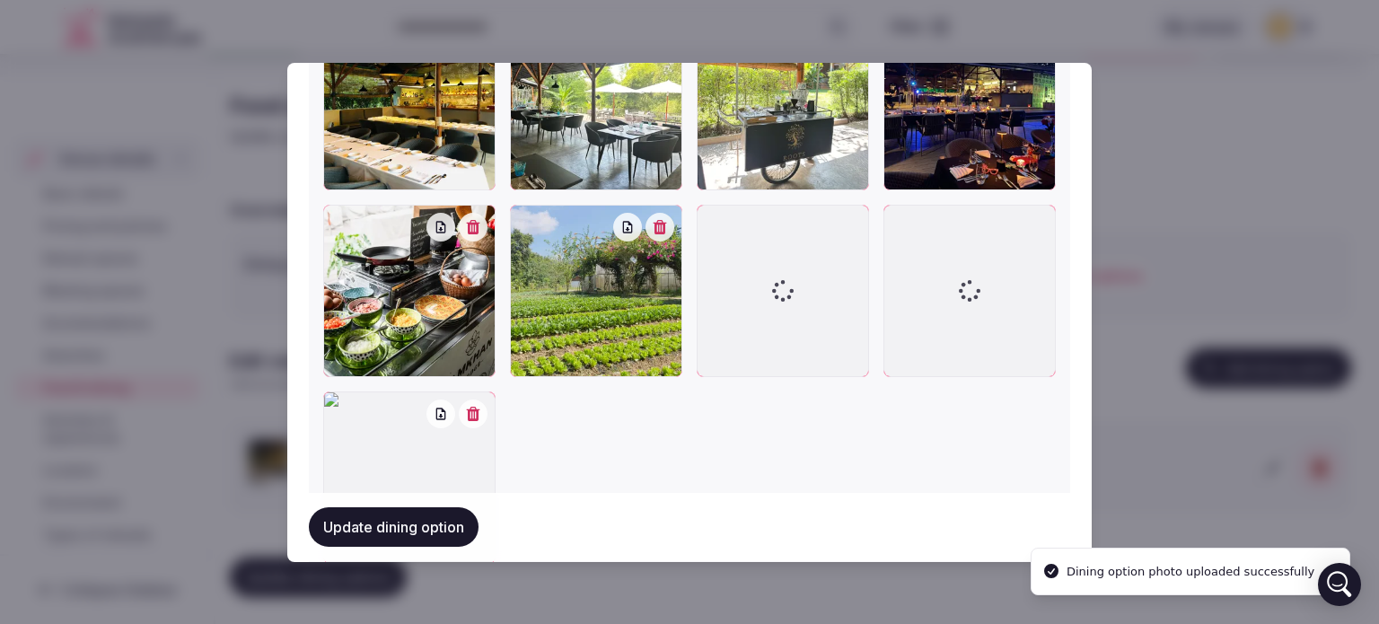
scroll to position [1003, 0]
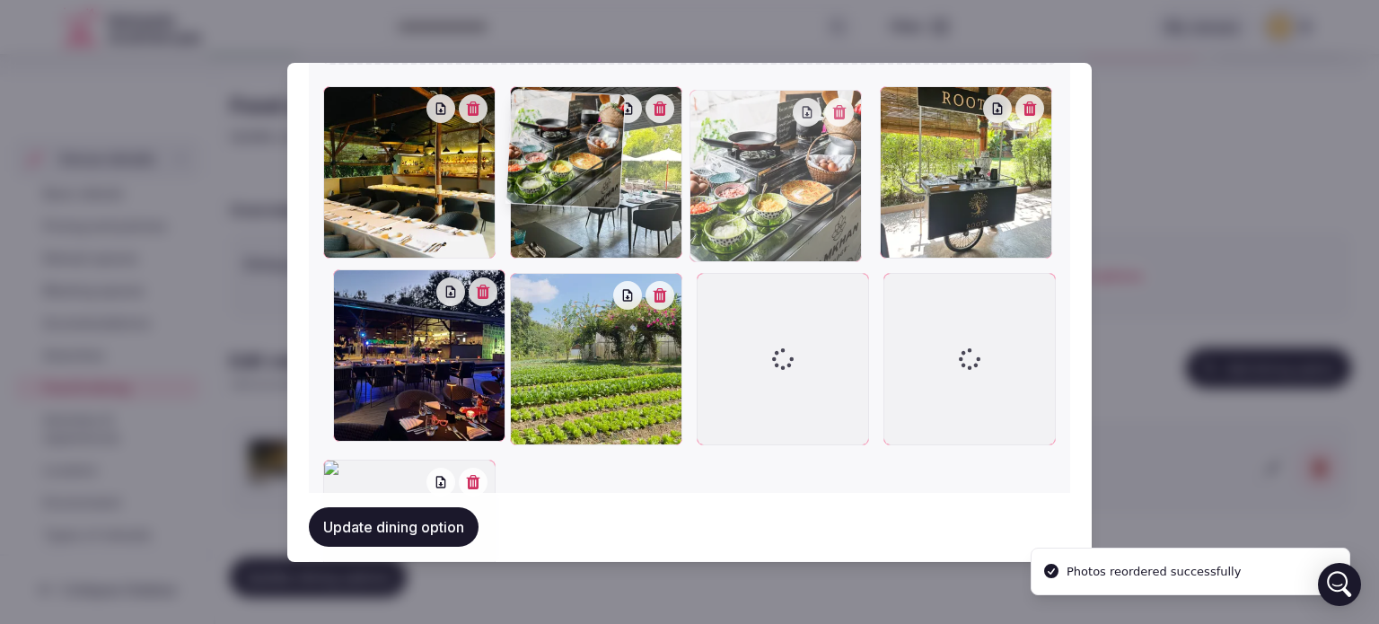
drag, startPoint x: 406, startPoint y: 373, endPoint x: 589, endPoint y: 200, distance: 251.5
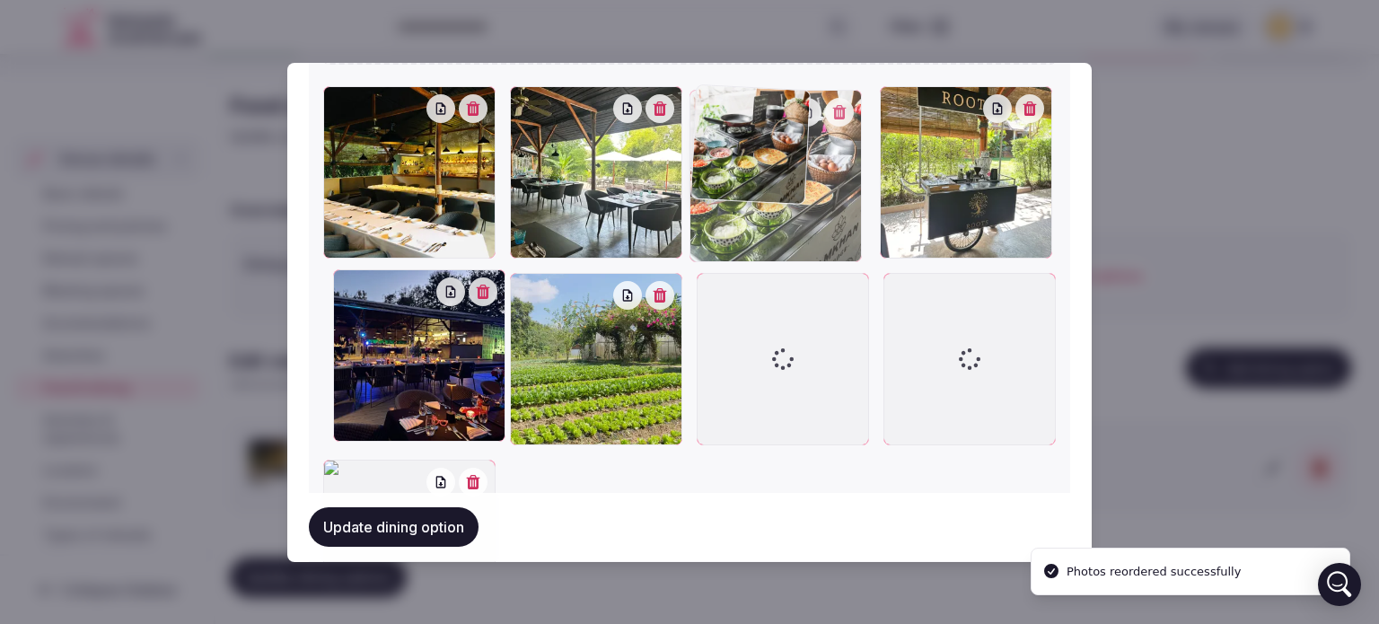
click at [589, 200] on div at bounding box center [689, 359] width 733 height 546
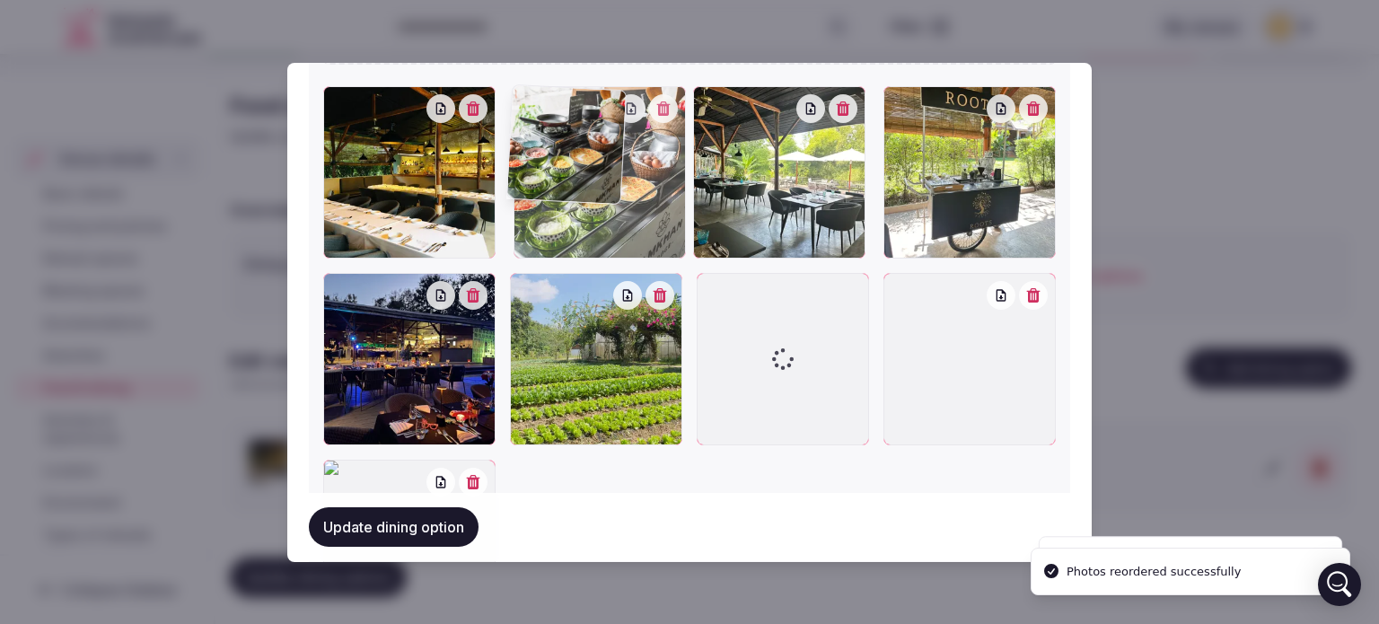
drag, startPoint x: 710, startPoint y: 186, endPoint x: 643, endPoint y: 186, distance: 67.3
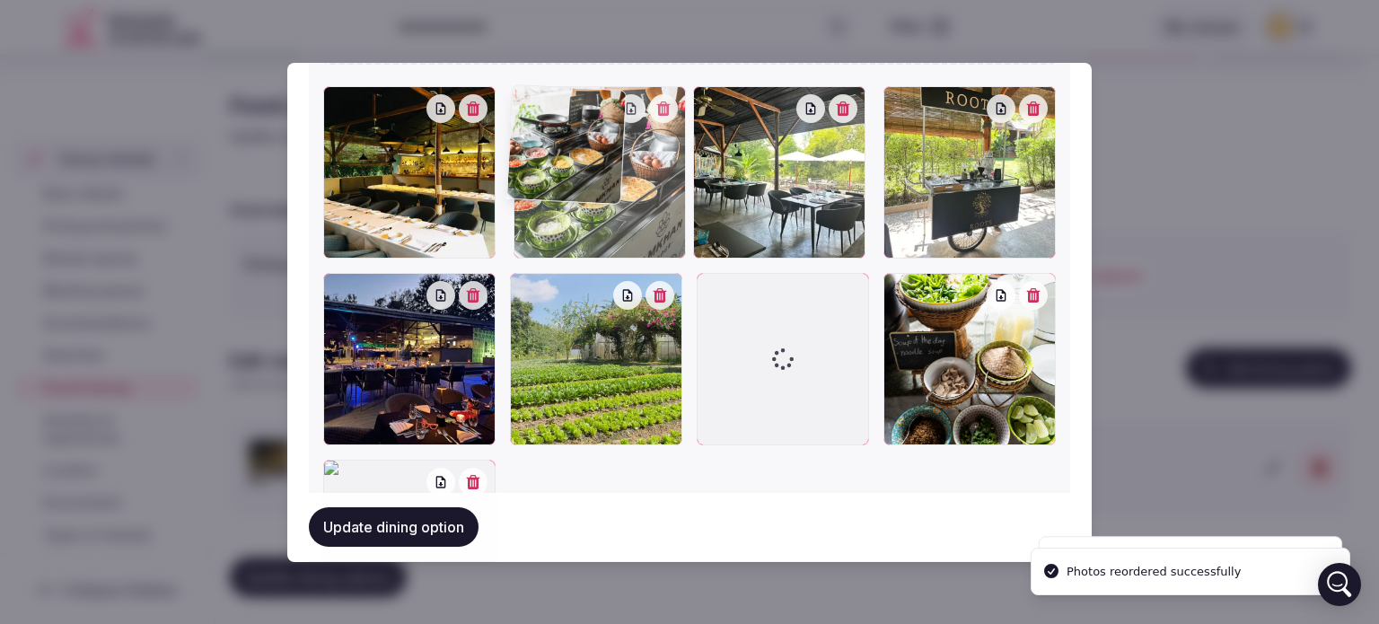
click at [643, 186] on div at bounding box center [600, 172] width 172 height 172
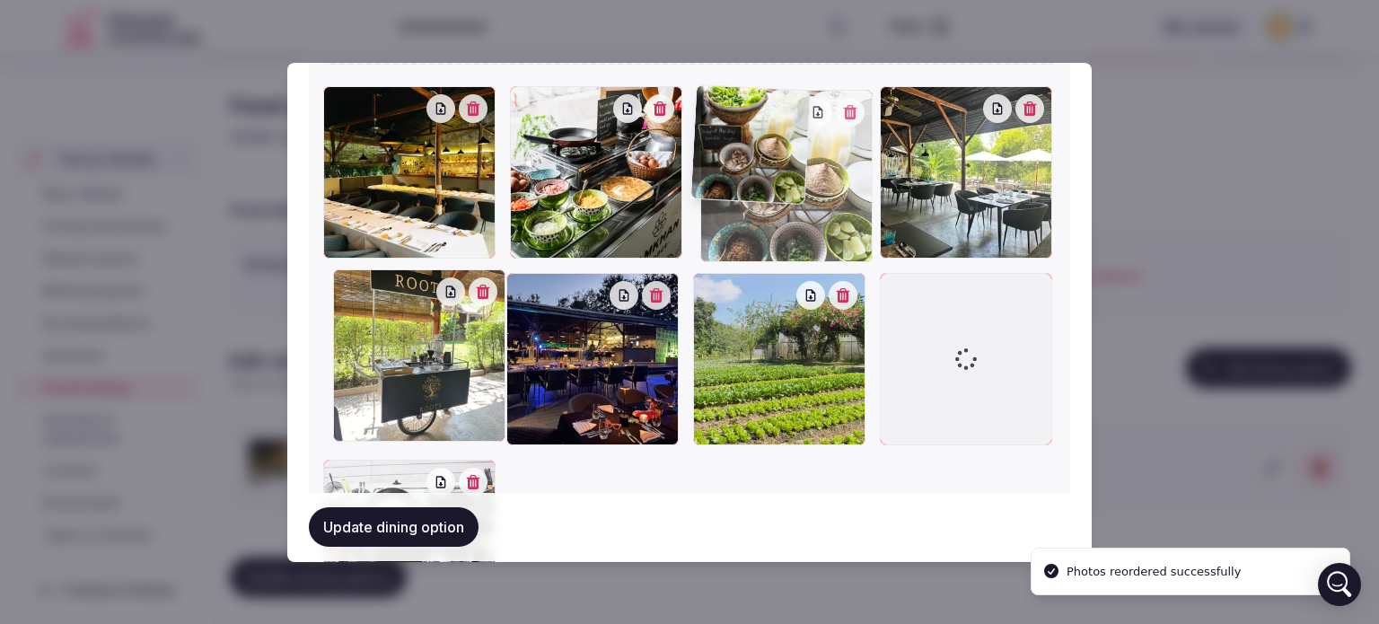
drag, startPoint x: 980, startPoint y: 356, endPoint x: 762, endPoint y: 179, distance: 280.7
click at [762, 179] on div at bounding box center [786, 176] width 172 height 172
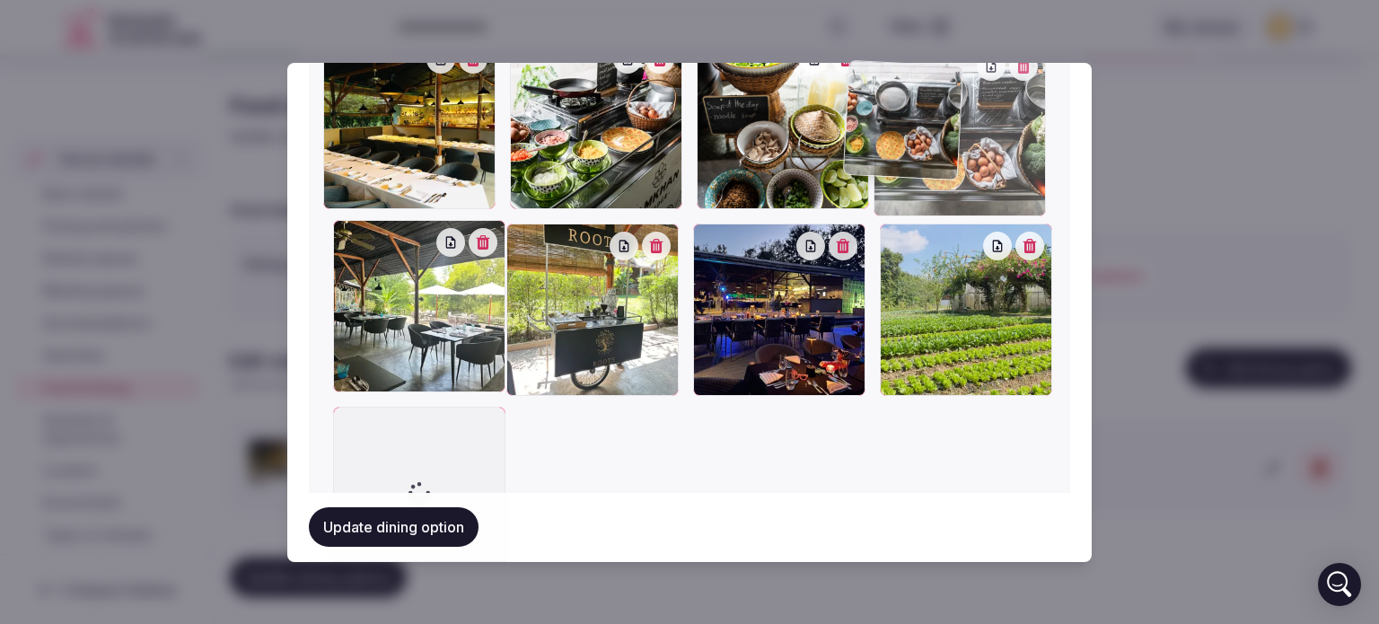
scroll to position [1037, 0]
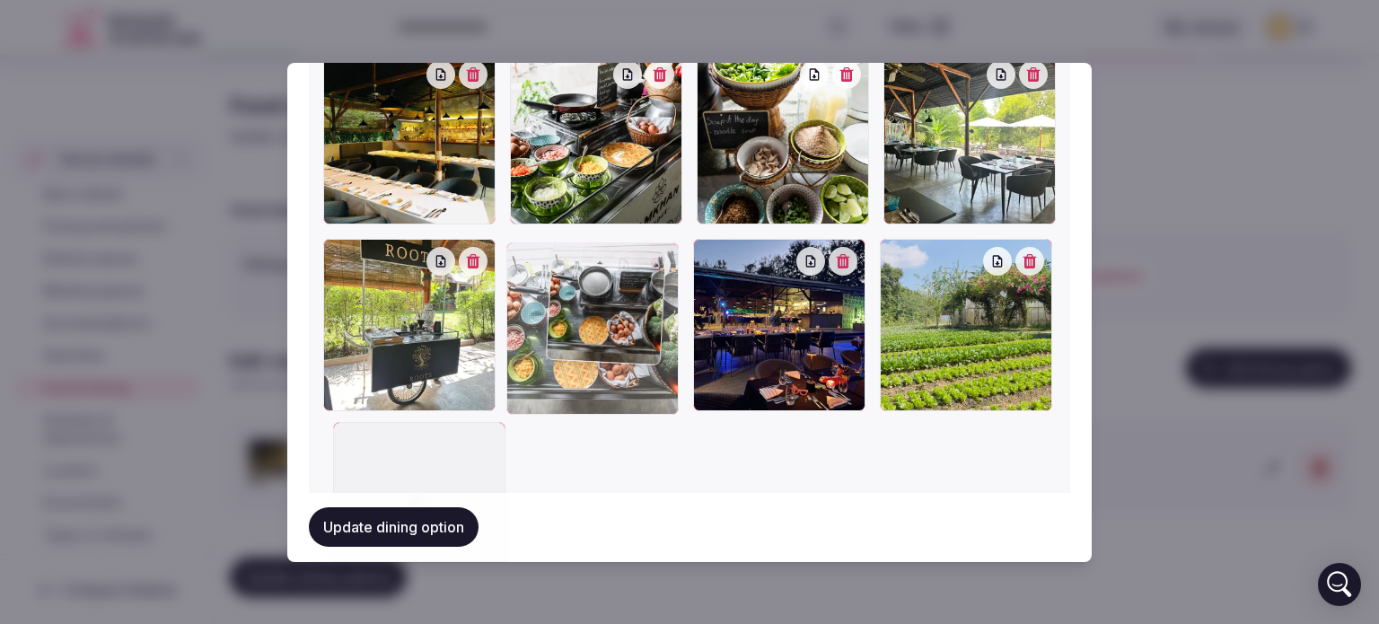
drag, startPoint x: 421, startPoint y: 454, endPoint x: 646, endPoint y: 340, distance: 252.6
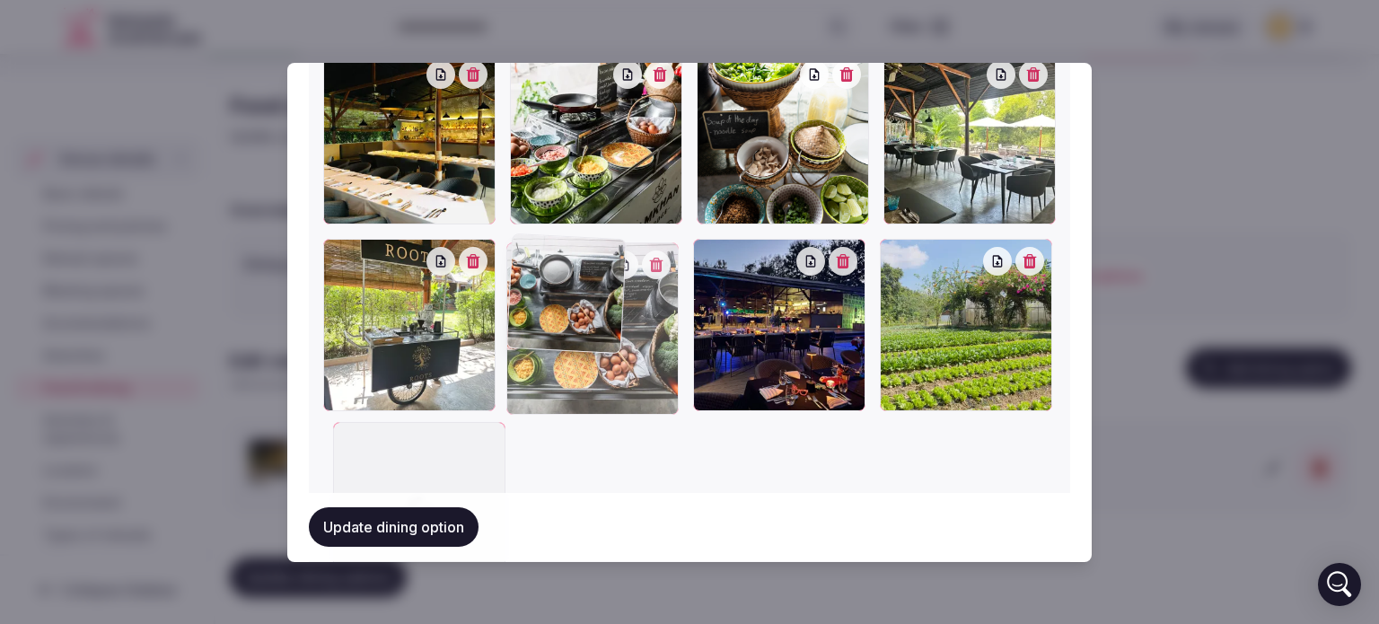
click at [646, 340] on div at bounding box center [592, 328] width 172 height 172
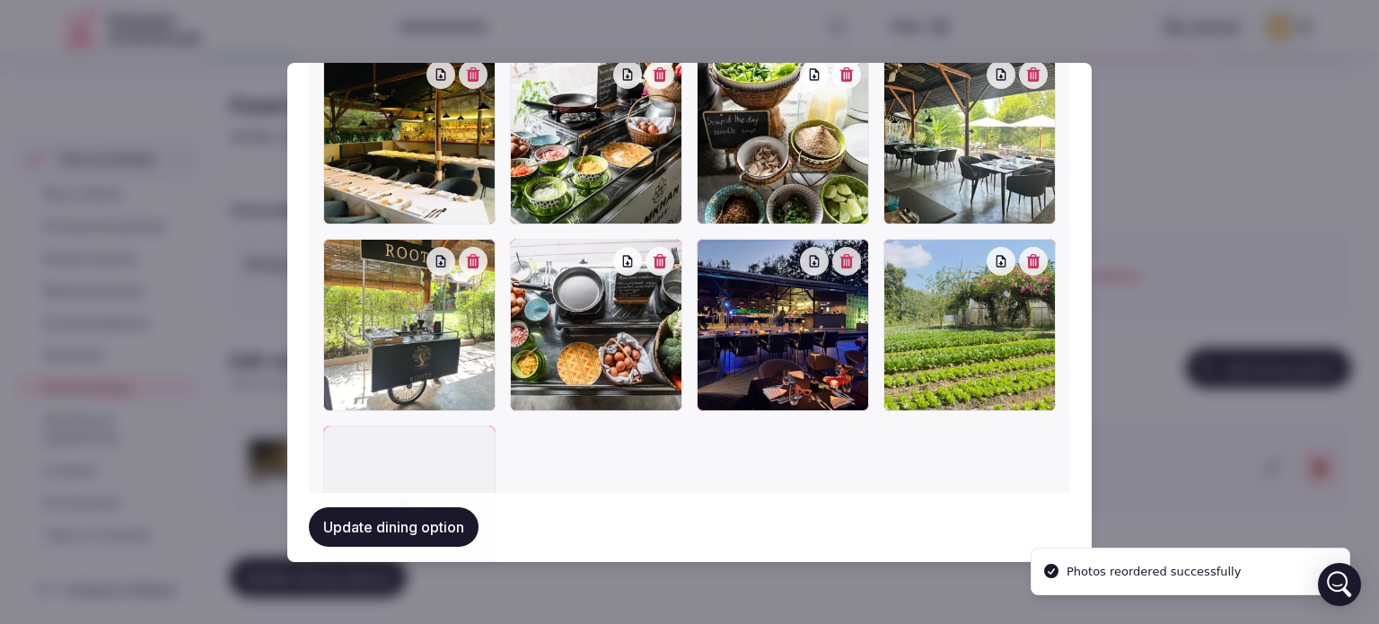
scroll to position [947, 0]
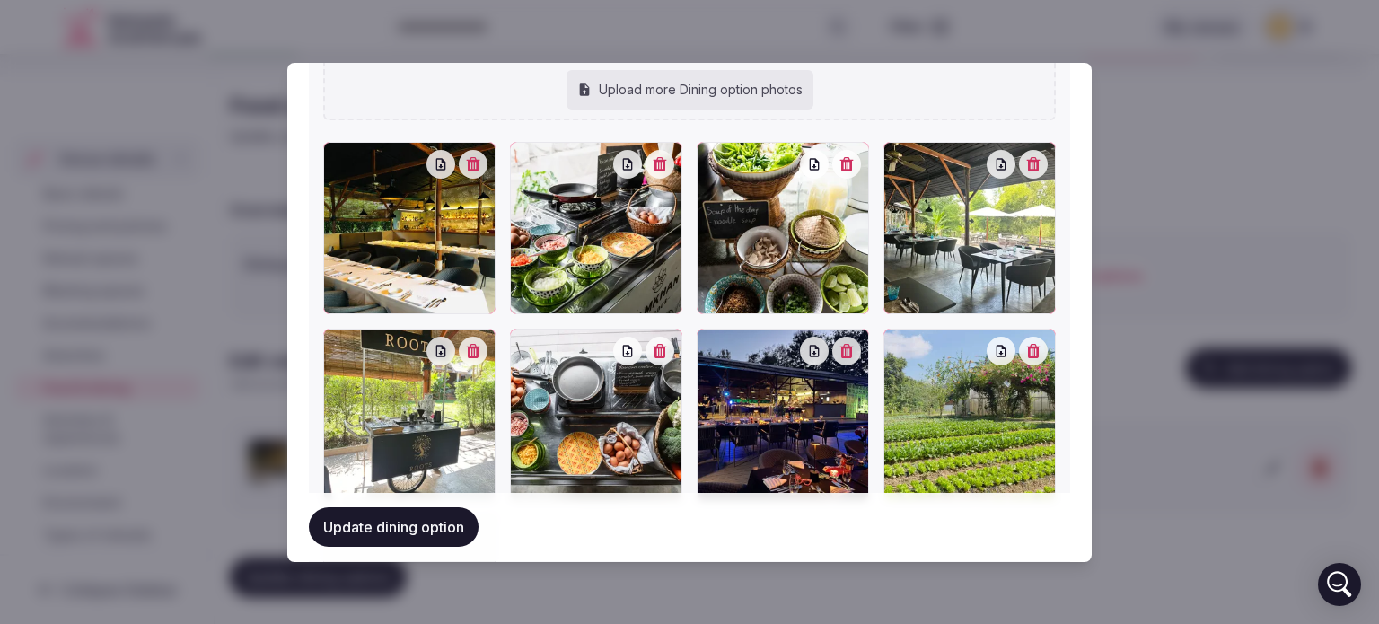
click at [657, 351] on button "button" at bounding box center [660, 351] width 29 height 29
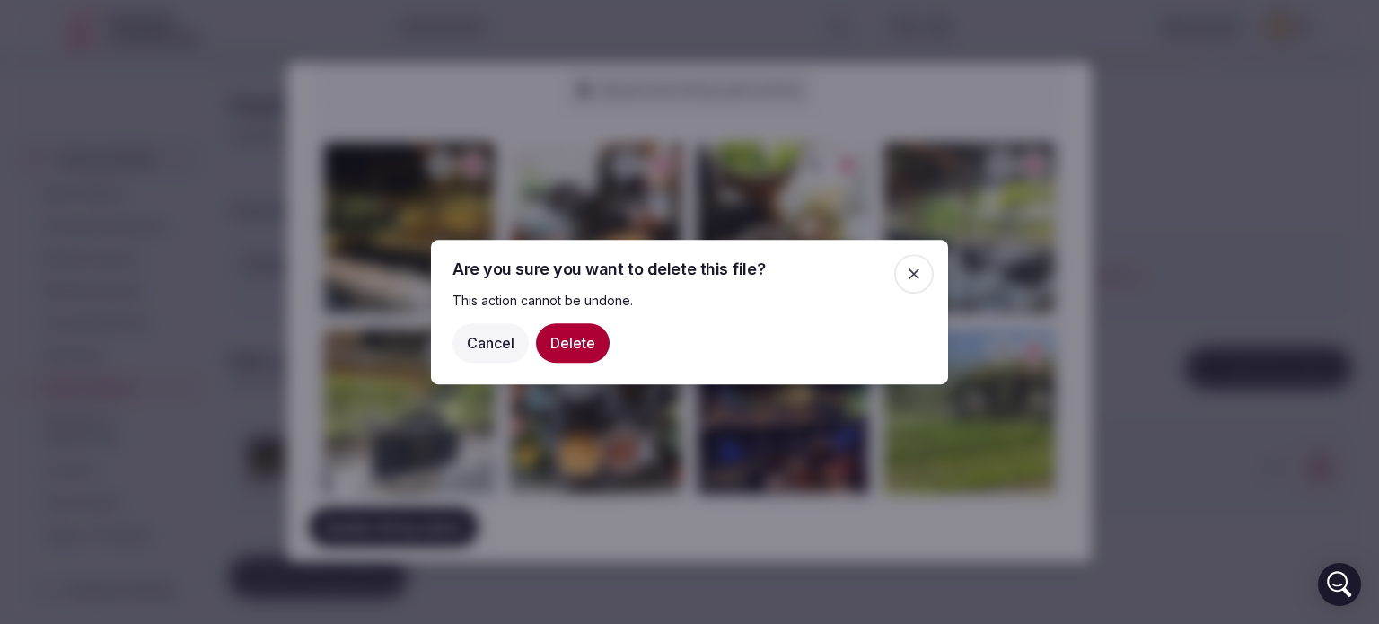
click at [549, 340] on button "Delete" at bounding box center [573, 343] width 74 height 40
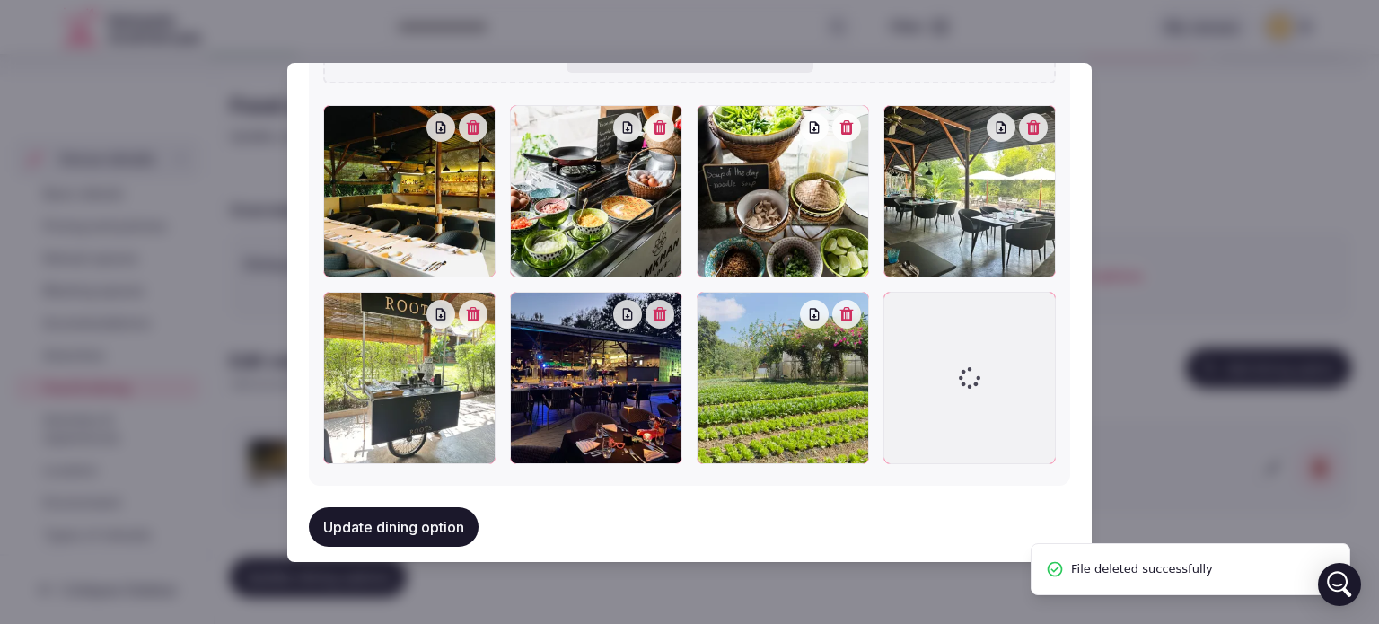
scroll to position [1003, 0]
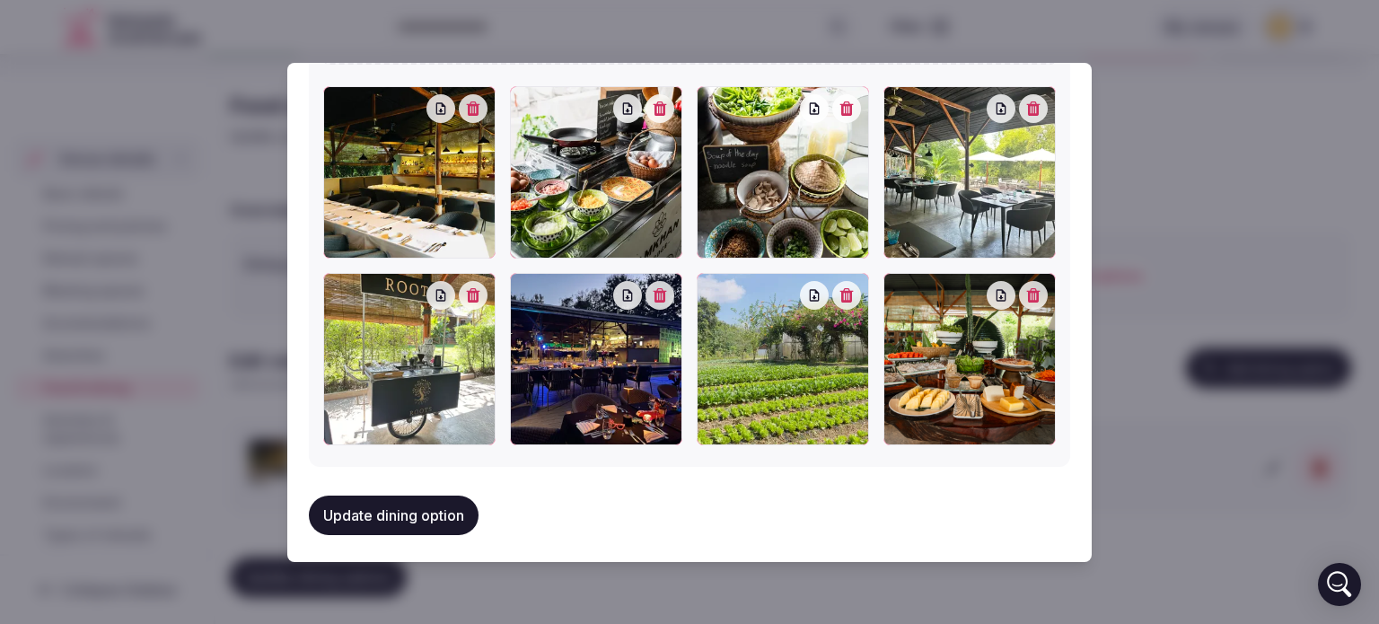
click at [775, 462] on div "**********" at bounding box center [689, 312] width 804 height 499
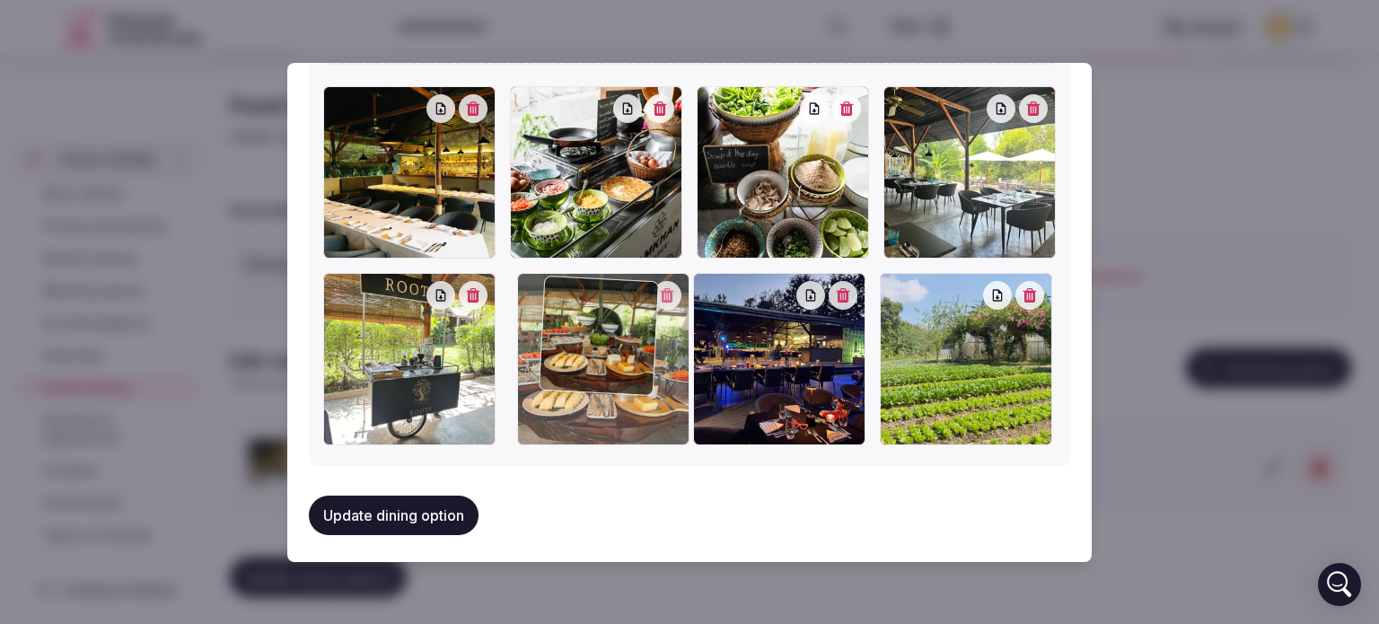
drag, startPoint x: 910, startPoint y: 291, endPoint x: 575, endPoint y: 302, distance: 336.0
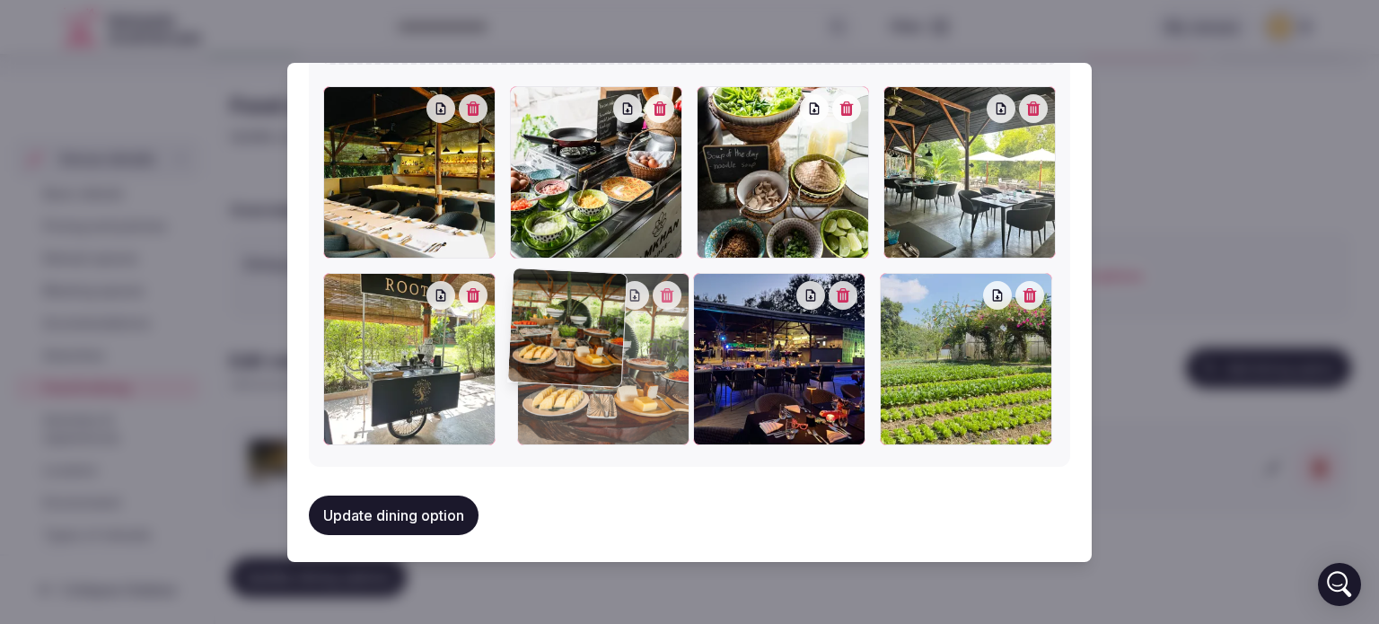
click at [575, 302] on div at bounding box center [603, 359] width 172 height 172
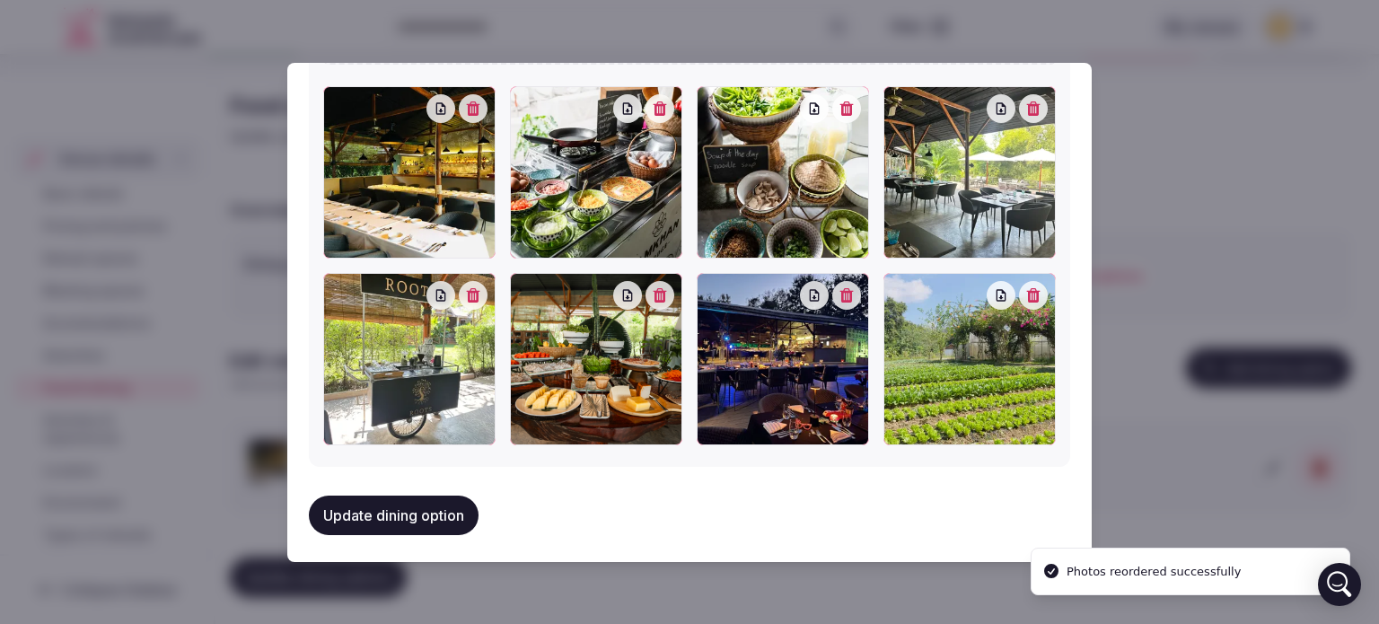
click at [617, 481] on div "Update dining option" at bounding box center [689, 515] width 761 height 68
click at [416, 509] on button "Update dining option" at bounding box center [394, 516] width 170 height 40
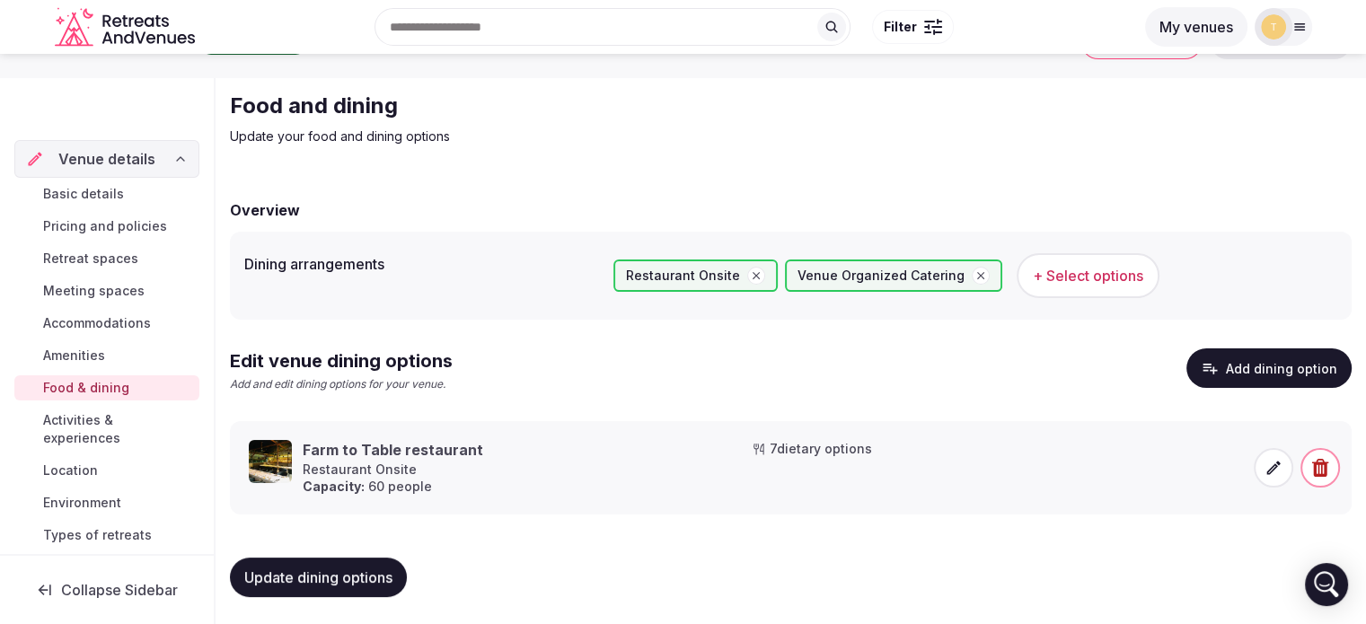
click at [1260, 459] on span at bounding box center [1273, 468] width 40 height 40
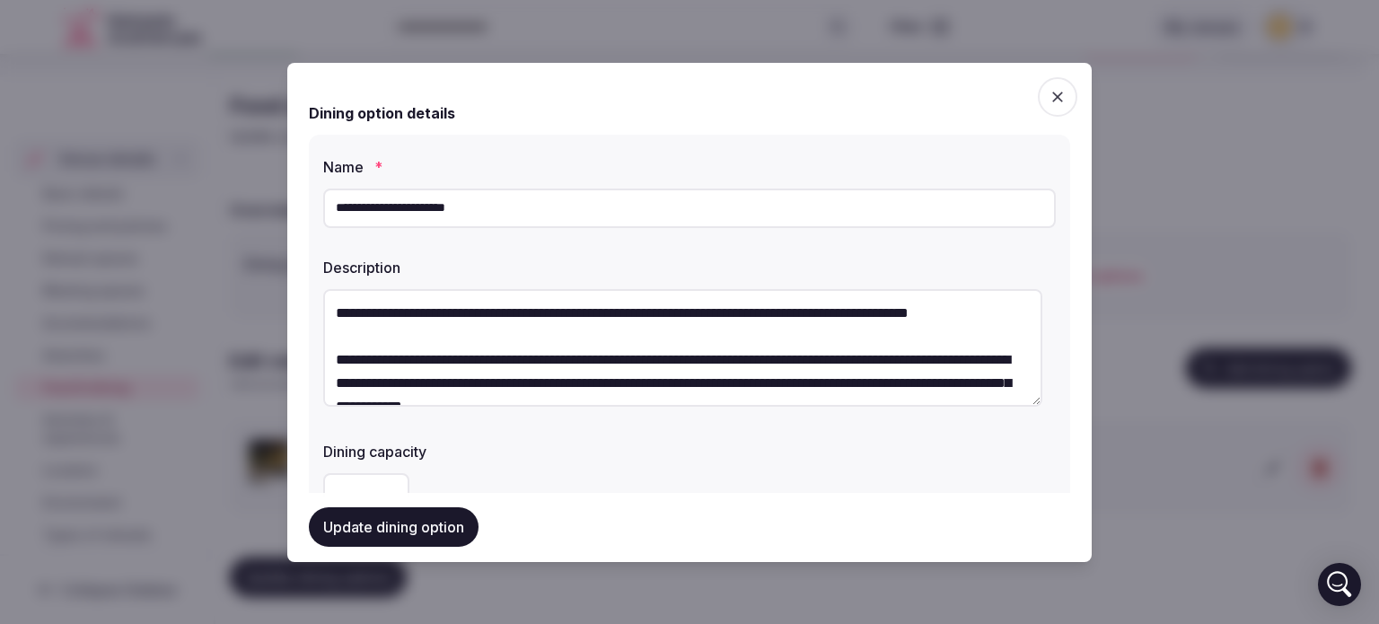
click at [519, 190] on input "**********" at bounding box center [689, 209] width 733 height 40
drag, startPoint x: 526, startPoint y: 211, endPoint x: 335, endPoint y: 324, distance: 222.2
click at [66, 204] on body "Search Popular Destinations Toscana, Italy Riviera Maya, Mexico Indonesia, Bali…" at bounding box center [683, 289] width 1366 height 674
type input "**********"
drag, startPoint x: 370, startPoint y: 309, endPoint x: 463, endPoint y: 311, distance: 93.4
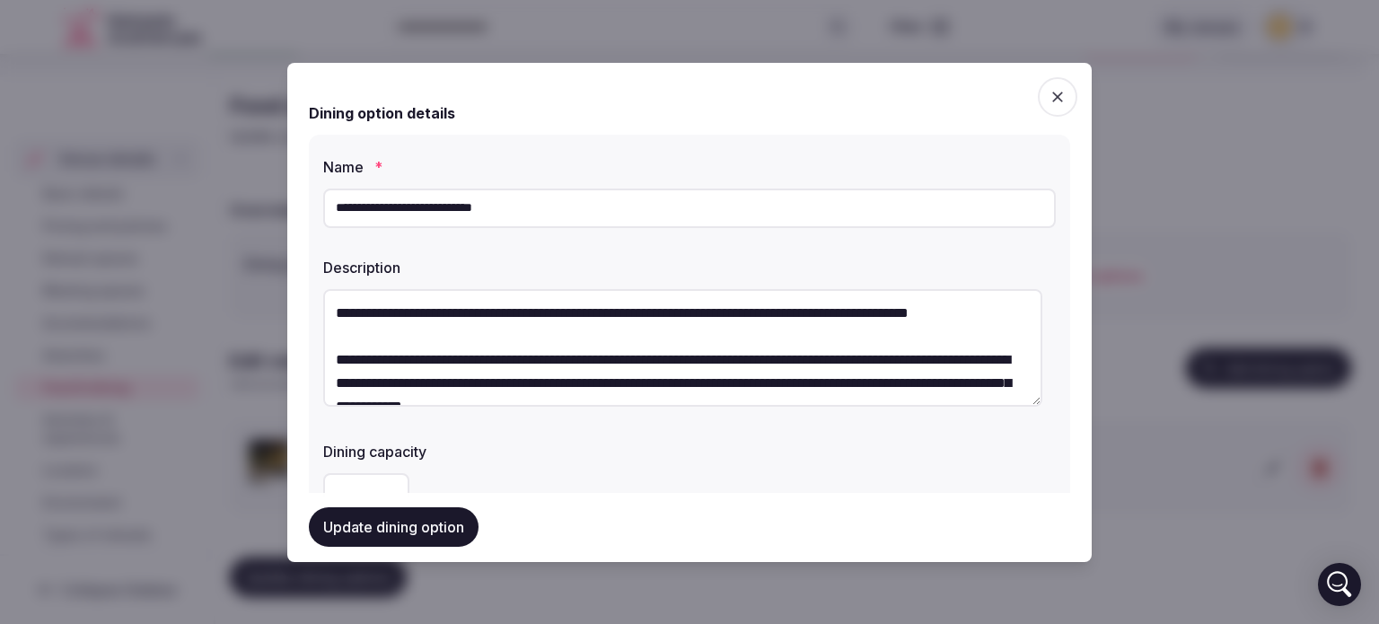
click at [463, 311] on textarea at bounding box center [682, 348] width 719 height 118
drag, startPoint x: 462, startPoint y: 311, endPoint x: 357, endPoint y: 312, distance: 105.1
click at [357, 312] on textarea at bounding box center [682, 348] width 719 height 118
drag, startPoint x: 759, startPoint y: 355, endPoint x: 848, endPoint y: 362, distance: 89.2
click at [848, 362] on textarea at bounding box center [682, 348] width 719 height 118
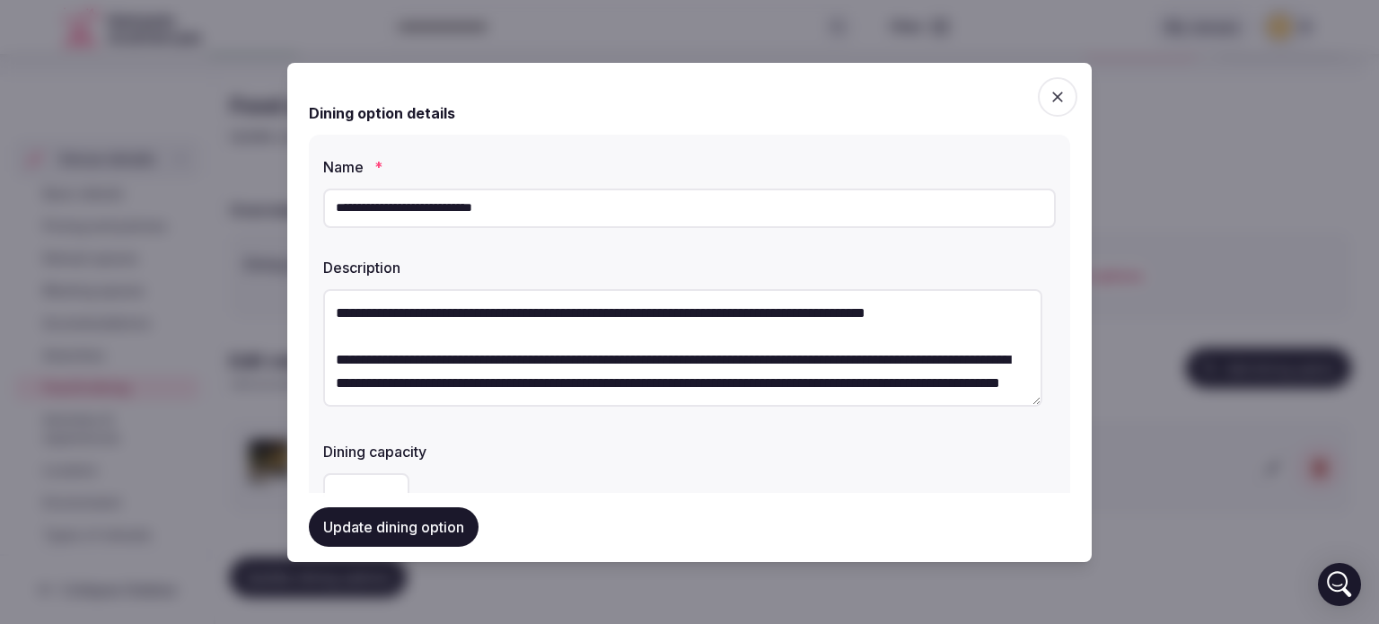
drag, startPoint x: 535, startPoint y: 380, endPoint x: 501, endPoint y: 380, distance: 34.1
click at [499, 381] on textarea at bounding box center [682, 348] width 719 height 118
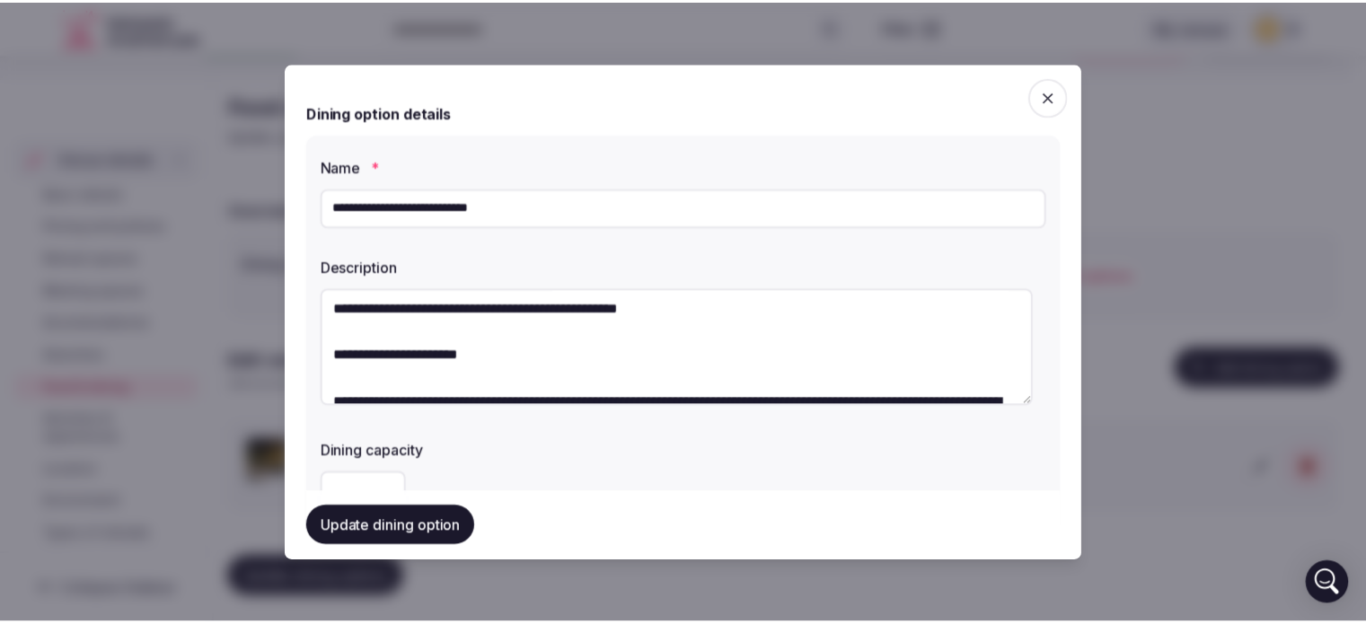
scroll to position [467, 0]
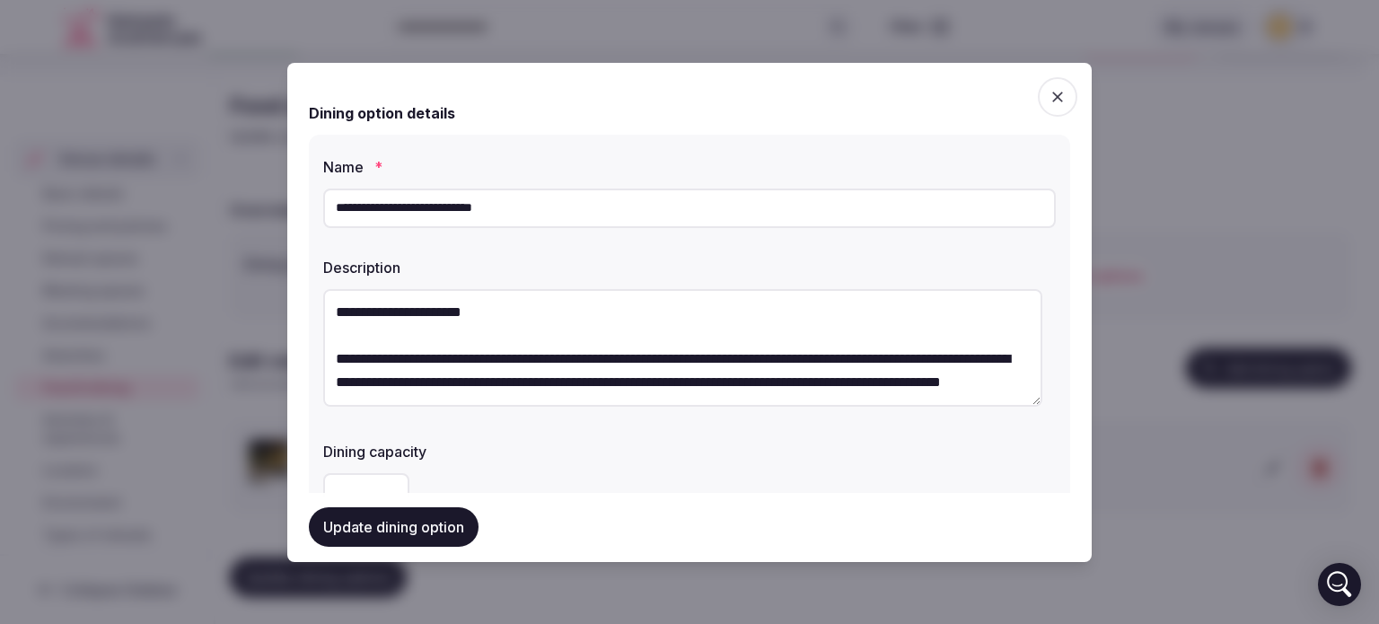
type textarea "**********"
click at [551, 448] on label "Dining capacity" at bounding box center [689, 451] width 733 height 14
click at [396, 527] on button "Update dining option" at bounding box center [394, 528] width 170 height 40
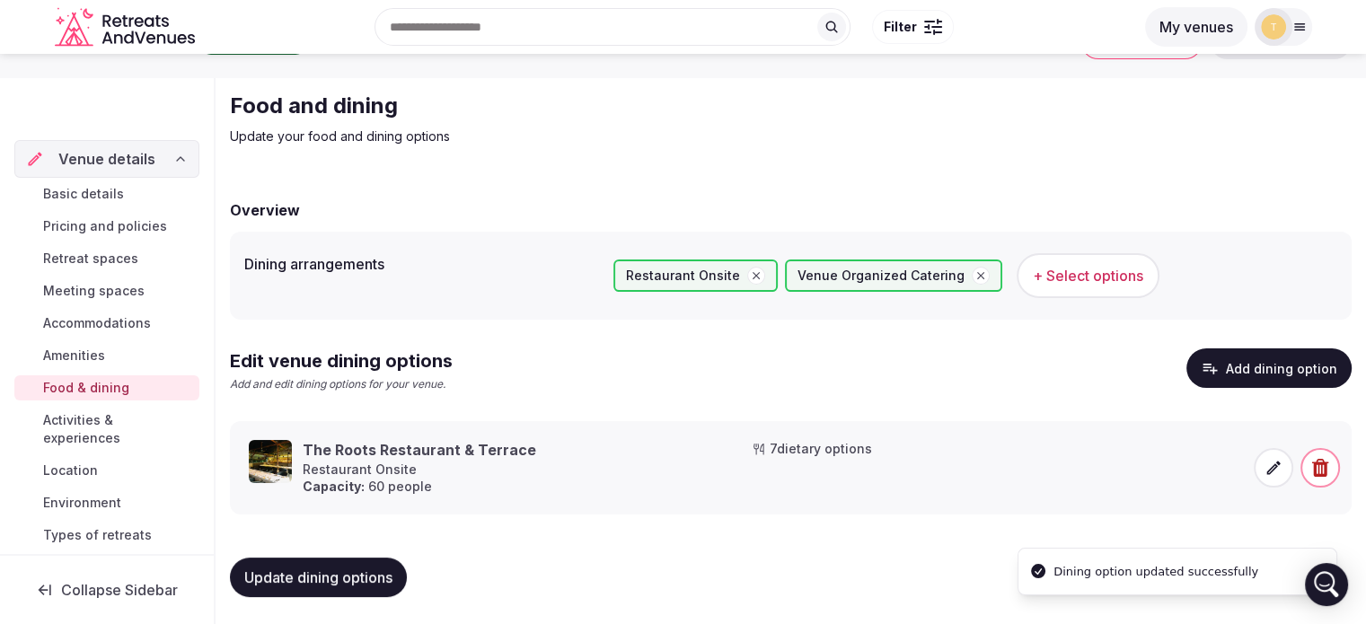
click at [644, 545] on div "Update dining options" at bounding box center [790, 577] width 1121 height 68
click at [574, 563] on div "Update dining options" at bounding box center [790, 578] width 1121 height 40
click at [110, 435] on span "Activities & experiences" at bounding box center [117, 429] width 149 height 36
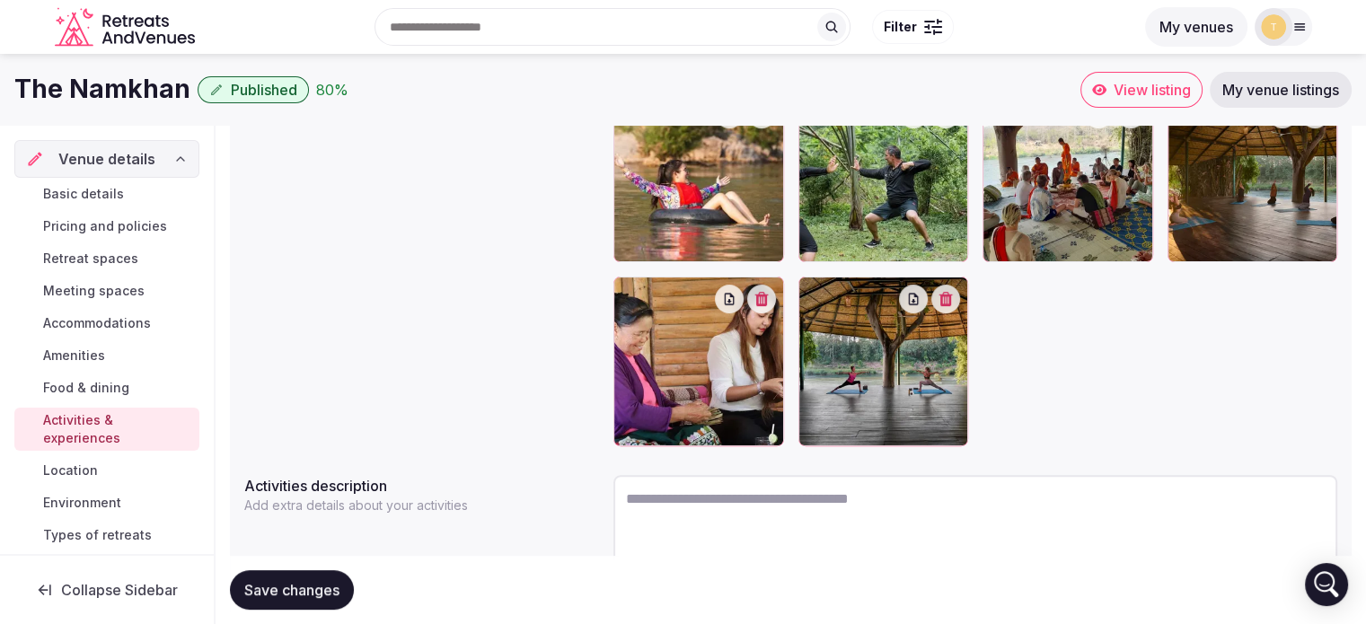
scroll to position [161, 0]
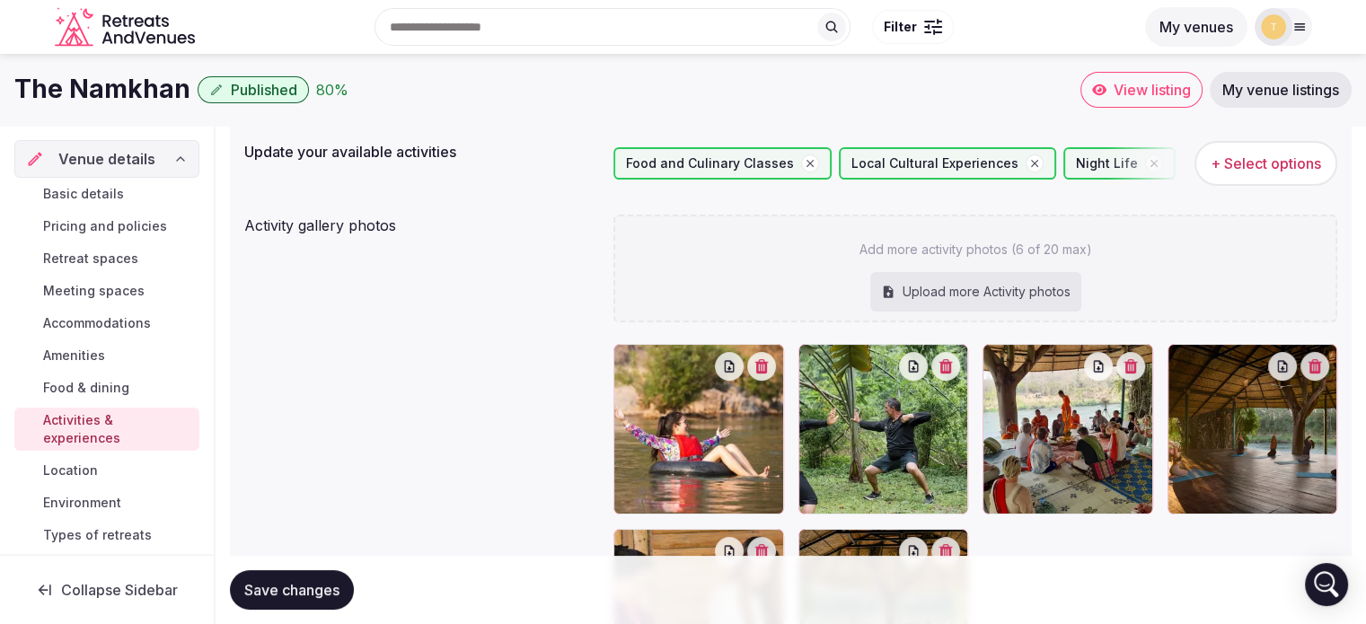
click at [483, 380] on div "Activity gallery photos Add more activity photos (6 of 20 max) Upload more Acti…" at bounding box center [790, 456] width 1093 height 498
click at [41, 475] on link "Location" at bounding box center [106, 470] width 185 height 25
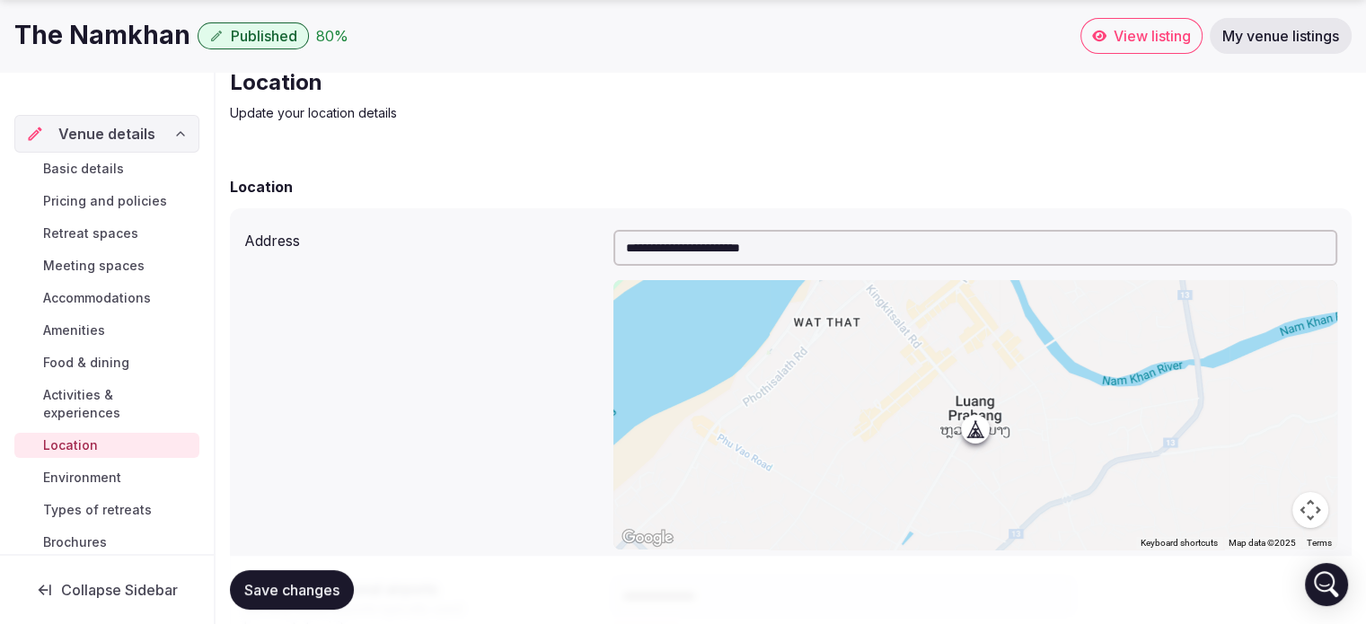
scroll to position [180, 0]
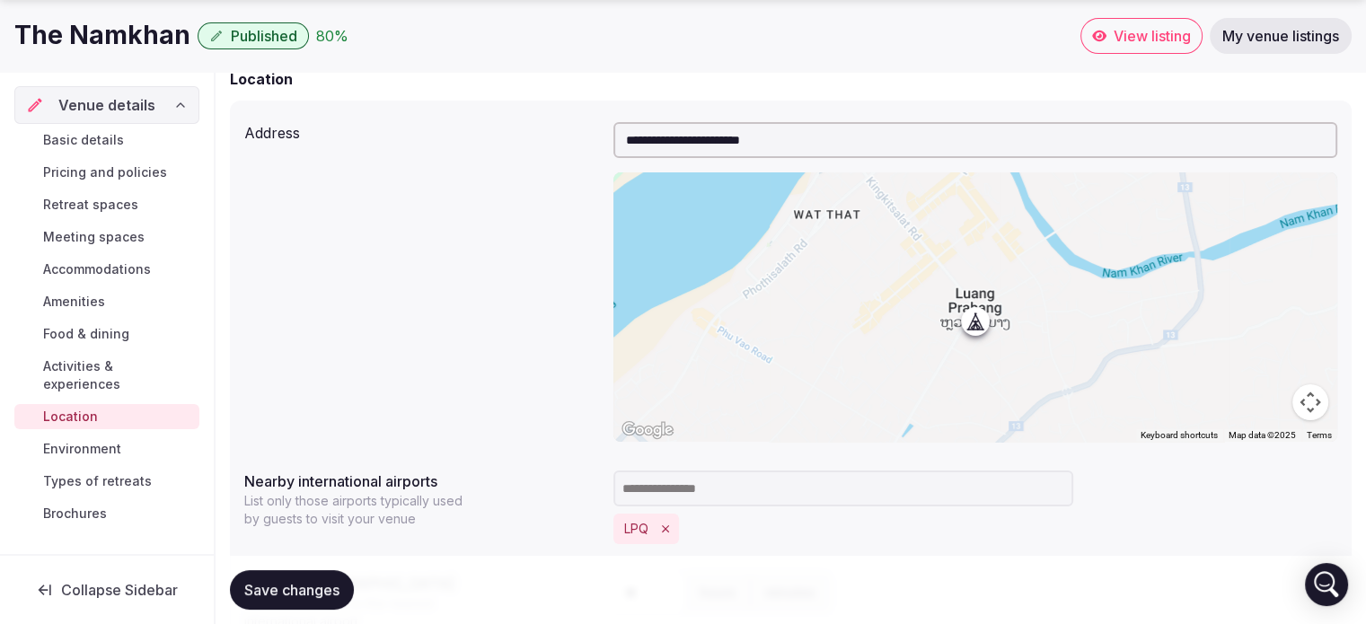
click at [81, 440] on span "Environment" at bounding box center [82, 449] width 78 height 18
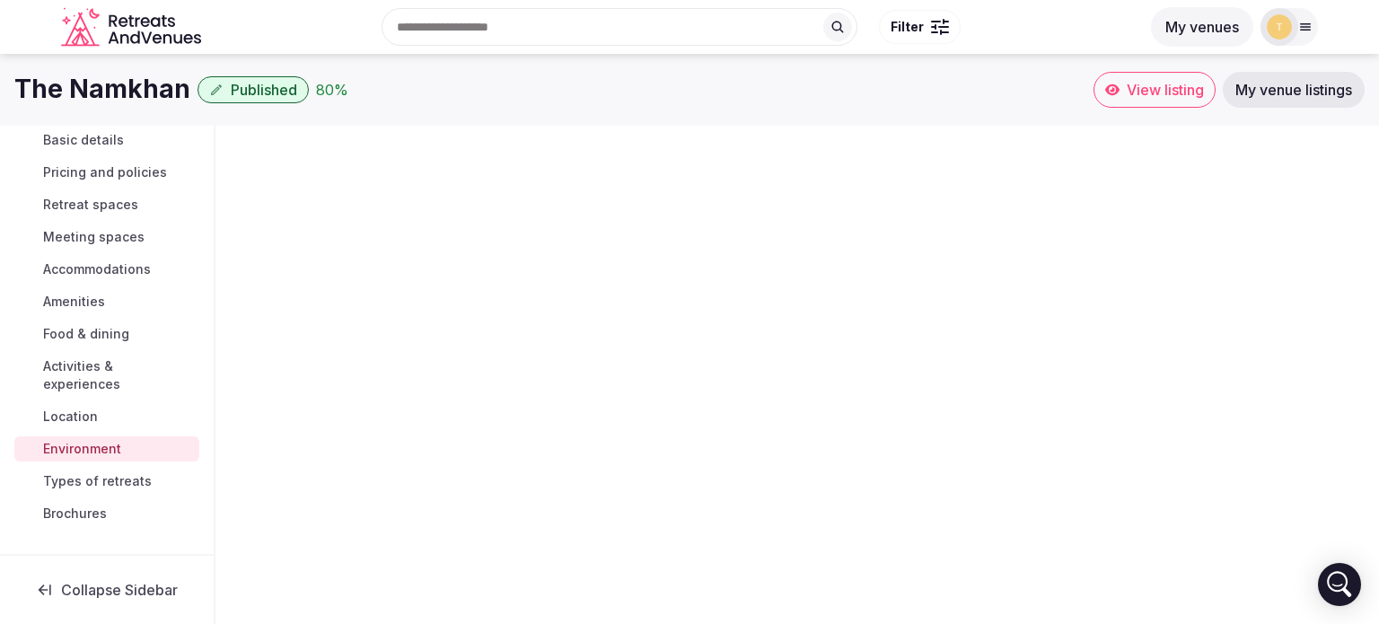
click at [108, 429] on link "Location" at bounding box center [106, 416] width 185 height 25
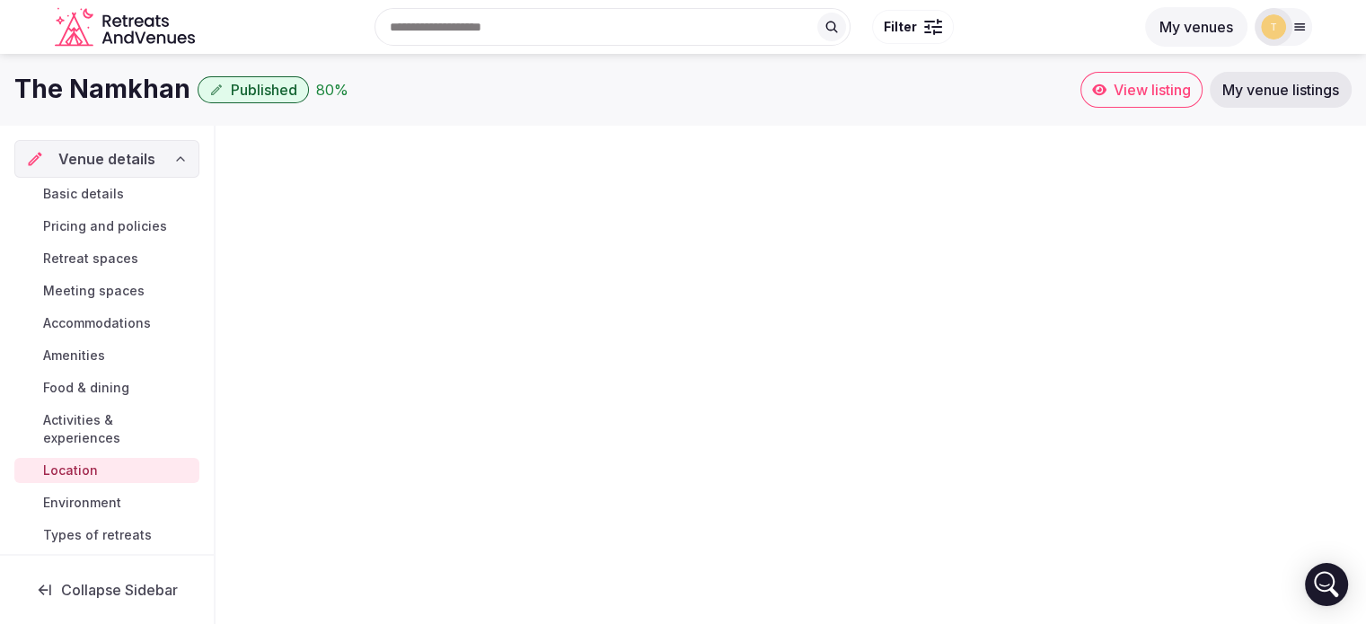
click at [130, 538] on span "Types of retreats" at bounding box center [97, 535] width 109 height 18
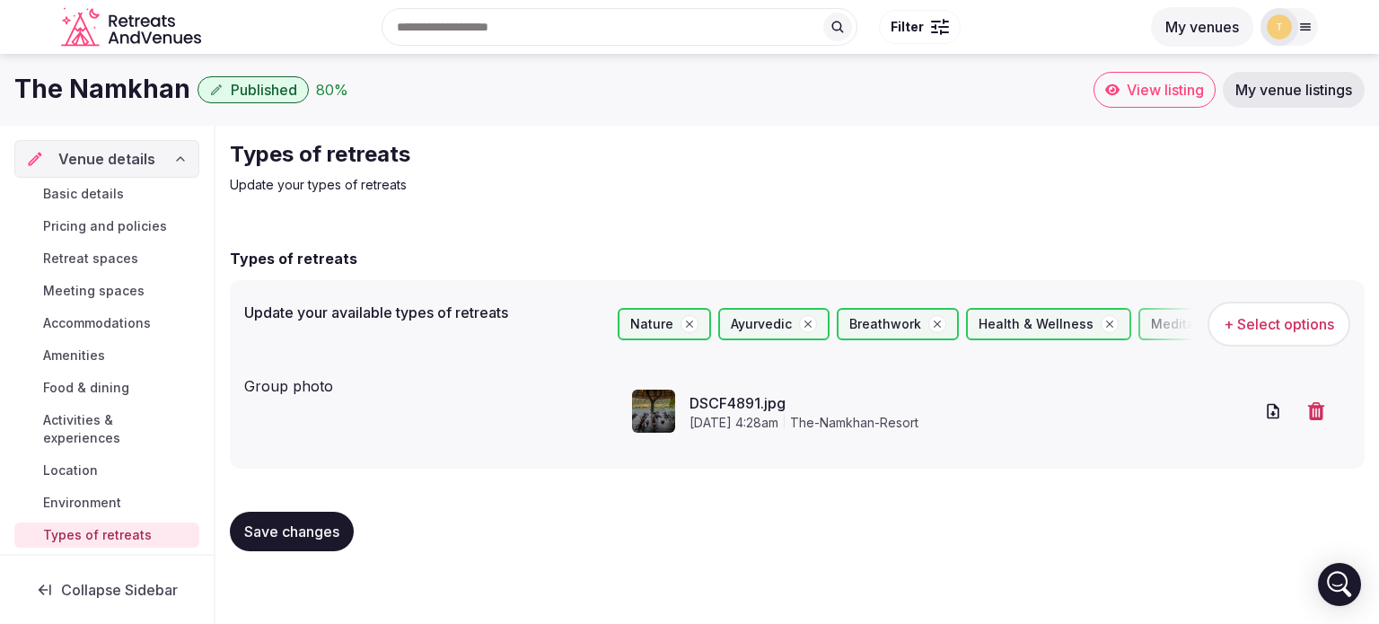
click at [577, 202] on div "Types of retreats Update your types of retreats Types of retreats Update your a…" at bounding box center [797, 353] width 1164 height 454
click at [682, 391] on div "DSCF4891.jpg August 5th, 2025, 4:28am the-namkhan-resort" at bounding box center [984, 411] width 733 height 72
click at [401, 424] on div "Group photo DSCF4891.jpg August 5th, 2025, 4:28am the-namkhan-resort" at bounding box center [797, 411] width 1106 height 86
click at [693, 235] on div "Types of retreats Update your available types of retreats Nature Ayurvedic Brea…" at bounding box center [797, 398] width 1135 height 336
click at [309, 391] on div "Group photo" at bounding box center [423, 382] width 359 height 29
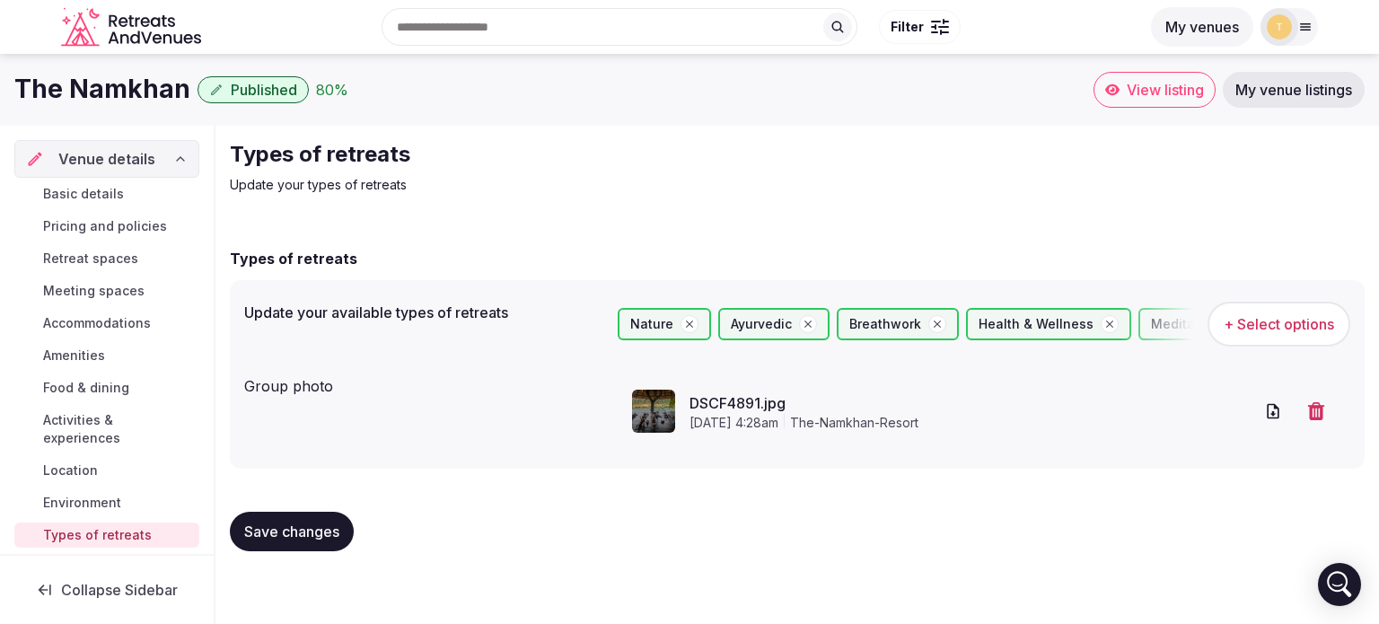
click at [723, 398] on link "DSCF4891.jpg" at bounding box center [972, 403] width 564 height 22
click at [699, 150] on h2 "Types of retreats" at bounding box center [531, 154] width 603 height 29
drag, startPoint x: 699, startPoint y: 150, endPoint x: 686, endPoint y: 146, distance: 13.1
click at [696, 147] on h2 "Types of retreats" at bounding box center [531, 154] width 603 height 29
click at [678, 171] on div "Types of retreats Update your types of retreats" at bounding box center [531, 167] width 603 height 54
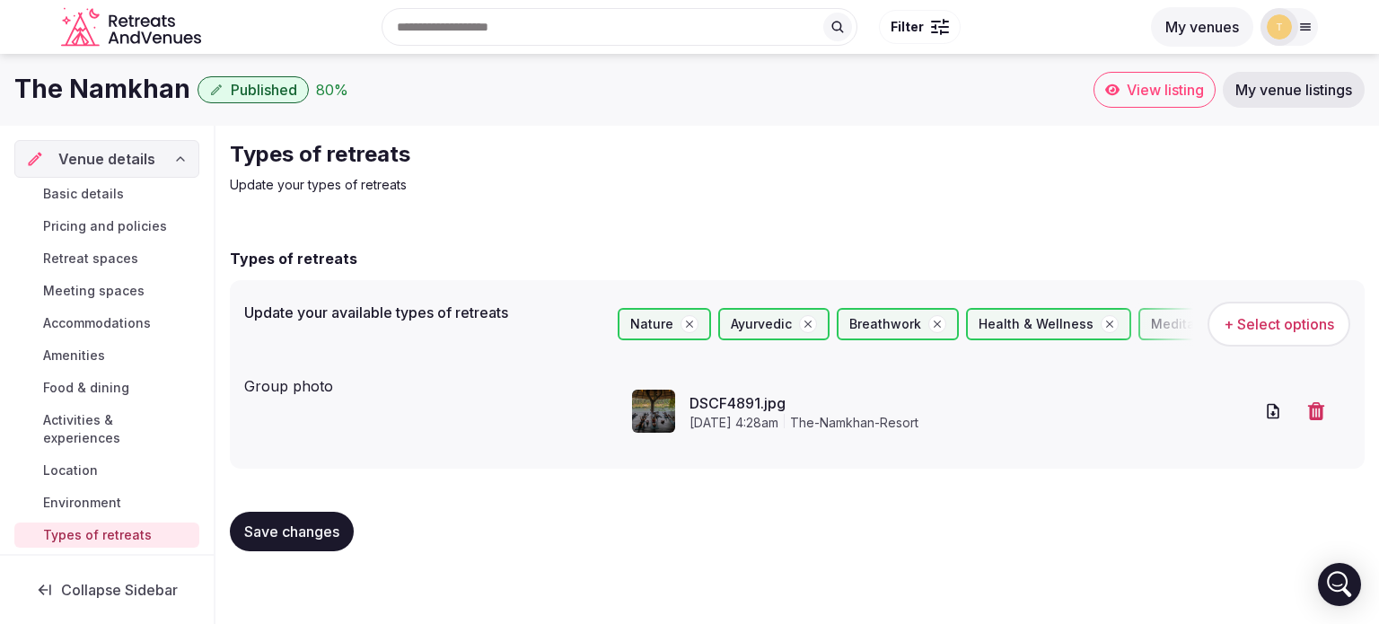
click at [92, 194] on span "Basic details" at bounding box center [83, 194] width 81 height 18
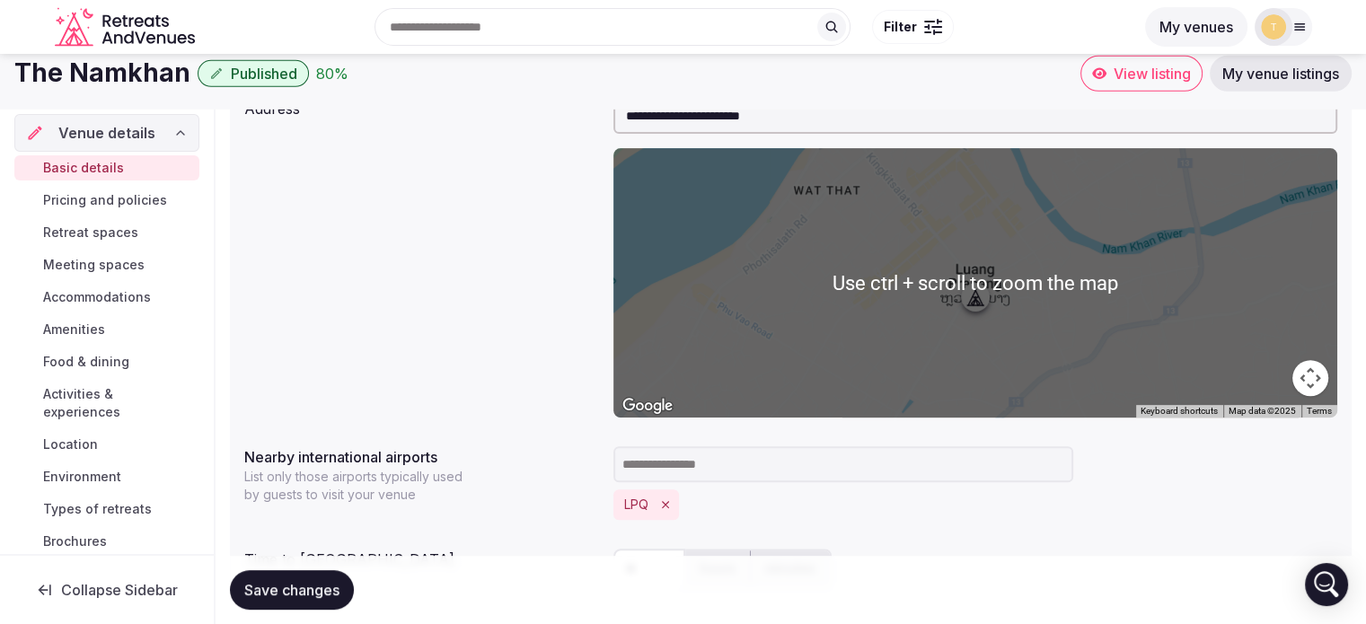
scroll to position [180, 0]
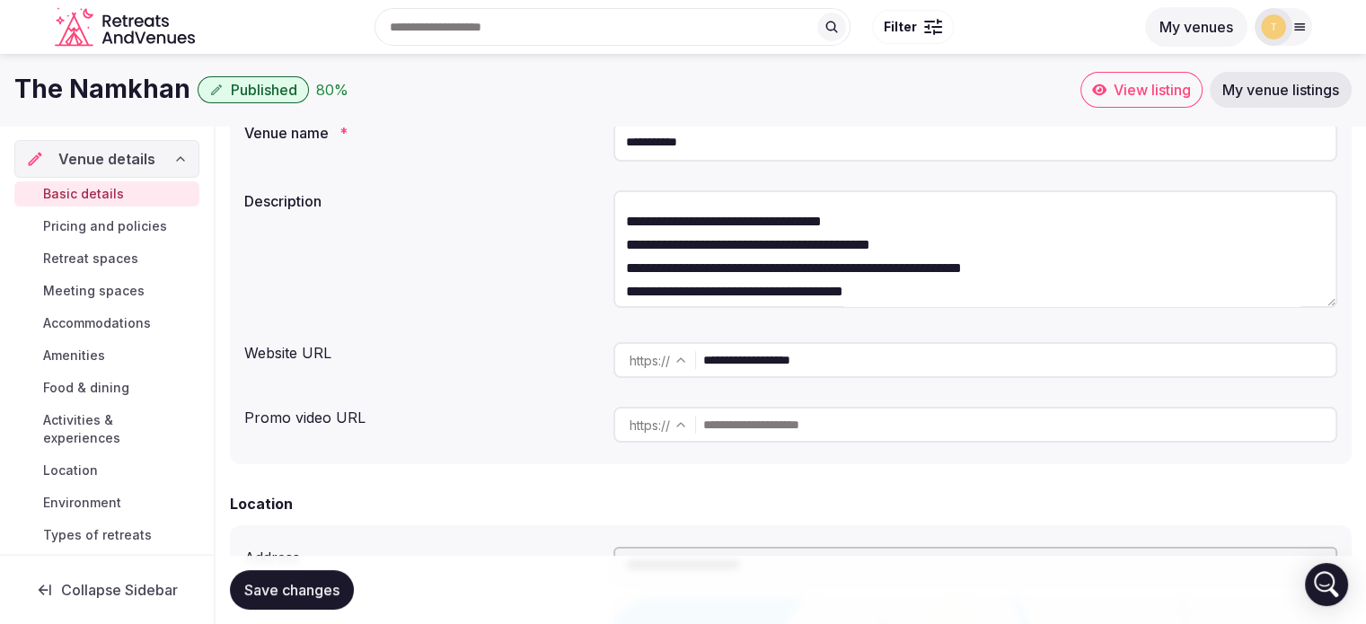
click at [760, 303] on textarea "**********" at bounding box center [975, 249] width 724 height 118
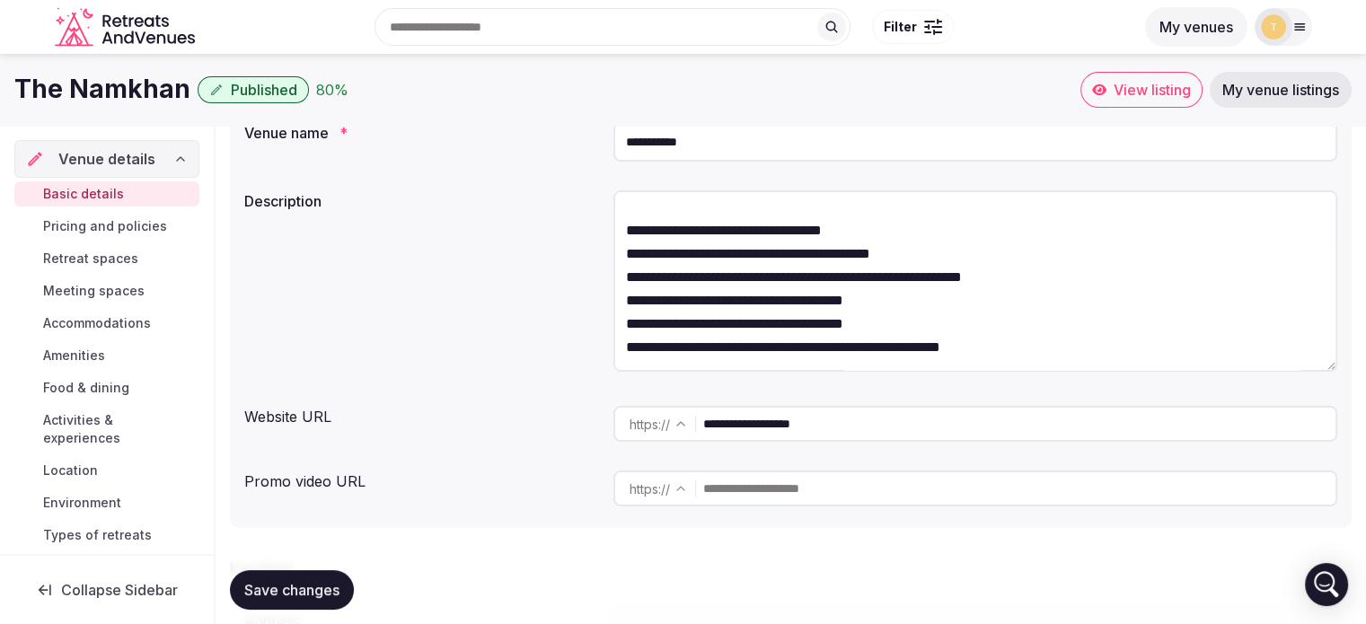
scroll to position [98, 0]
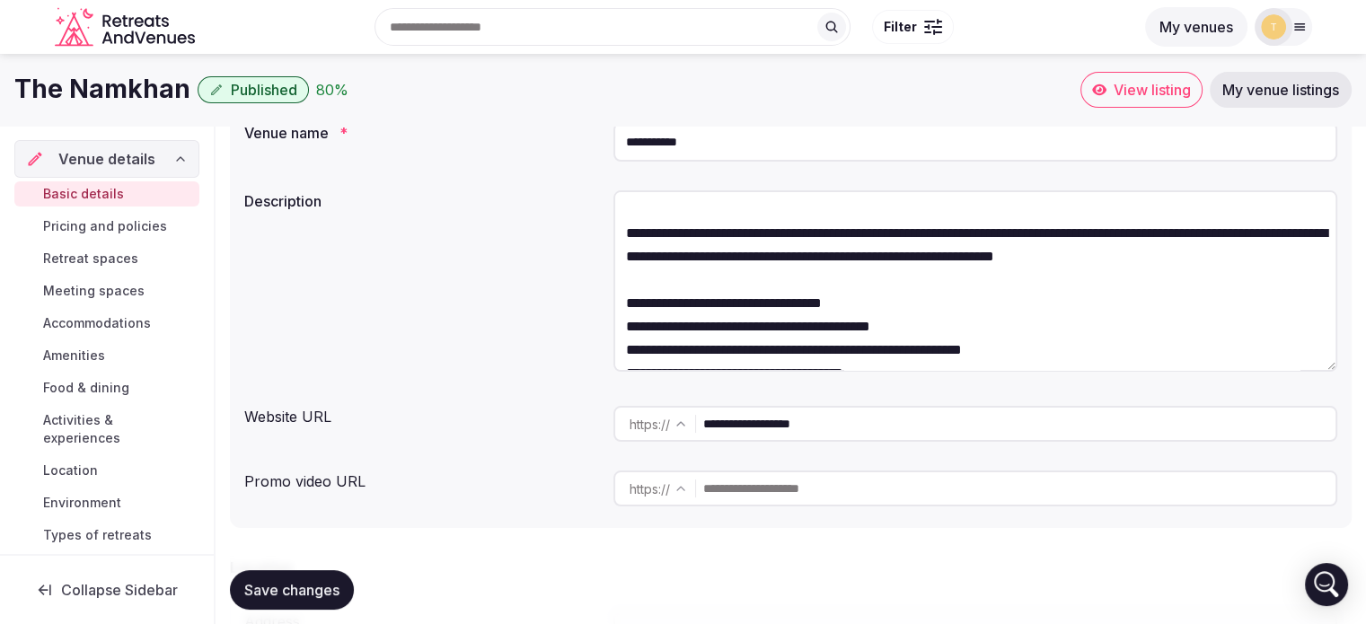
drag, startPoint x: 1331, startPoint y: 301, endPoint x: 1326, endPoint y: 454, distance: 153.6
click at [1338, 460] on div "**********" at bounding box center [790, 314] width 1121 height 427
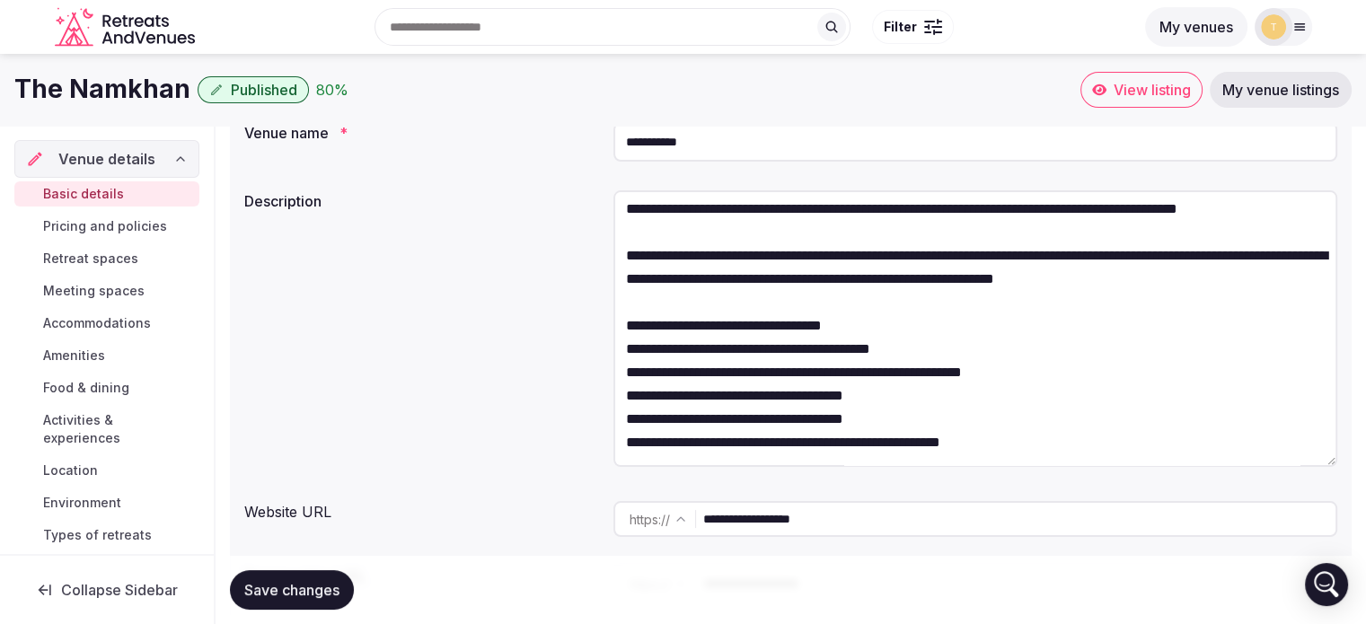
click at [1040, 383] on textarea "**********" at bounding box center [975, 328] width 724 height 277
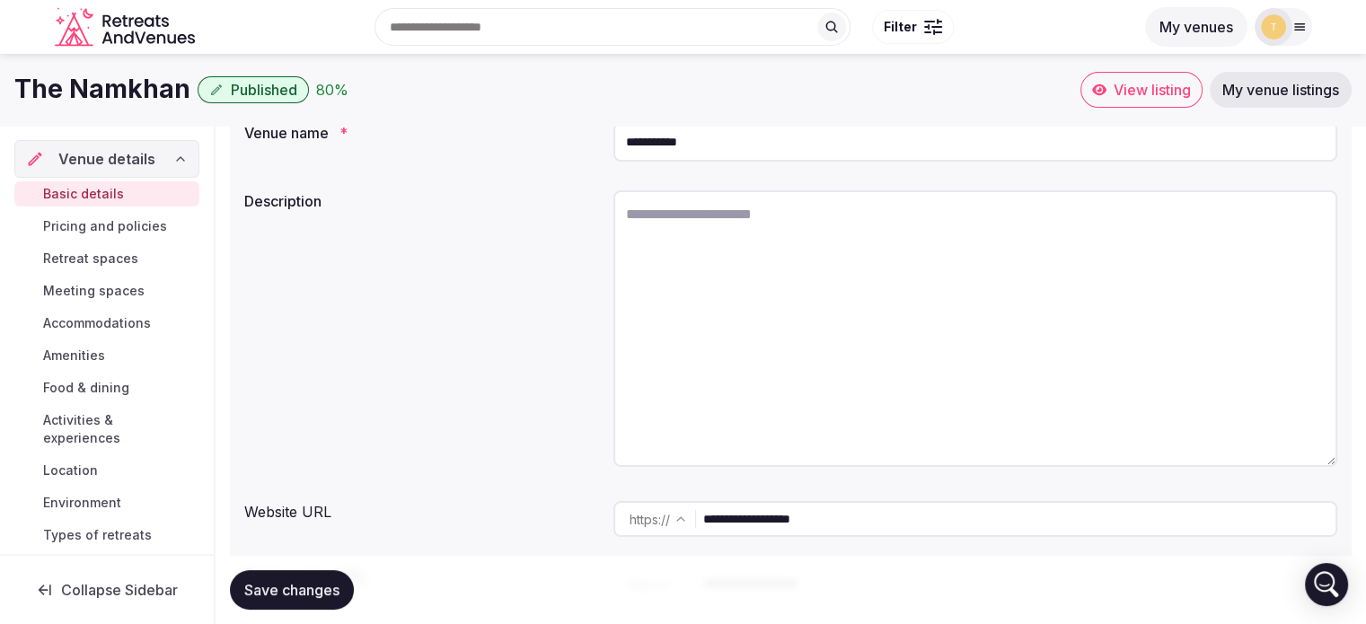
scroll to position [0, 0]
paste textarea "**********"
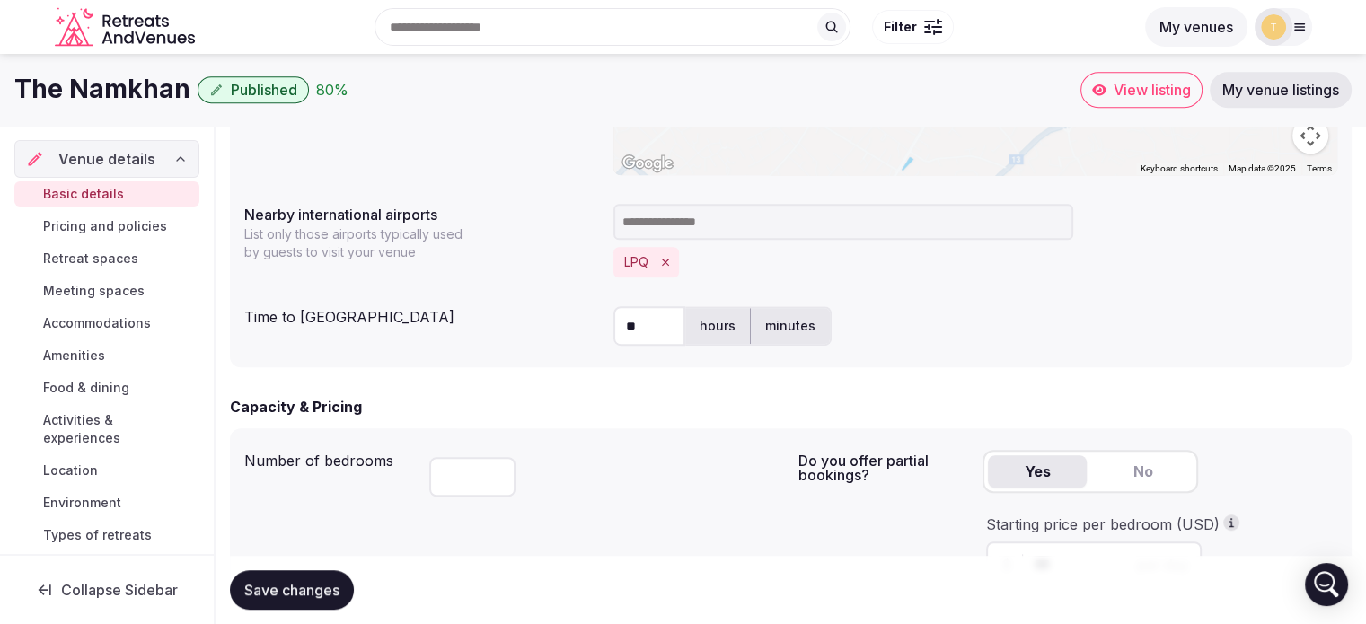
scroll to position [988, 0]
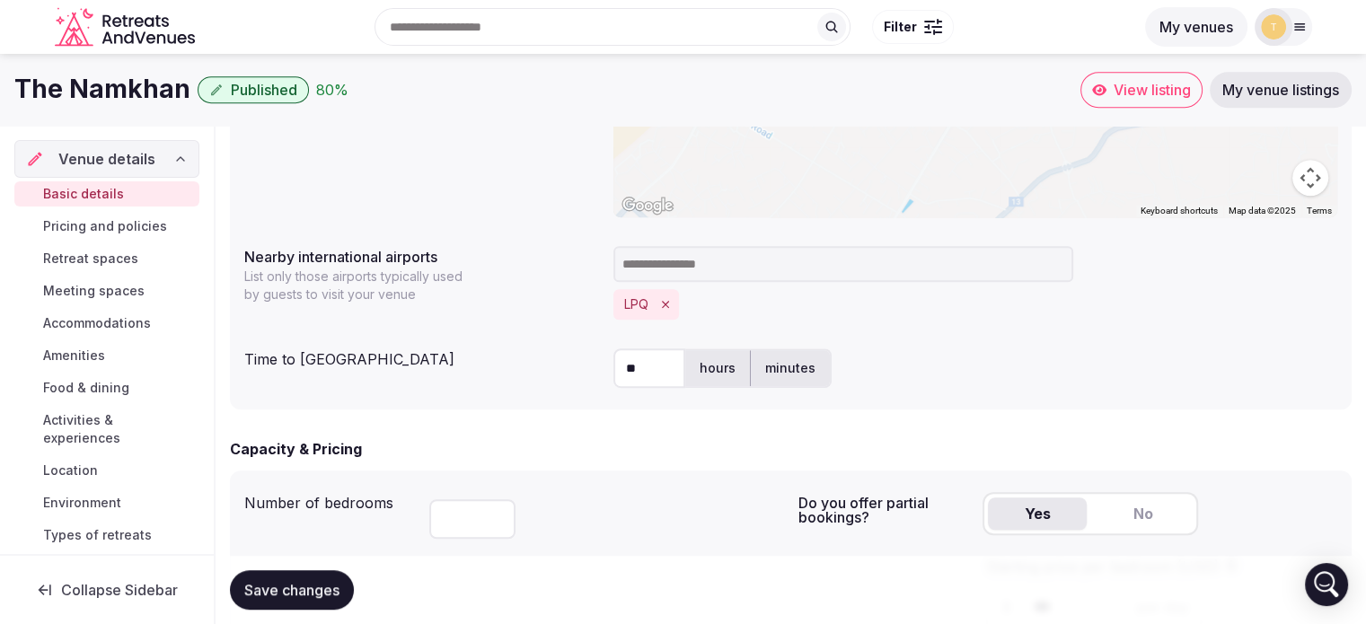
type textarea "**********"
click at [795, 367] on label "minutes" at bounding box center [790, 368] width 79 height 47
click at [712, 374] on label "hours" at bounding box center [717, 368] width 65 height 47
click at [765, 374] on label "minutes" at bounding box center [790, 368] width 79 height 47
click at [1034, 371] on div "** hours minutes" at bounding box center [975, 368] width 724 height 40
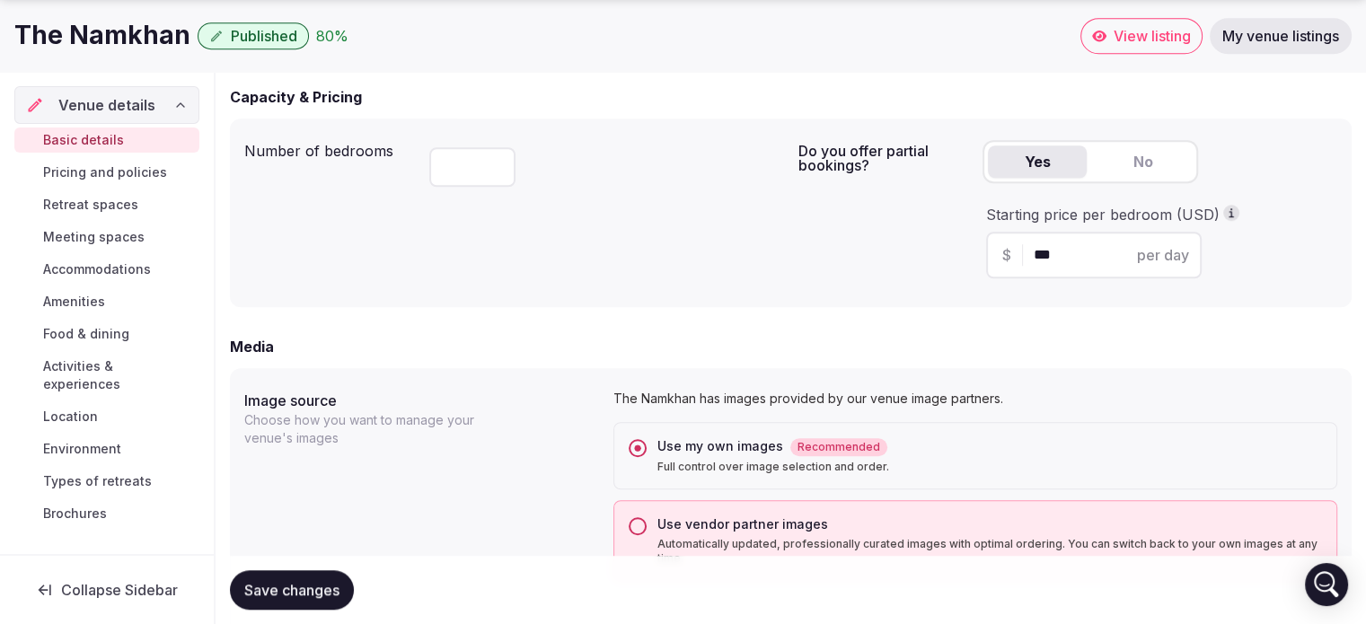
scroll to position [1347, 0]
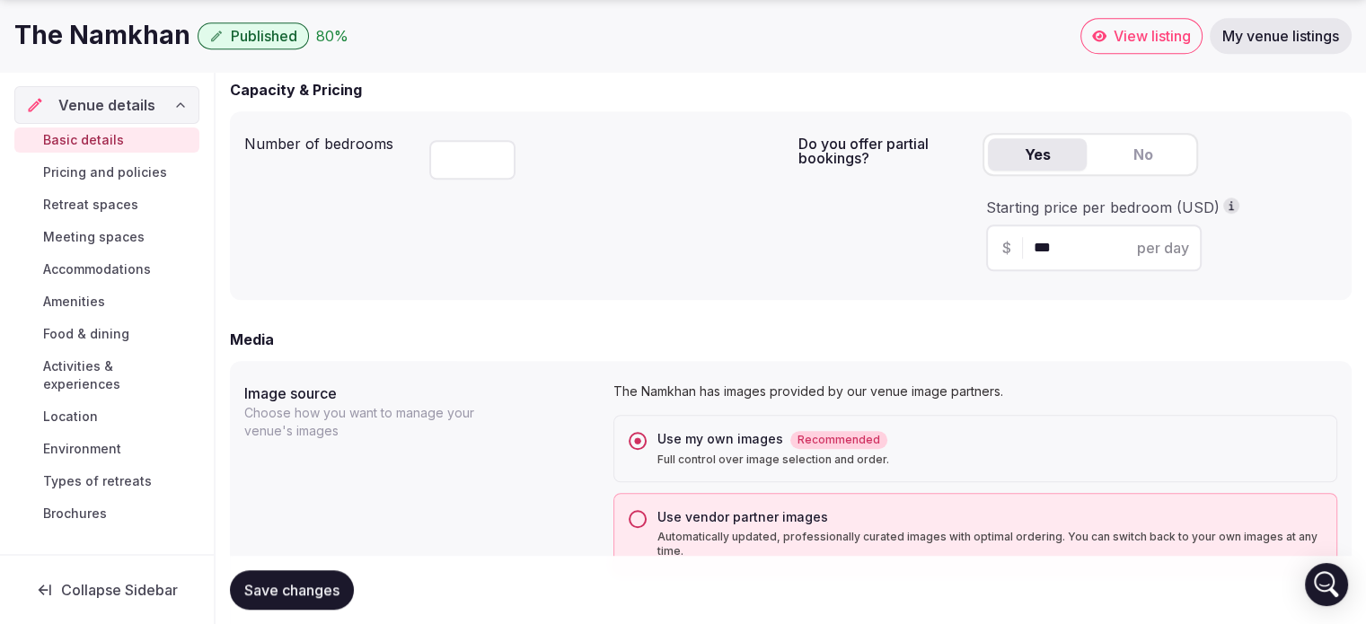
drag, startPoint x: 1063, startPoint y: 244, endPoint x: 970, endPoint y: 249, distance: 93.5
click at [970, 249] on div "Do you offer partial bookings? Yes No Starting price per bedroom (USD) $ *** pe…" at bounding box center [1068, 206] width 540 height 160
type input "***"
click at [859, 262] on div "Do you offer partial bookings? Yes No Starting price per bedroom (USD) $ *** pe…" at bounding box center [1068, 206] width 540 height 160
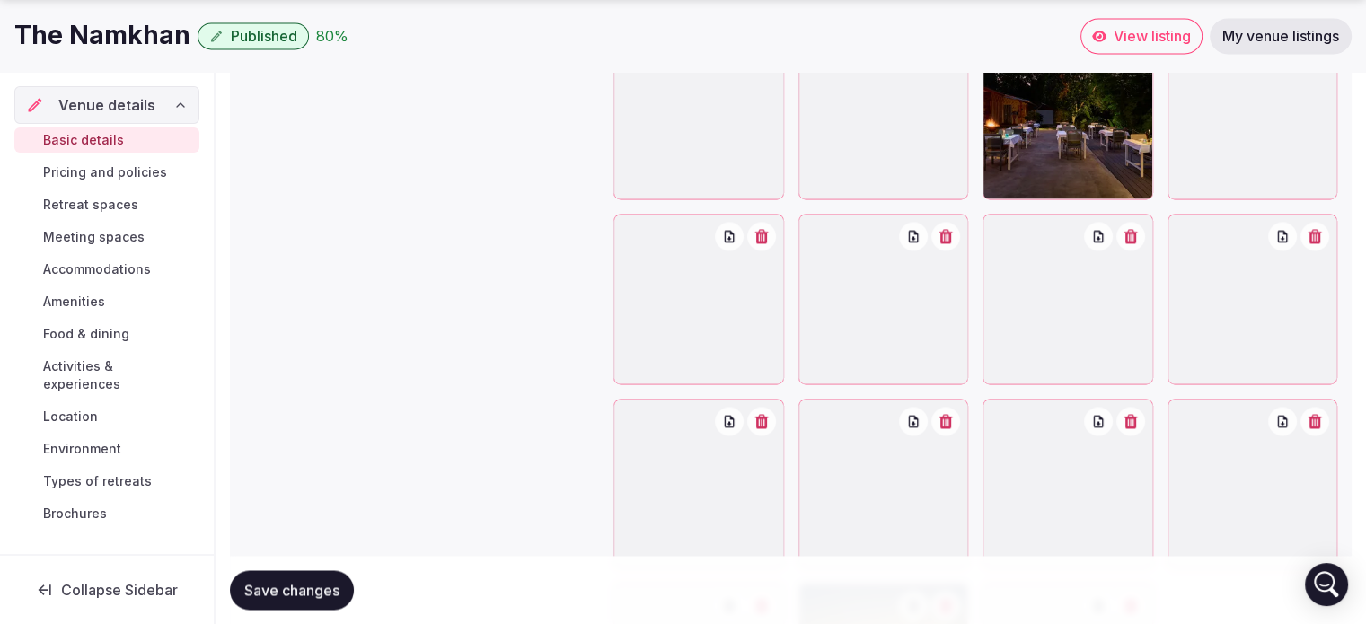
scroll to position [2954, 0]
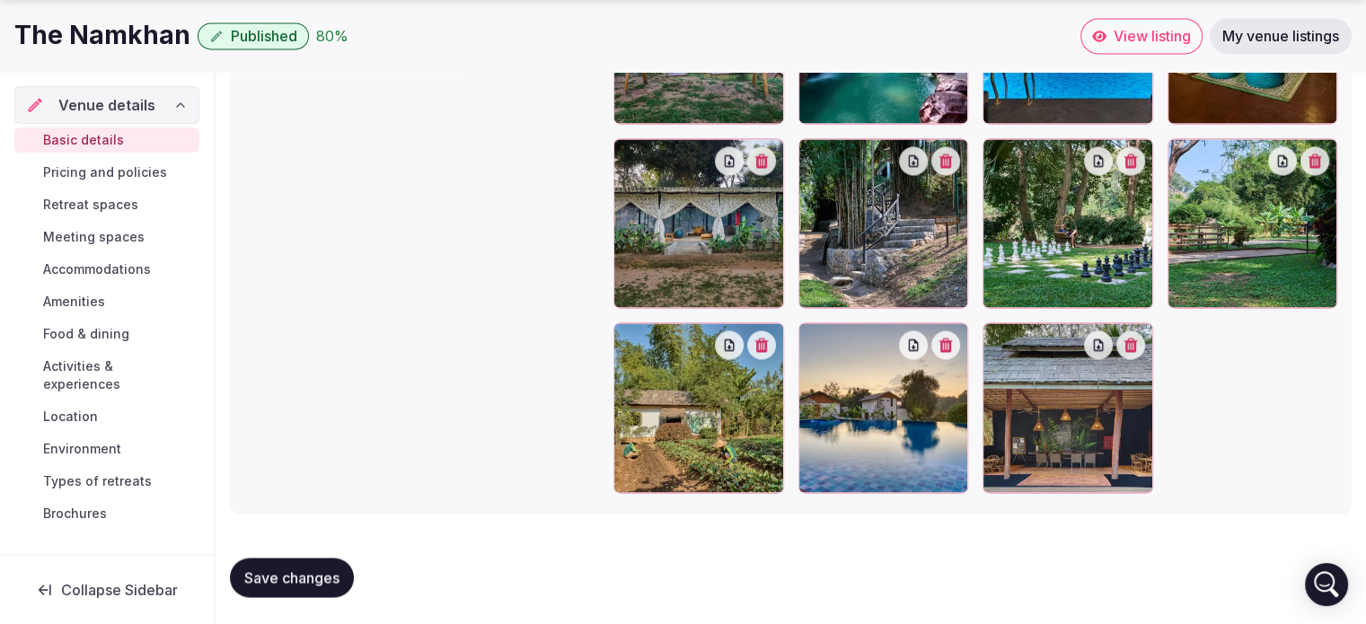
click at [294, 579] on span "Save changes" at bounding box center [291, 577] width 95 height 18
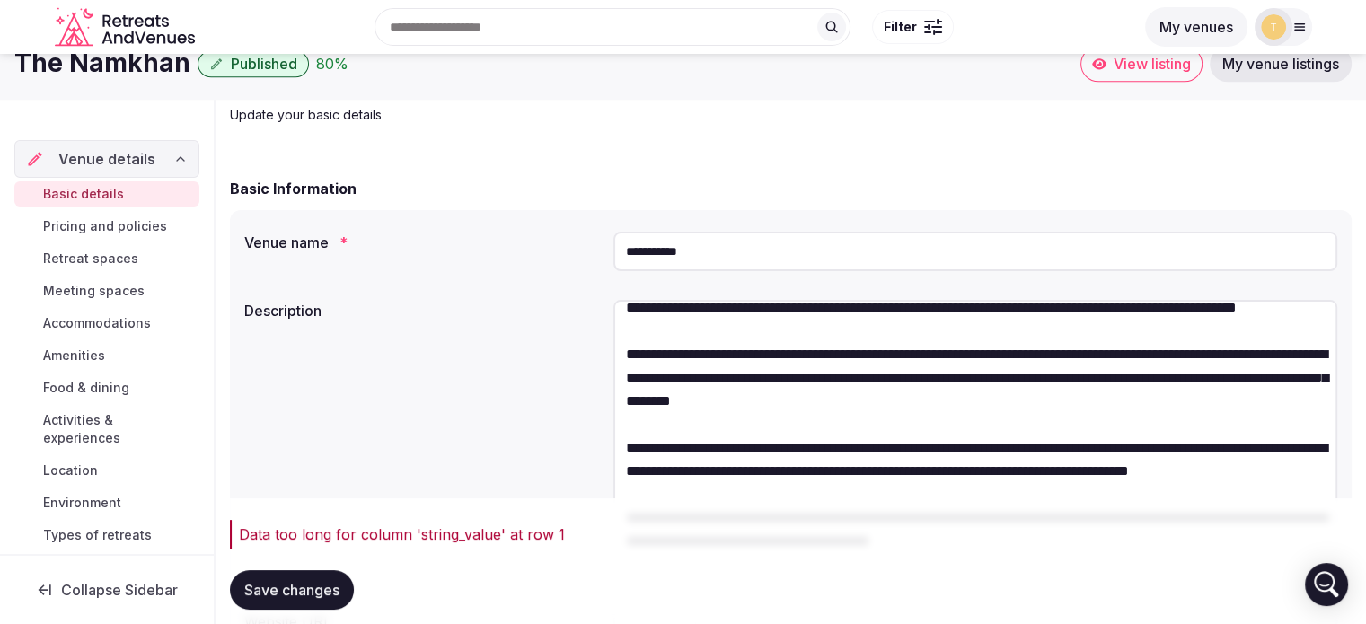
scroll to position [0, 0]
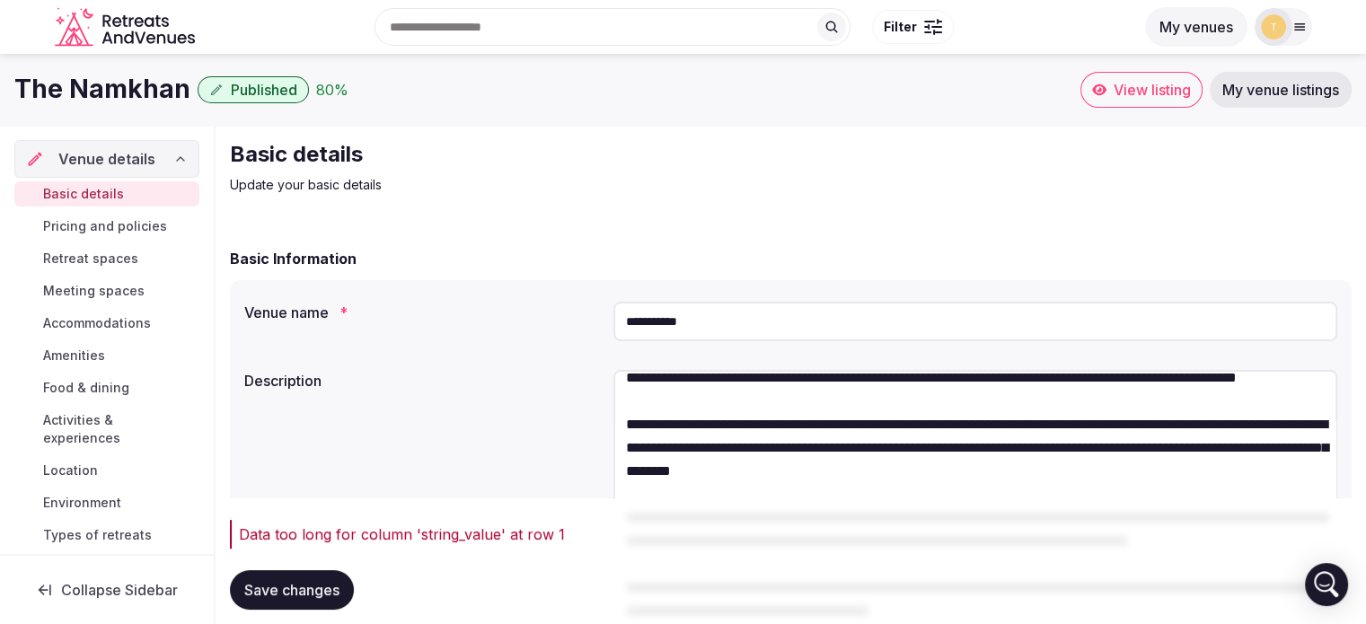
click at [501, 531] on div "Data too long for column 'string_value' at row 1" at bounding box center [795, 534] width 1112 height 22
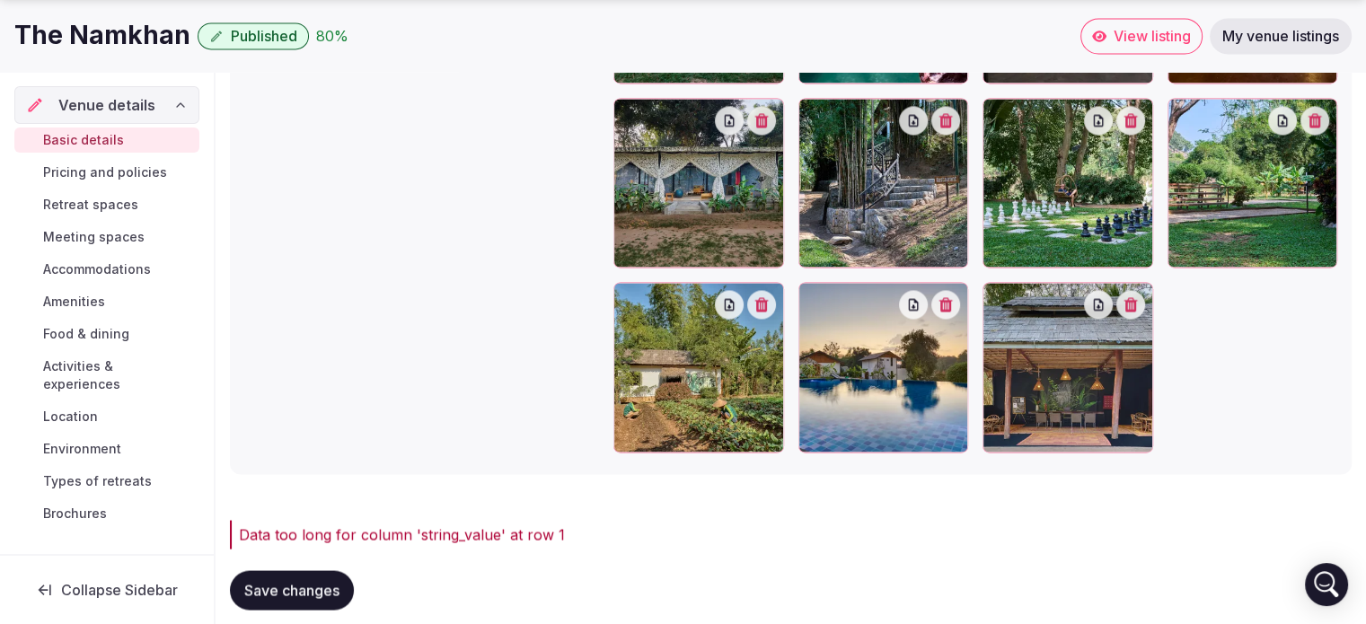
scroll to position [3011, 0]
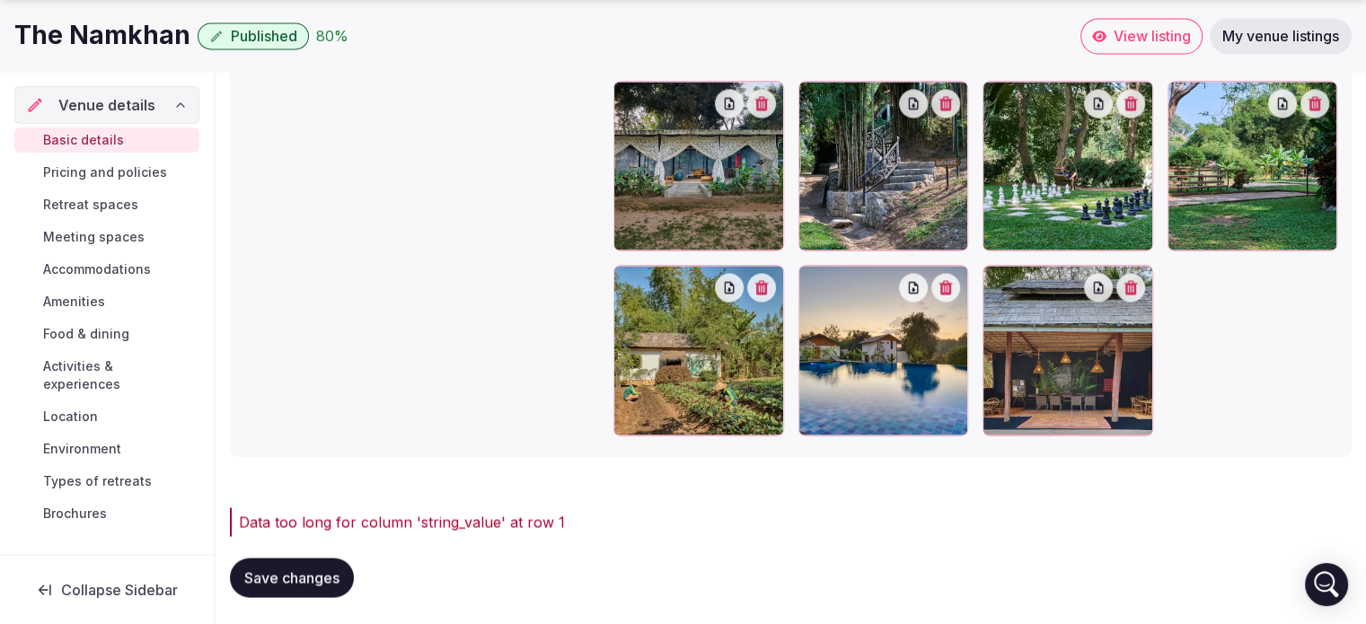
click at [280, 522] on div "Data too long for column 'string_value' at row 1" at bounding box center [795, 522] width 1112 height 22
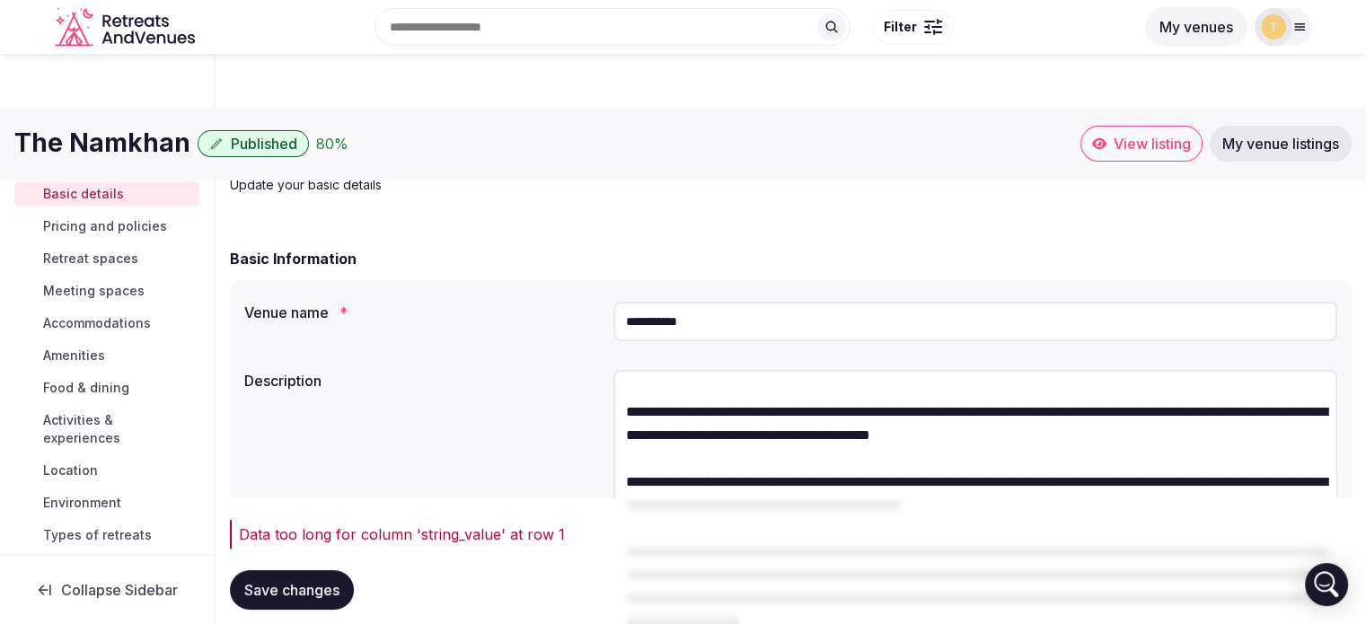
scroll to position [0, 0]
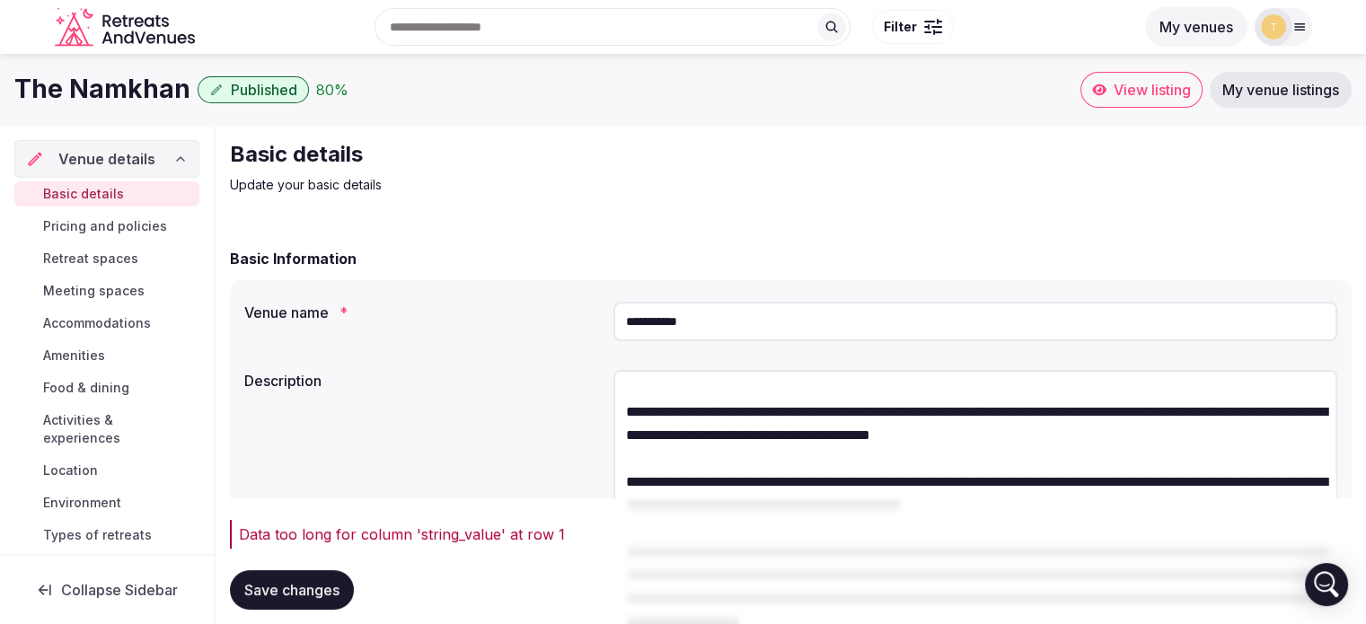
click at [716, 434] on textarea at bounding box center [975, 508] width 724 height 277
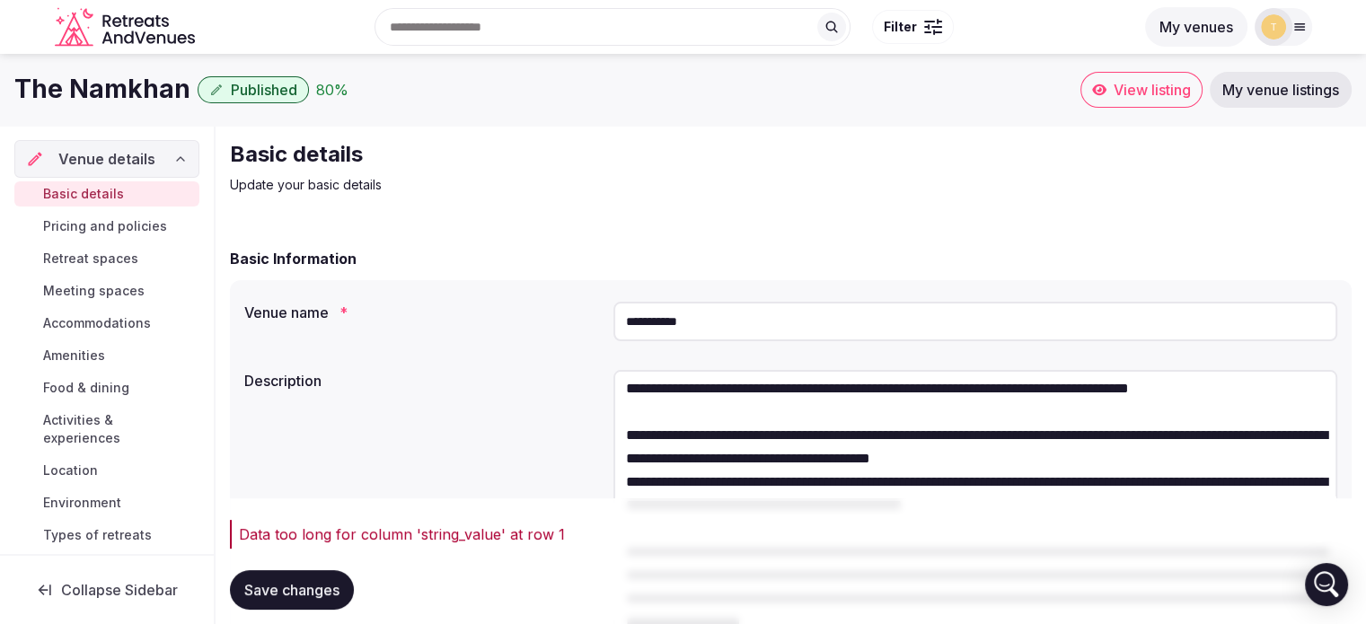
scroll to position [448, 0]
click at [639, 394] on textarea at bounding box center [975, 508] width 724 height 277
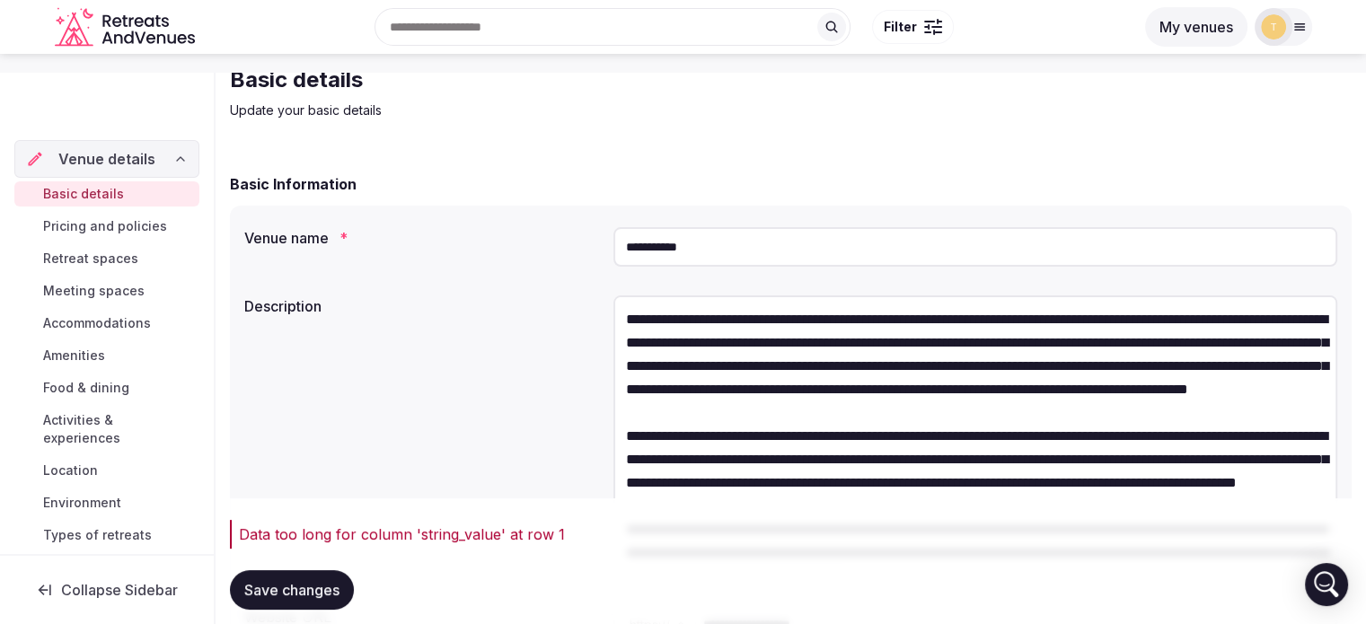
scroll to position [180, 0]
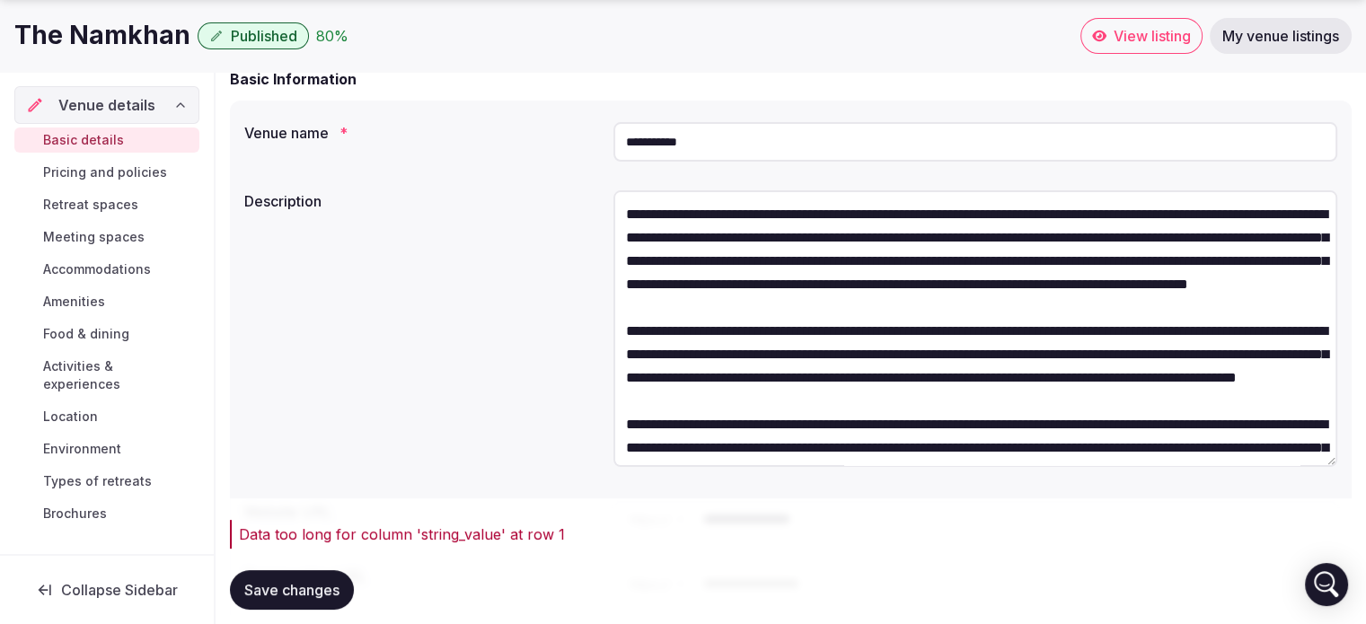
click at [817, 358] on textarea at bounding box center [975, 328] width 724 height 277
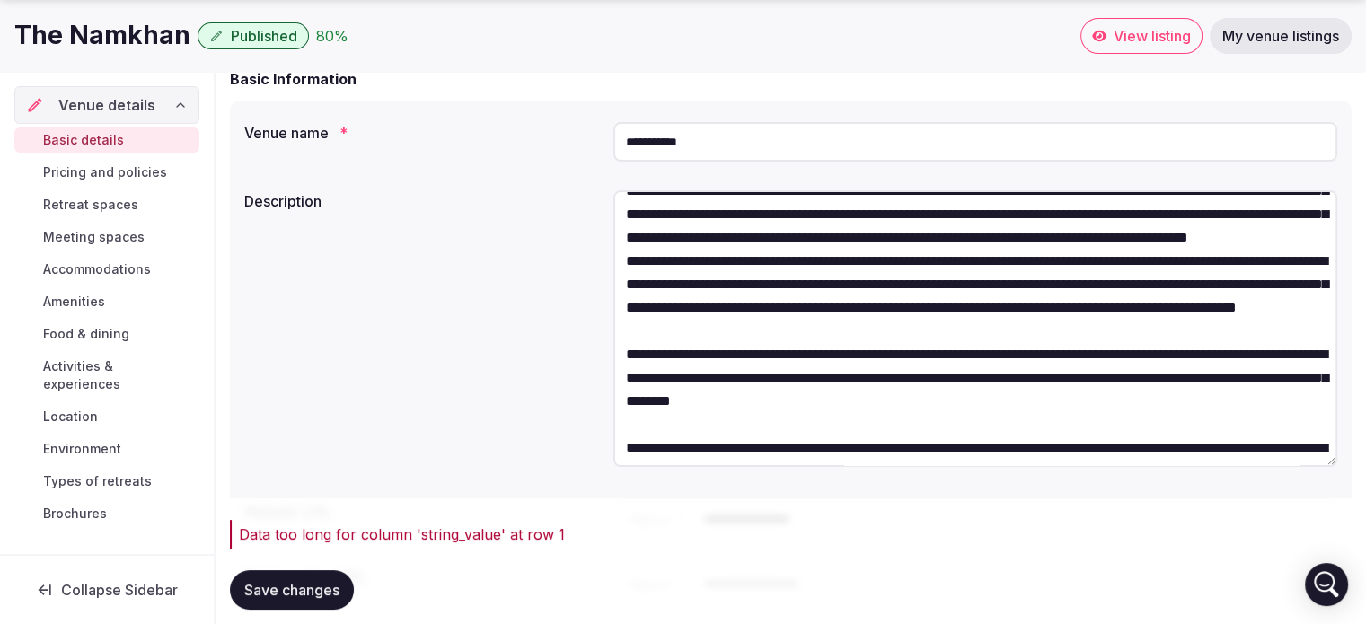
scroll to position [90, 0]
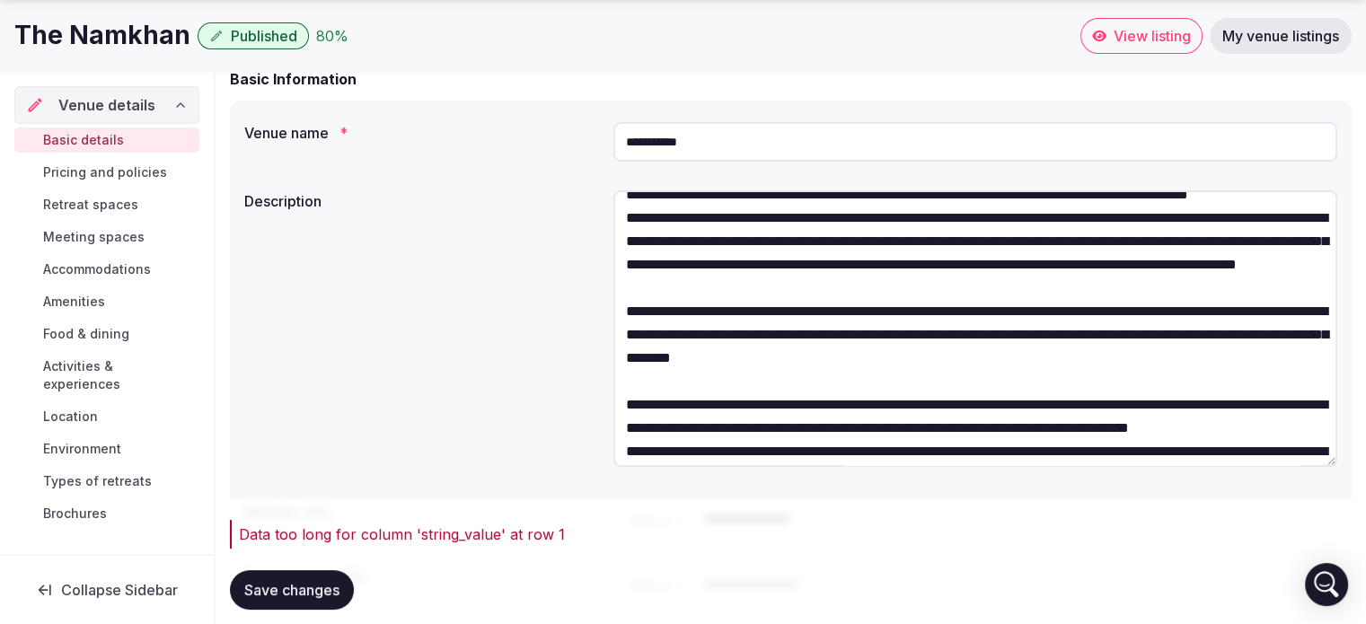
click at [736, 356] on textarea at bounding box center [975, 328] width 724 height 277
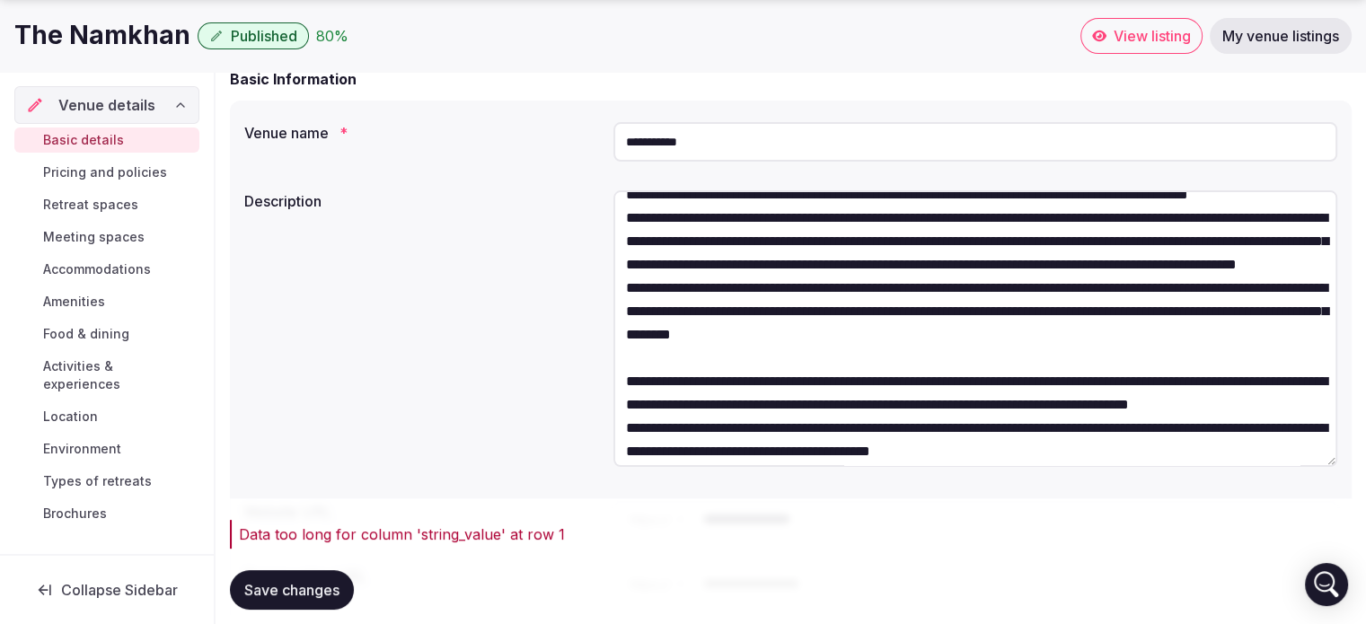
click at [718, 429] on textarea at bounding box center [975, 328] width 724 height 277
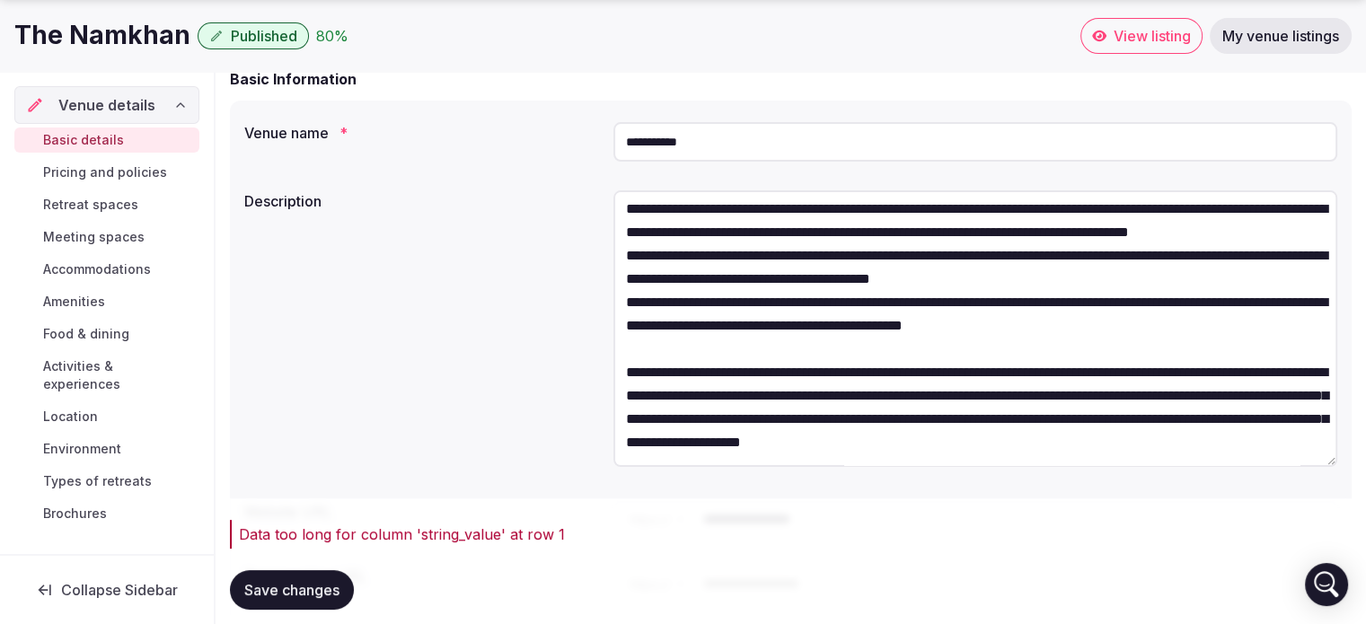
click at [697, 327] on textarea at bounding box center [975, 328] width 724 height 277
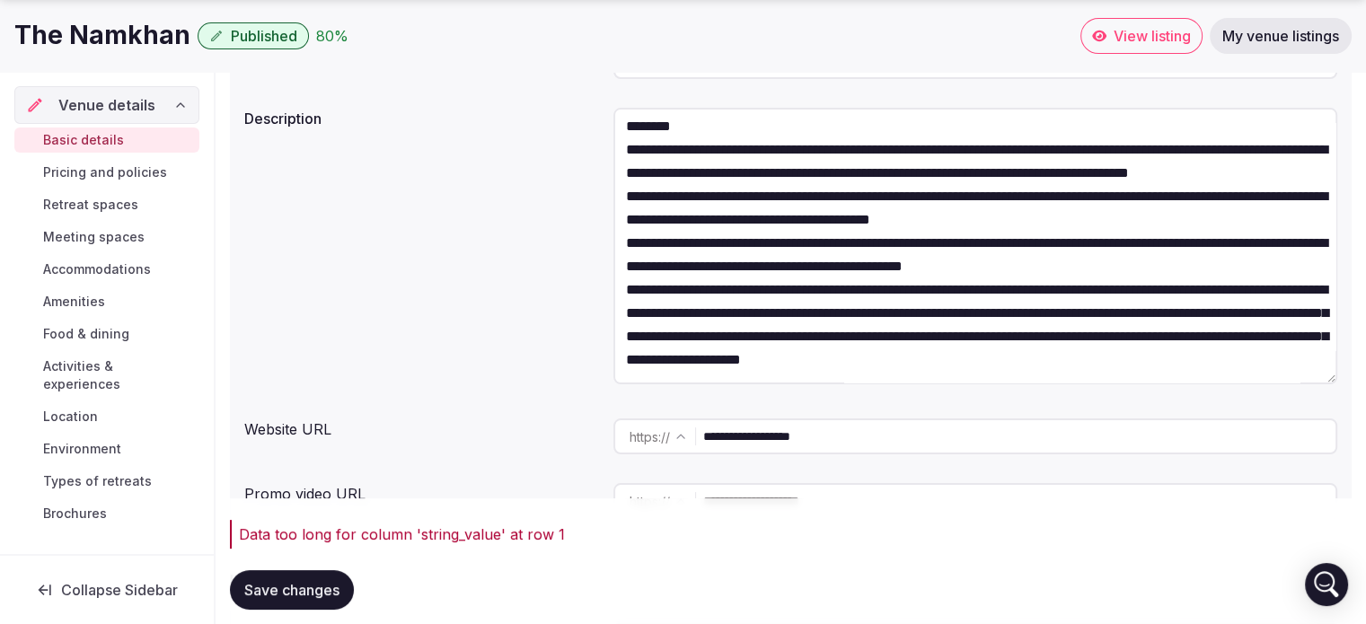
scroll to position [359, 0]
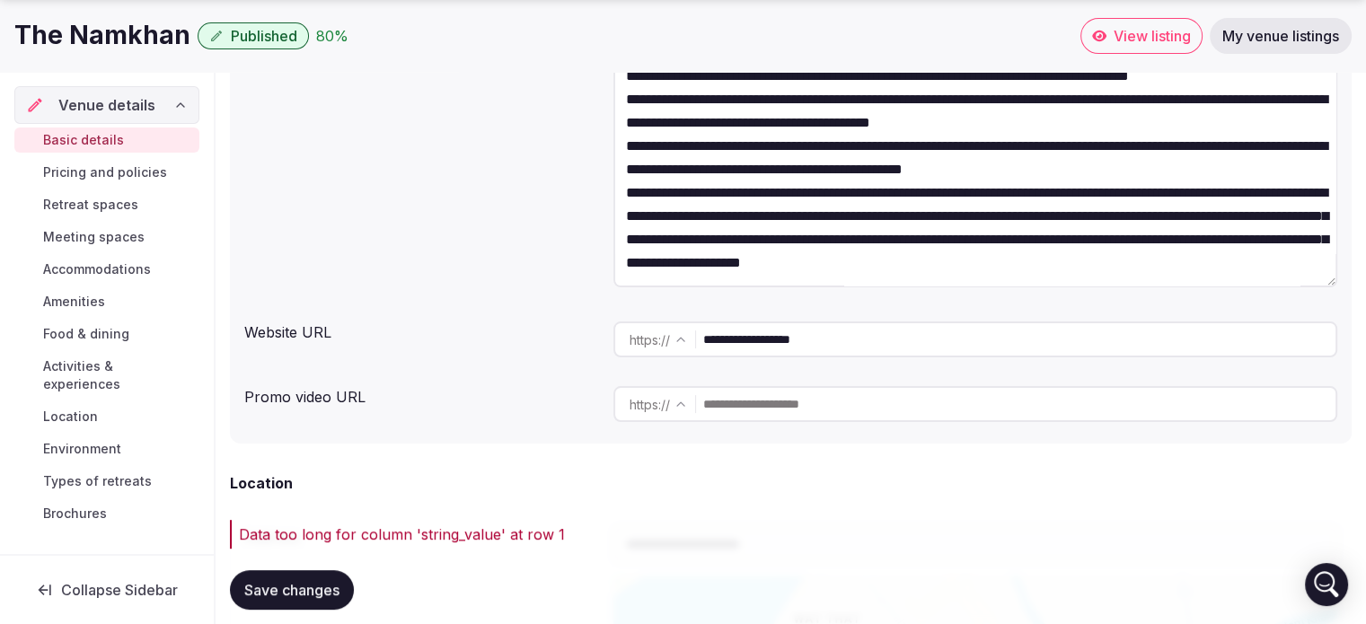
click at [866, 268] on textarea at bounding box center [975, 149] width 724 height 277
click at [321, 588] on span "Save changes" at bounding box center [291, 590] width 95 height 18
drag, startPoint x: 1174, startPoint y: 150, endPoint x: 1211, endPoint y: 271, distance: 126.7
click at [1211, 271] on textarea at bounding box center [975, 149] width 724 height 277
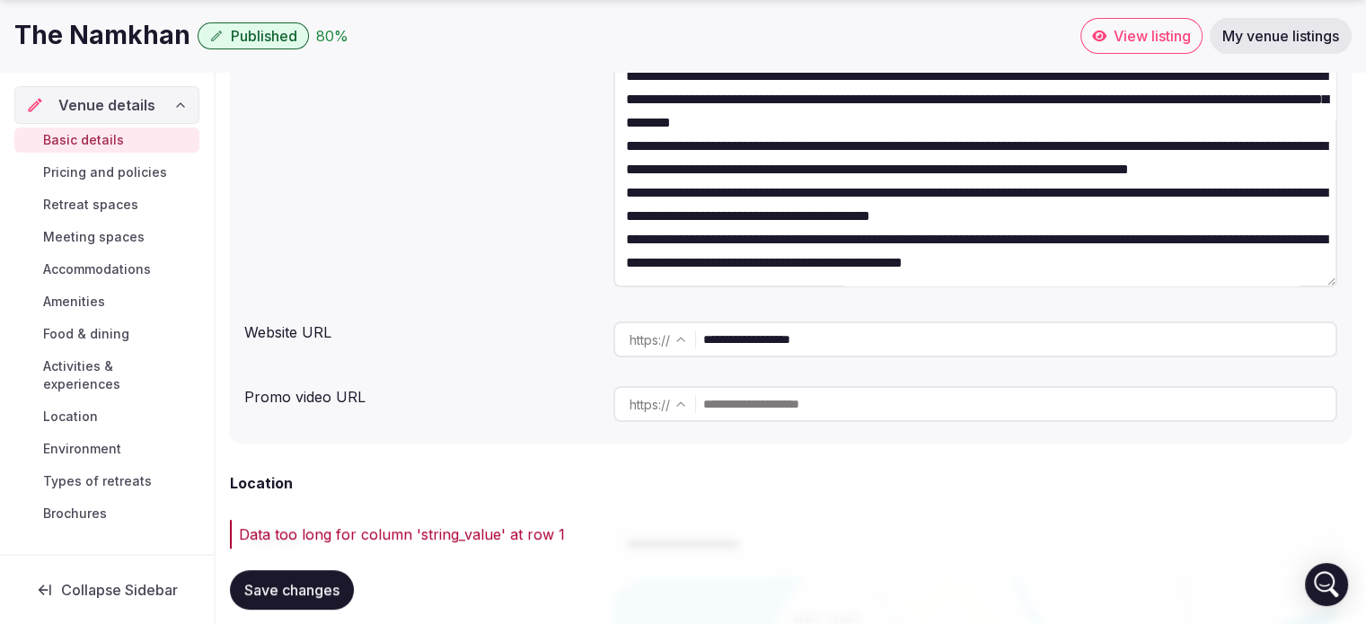
scroll to position [215, 0]
type textarea "**********"
click at [279, 592] on span "Save changes" at bounding box center [291, 590] width 95 height 18
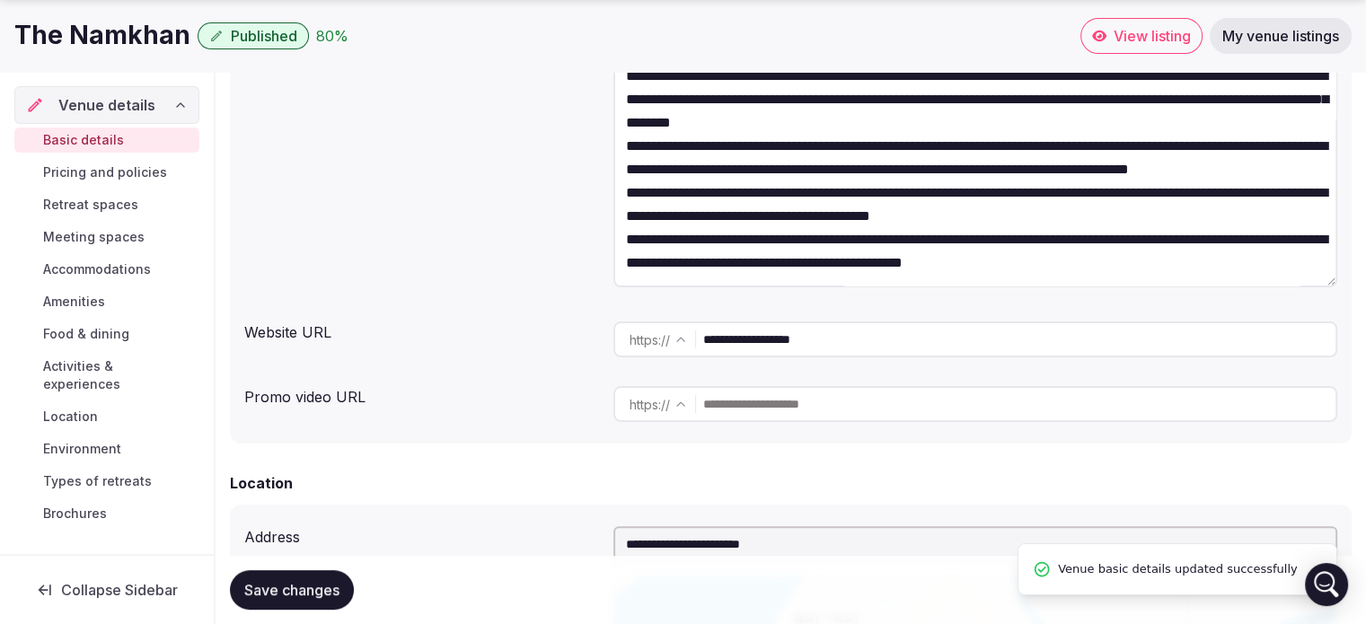
click at [296, 587] on span "Save changes" at bounding box center [291, 590] width 95 height 18
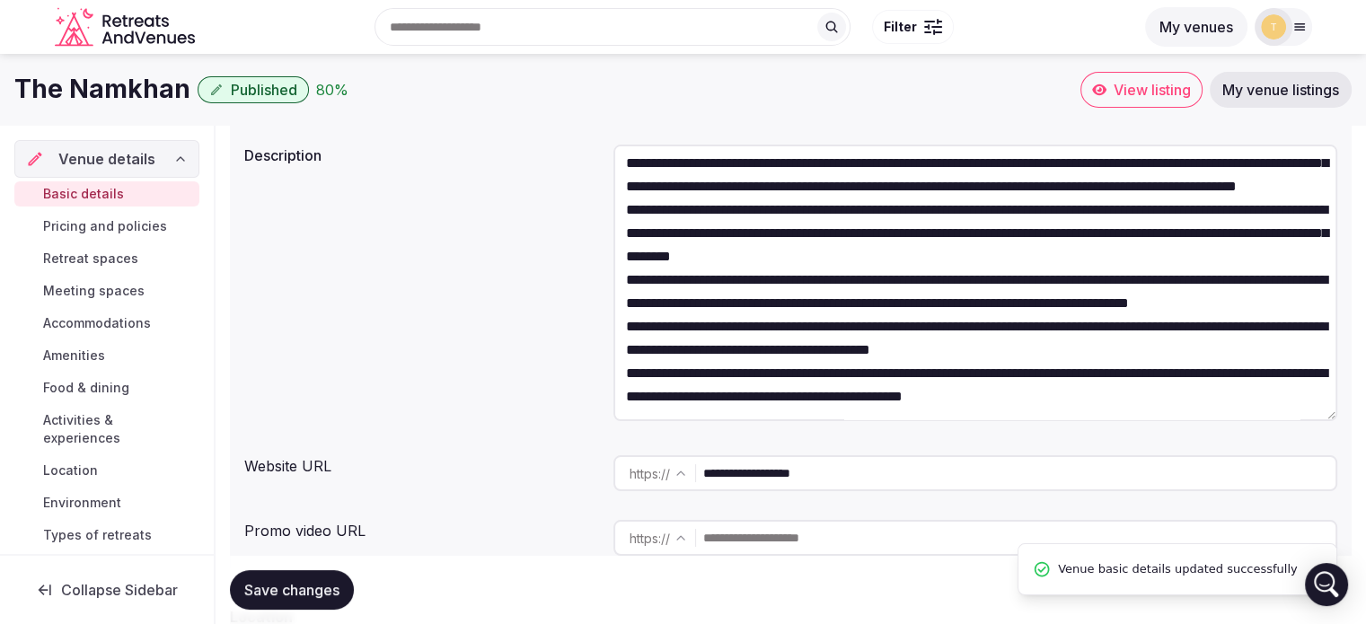
scroll to position [0, 0]
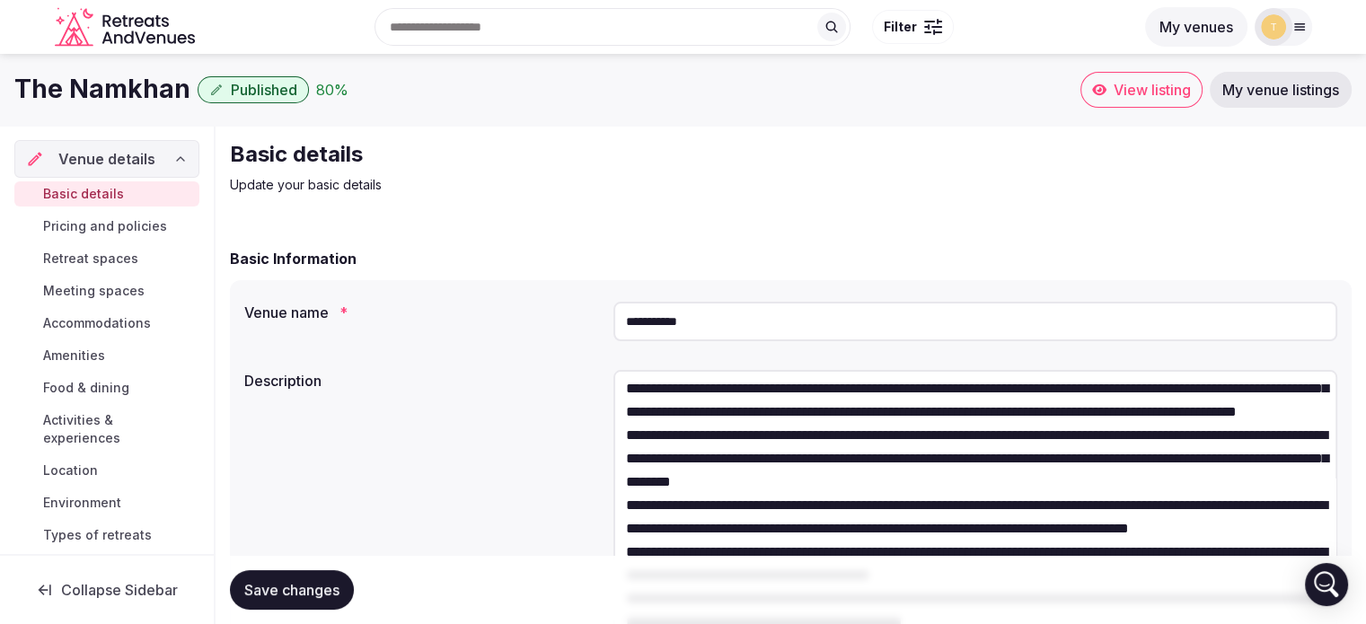
click at [400, 332] on div "**********" at bounding box center [790, 321] width 1093 height 54
click at [111, 93] on h1 "The Namkhan" at bounding box center [102, 89] width 176 height 35
click at [693, 87] on div "The Namkhan Published 80 %" at bounding box center [547, 89] width 1066 height 35
click at [1208, 27] on button "My venues" at bounding box center [1196, 27] width 102 height 40
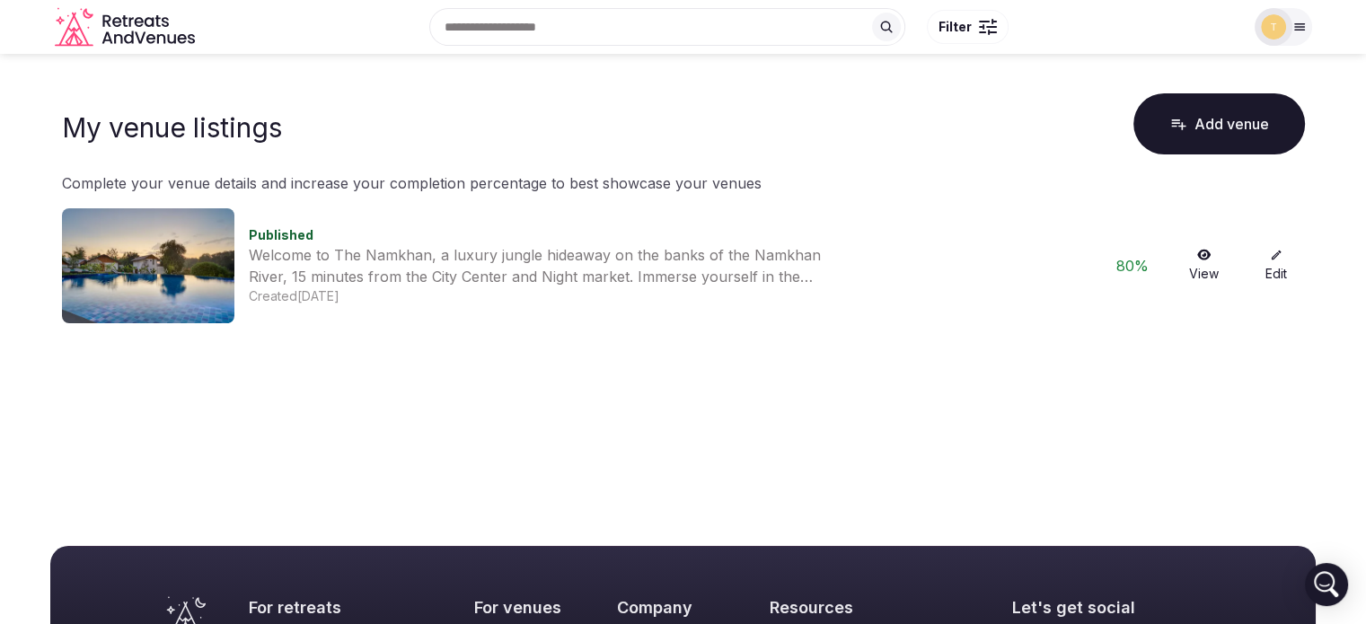
click at [1279, 27] on img at bounding box center [1273, 26] width 25 height 25
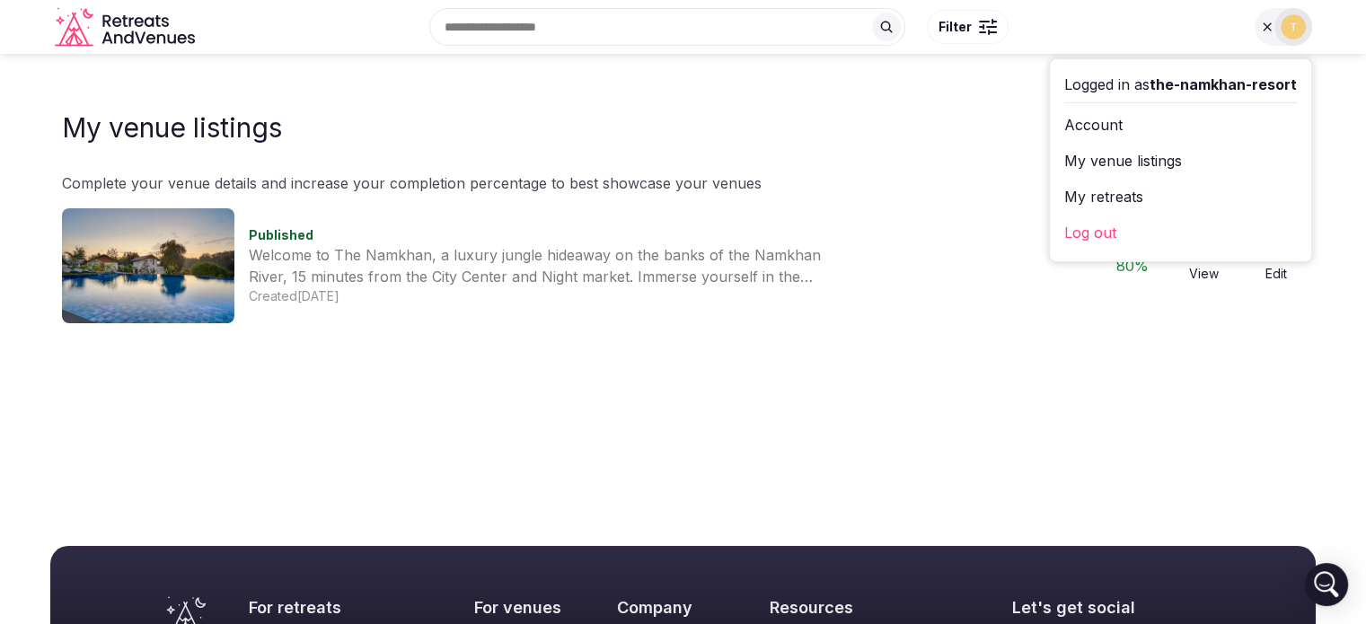
click at [822, 145] on div "My venue listings Add venue" at bounding box center [683, 124] width 1243 height 68
drag, startPoint x: 353, startPoint y: 401, endPoint x: 323, endPoint y: 403, distance: 29.7
click at [352, 402] on main "My venue listings Add venue Complete your venue details and increase your compl…" at bounding box center [683, 275] width 1366 height 442
click at [1296, 26] on img at bounding box center [1292, 26] width 25 height 25
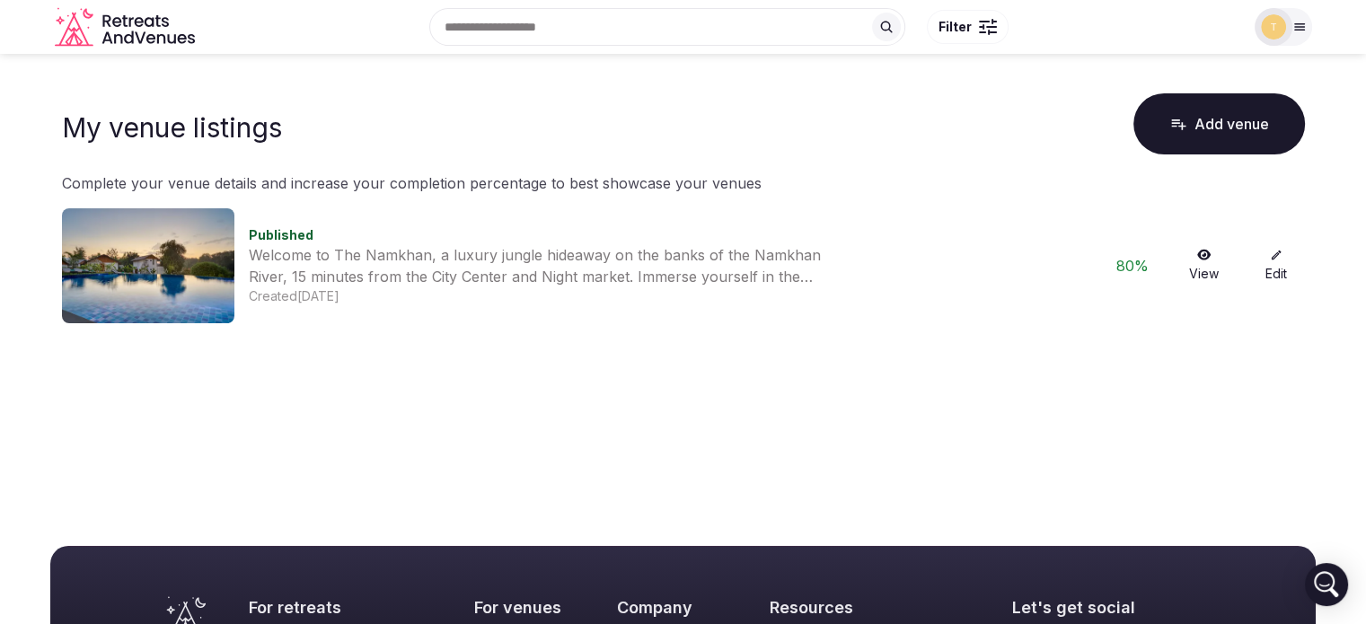
click at [1314, 24] on div "Search Popular Destinations Toscana, Italy Riviera Maya, Mexico Indonesia, Bali…" at bounding box center [683, 27] width 1366 height 54
click at [1290, 24] on div at bounding box center [1273, 27] width 38 height 38
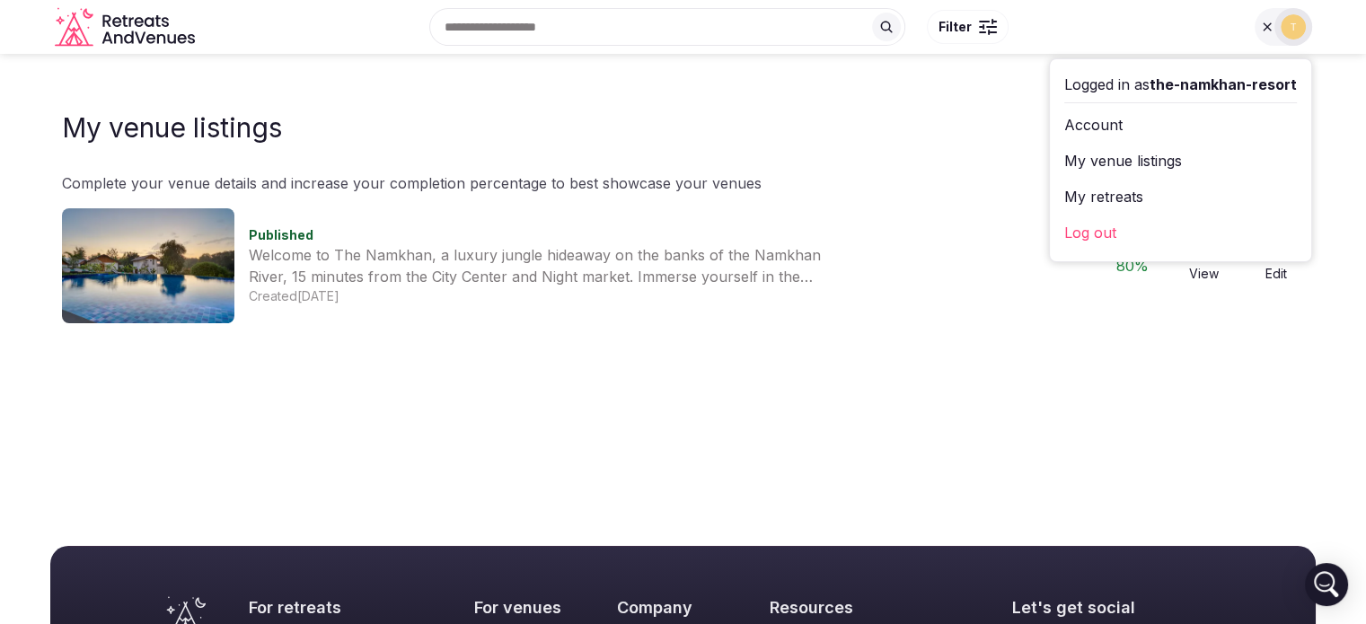
click at [1147, 240] on link "Log out" at bounding box center [1180, 232] width 233 height 29
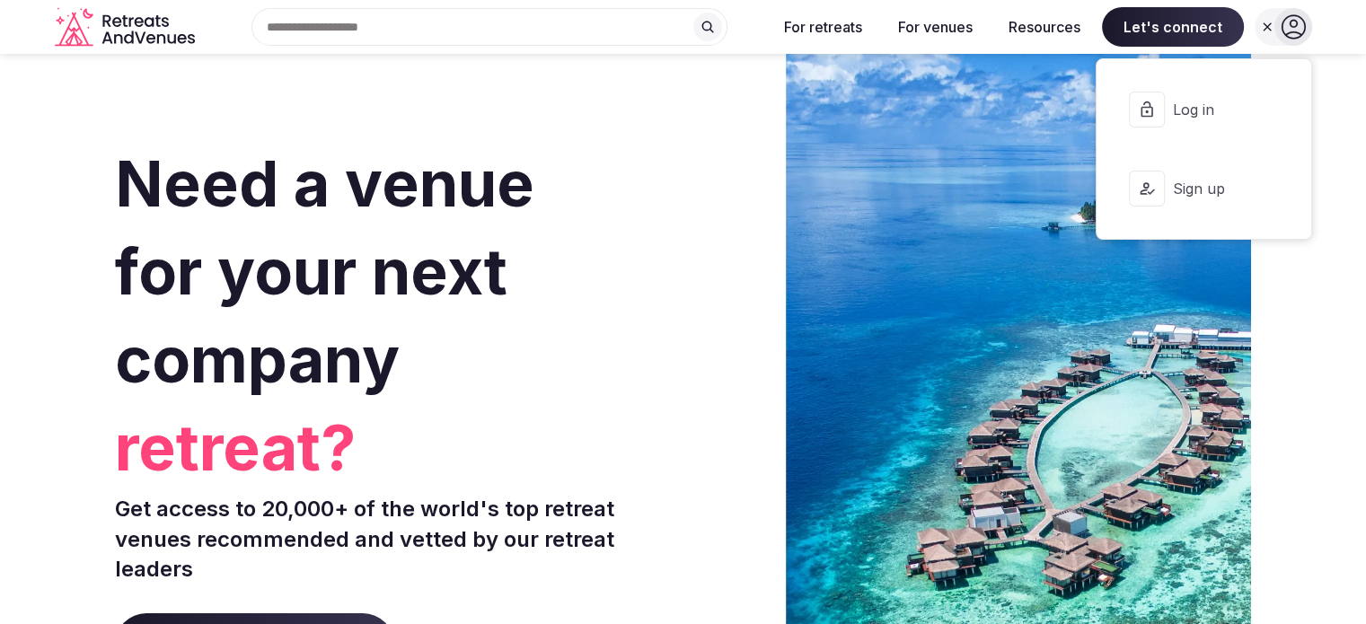
click at [1210, 107] on span "Log in" at bounding box center [1215, 110] width 86 height 20
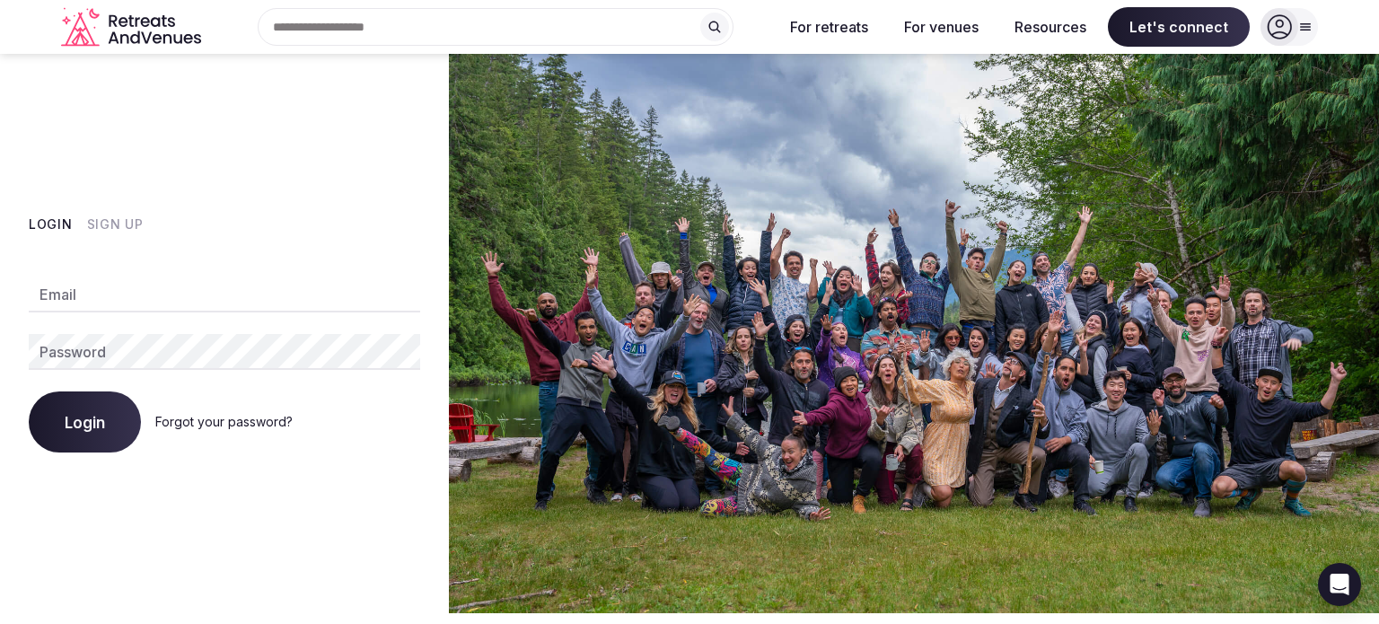
click at [84, 296] on input "Email" at bounding box center [224, 295] width 391 height 36
type input "**********"
click at [277, 186] on div "**********" at bounding box center [224, 333] width 449 height 559
